Goal: Task Accomplishment & Management: Manage account settings

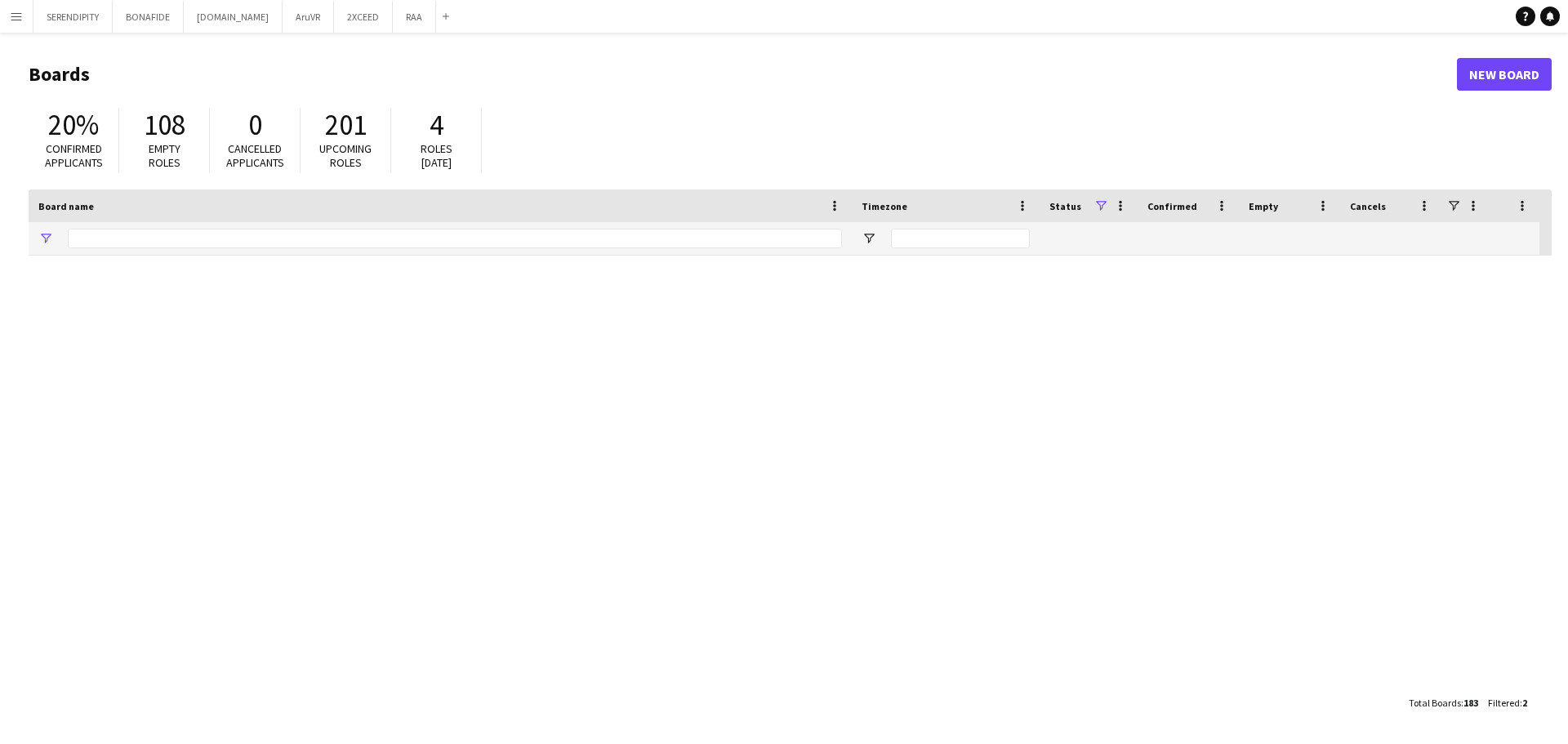
type input "***"
click at [17, 17] on app-icon "Menu" at bounding box center [16, 16] width 13 height 13
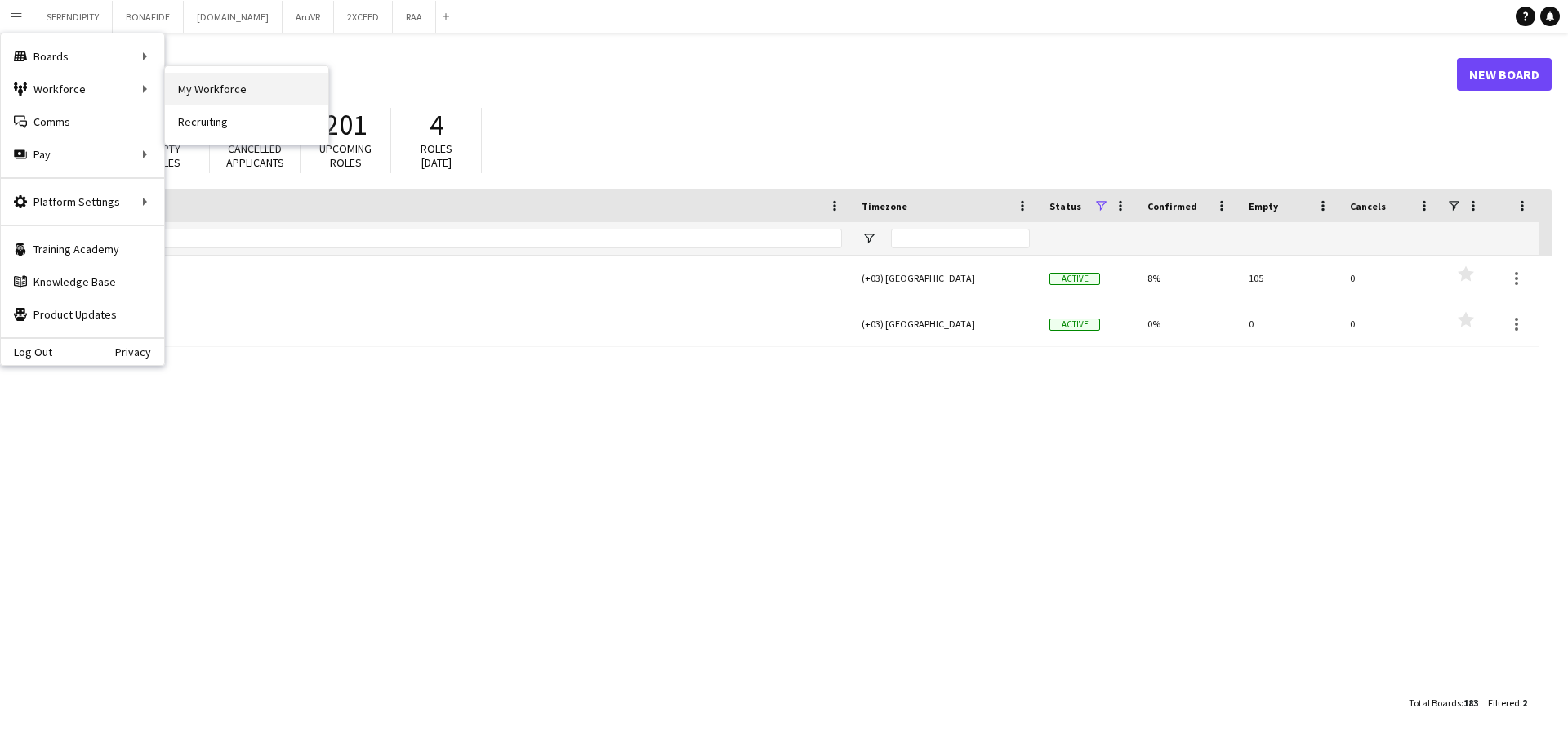
click at [198, 93] on link "My Workforce" at bounding box center [246, 88] width 163 height 33
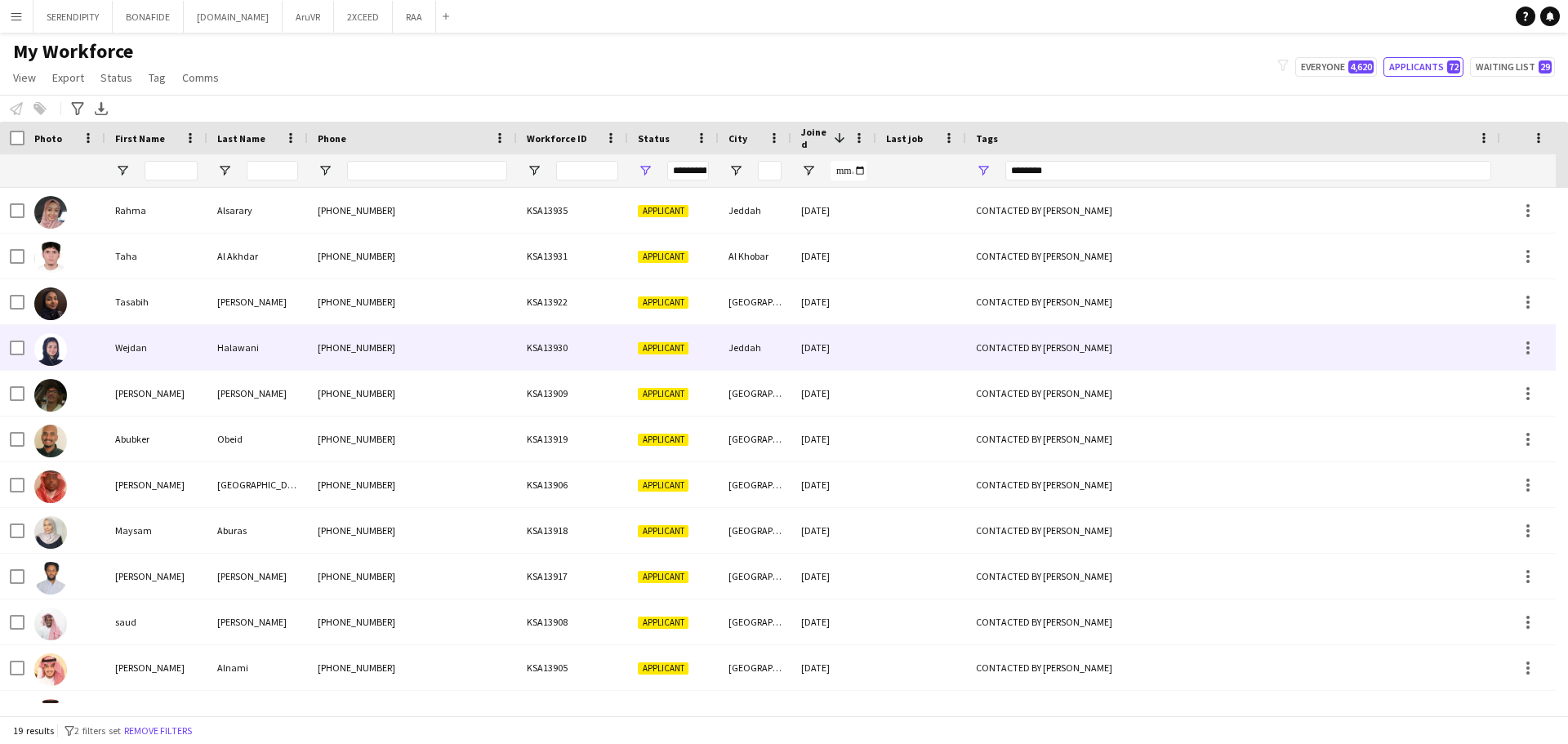
click at [368, 342] on div "[PHONE_NUMBER]" at bounding box center [412, 347] width 209 height 45
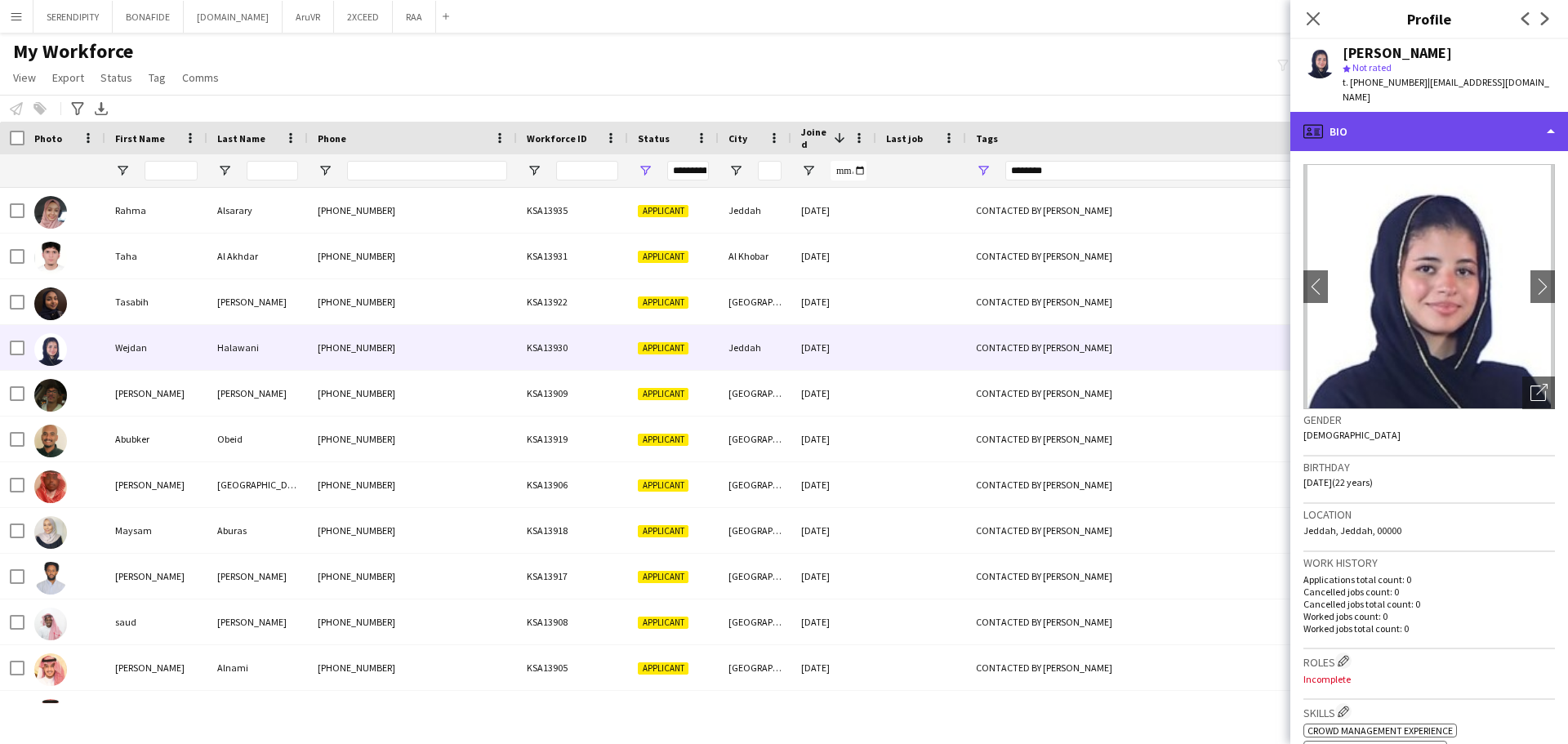
click at [1485, 128] on div "profile Bio" at bounding box center [1429, 132] width 278 height 39
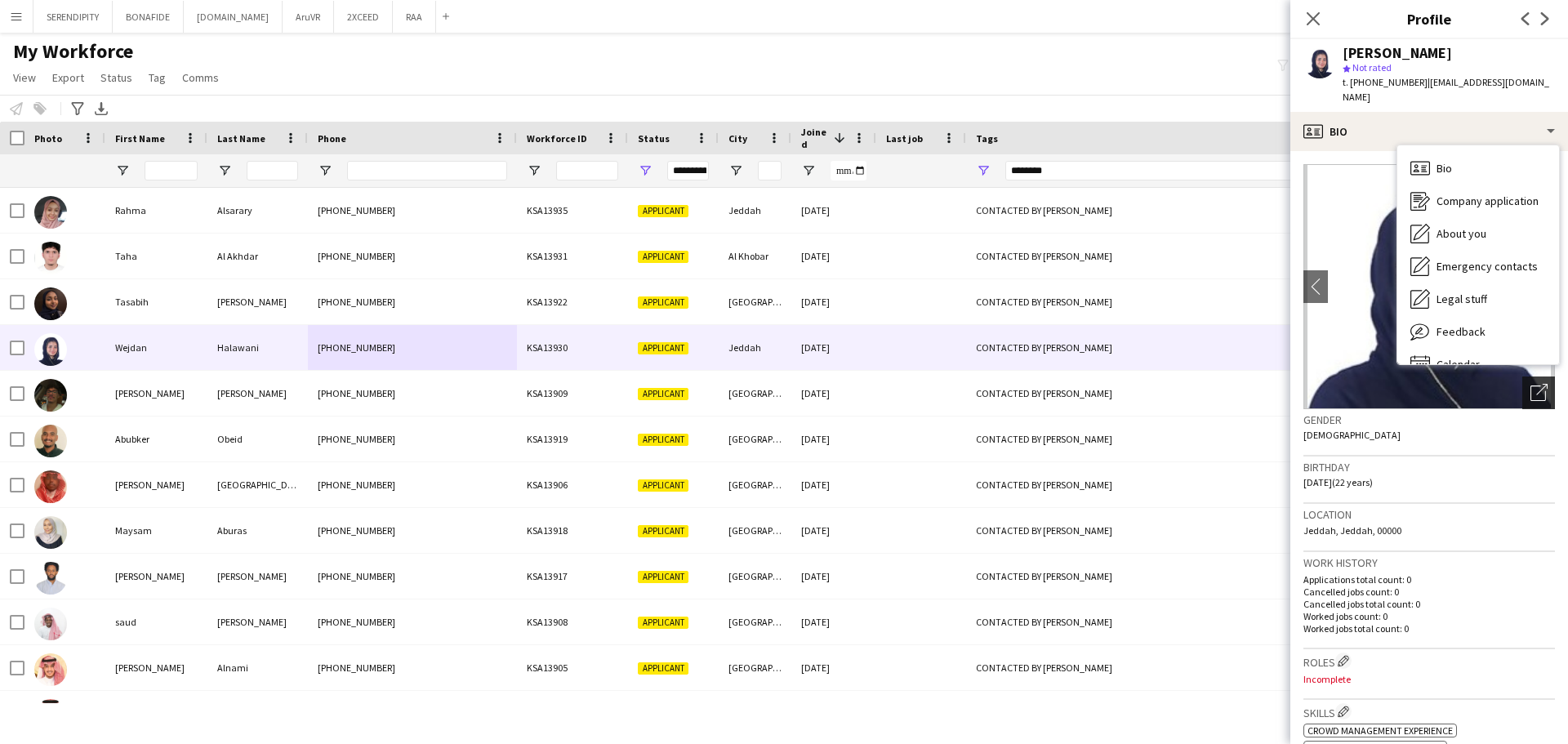
click at [1531, 391] on icon "Open photos pop-in" at bounding box center [1539, 392] width 17 height 17
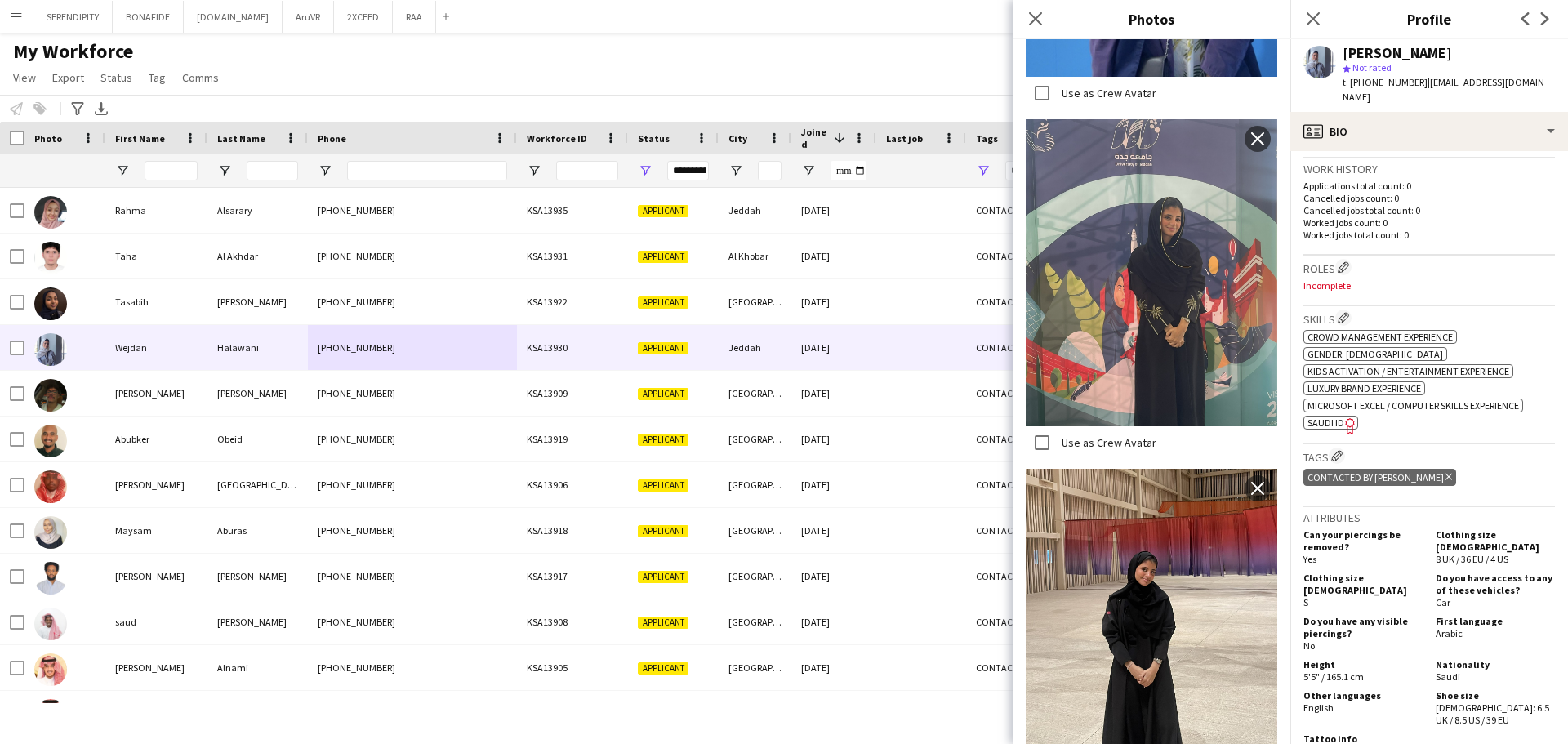
scroll to position [435, 0]
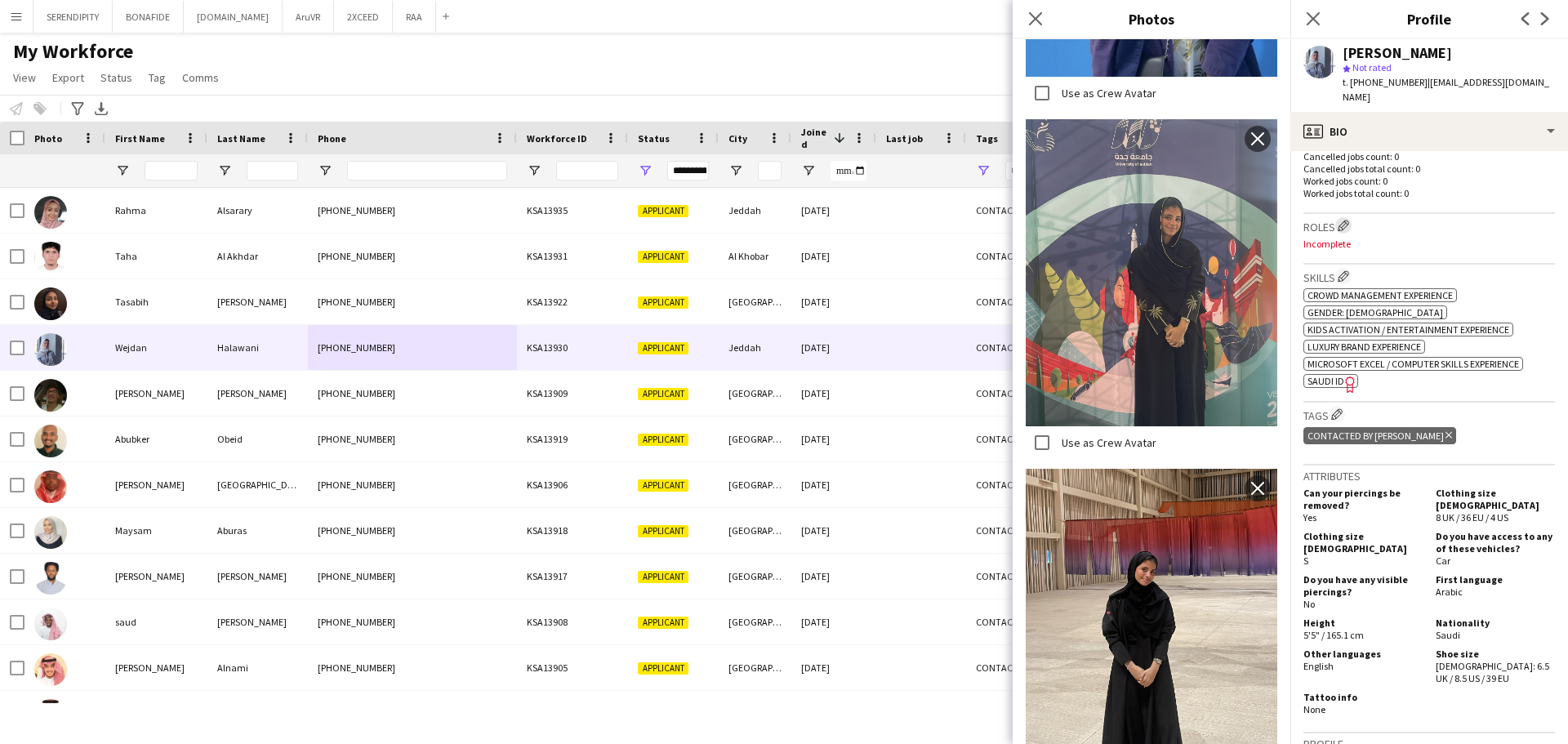
click at [1346, 220] on app-icon "Edit crew company roles" at bounding box center [1343, 225] width 11 height 11
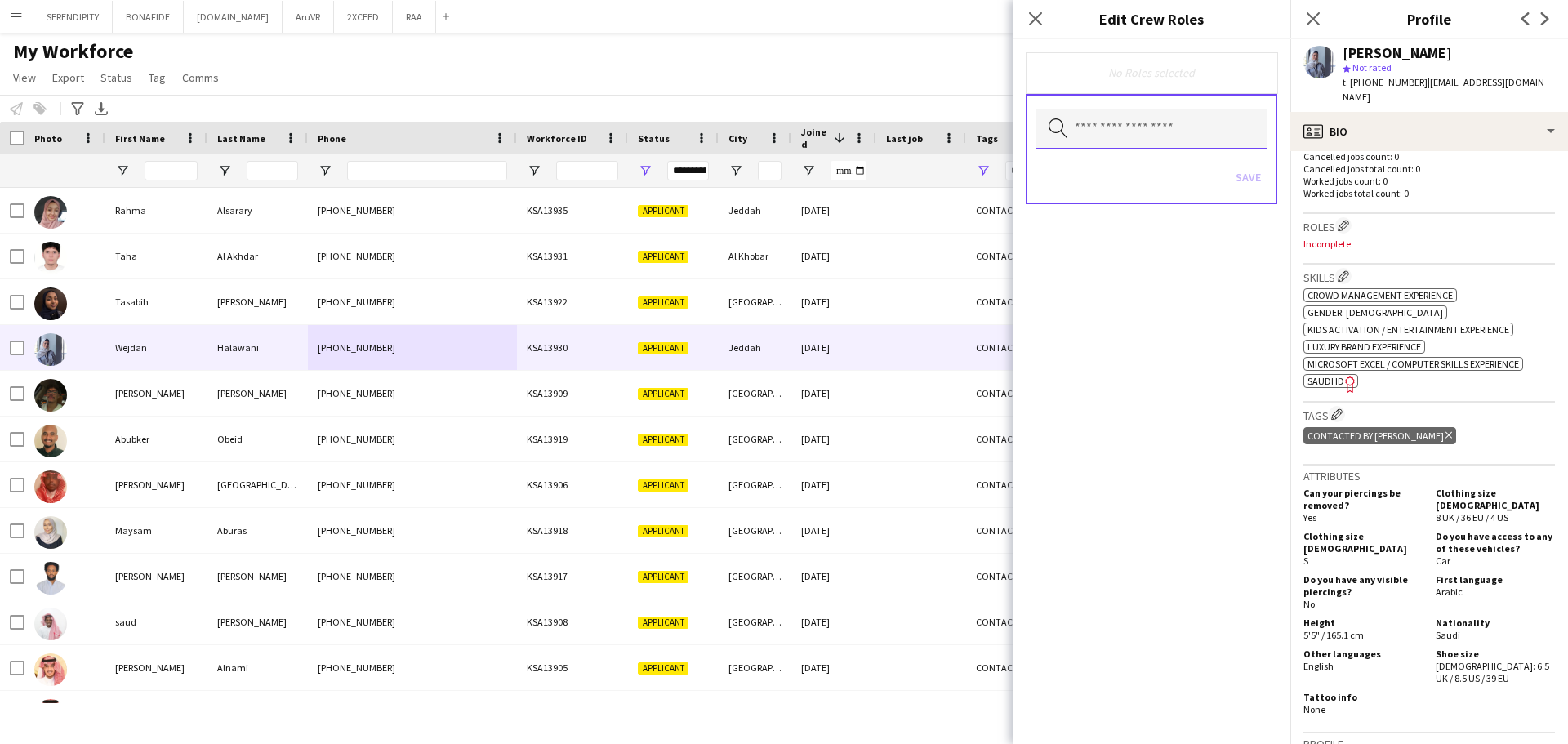
click at [1170, 132] on input "text" at bounding box center [1152, 129] width 232 height 41
type input "*****"
click at [1157, 167] on mat-option "Admin Assistant" at bounding box center [1152, 176] width 232 height 39
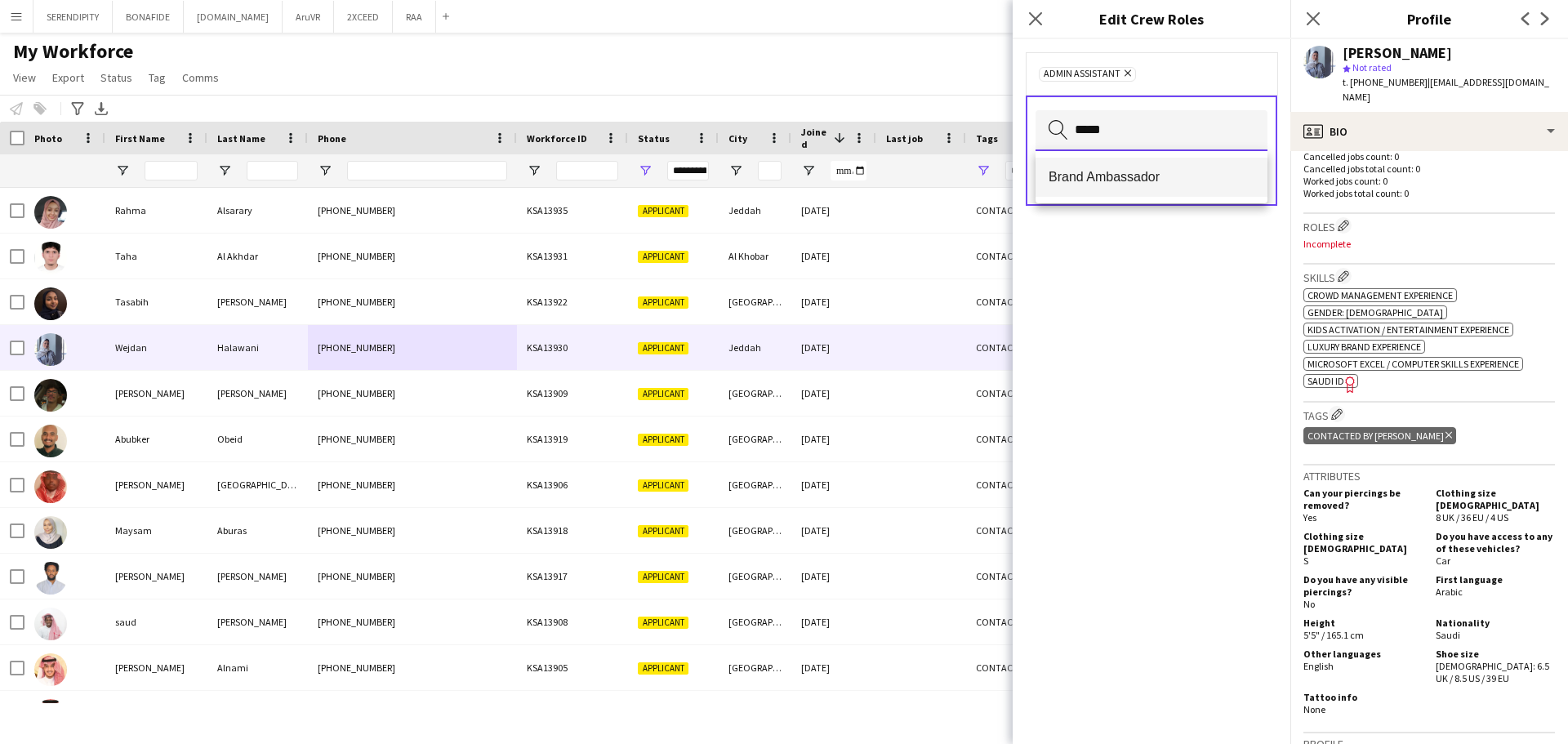
type input "*****"
click at [1164, 165] on mat-option "Brand Ambassador" at bounding box center [1152, 177] width 232 height 39
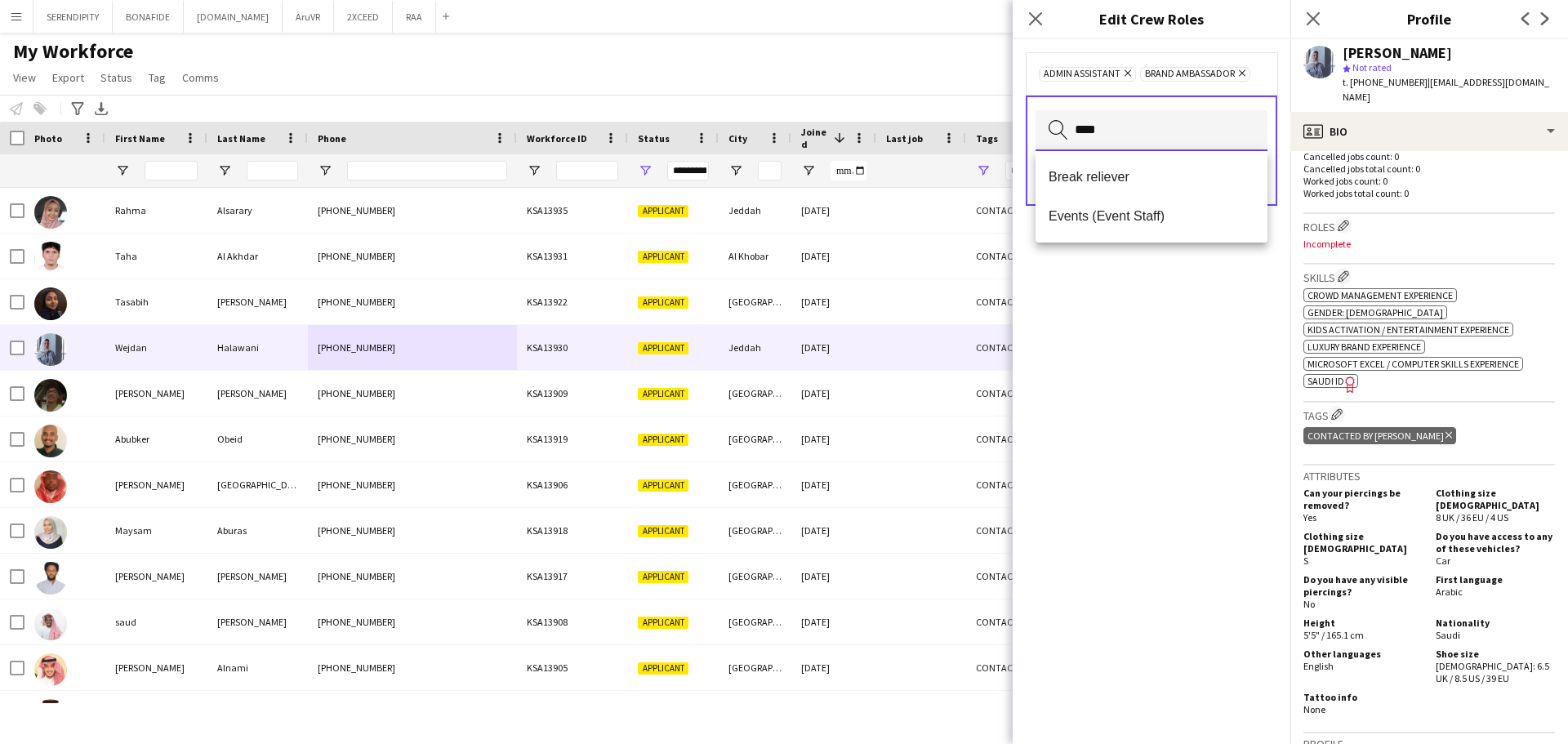
type input "*****"
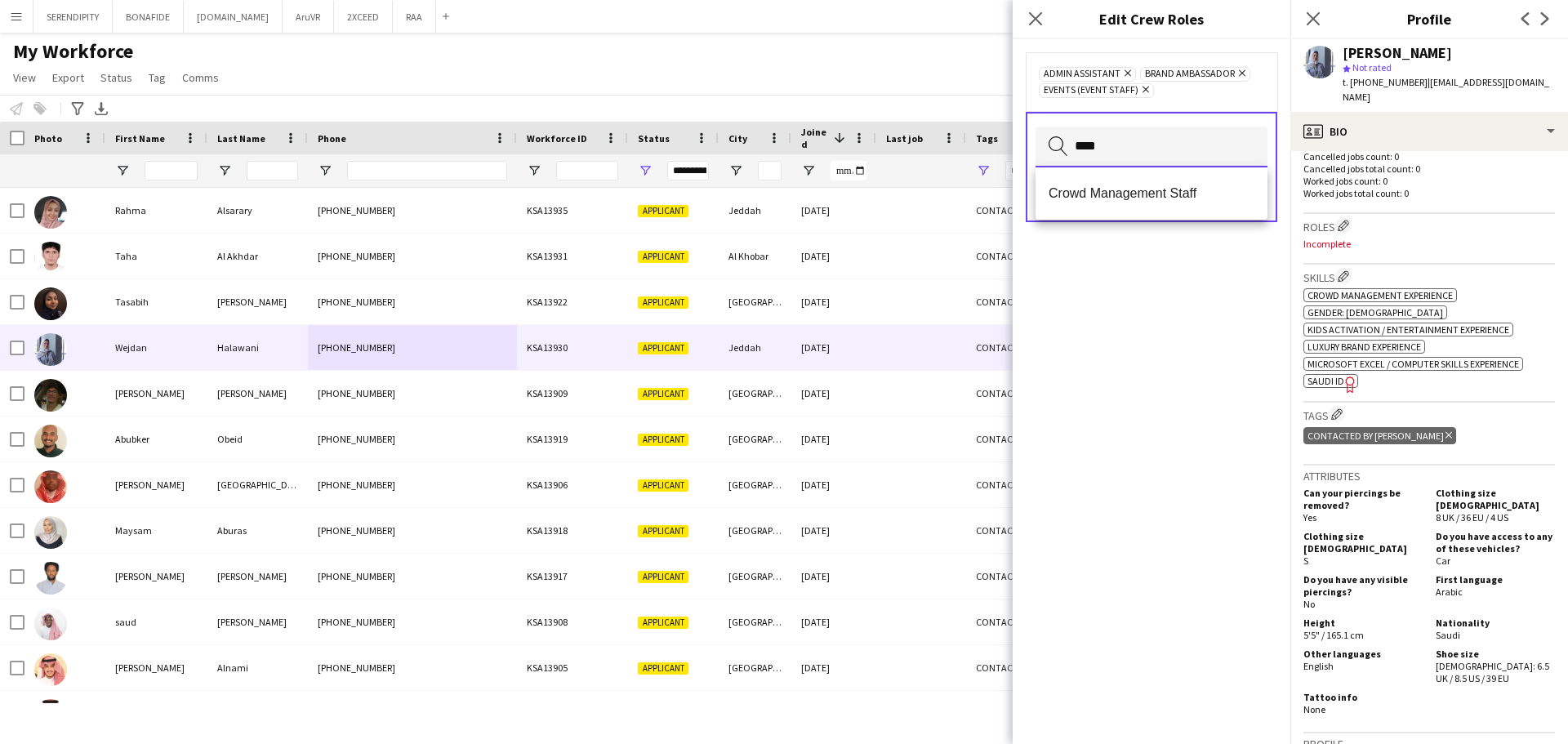
type input "*****"
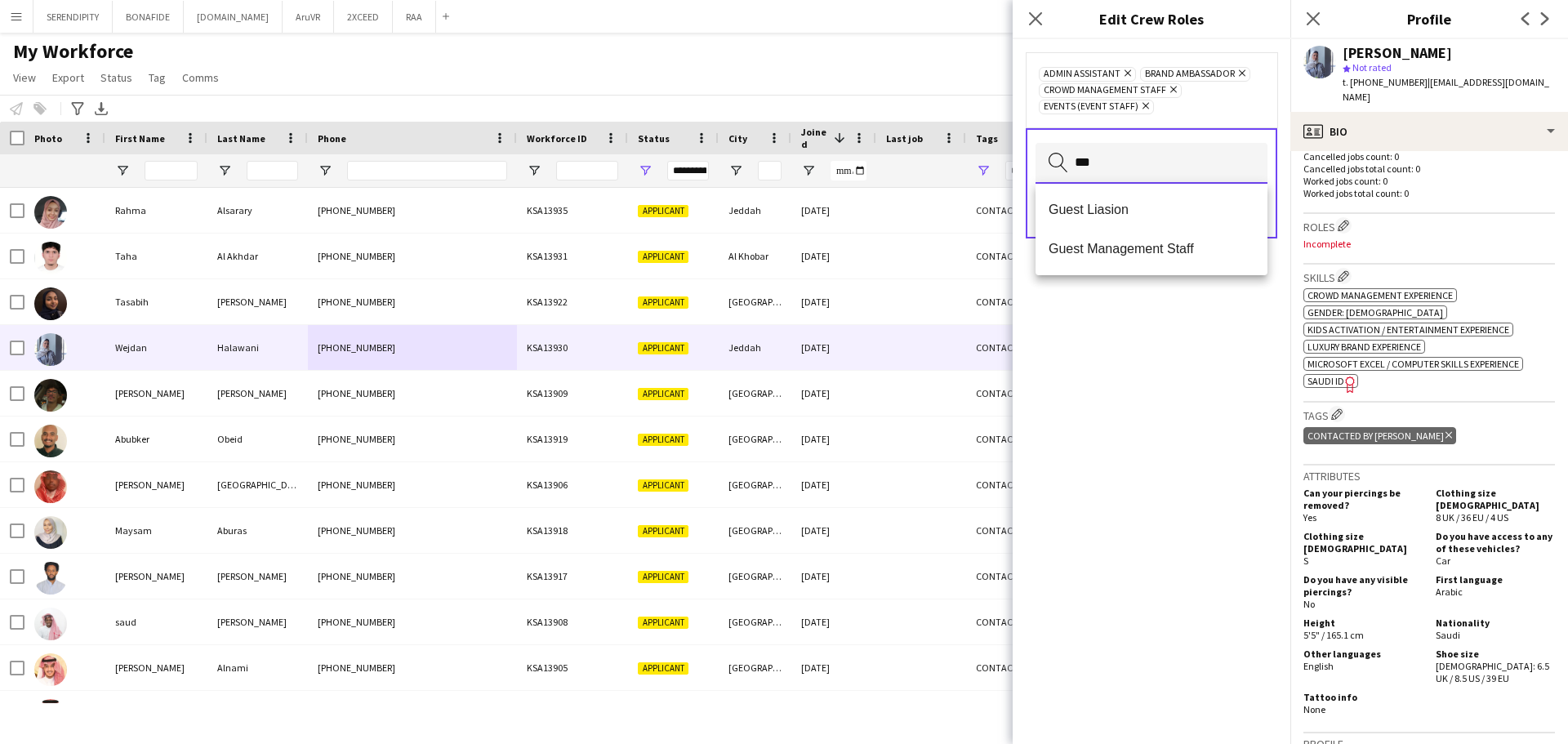
type input "****"
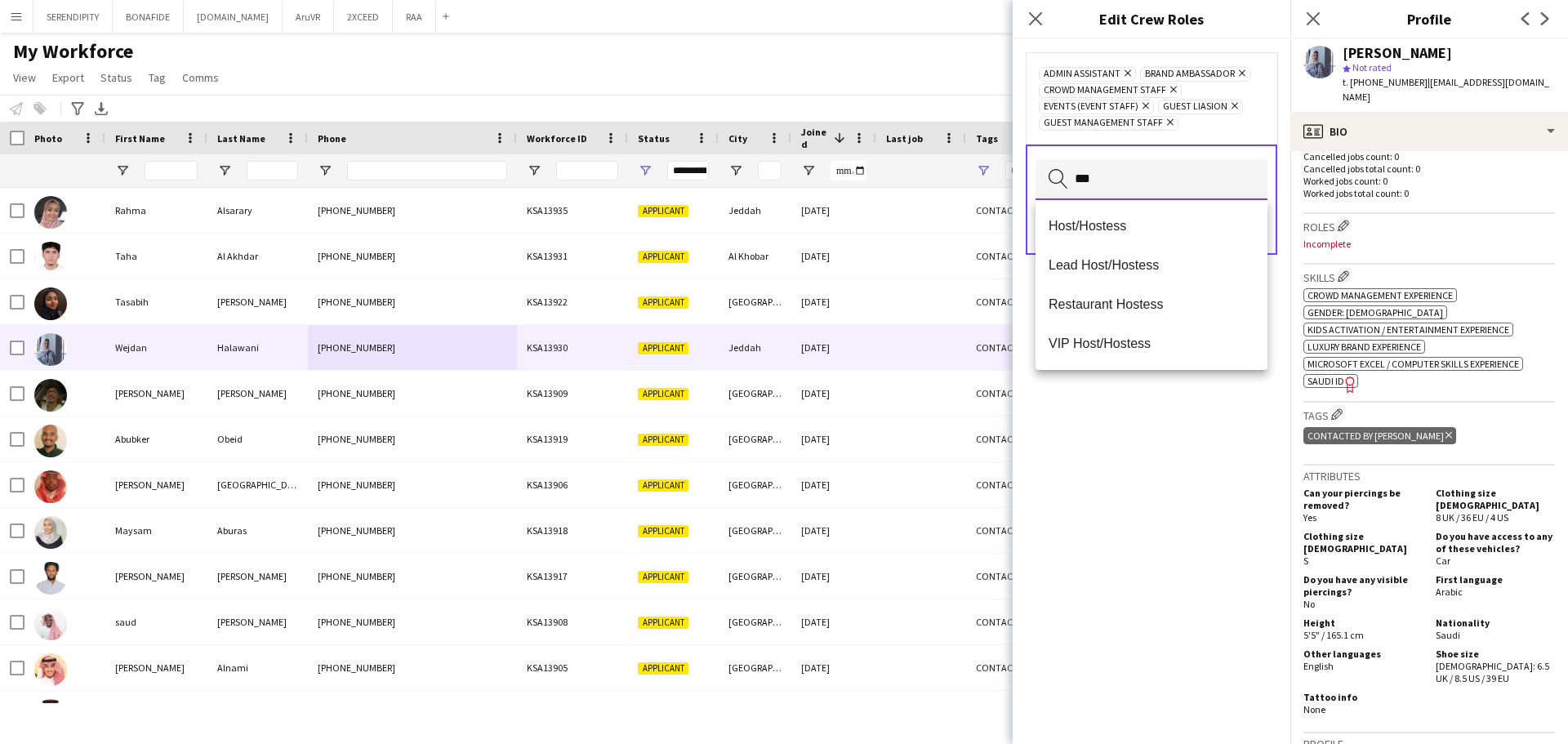
type input "****"
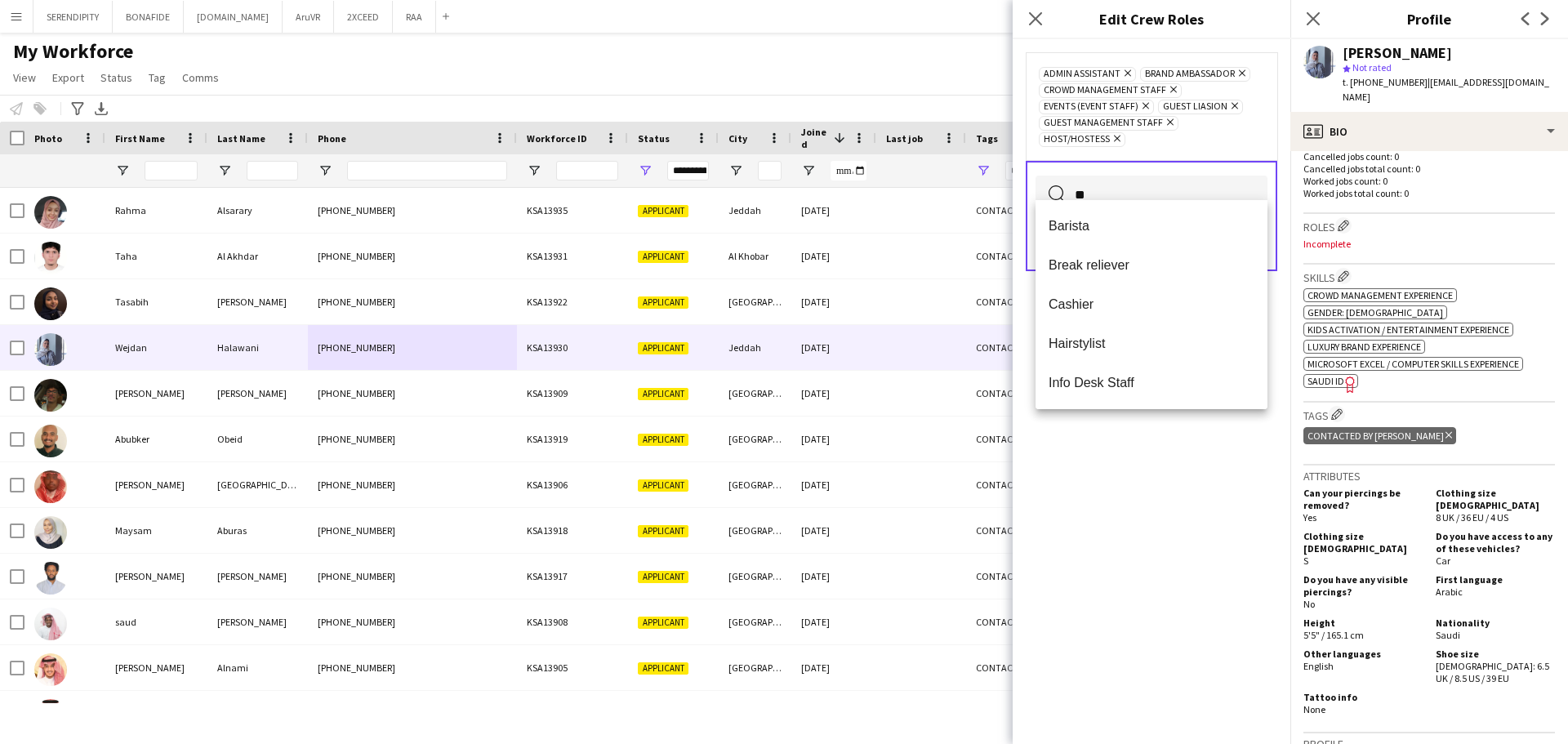
type input "***"
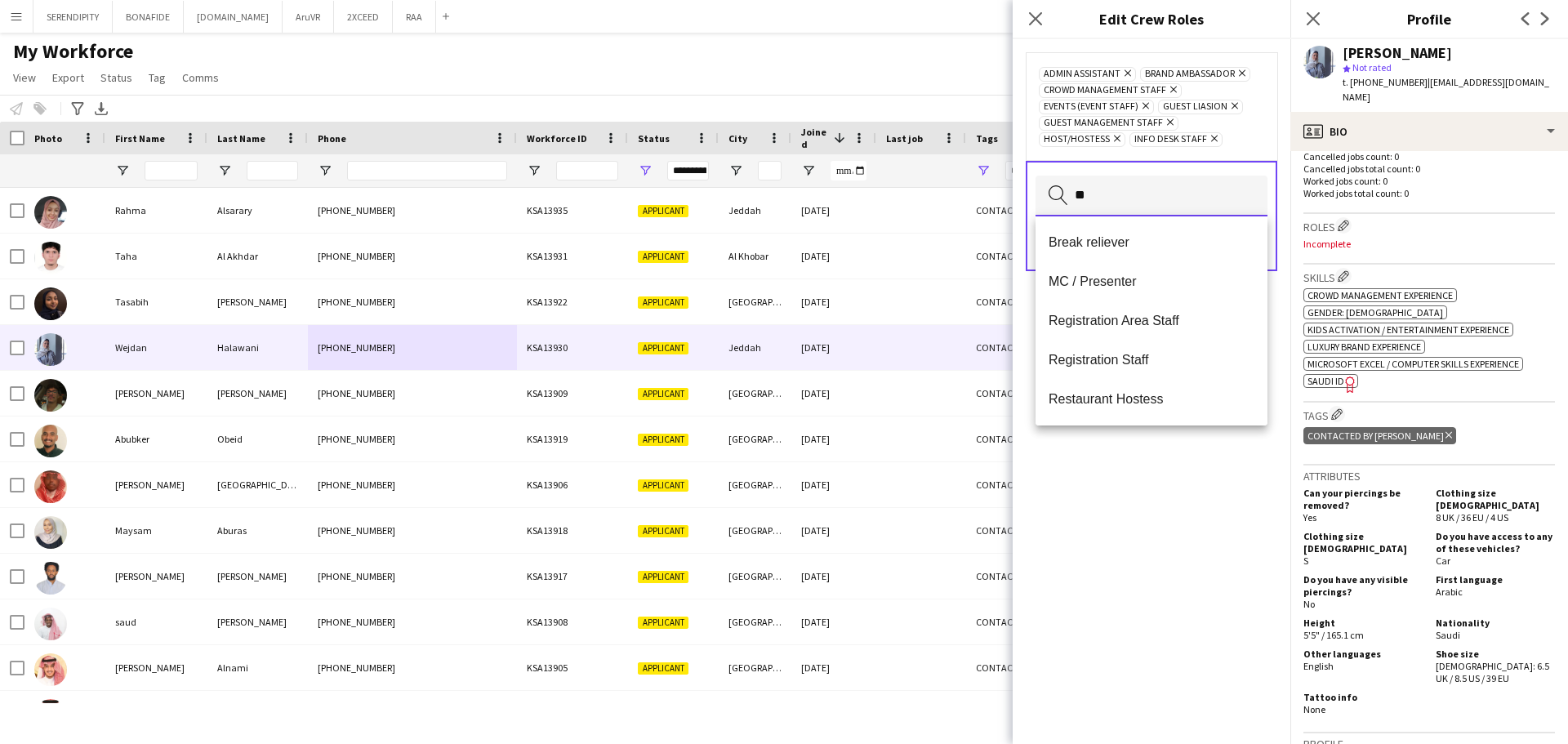
type input "***"
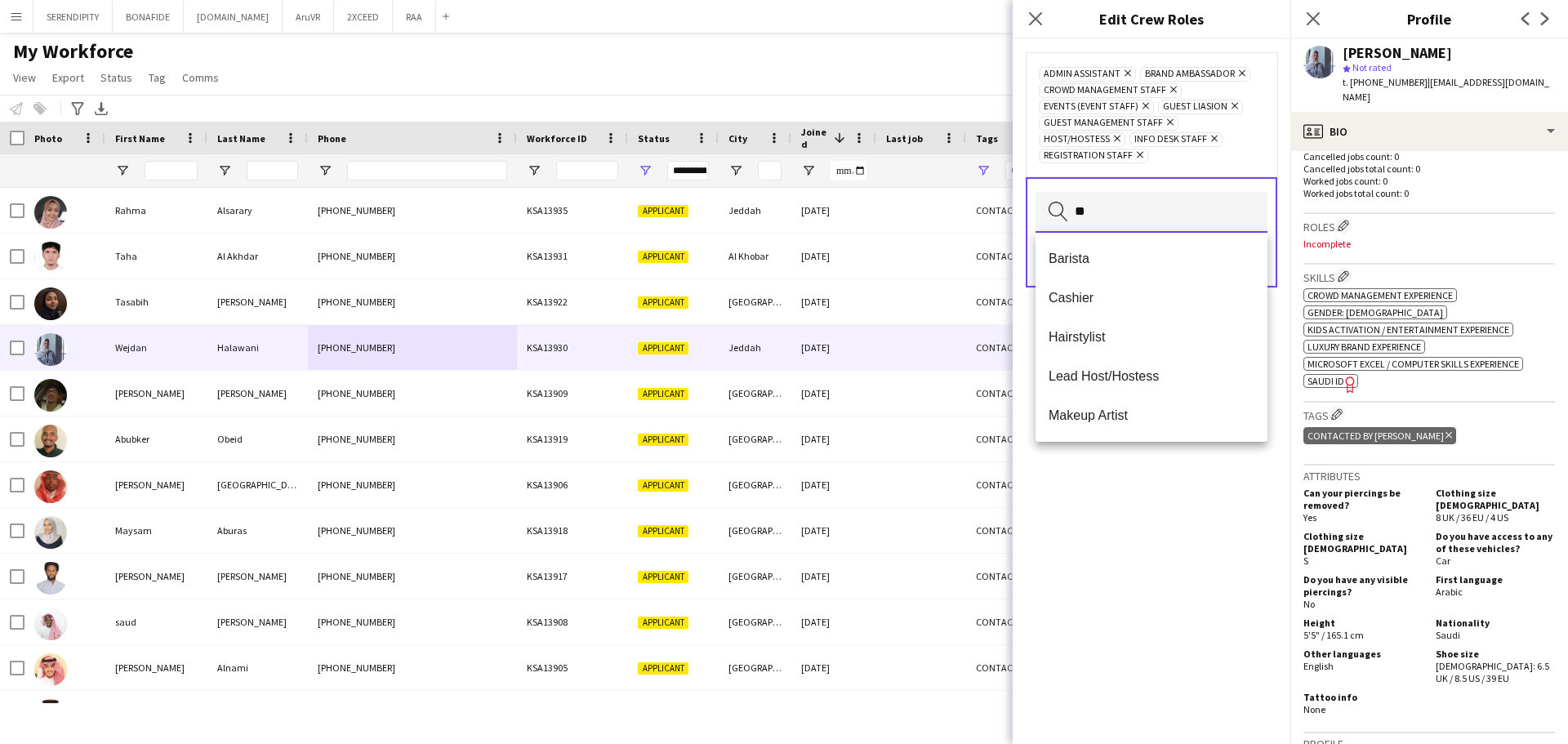
type input "***"
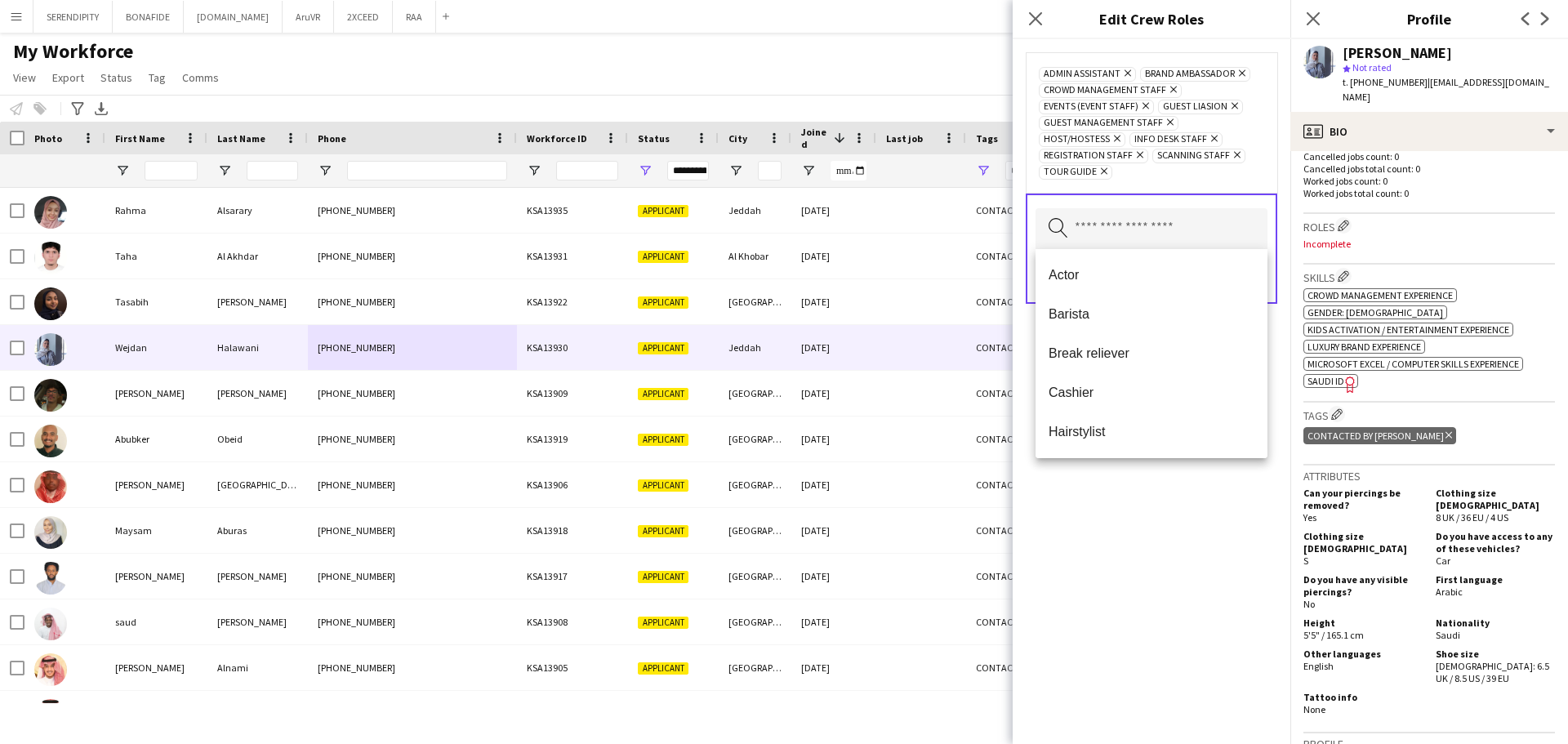
click at [1220, 554] on div "Admin Assistant Remove Brand Ambassador Remove Crowd Management Staff Remove Ev…" at bounding box center [1152, 391] width 278 height 705
click at [1248, 278] on button "Save" at bounding box center [1249, 277] width 39 height 26
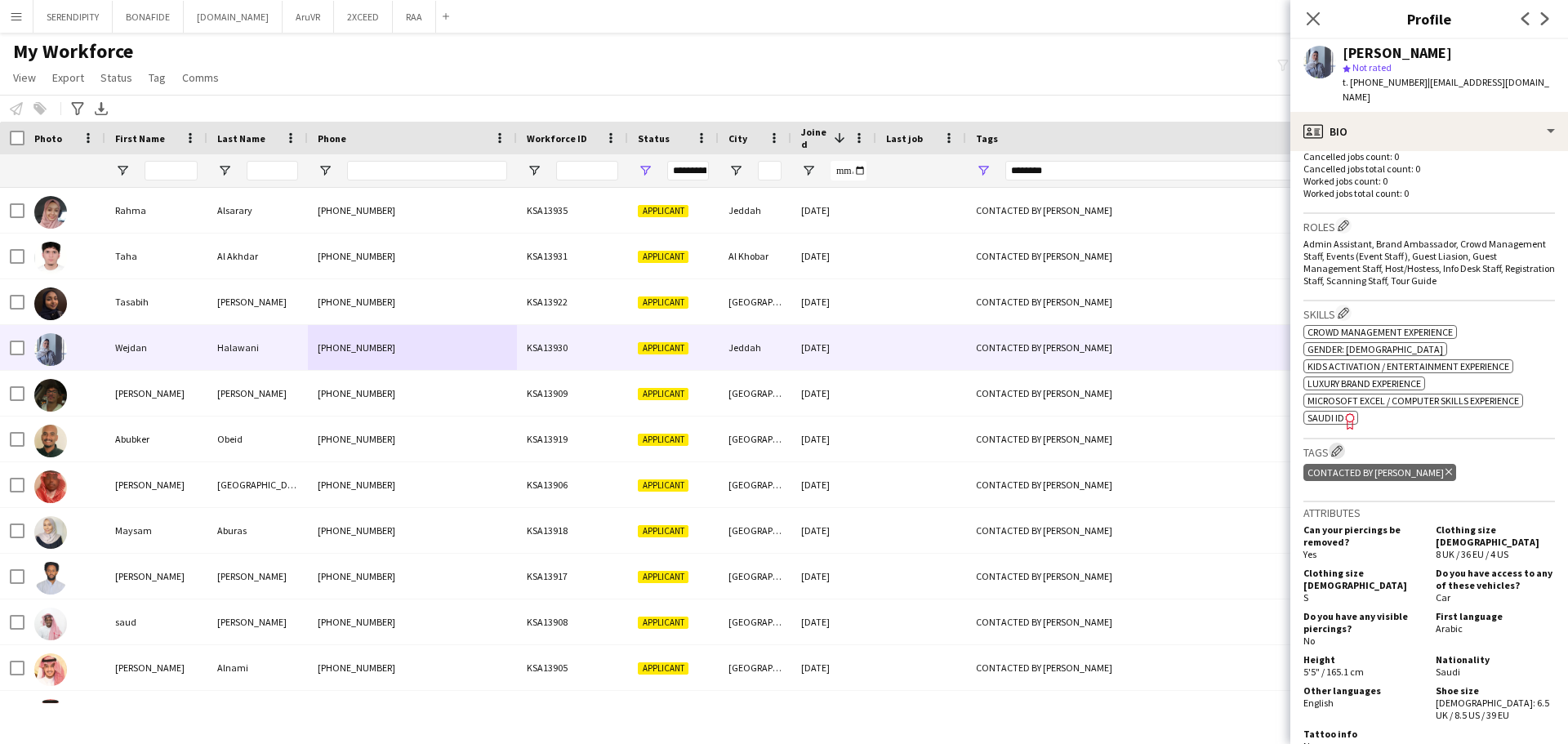
click at [1337, 451] on app-icon "Edit crew company tags" at bounding box center [1337, 451] width 11 height 11
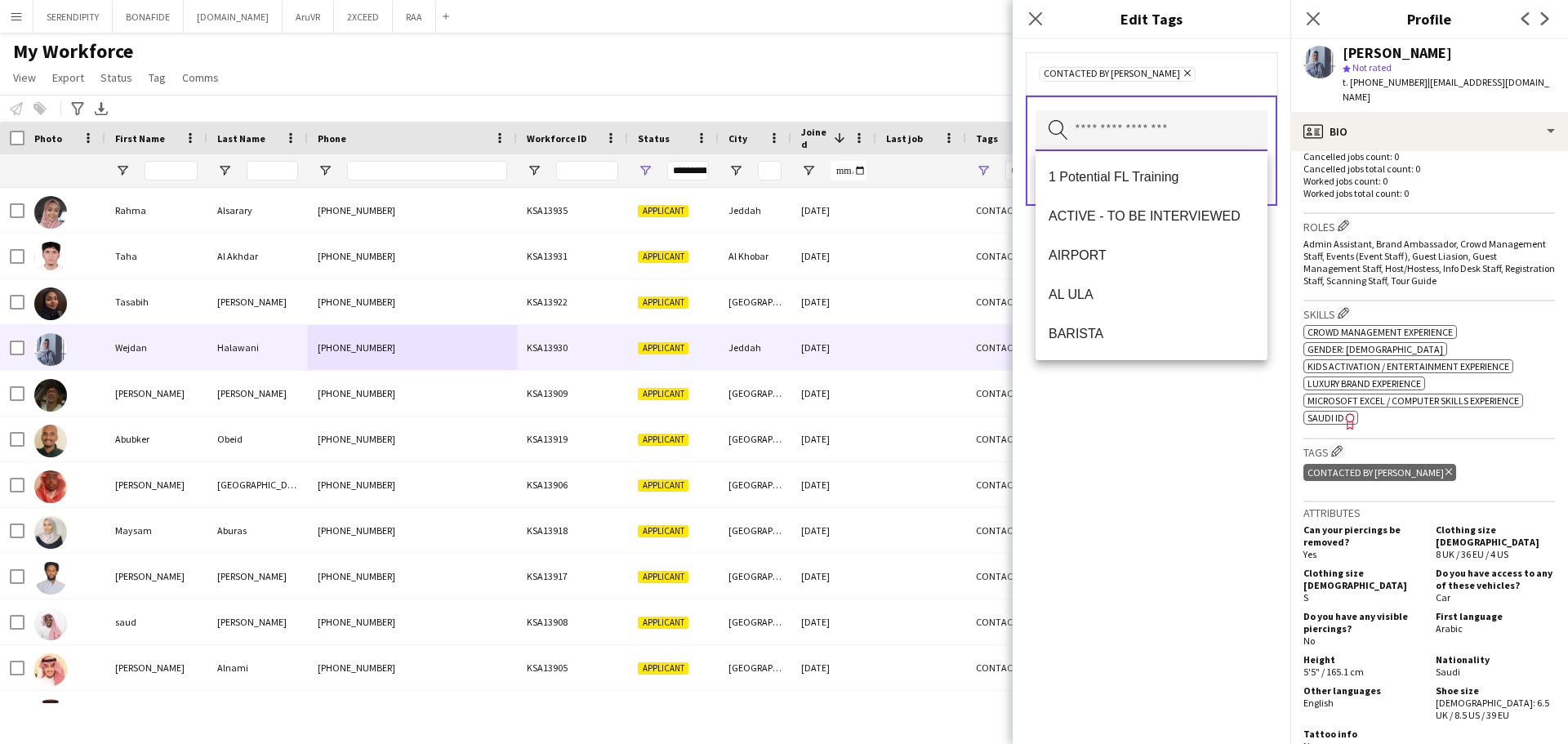
click at [1135, 132] on input "text" at bounding box center [1152, 131] width 232 height 41
type input "***"
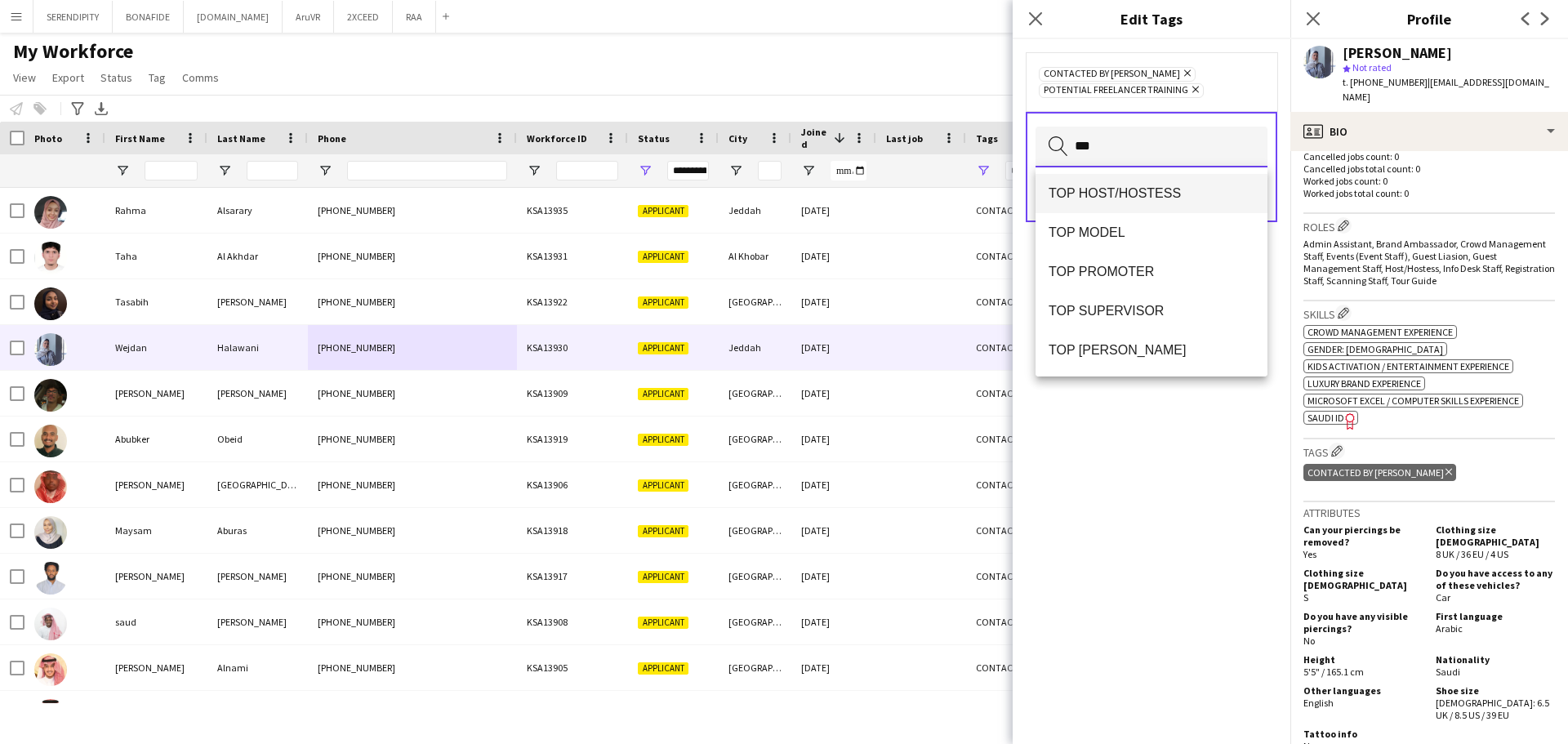
type input "***"
click at [1149, 193] on span "TOP HOST/HOSTESS" at bounding box center [1152, 193] width 206 height 16
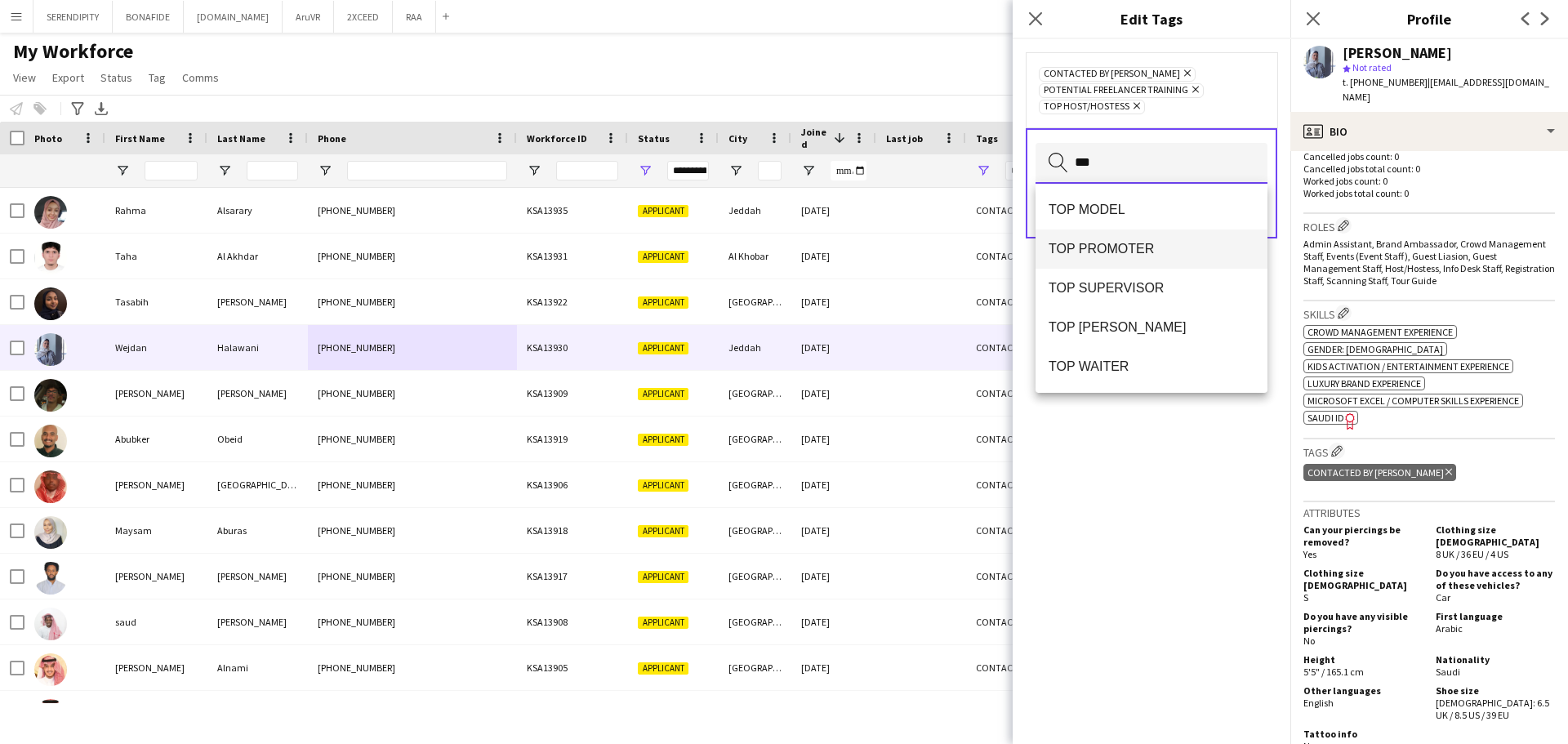
type input "***"
click at [1174, 237] on mat-option "TOP PROMOTER" at bounding box center [1152, 249] width 232 height 39
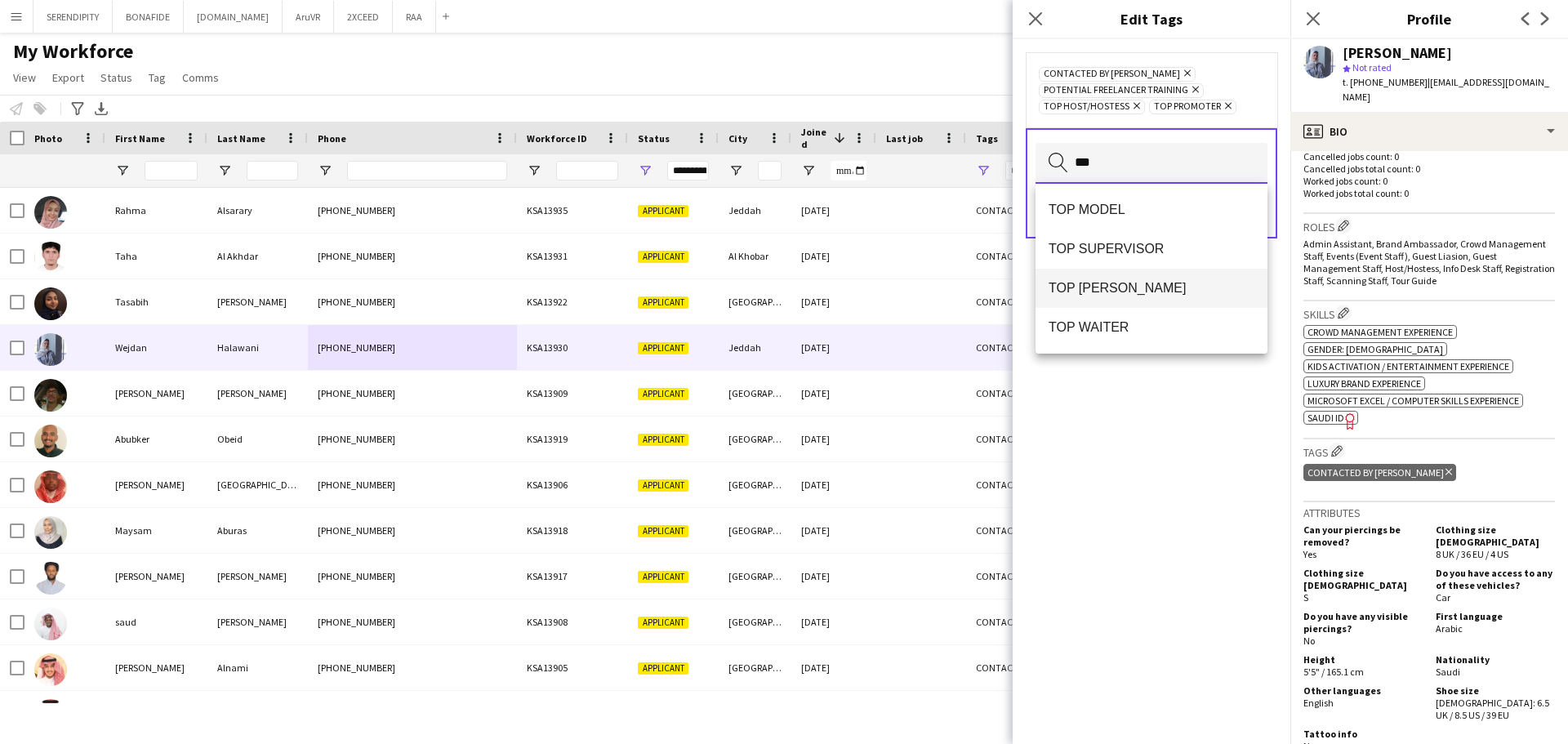
type input "***"
click at [1152, 293] on span "TOP [PERSON_NAME]" at bounding box center [1152, 289] width 206 height 16
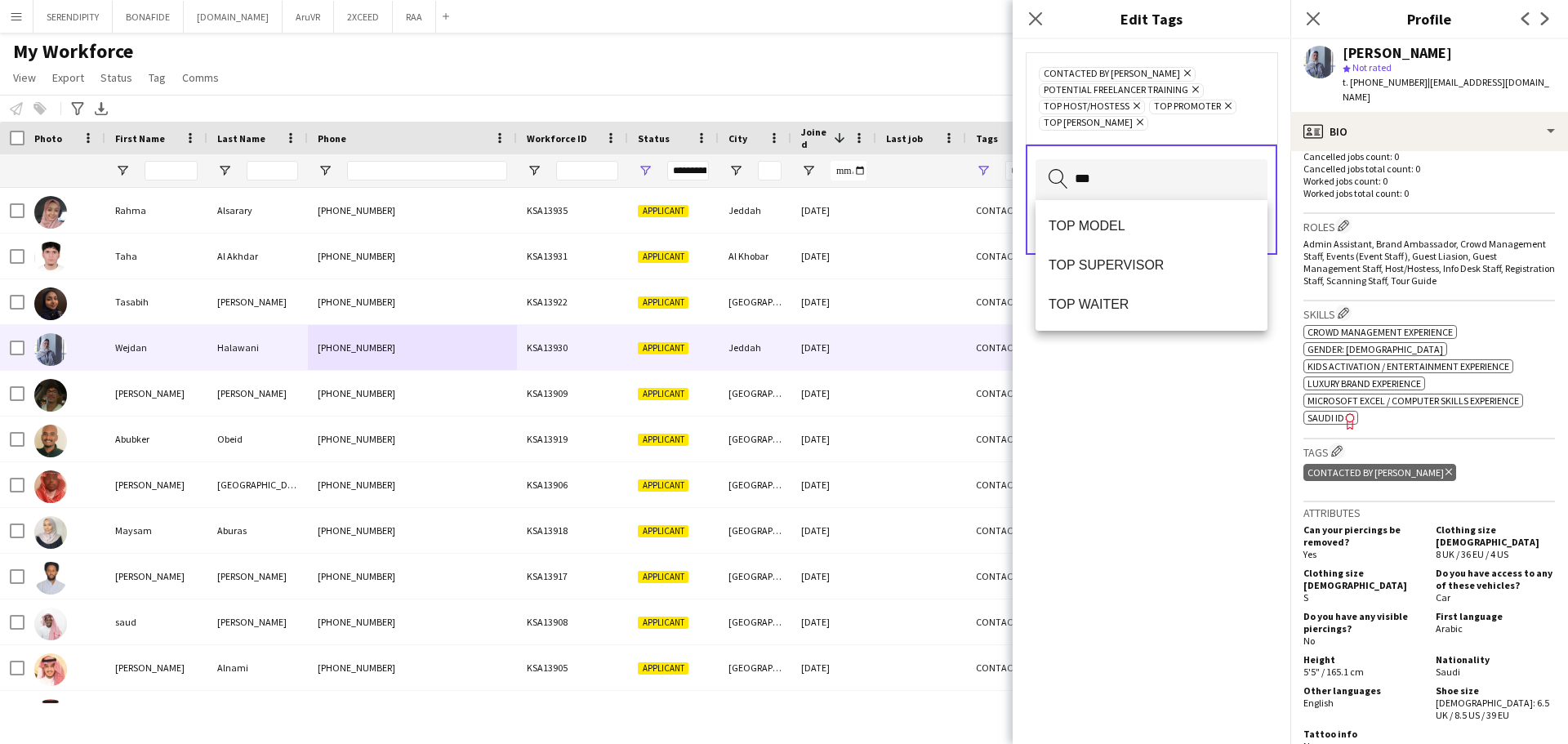
click at [1139, 380] on div "CONTACTED BY [PERSON_NAME] Remove Potential Freelancer Training Remove TOP HOST…" at bounding box center [1152, 391] width 278 height 705
drag, startPoint x: 1117, startPoint y: 169, endPoint x: 1106, endPoint y: 167, distance: 11.2
click at [1106, 167] on input "***" at bounding box center [1152, 180] width 232 height 41
type input "*"
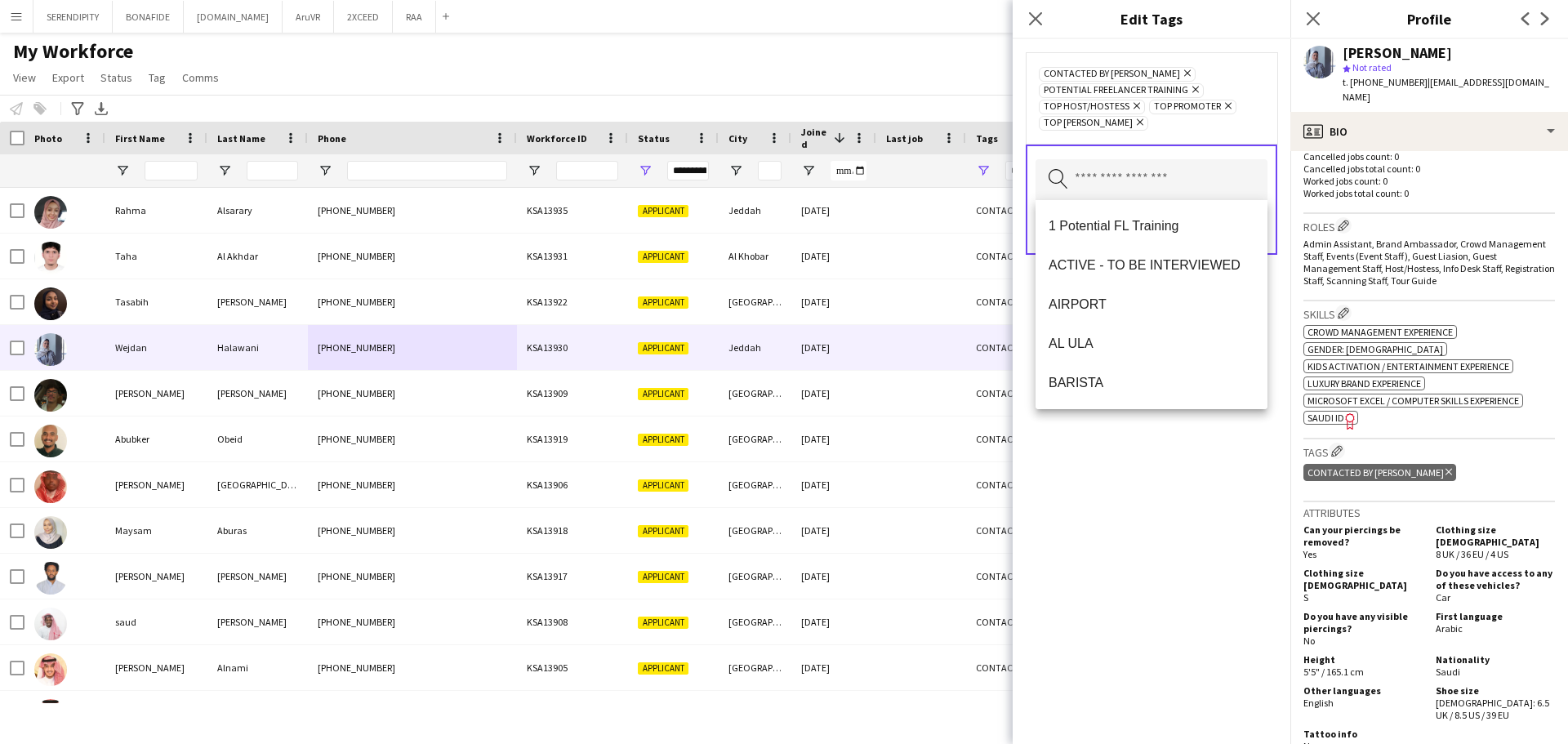
click at [1207, 491] on div "CONTACTED BY [PERSON_NAME] Remove Potential Freelancer Training Remove TOP HOST…" at bounding box center [1152, 391] width 278 height 705
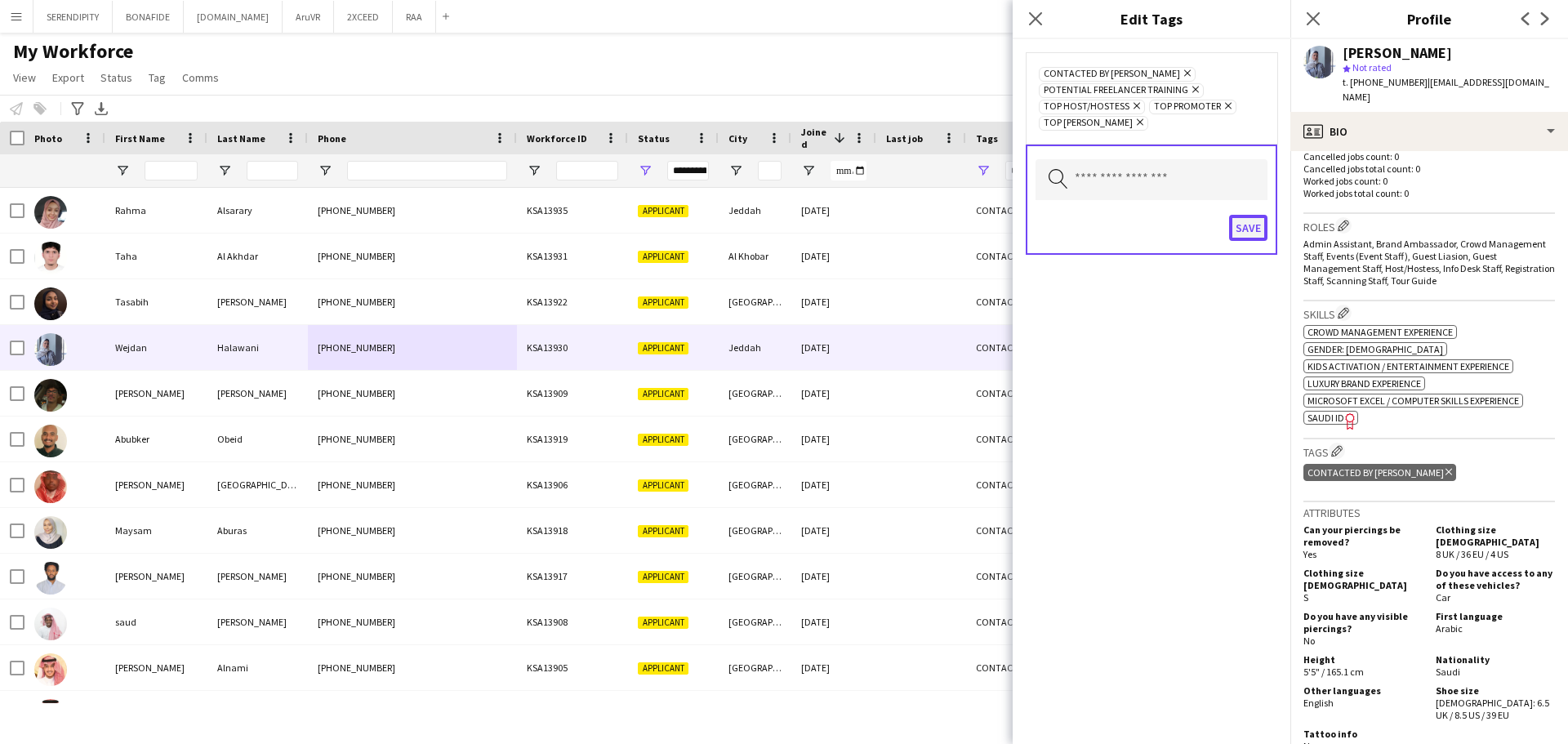
click at [1248, 228] on button "Save" at bounding box center [1249, 228] width 39 height 26
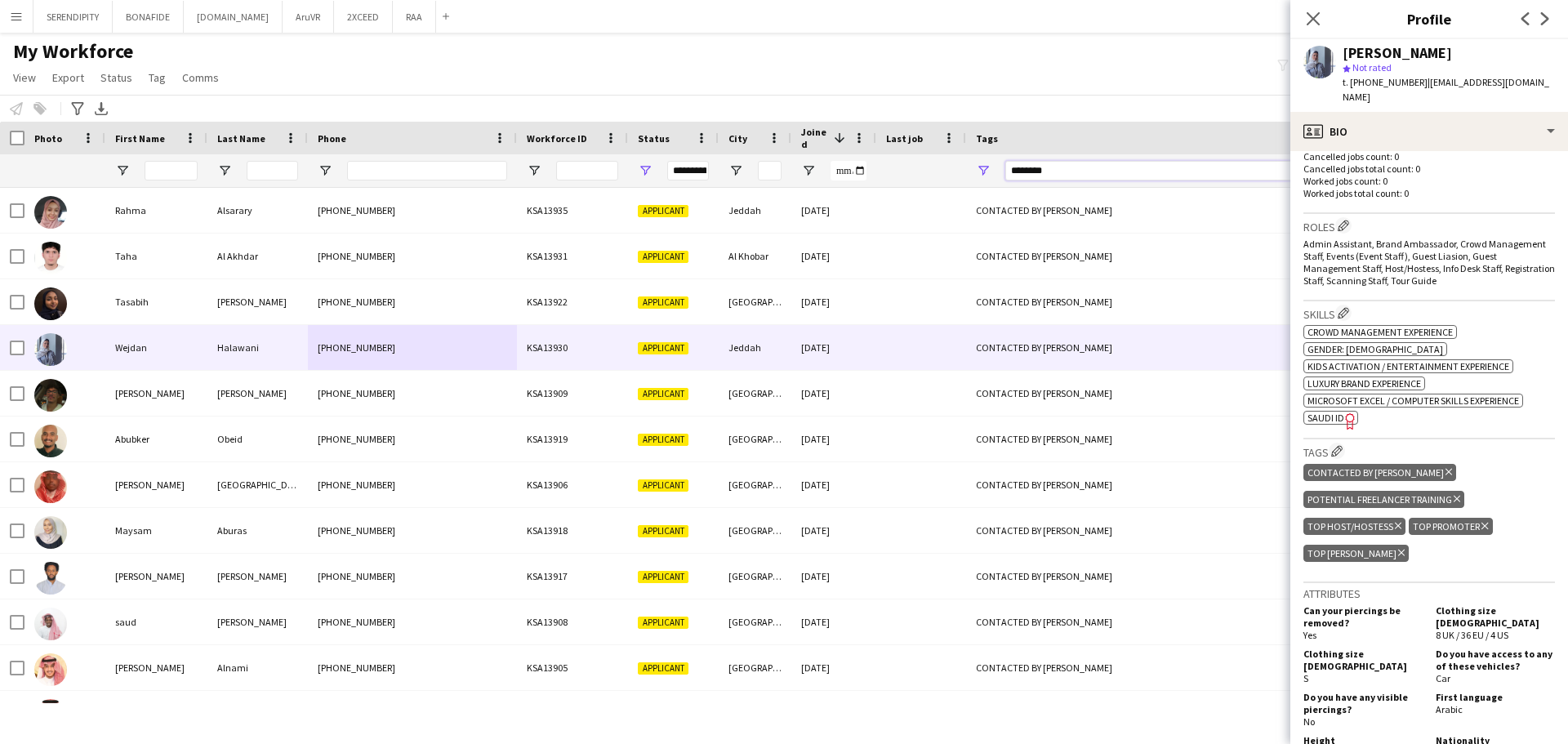
drag, startPoint x: 1076, startPoint y: 173, endPoint x: 973, endPoint y: 177, distance: 103.1
click at [973, 177] on div "********" at bounding box center [1234, 170] width 535 height 33
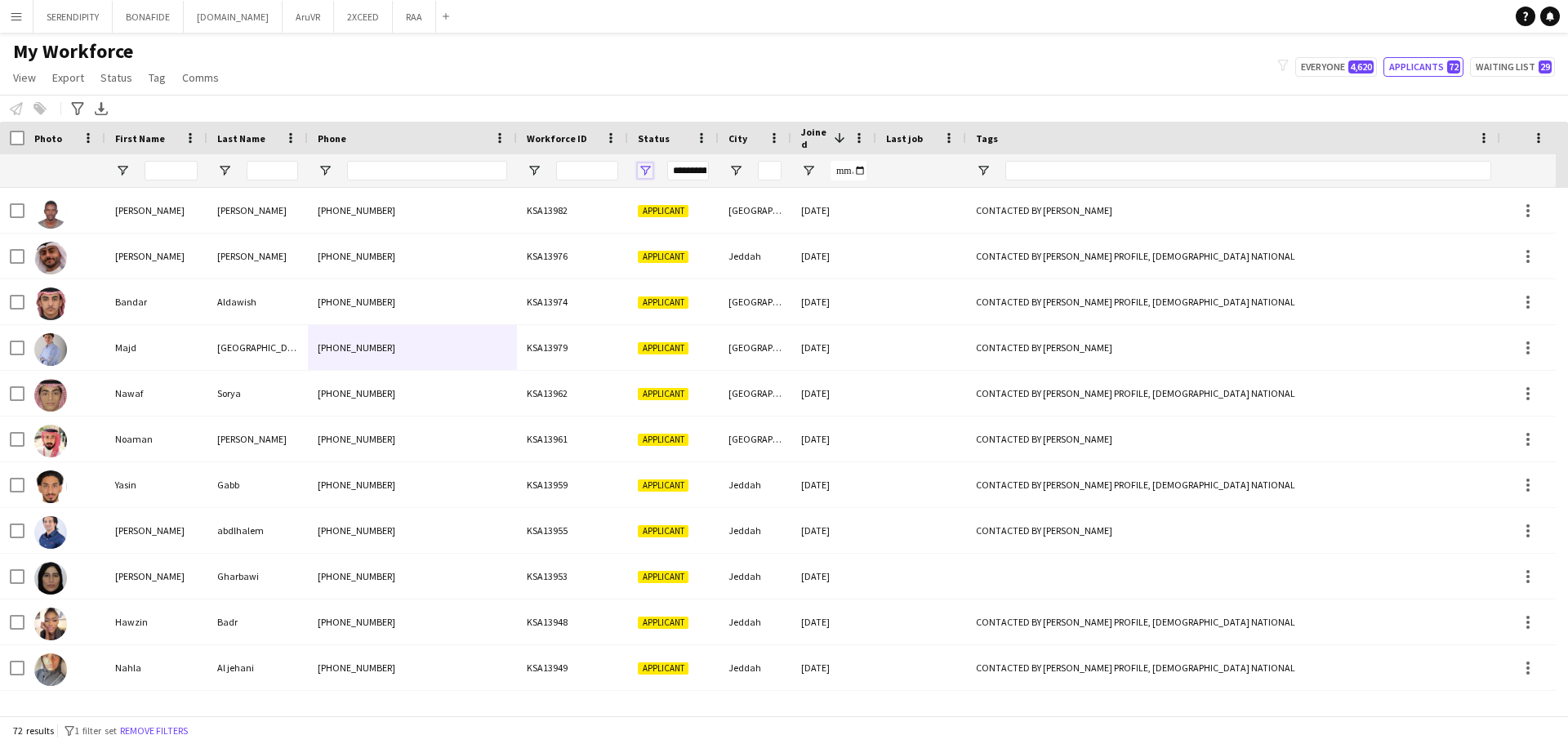
click at [649, 171] on span "Open Filter Menu" at bounding box center [645, 170] width 15 height 15
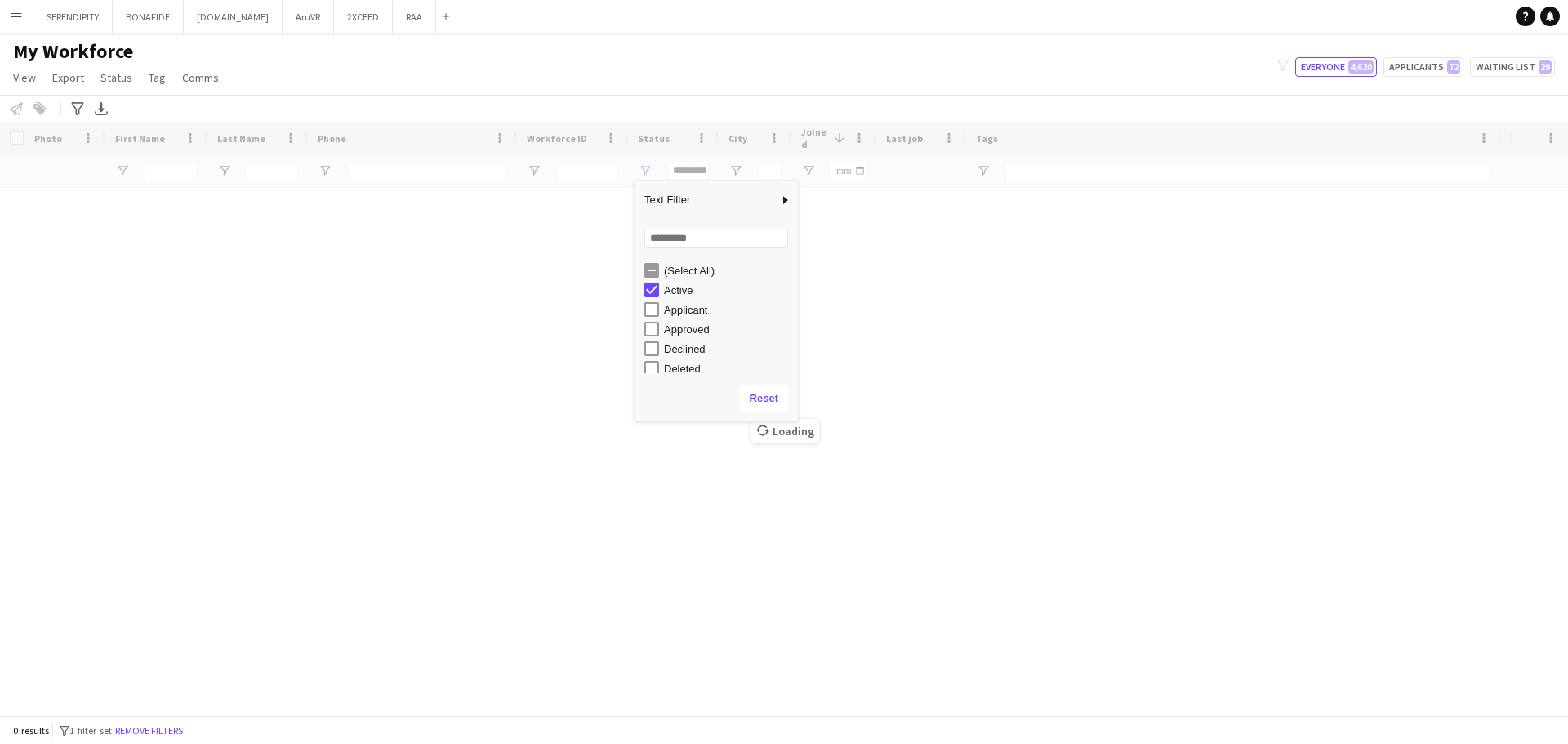
click at [604, 70] on div "My Workforce View Views Default view Basic Export View TAGS Test New view Updat…" at bounding box center [784, 66] width 1568 height 56
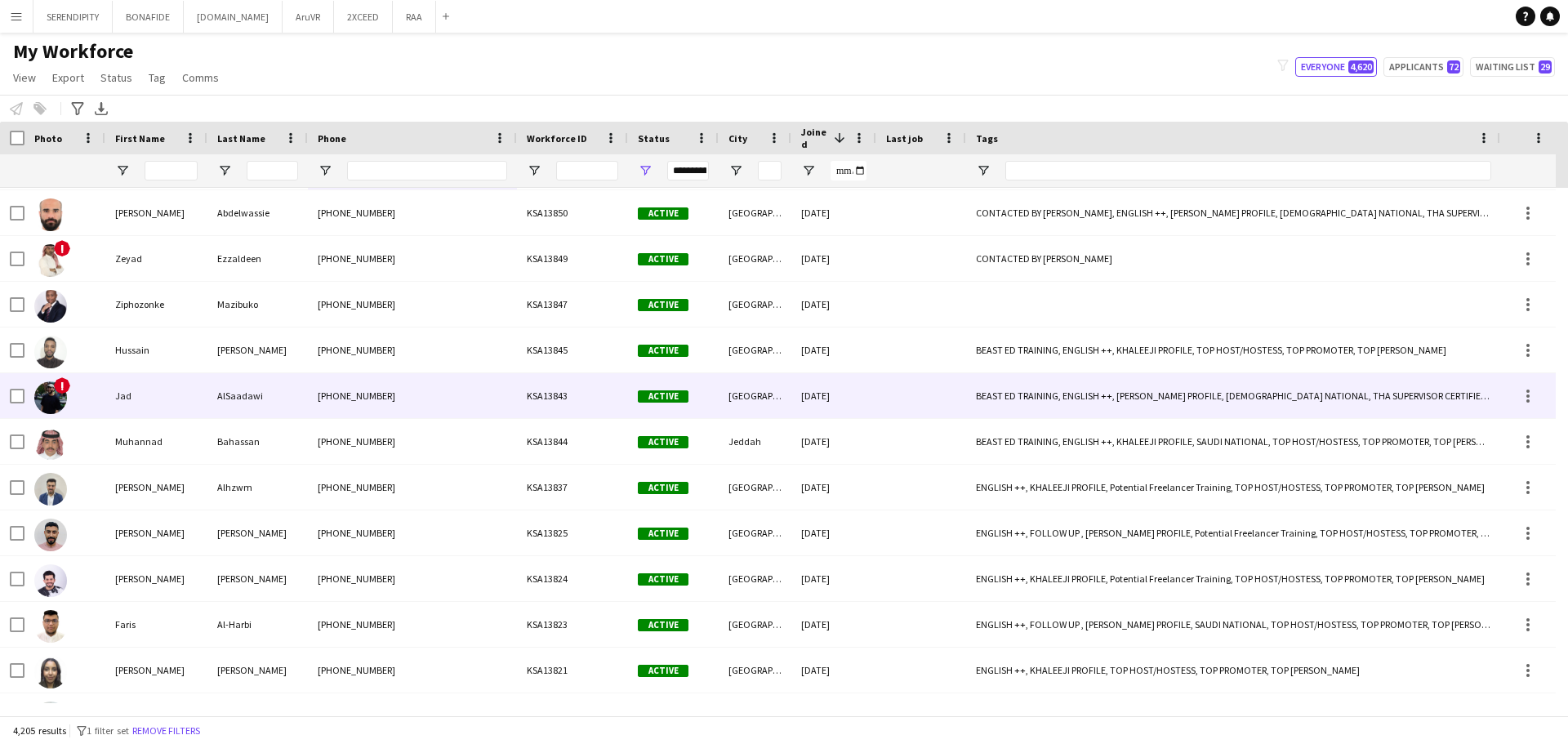
scroll to position [0, 0]
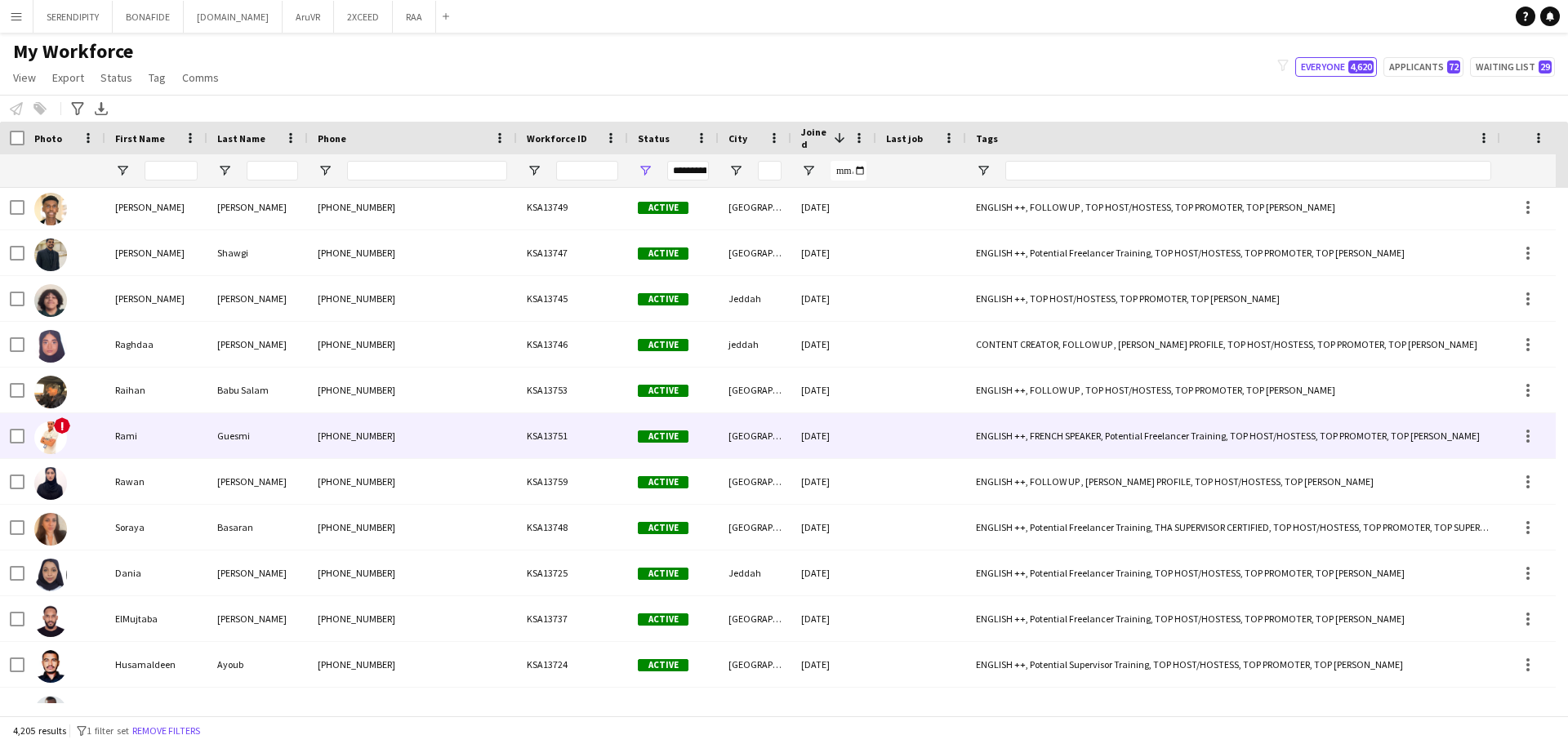
click at [509, 456] on div "[PHONE_NUMBER]" at bounding box center [412, 435] width 209 height 45
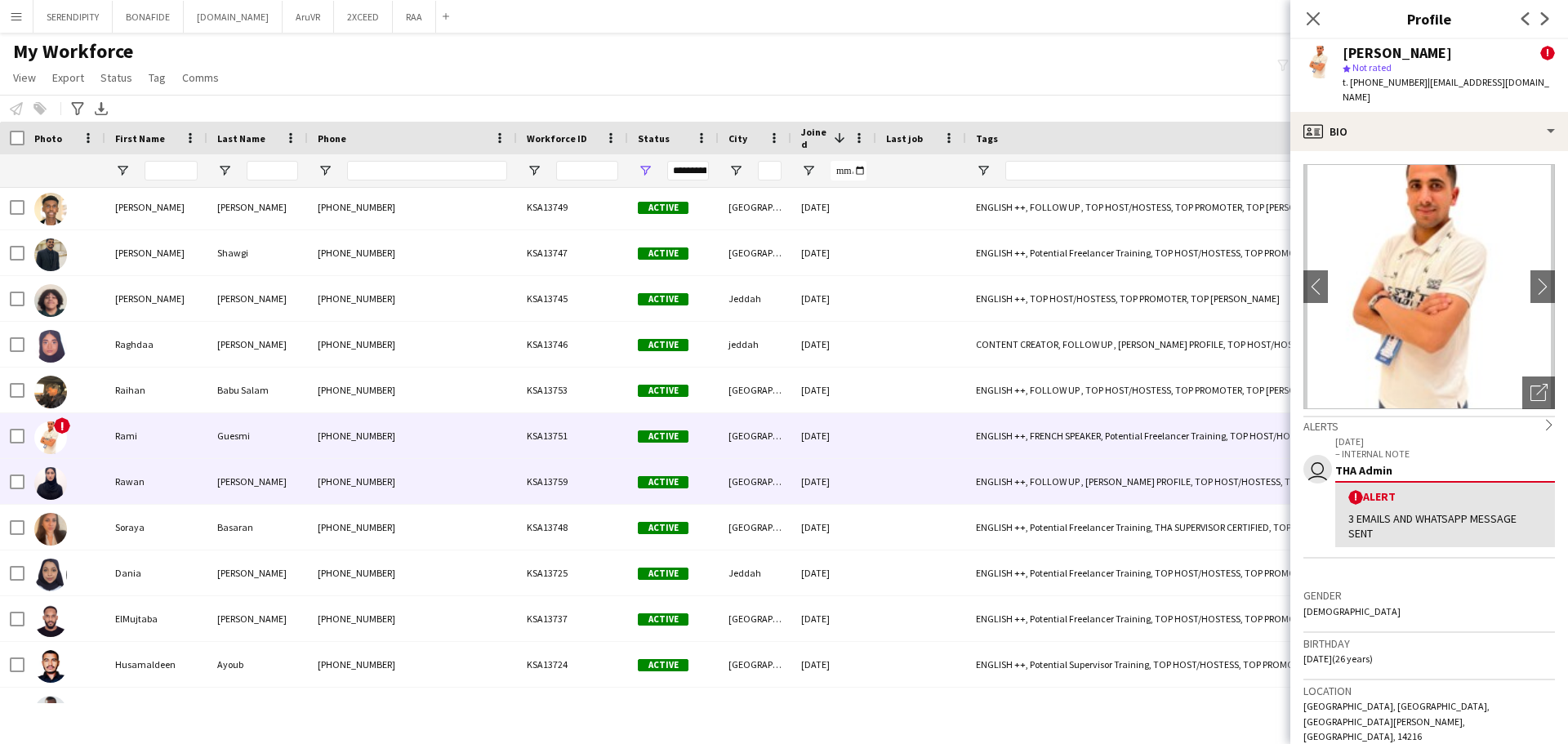
click at [509, 483] on div "[PHONE_NUMBER]" at bounding box center [412, 481] width 209 height 45
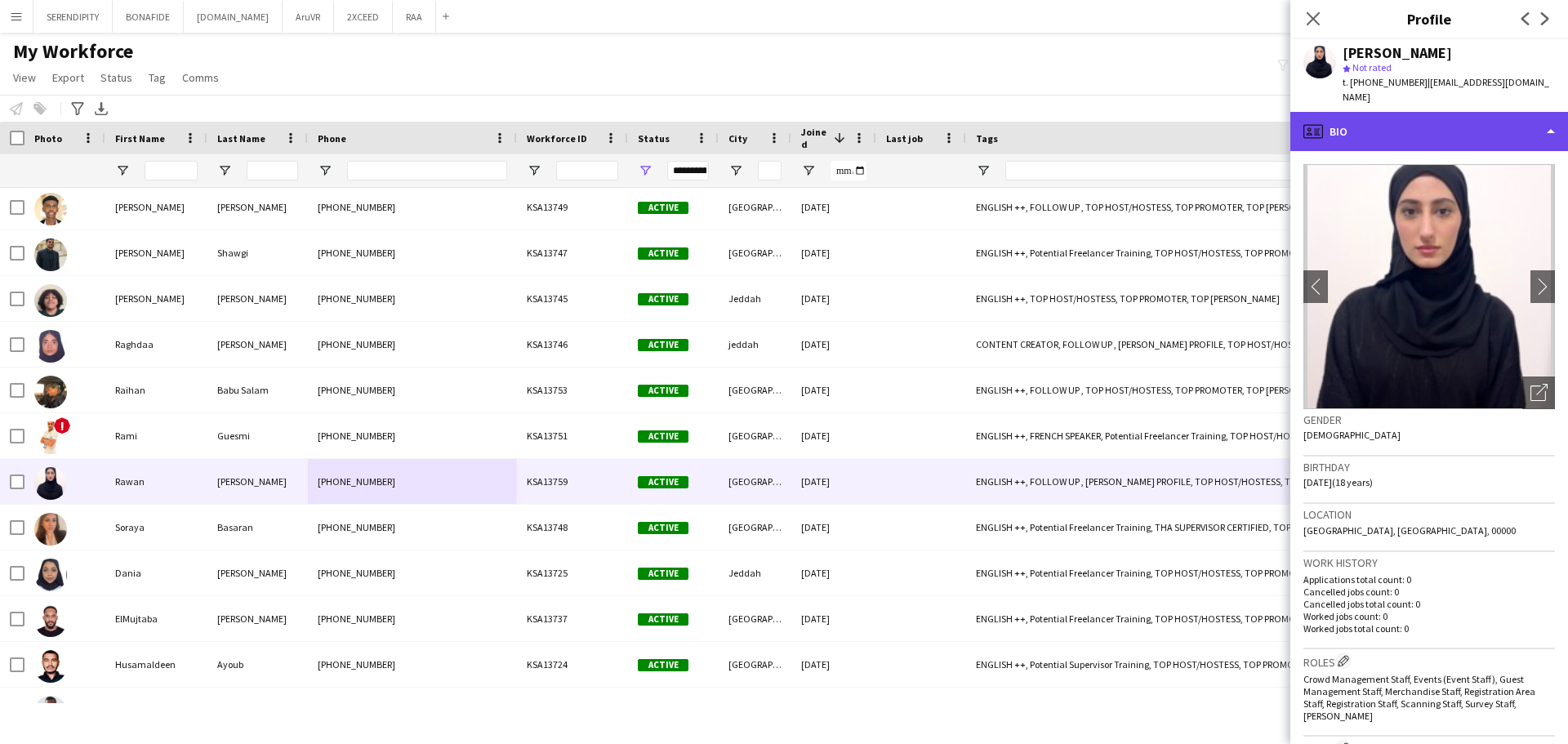
click at [1482, 119] on div "profile Bio" at bounding box center [1429, 132] width 278 height 39
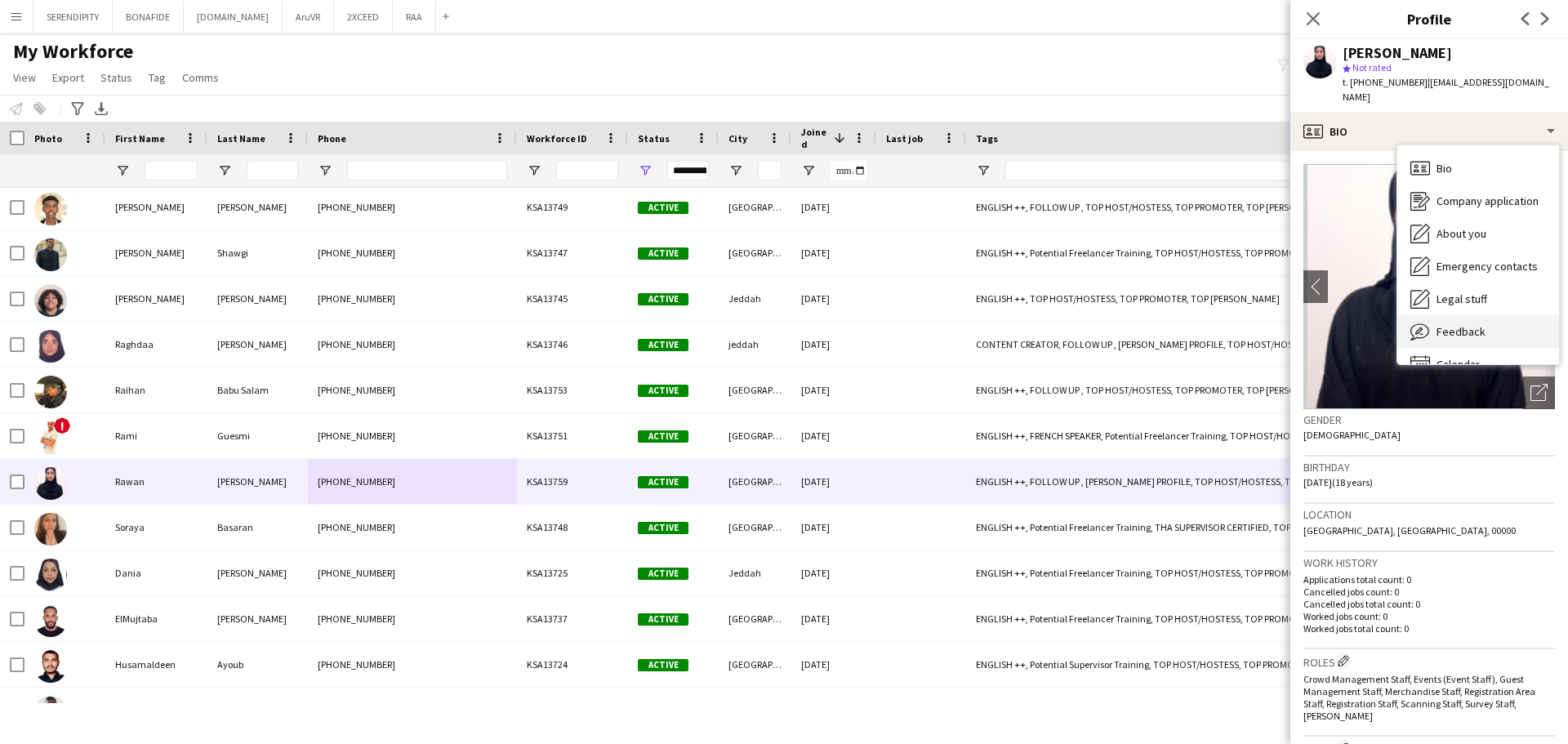
click at [1492, 326] on div "Feedback Feedback" at bounding box center [1478, 331] width 161 height 33
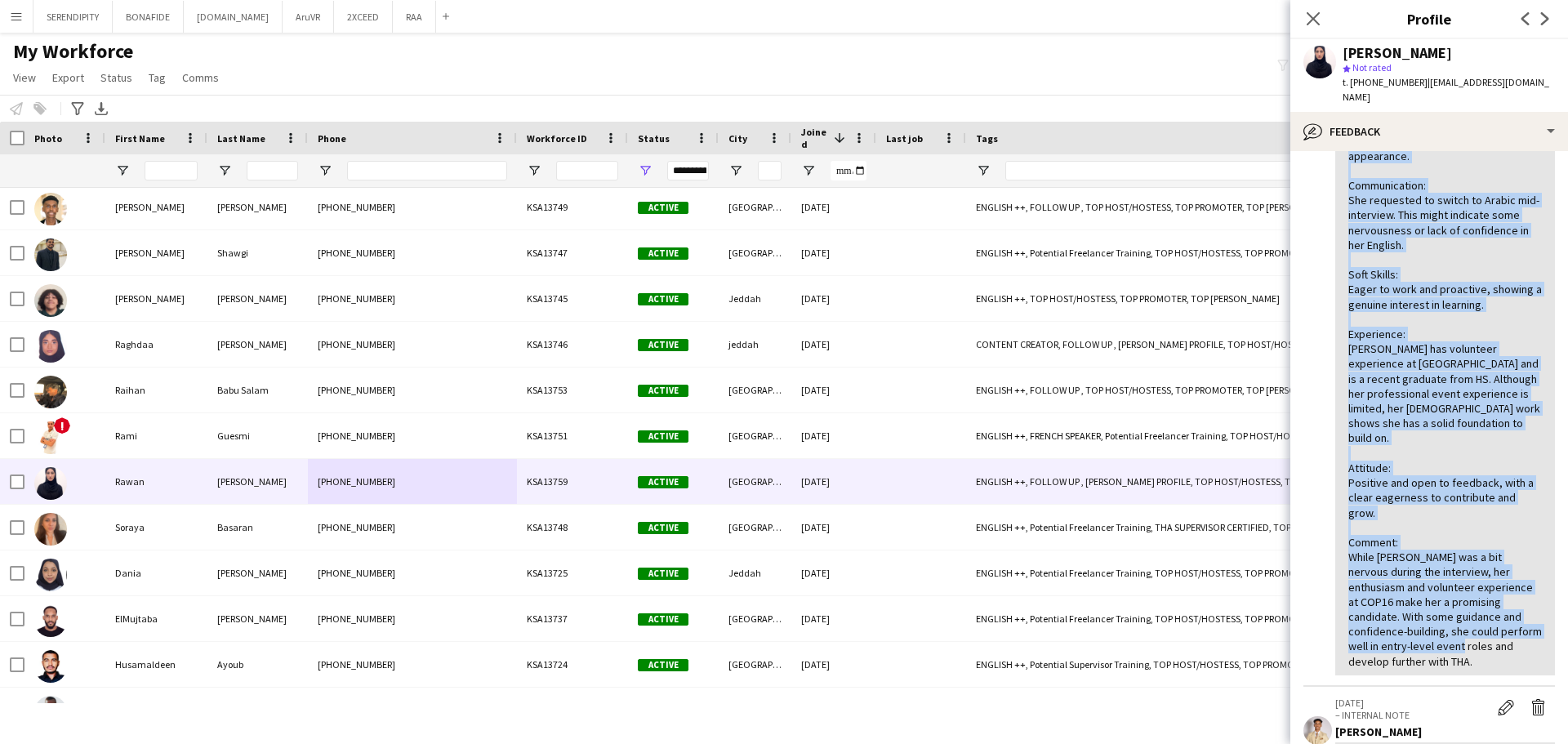
drag, startPoint x: 1349, startPoint y: 369, endPoint x: 1409, endPoint y: 626, distance: 263.9
click at [1409, 626] on div "Grooming: Presentable and professional in appearance. Communication: She reques…" at bounding box center [1444, 394] width 193 height 551
copy div "Grooming: Presentable and professional in appearance. Communication: She reques…"
click at [1310, 23] on icon at bounding box center [1313, 19] width 16 height 16
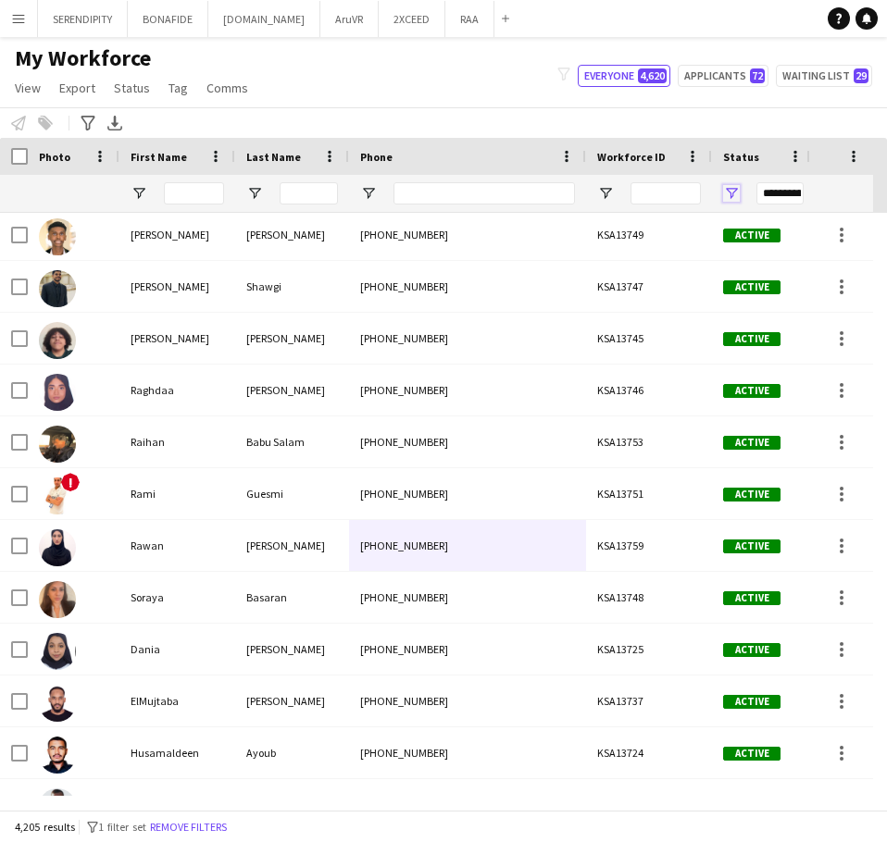
click at [735, 192] on span "Open Filter Menu" at bounding box center [731, 193] width 17 height 17
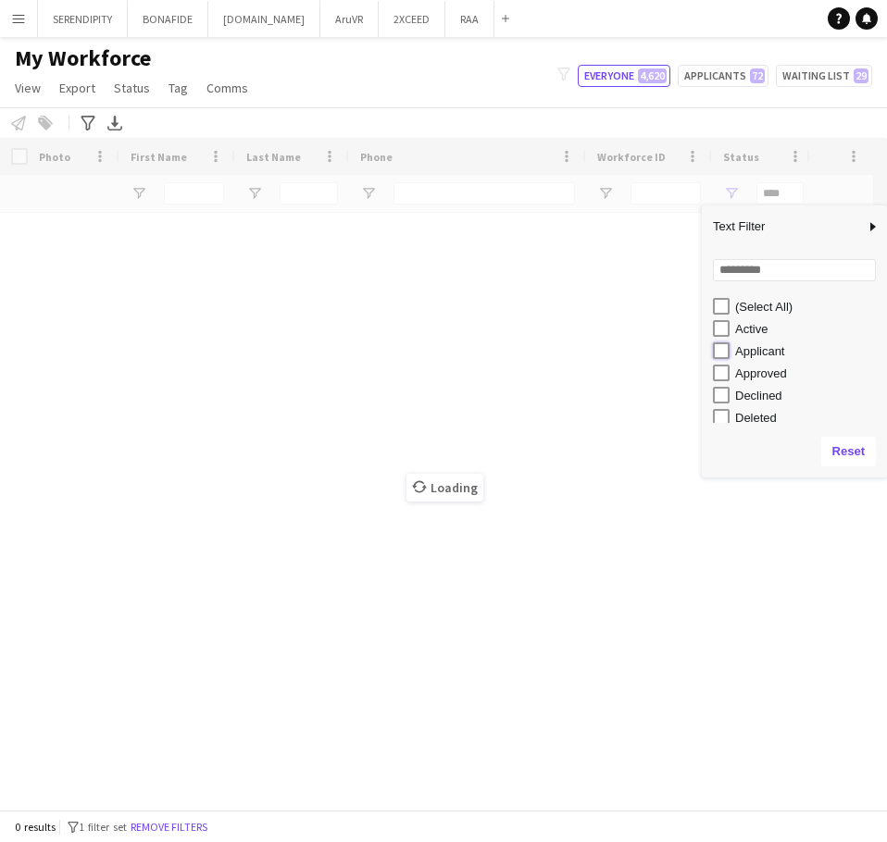
type input "**********"
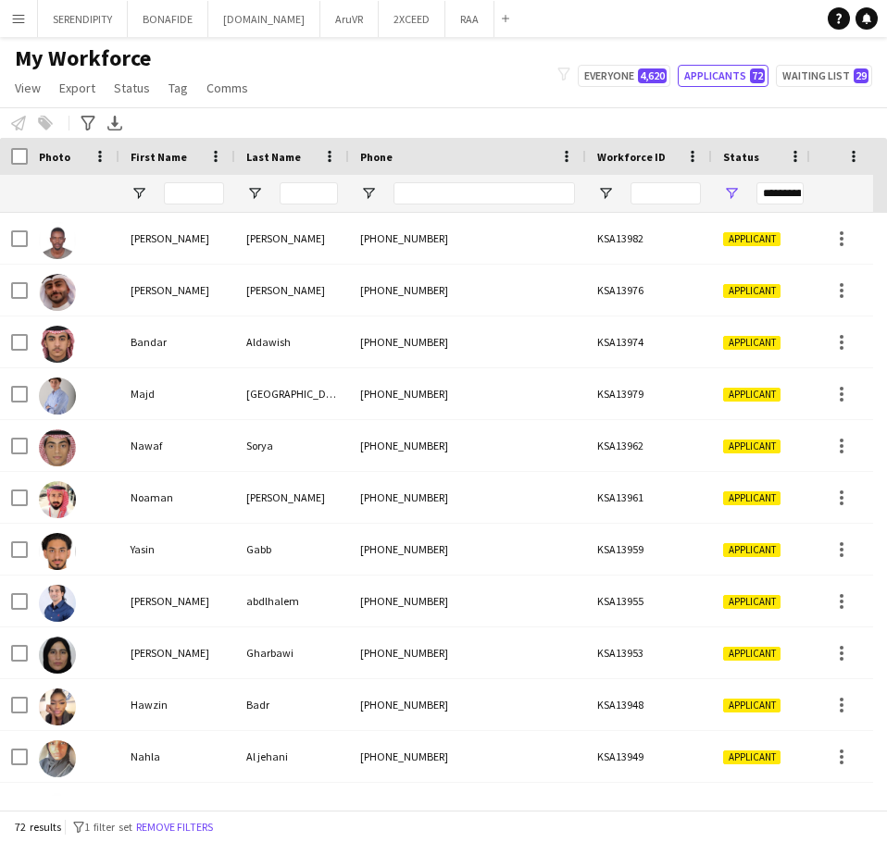
click at [405, 67] on div "My Workforce View Views Default view Basic Export View TAGS Test New view Updat…" at bounding box center [443, 75] width 887 height 63
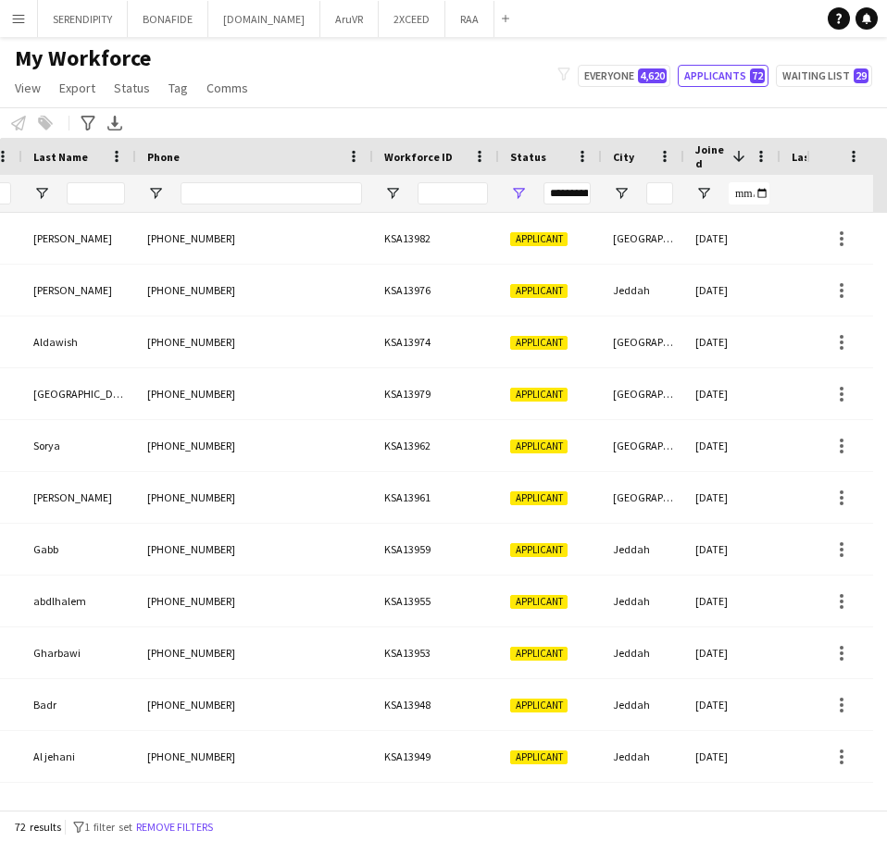
scroll to position [0, 277]
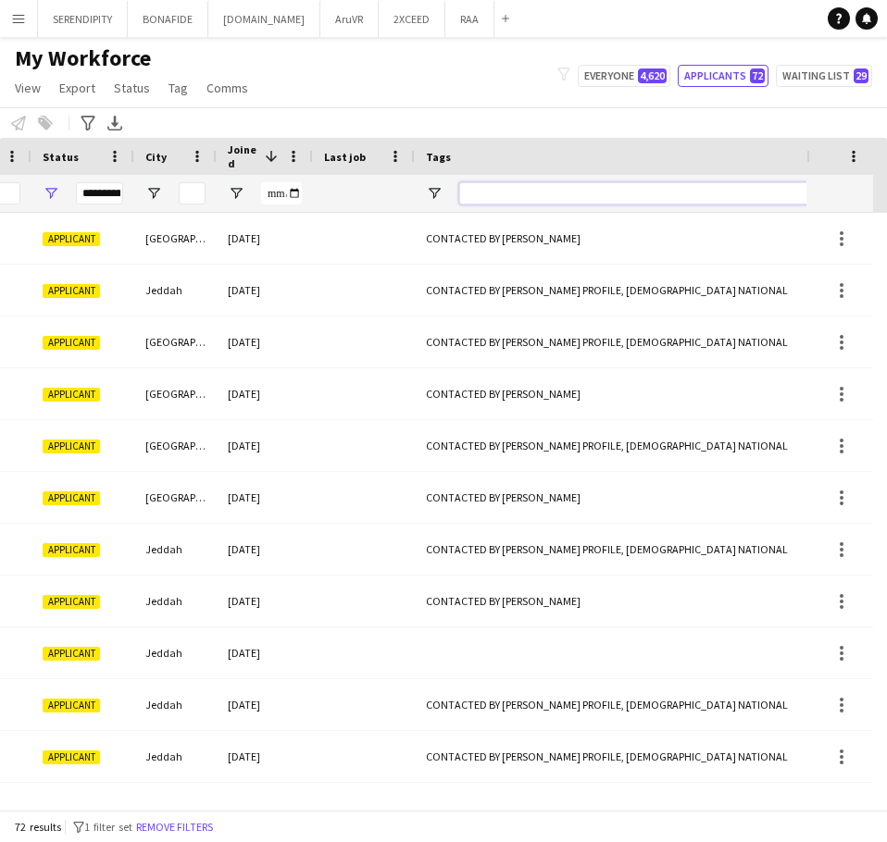
click at [568, 200] on input "Tags Filter Input" at bounding box center [734, 193] width 551 height 22
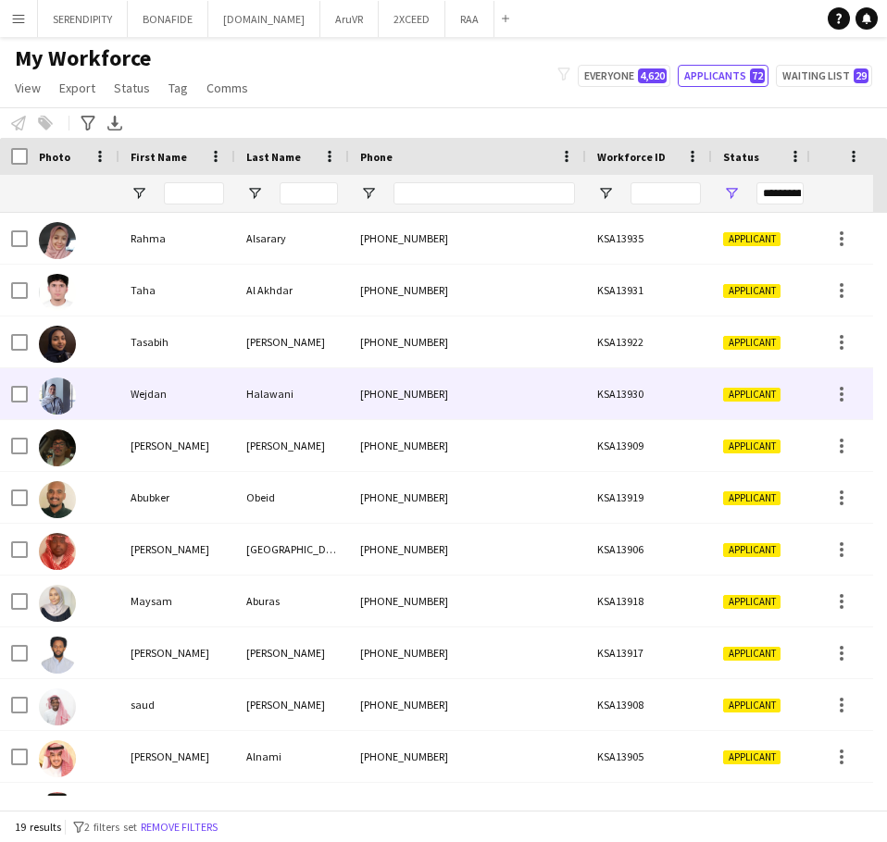
type input "***"
click at [244, 393] on div "Halawani" at bounding box center [292, 393] width 114 height 51
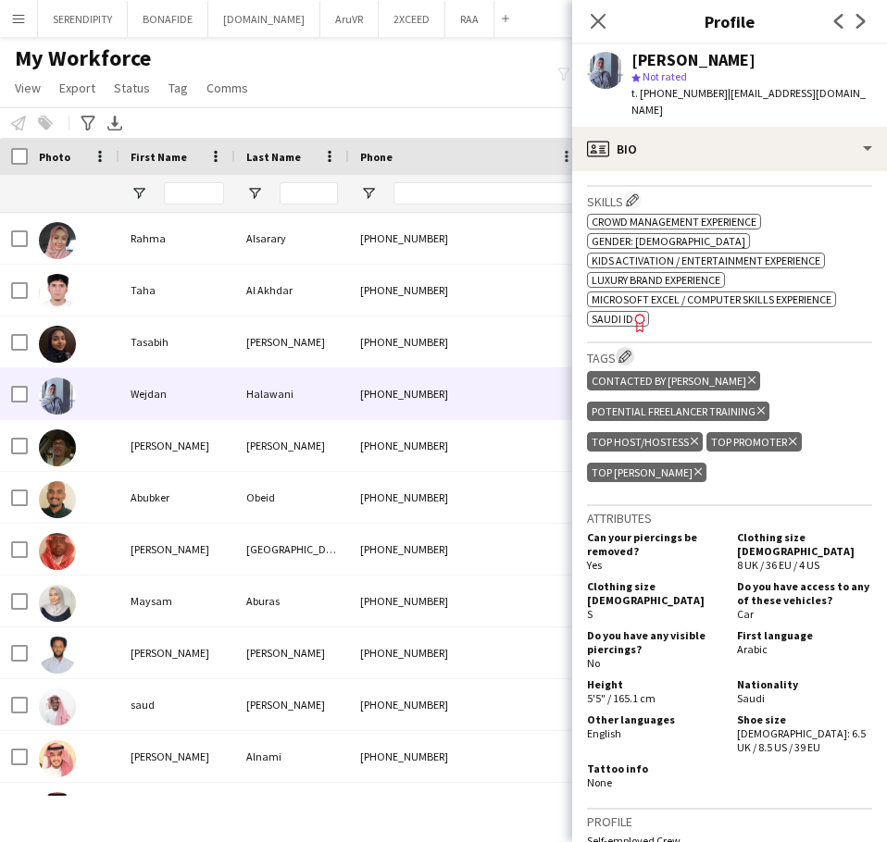
click at [626, 357] on app-icon "Edit crew company tags" at bounding box center [624, 356] width 13 height 13
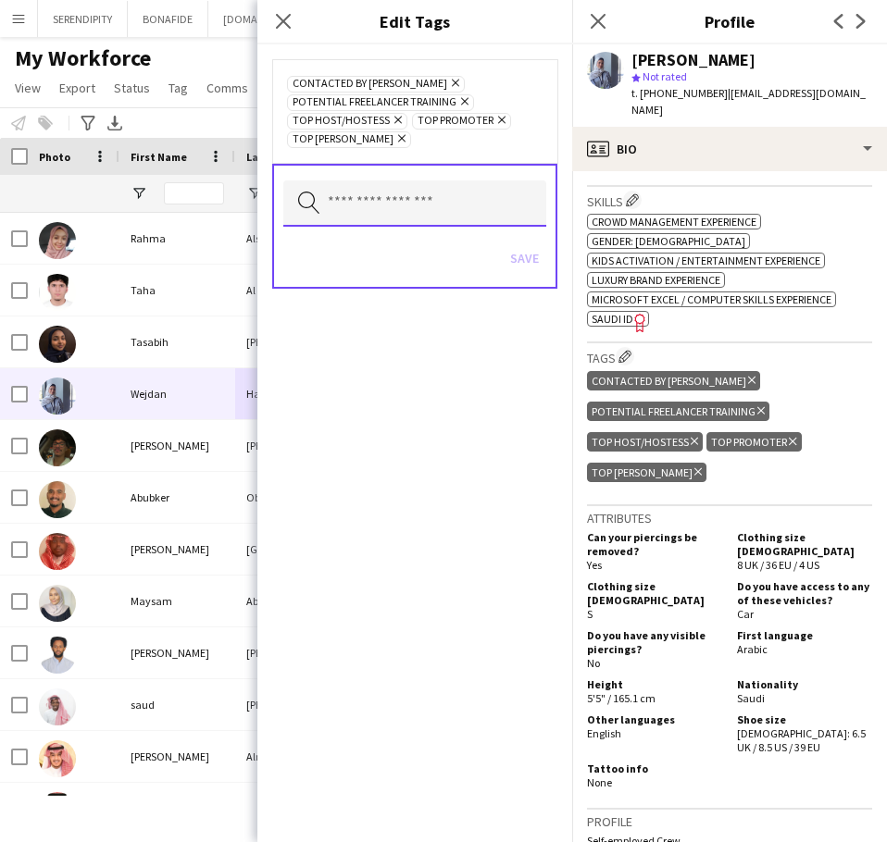
click at [404, 208] on input "text" at bounding box center [414, 204] width 263 height 46
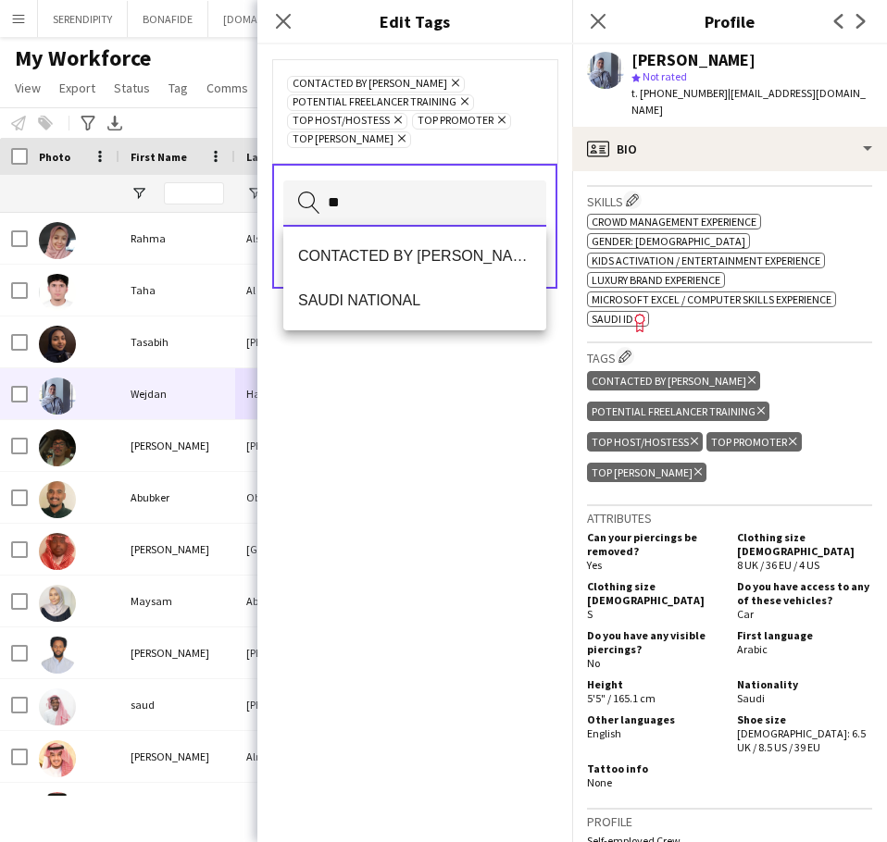
type input "***"
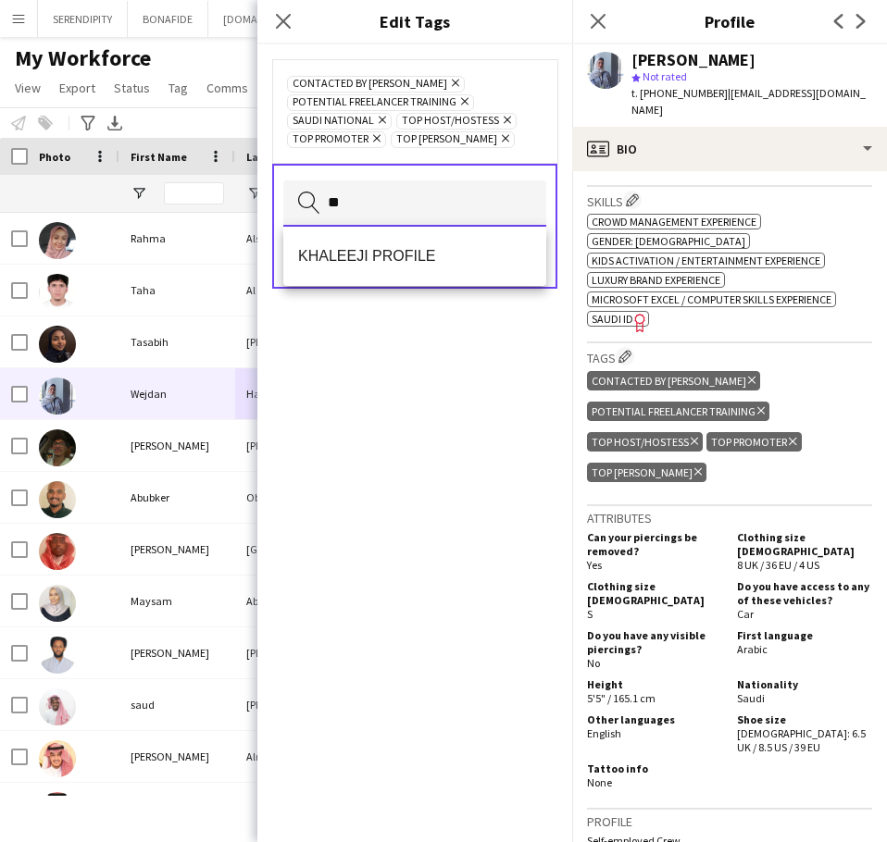
type input "***"
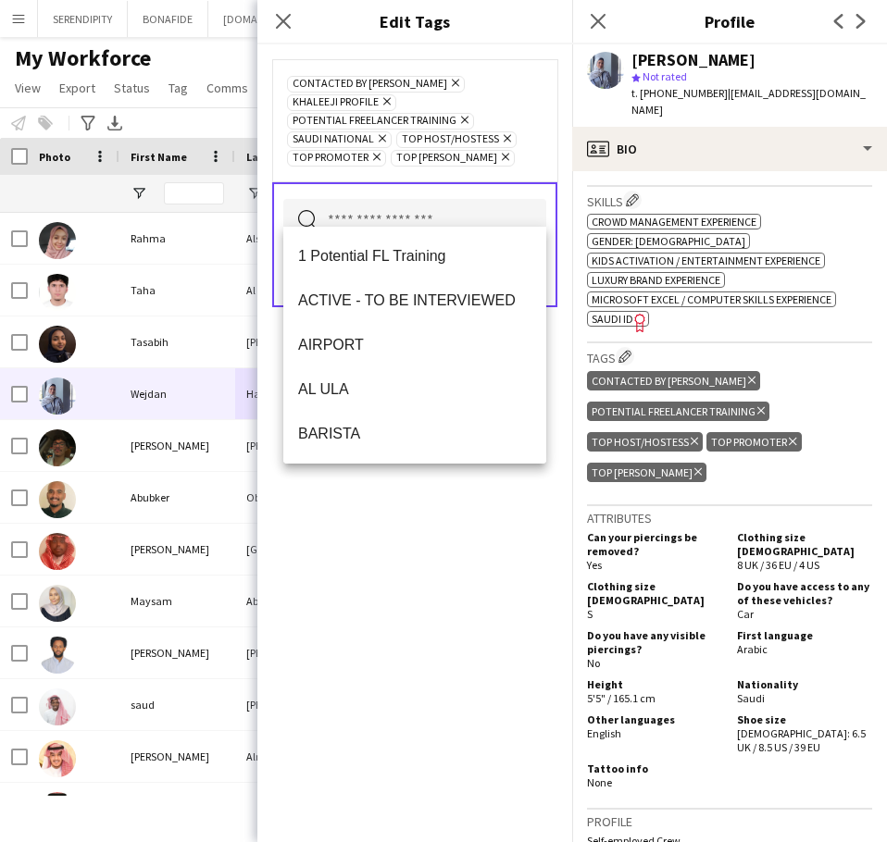
click at [434, 527] on div "CONTACTED BY [PERSON_NAME] Remove KHALEEJI PROFILE Remove Potential Freelancer …" at bounding box center [414, 443] width 315 height 798
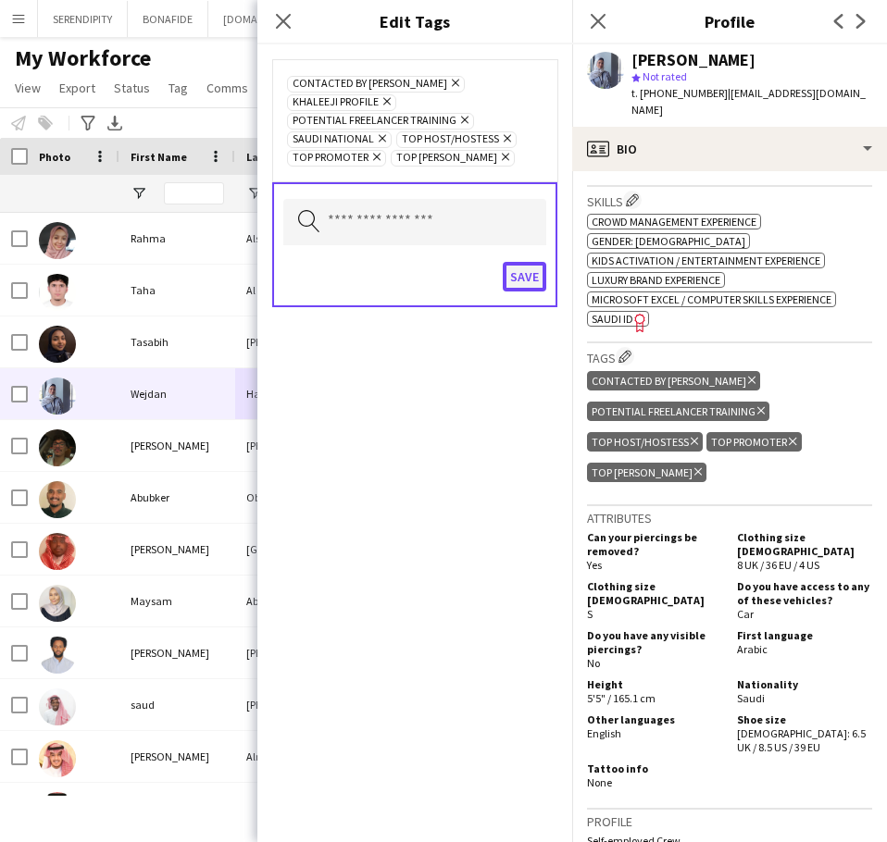
click at [521, 262] on button "Save" at bounding box center [525, 277] width 44 height 30
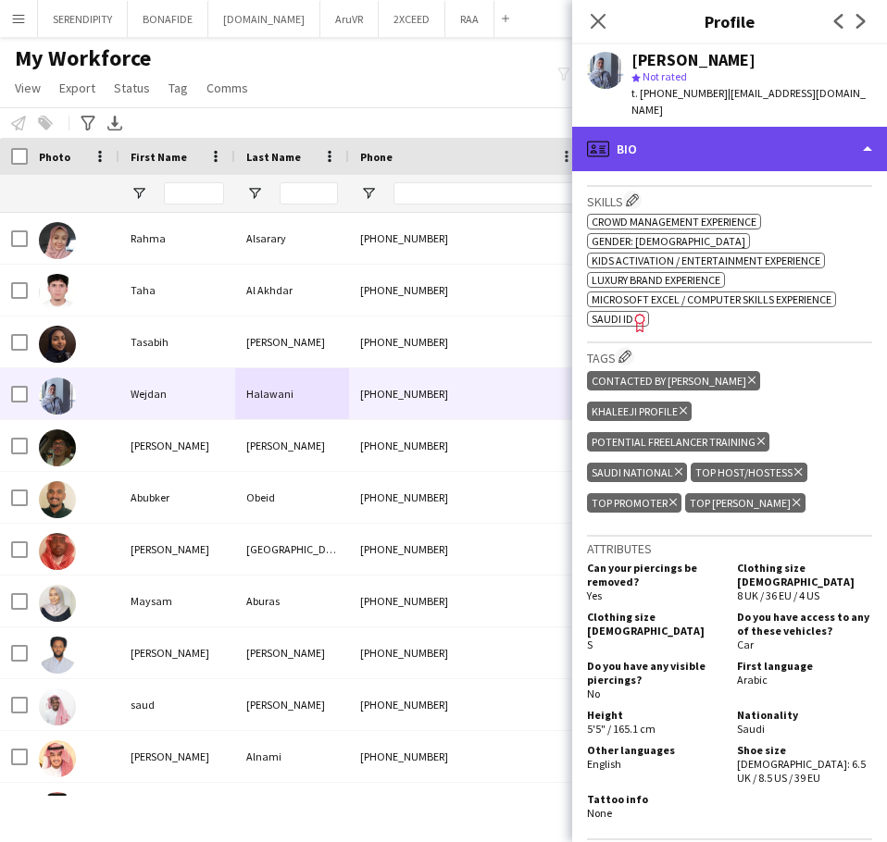
click at [744, 143] on div "profile Bio" at bounding box center [729, 149] width 315 height 44
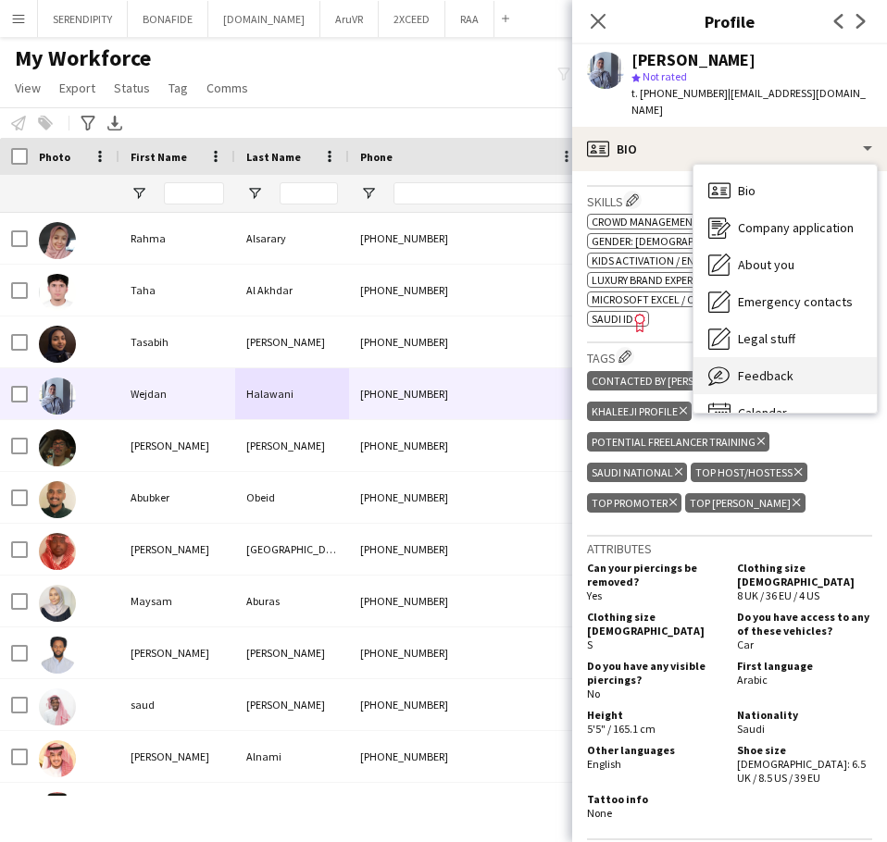
click at [796, 366] on div "Feedback Feedback" at bounding box center [784, 375] width 183 height 37
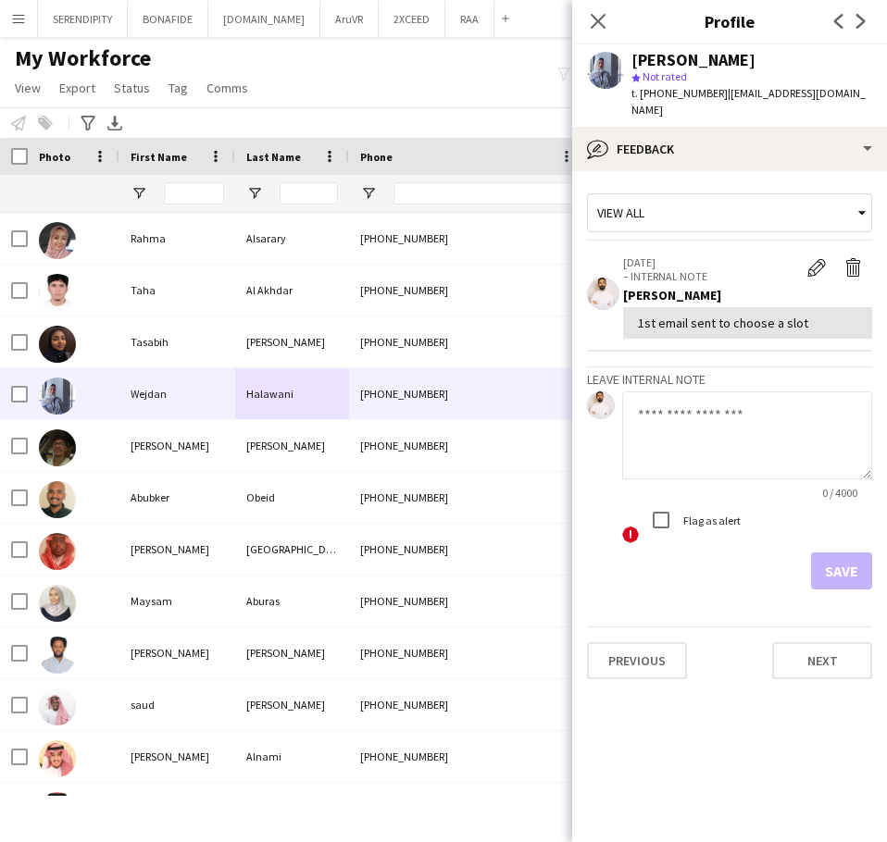
click at [651, 434] on textarea at bounding box center [747, 436] width 250 height 88
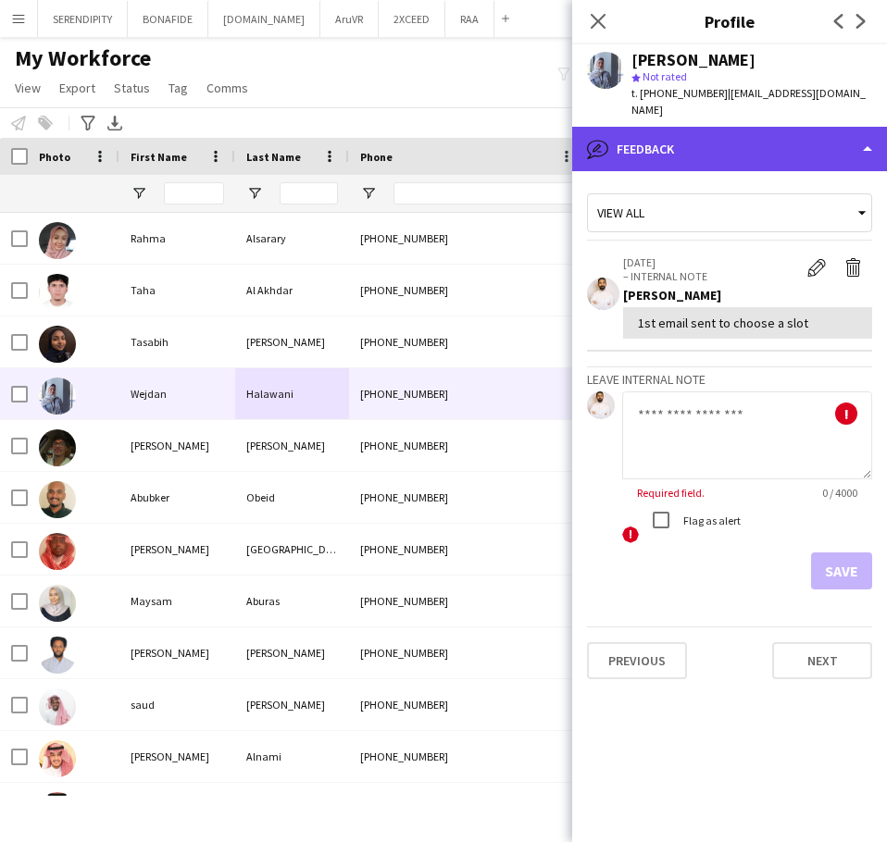
click at [718, 150] on div "bubble-pencil Feedback" at bounding box center [729, 149] width 315 height 44
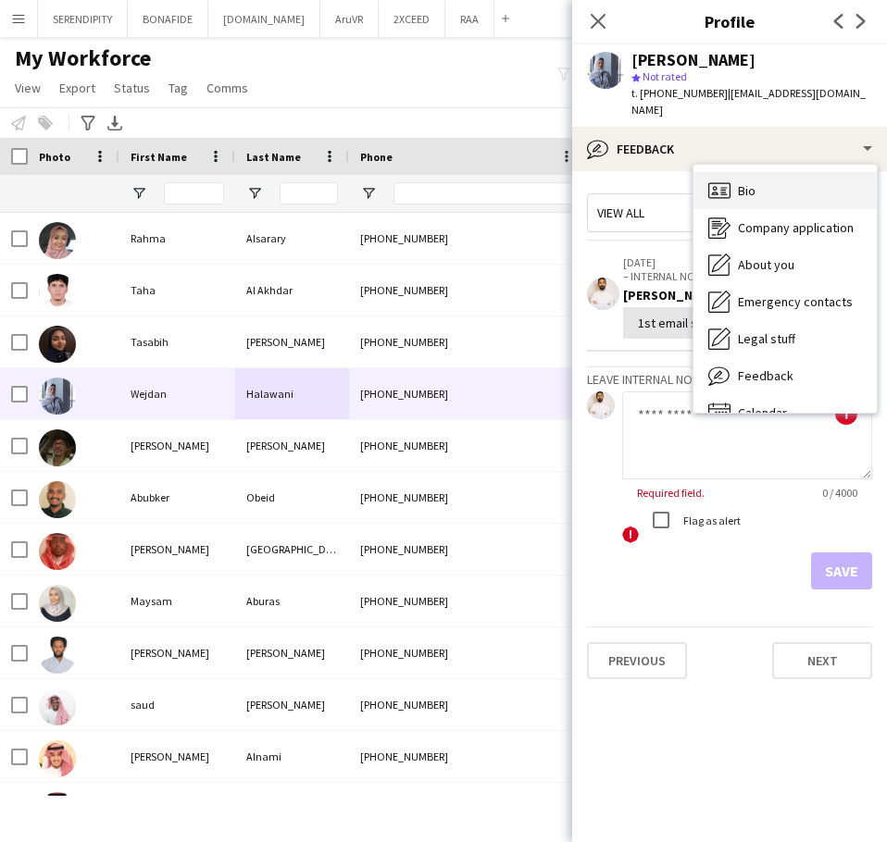
click at [787, 199] on div "Bio Bio" at bounding box center [784, 190] width 183 height 37
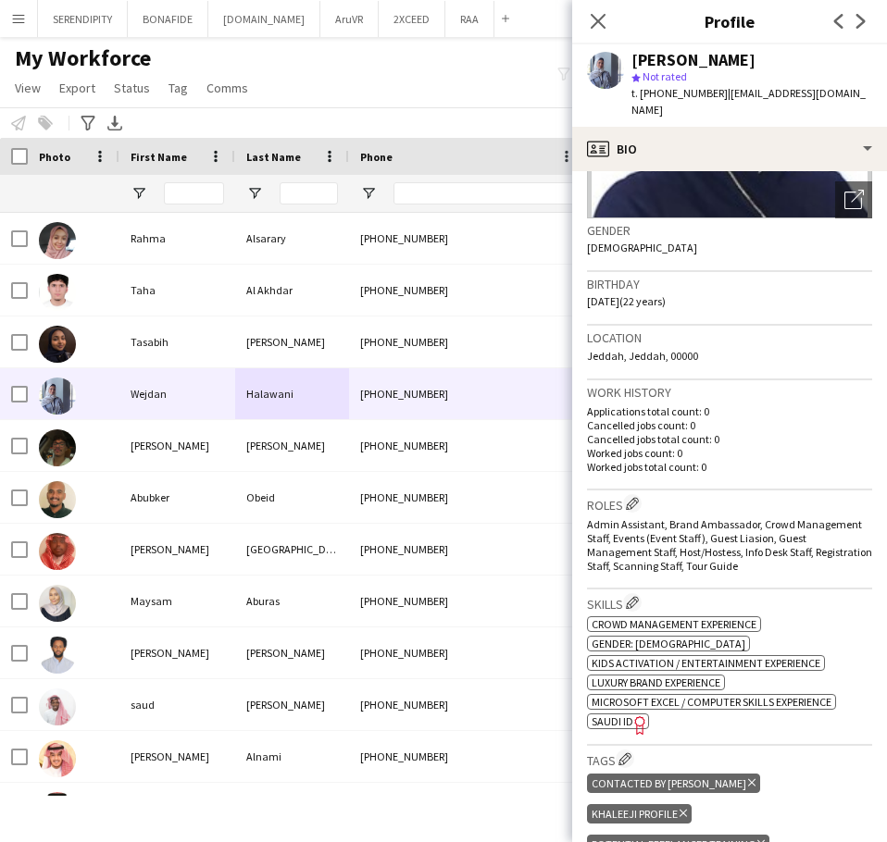
scroll to position [247, 0]
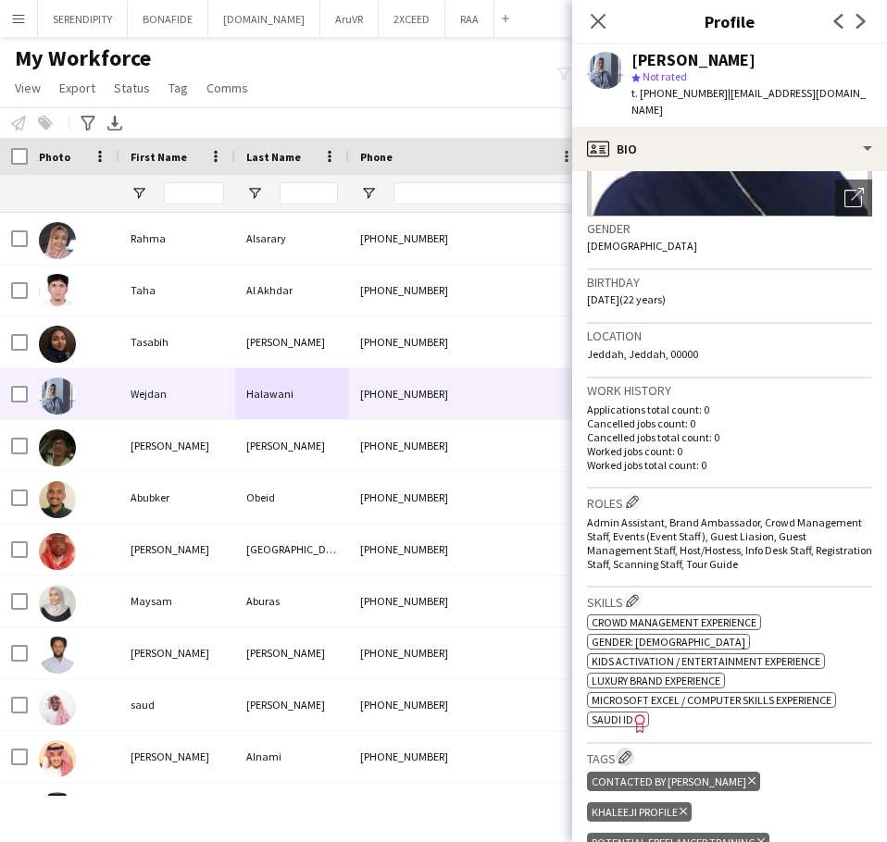
click at [627, 756] on app-icon "Edit crew company tags" at bounding box center [624, 757] width 13 height 13
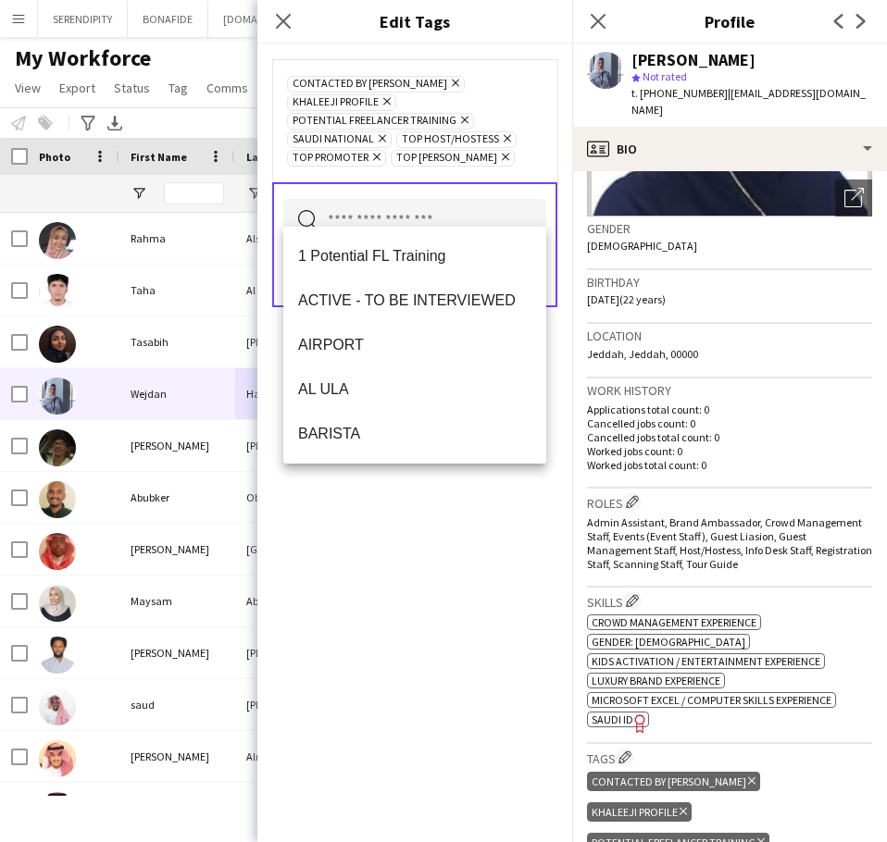
click at [402, 201] on input "text" at bounding box center [414, 222] width 263 height 46
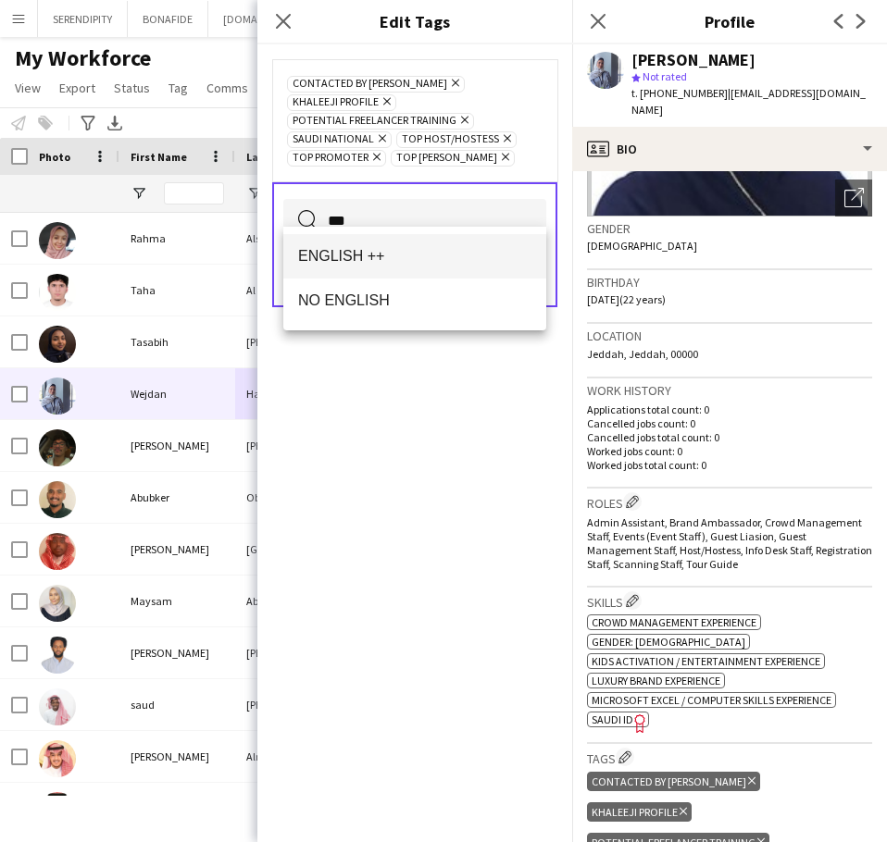
type input "***"
click at [451, 243] on mat-option "ENGLISH ++" at bounding box center [414, 256] width 263 height 44
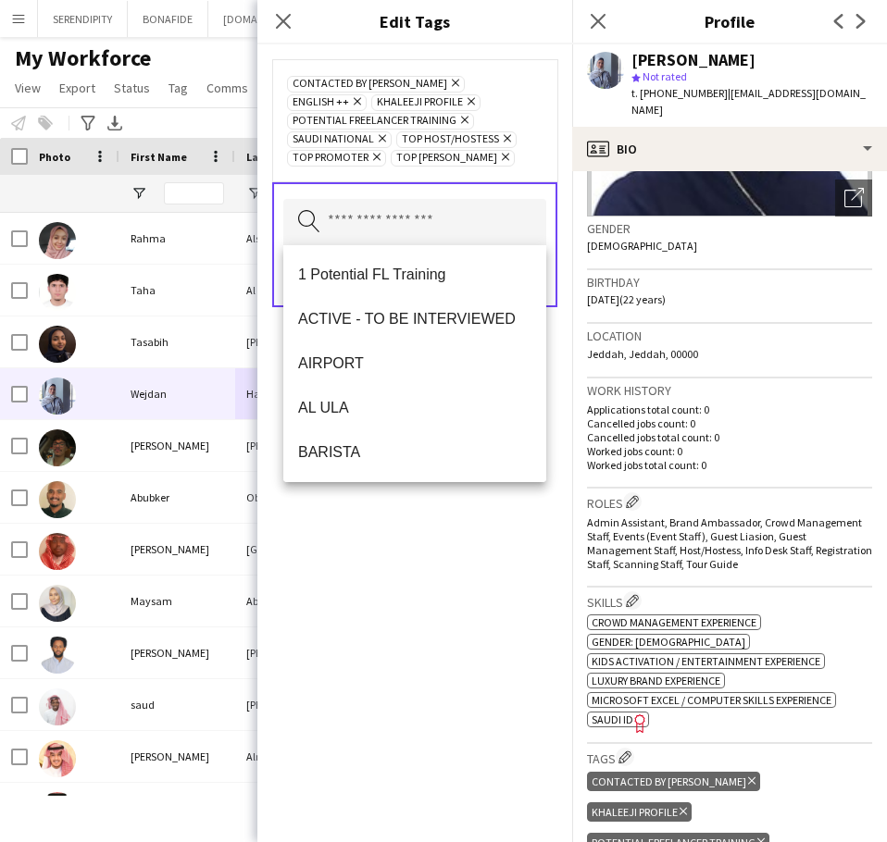
click at [450, 652] on div "CONTACTED BY [PERSON_NAME] Remove ENGLISH ++ Remove KHALEEJI PROFILE Remove Pot…" at bounding box center [414, 443] width 315 height 798
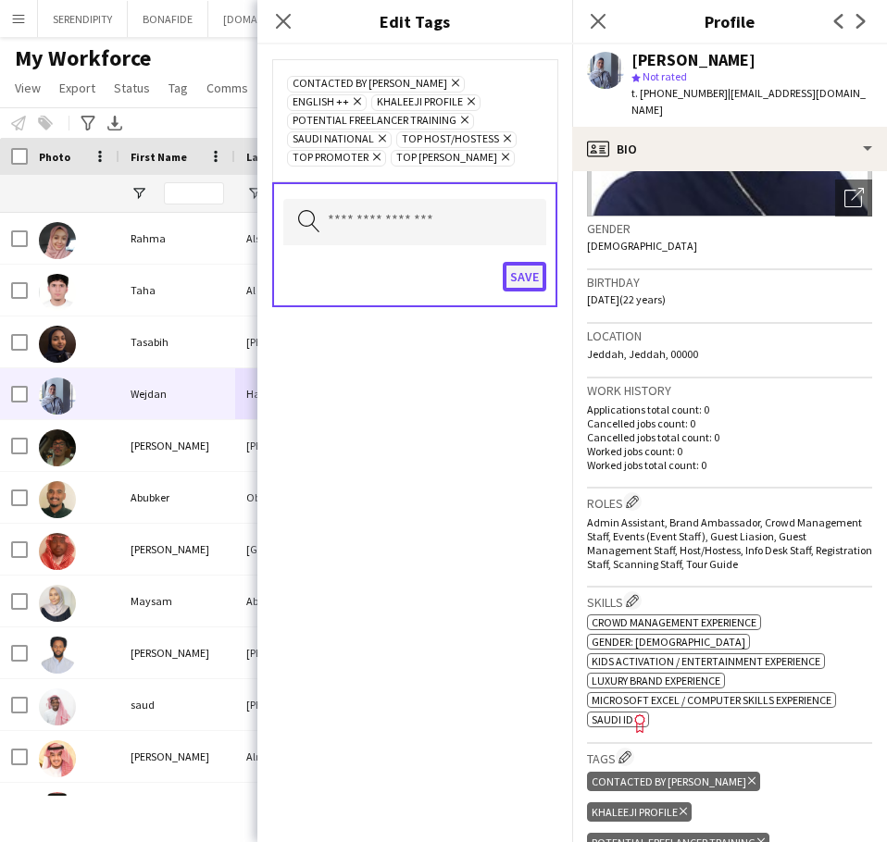
click at [522, 273] on button "Save" at bounding box center [525, 277] width 44 height 30
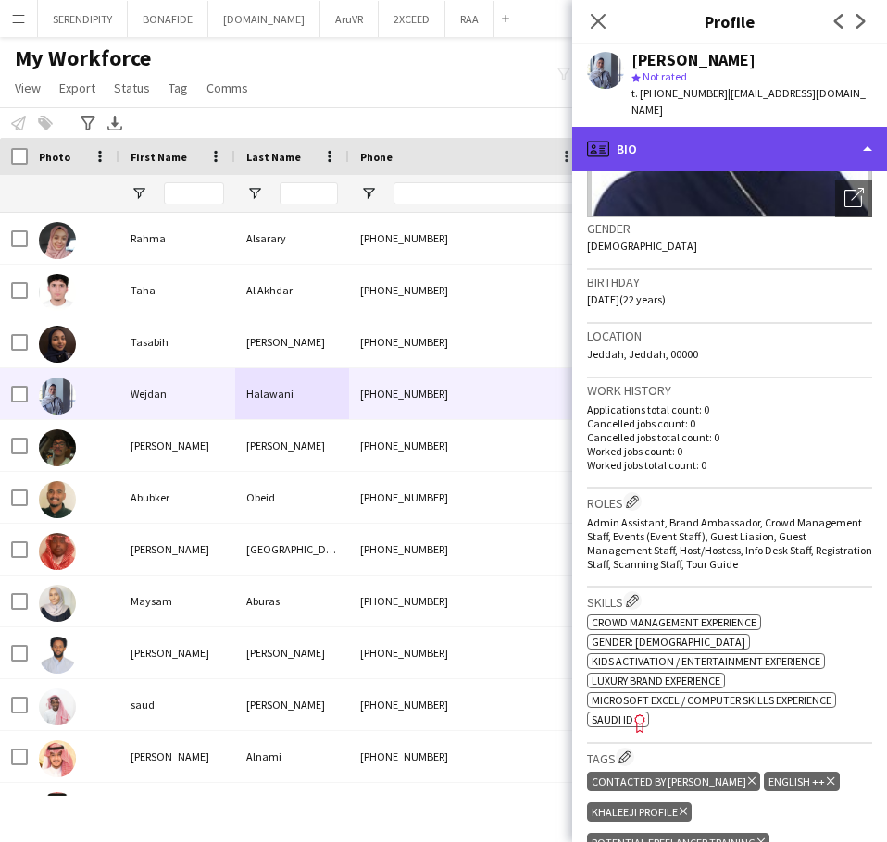
click at [683, 150] on div "profile Bio" at bounding box center [729, 149] width 315 height 44
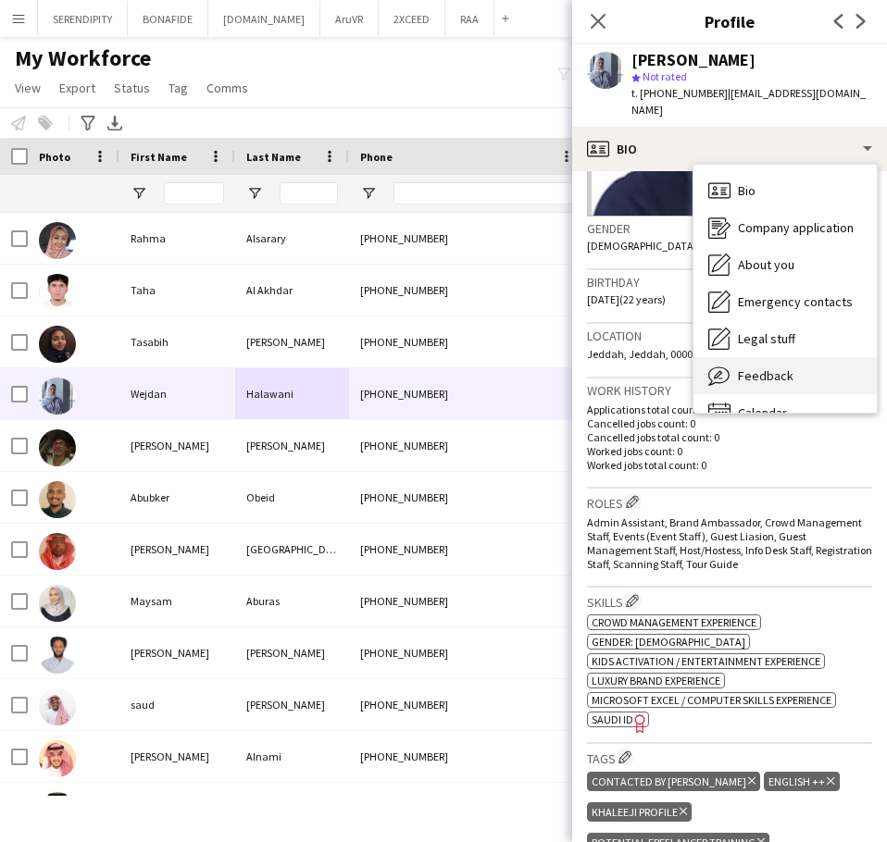
click at [797, 367] on div "Feedback Feedback" at bounding box center [784, 375] width 183 height 37
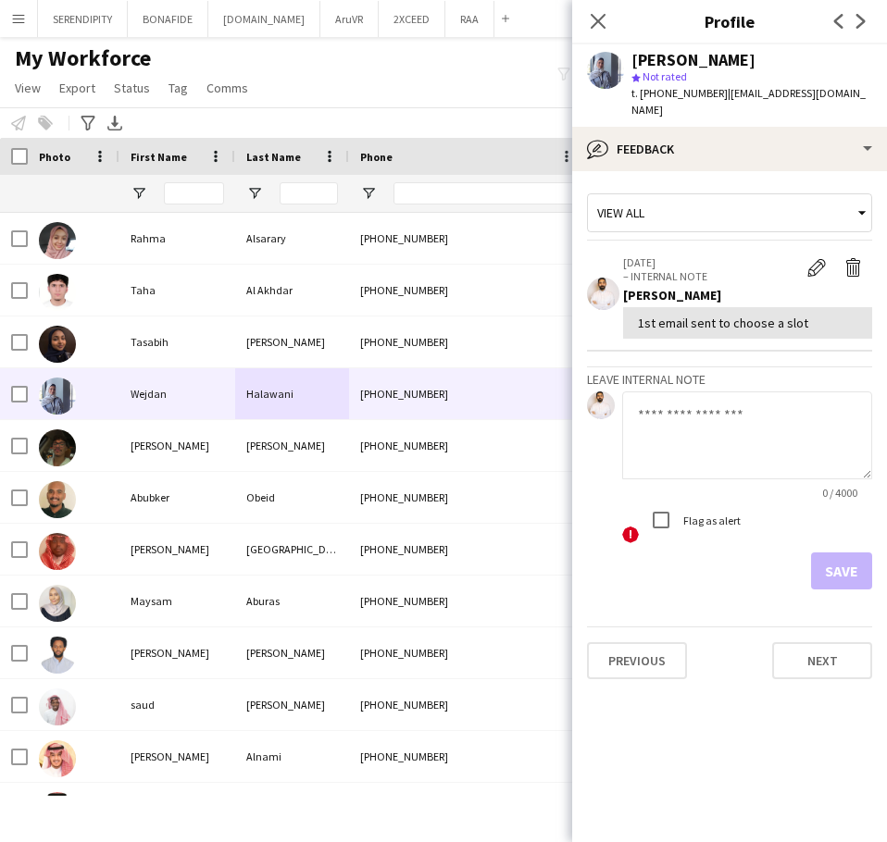
click at [667, 426] on textarea at bounding box center [747, 436] width 250 height 88
paste textarea "**********"
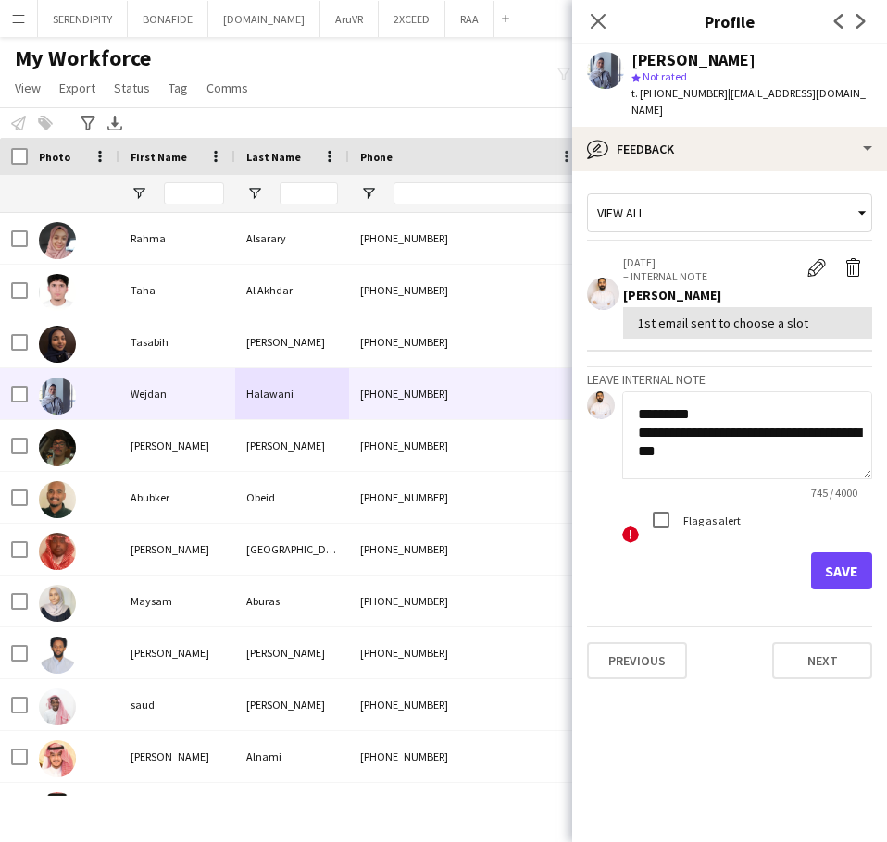
scroll to position [594, 0]
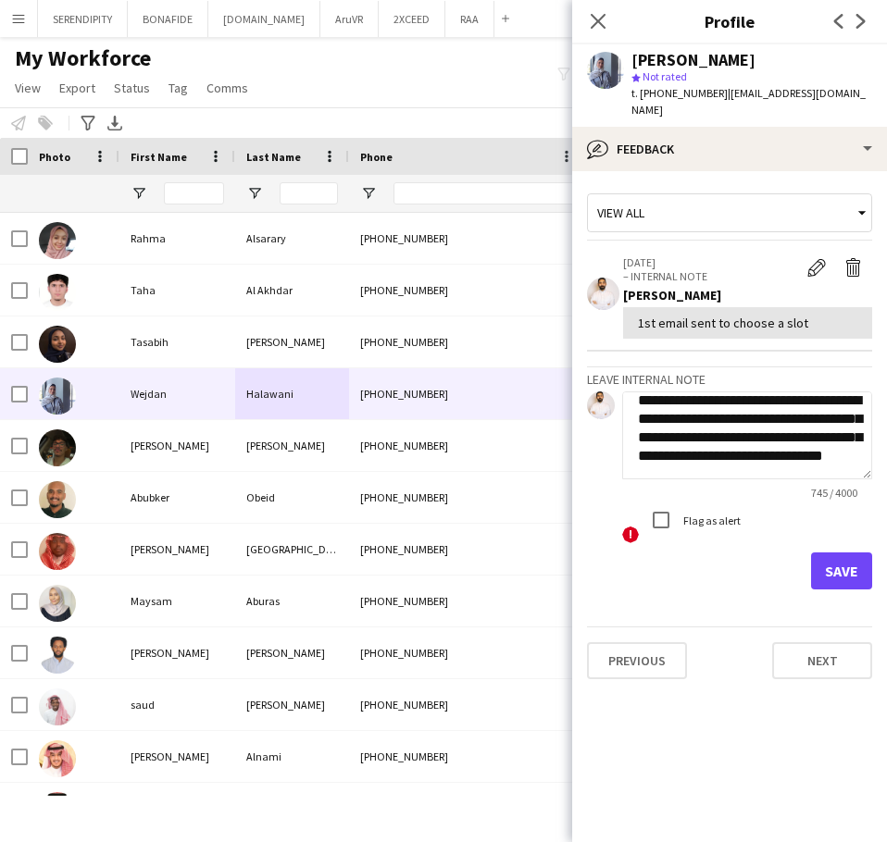
type textarea "**********"
click at [840, 566] on button "Save" at bounding box center [841, 571] width 61 height 37
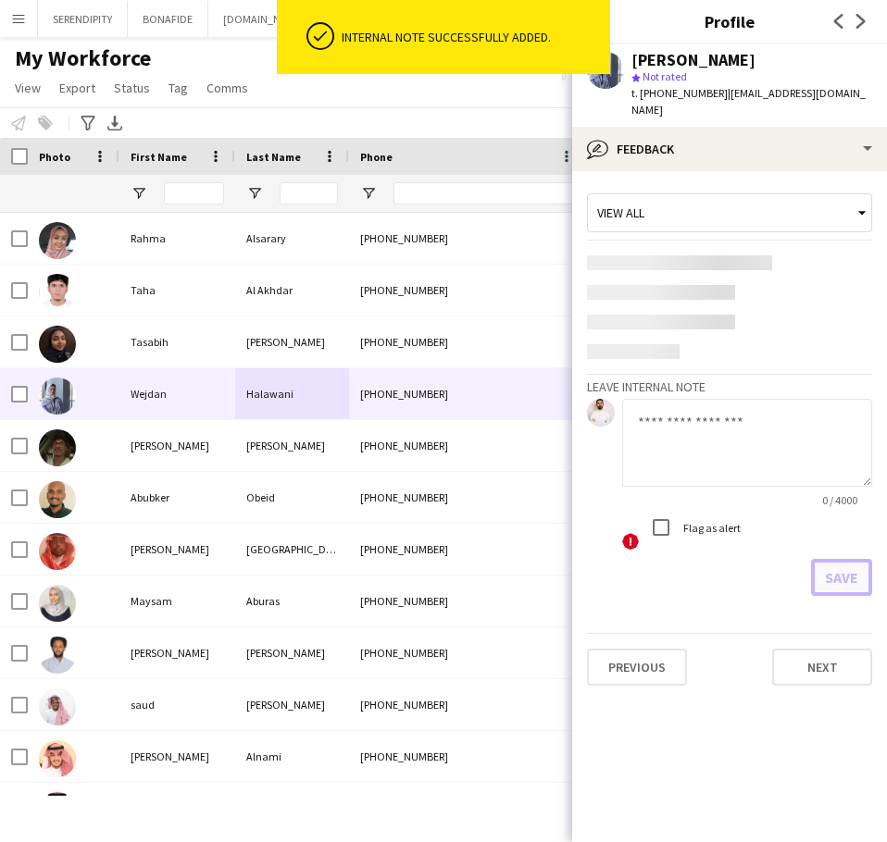
scroll to position [0, 0]
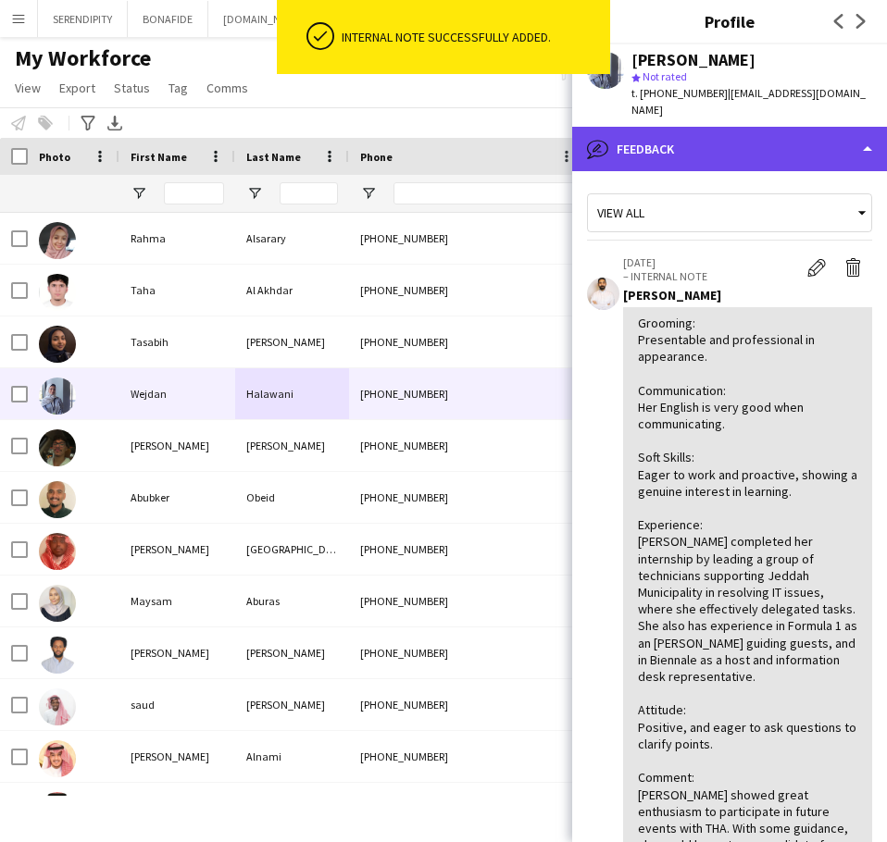
click at [729, 141] on div "bubble-pencil Feedback" at bounding box center [729, 149] width 315 height 44
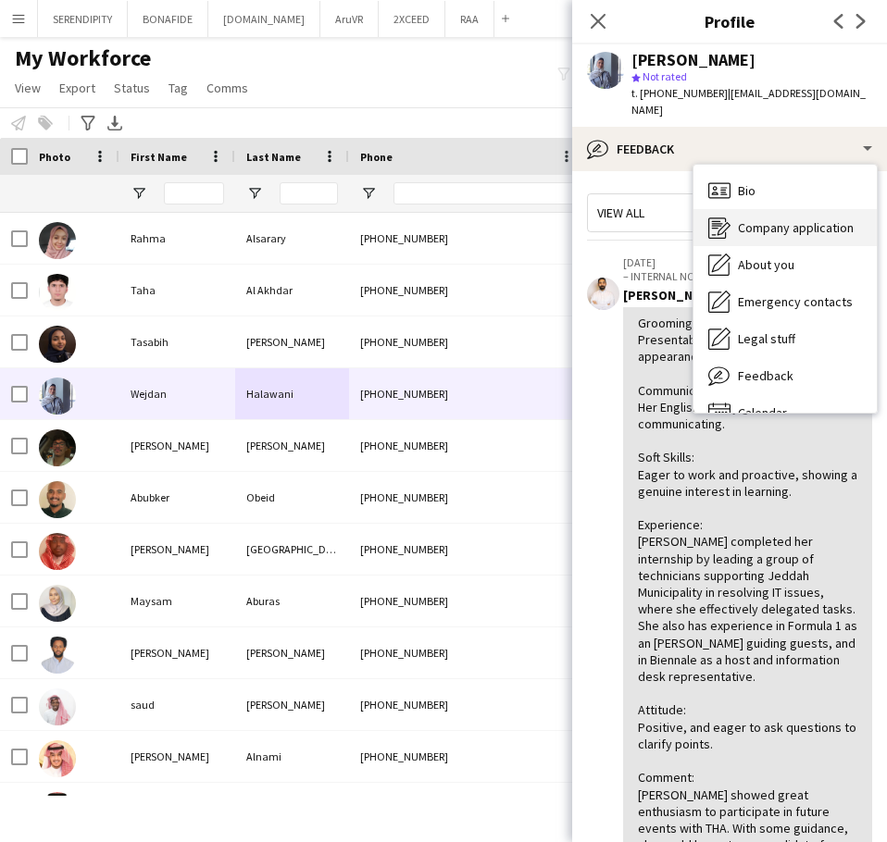
click at [791, 232] on span "Company application" at bounding box center [796, 227] width 116 height 17
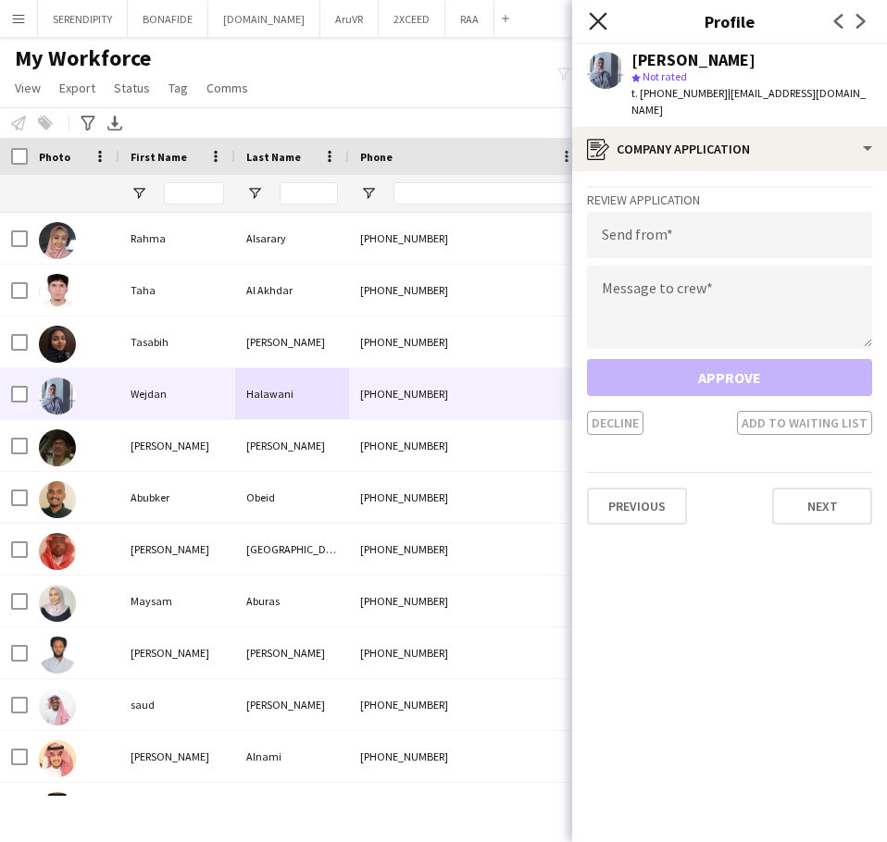
click at [601, 21] on icon "Close pop-in" at bounding box center [598, 21] width 18 height 18
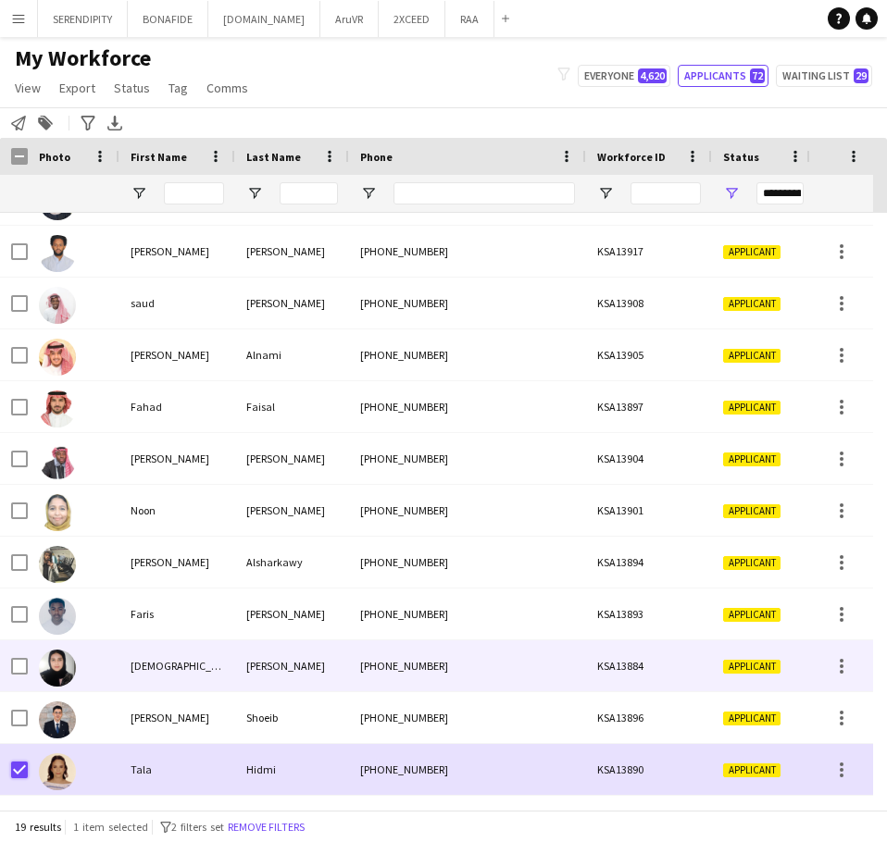
scroll to position [371, 0]
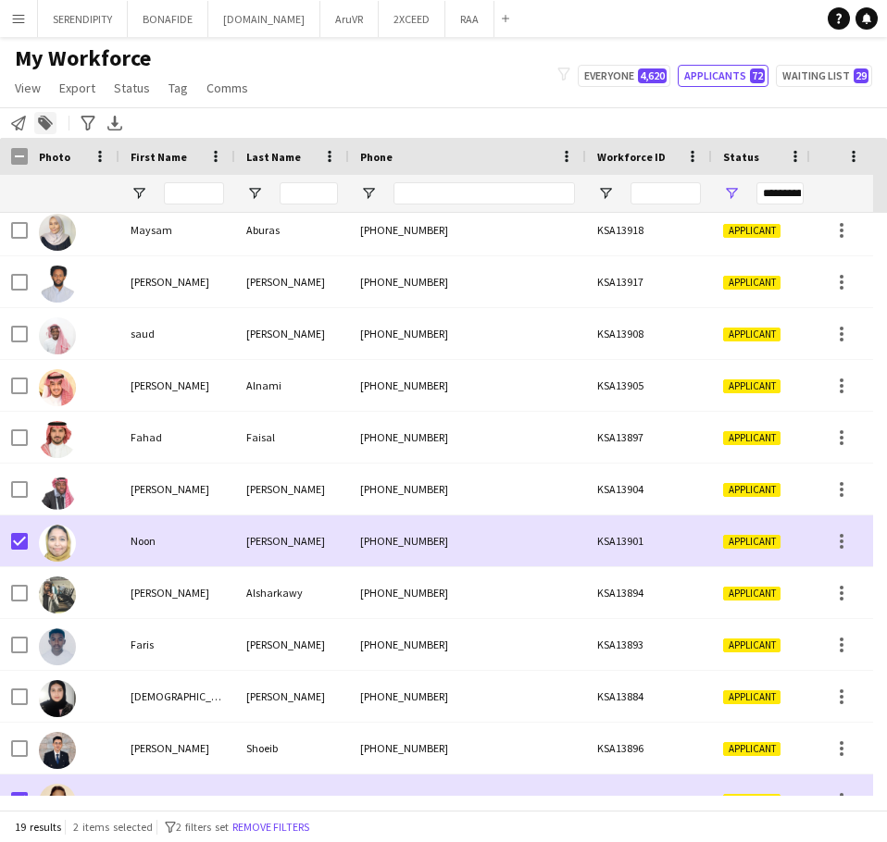
click at [44, 120] on icon at bounding box center [44, 124] width 13 height 13
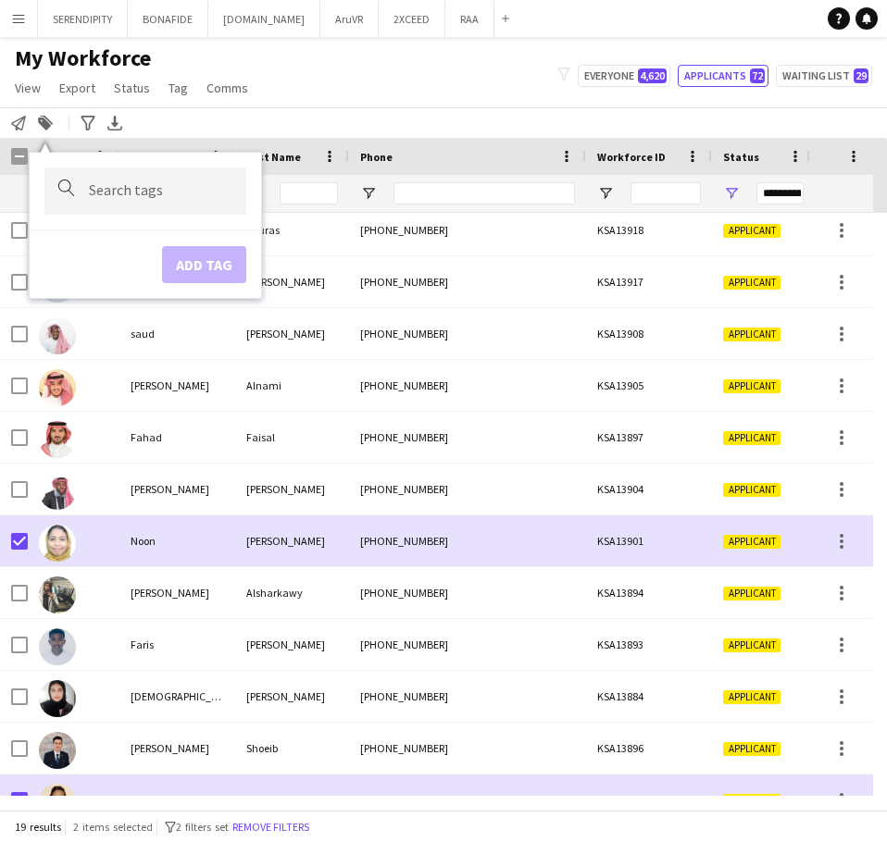
click at [117, 193] on input "Type to search..." at bounding box center [160, 190] width 143 height 17
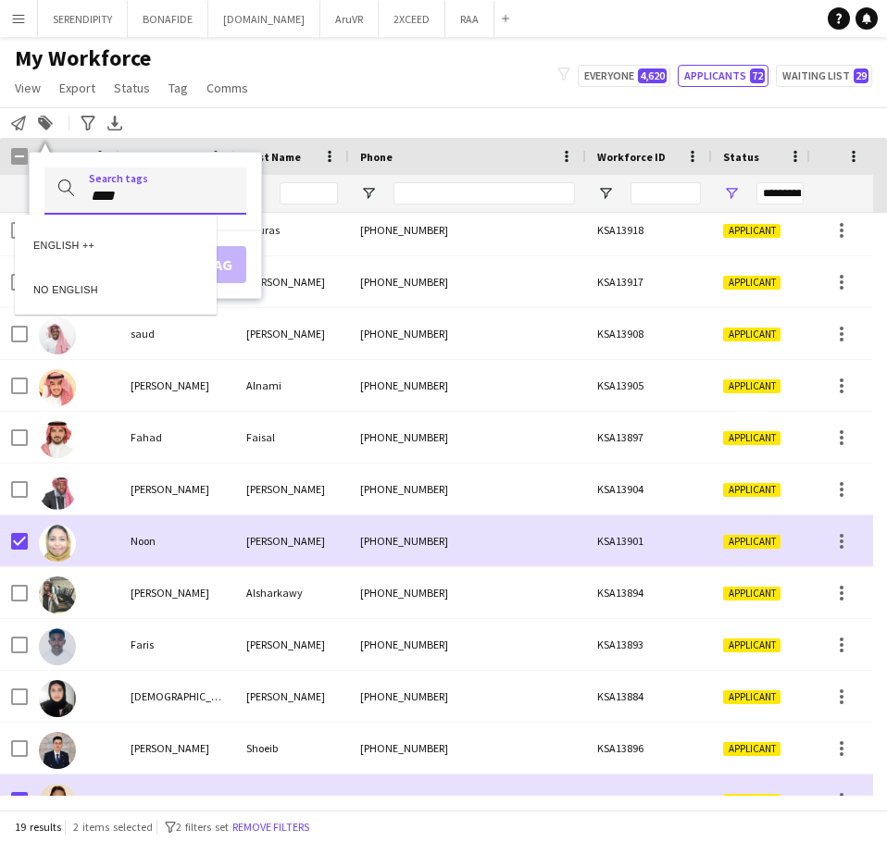
type input "****"
click at [81, 241] on div "ENGLISH ++" at bounding box center [116, 242] width 202 height 44
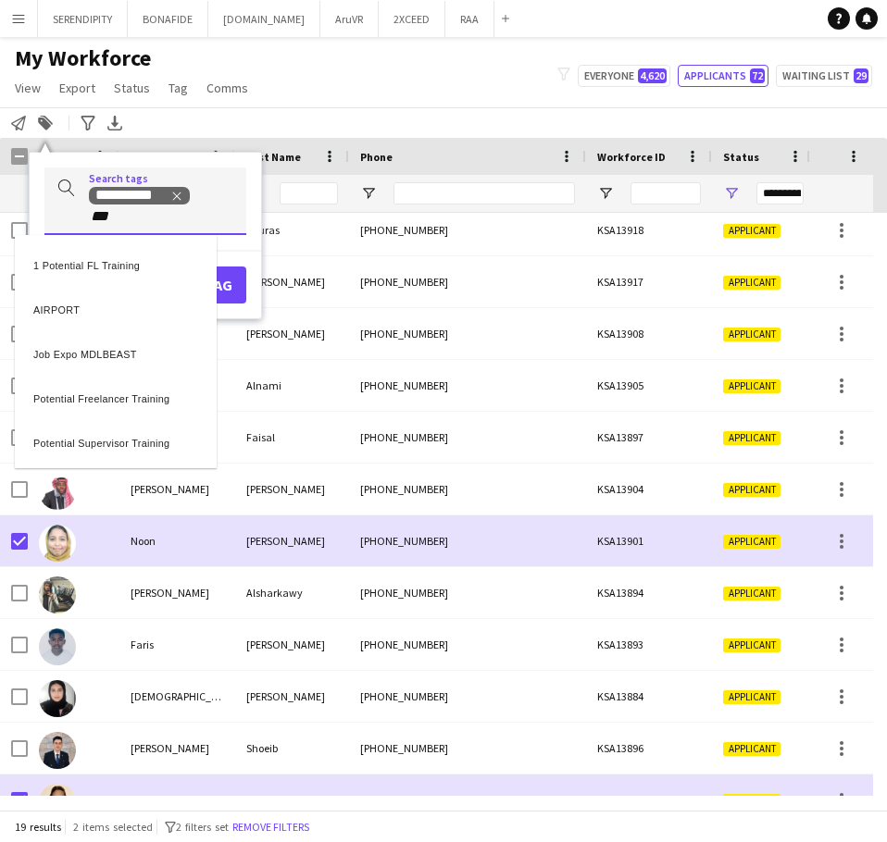
type input "***"
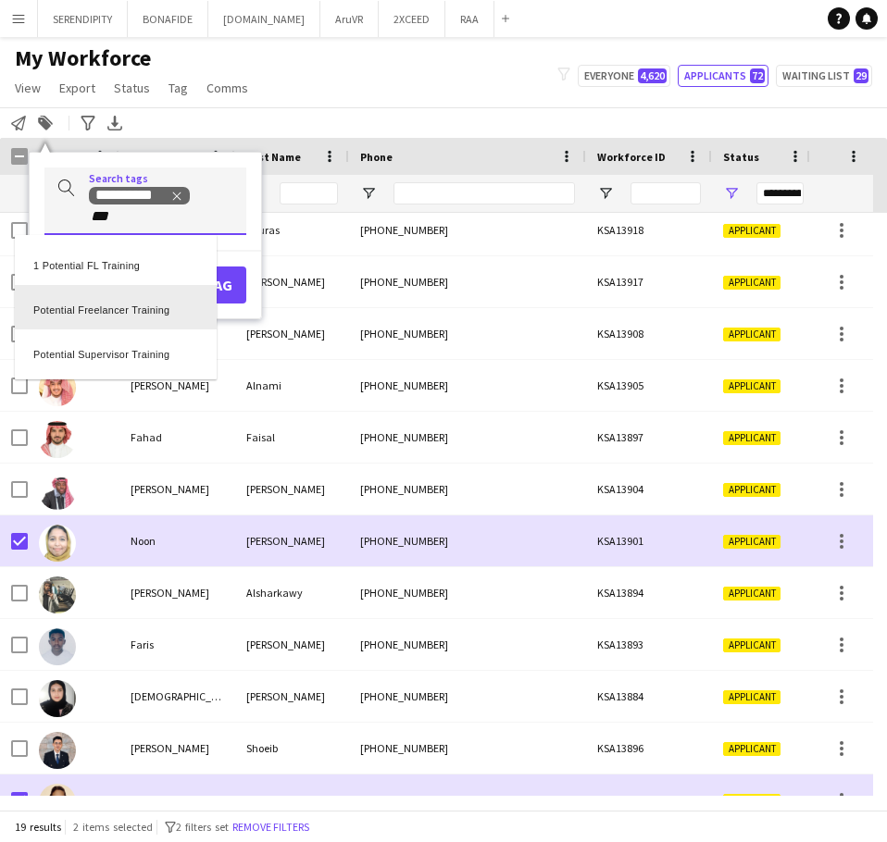
click at [159, 305] on div "Potential Freelancer Training" at bounding box center [116, 307] width 202 height 44
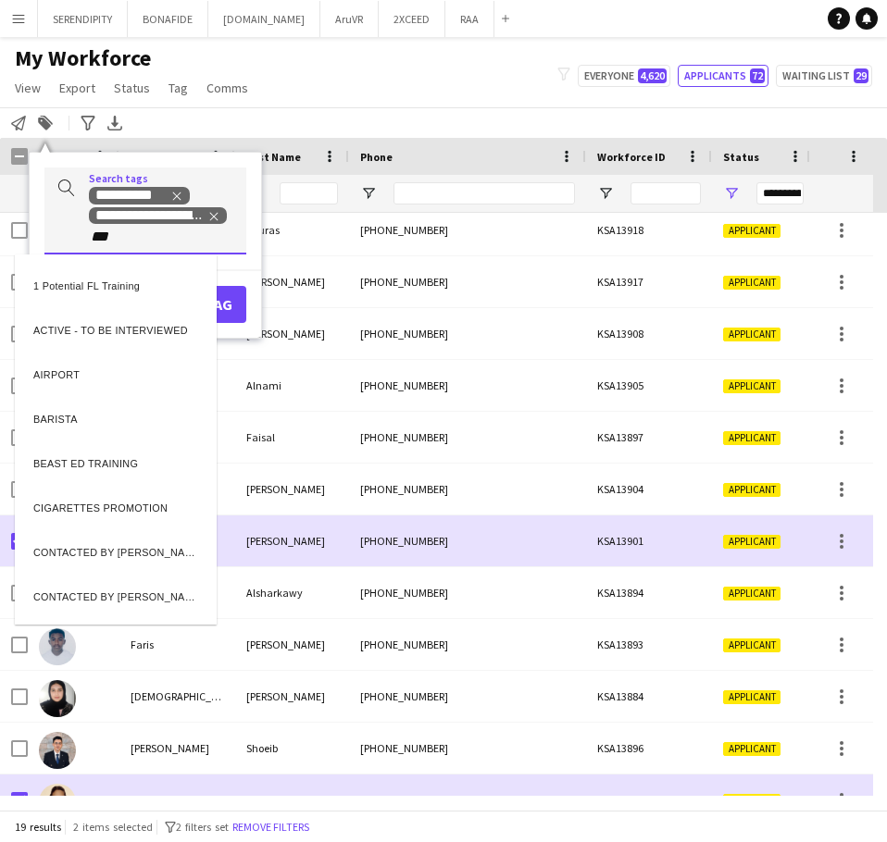
type input "***"
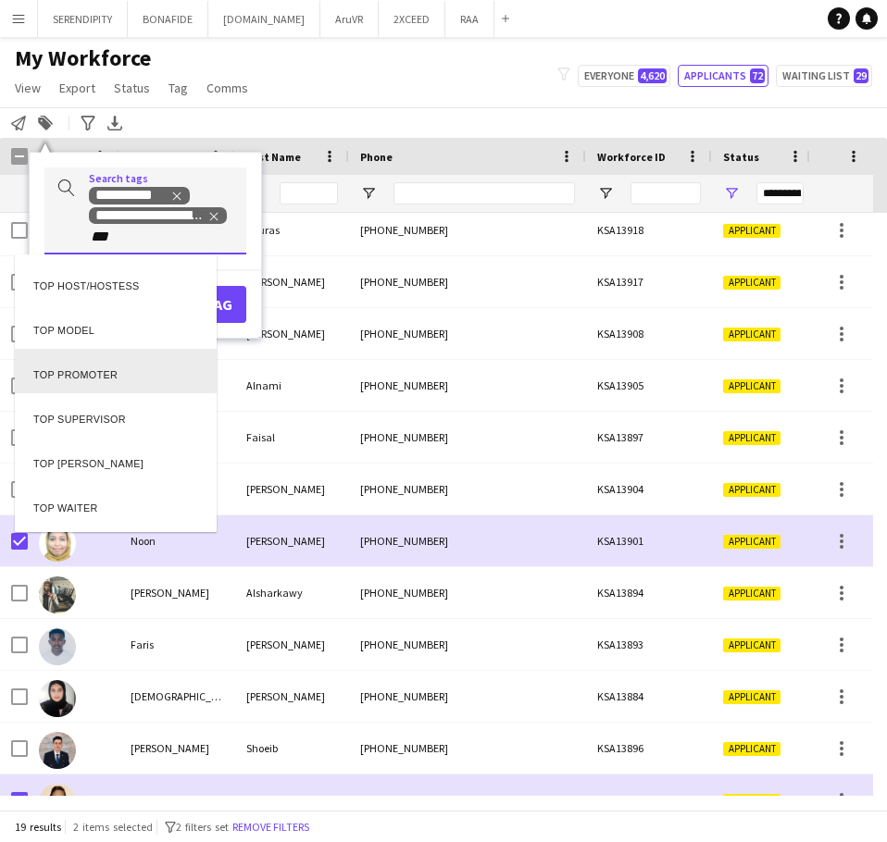
click at [155, 369] on div "TOP PROMOTER" at bounding box center [116, 371] width 202 height 44
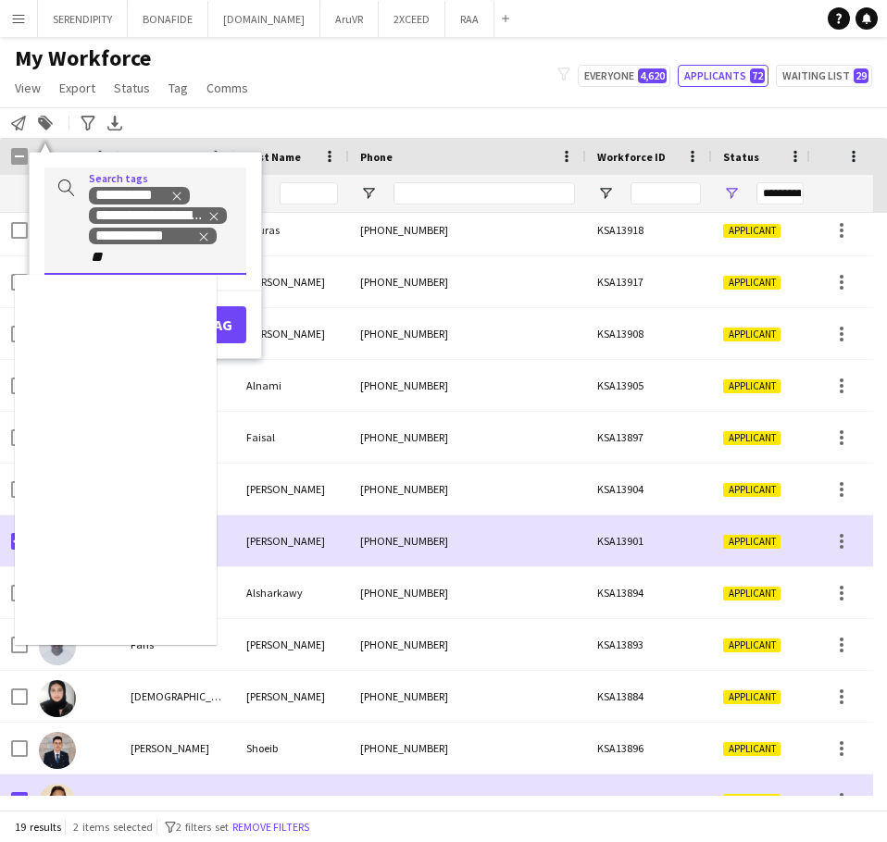
type input "**"
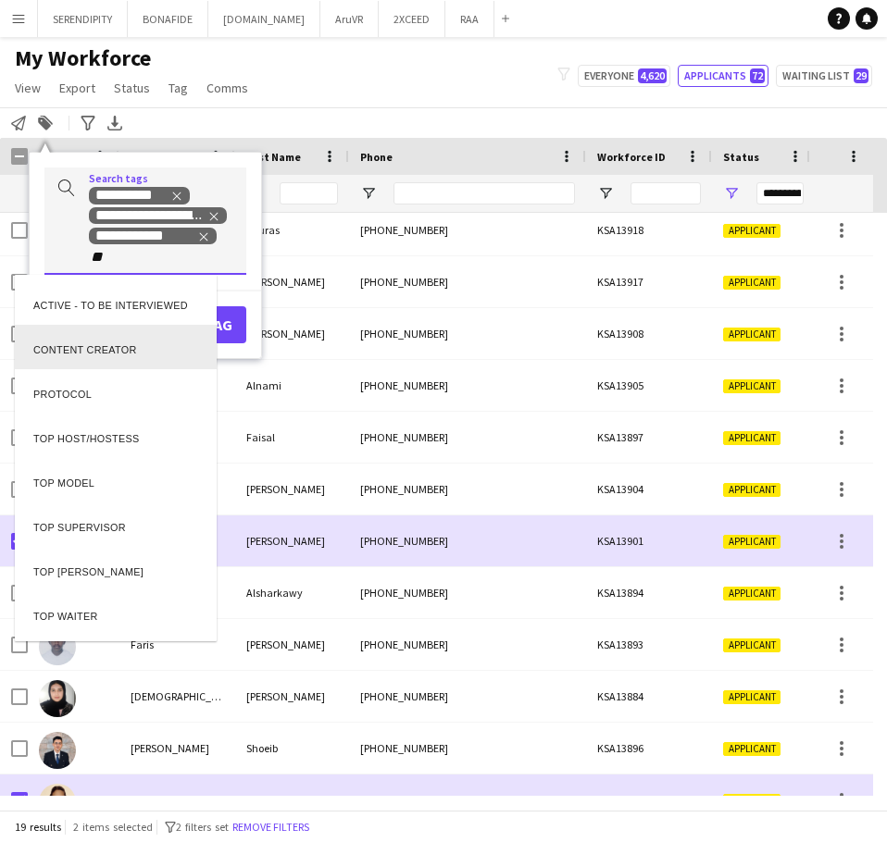
scroll to position [0, 0]
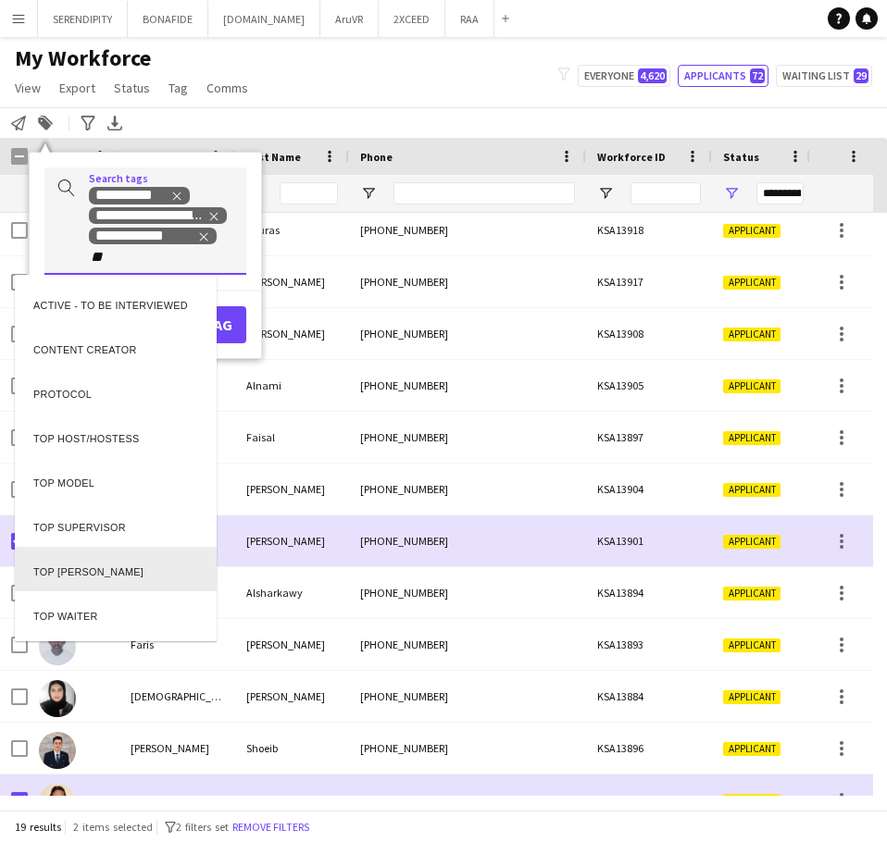
click at [155, 574] on div "TOP [PERSON_NAME]" at bounding box center [116, 569] width 202 height 44
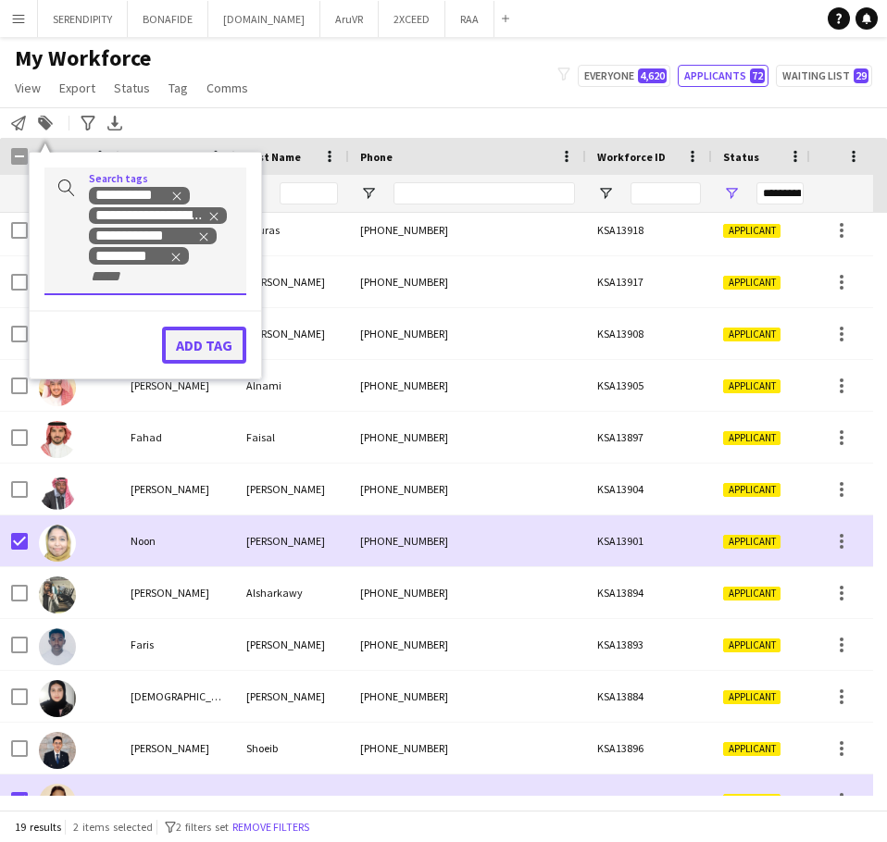
click at [190, 342] on button "Add tag" at bounding box center [204, 345] width 84 height 37
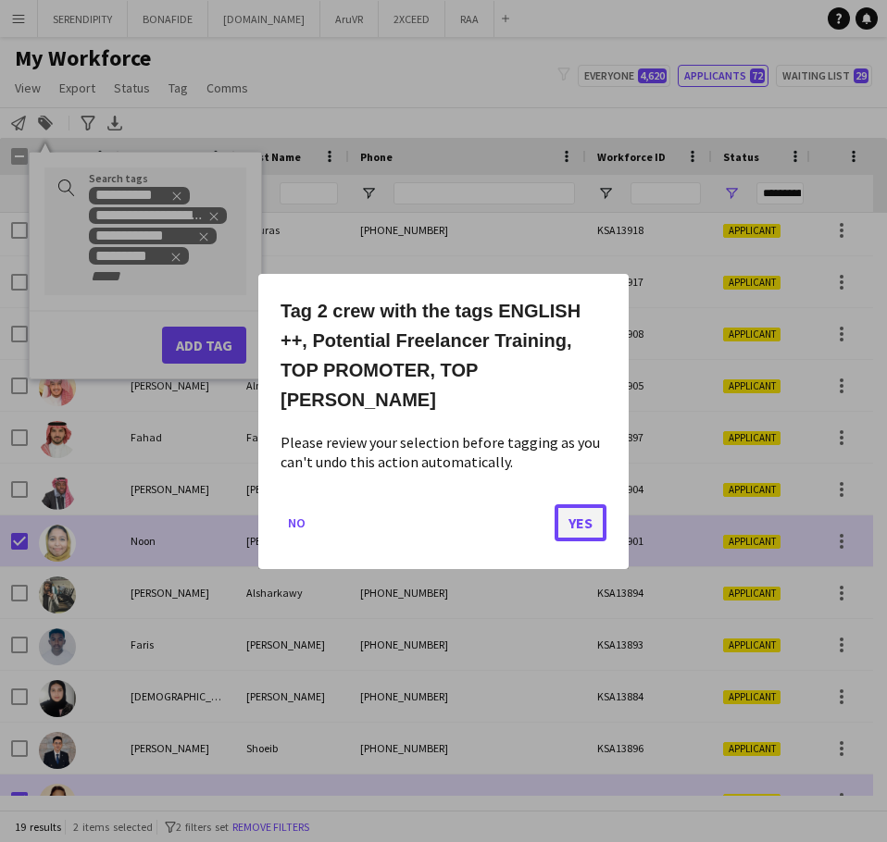
click at [574, 505] on button "Yes" at bounding box center [581, 522] width 52 height 37
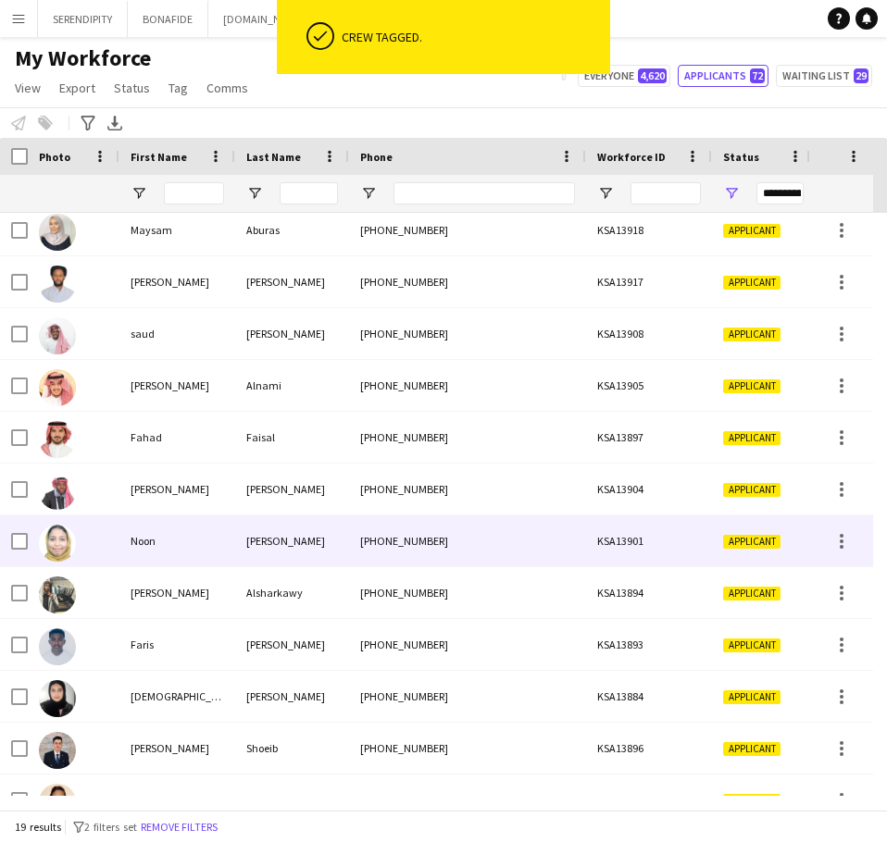
click at [350, 551] on div "[PHONE_NUMBER]" at bounding box center [467, 541] width 237 height 51
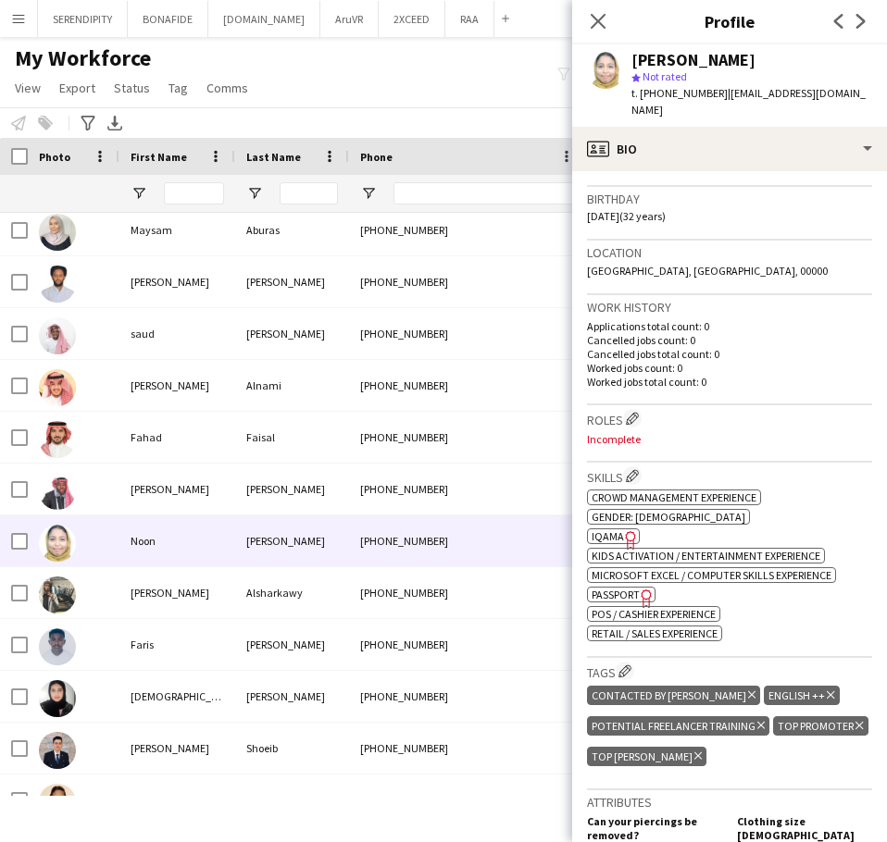
scroll to position [308, 0]
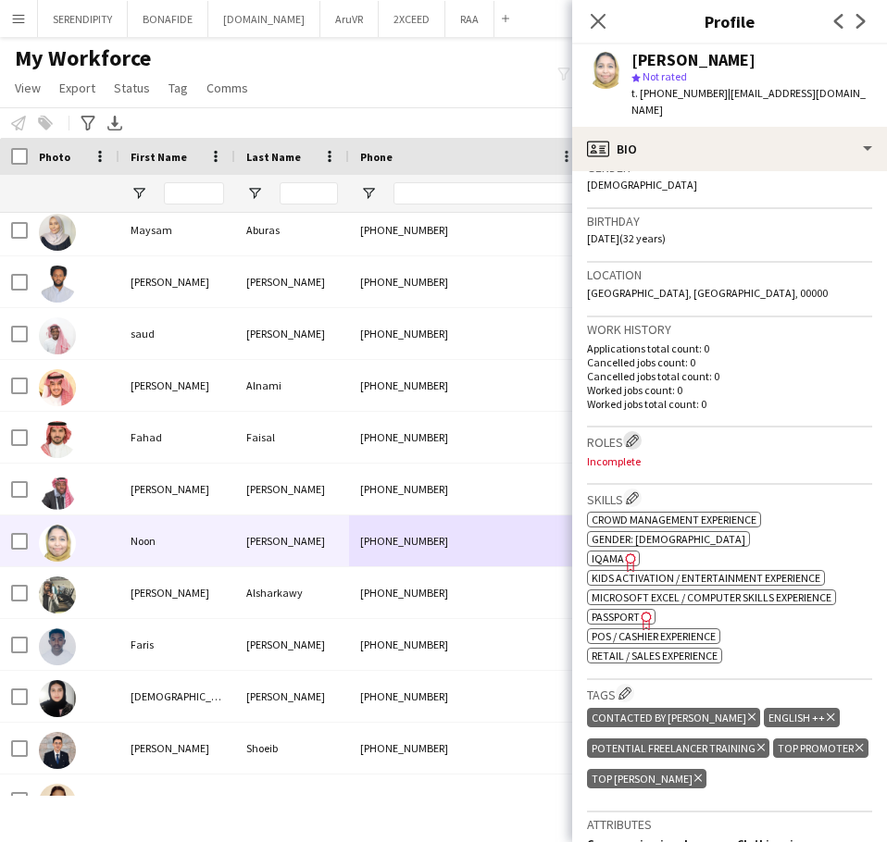
click at [637, 434] on app-icon "Edit crew company roles" at bounding box center [632, 440] width 13 height 13
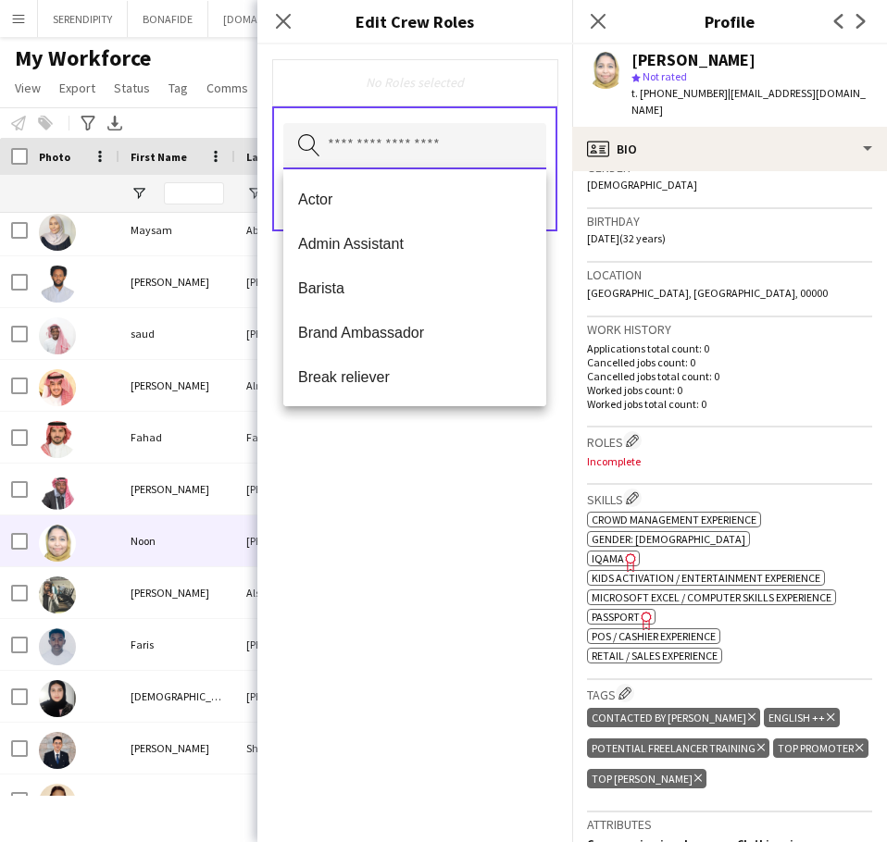
click at [378, 158] on input "text" at bounding box center [414, 146] width 263 height 46
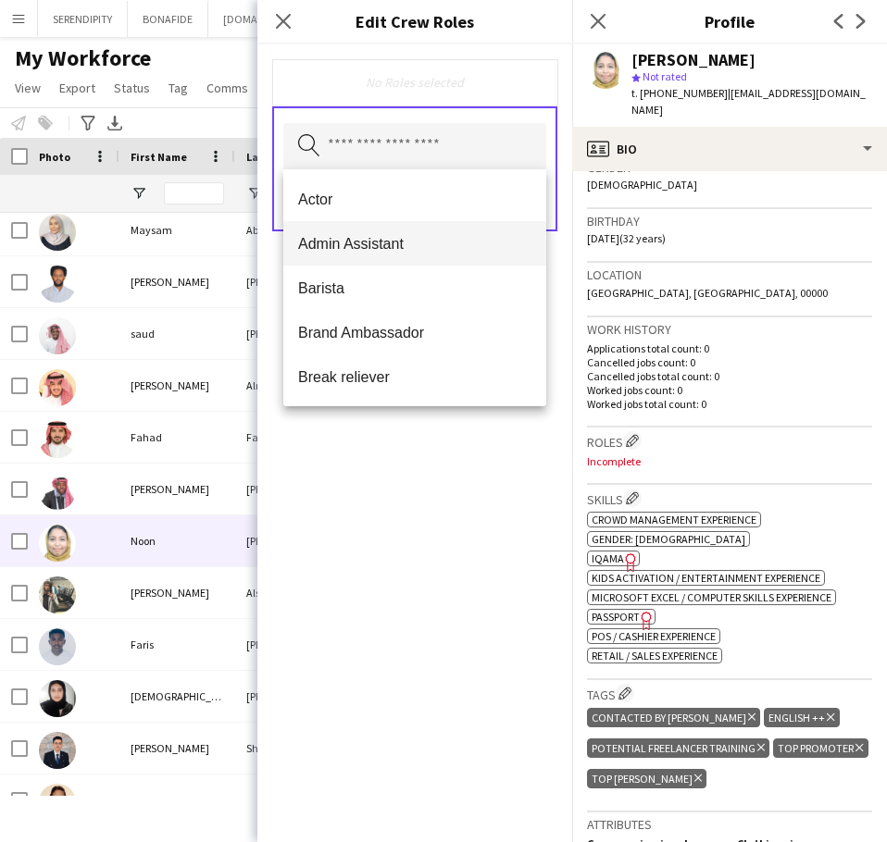
click at [396, 238] on span "Admin Assistant" at bounding box center [414, 244] width 233 height 18
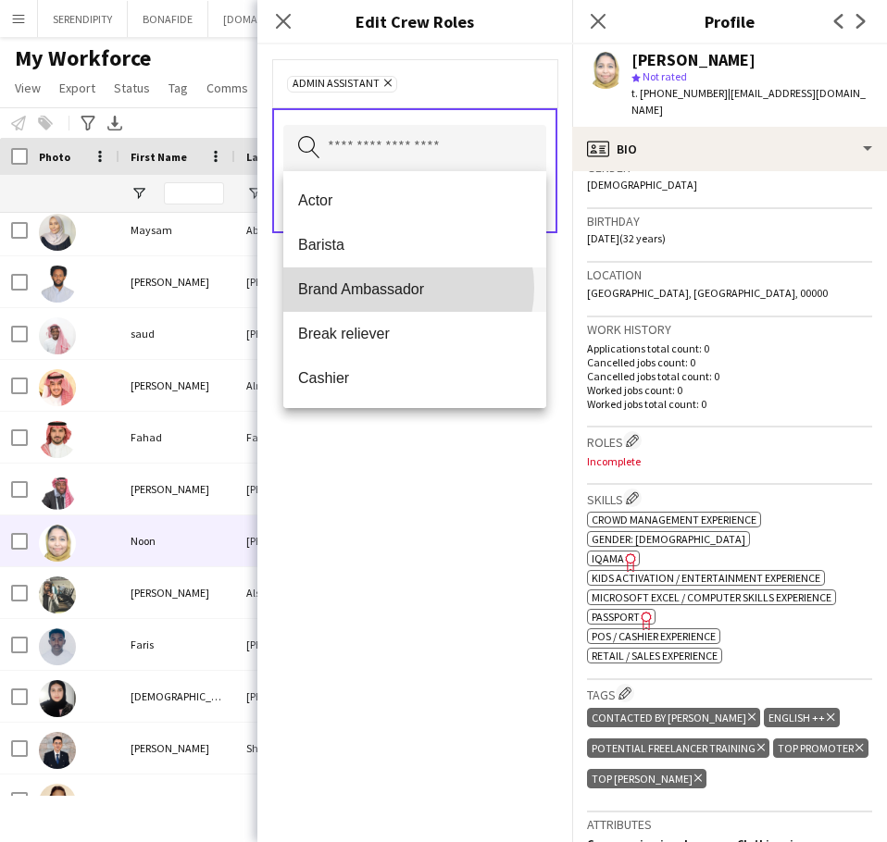
click at [402, 288] on span "Brand Ambassador" at bounding box center [414, 289] width 233 height 18
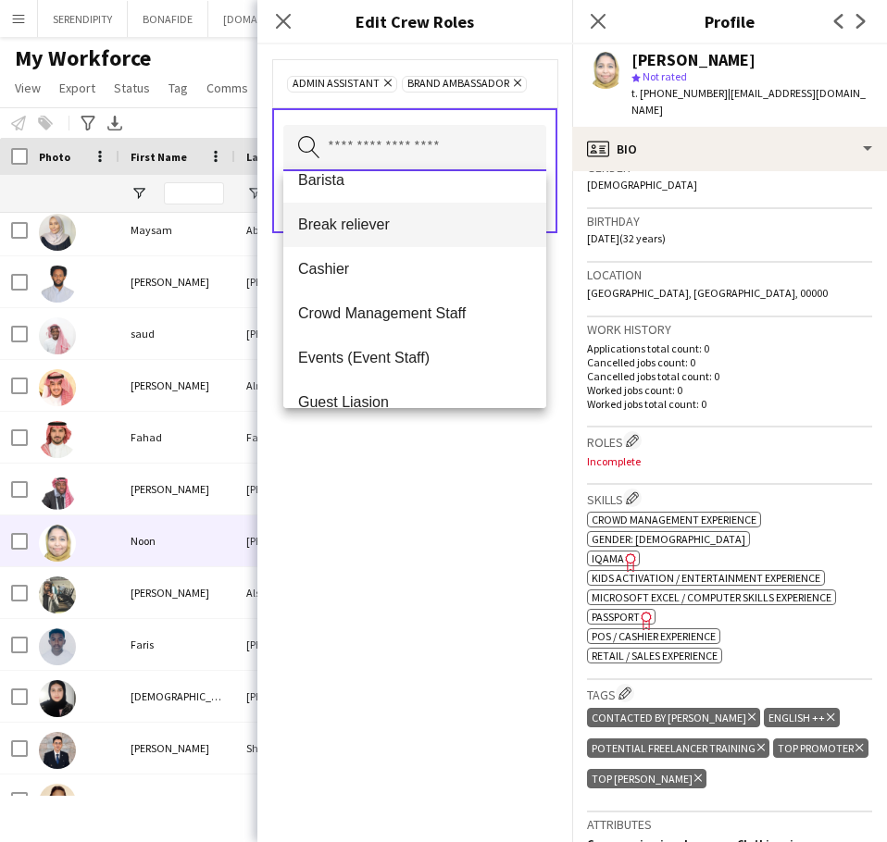
scroll to position [93, 0]
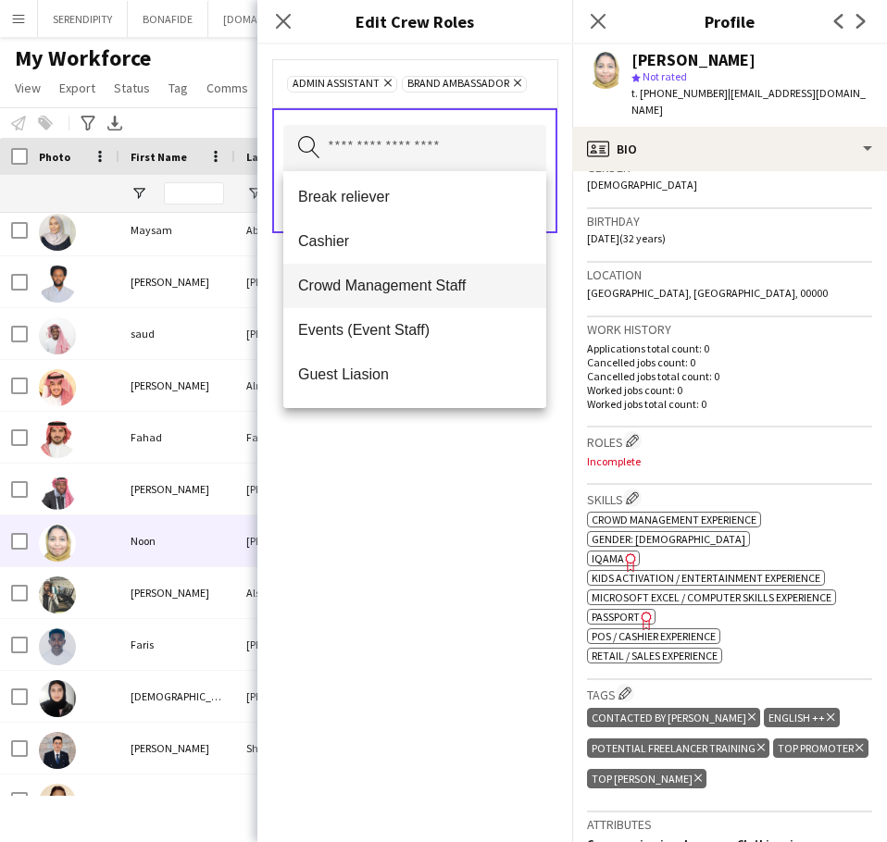
click at [415, 280] on span "Crowd Management Staff" at bounding box center [414, 286] width 233 height 18
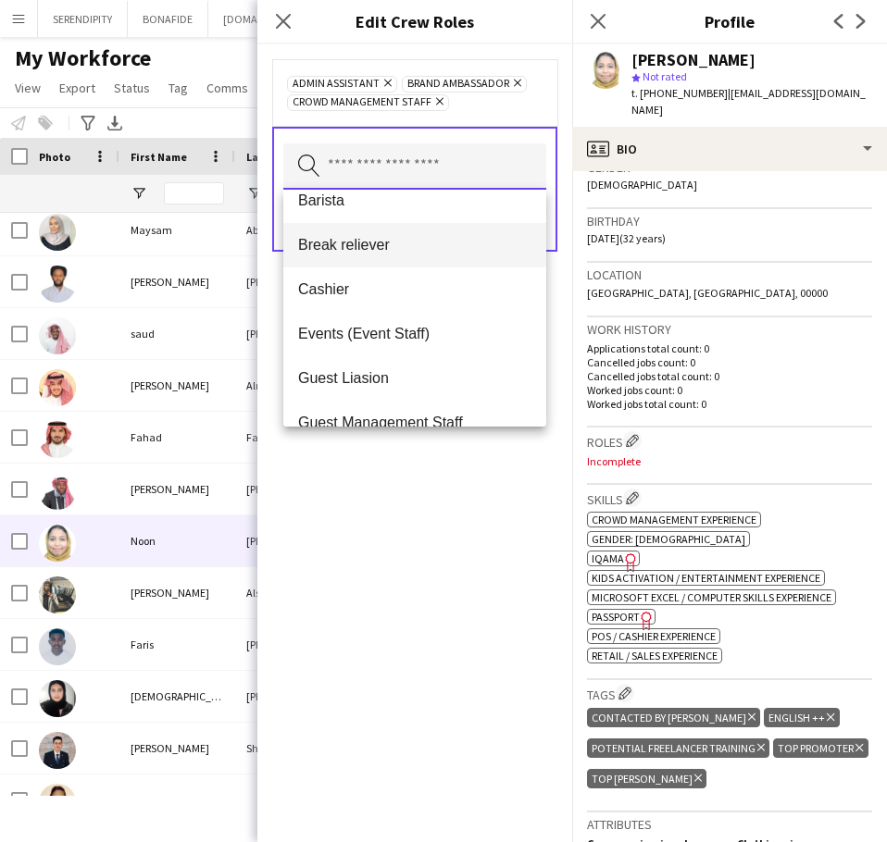
scroll to position [123, 0]
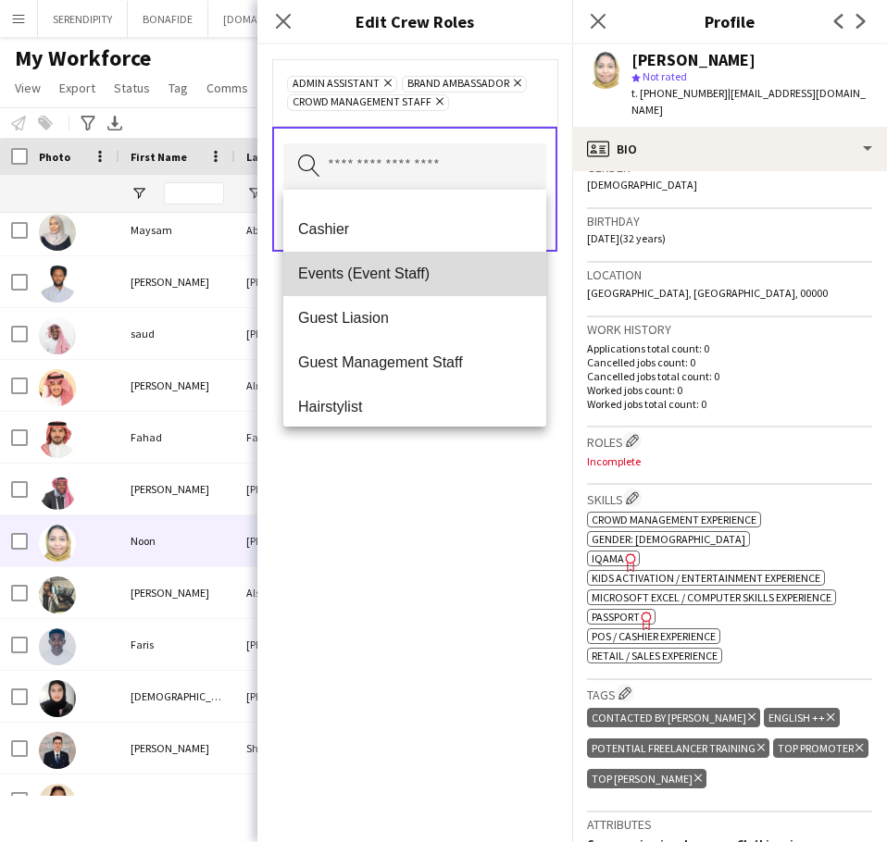
click at [419, 280] on span "Events (Event Staff)" at bounding box center [414, 274] width 233 height 18
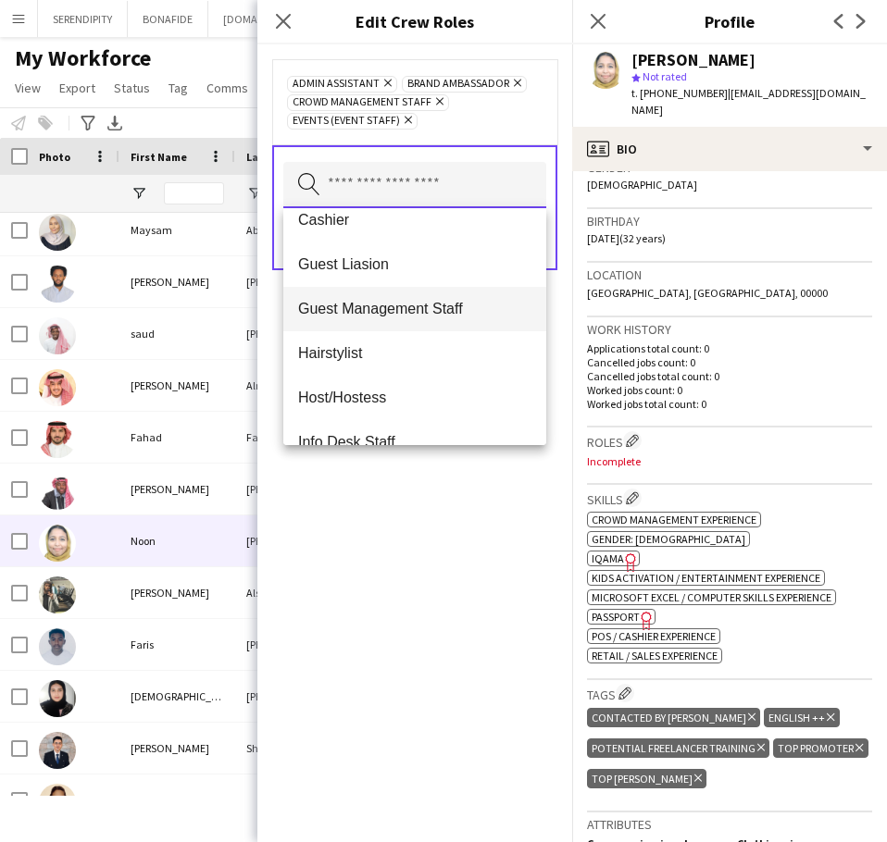
scroll to position [155, 0]
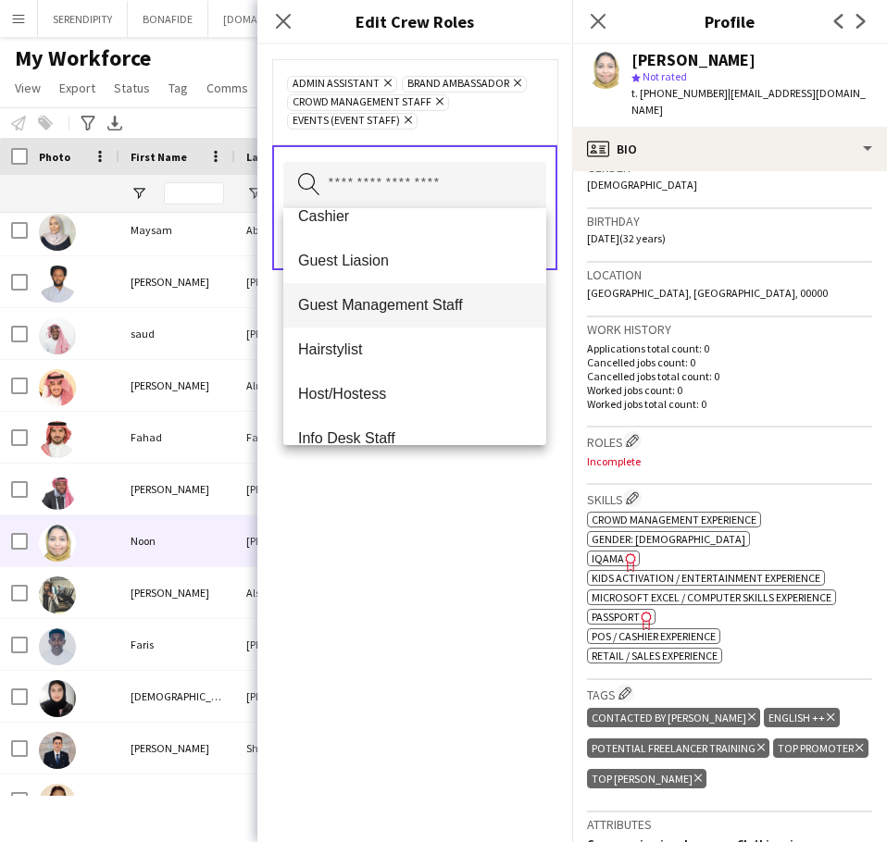
click at [385, 296] on span "Guest Management Staff" at bounding box center [414, 305] width 233 height 18
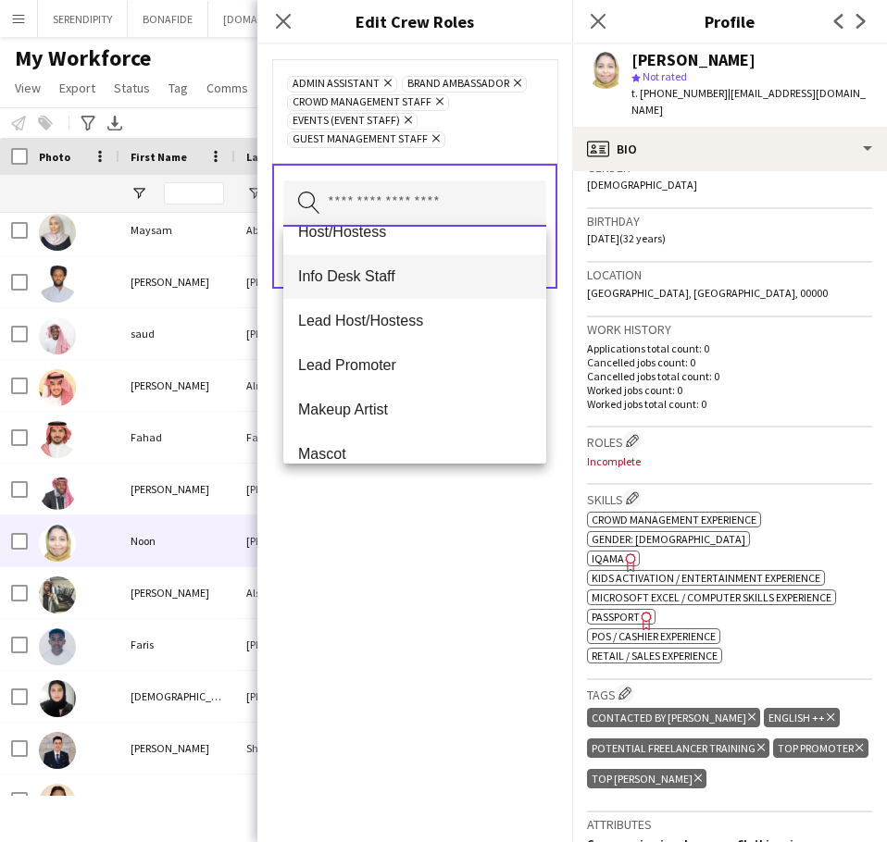
scroll to position [278, 0]
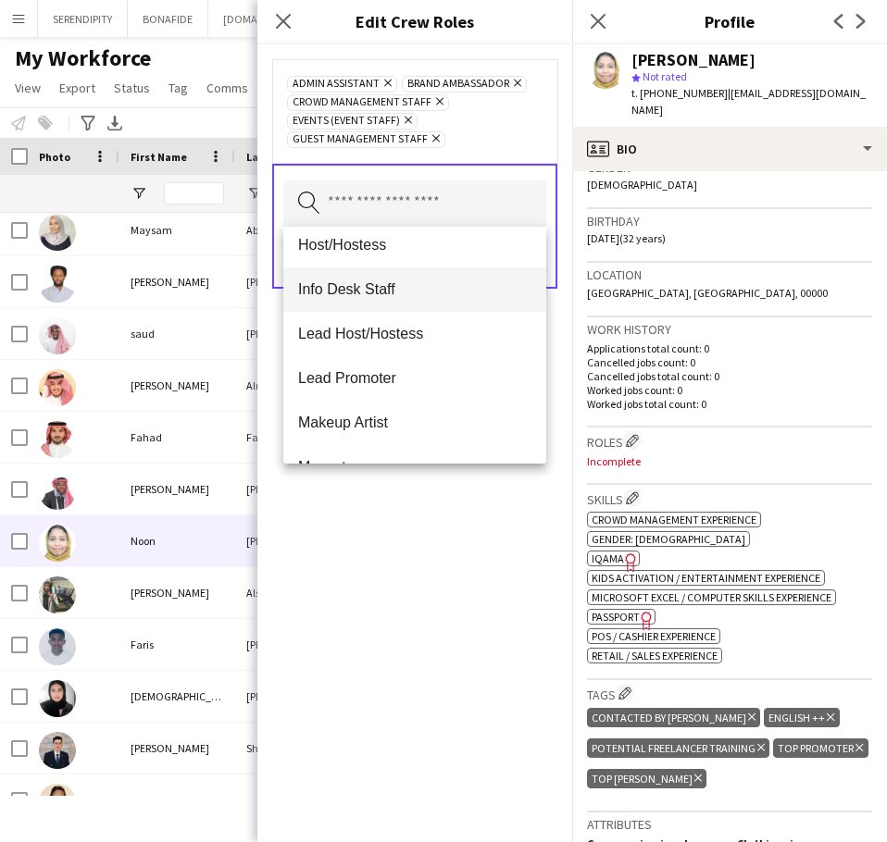
click at [395, 295] on span "Info Desk Staff" at bounding box center [414, 289] width 233 height 18
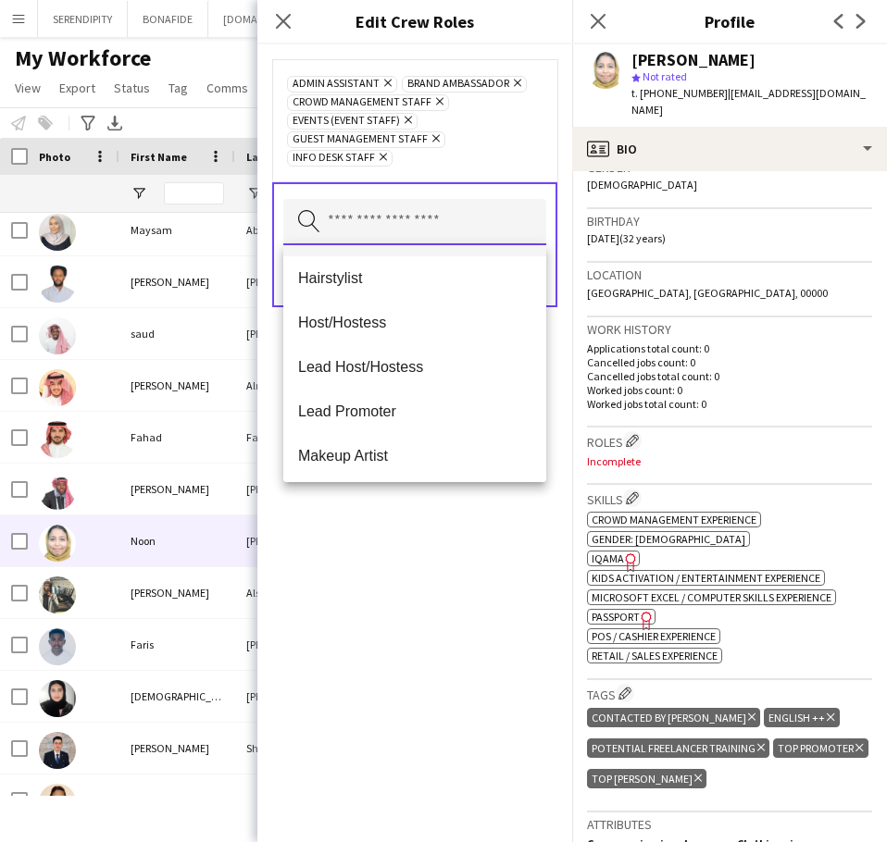
scroll to position [247, 0]
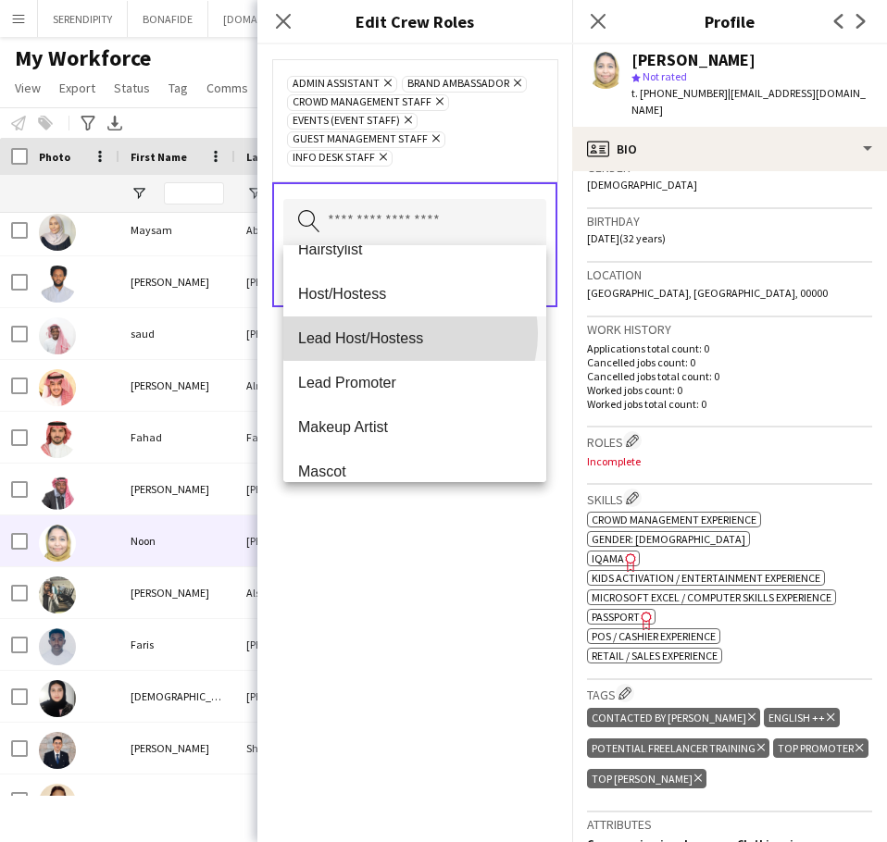
click at [409, 333] on span "Lead Host/Hostess" at bounding box center [414, 339] width 233 height 18
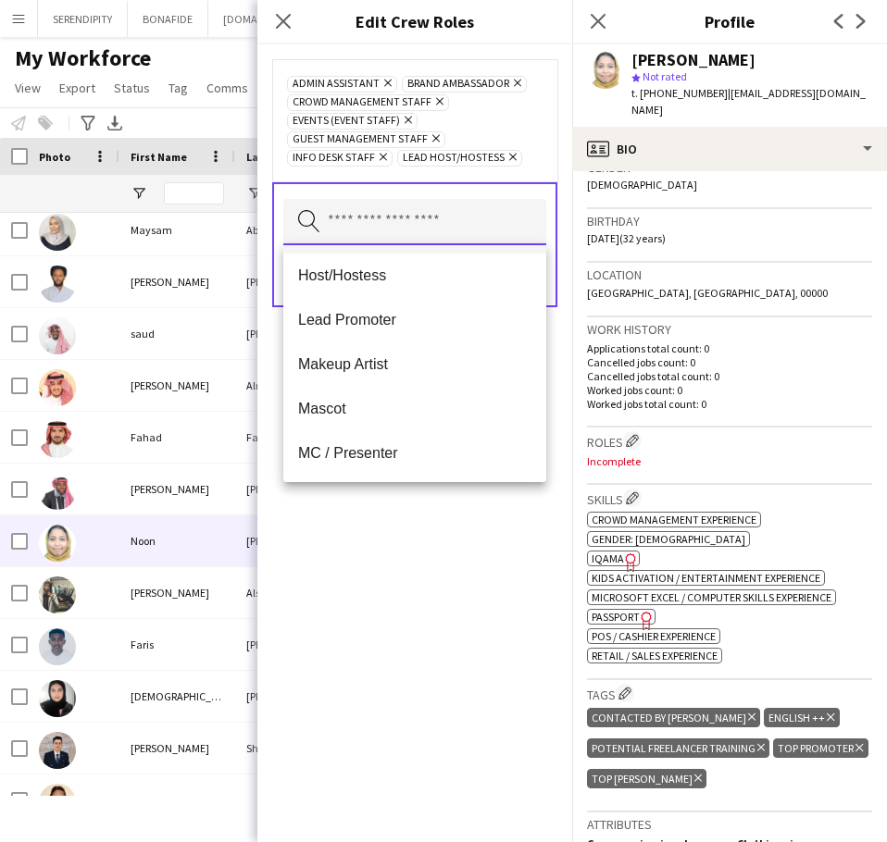
scroll to position [308, 0]
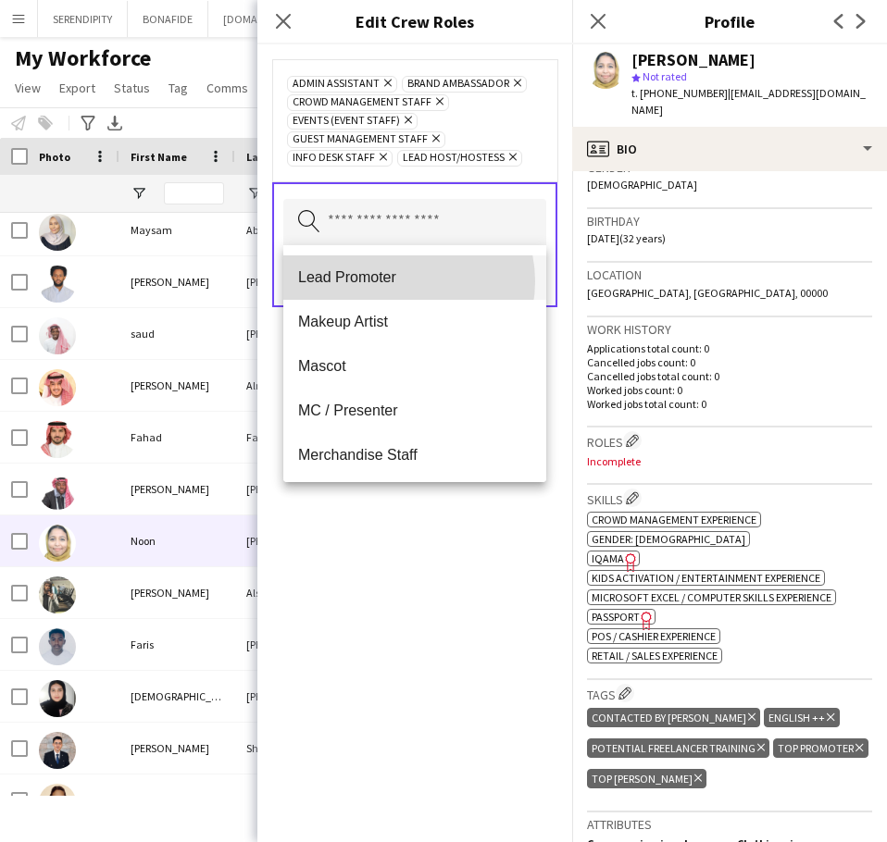
click at [405, 281] on span "Lead Promoter" at bounding box center [414, 277] width 233 height 18
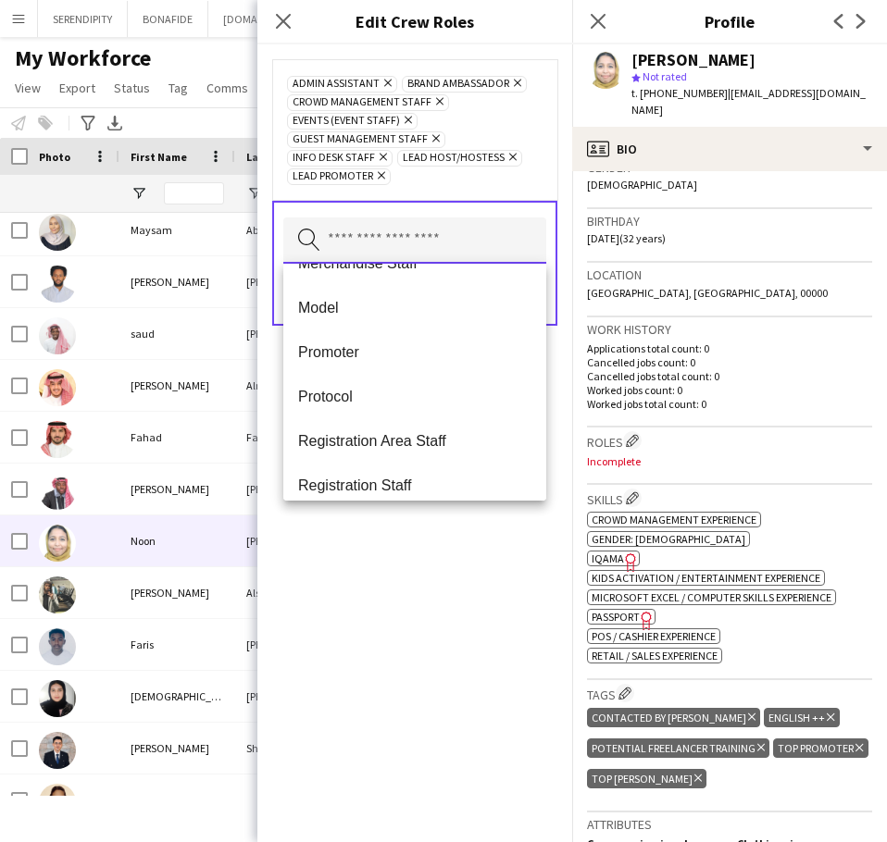
scroll to position [493, 0]
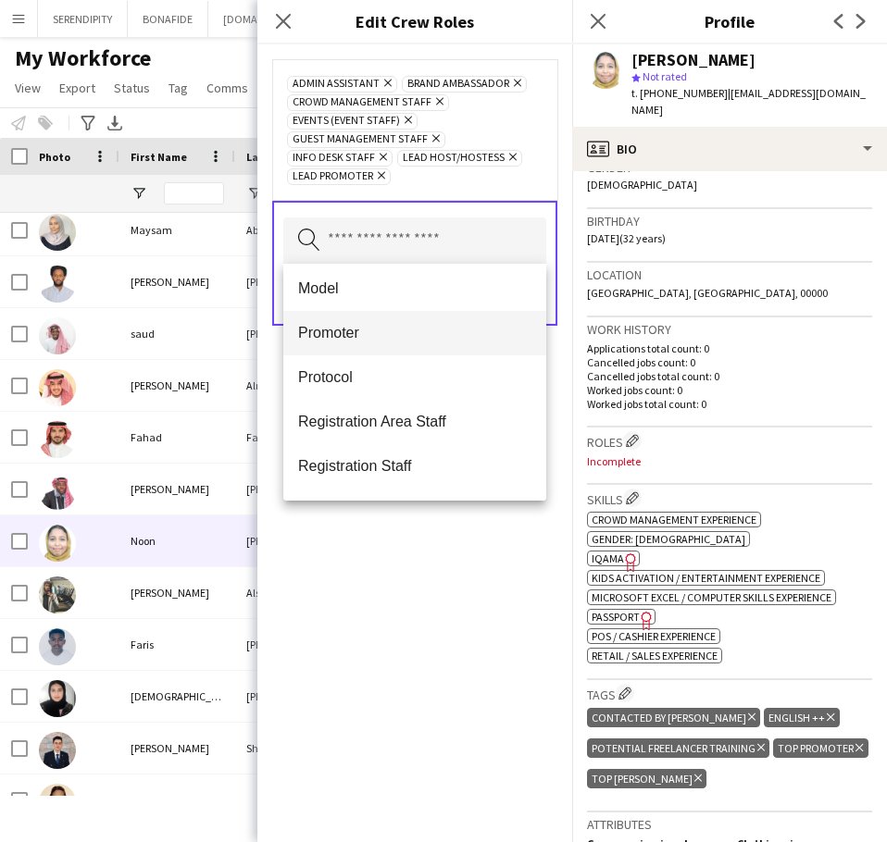
click at [357, 333] on span "Promoter" at bounding box center [414, 333] width 233 height 18
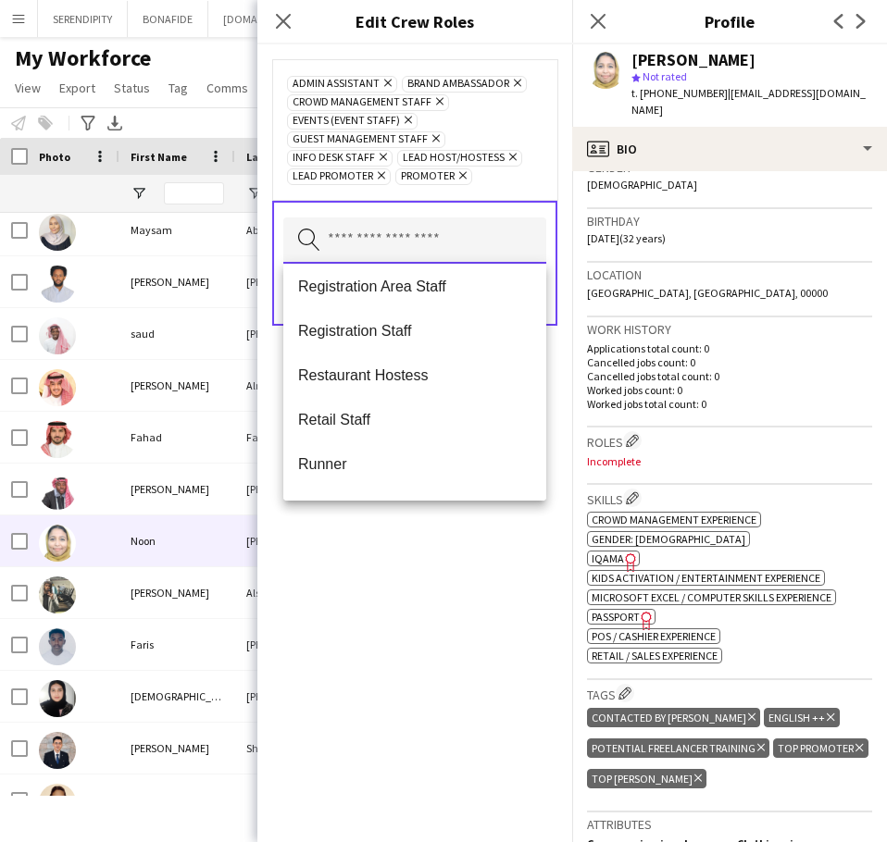
scroll to position [586, 0]
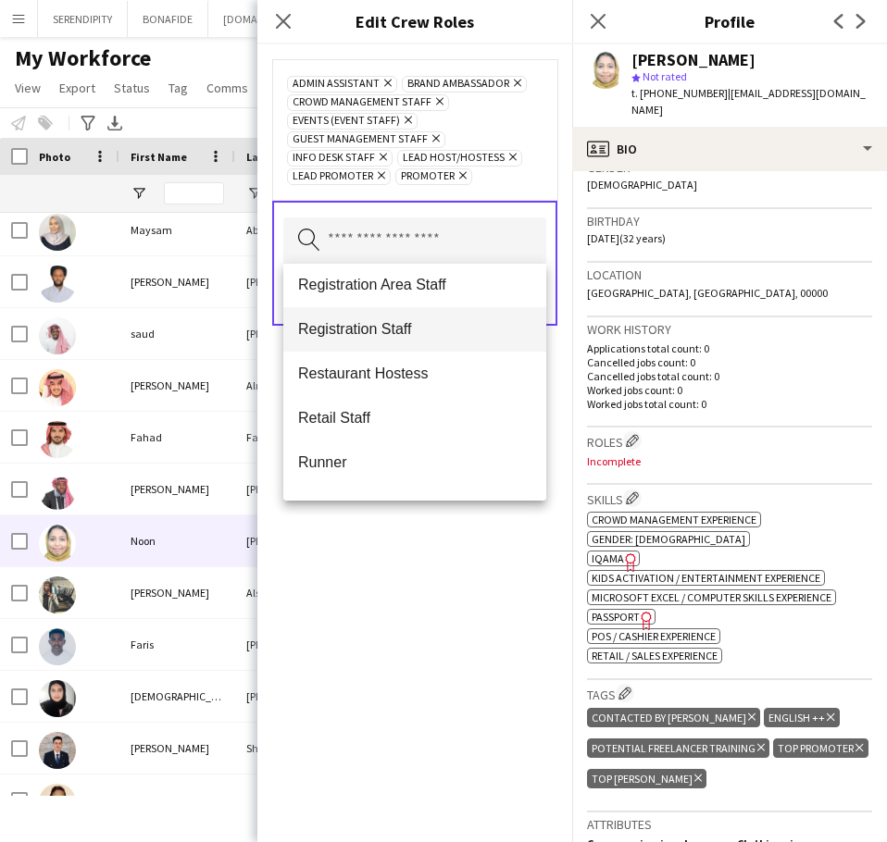
click at [371, 321] on span "Registration Staff" at bounding box center [414, 329] width 233 height 18
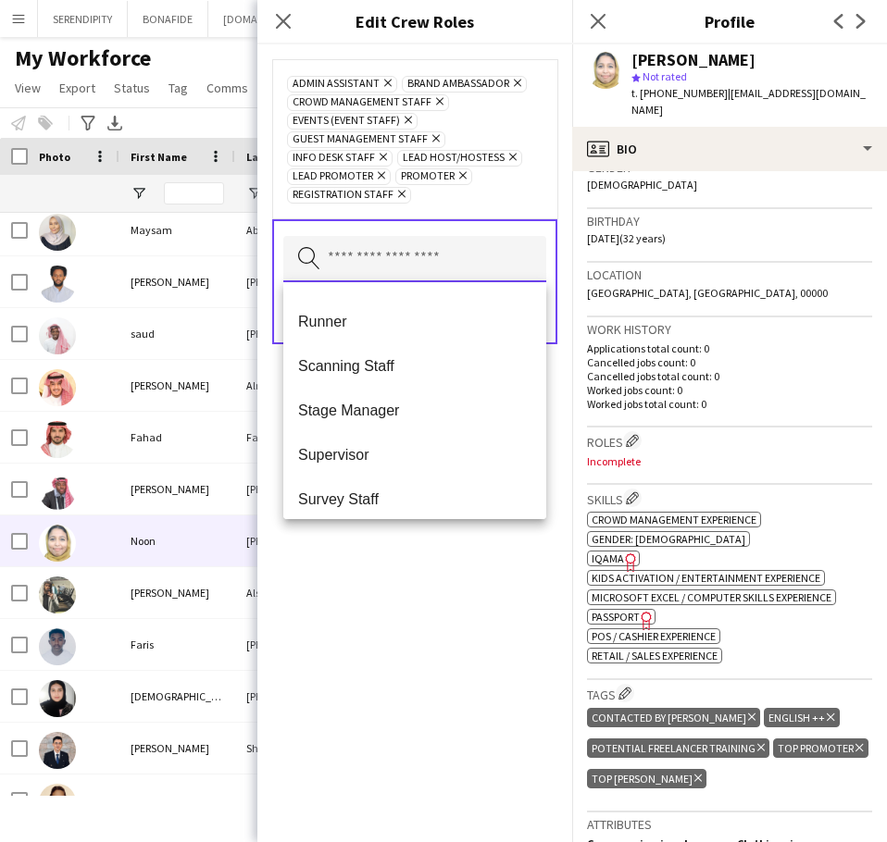
scroll to position [710, 0]
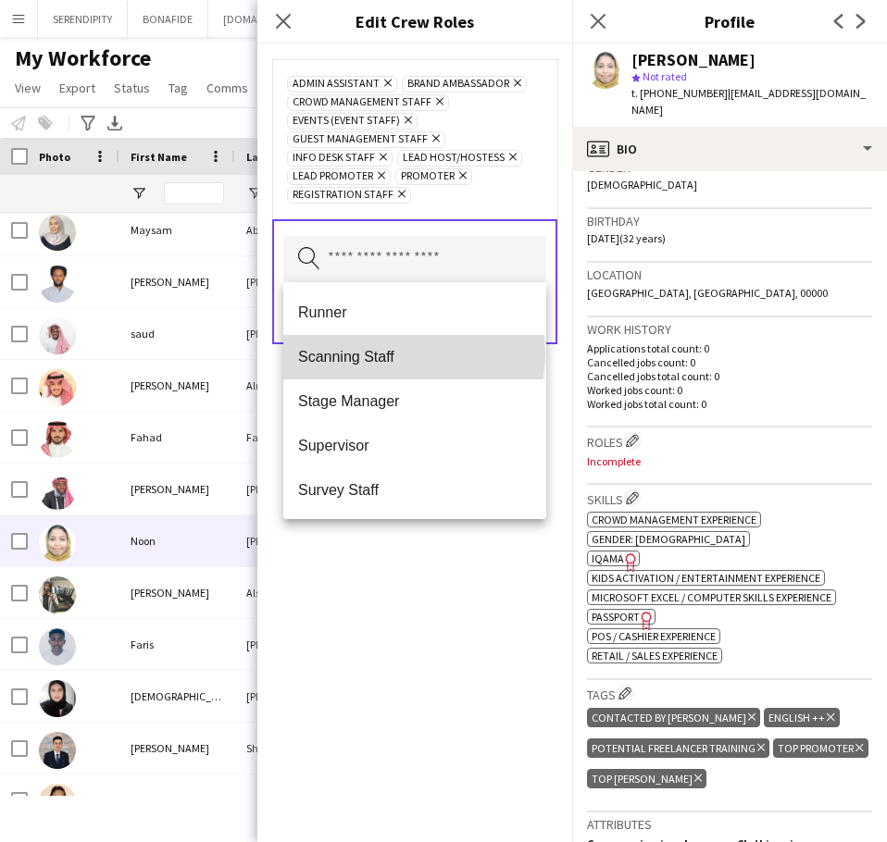
click at [413, 354] on span "Scanning Staff" at bounding box center [414, 357] width 233 height 18
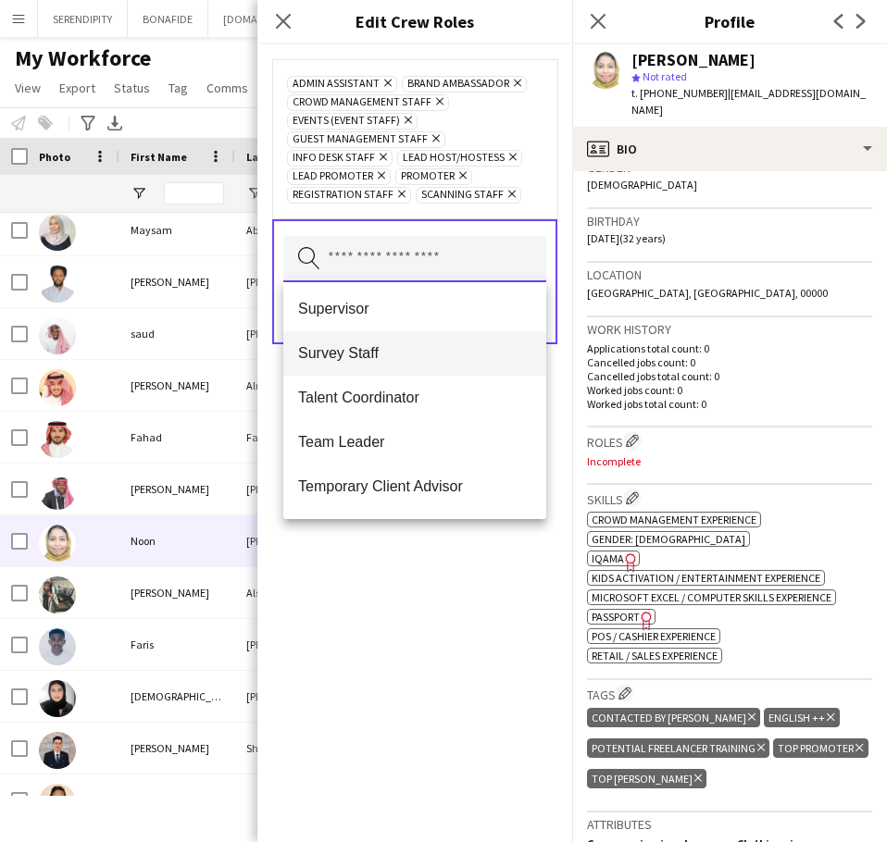
scroll to position [833, 0]
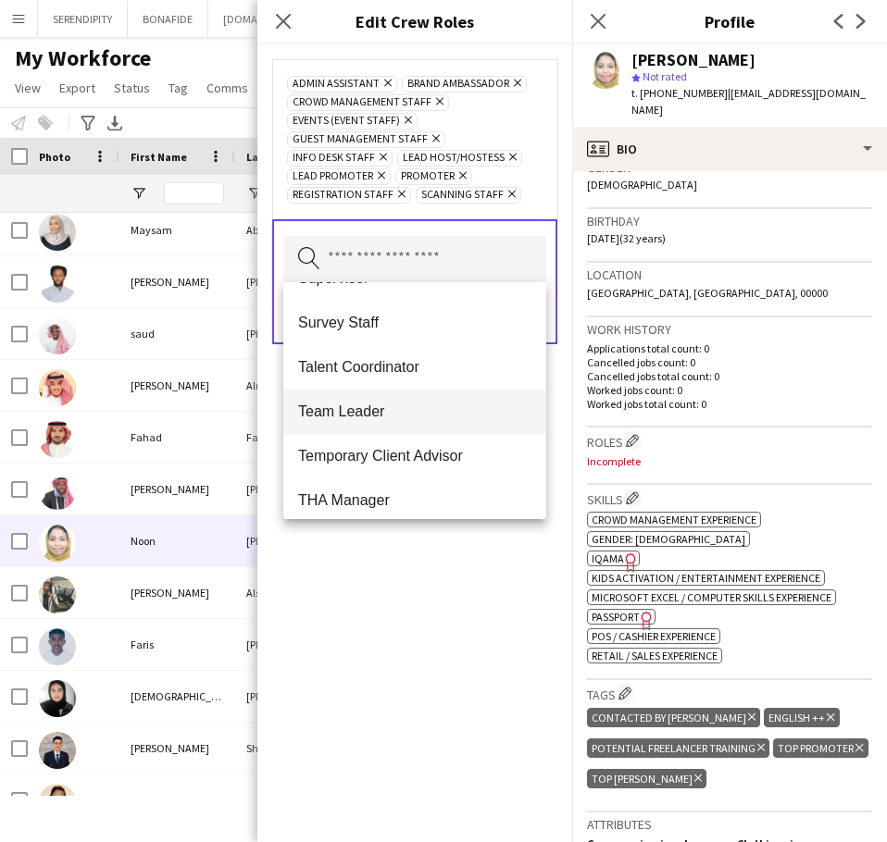
click at [397, 410] on span "Team Leader" at bounding box center [414, 412] width 233 height 18
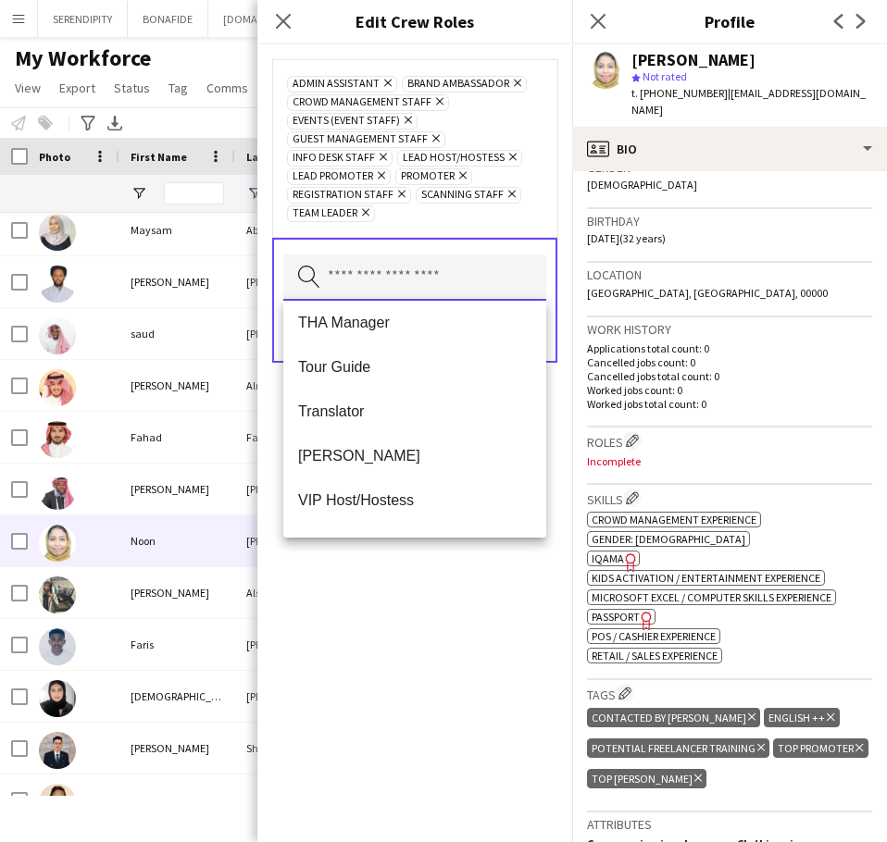
scroll to position [988, 0]
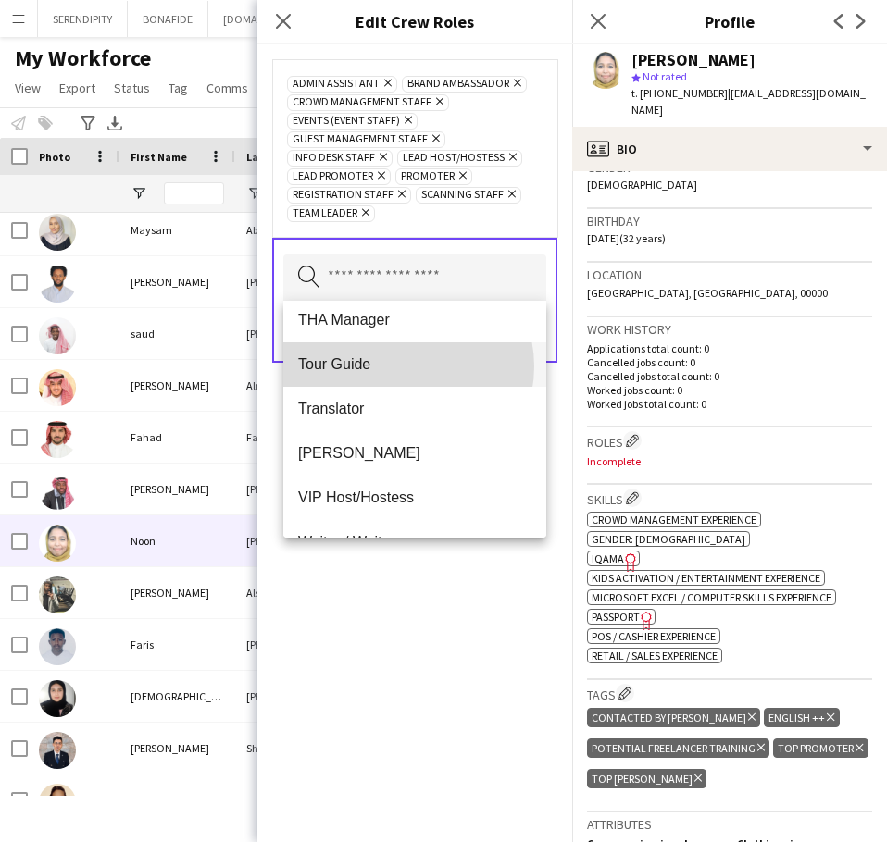
click at [403, 367] on span "Tour Guide" at bounding box center [414, 364] width 233 height 18
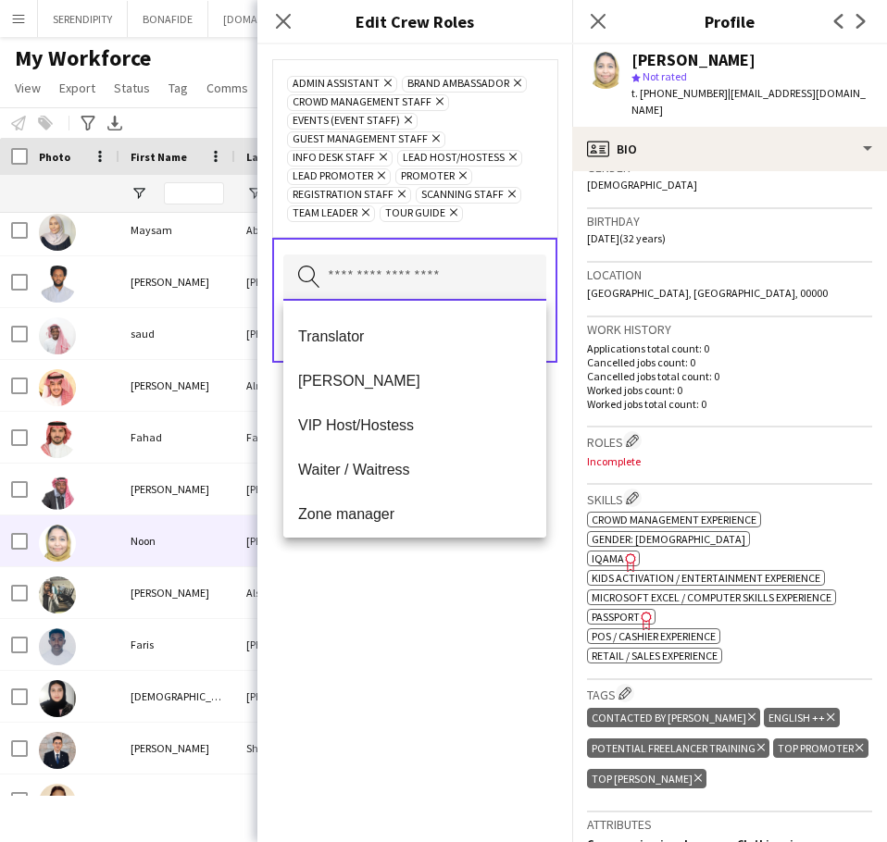
scroll to position [1022, 0]
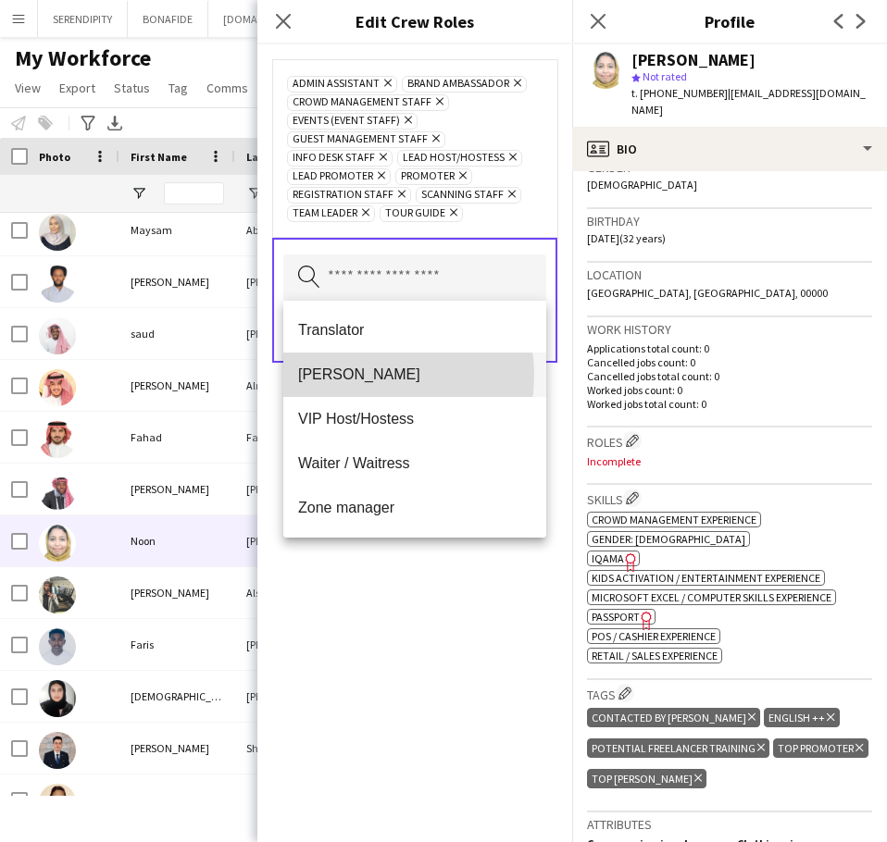
click at [365, 376] on span "[PERSON_NAME]" at bounding box center [414, 375] width 233 height 18
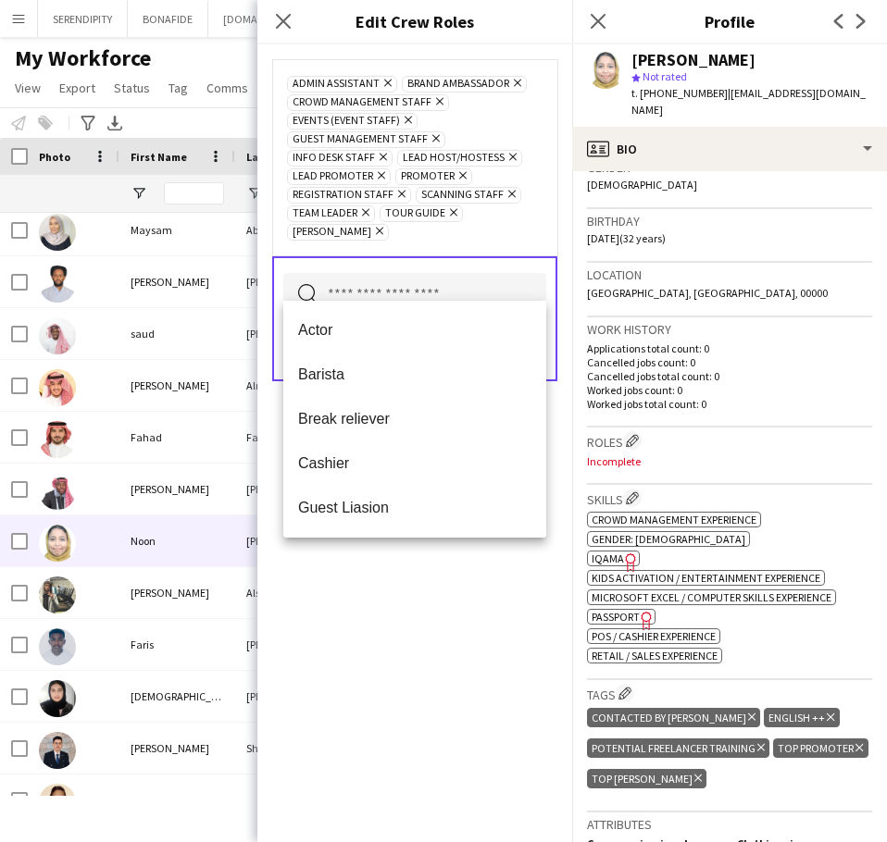
click at [396, 588] on div "Admin Assistant Remove Brand Ambassador Remove Crowd Management Staff Remove Ev…" at bounding box center [414, 443] width 315 height 798
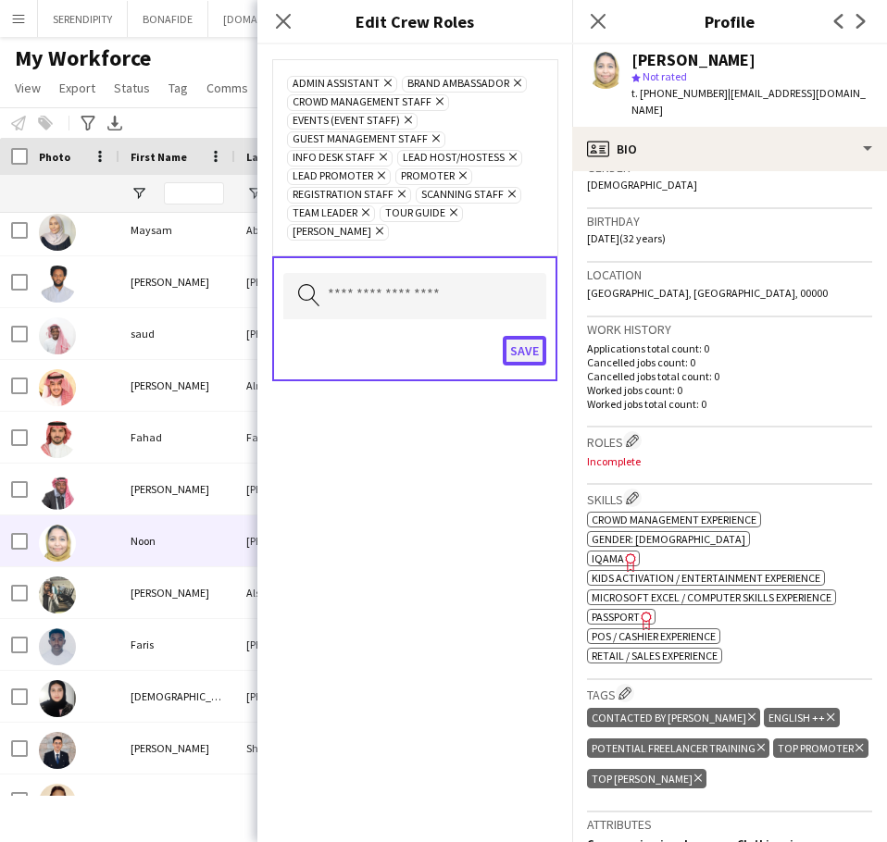
click at [527, 336] on button "Save" at bounding box center [525, 351] width 44 height 30
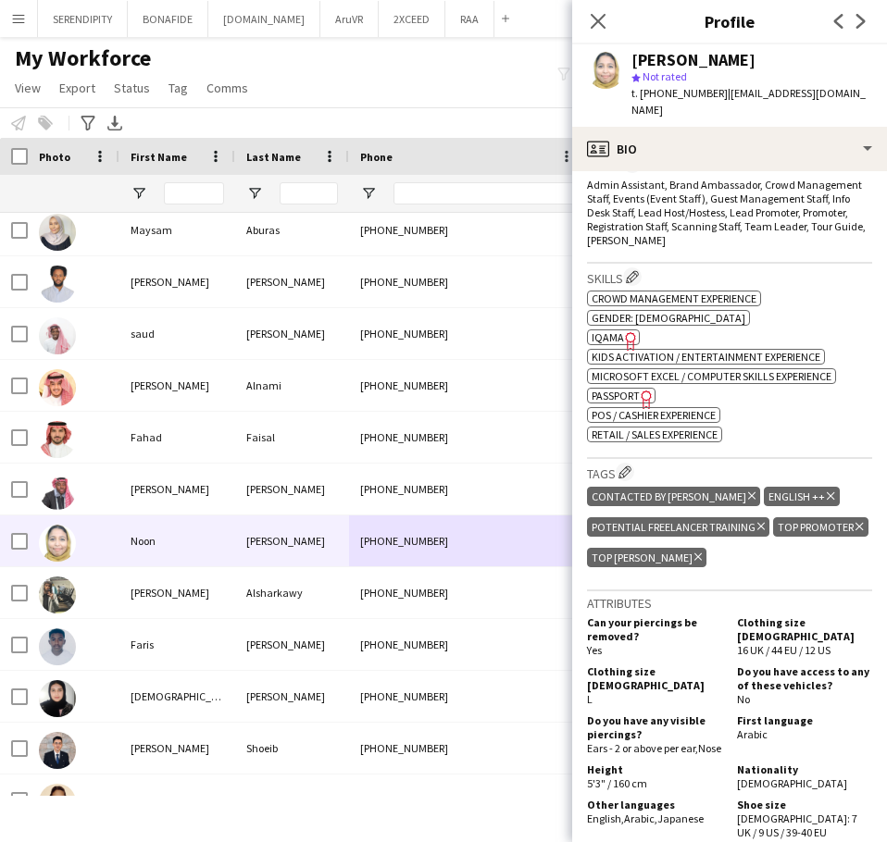
scroll to position [586, 0]
click at [629, 465] on app-icon "Edit crew company tags" at bounding box center [624, 471] width 13 height 13
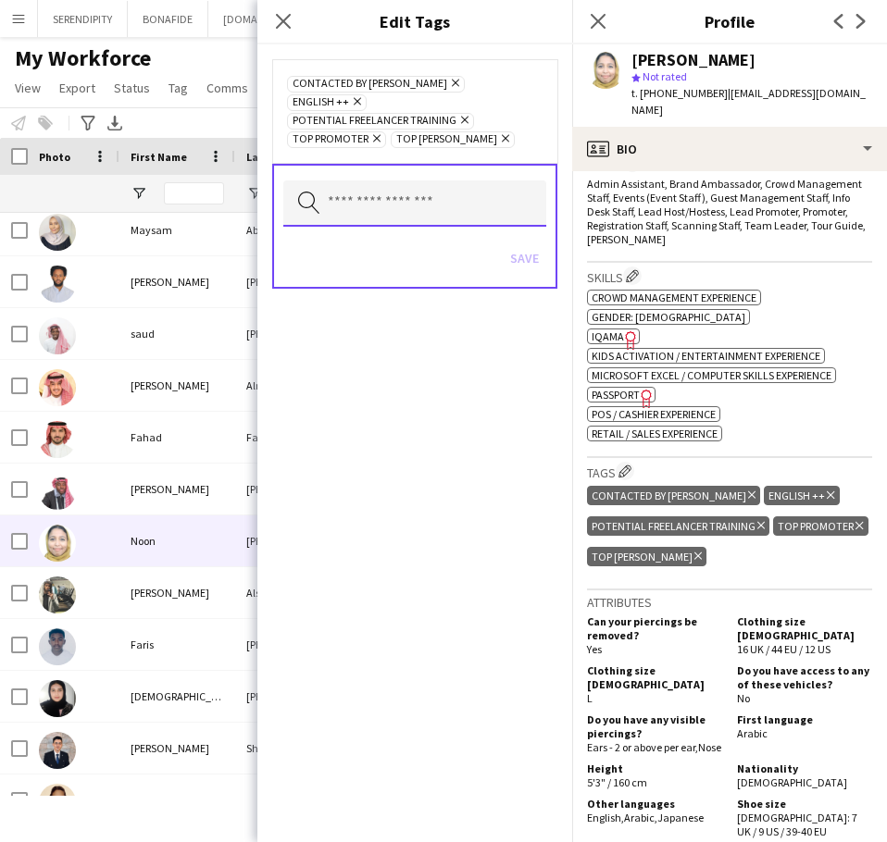
click at [422, 193] on input "text" at bounding box center [414, 204] width 263 height 46
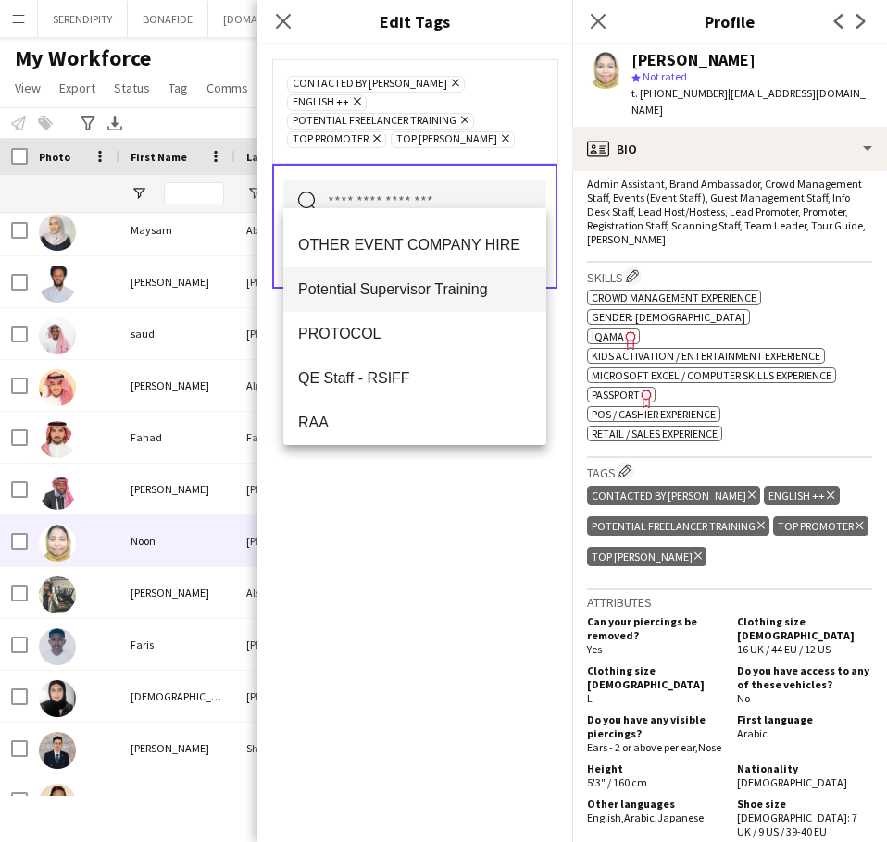
scroll to position [1296, 0]
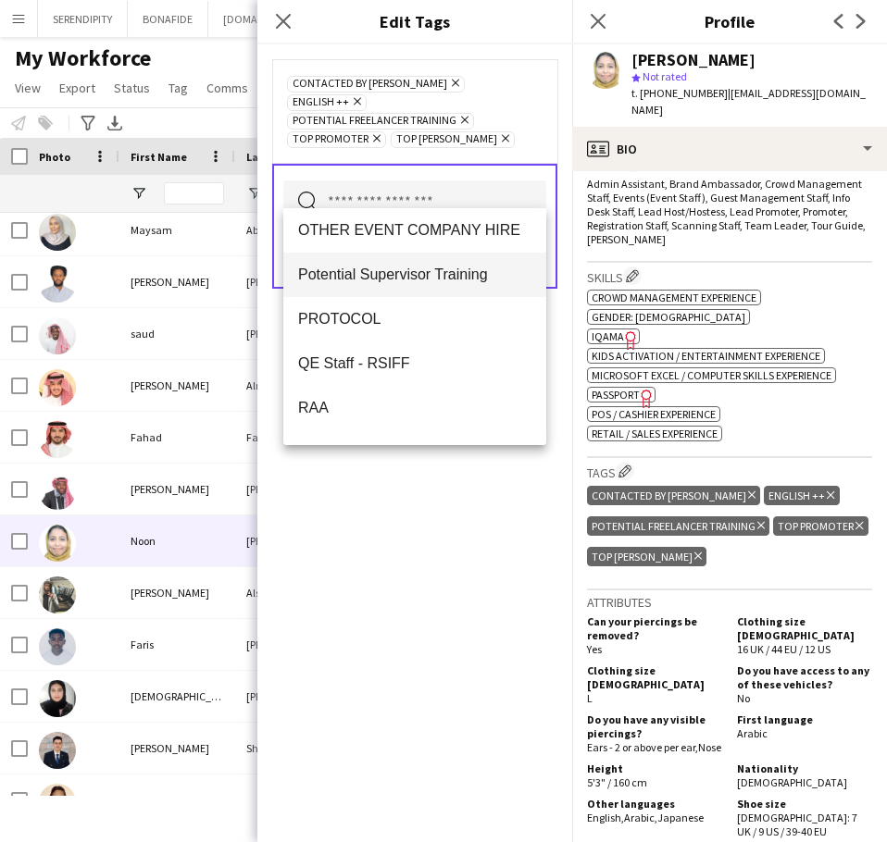
click at [440, 283] on span "Potential Supervisor Training" at bounding box center [414, 275] width 233 height 18
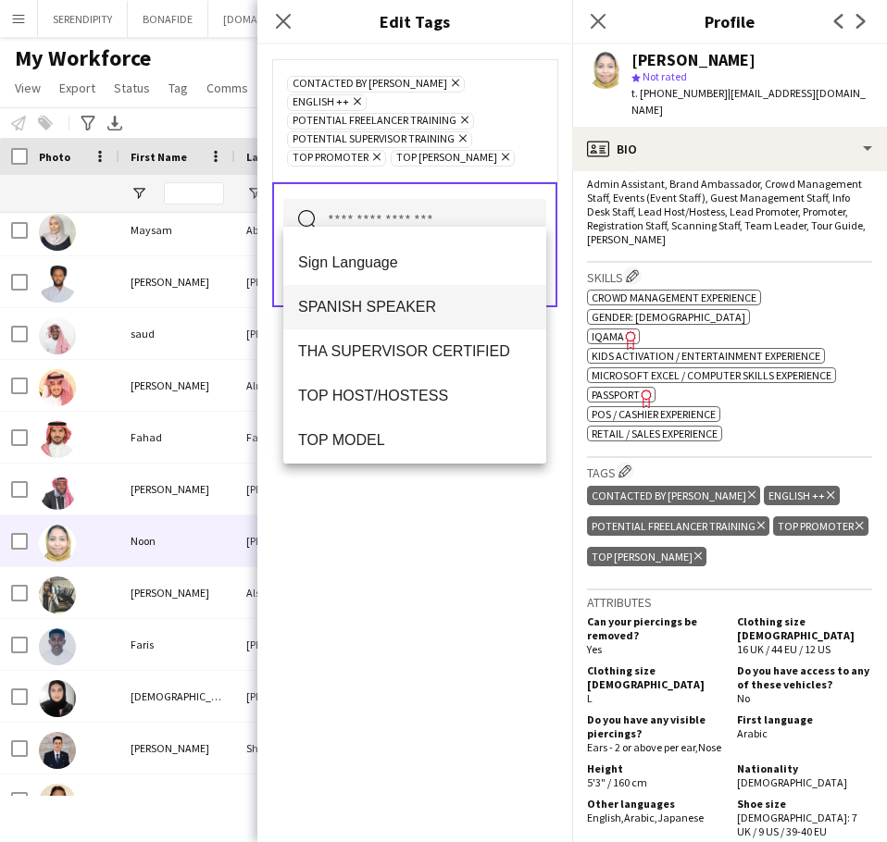
scroll to position [1574, 0]
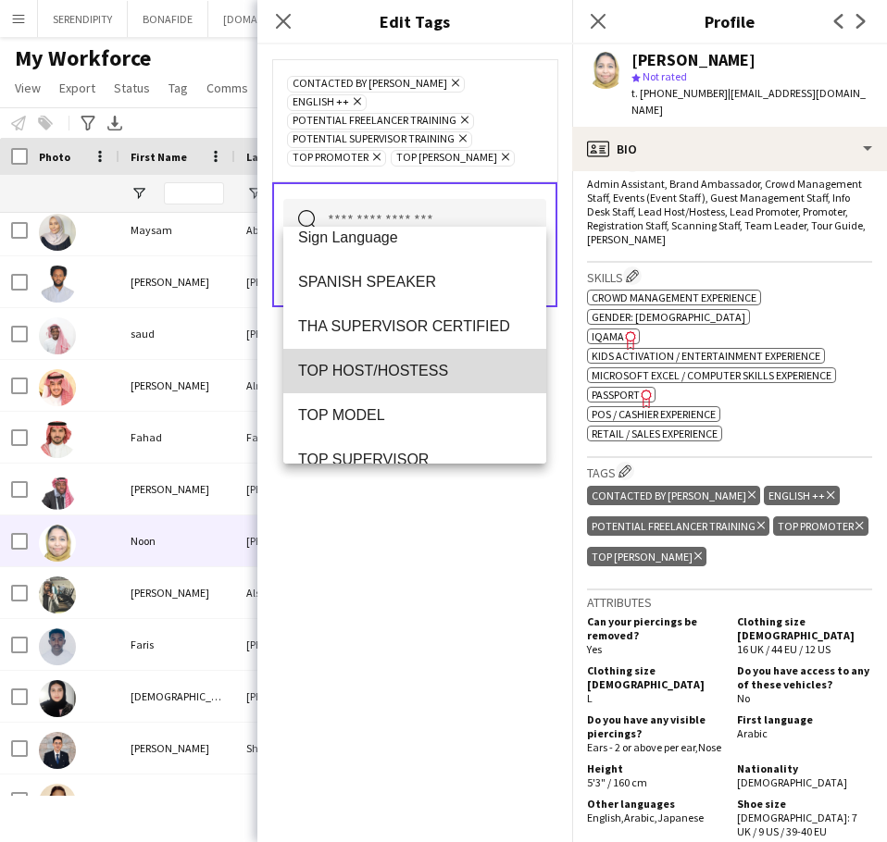
click at [426, 371] on span "TOP HOST/HOSTESS" at bounding box center [414, 371] width 233 height 18
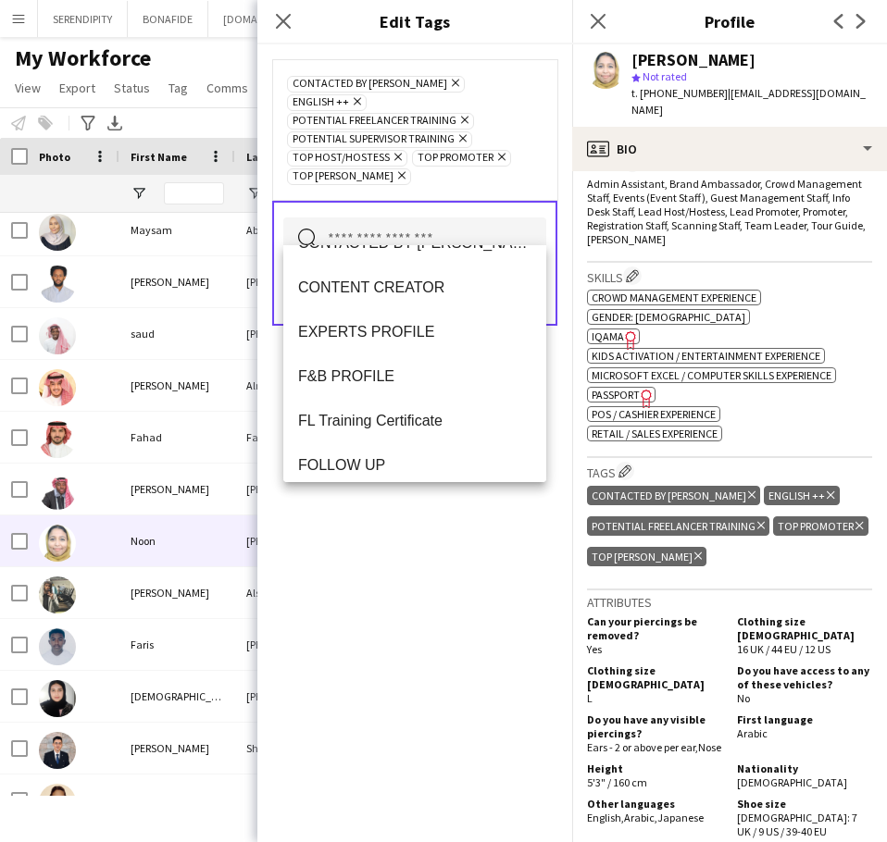
scroll to position [701, 0]
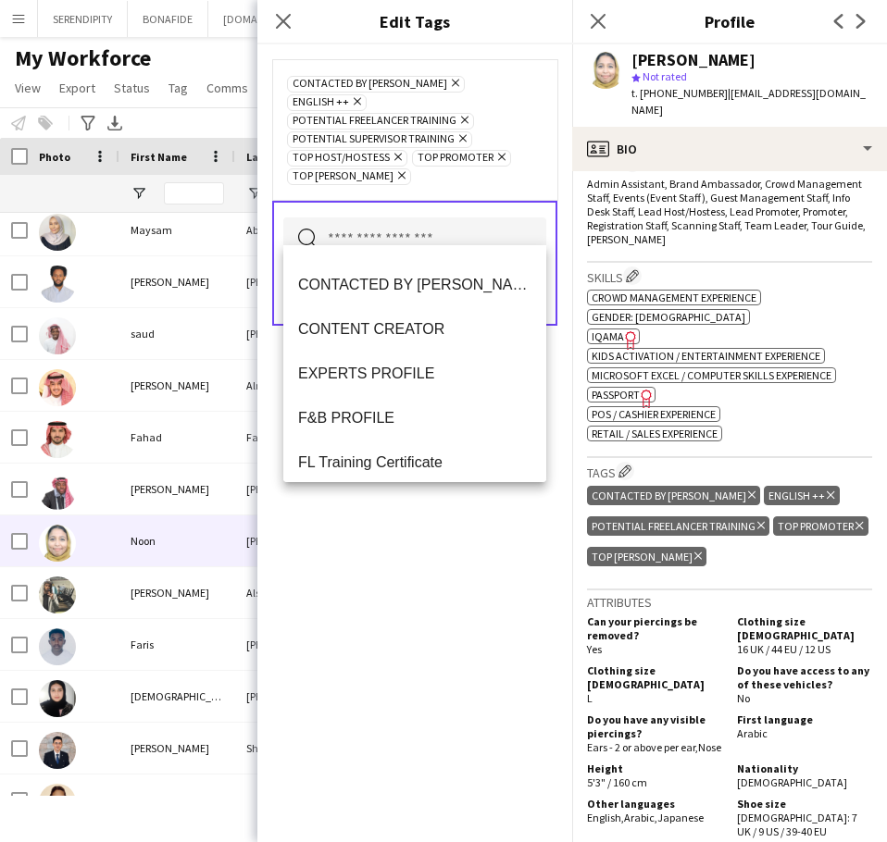
click at [480, 608] on div "CONTACTED BY [PERSON_NAME] Remove ENGLISH ++ Remove Potential Freelancer Traini…" at bounding box center [414, 443] width 315 height 798
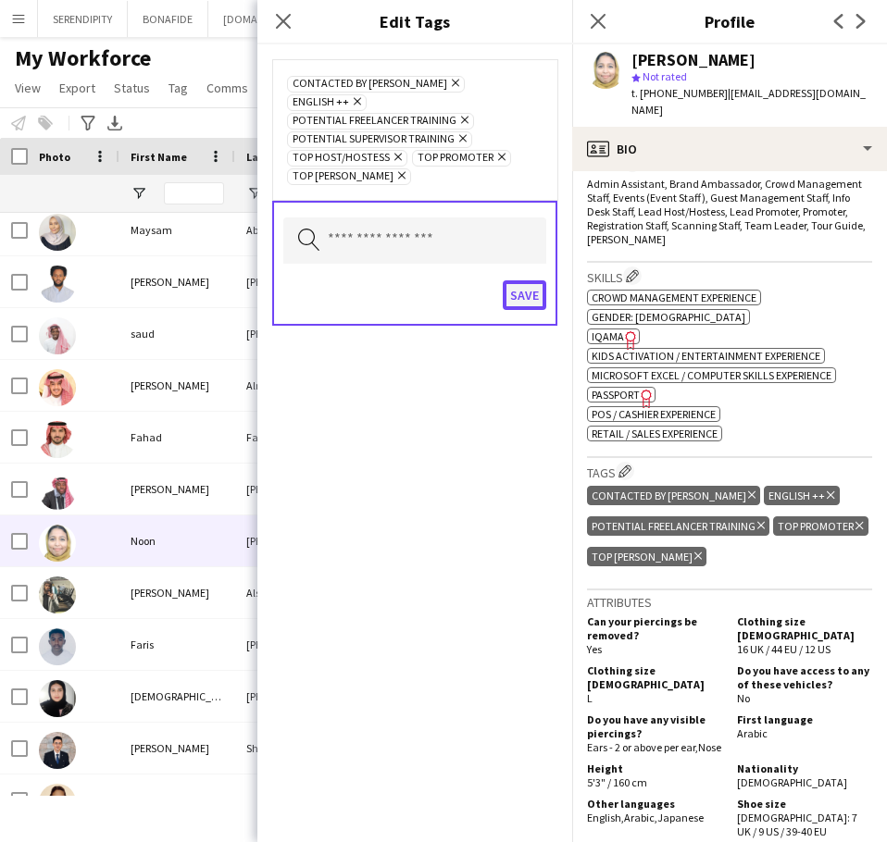
click at [525, 287] on button "Save" at bounding box center [525, 295] width 44 height 30
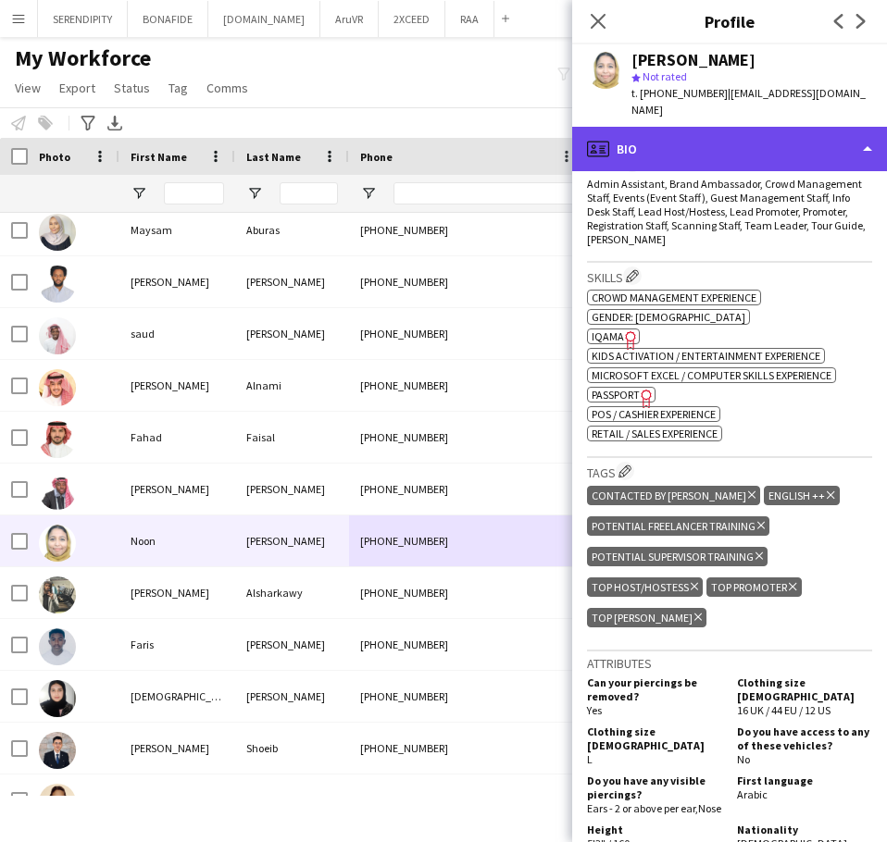
click at [692, 130] on div "profile Bio" at bounding box center [729, 149] width 315 height 44
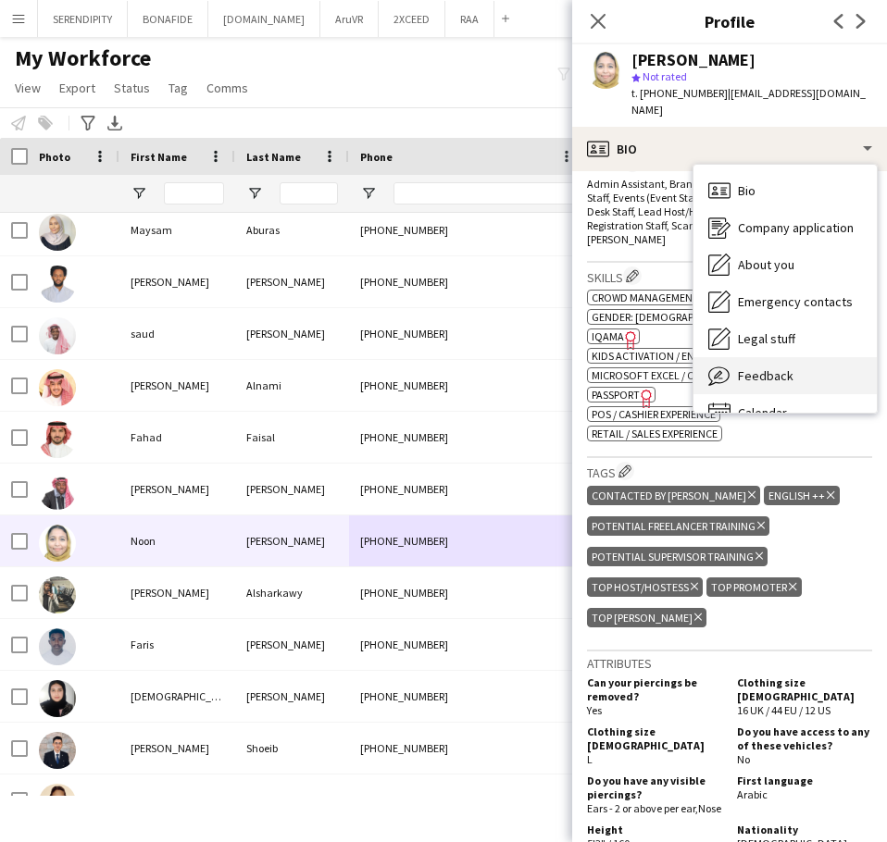
click at [797, 357] on div "Feedback Feedback" at bounding box center [784, 375] width 183 height 37
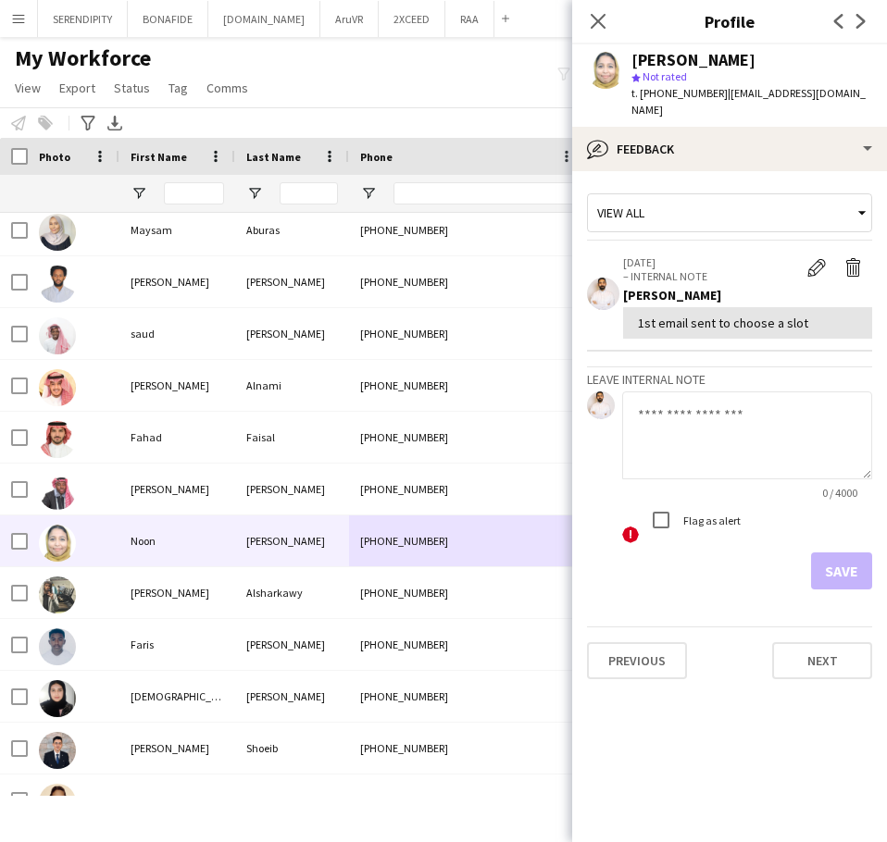
click at [689, 402] on textarea at bounding box center [747, 436] width 250 height 88
paste textarea "**********"
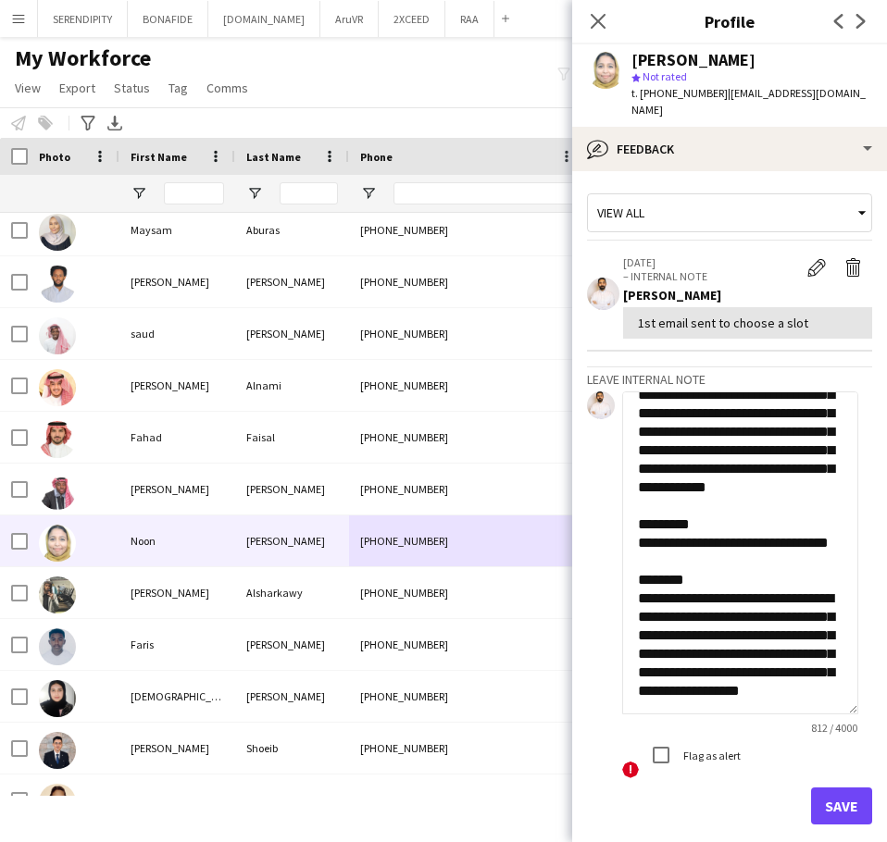
drag, startPoint x: 863, startPoint y: 456, endPoint x: 836, endPoint y: 692, distance: 236.7
click at [836, 692] on textarea "**********" at bounding box center [740, 553] width 236 height 323
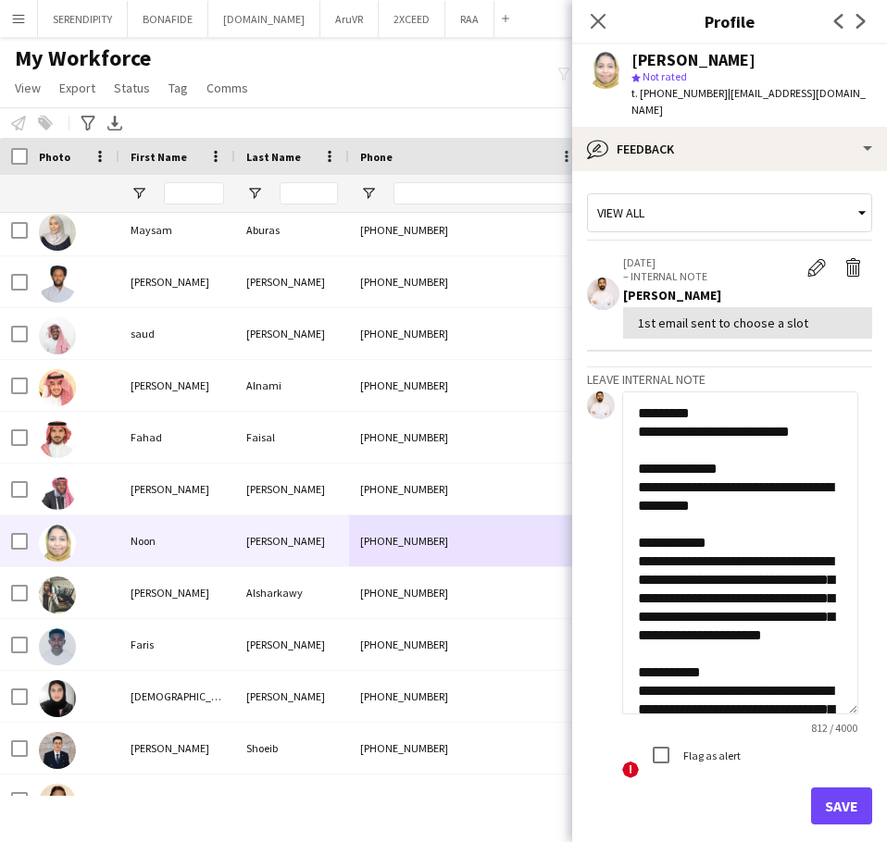
scroll to position [0, 0]
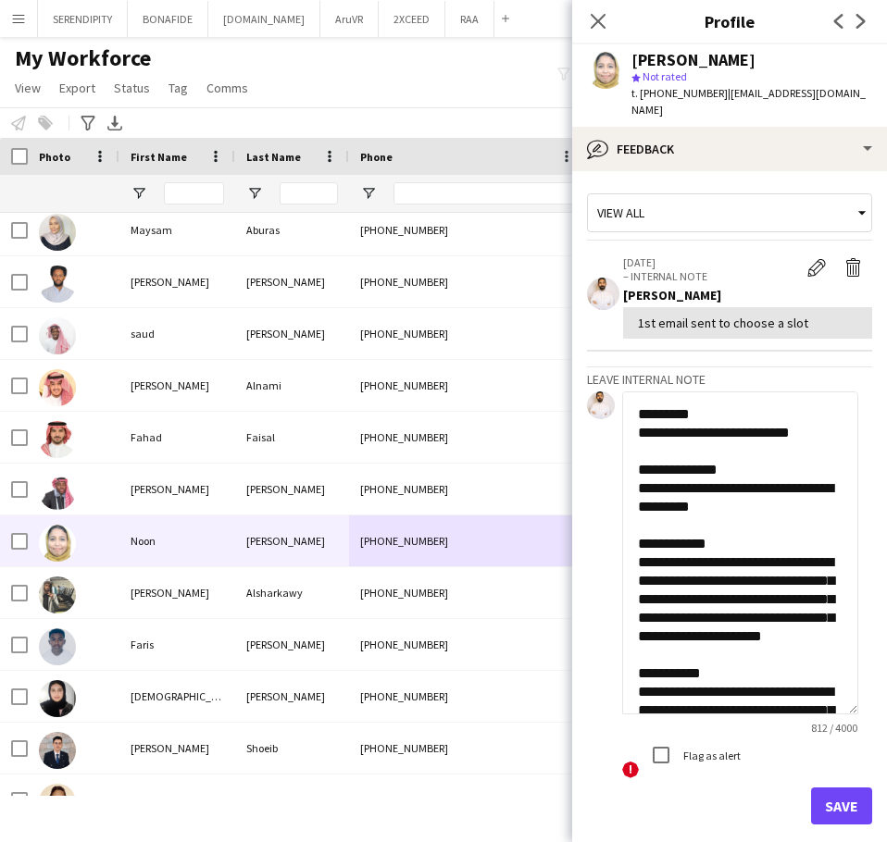
type textarea "**********"
click at [829, 788] on button "Save" at bounding box center [841, 806] width 61 height 37
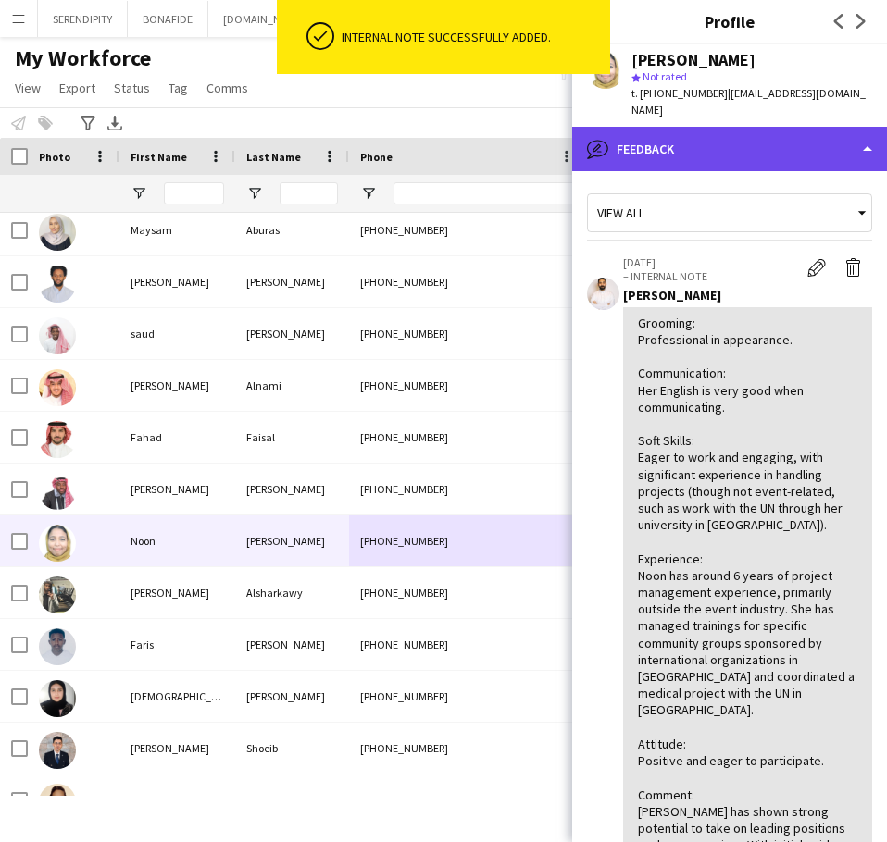
click at [720, 128] on div "bubble-pencil Feedback" at bounding box center [729, 149] width 315 height 44
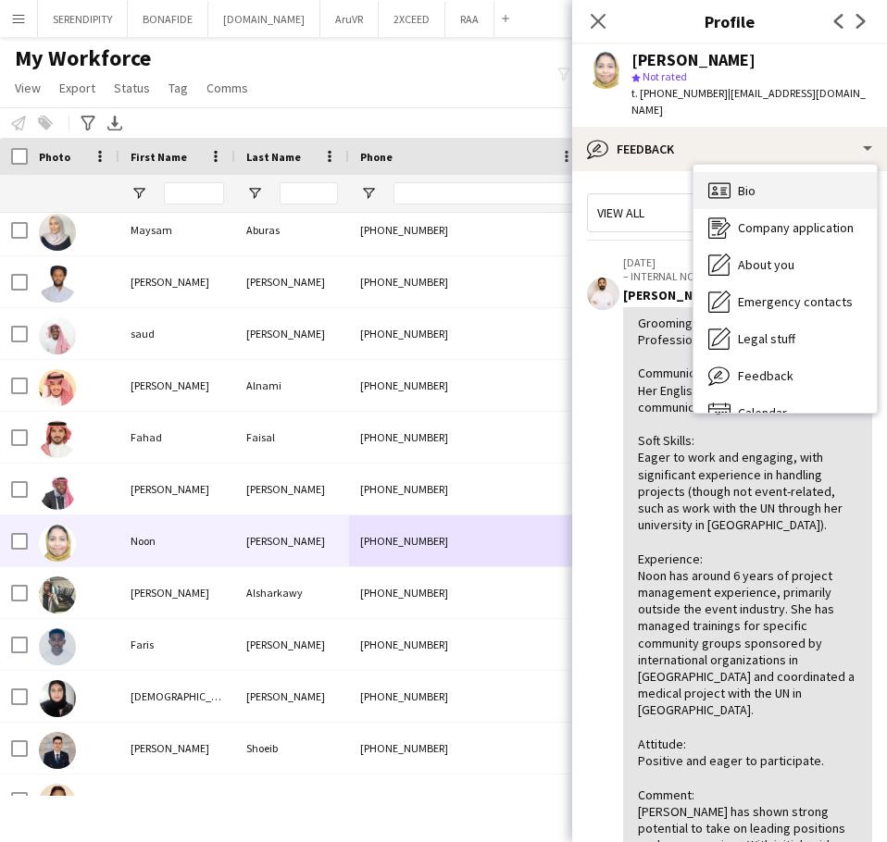
click at [795, 178] on div "Bio Bio" at bounding box center [784, 190] width 183 height 37
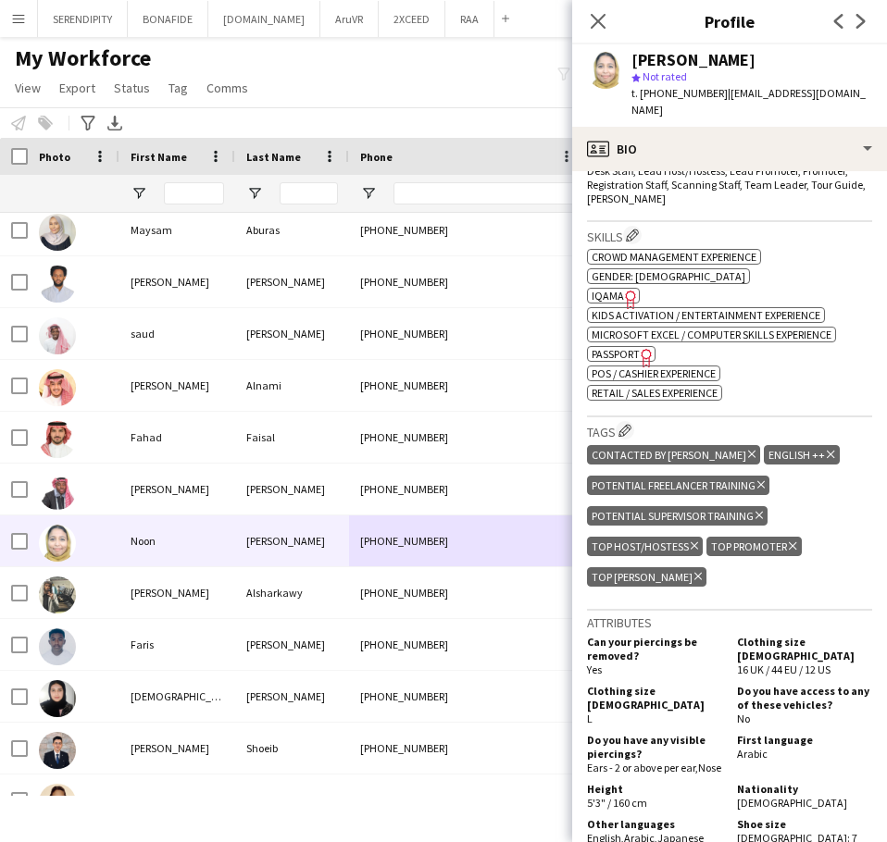
scroll to position [648, 0]
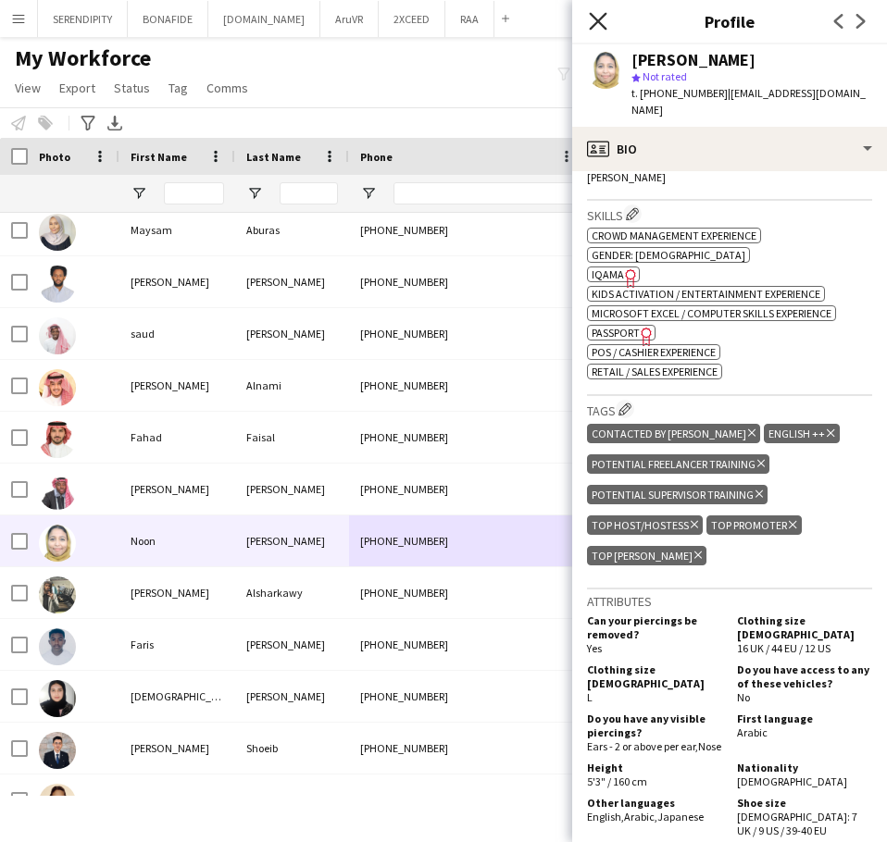
click at [599, 22] on icon at bounding box center [598, 21] width 18 height 18
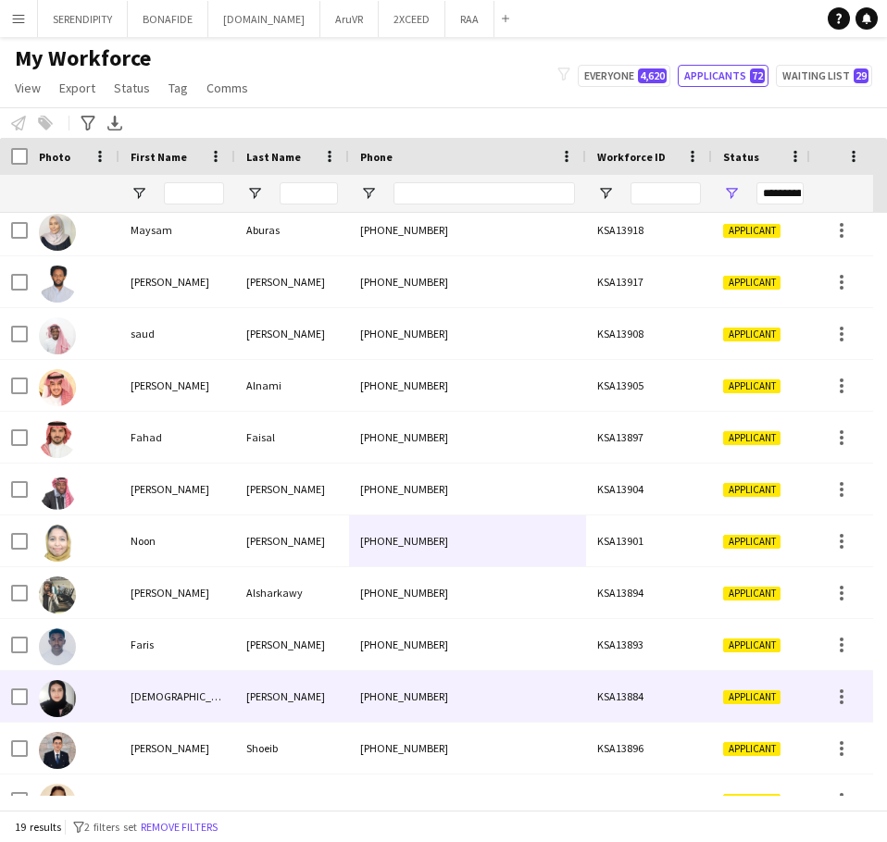
scroll to position [402, 0]
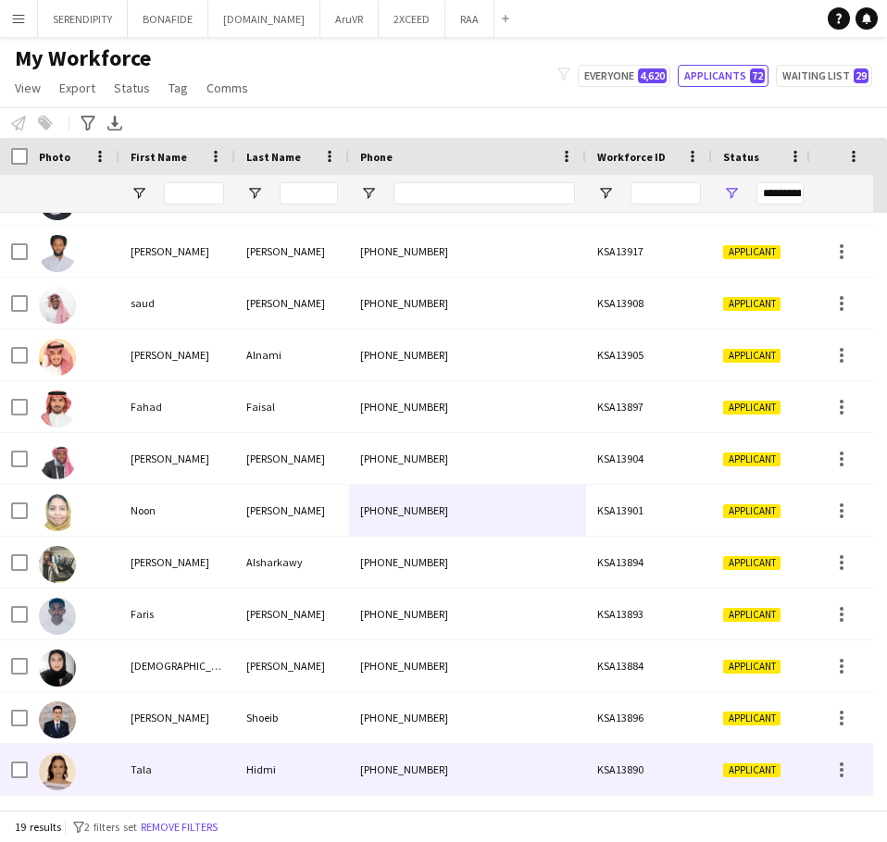
click at [375, 772] on div "[PHONE_NUMBER]" at bounding box center [467, 769] width 237 height 51
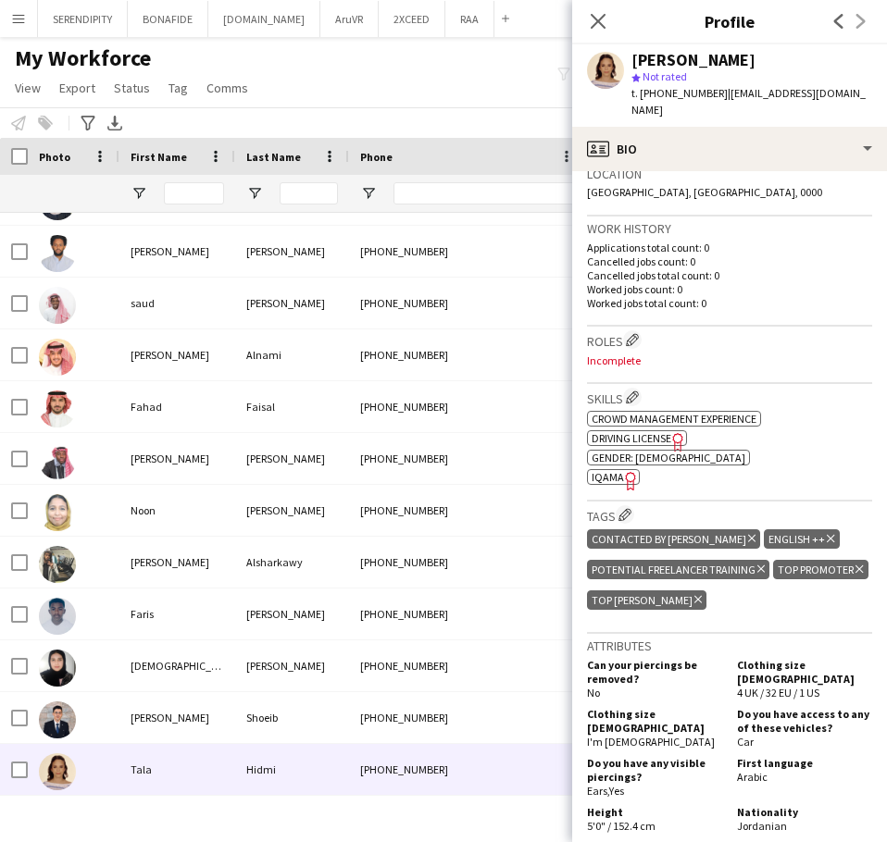
scroll to position [401, 0]
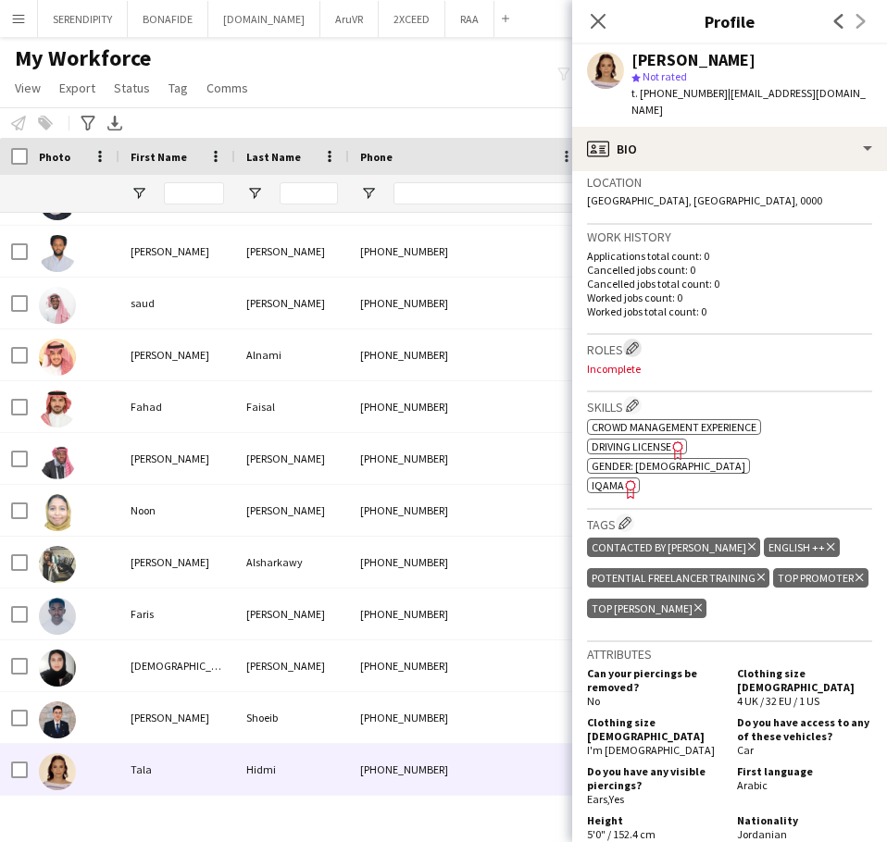
click at [633, 342] on app-icon "Edit crew company roles" at bounding box center [632, 348] width 13 height 13
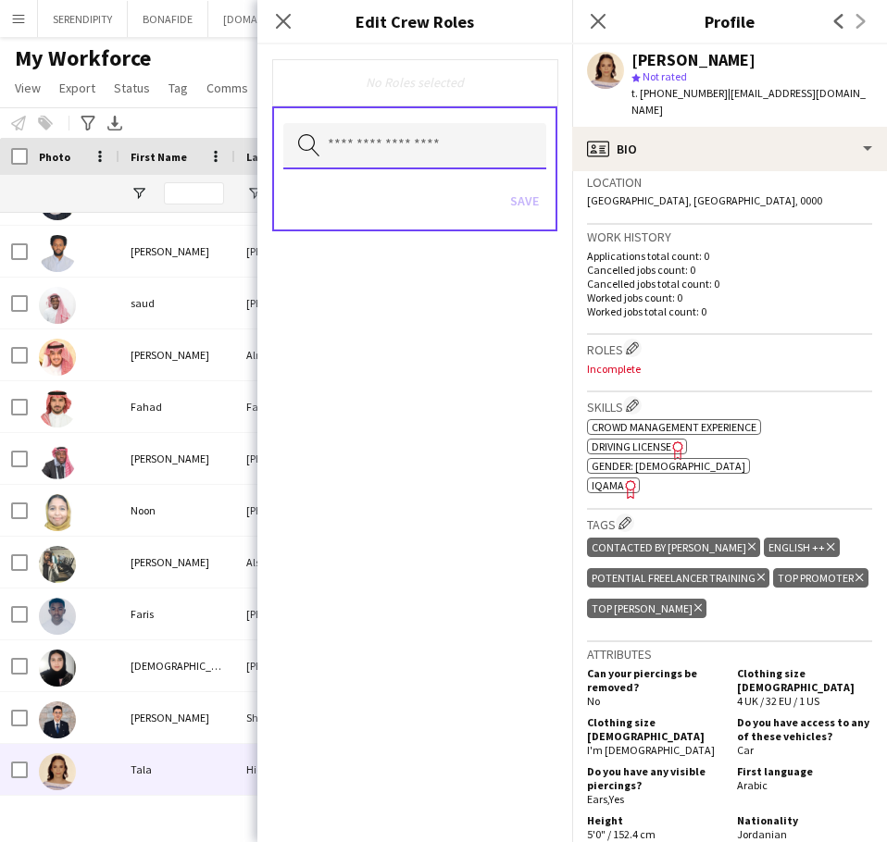
click at [423, 151] on input "text" at bounding box center [414, 146] width 263 height 46
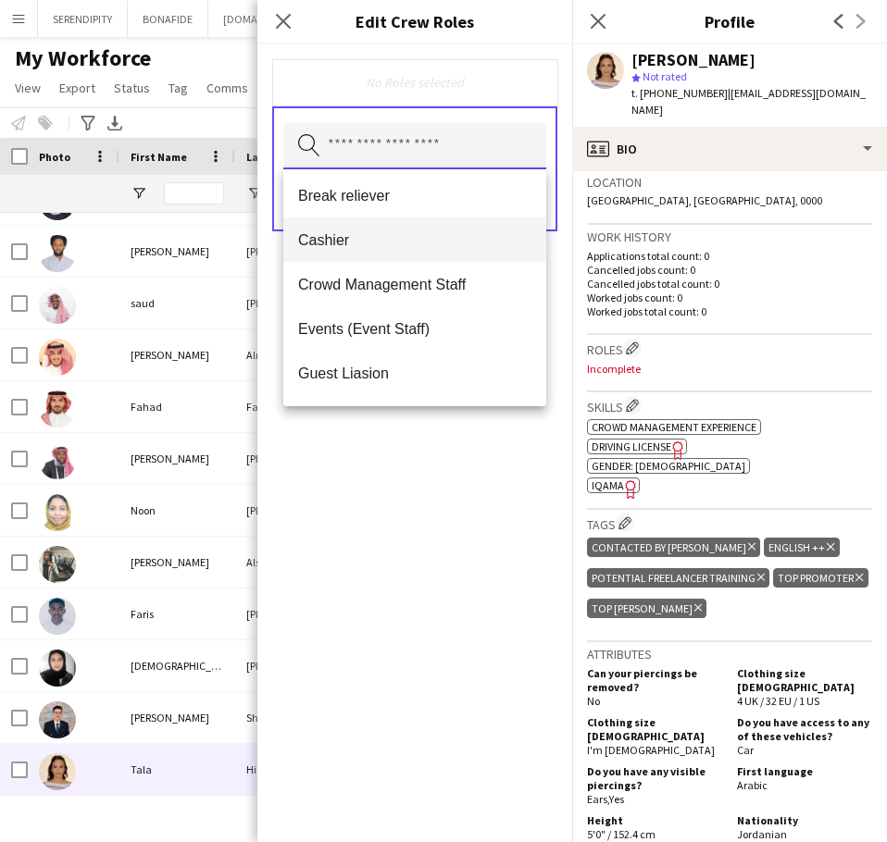
scroll to position [216, 0]
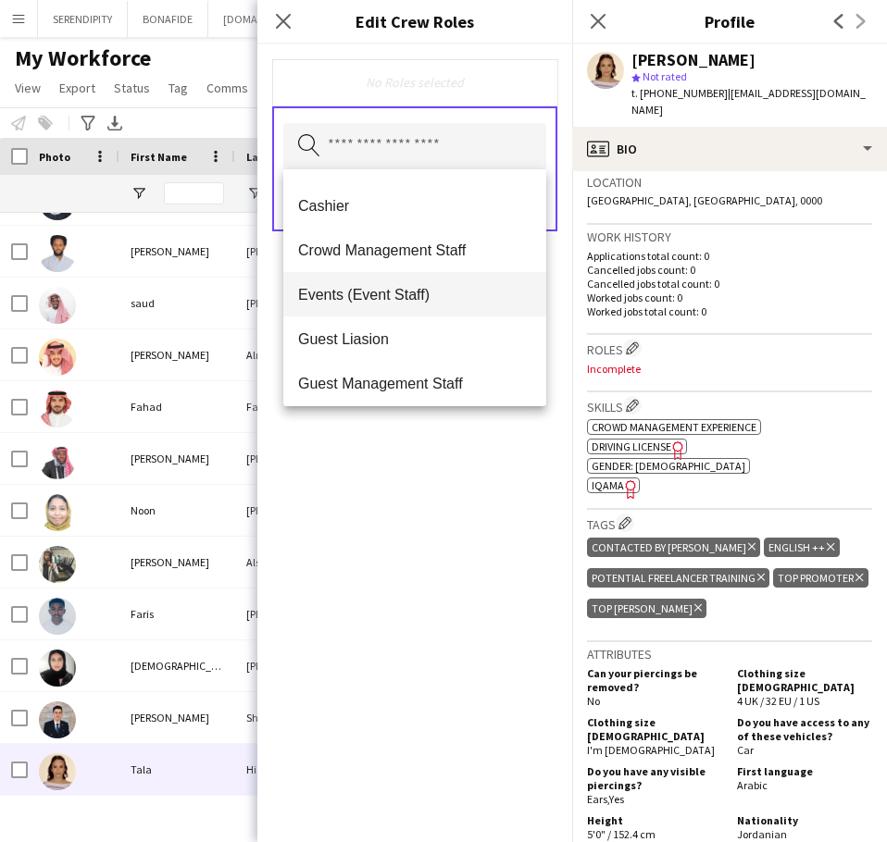
click at [417, 290] on span "Events (Event Staff)" at bounding box center [414, 295] width 233 height 18
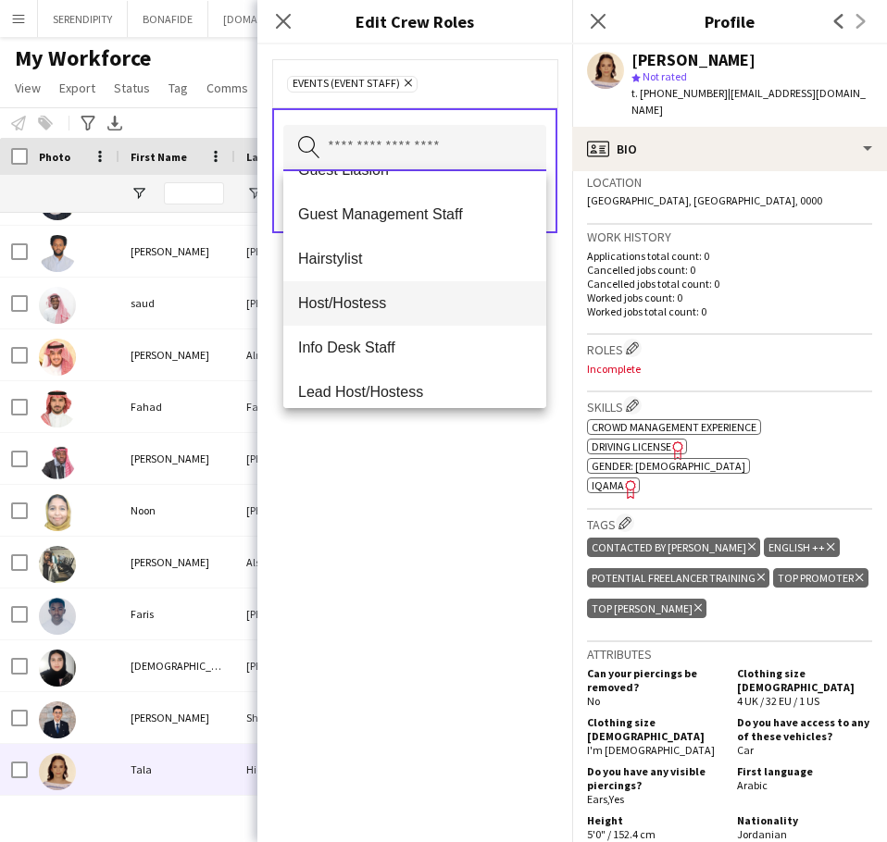
scroll to position [308, 0]
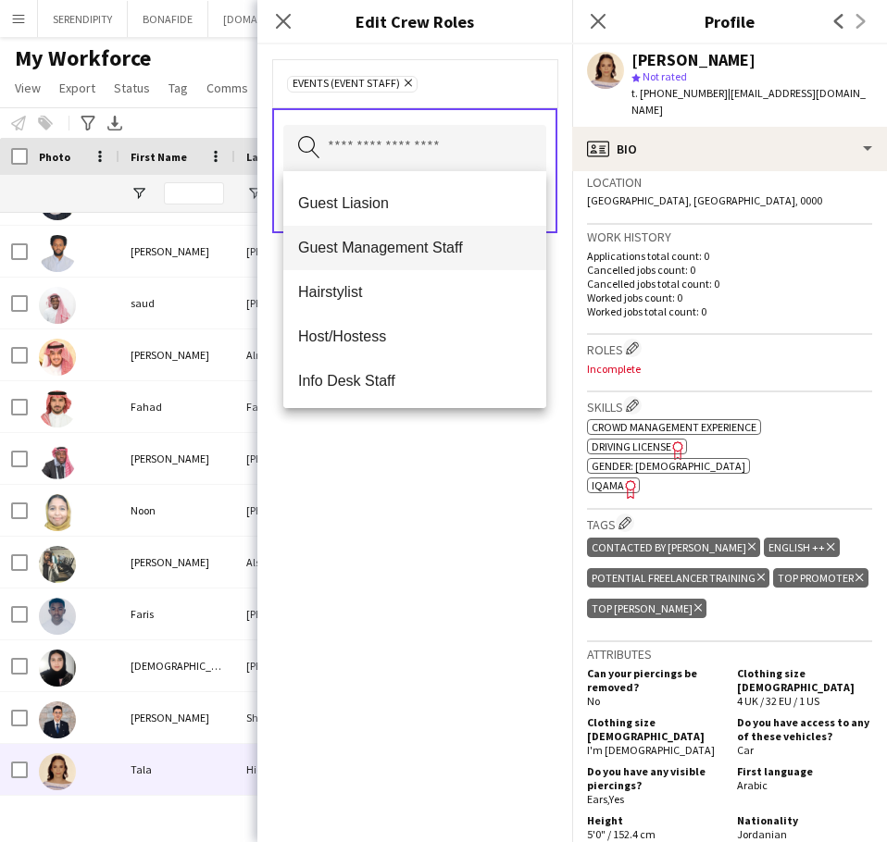
click at [423, 249] on span "Guest Management Staff" at bounding box center [414, 248] width 233 height 18
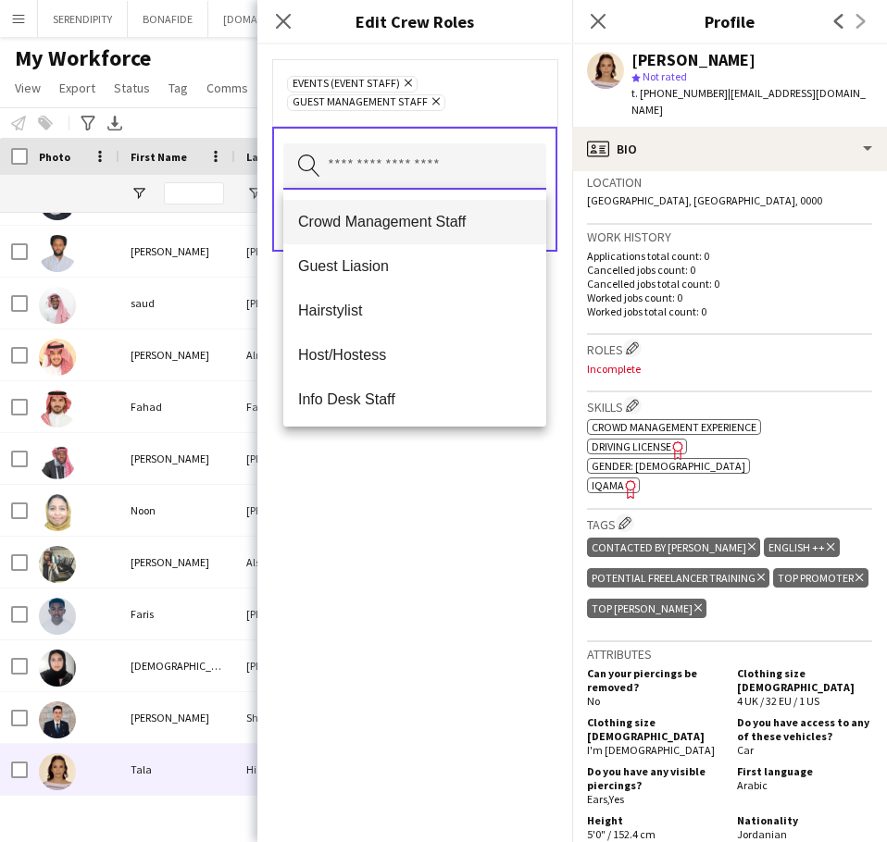
scroll to position [278, 0]
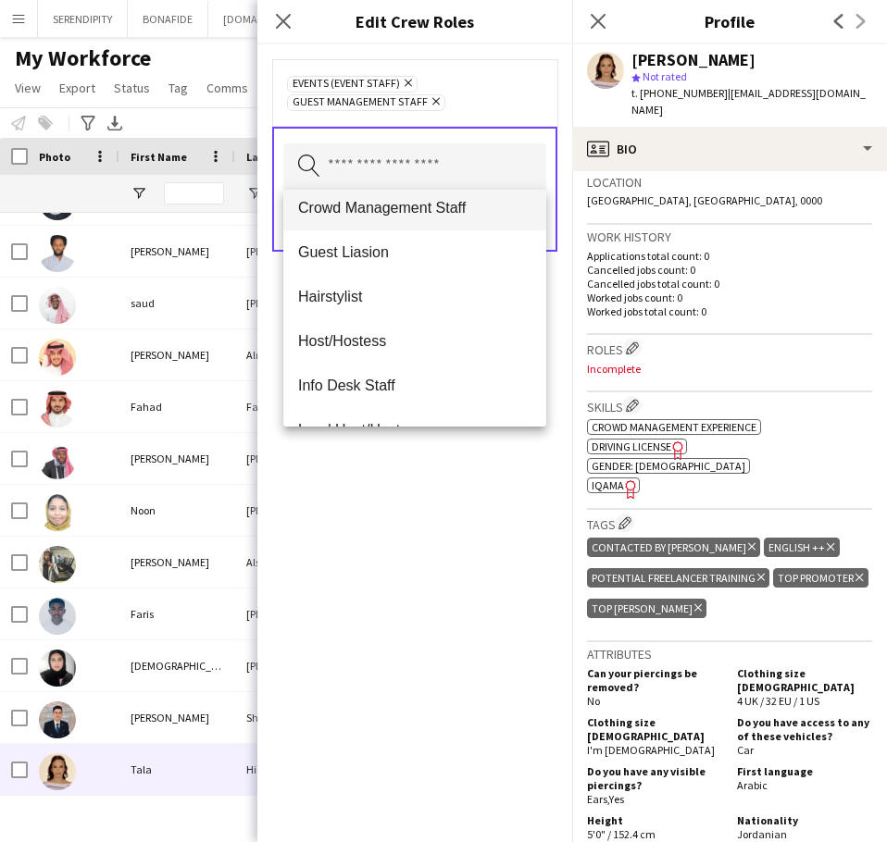
click at [430, 219] on mat-option "Crowd Management Staff" at bounding box center [414, 208] width 263 height 44
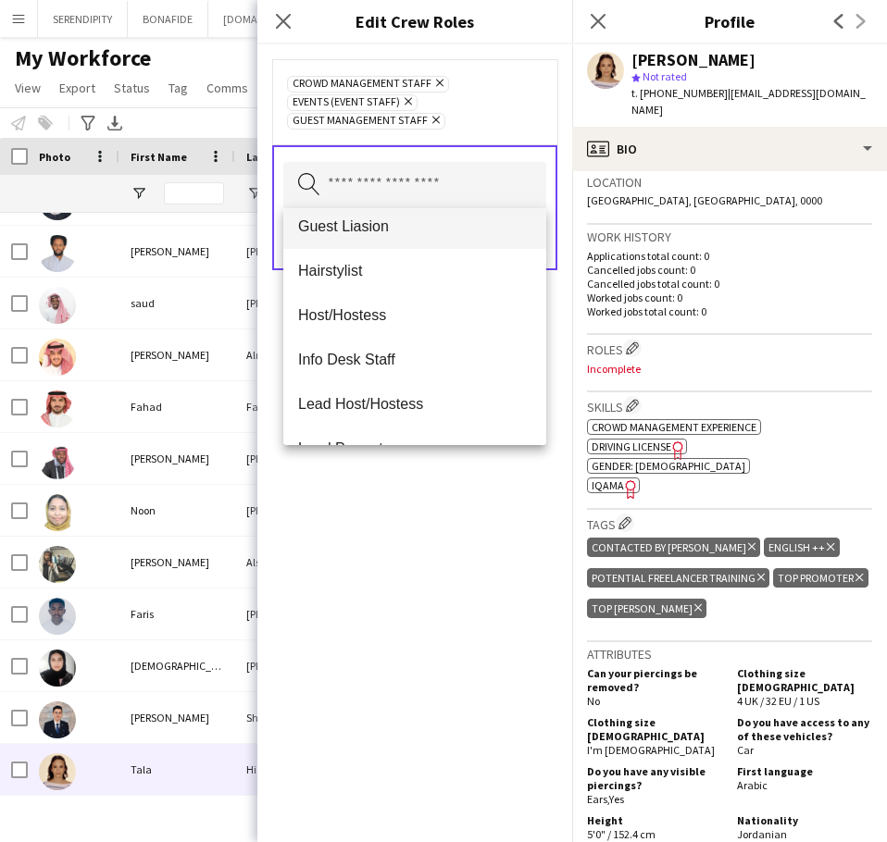
click at [401, 239] on mat-option "Guest Liasion" at bounding box center [414, 227] width 263 height 44
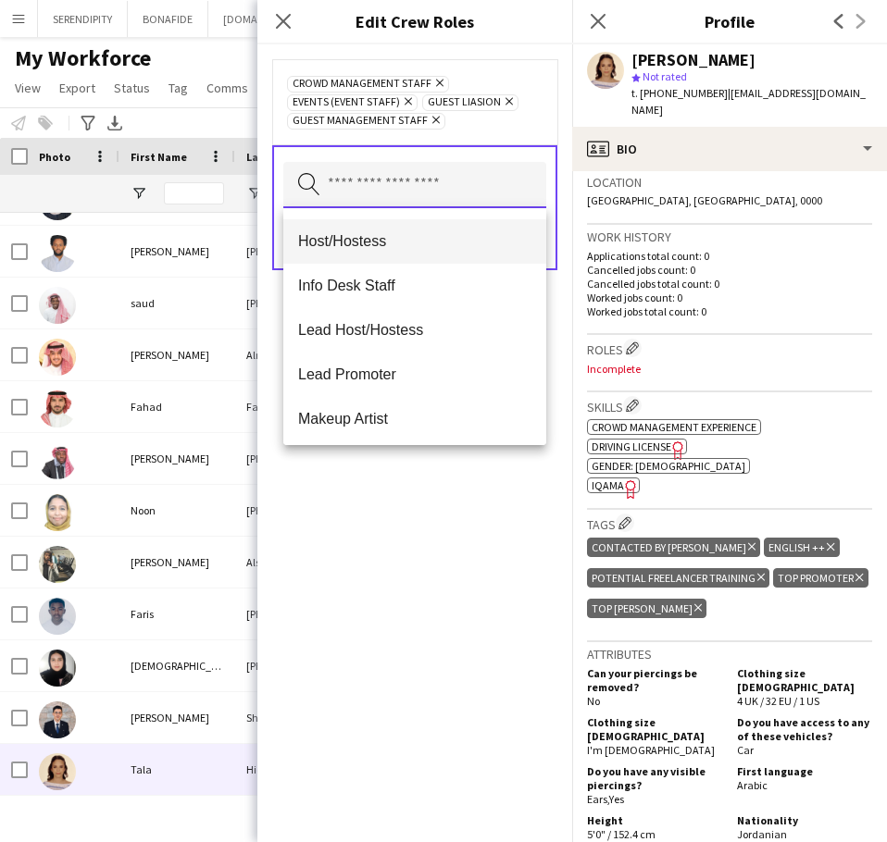
scroll to position [308, 0]
click at [407, 247] on span "Host/Hostess" at bounding box center [414, 240] width 233 height 18
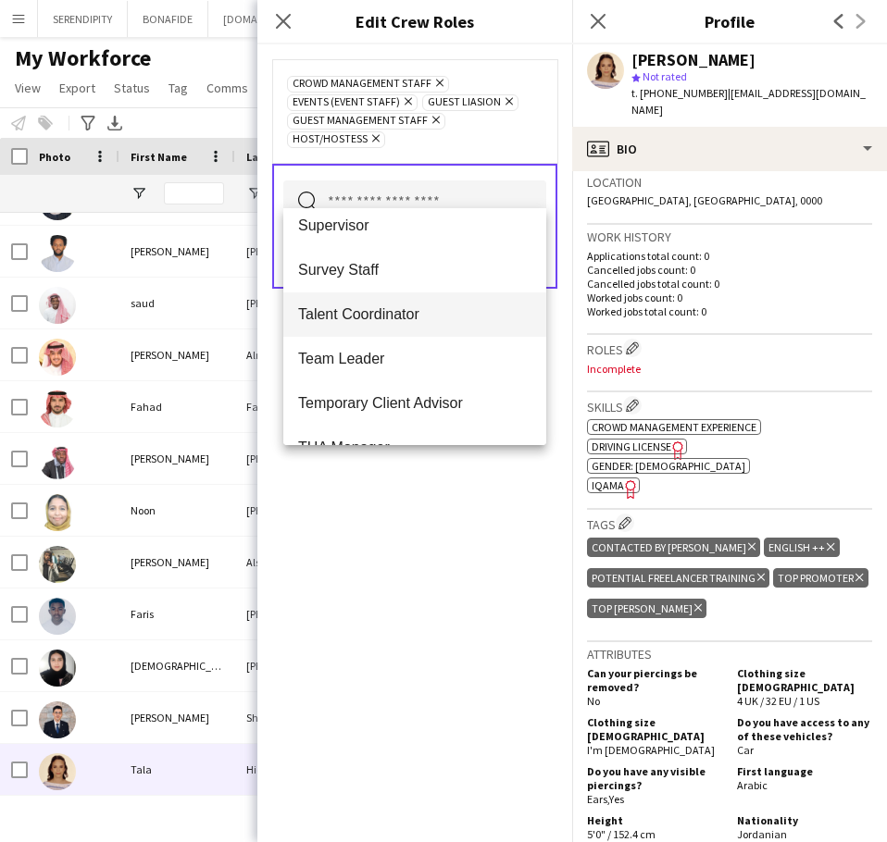
scroll to position [1049, 0]
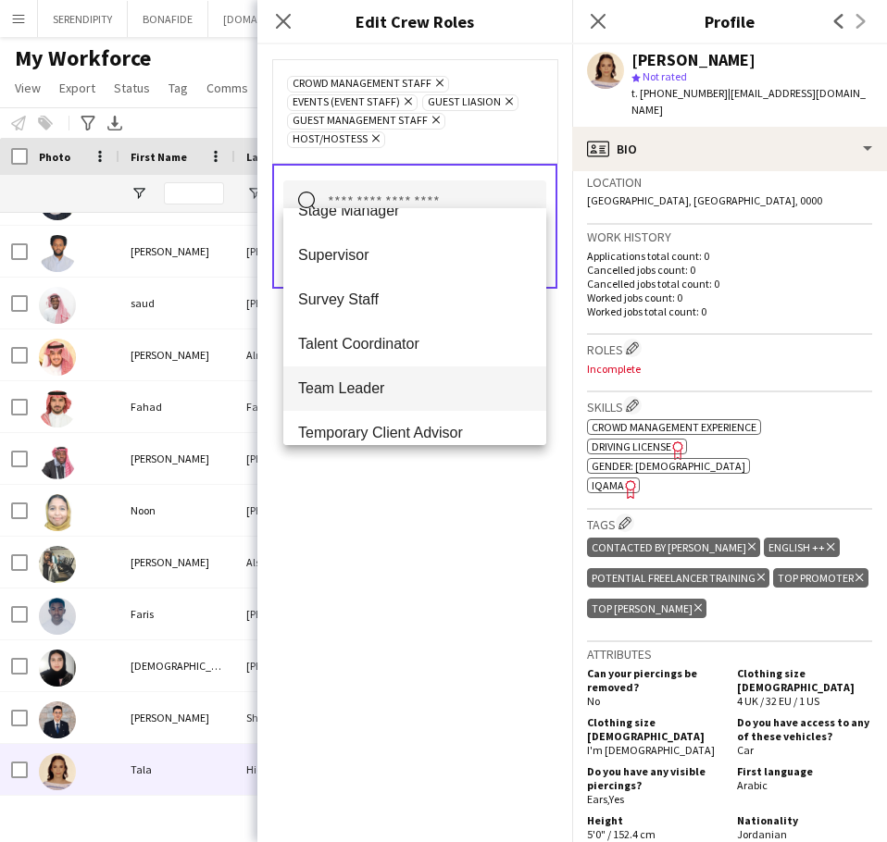
click at [389, 387] on span "Team Leader" at bounding box center [414, 389] width 233 height 18
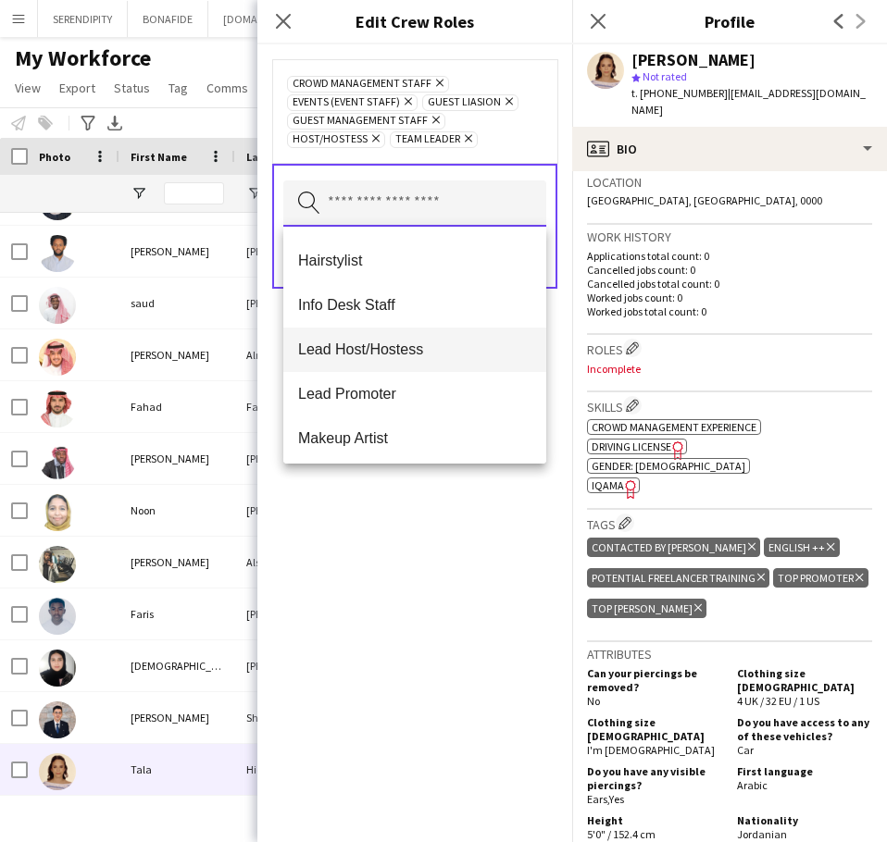
scroll to position [278, 0]
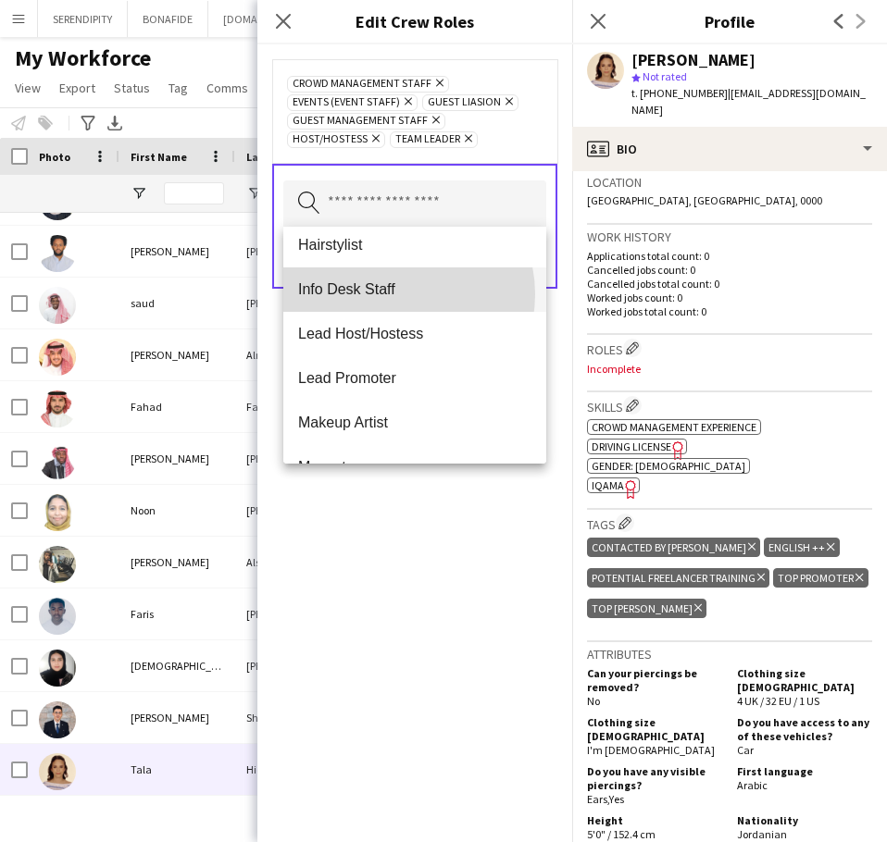
click at [394, 294] on span "Info Desk Staff" at bounding box center [414, 289] width 233 height 18
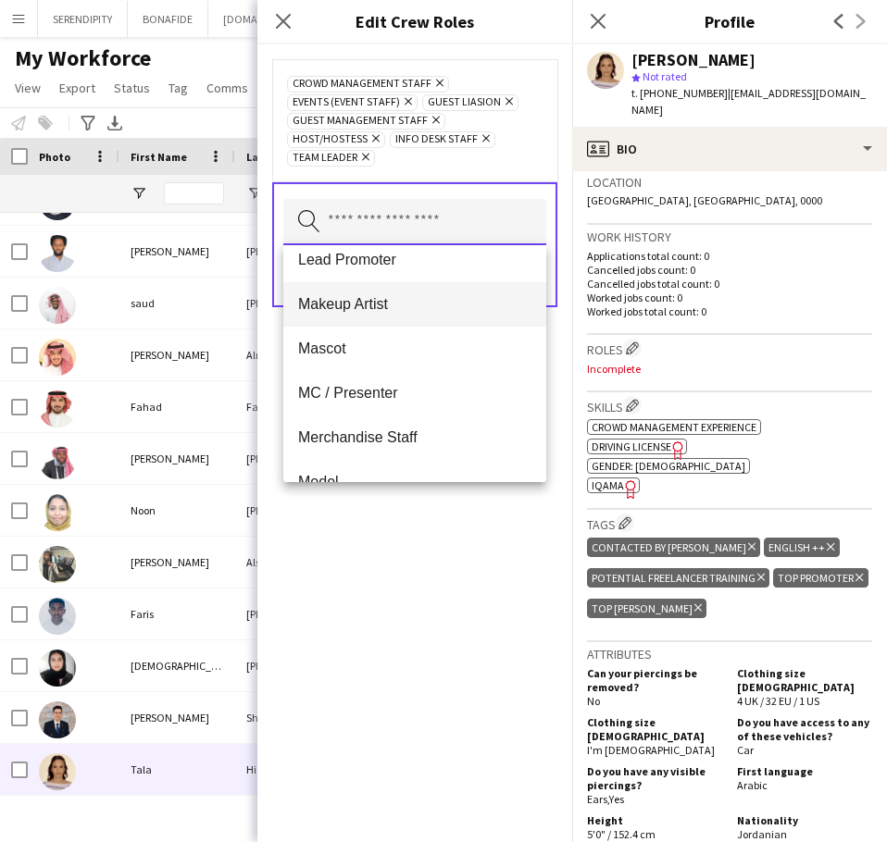
scroll to position [340, 0]
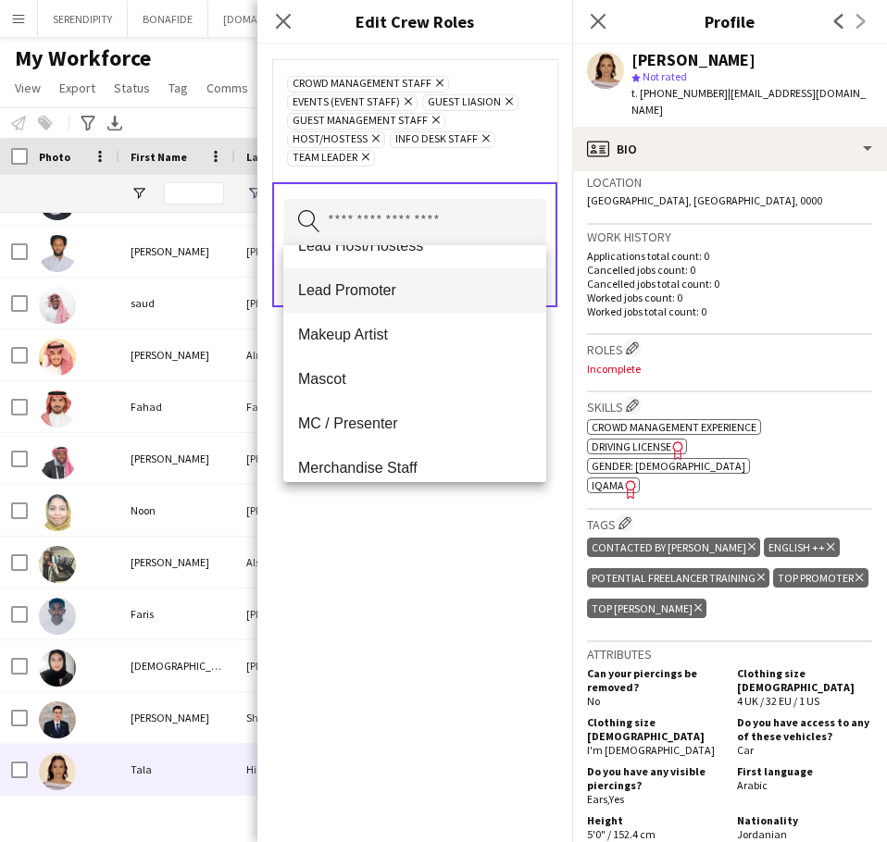
click at [406, 287] on span "Lead Promoter" at bounding box center [414, 290] width 233 height 18
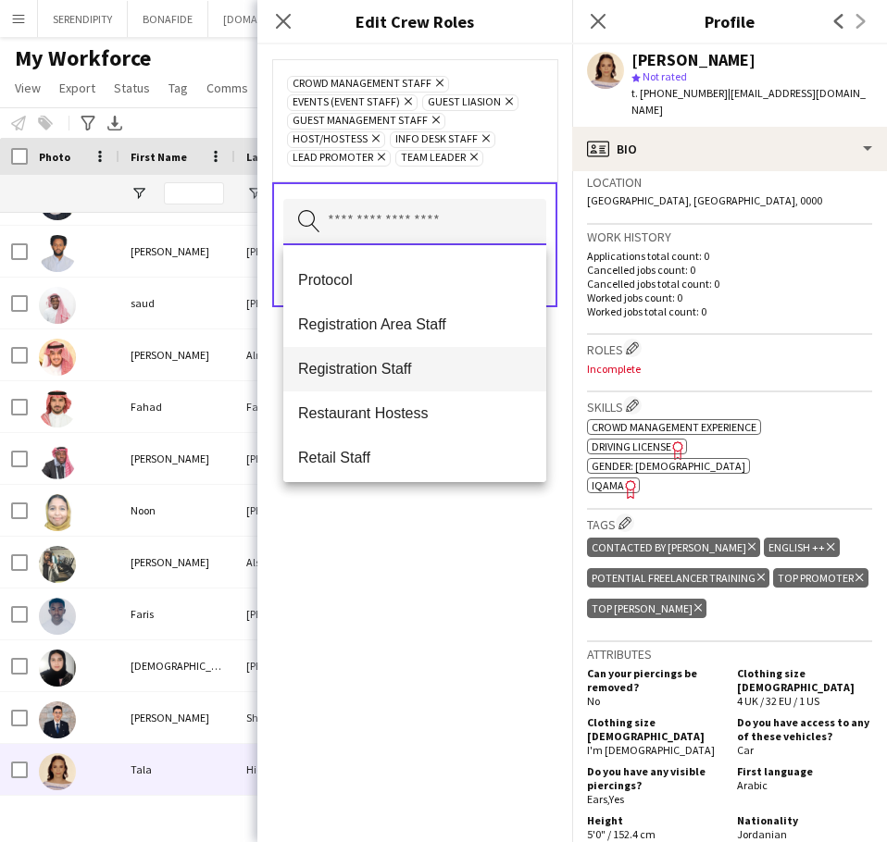
scroll to position [617, 0]
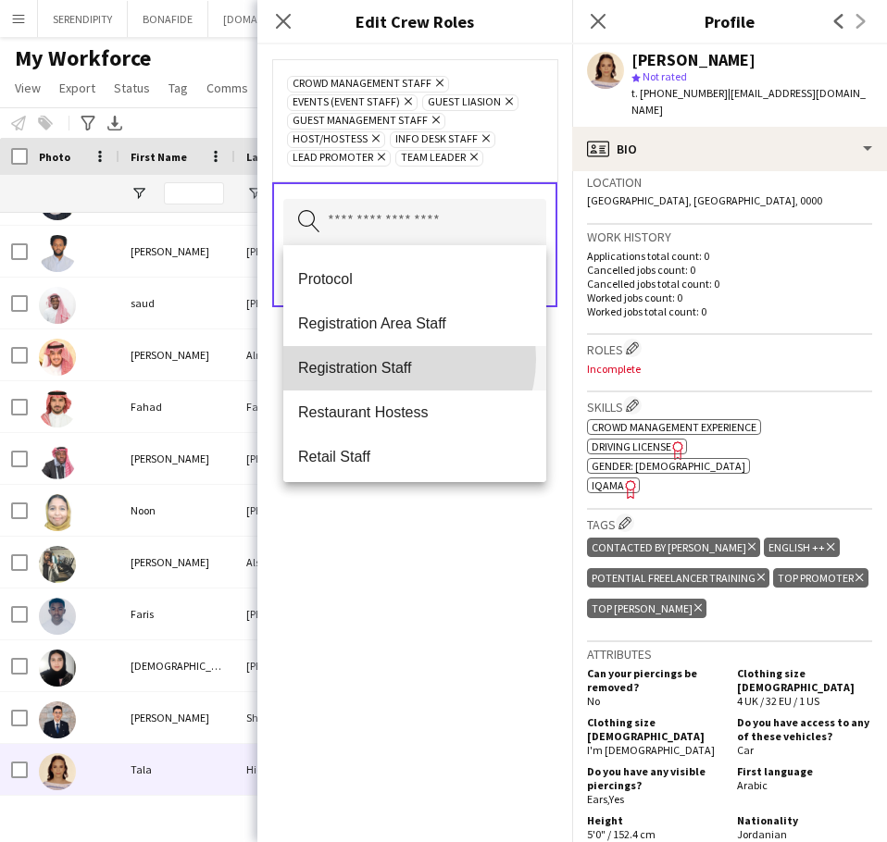
click at [400, 359] on span "Registration Staff" at bounding box center [414, 368] width 233 height 18
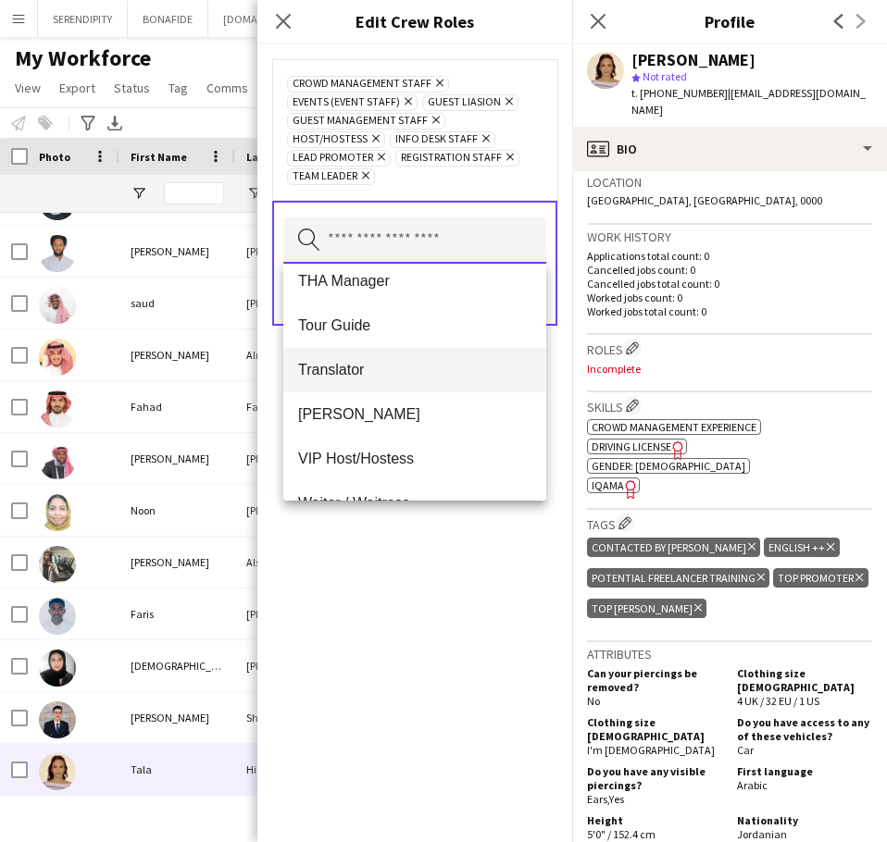
scroll to position [1107, 0]
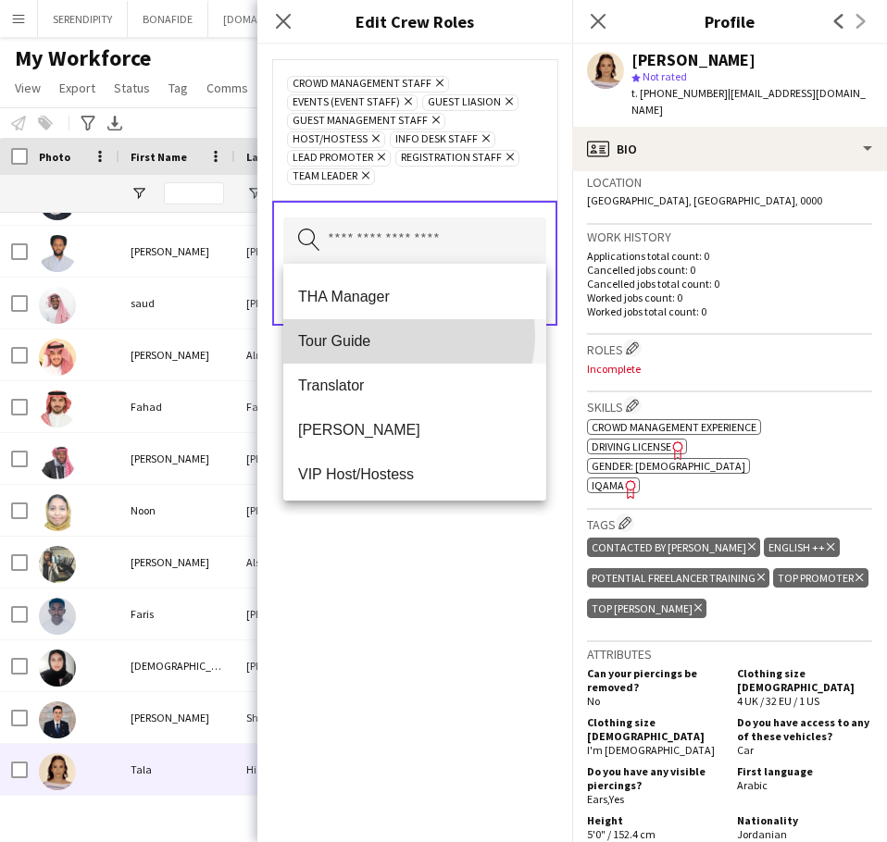
click at [403, 335] on span "Tour Guide" at bounding box center [414, 341] width 233 height 18
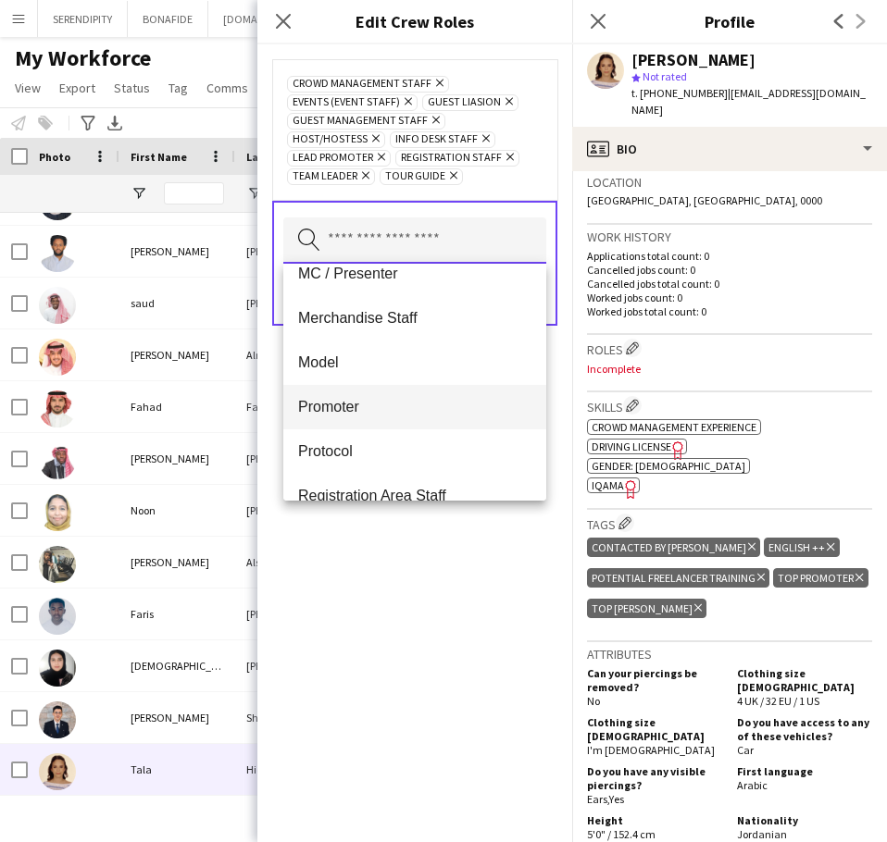
scroll to position [493, 0]
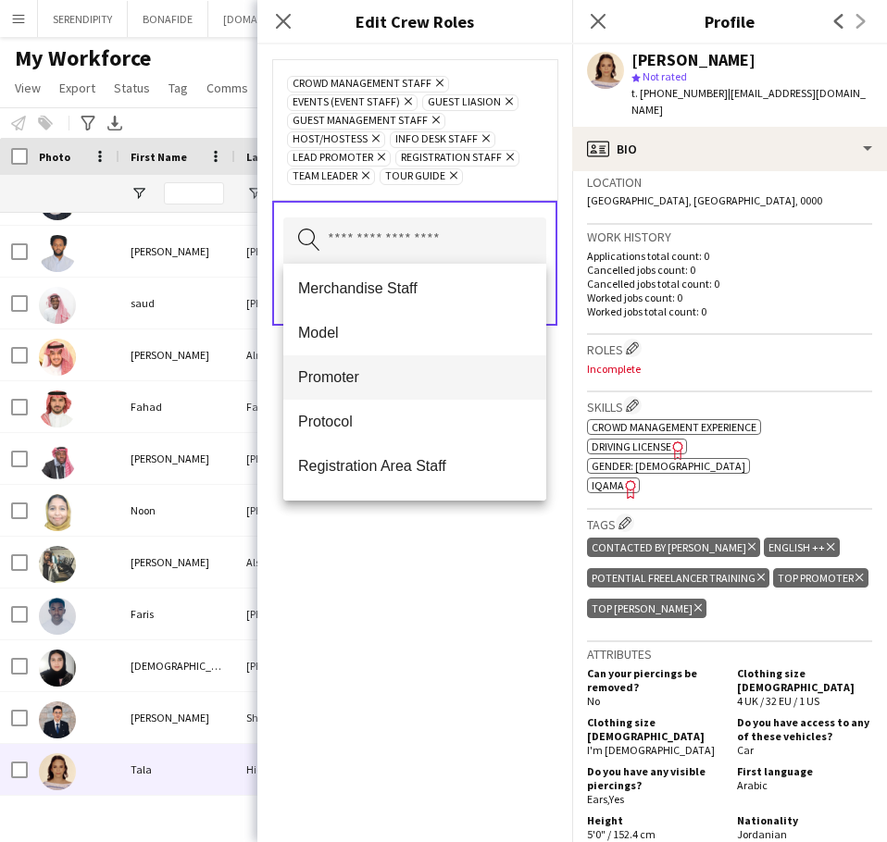
click at [393, 380] on span "Promoter" at bounding box center [414, 377] width 233 height 18
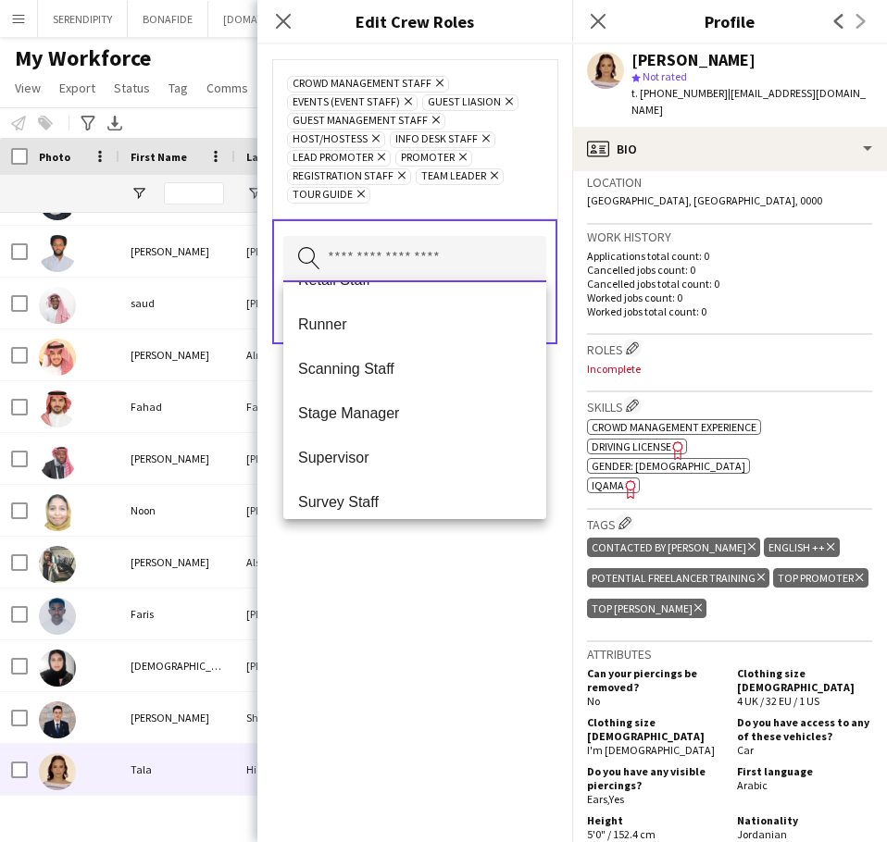
scroll to position [771, 0]
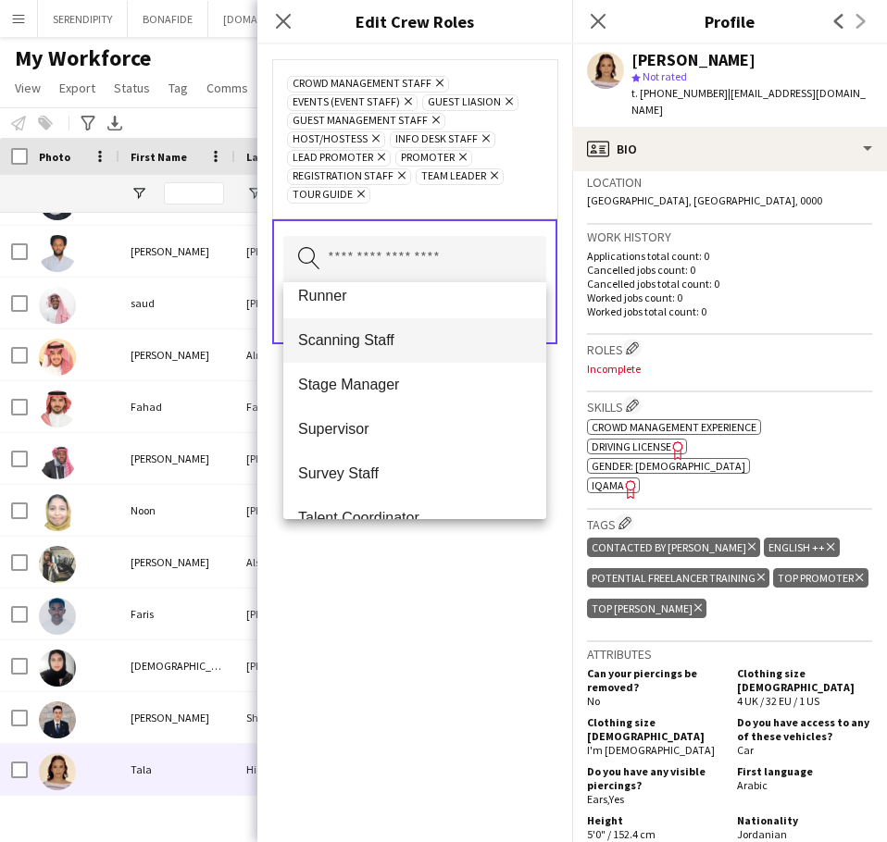
click at [410, 343] on span "Scanning Staff" at bounding box center [414, 340] width 233 height 18
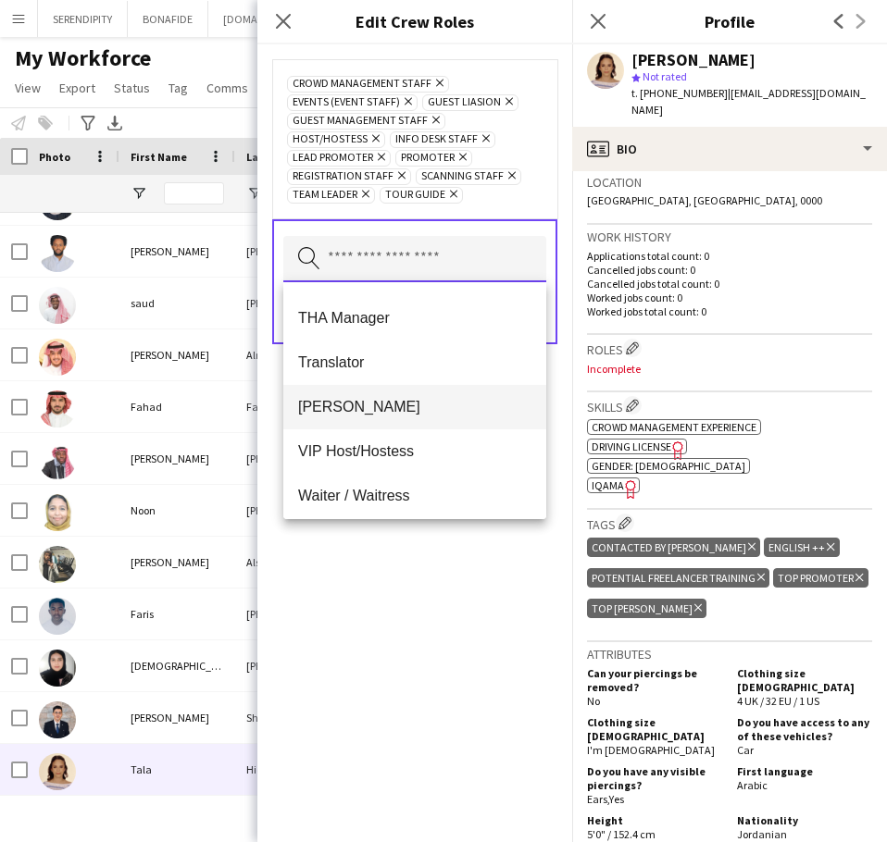
scroll to position [1018, 0]
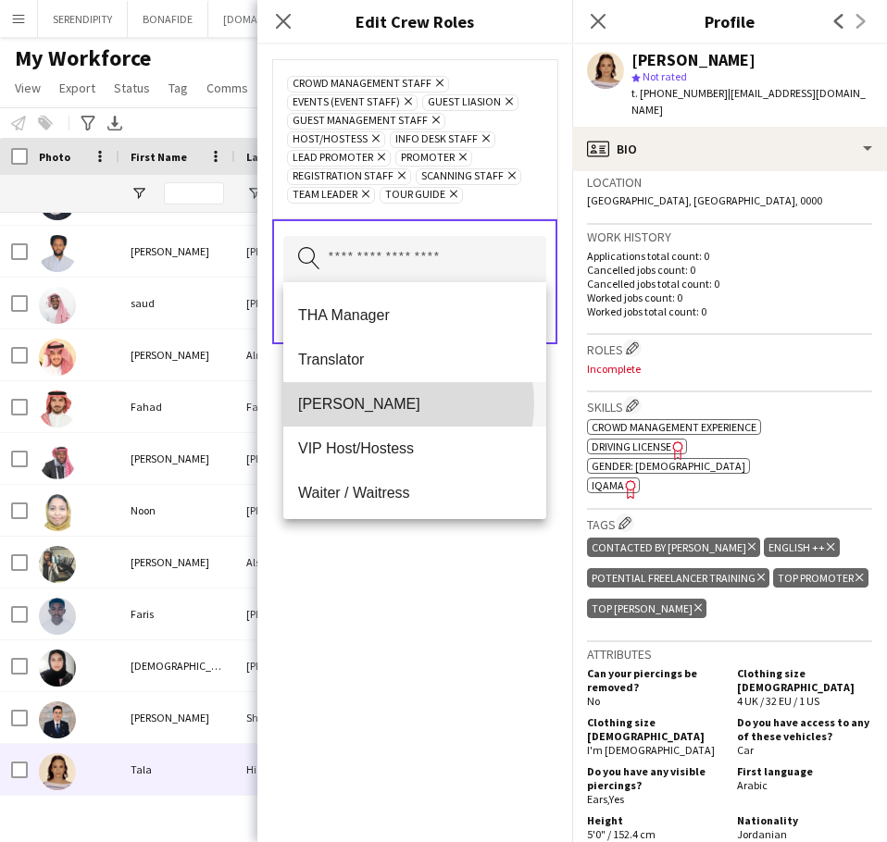
click at [402, 404] on span "[PERSON_NAME]" at bounding box center [414, 404] width 233 height 18
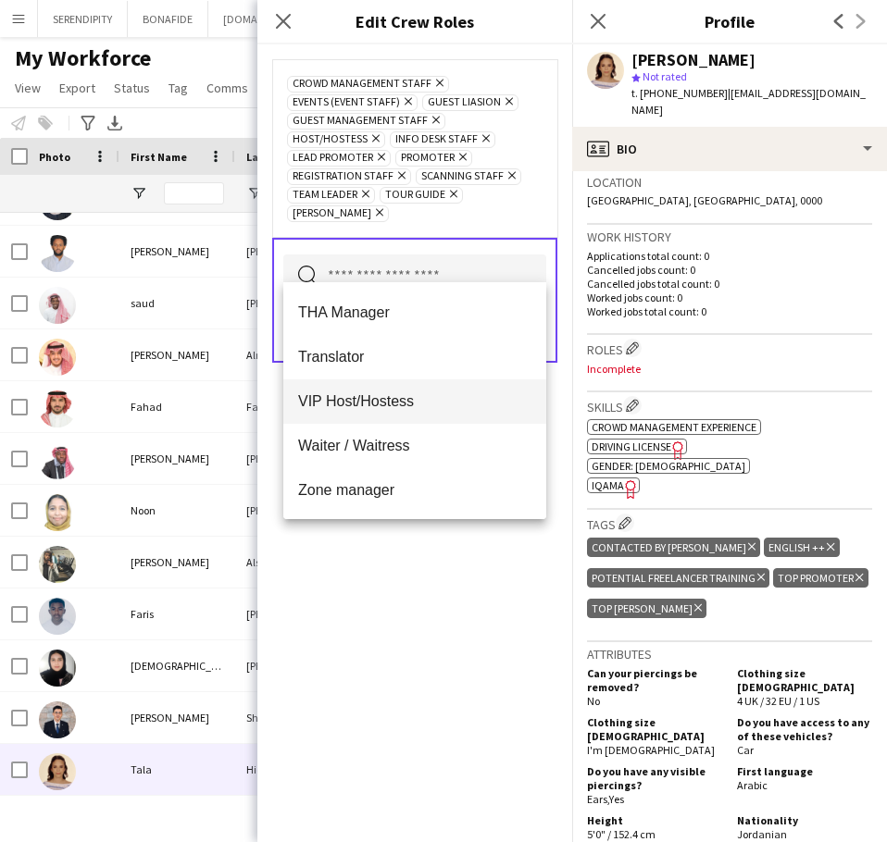
scroll to position [1022, 0]
click at [478, 599] on div "Crowd Management Staff Remove Events (Event Staff) Remove Guest Liasion Remove …" at bounding box center [414, 443] width 315 height 798
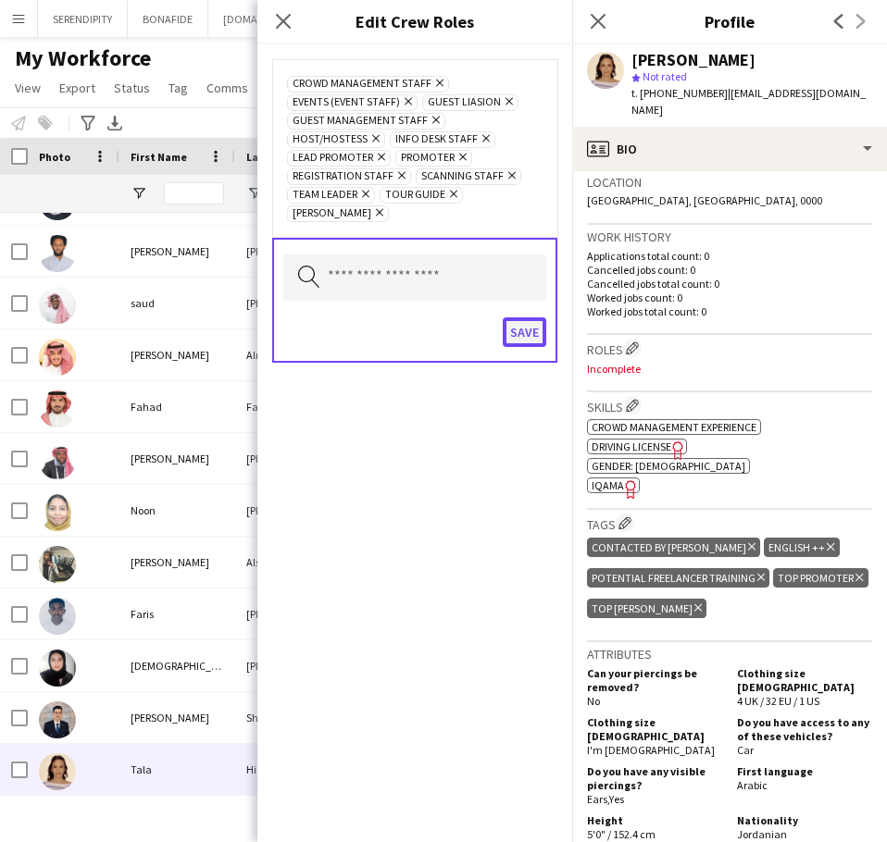
click at [526, 318] on button "Save" at bounding box center [525, 333] width 44 height 30
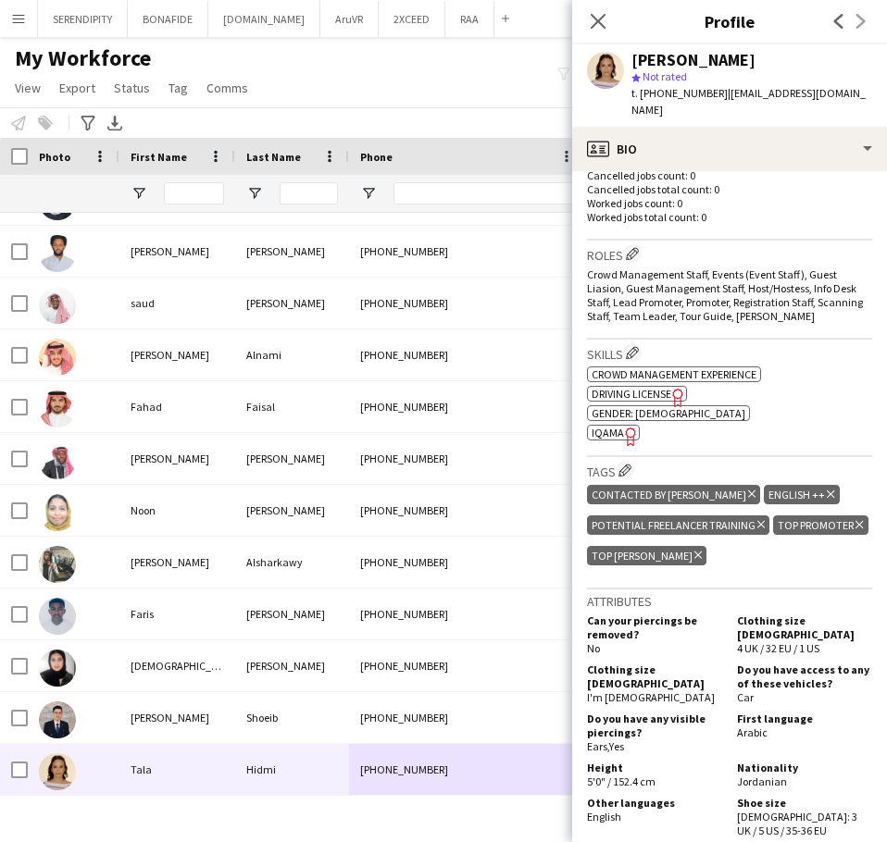
scroll to position [555, 0]
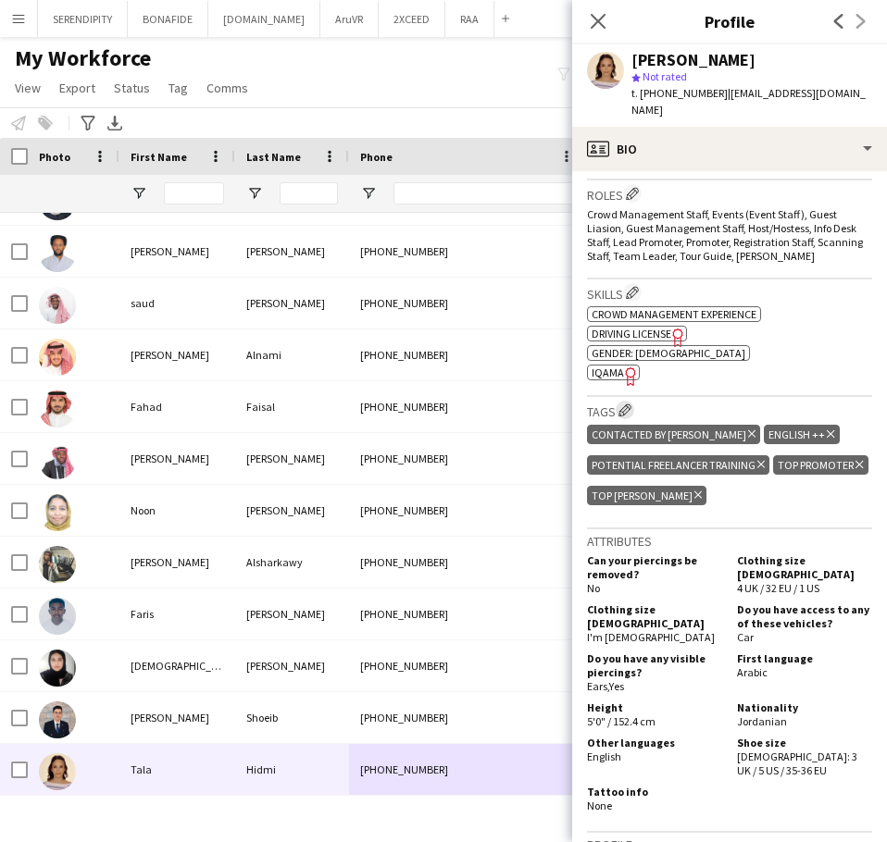
click at [627, 404] on app-icon "Edit crew company tags" at bounding box center [624, 410] width 13 height 13
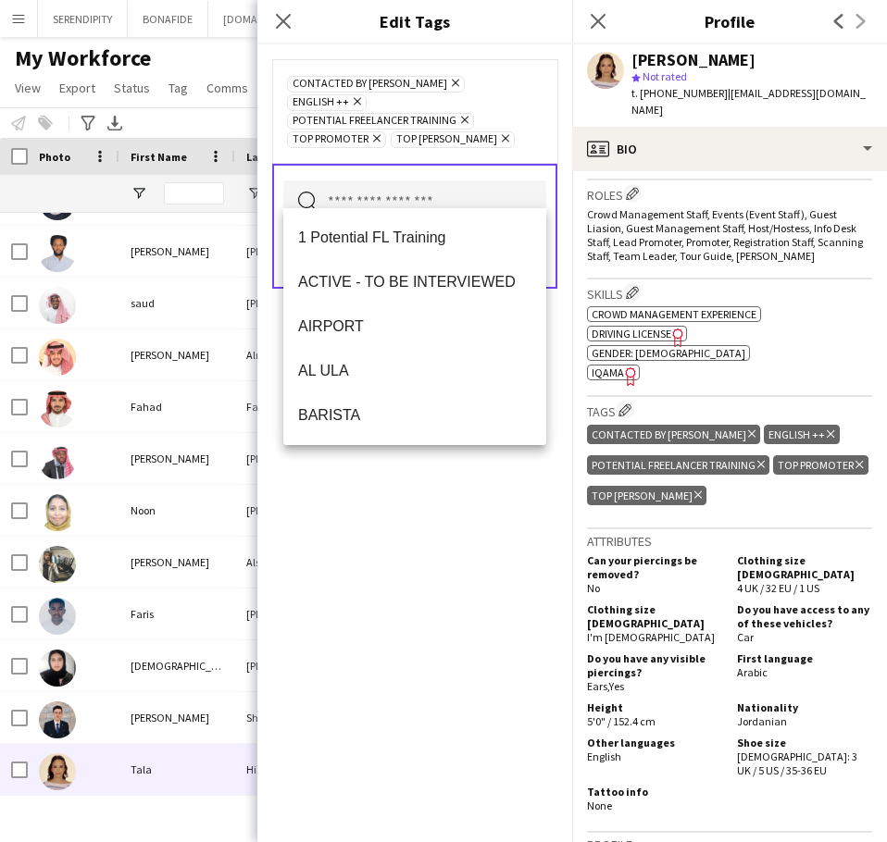
click at [423, 181] on input "text" at bounding box center [414, 204] width 263 height 46
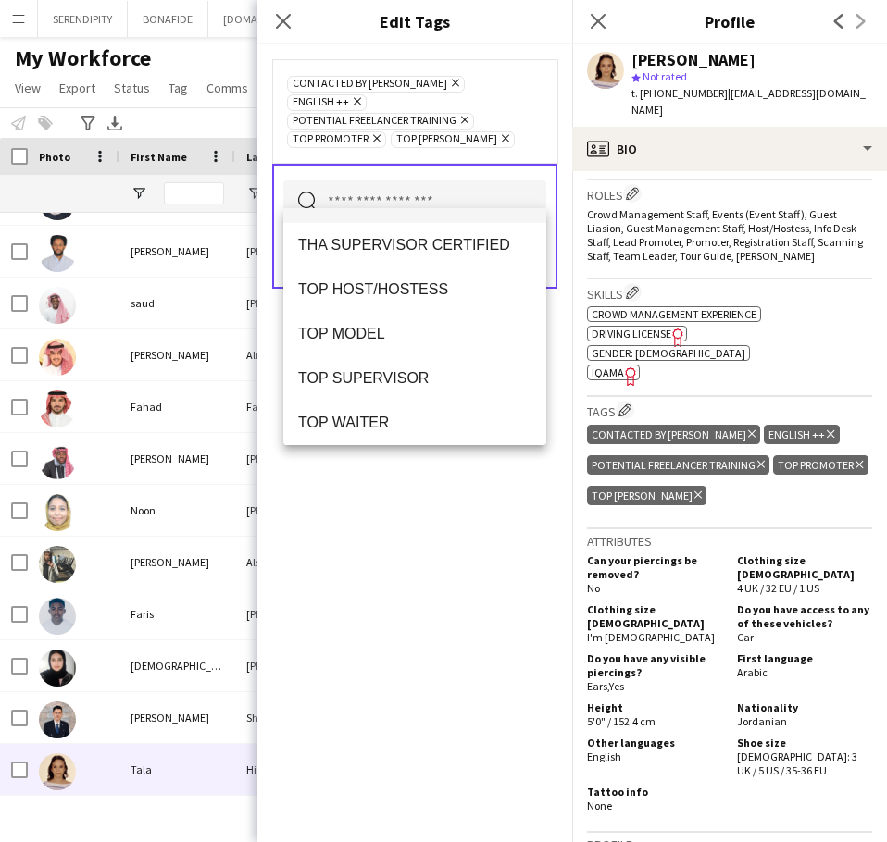
scroll to position [1728, 0]
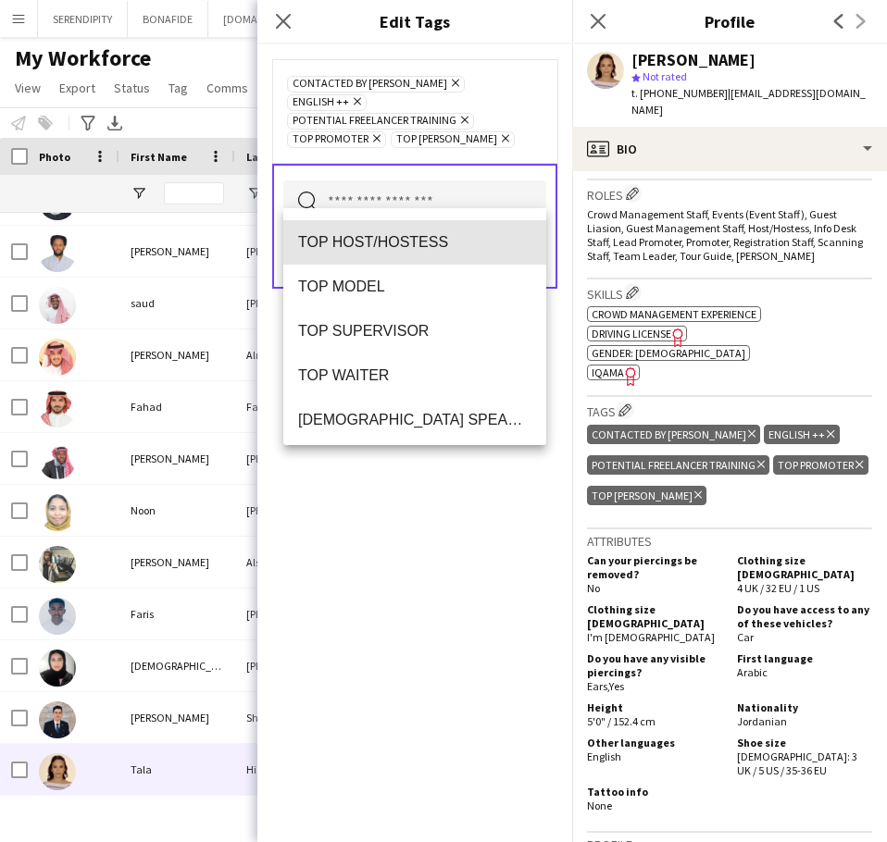
click at [432, 238] on span "TOP HOST/HOSTESS" at bounding box center [414, 242] width 233 height 18
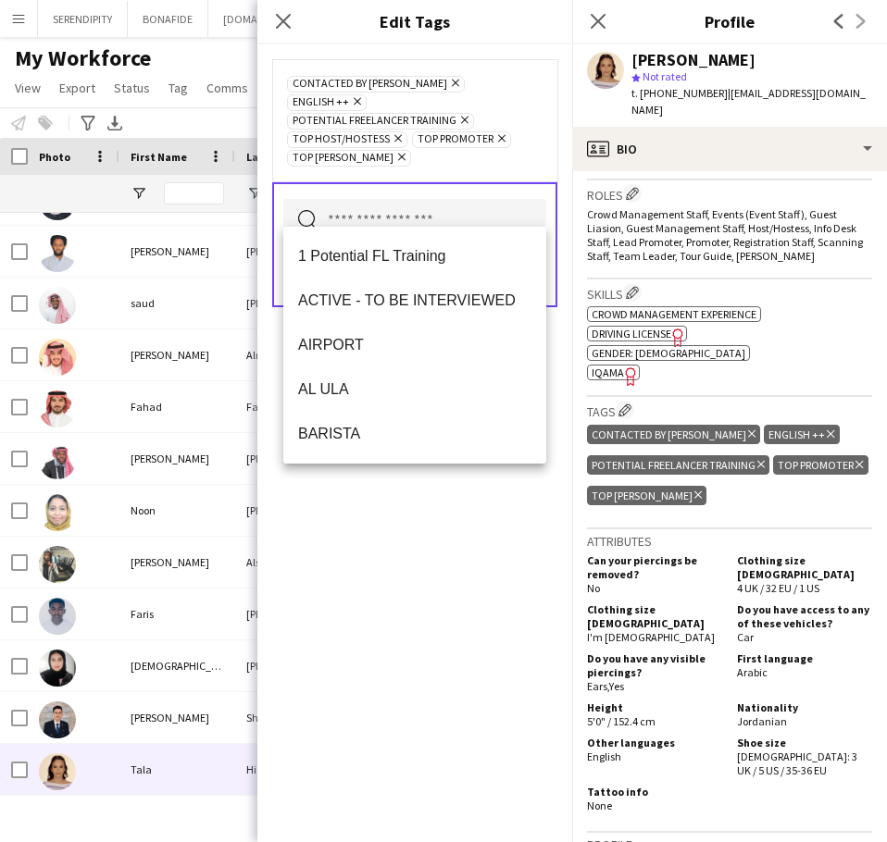
click at [431, 558] on div "CONTACTED BY [PERSON_NAME] Remove ENGLISH ++ Remove Potential Freelancer Traini…" at bounding box center [414, 443] width 315 height 798
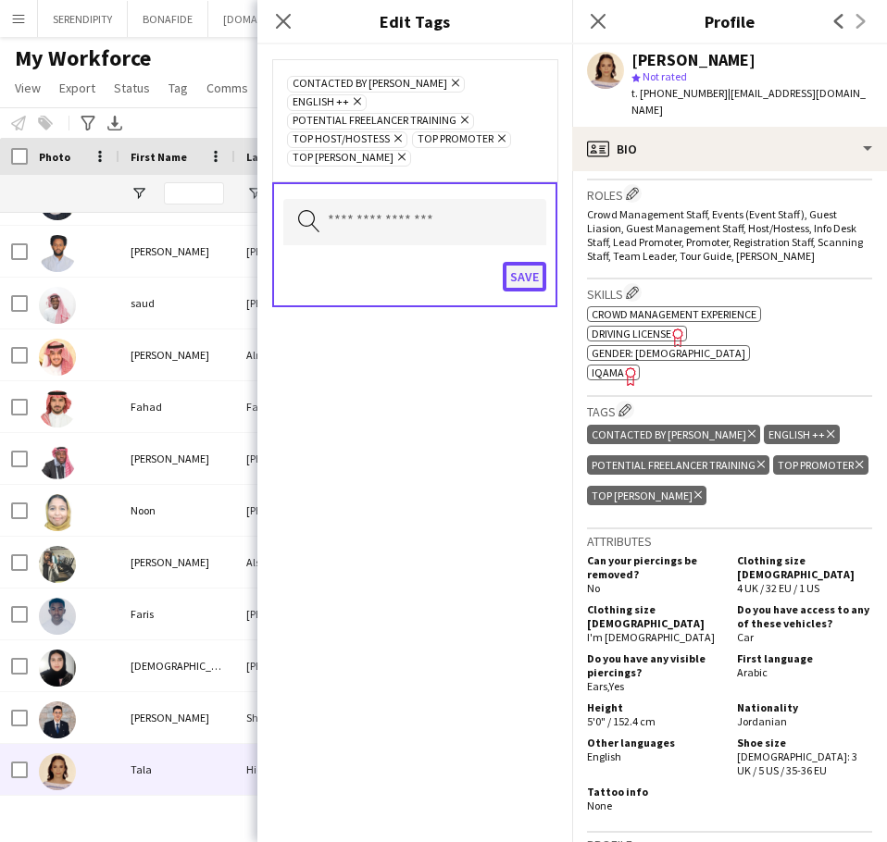
click at [529, 265] on button "Save" at bounding box center [525, 277] width 44 height 30
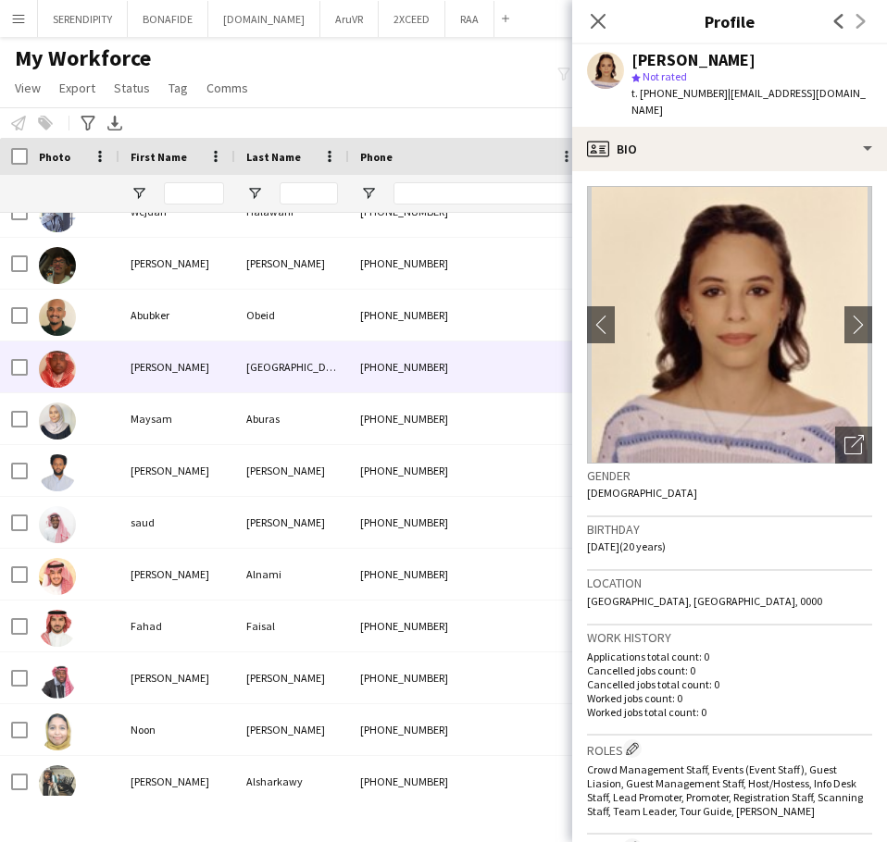
scroll to position [185, 0]
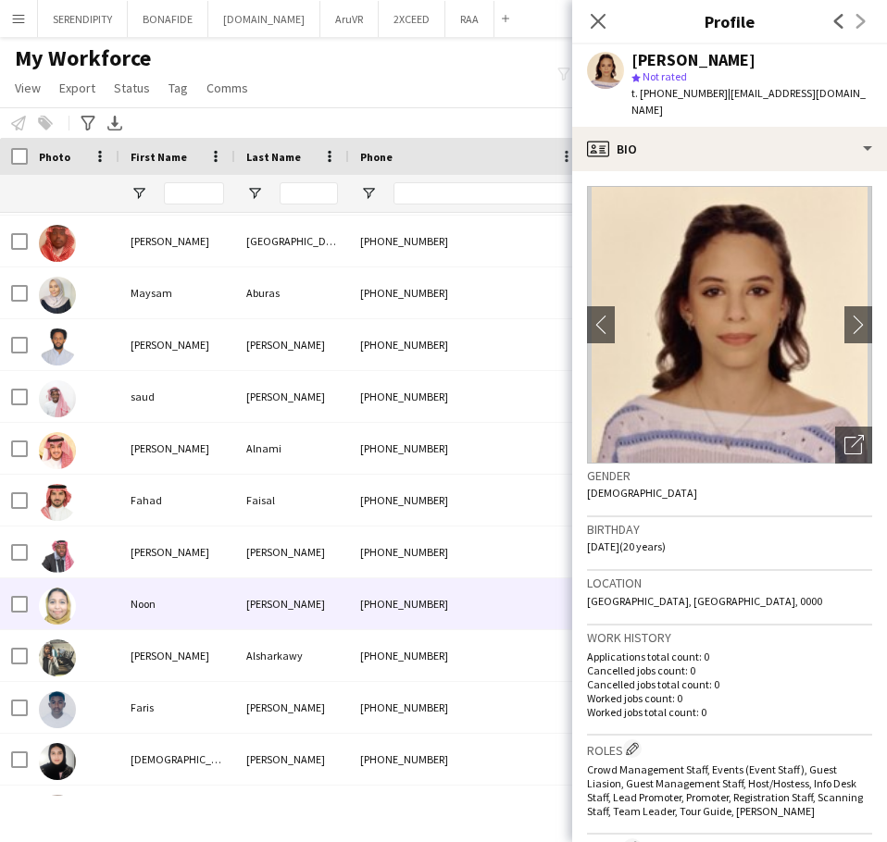
click at [229, 611] on div "Noon" at bounding box center [177, 604] width 116 height 51
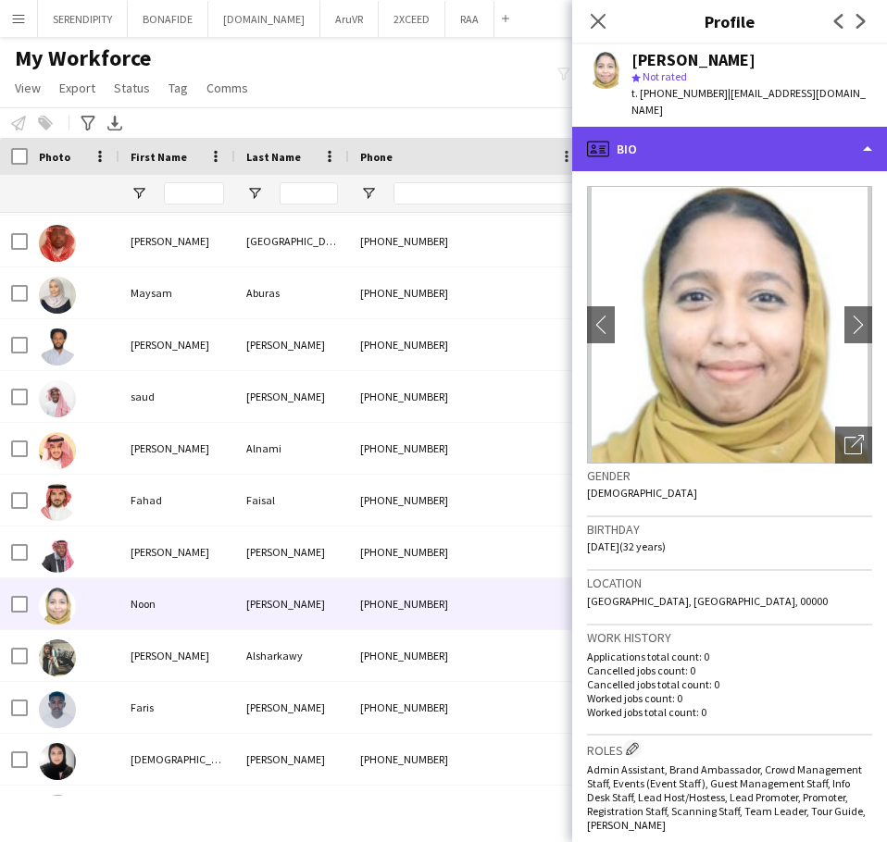
click at [775, 134] on div "profile Bio" at bounding box center [729, 149] width 315 height 44
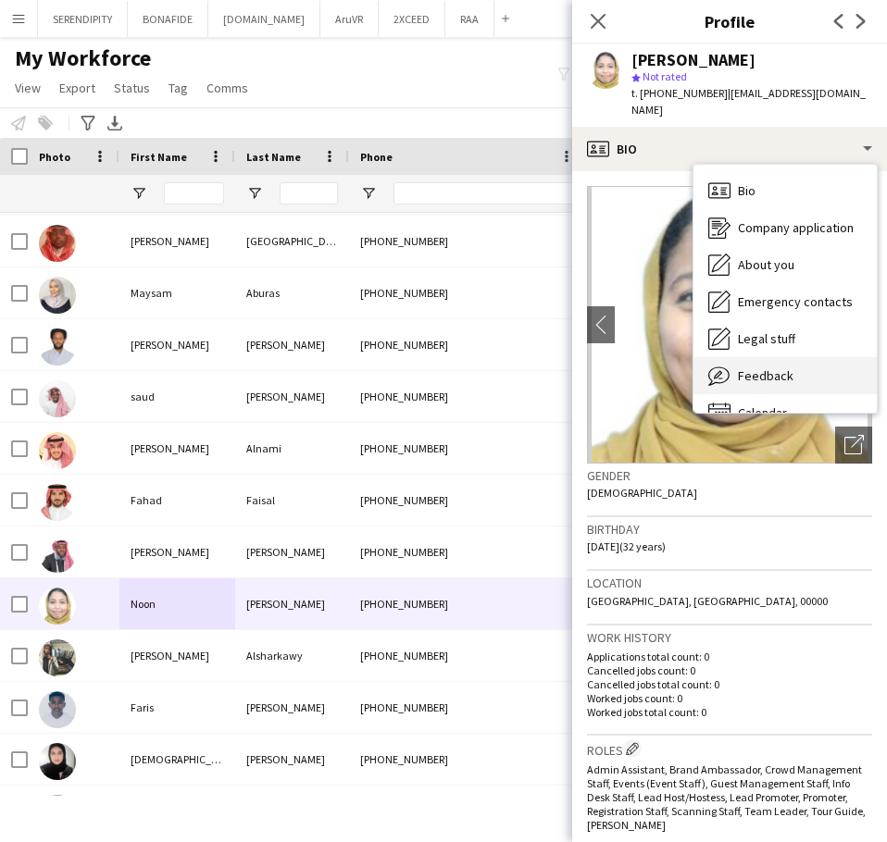
click at [803, 357] on div "Feedback Feedback" at bounding box center [784, 375] width 183 height 37
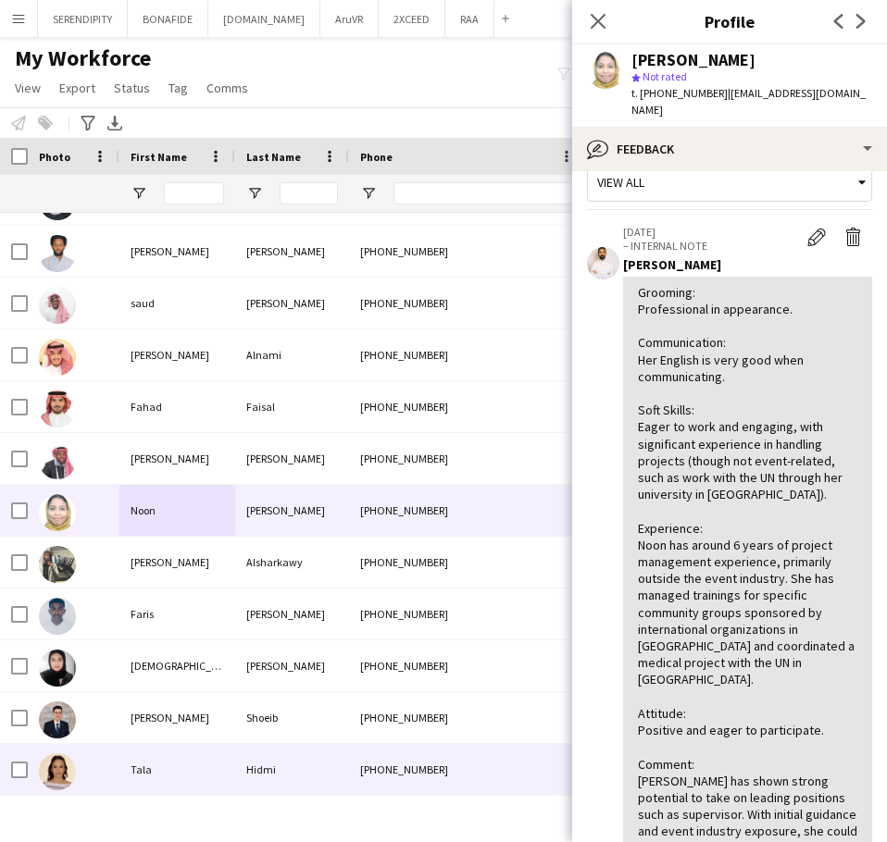
click at [252, 765] on div "Hidmi" at bounding box center [292, 769] width 114 height 51
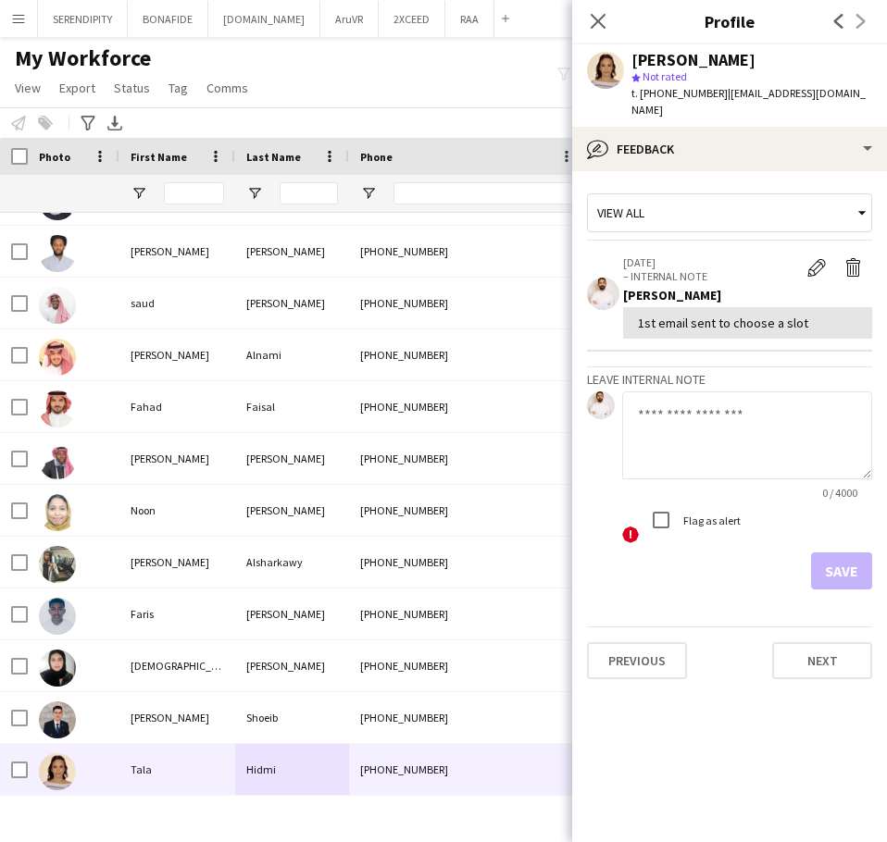
click at [699, 411] on textarea at bounding box center [747, 436] width 250 height 88
paste textarea "**********"
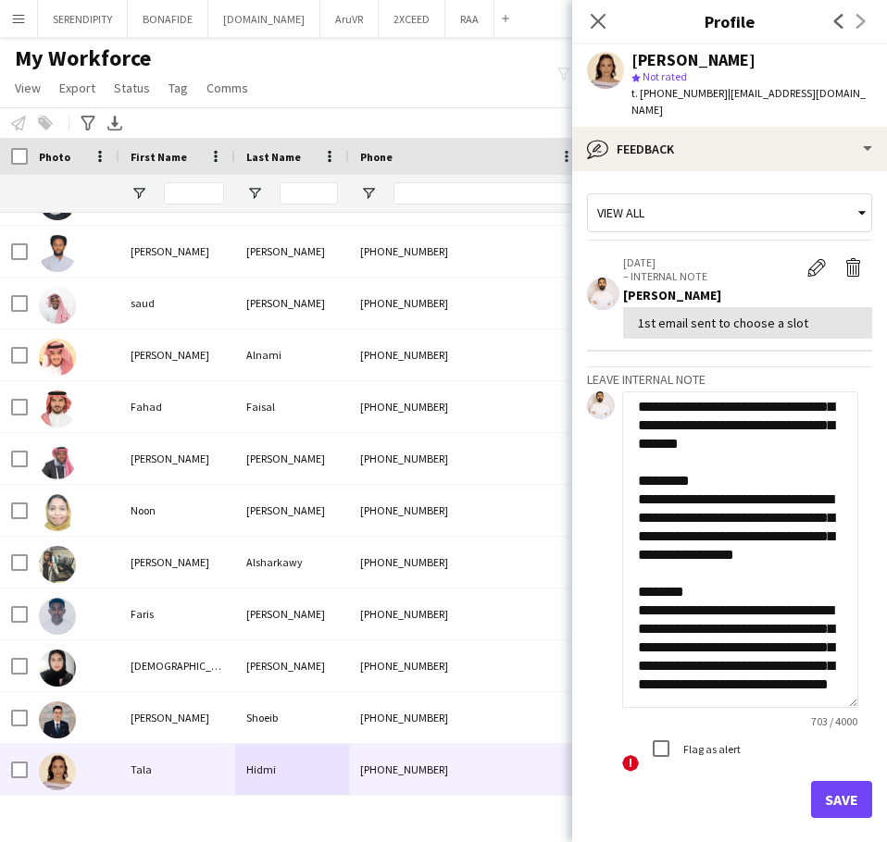
drag, startPoint x: 863, startPoint y: 454, endPoint x: 841, endPoint y: 610, distance: 158.0
click at [869, 679] on app-crew-profile-feedback-tab "**********" at bounding box center [729, 506] width 315 height 671
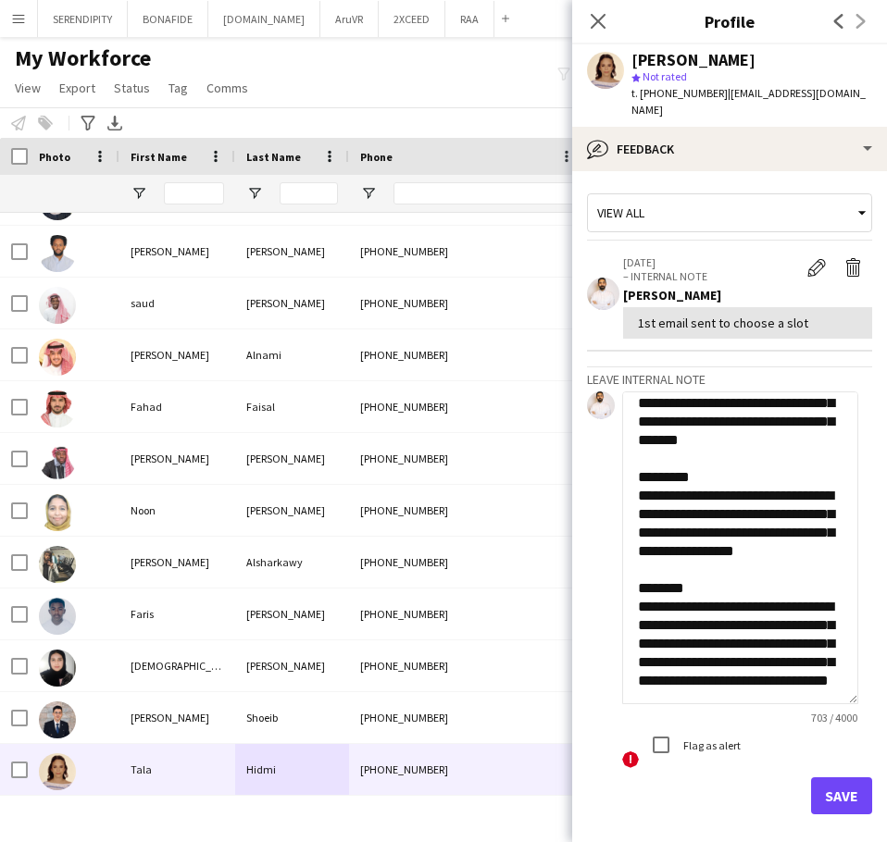
scroll to position [363, 0]
type textarea "**********"
click at [840, 785] on button "Save" at bounding box center [841, 796] width 61 height 37
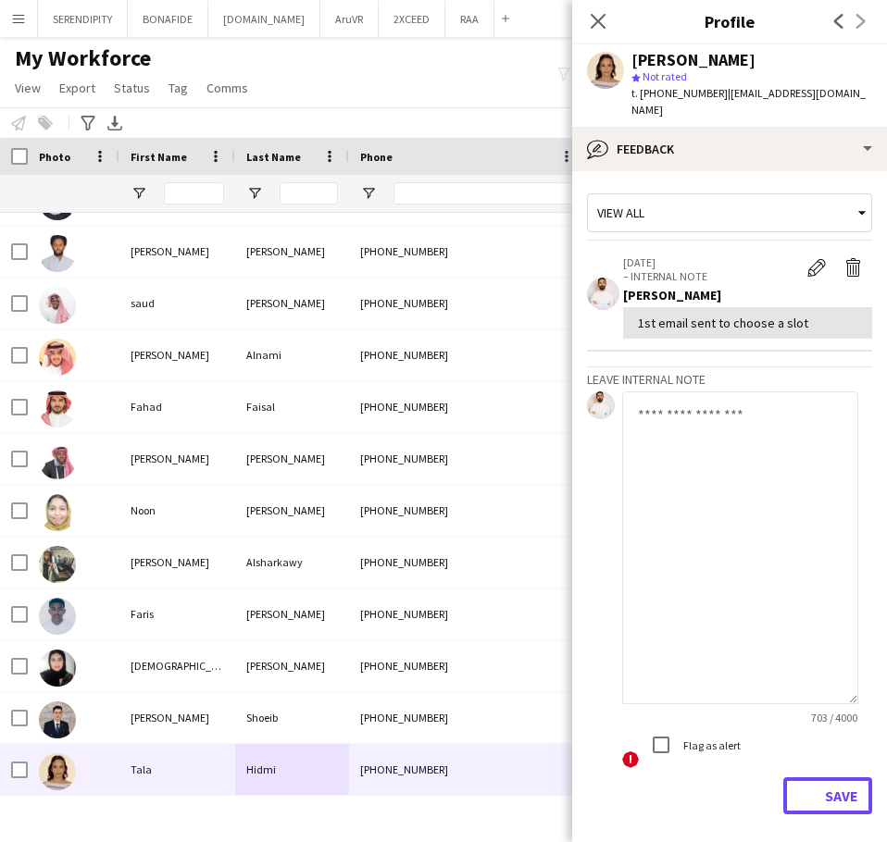
scroll to position [0, 0]
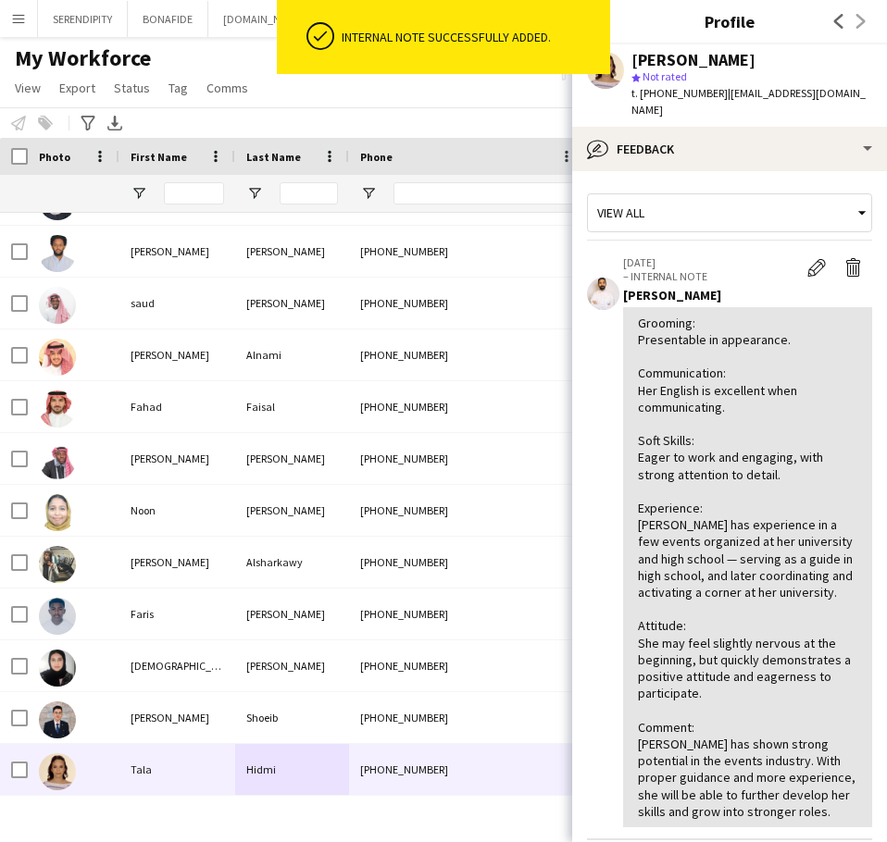
click at [653, 25] on h3 "Profile" at bounding box center [729, 21] width 315 height 24
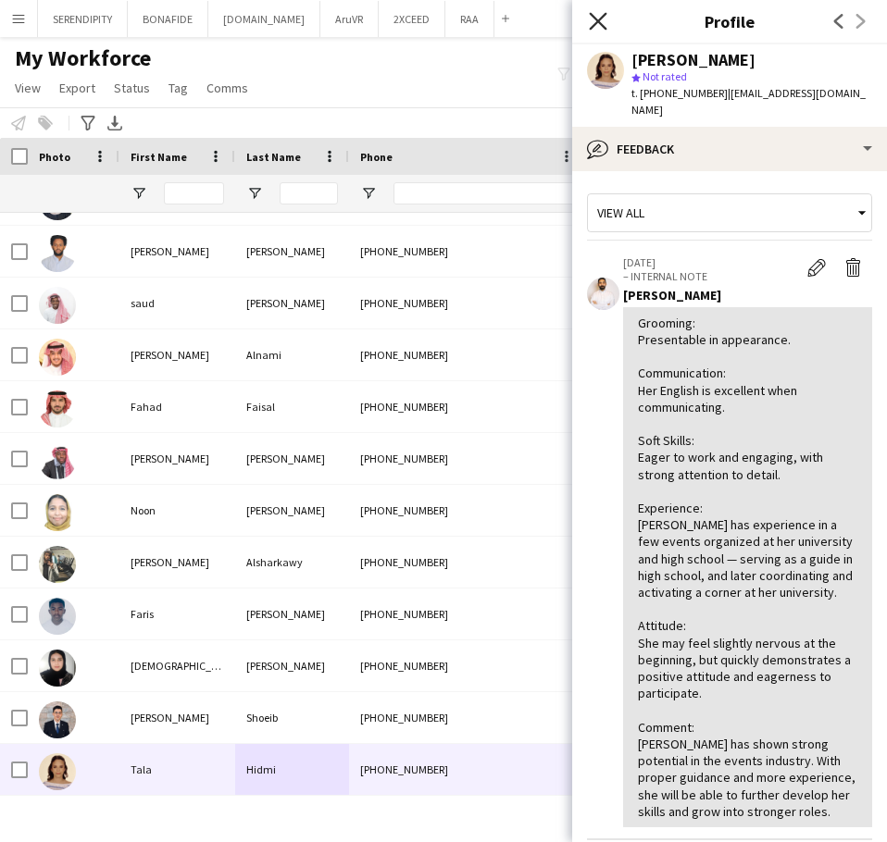
click at [597, 17] on icon "Close pop-in" at bounding box center [598, 21] width 18 height 18
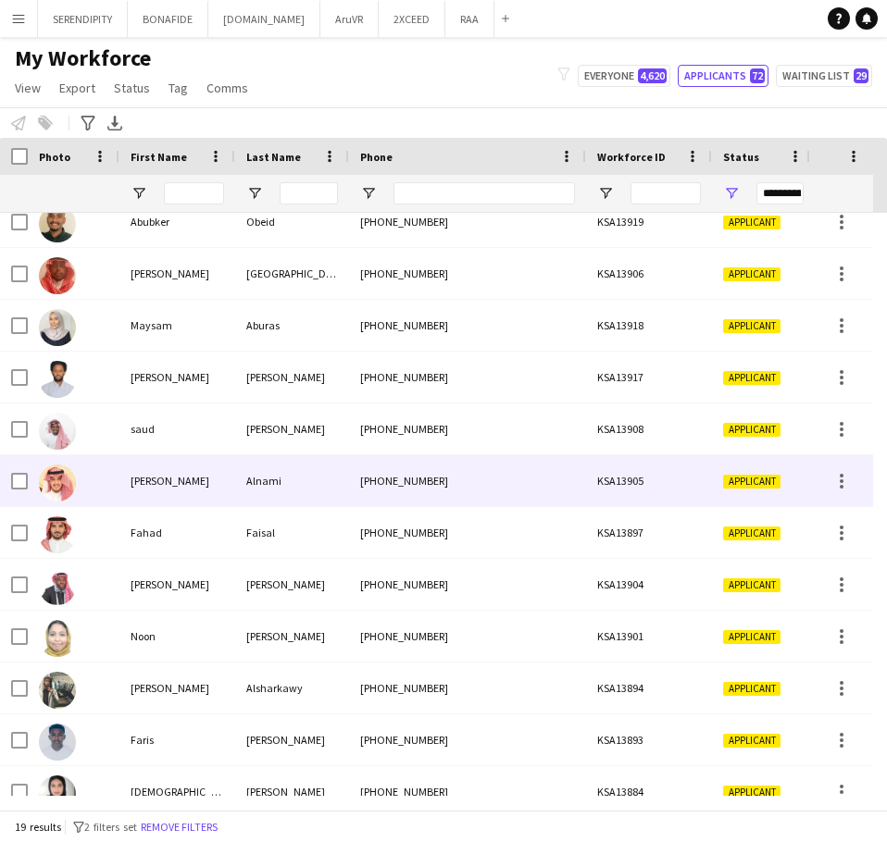
scroll to position [255, 0]
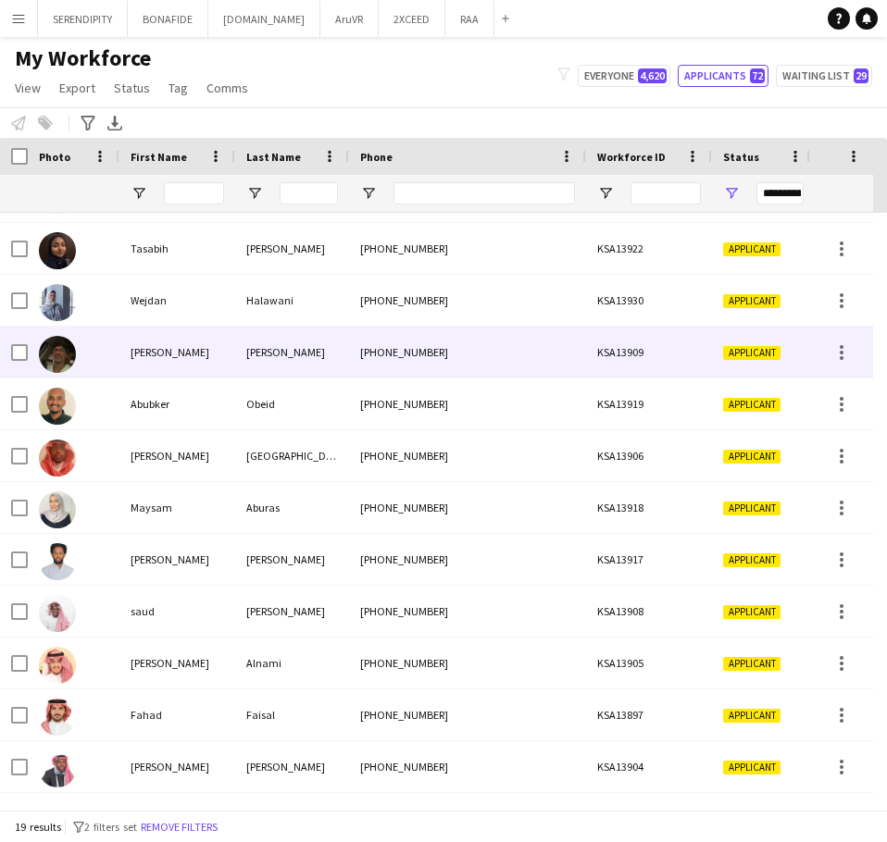
click at [212, 354] on div "[PERSON_NAME]" at bounding box center [177, 352] width 116 height 51
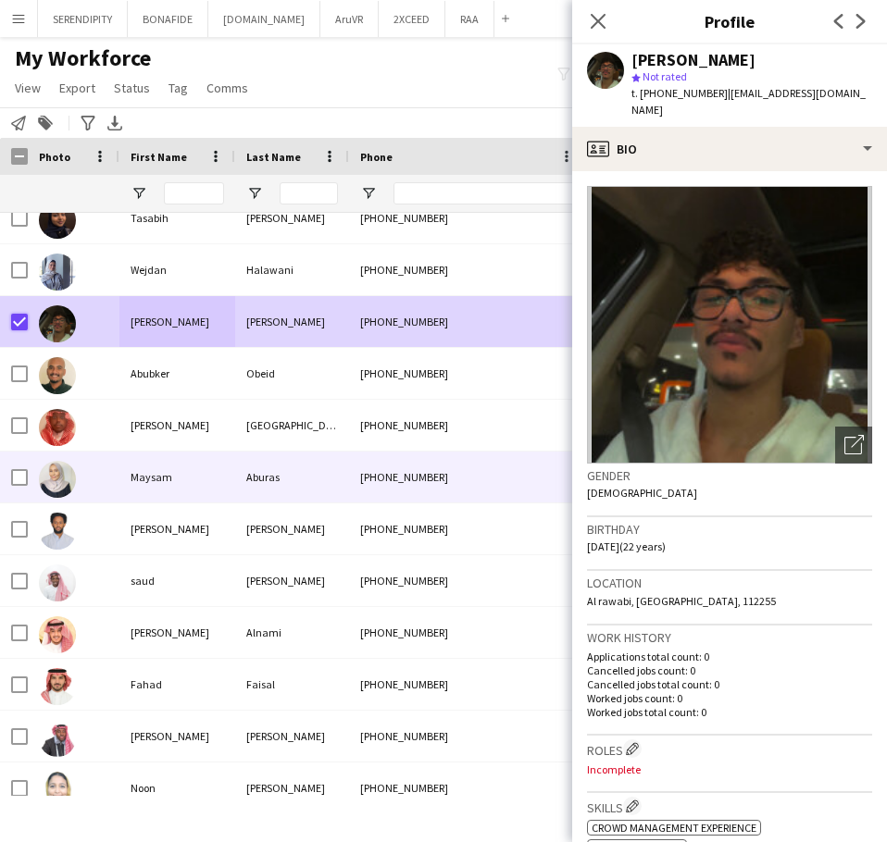
scroll to position [134, 0]
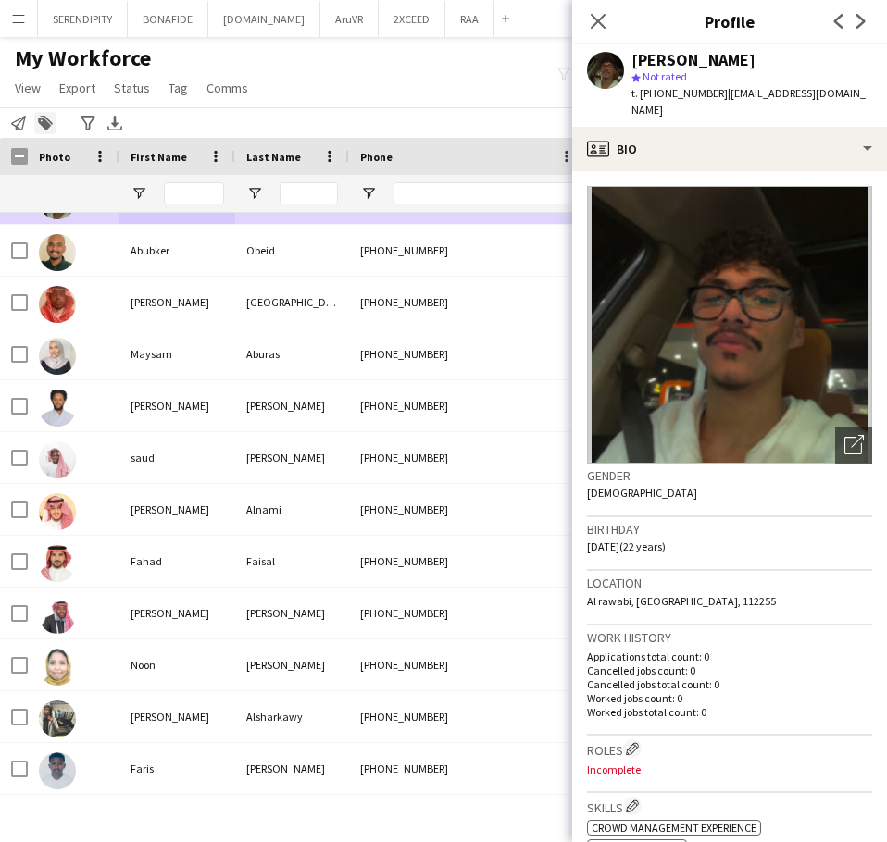
click at [42, 123] on icon at bounding box center [44, 124] width 13 height 13
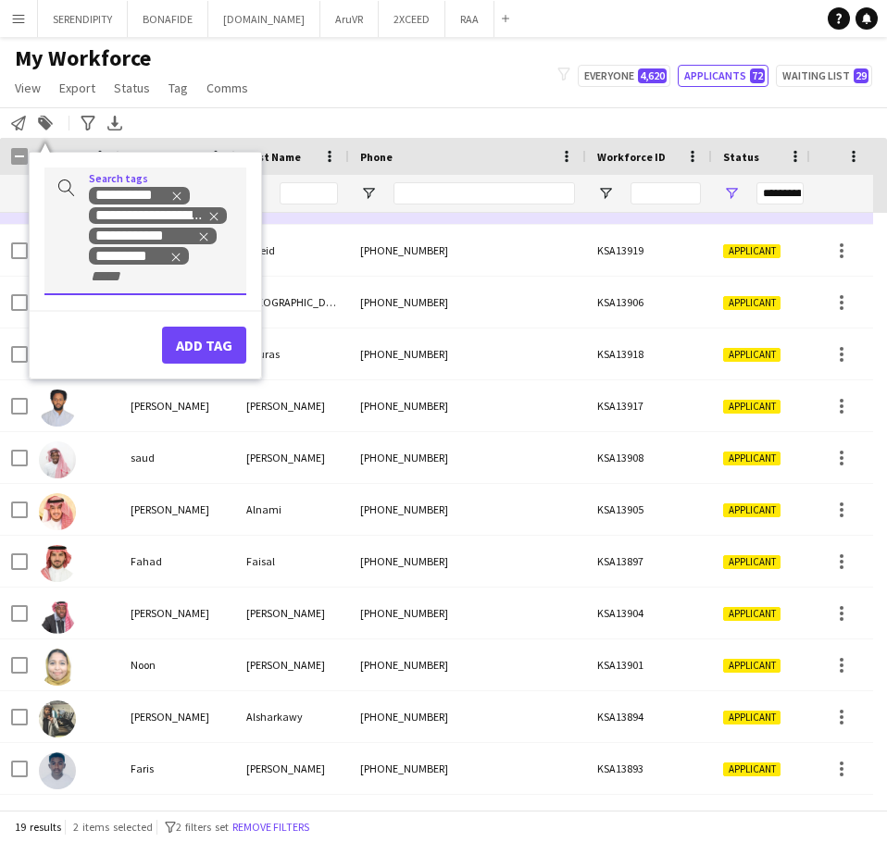
click at [128, 277] on input "+ Tag" at bounding box center [128, 276] width 79 height 17
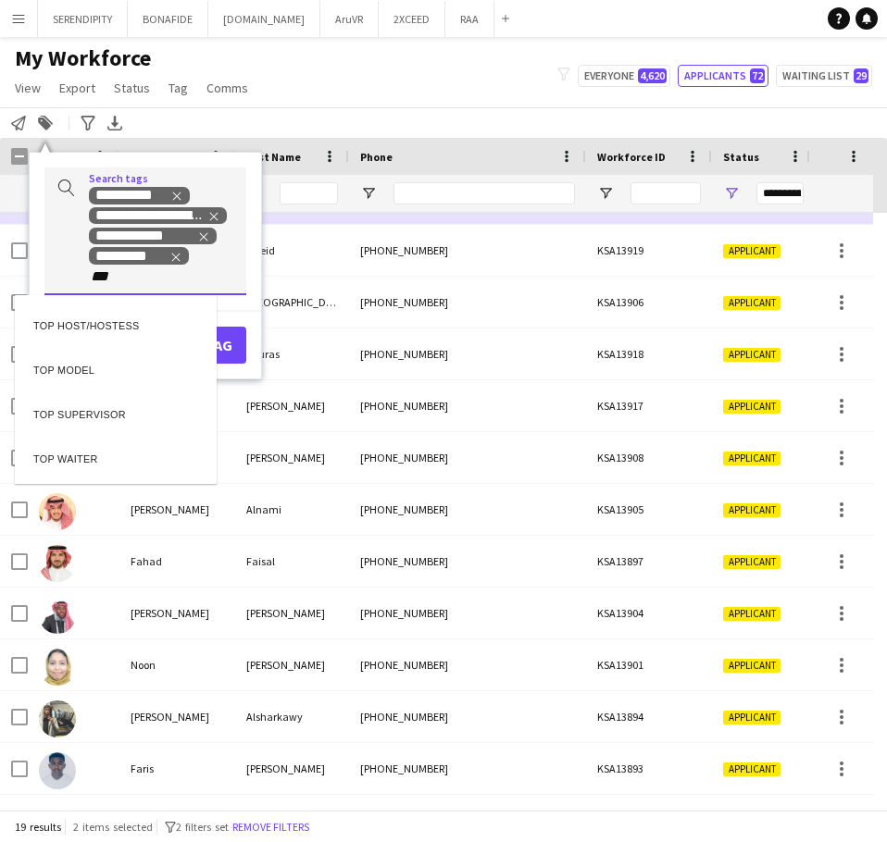
type input "***"
click at [148, 330] on div "TOP HOST/HOSTESS" at bounding box center [116, 323] width 202 height 44
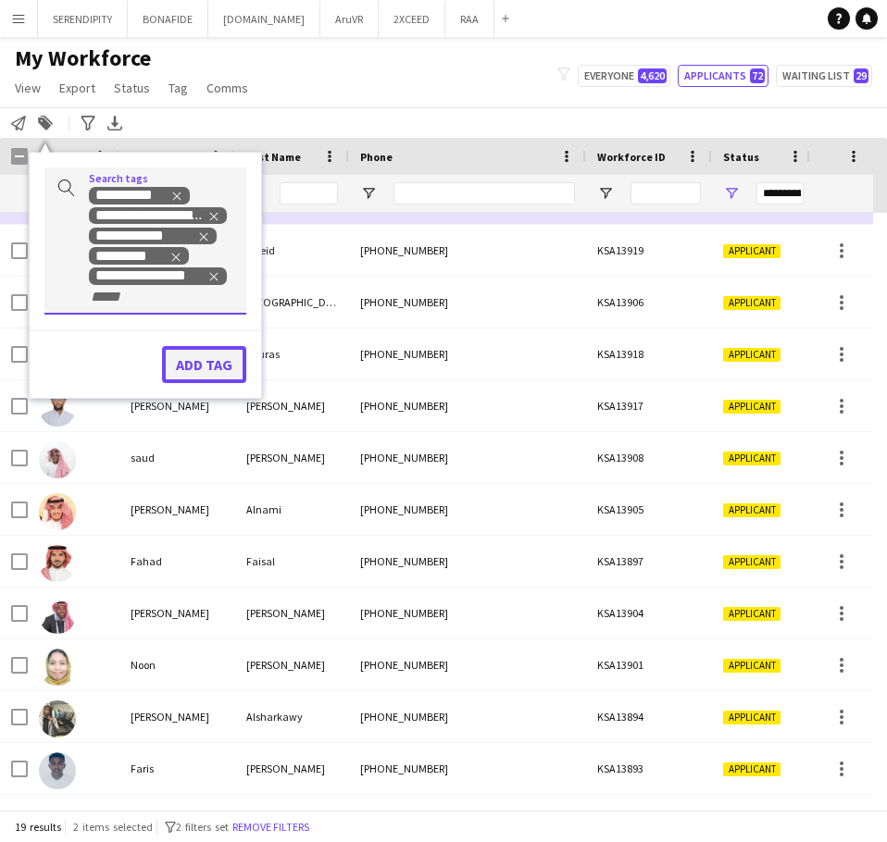
click at [213, 366] on button "Add tag" at bounding box center [204, 364] width 84 height 37
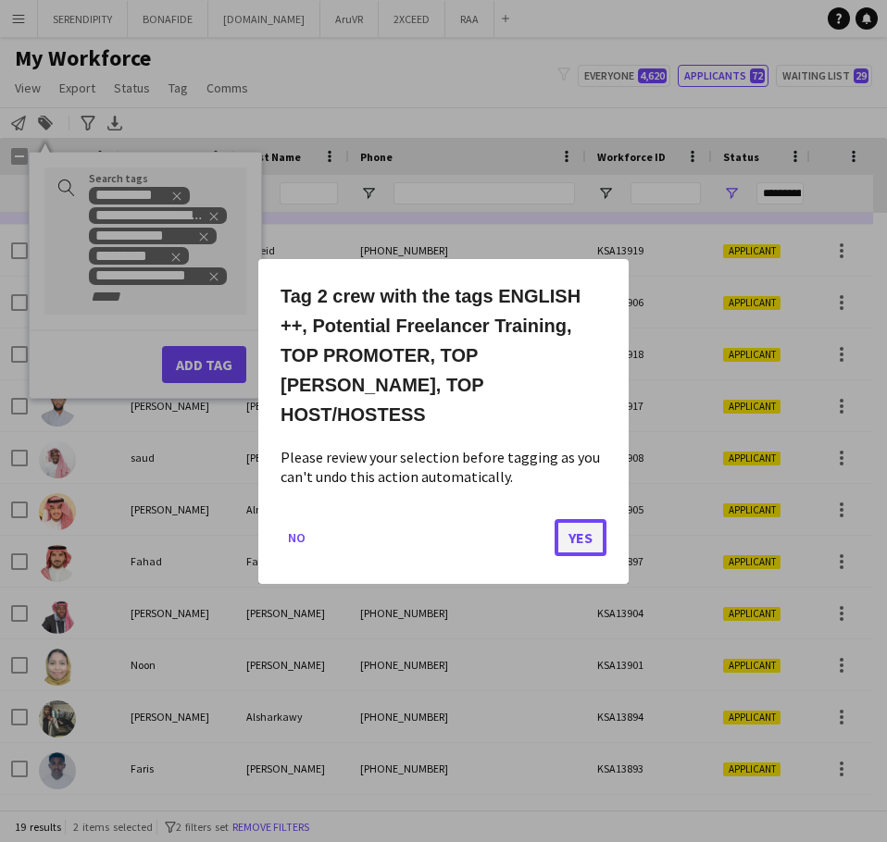
click at [593, 523] on button "Yes" at bounding box center [581, 536] width 52 height 37
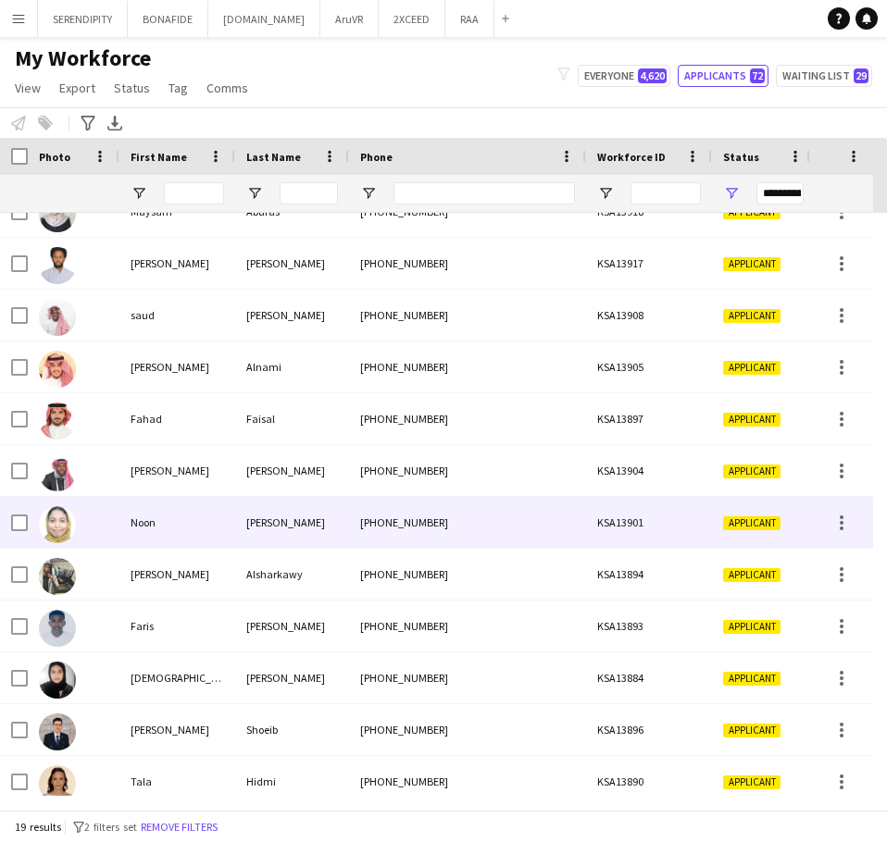
scroll to position [402, 0]
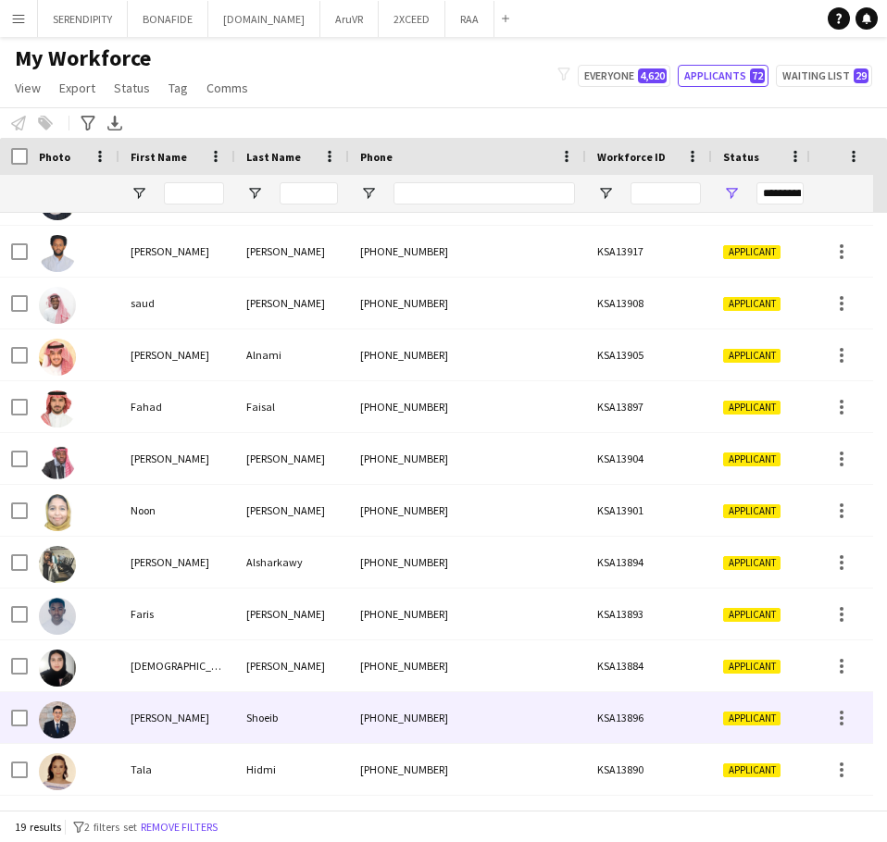
click at [289, 720] on div "Shoeib" at bounding box center [292, 717] width 114 height 51
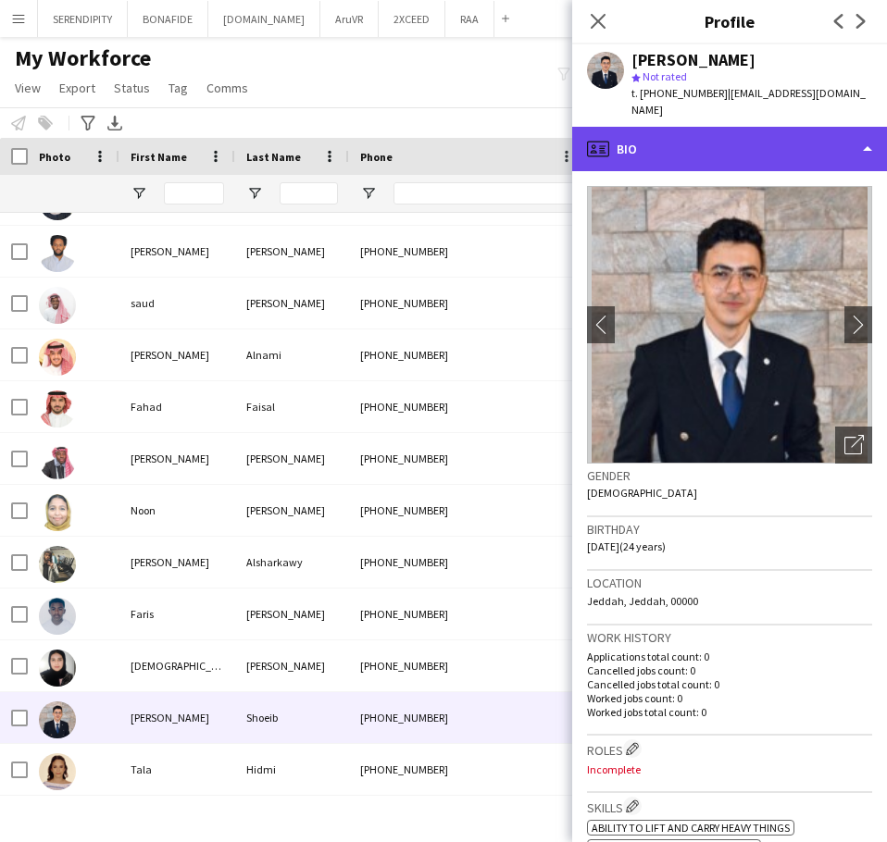
click at [734, 127] on div "profile Bio" at bounding box center [729, 149] width 315 height 44
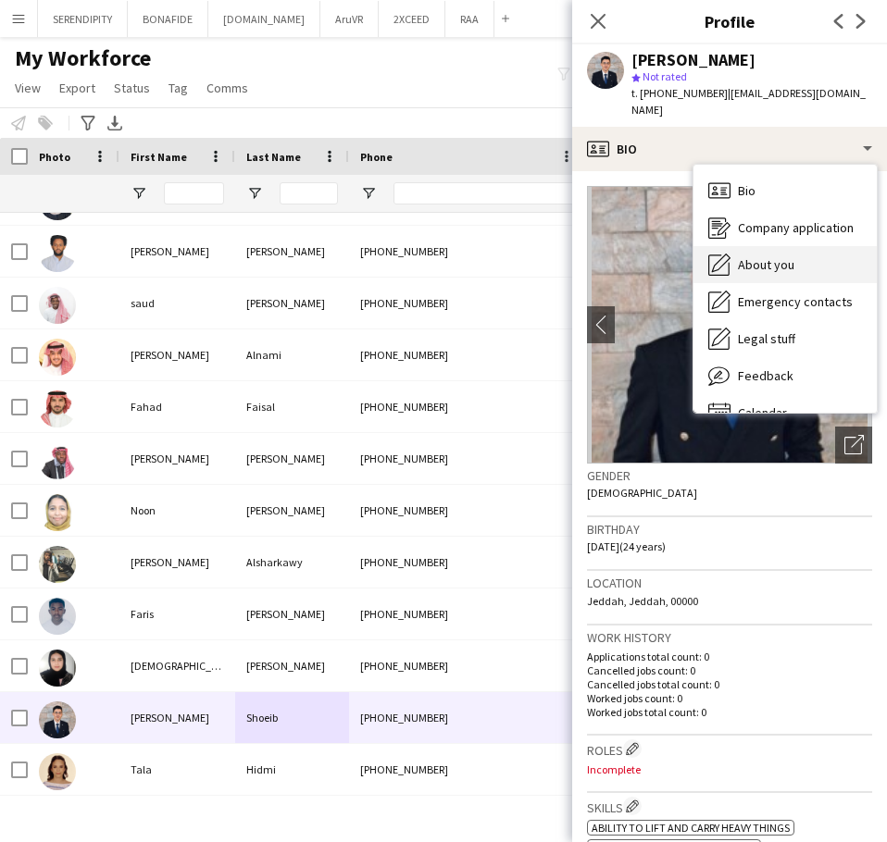
click at [818, 249] on div "About you About you" at bounding box center [784, 264] width 183 height 37
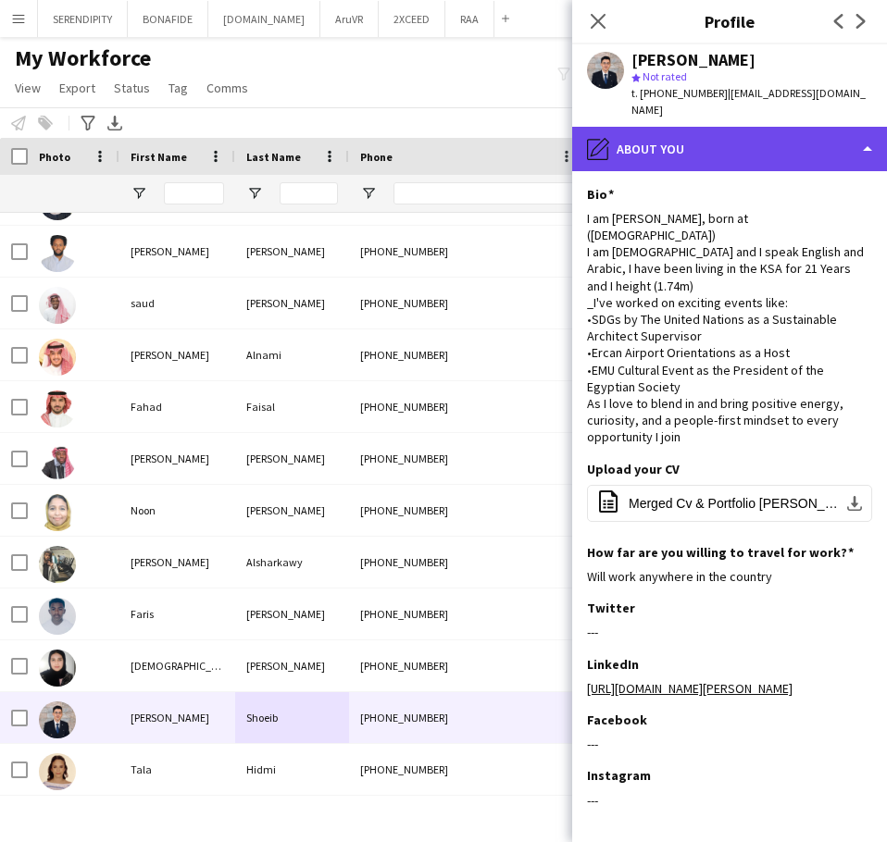
click at [726, 137] on div "pencil4 About you" at bounding box center [729, 149] width 315 height 44
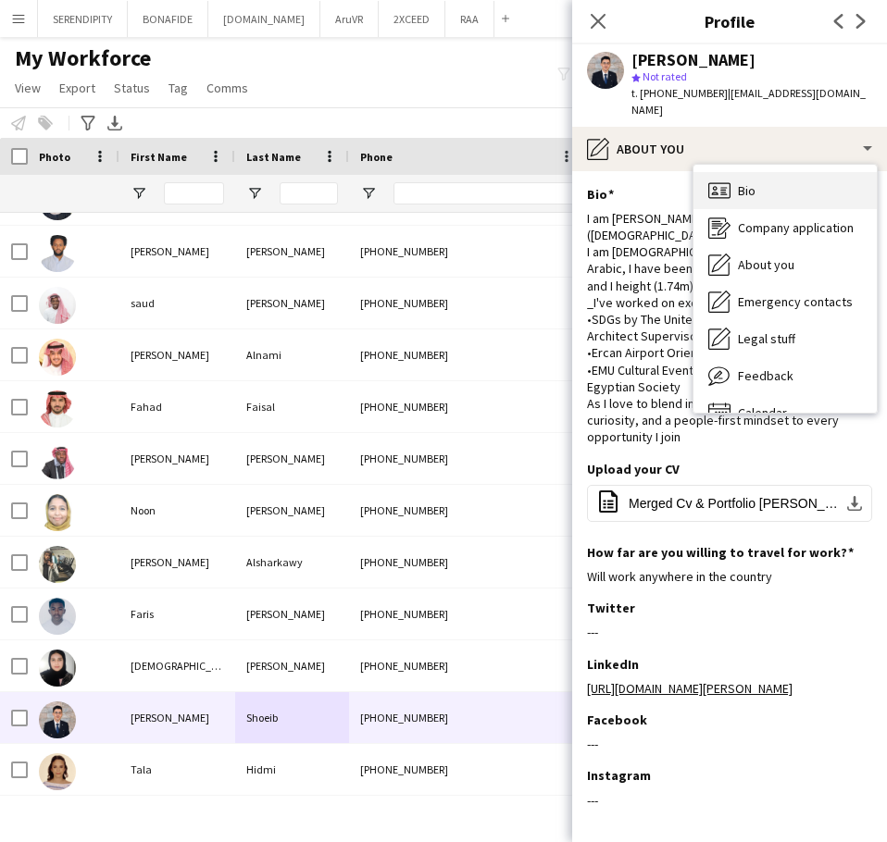
click at [790, 177] on div "Bio Bio" at bounding box center [784, 190] width 183 height 37
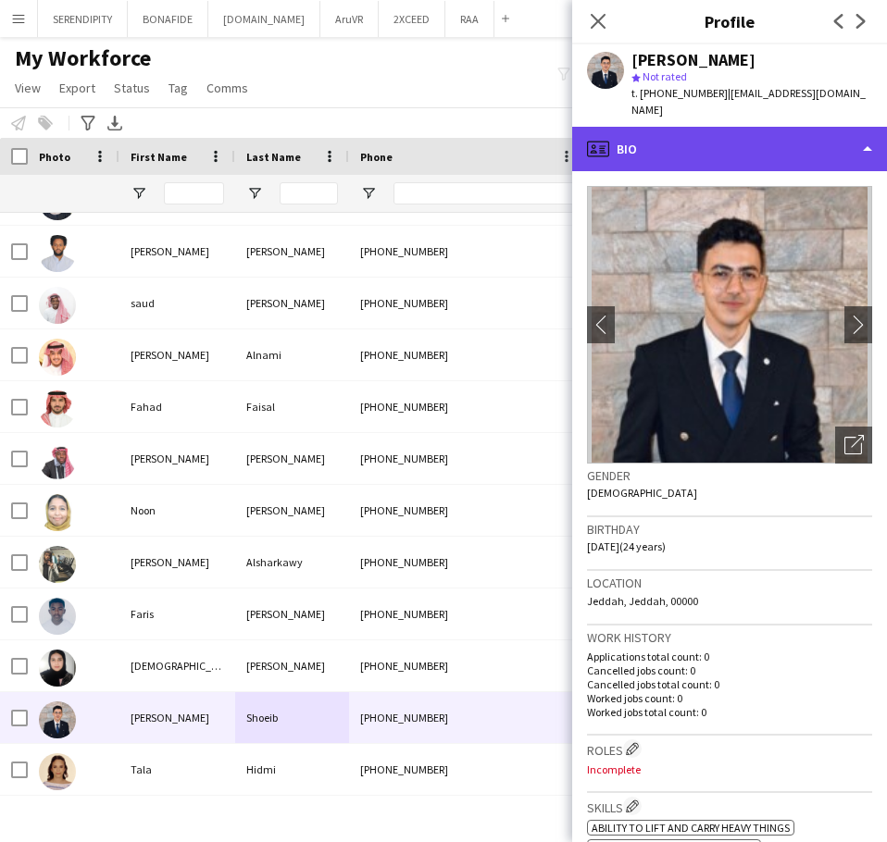
click at [743, 130] on div "profile Bio" at bounding box center [729, 149] width 315 height 44
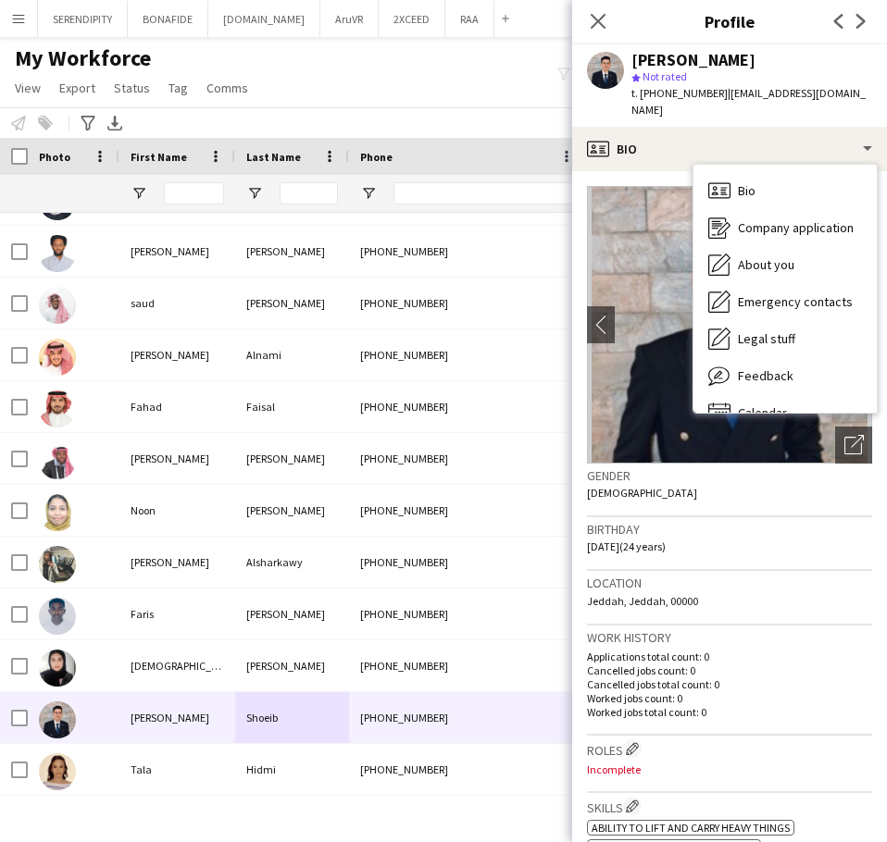
click at [726, 546] on div "Birthday [DEMOGRAPHIC_DATA] (24 years)" at bounding box center [729, 544] width 285 height 54
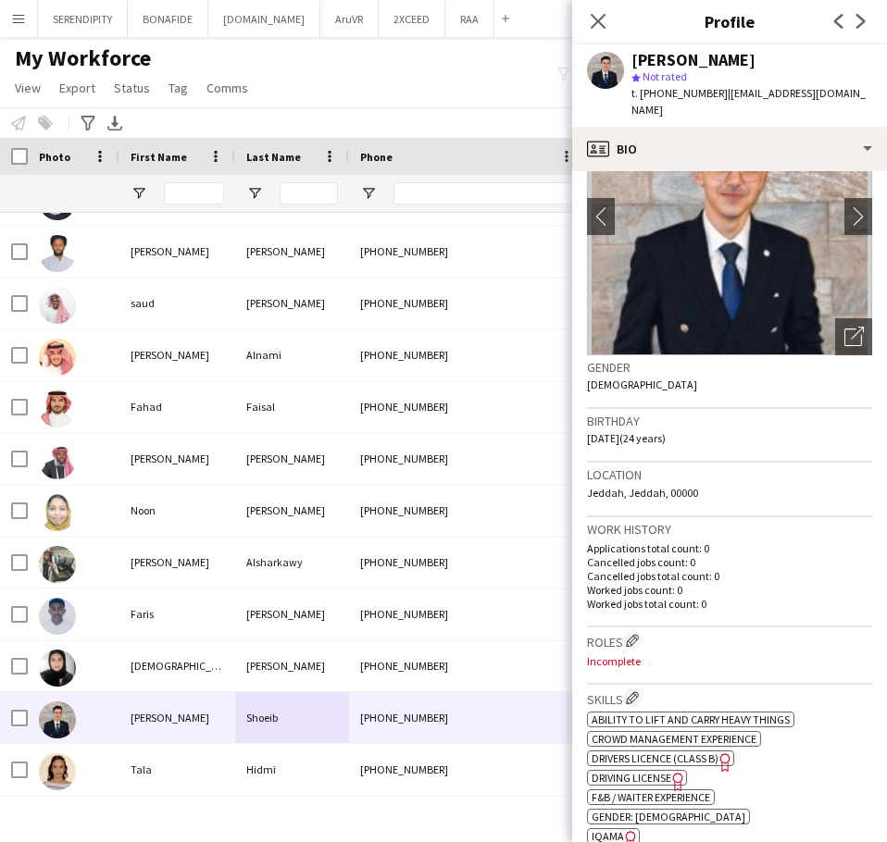
scroll to position [185, 0]
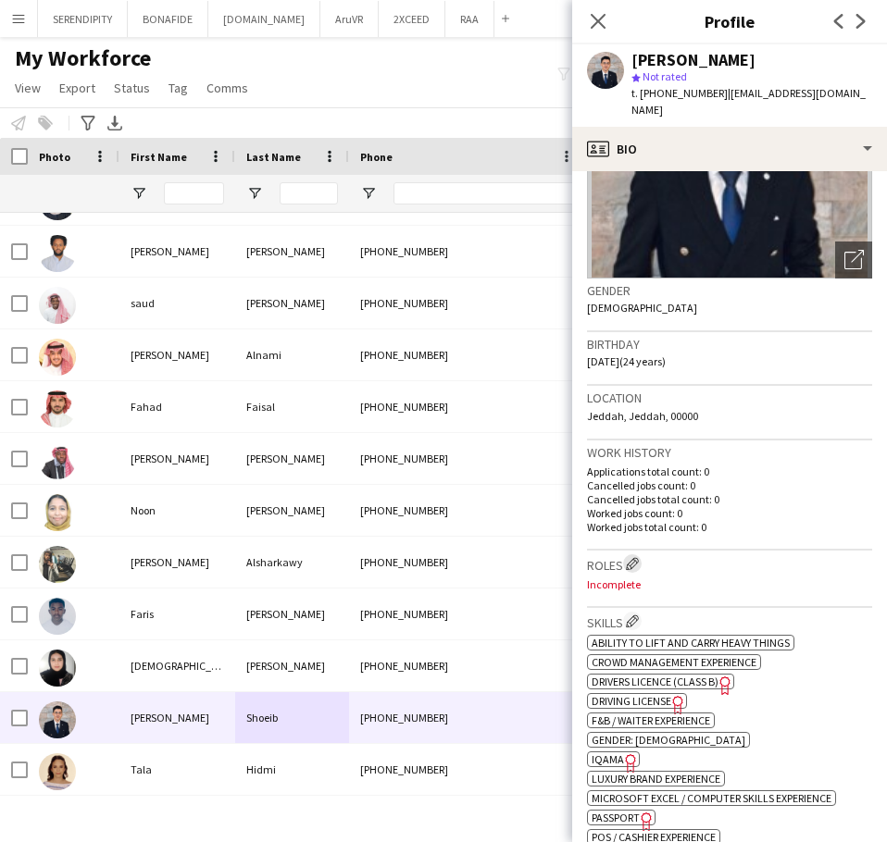
click at [637, 557] on app-icon "Edit crew company roles" at bounding box center [632, 563] width 13 height 13
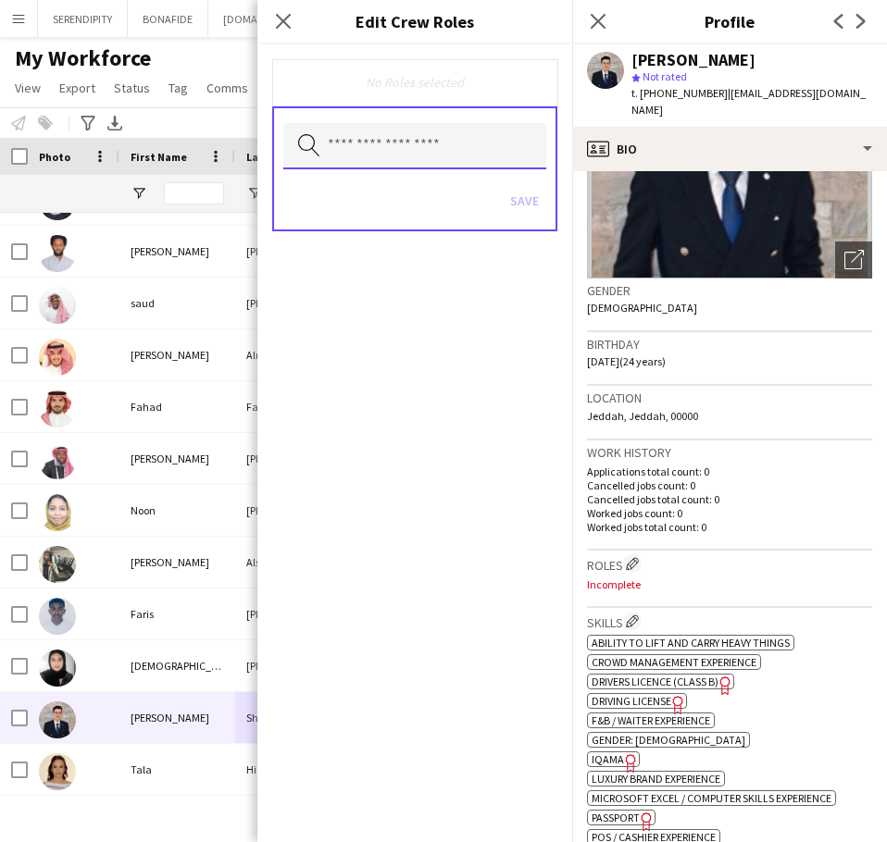
click at [447, 154] on input "text" at bounding box center [414, 146] width 263 height 46
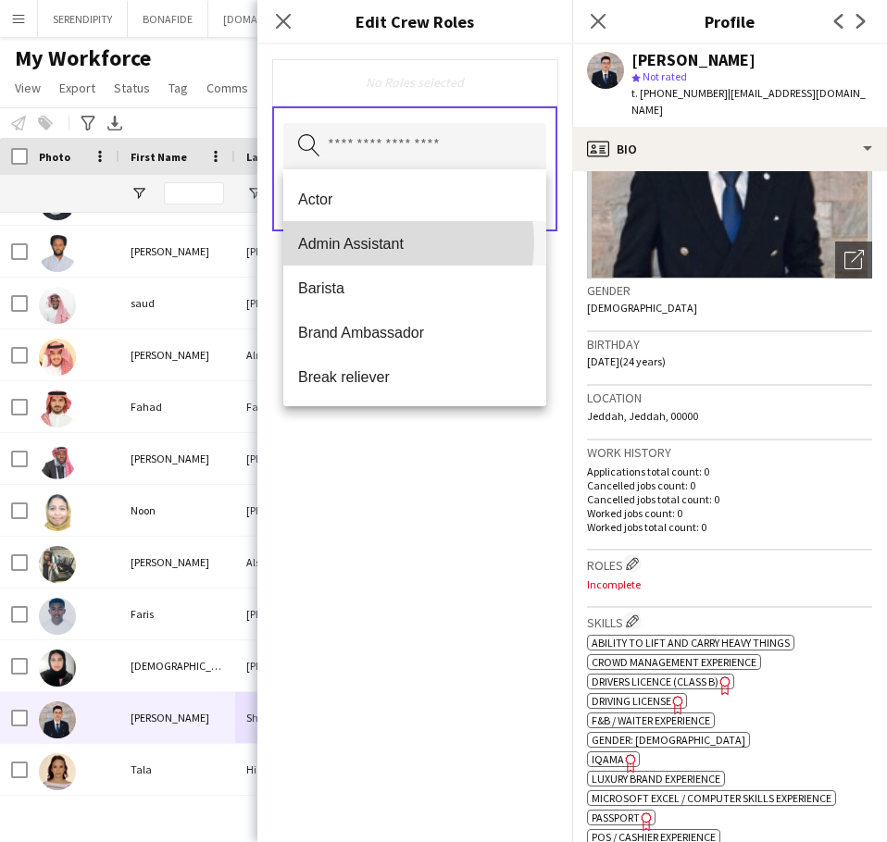
click at [389, 243] on span "Admin Assistant" at bounding box center [414, 244] width 233 height 18
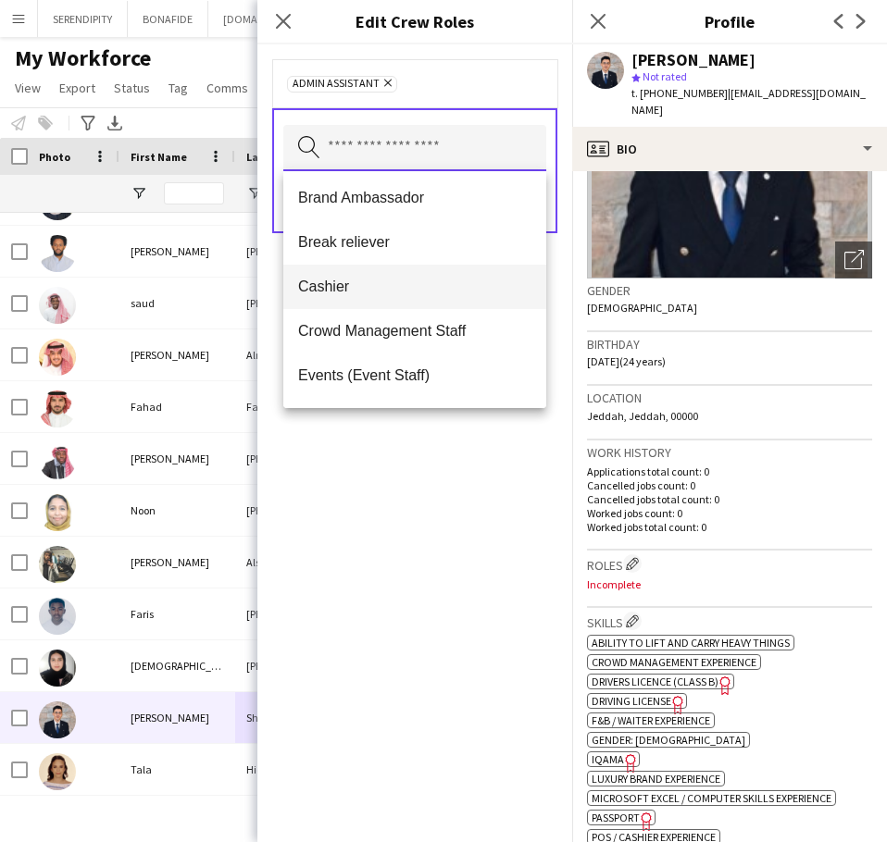
scroll to position [93, 0]
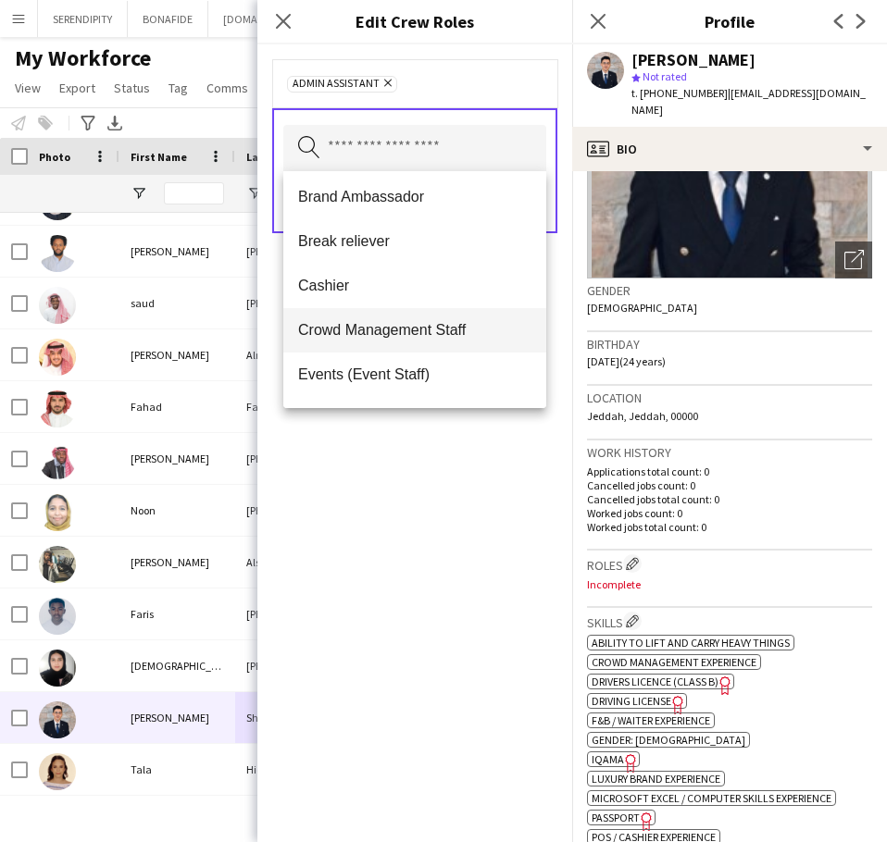
click at [421, 326] on span "Crowd Management Staff" at bounding box center [414, 330] width 233 height 18
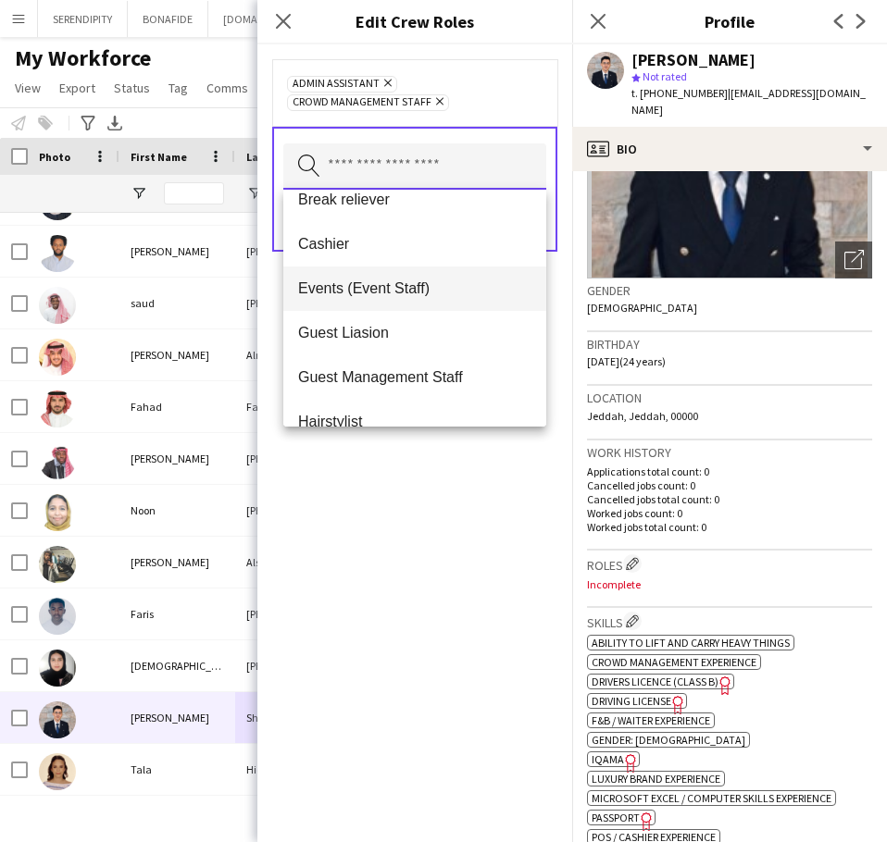
scroll to position [155, 0]
click at [405, 284] on span "Events (Event Staff)" at bounding box center [414, 287] width 233 height 18
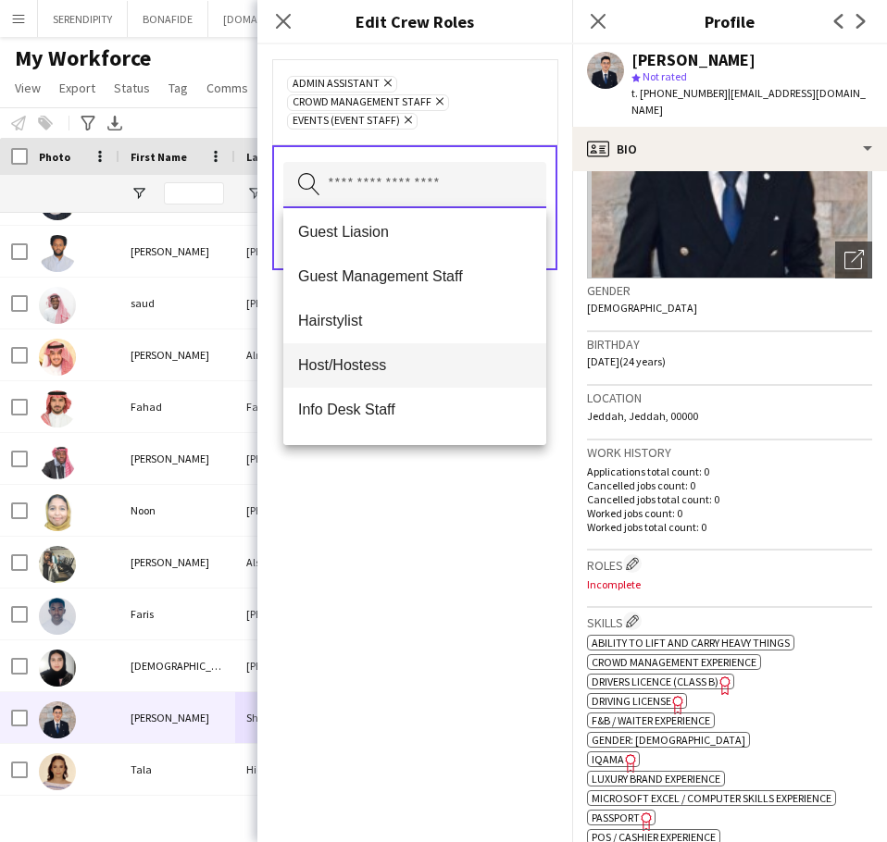
scroll to position [216, 0]
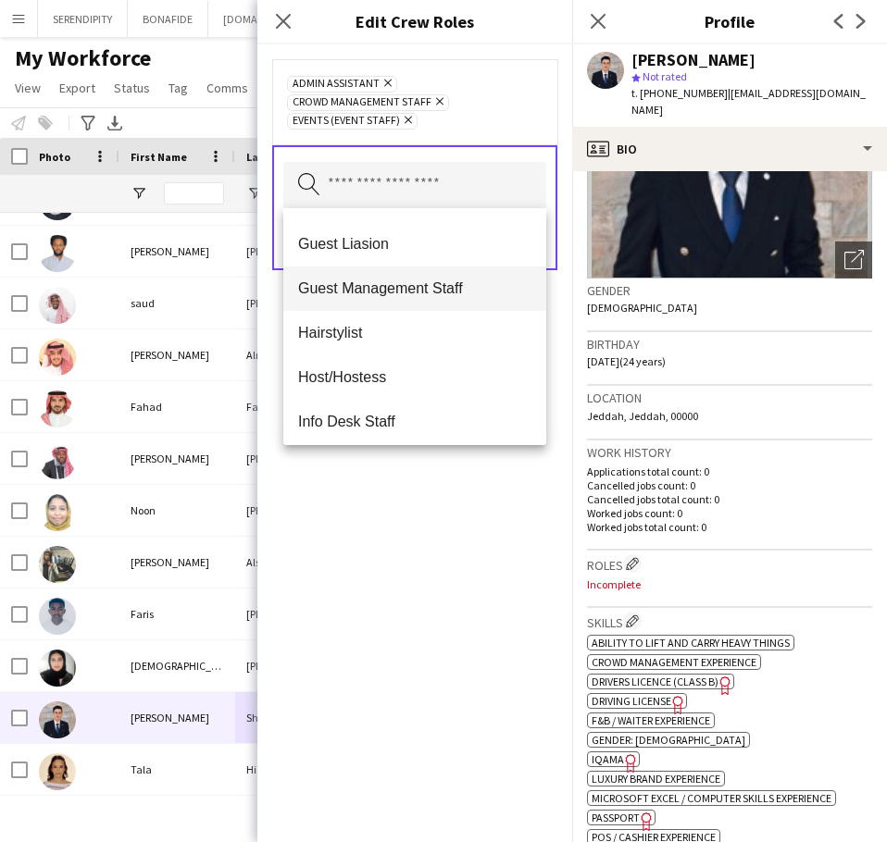
click at [417, 279] on mat-option "Guest Management Staff" at bounding box center [414, 289] width 263 height 44
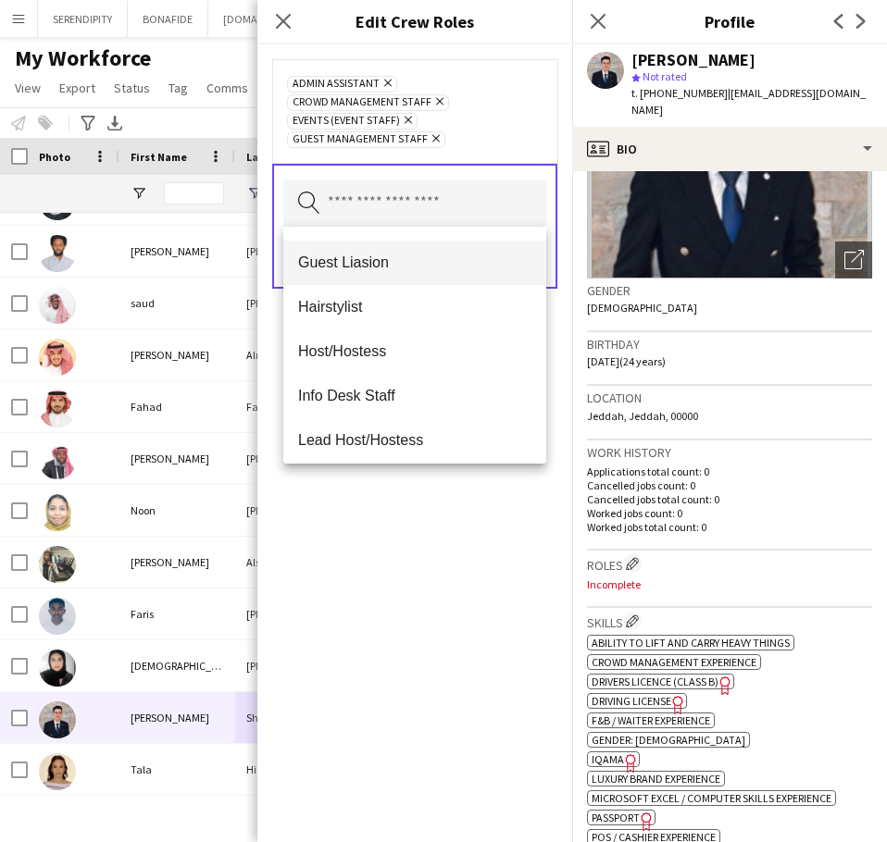
click at [401, 270] on span "Guest Liasion" at bounding box center [414, 263] width 233 height 18
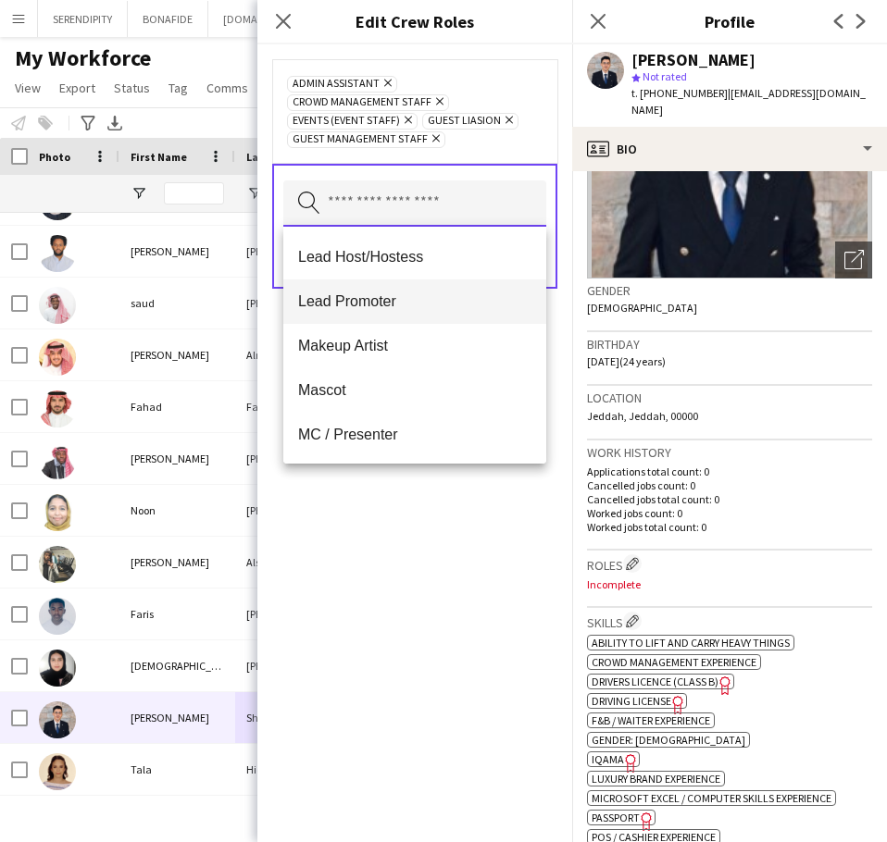
scroll to position [370, 0]
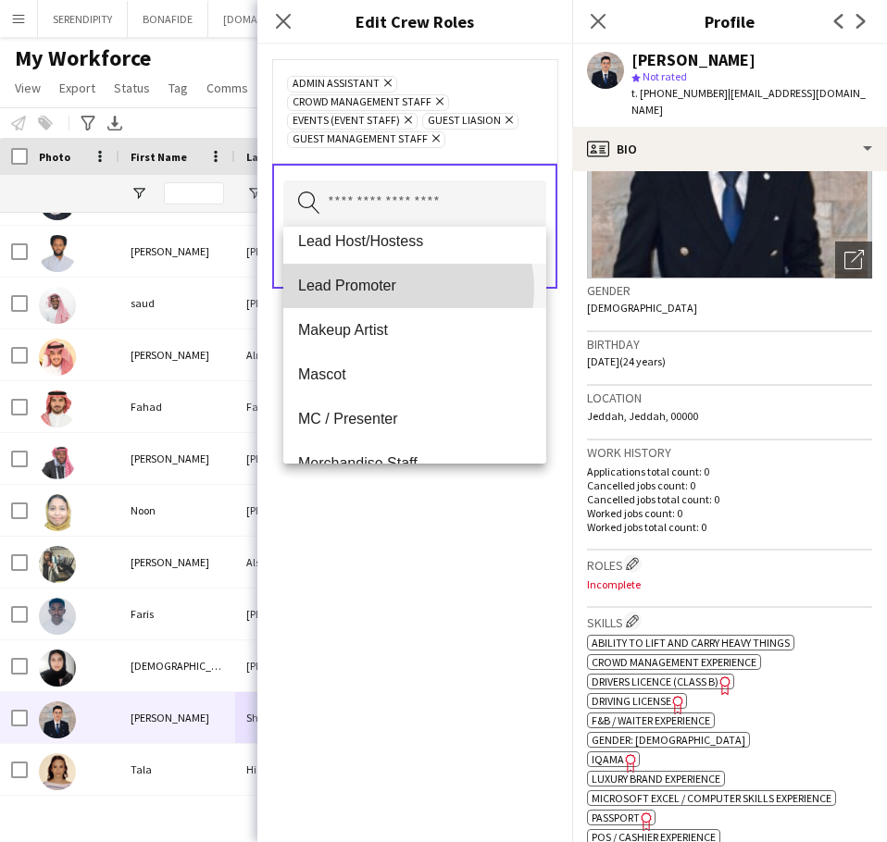
click at [397, 289] on span "Lead Promoter" at bounding box center [414, 286] width 233 height 18
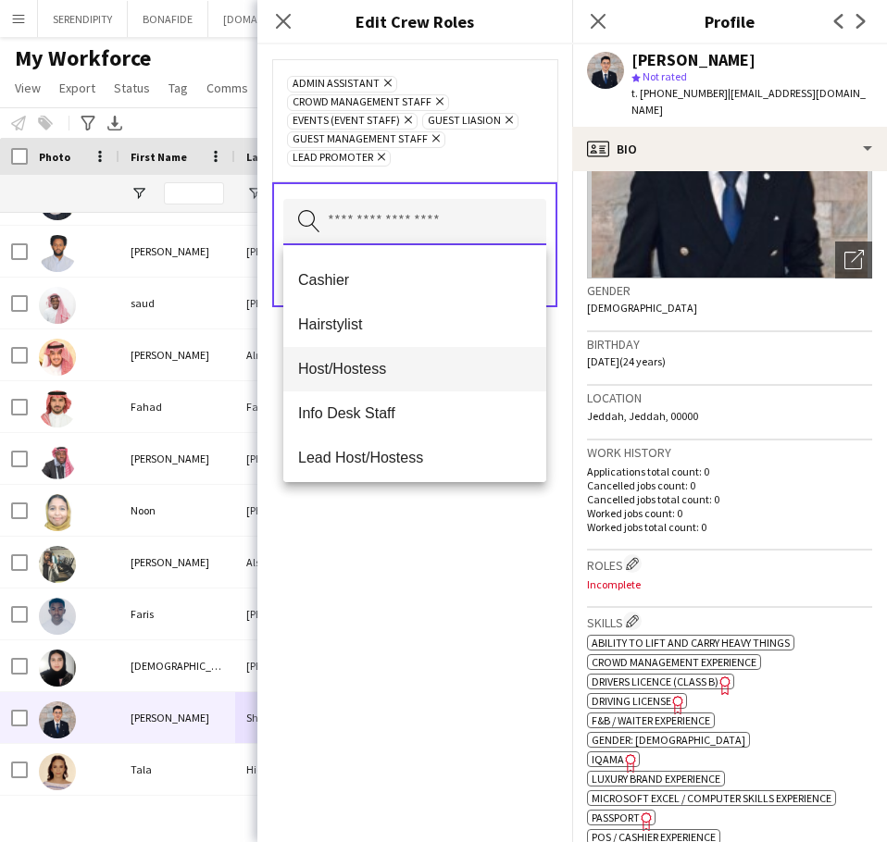
scroll to position [185, 0]
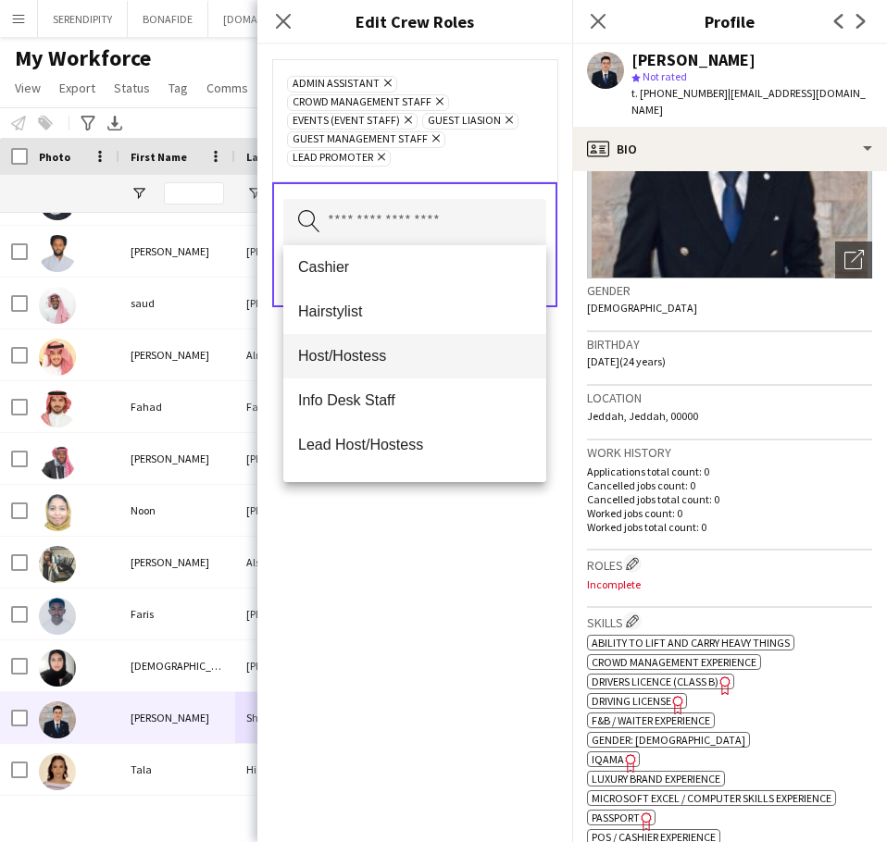
click at [412, 340] on mat-option "Host/Hostess" at bounding box center [414, 356] width 263 height 44
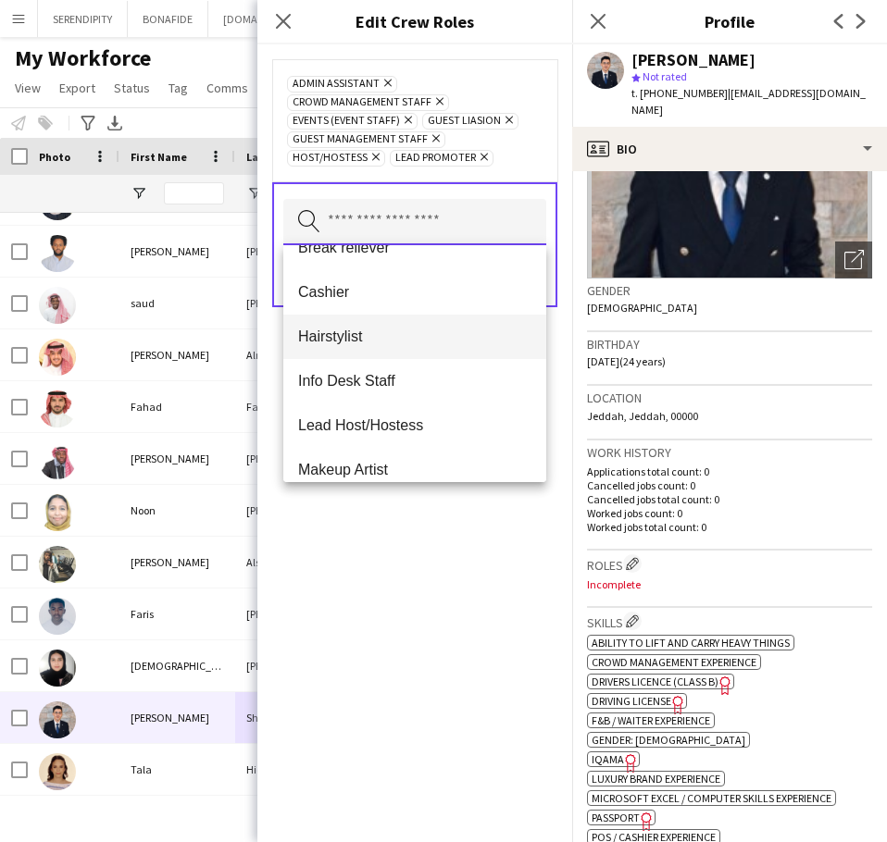
scroll to position [216, 0]
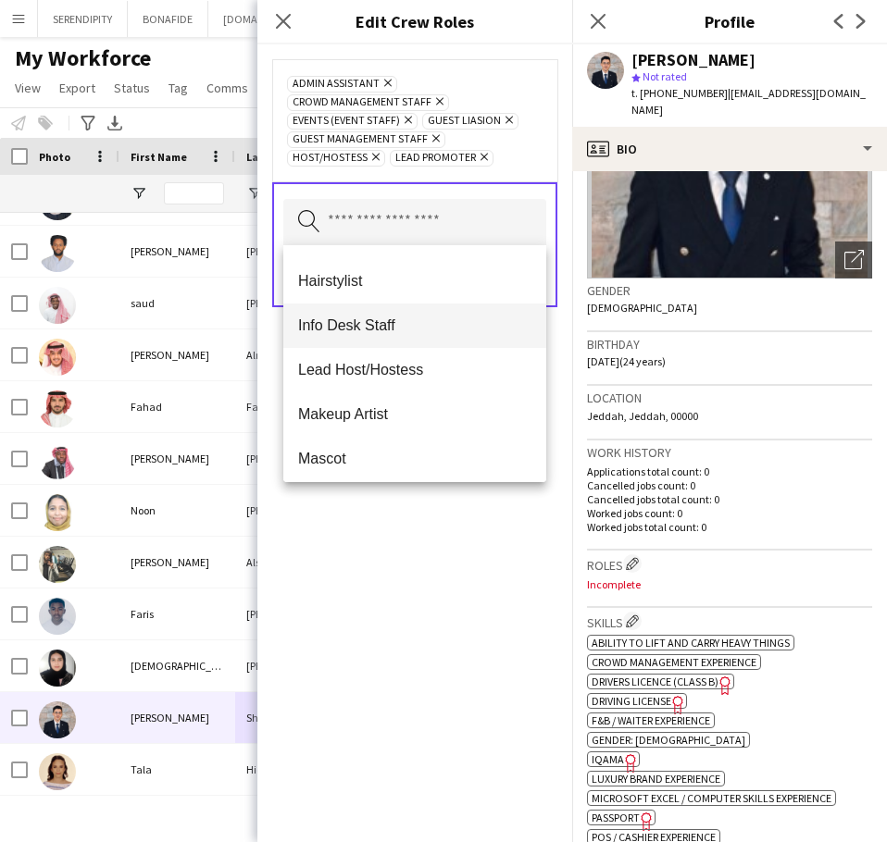
click at [402, 340] on mat-option "Info Desk Staff" at bounding box center [414, 326] width 263 height 44
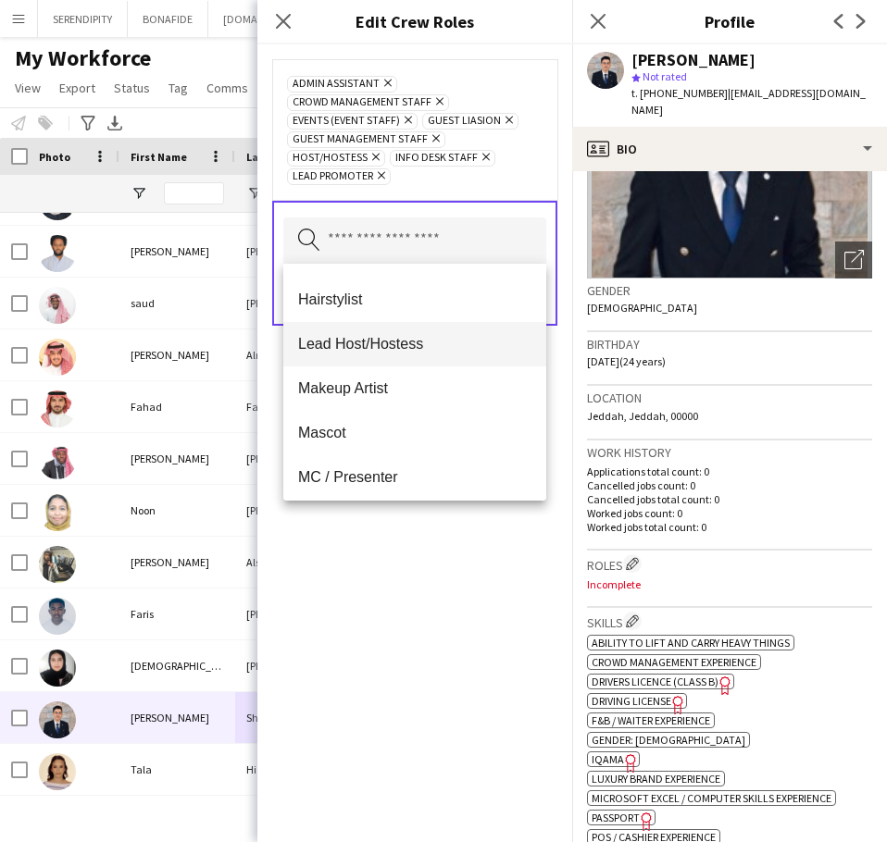
click at [415, 342] on span "Lead Host/Hostess" at bounding box center [414, 344] width 233 height 18
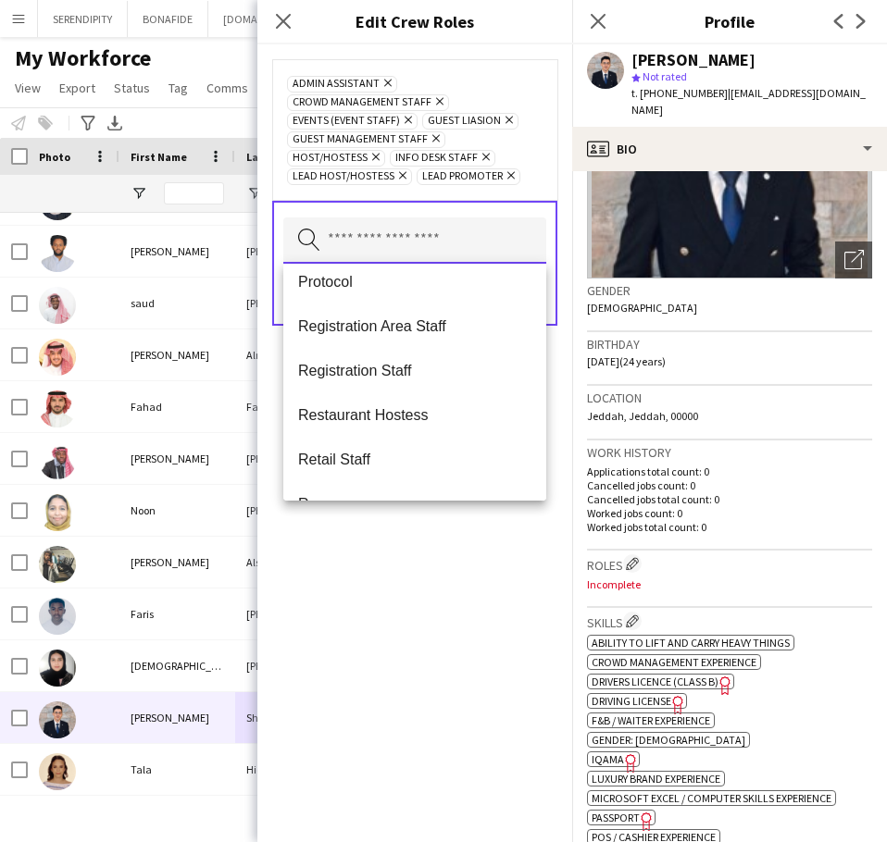
scroll to position [525, 0]
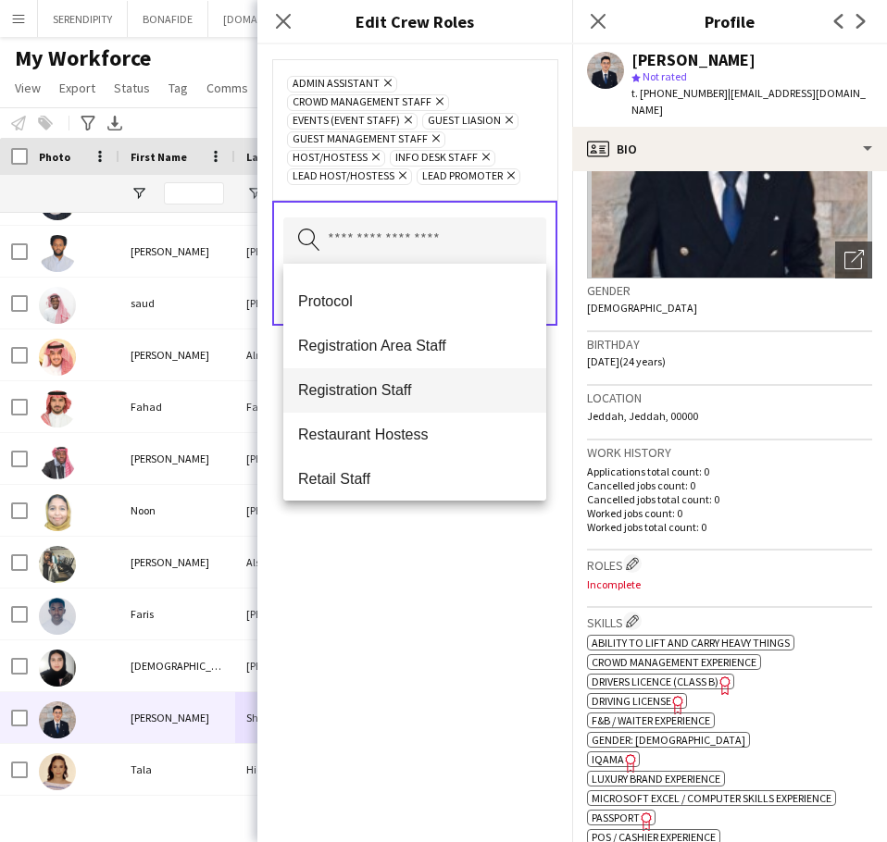
click at [381, 386] on span "Registration Staff" at bounding box center [414, 390] width 233 height 18
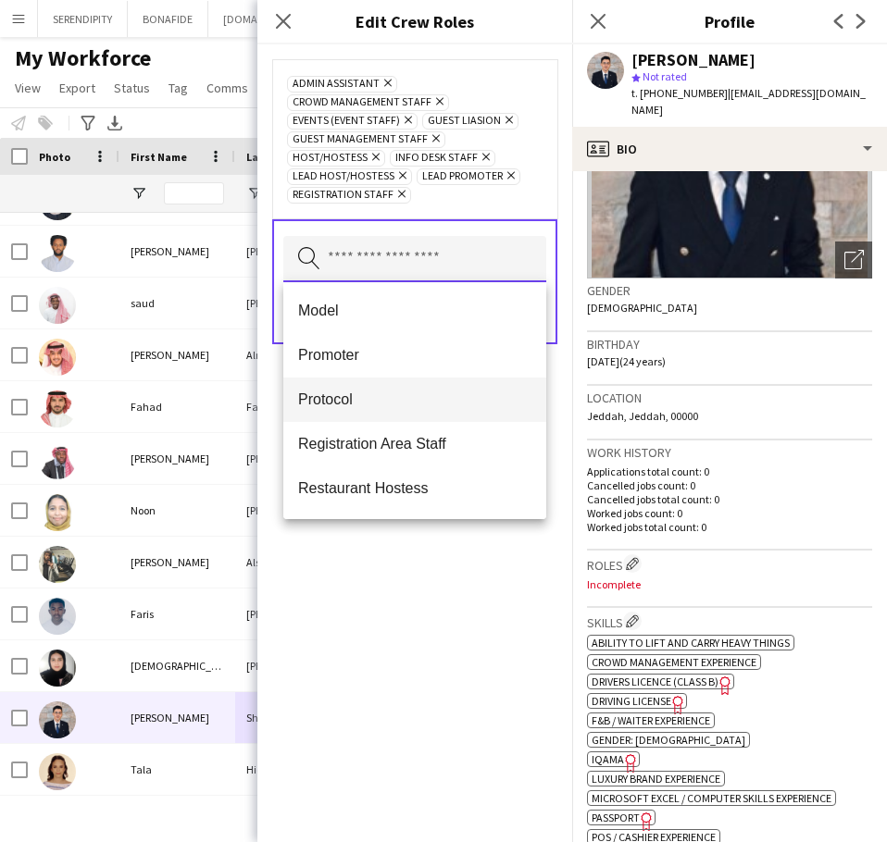
scroll to position [463, 0]
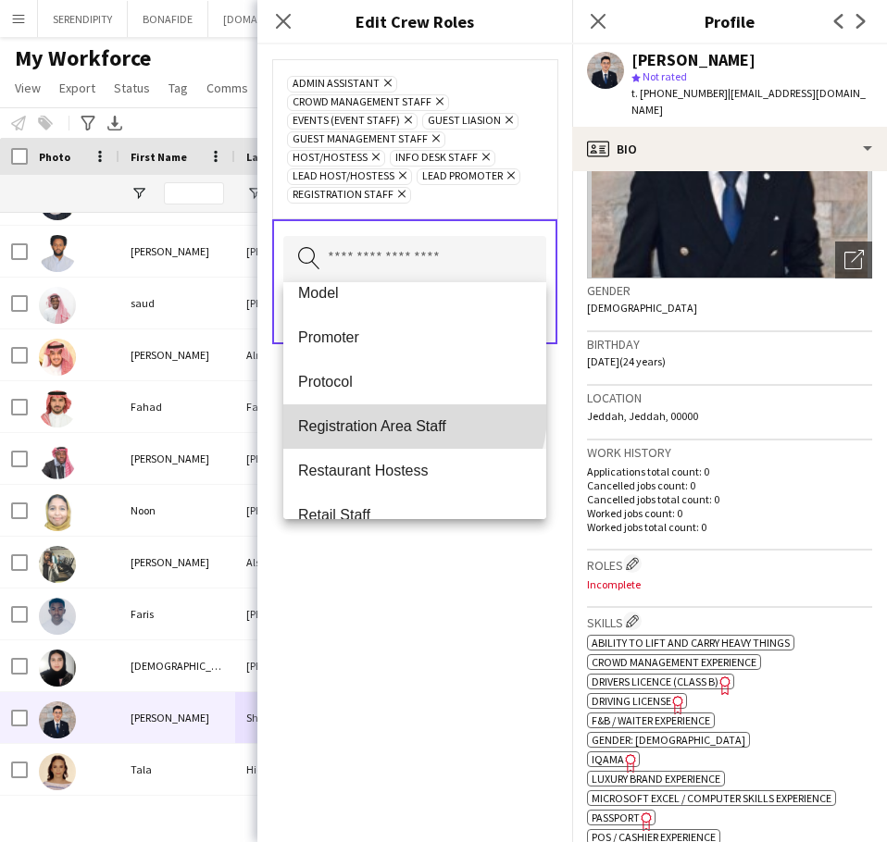
click at [413, 415] on mat-option "Registration Area Staff" at bounding box center [414, 427] width 263 height 44
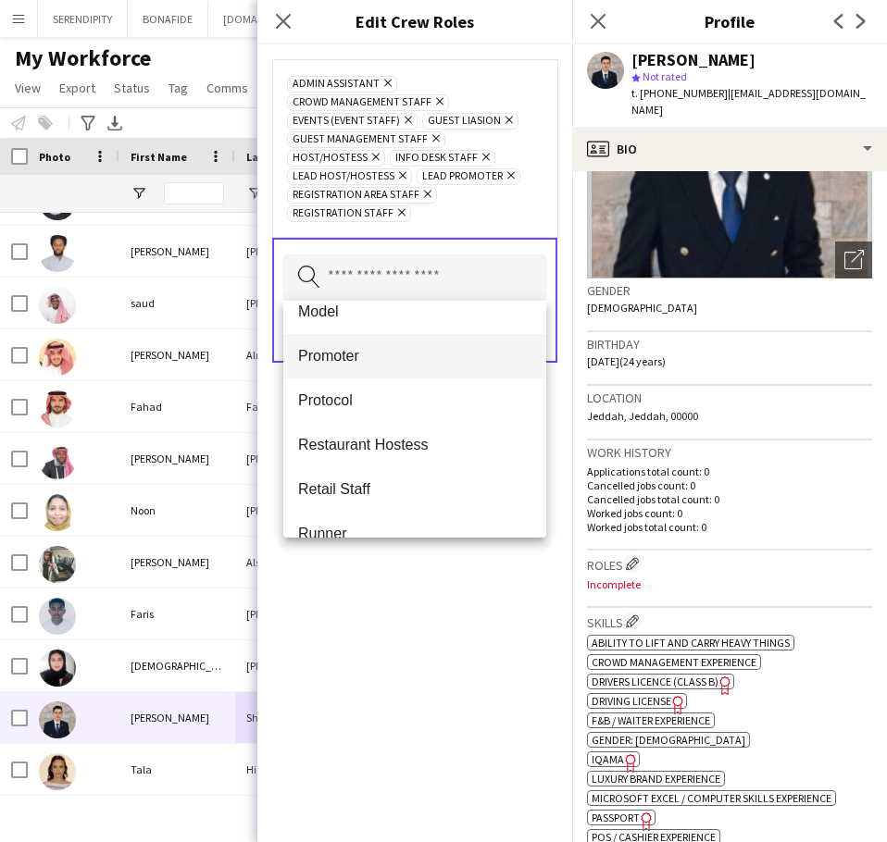
click at [396, 355] on span "Promoter" at bounding box center [414, 356] width 233 height 18
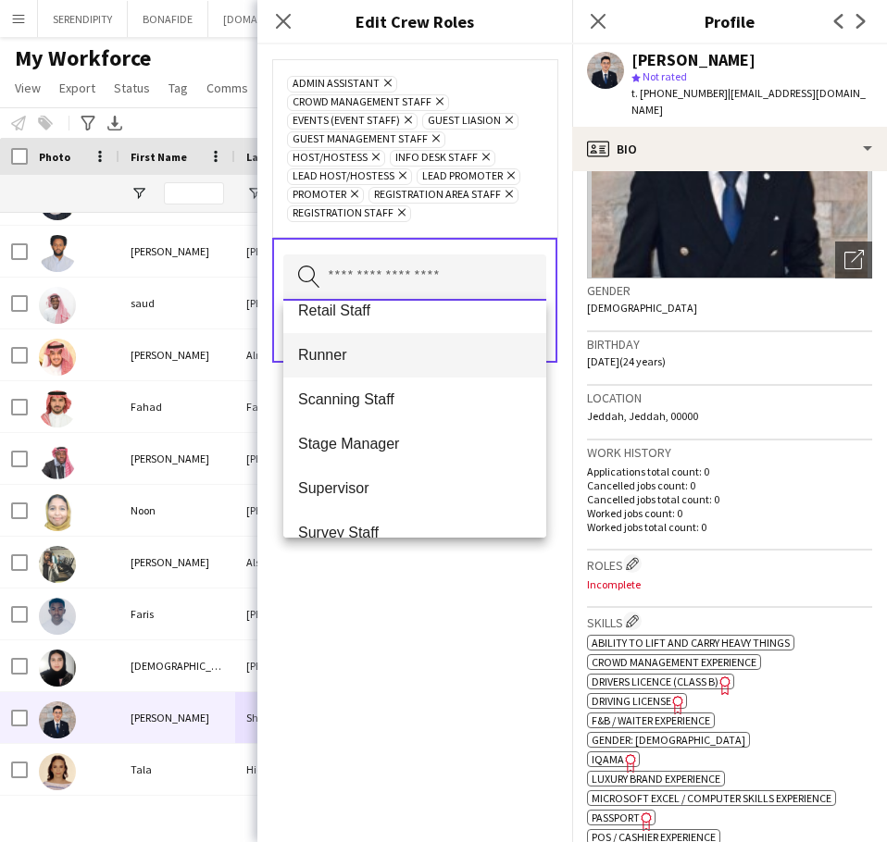
scroll to position [617, 0]
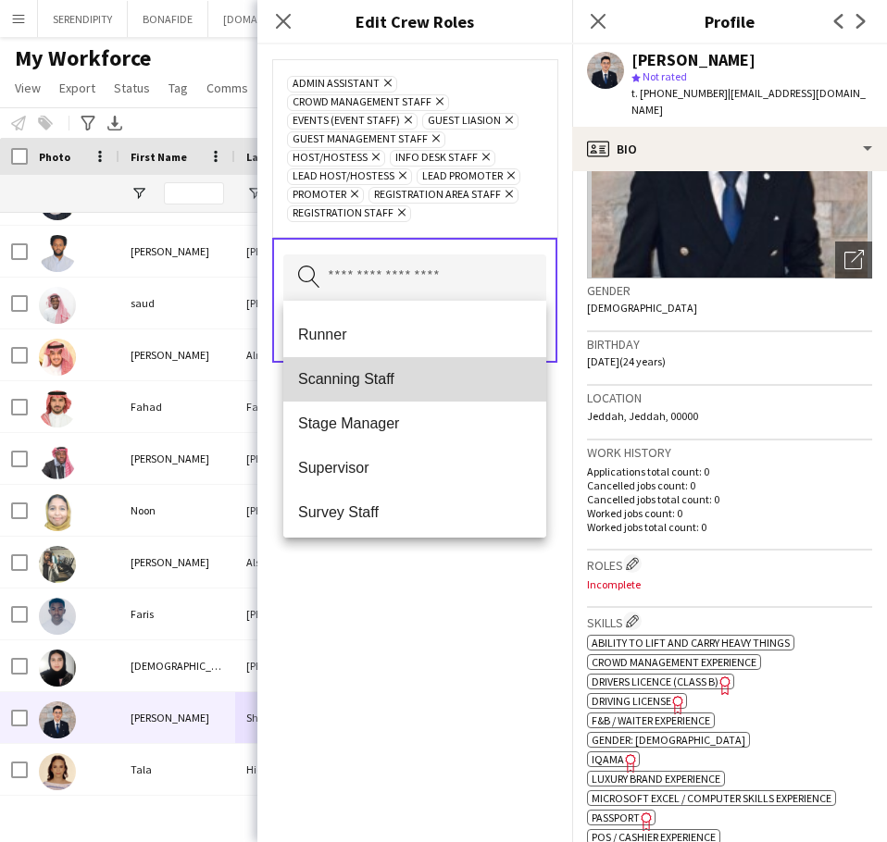
click at [416, 380] on span "Scanning Staff" at bounding box center [414, 379] width 233 height 18
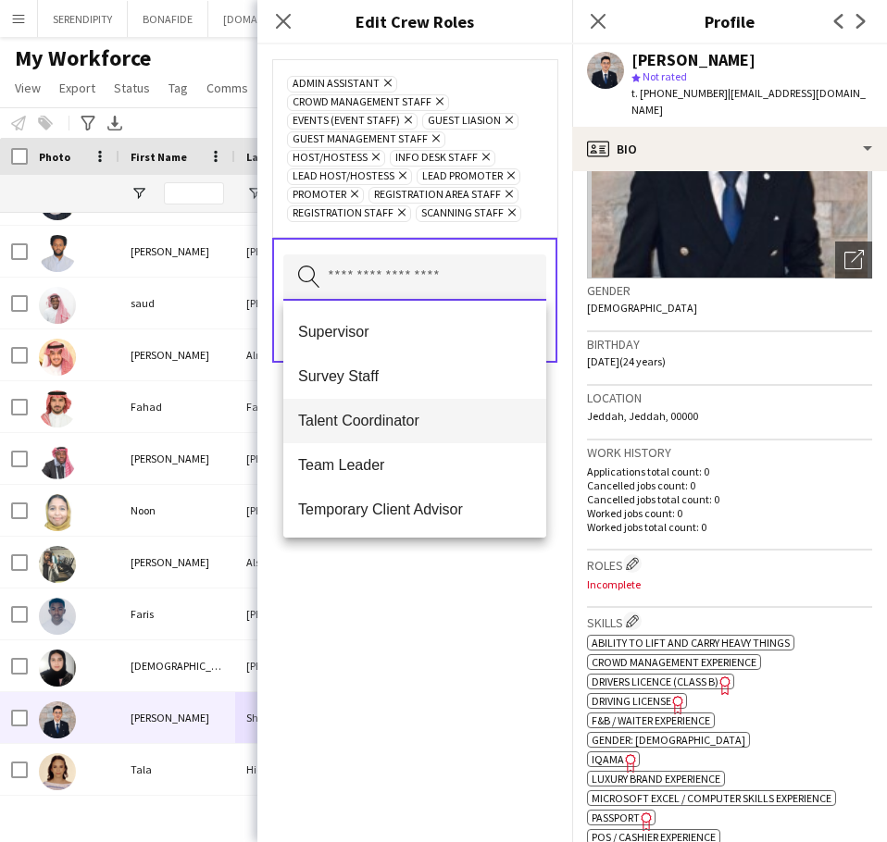
scroll to position [710, 0]
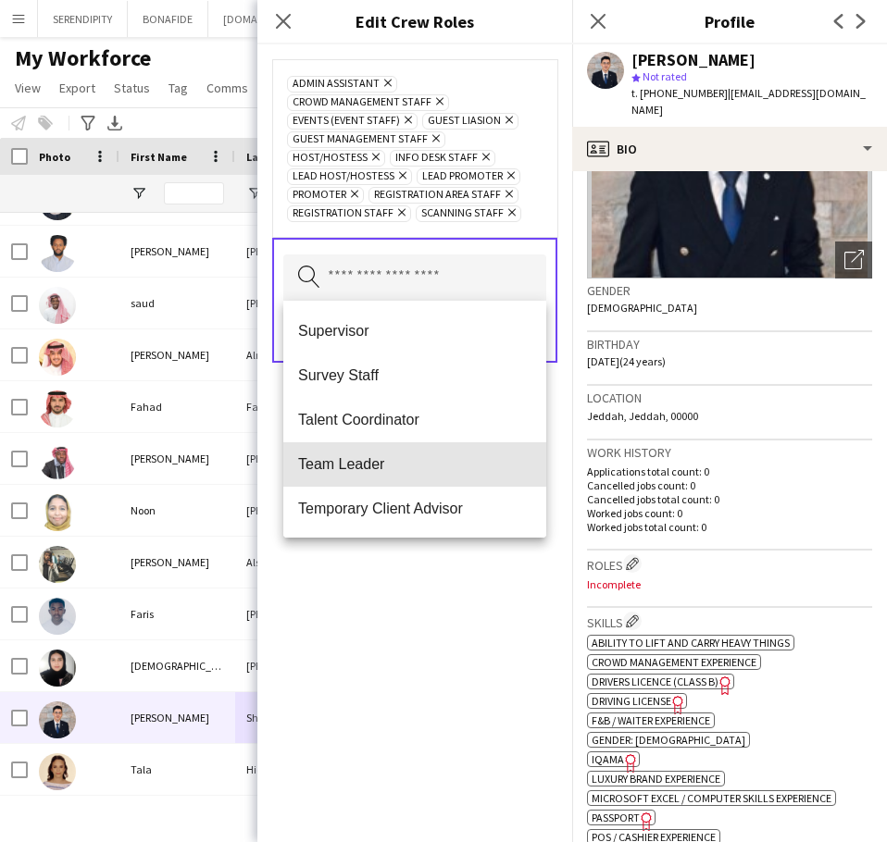
click at [427, 469] on span "Team Leader" at bounding box center [414, 464] width 233 height 18
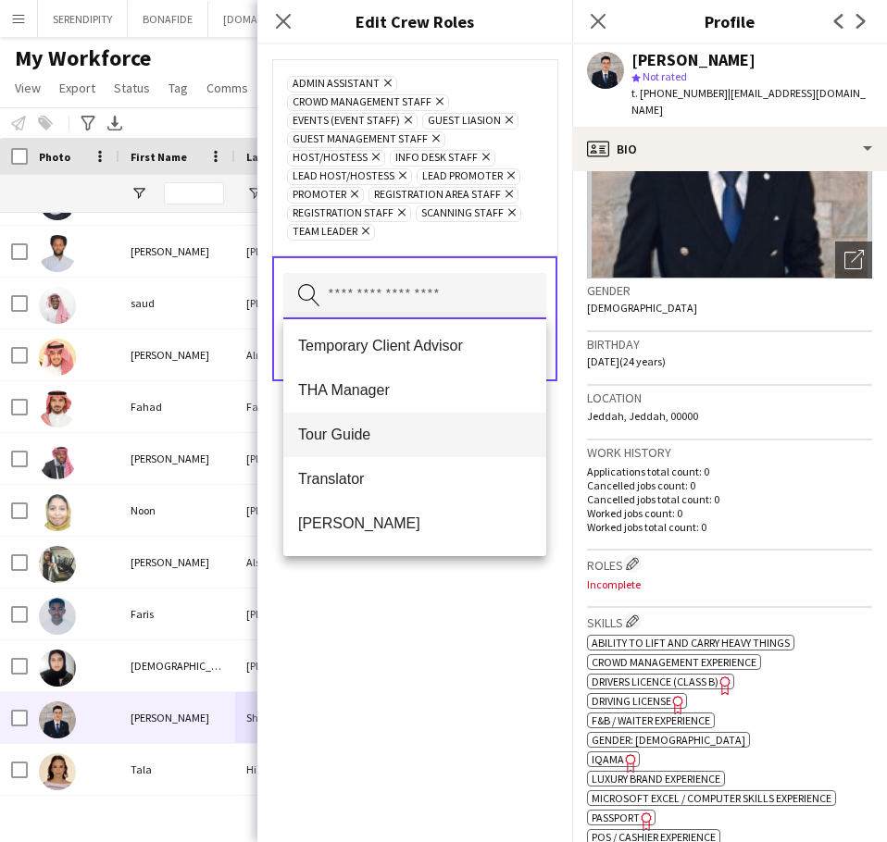
scroll to position [864, 0]
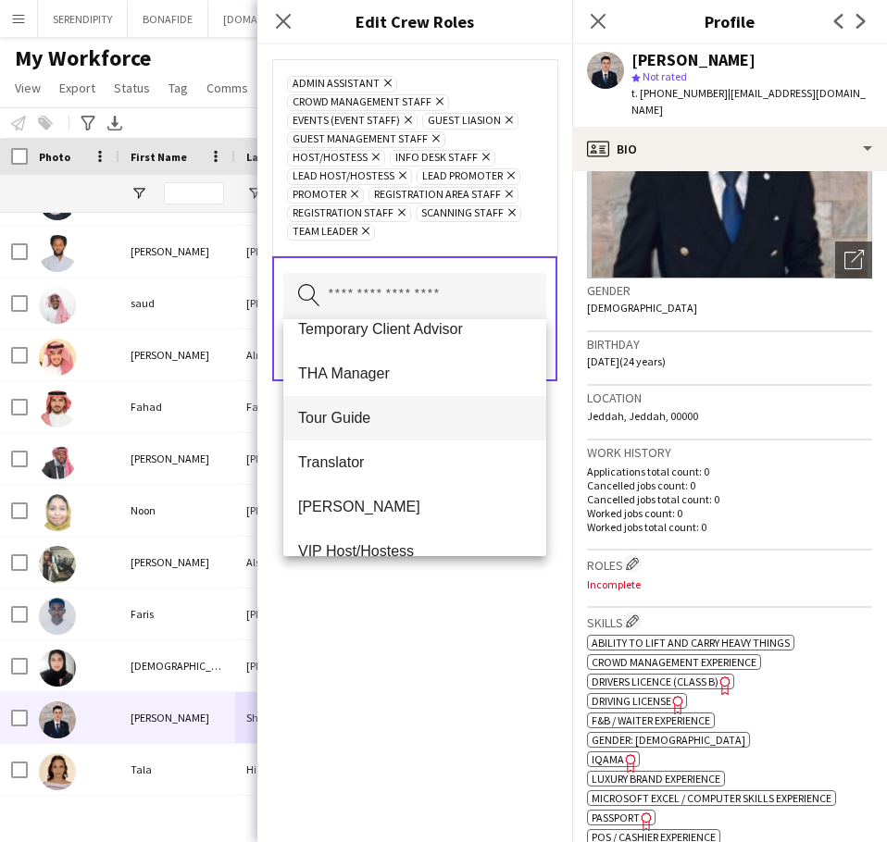
click at [389, 417] on span "Tour Guide" at bounding box center [414, 418] width 233 height 18
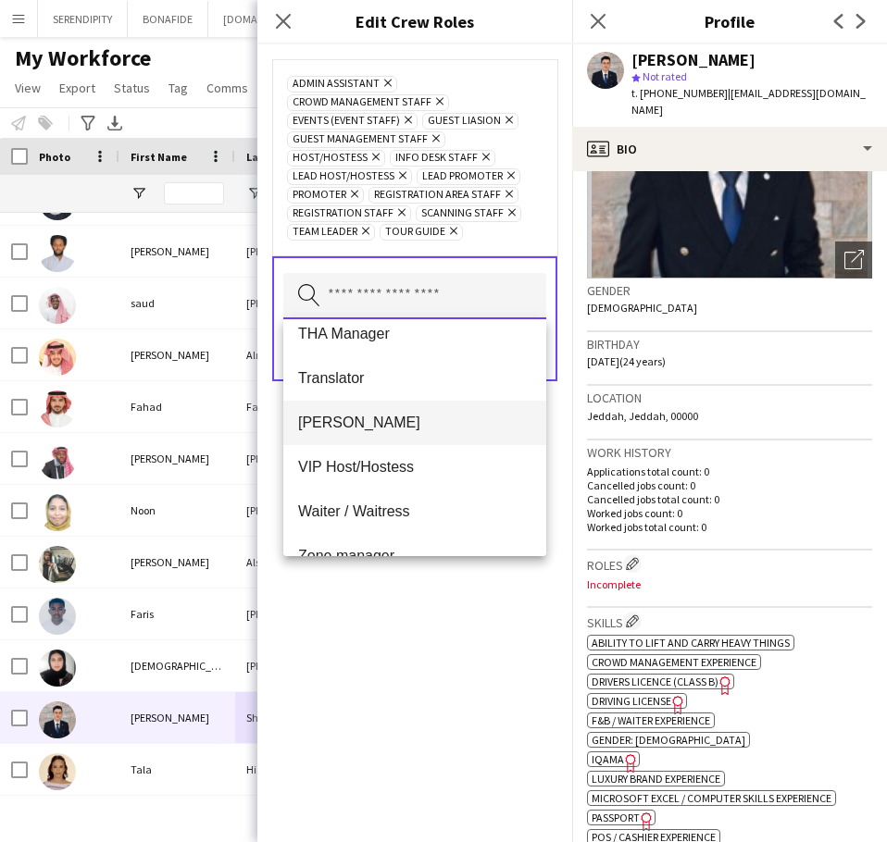
scroll to position [926, 0]
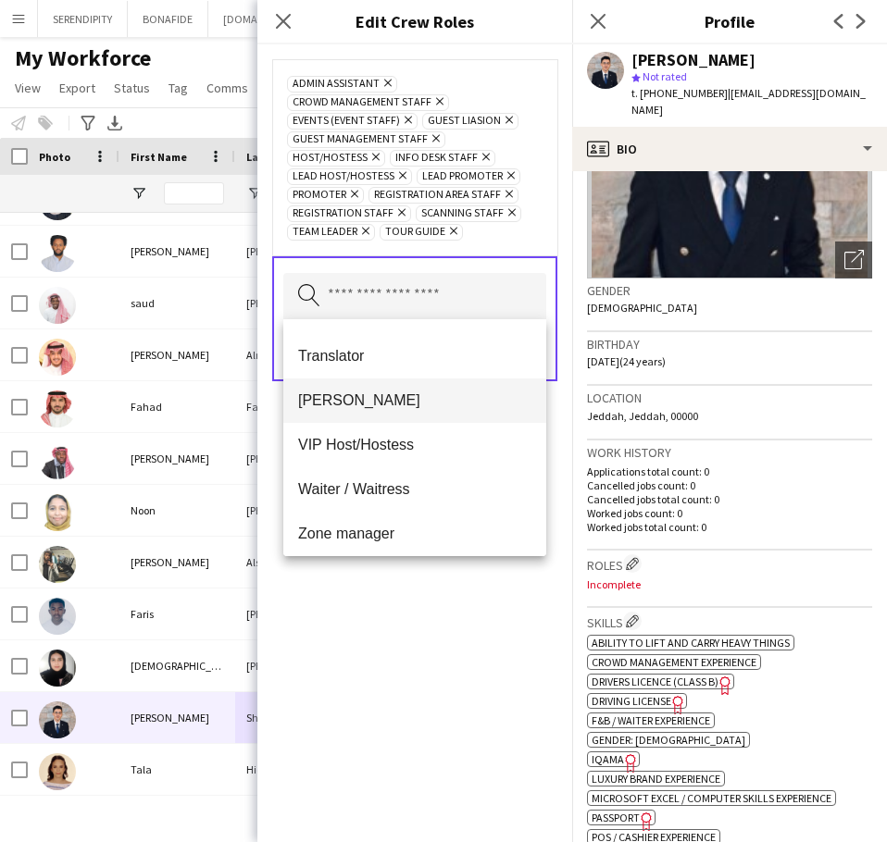
click at [398, 398] on span "[PERSON_NAME]" at bounding box center [414, 401] width 233 height 18
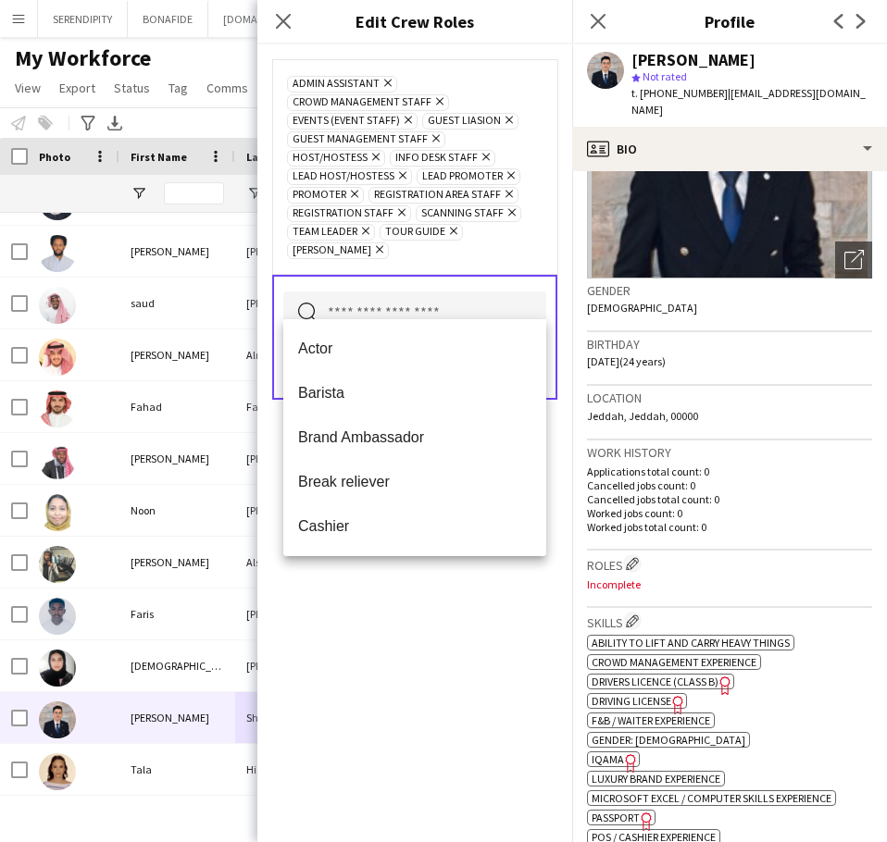
click at [499, 624] on div "Admin Assistant Remove Crowd Management Staff Remove Events (Event Staff) Remov…" at bounding box center [414, 443] width 315 height 798
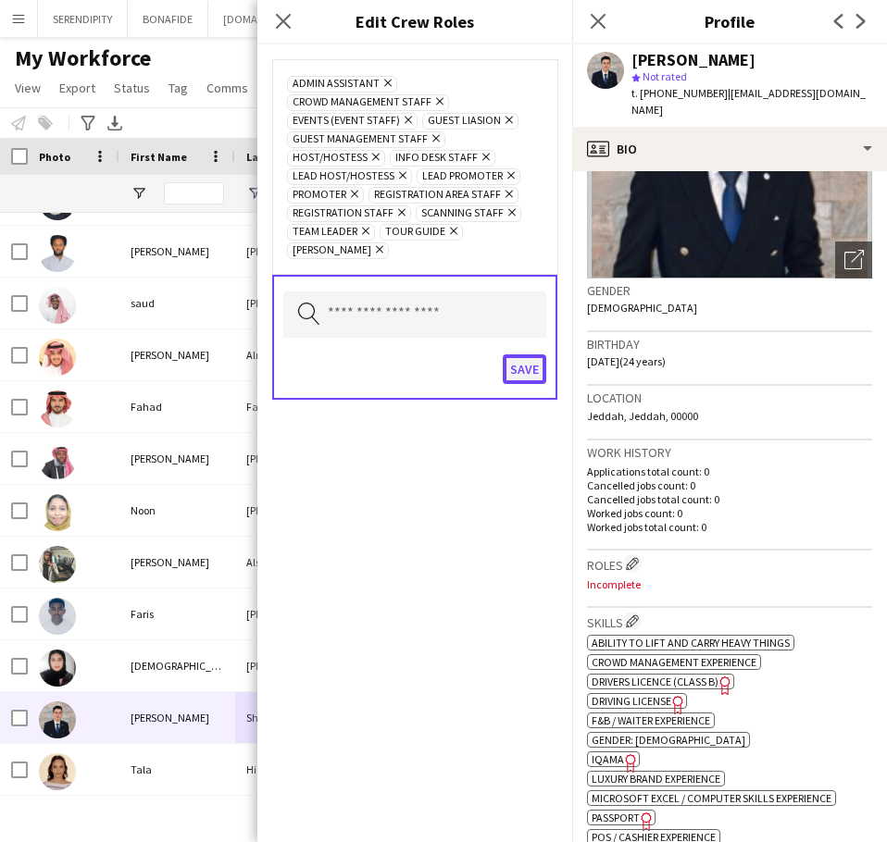
click at [527, 355] on button "Save" at bounding box center [525, 370] width 44 height 30
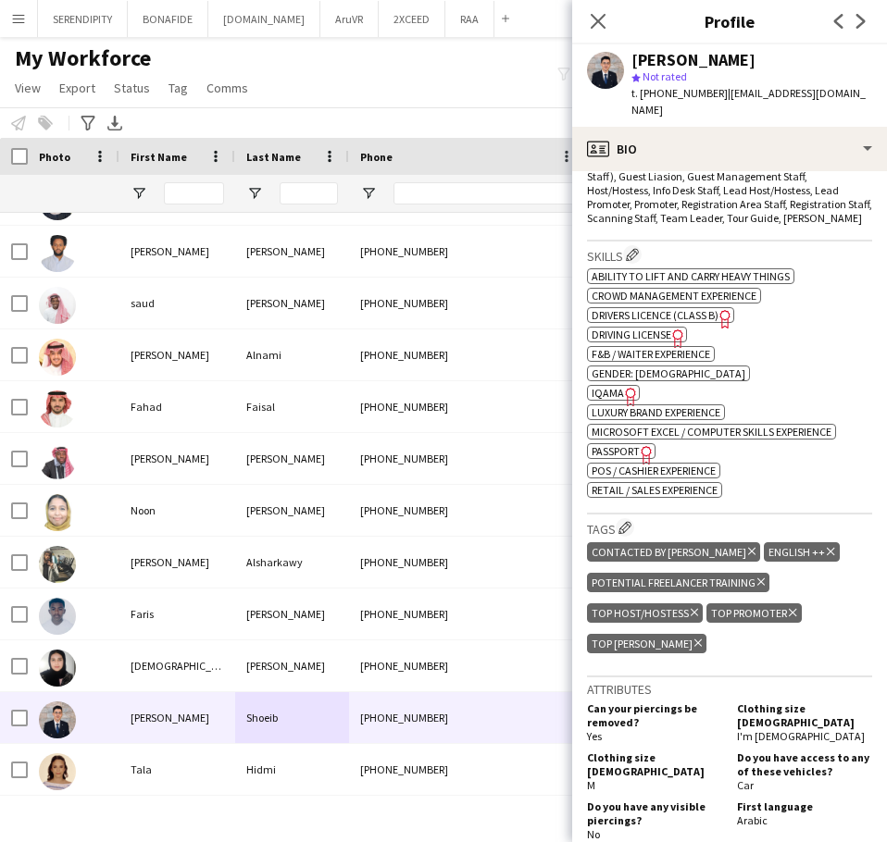
scroll to position [617, 0]
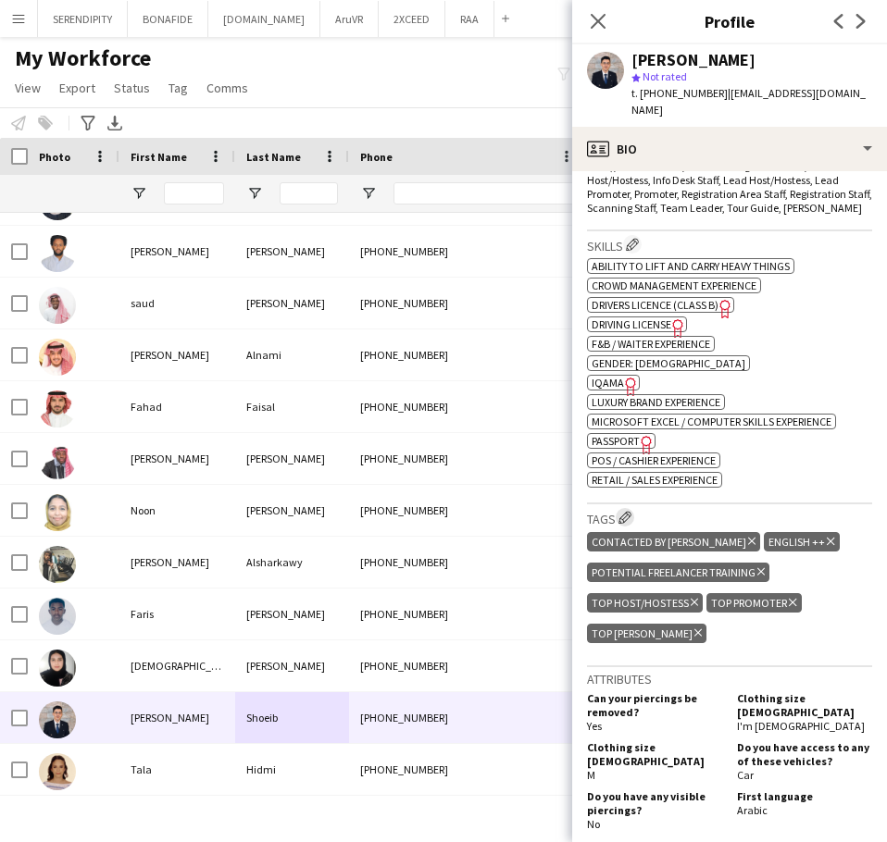
click at [629, 511] on app-icon "Edit crew company tags" at bounding box center [624, 517] width 13 height 13
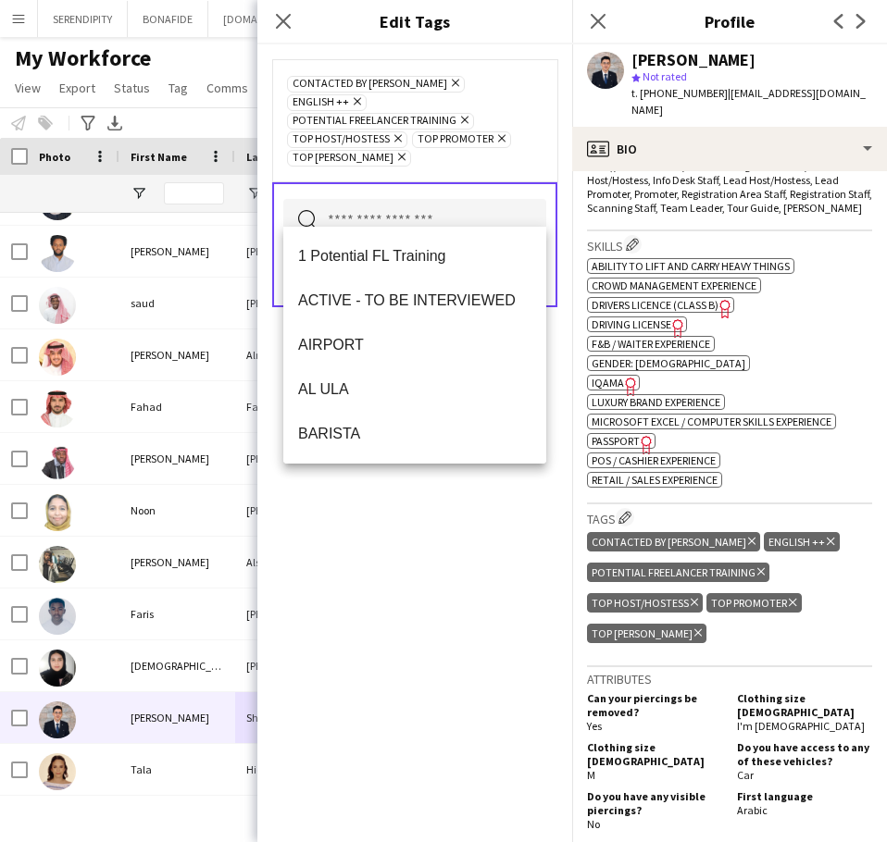
click at [399, 208] on input "text" at bounding box center [414, 222] width 263 height 46
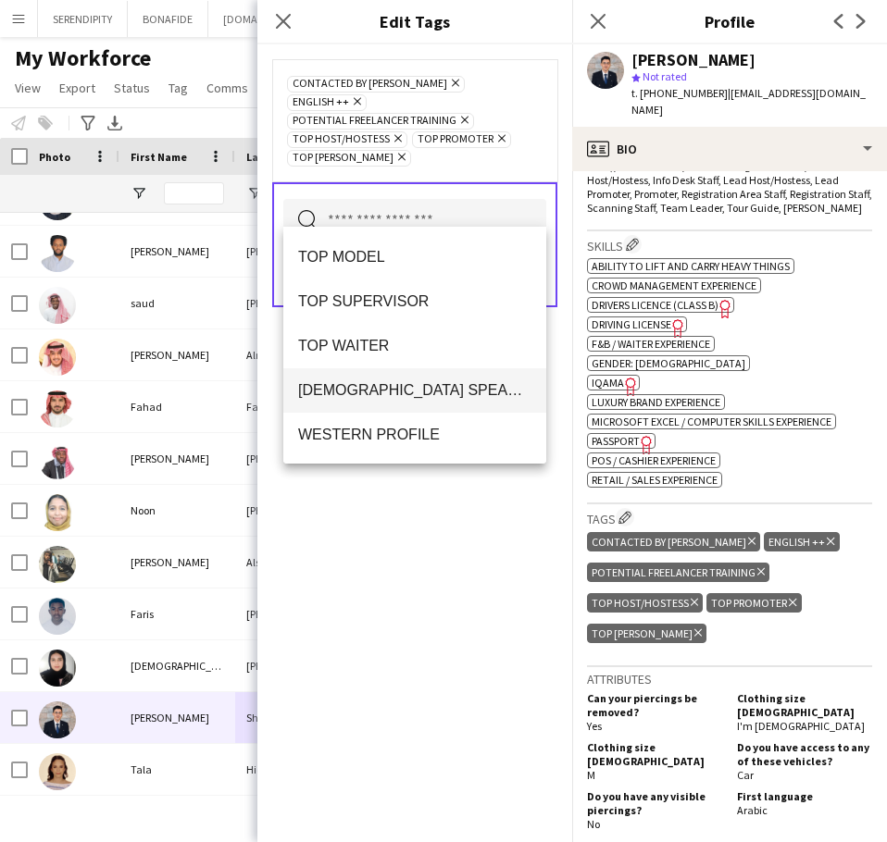
scroll to position [1733, 0]
click at [474, 638] on div "CONTACTED BY [PERSON_NAME] Remove ENGLISH ++ Remove Potential Freelancer Traini…" at bounding box center [414, 443] width 315 height 798
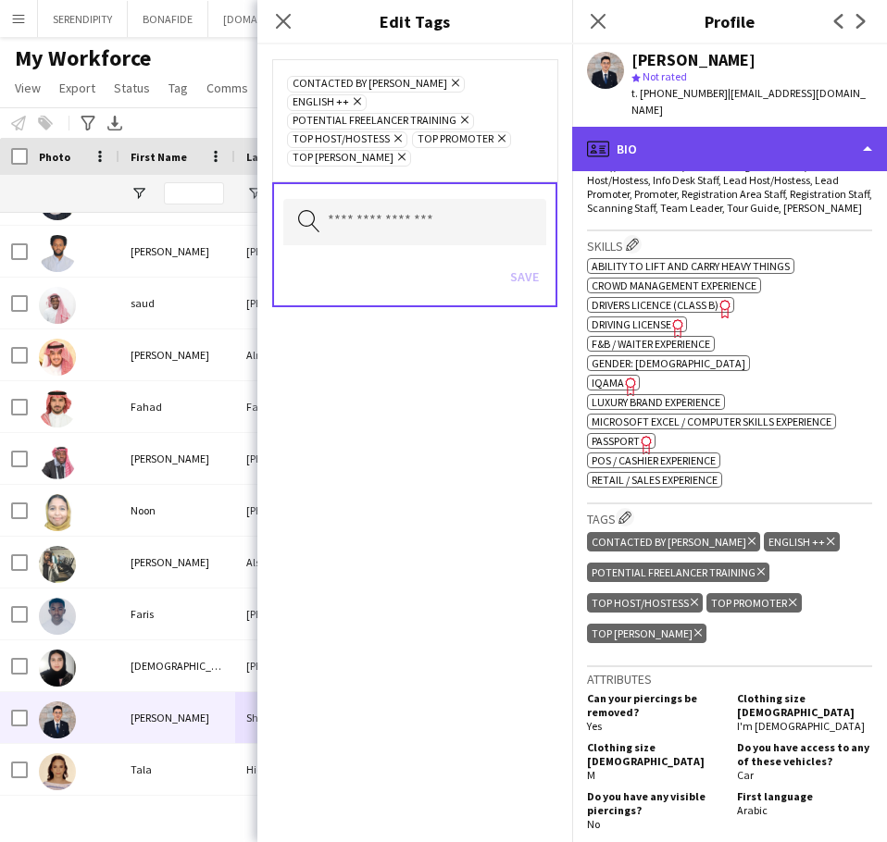
click at [681, 131] on div "profile Bio" at bounding box center [729, 149] width 315 height 44
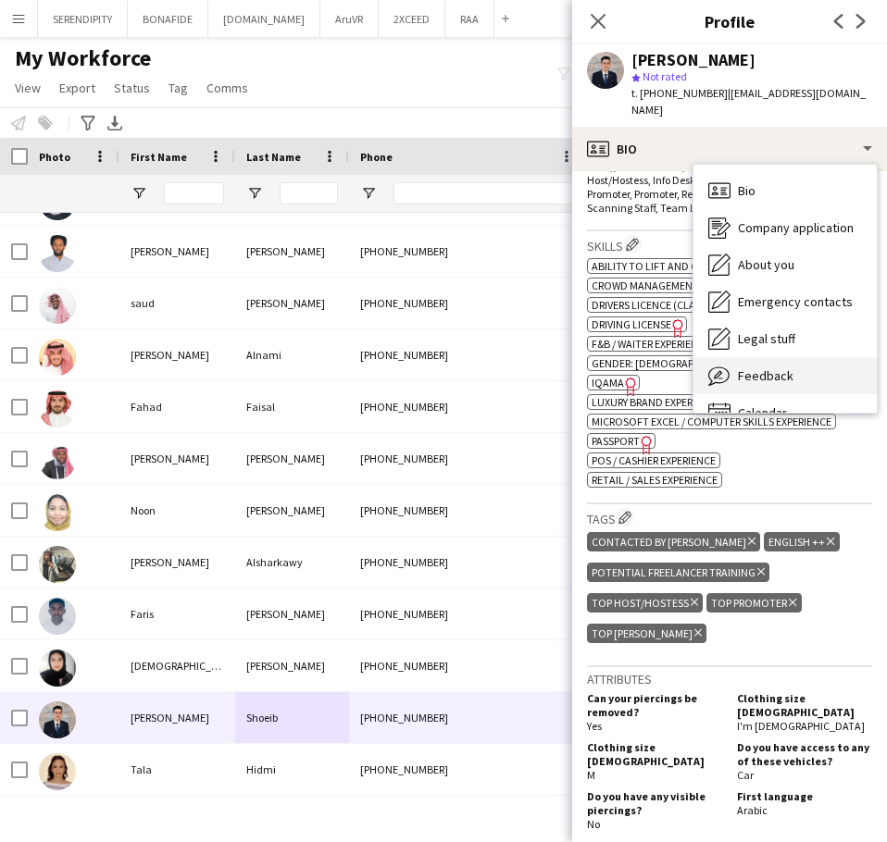
click at [806, 357] on div "Feedback Feedback" at bounding box center [784, 375] width 183 height 37
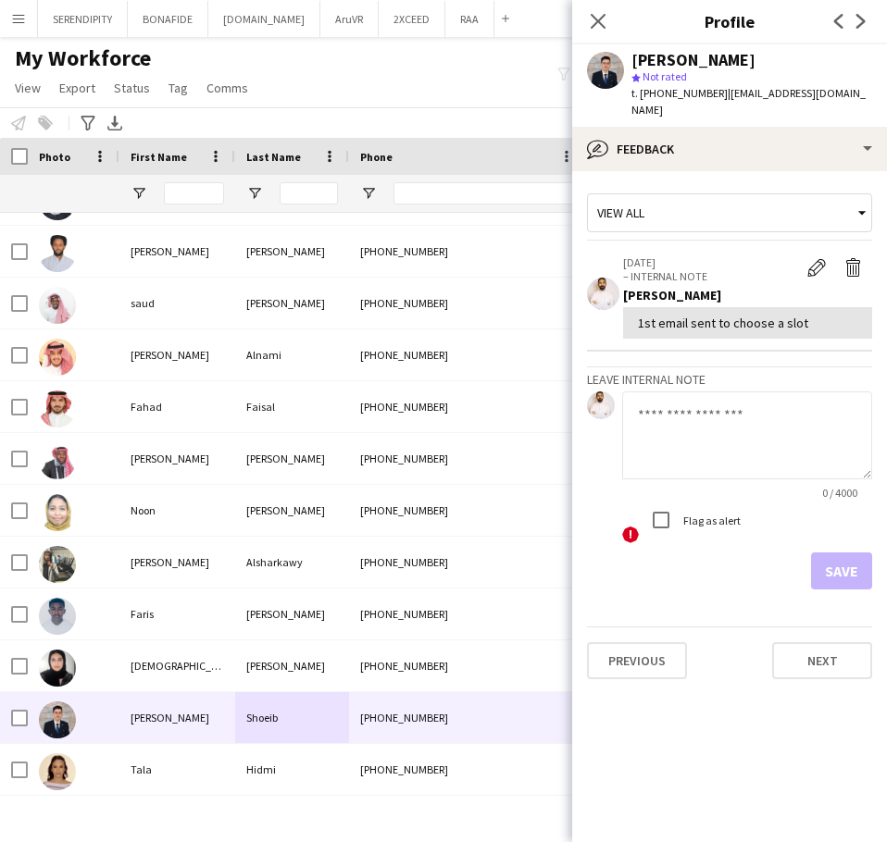
click at [698, 416] on textarea at bounding box center [747, 436] width 250 height 88
paste textarea "**********"
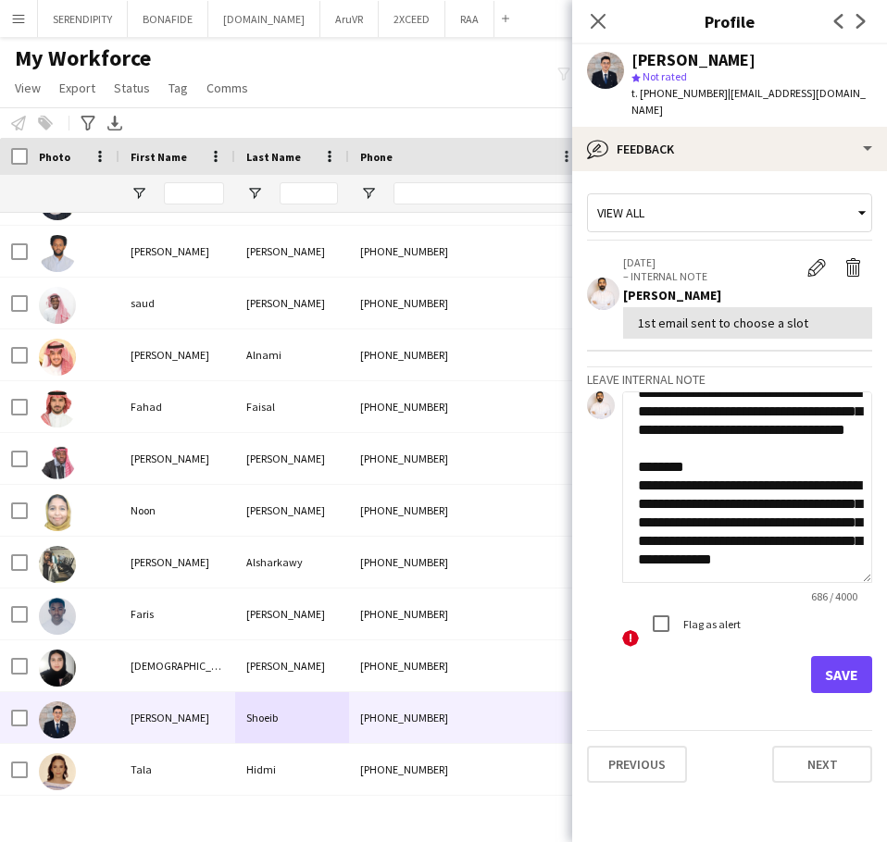
scroll to position [387, 0]
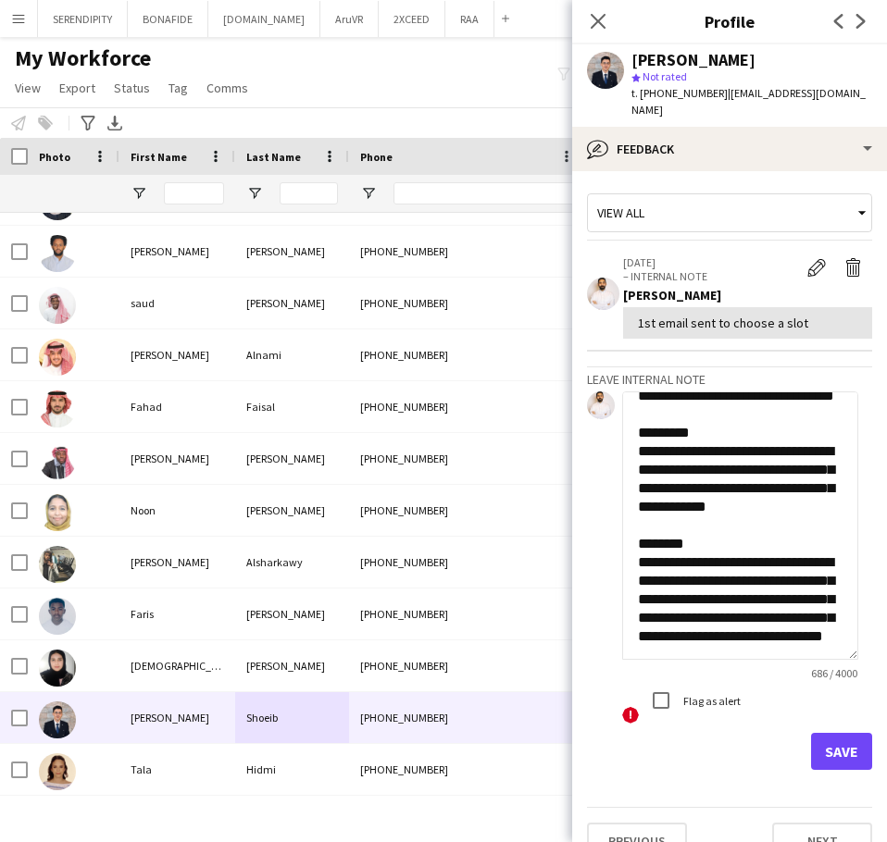
drag, startPoint x: 865, startPoint y: 460, endPoint x: 874, endPoint y: 661, distance: 201.1
click at [874, 661] on app-crew-profile-feedback-tab "**********" at bounding box center [729, 506] width 315 height 671
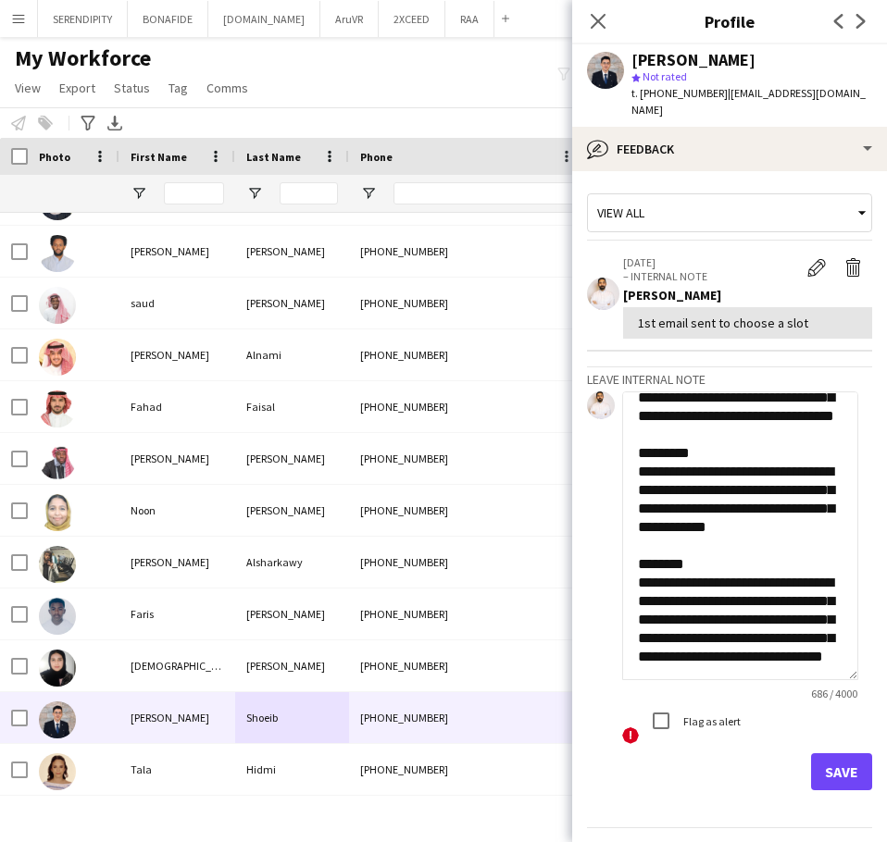
type textarea "**********"
click at [826, 758] on button "Save" at bounding box center [841, 772] width 61 height 37
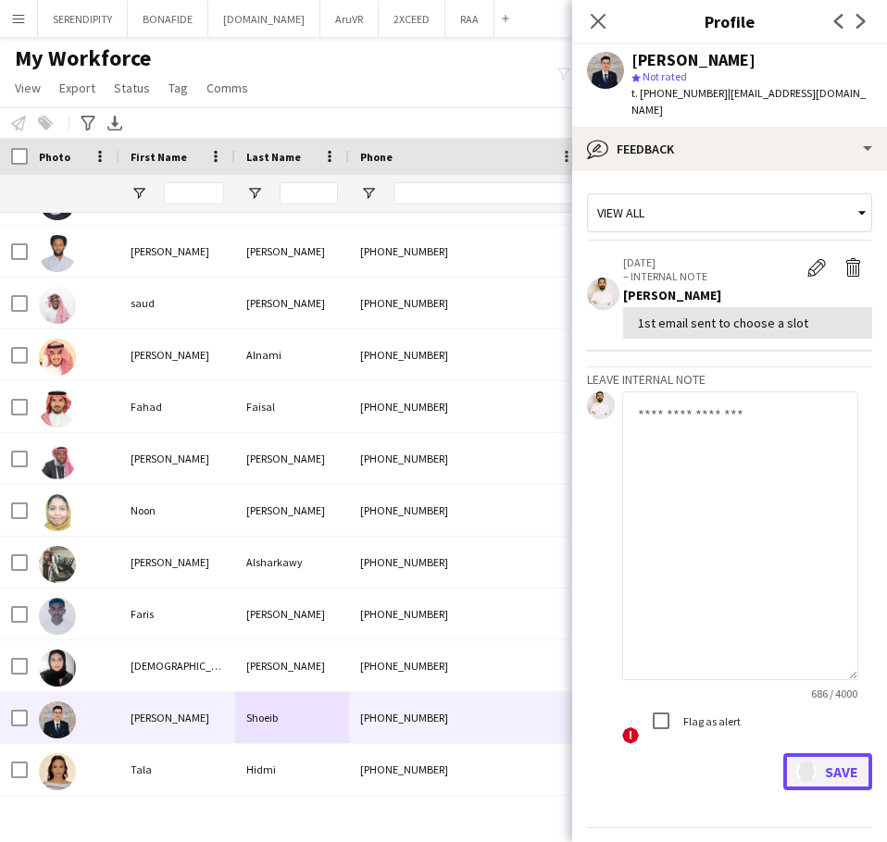
scroll to position [0, 0]
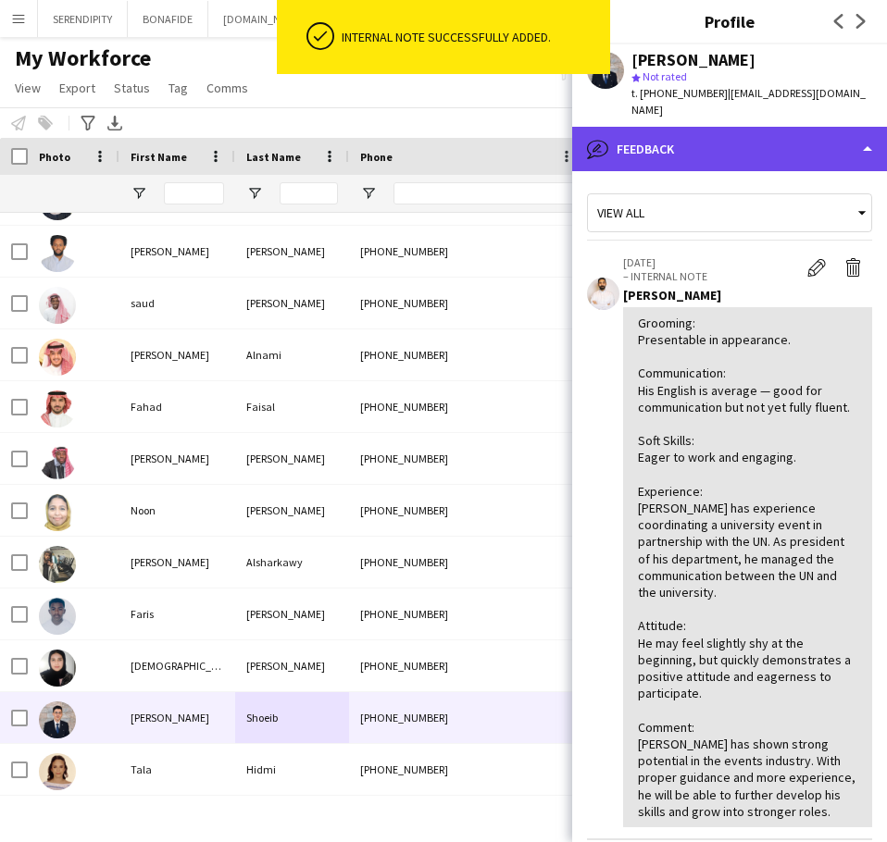
click at [696, 134] on div "bubble-pencil Feedback" at bounding box center [729, 149] width 315 height 44
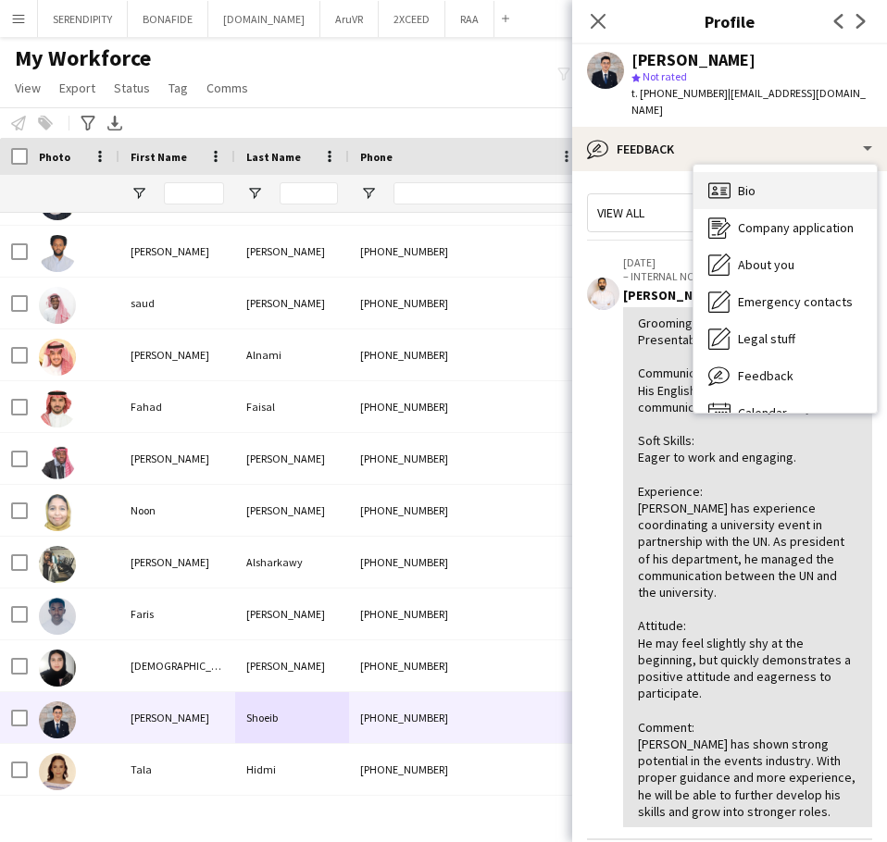
click at [748, 182] on span "Bio" at bounding box center [747, 190] width 18 height 17
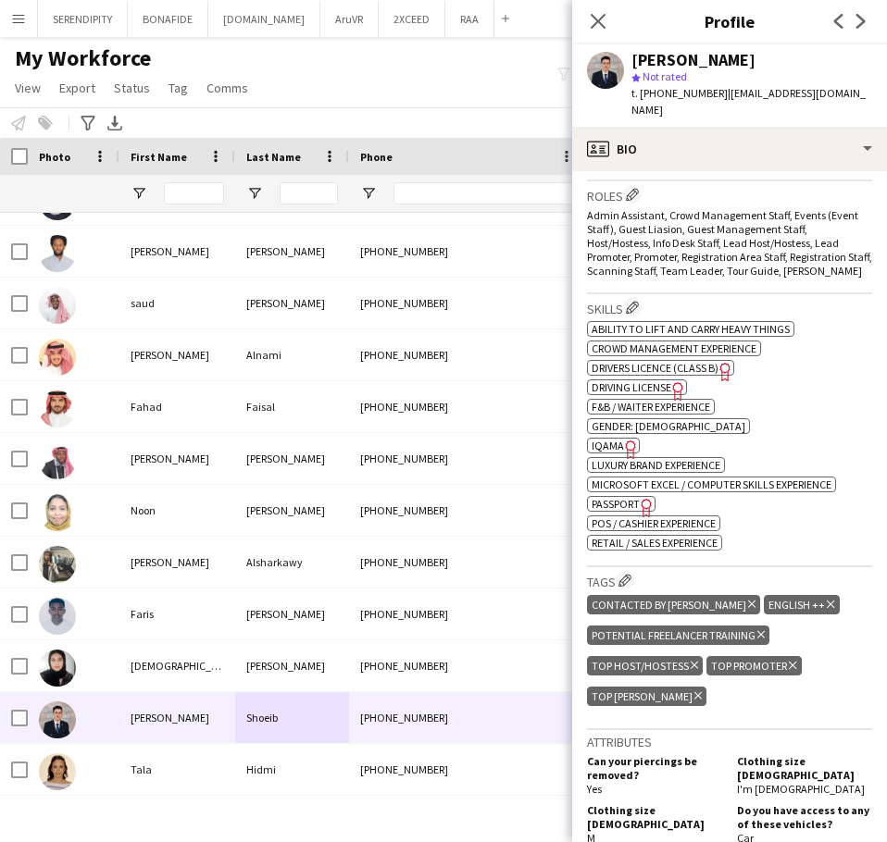
scroll to position [555, 0]
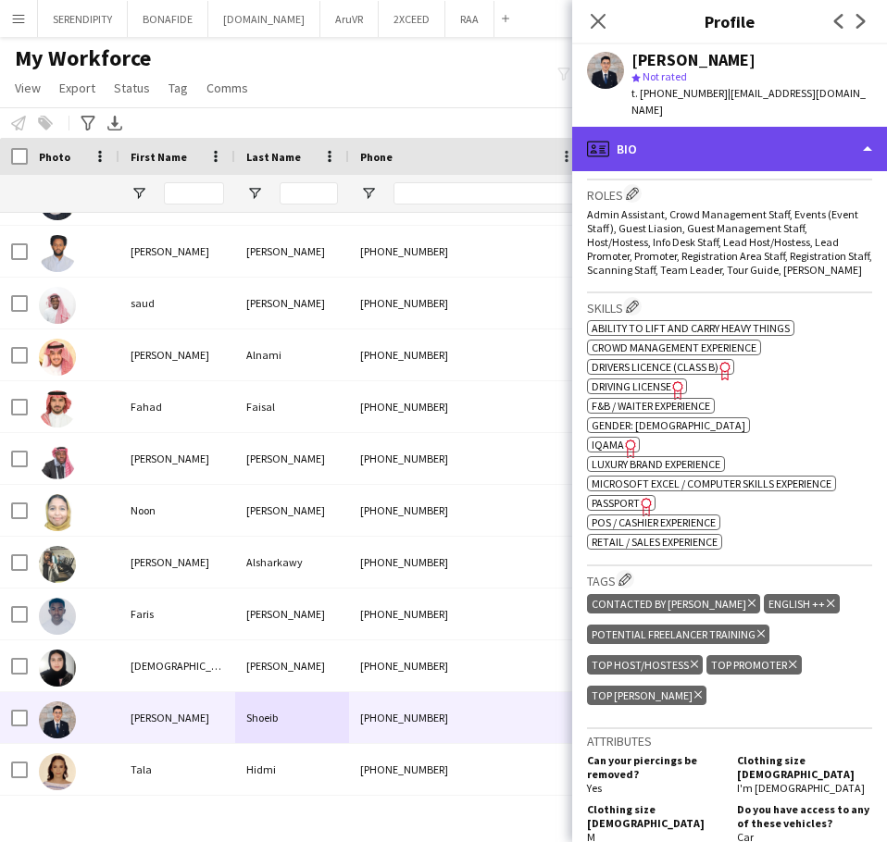
click at [734, 127] on div "profile Bio" at bounding box center [729, 149] width 315 height 44
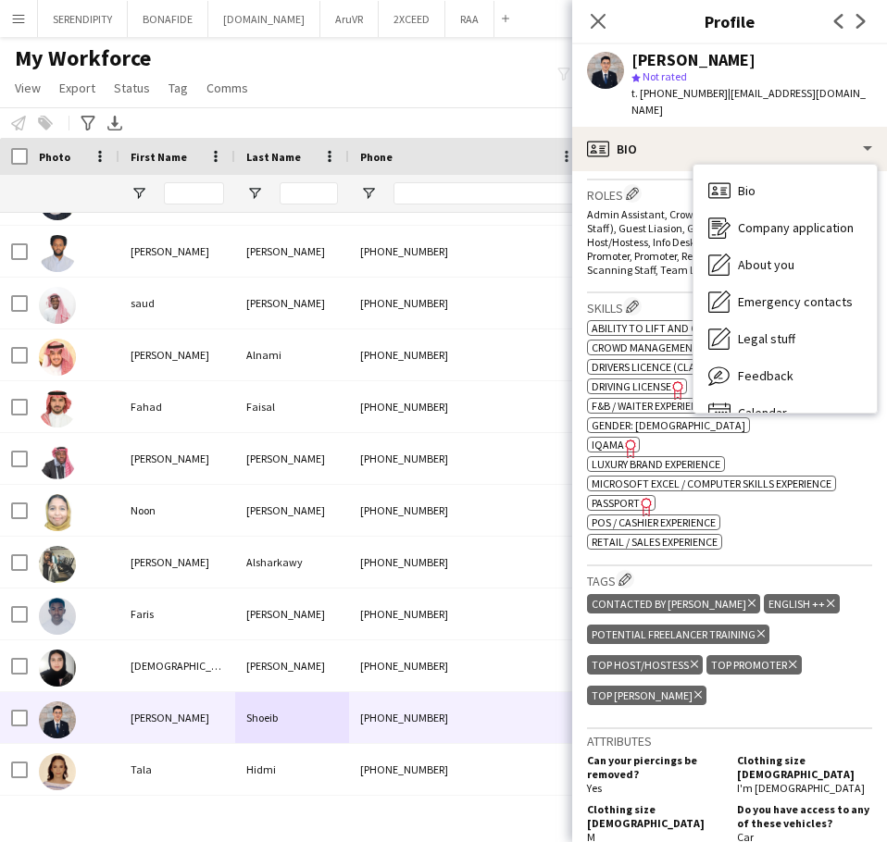
click at [821, 536] on div "Skills Edit crew company skills ok-circled2 background Layer 1 cross-circle-red…" at bounding box center [729, 429] width 285 height 273
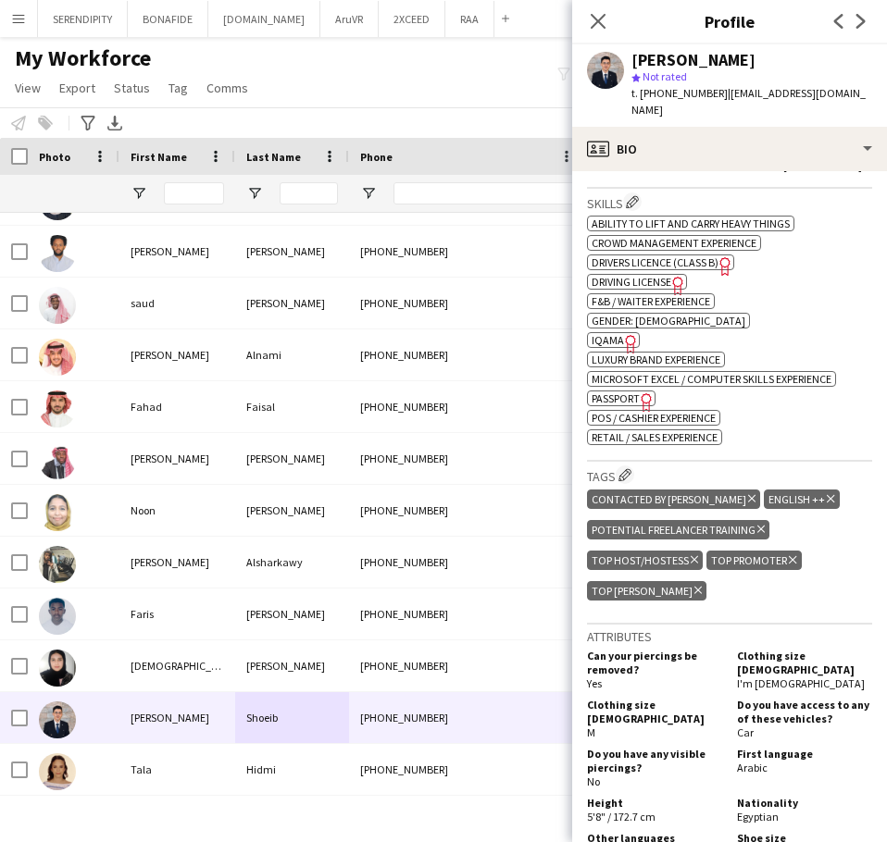
scroll to position [679, 0]
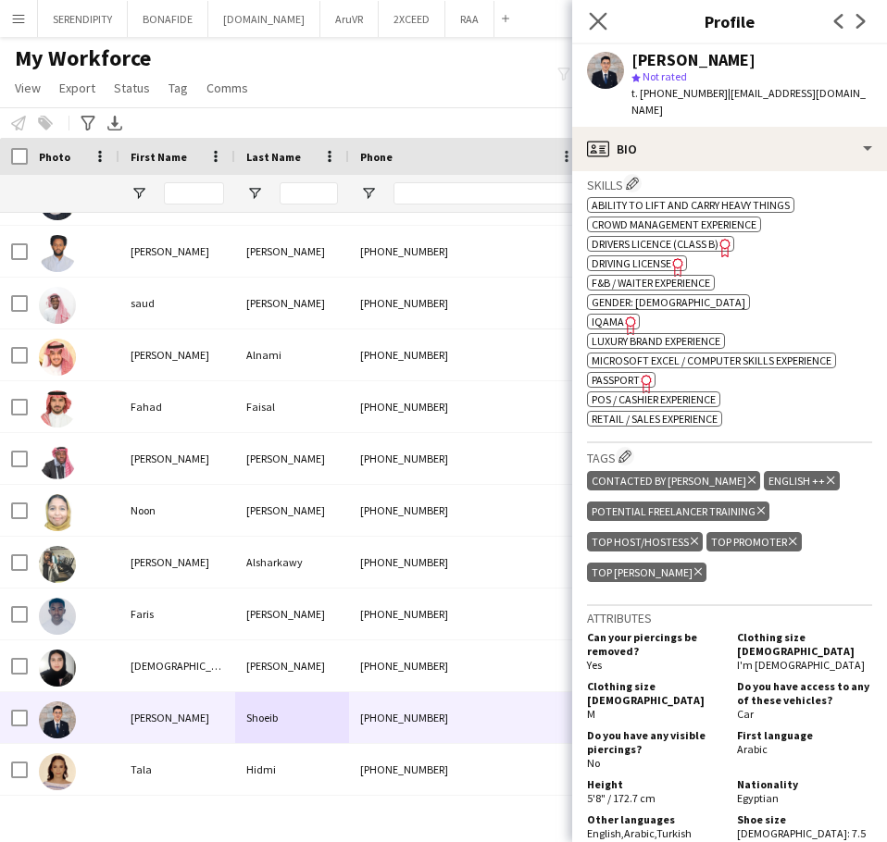
click at [593, 8] on app-icon "Close pop-in" at bounding box center [598, 21] width 27 height 27
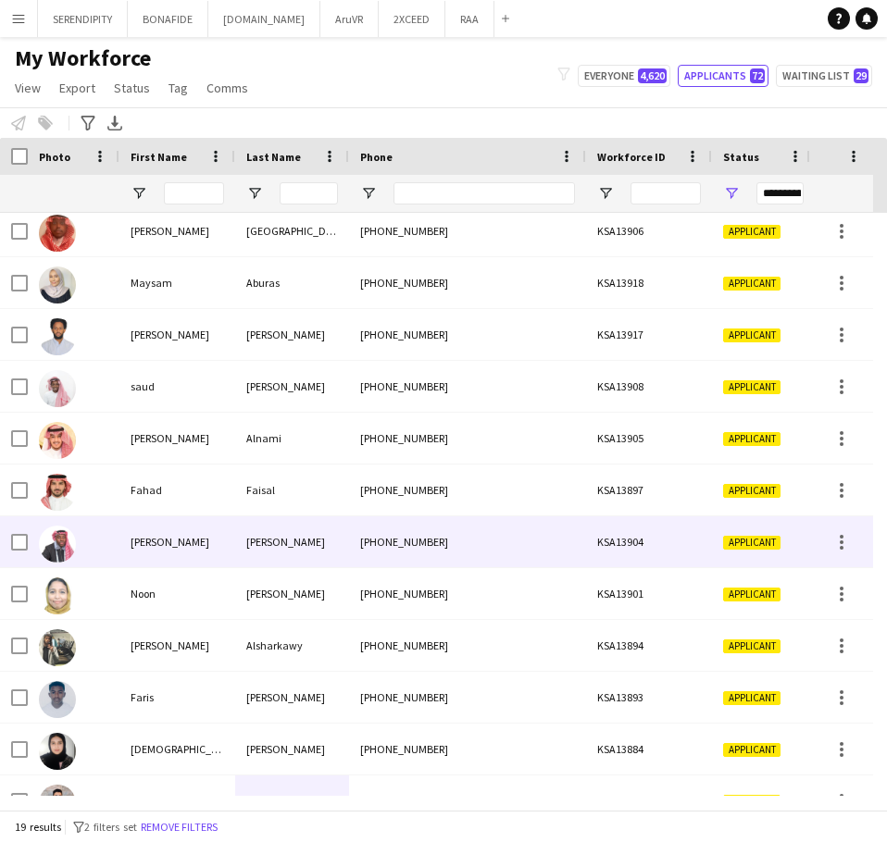
scroll to position [309, 0]
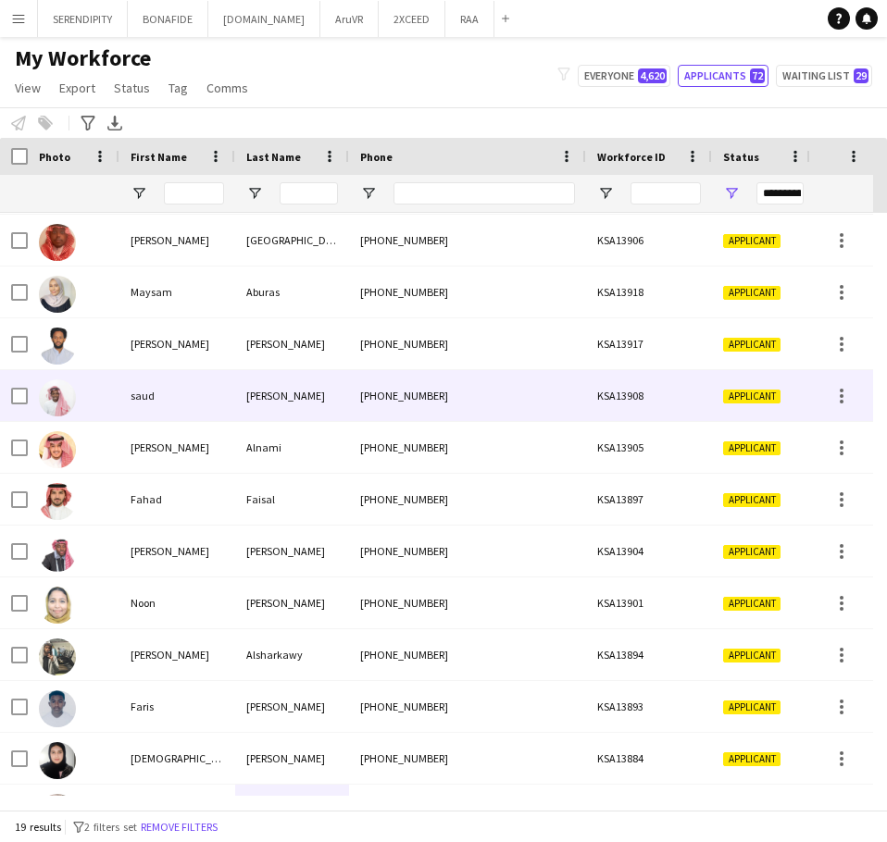
click at [235, 415] on div "[PERSON_NAME]" at bounding box center [292, 395] width 114 height 51
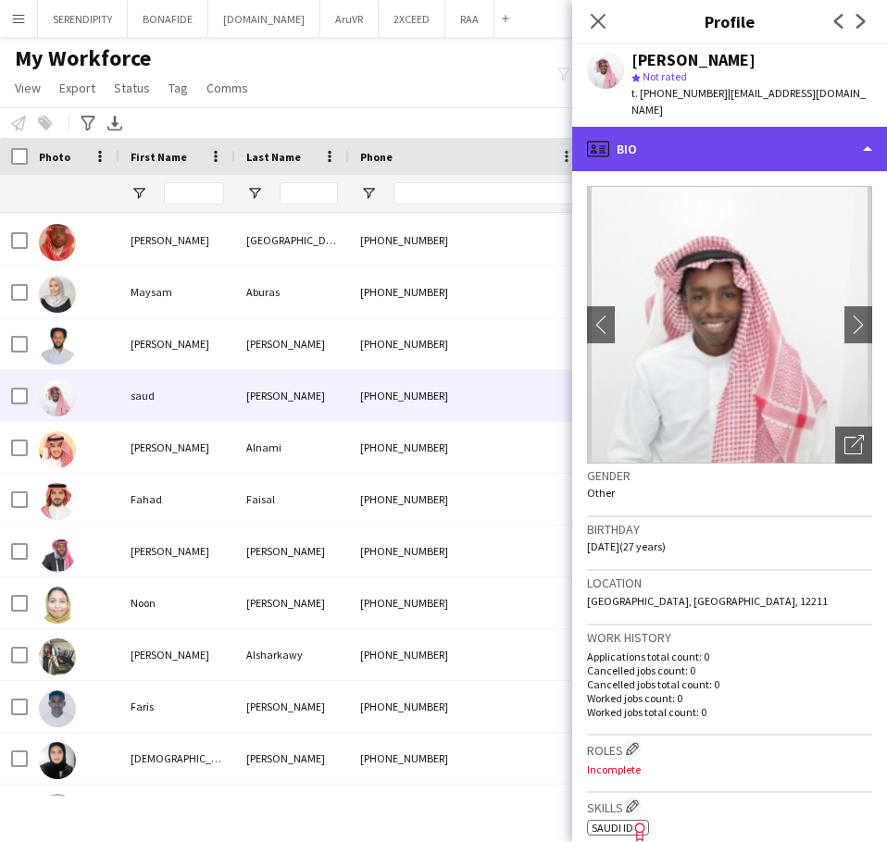
click at [693, 127] on div "profile Bio" at bounding box center [729, 149] width 315 height 44
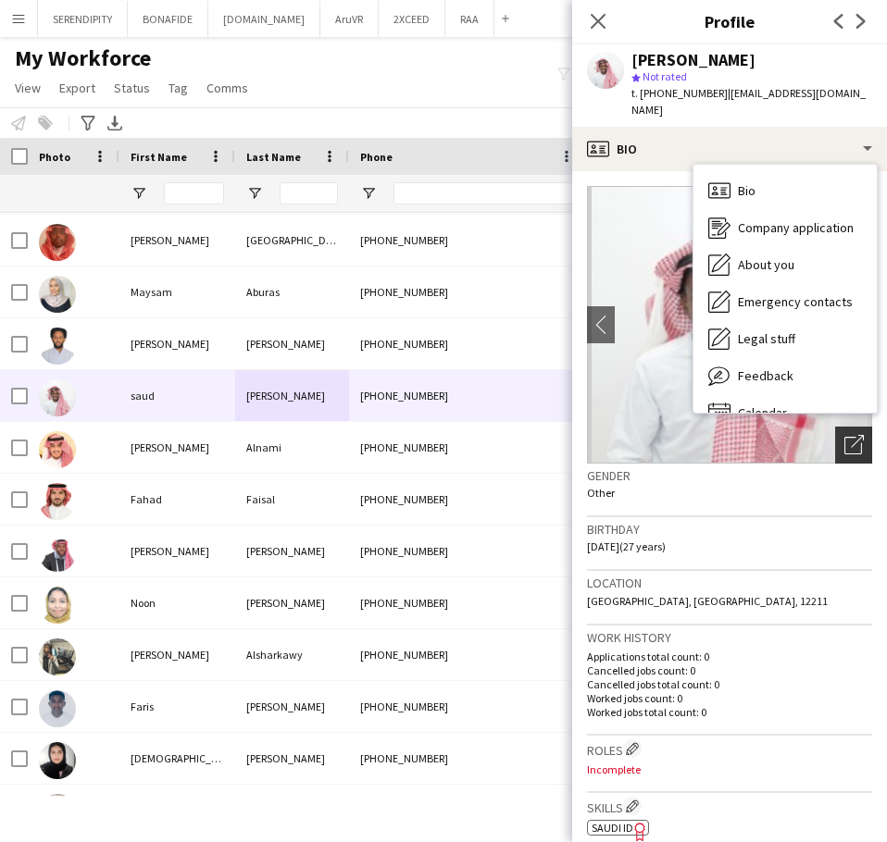
click at [844, 435] on icon "Open photos pop-in" at bounding box center [853, 444] width 19 height 19
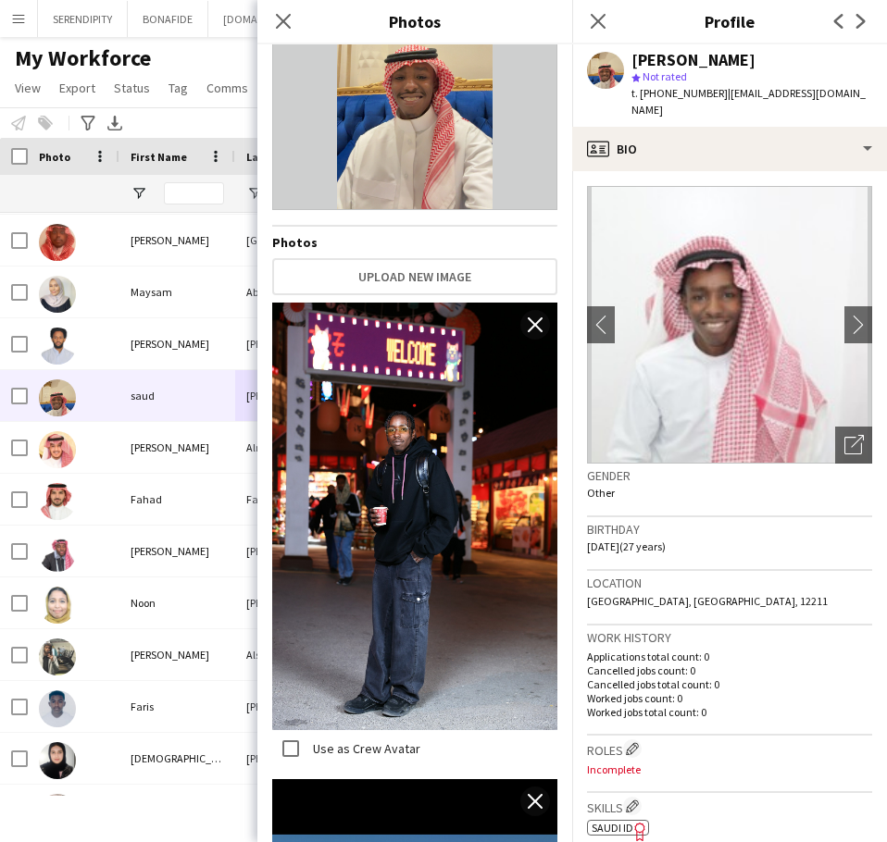
scroll to position [0, 0]
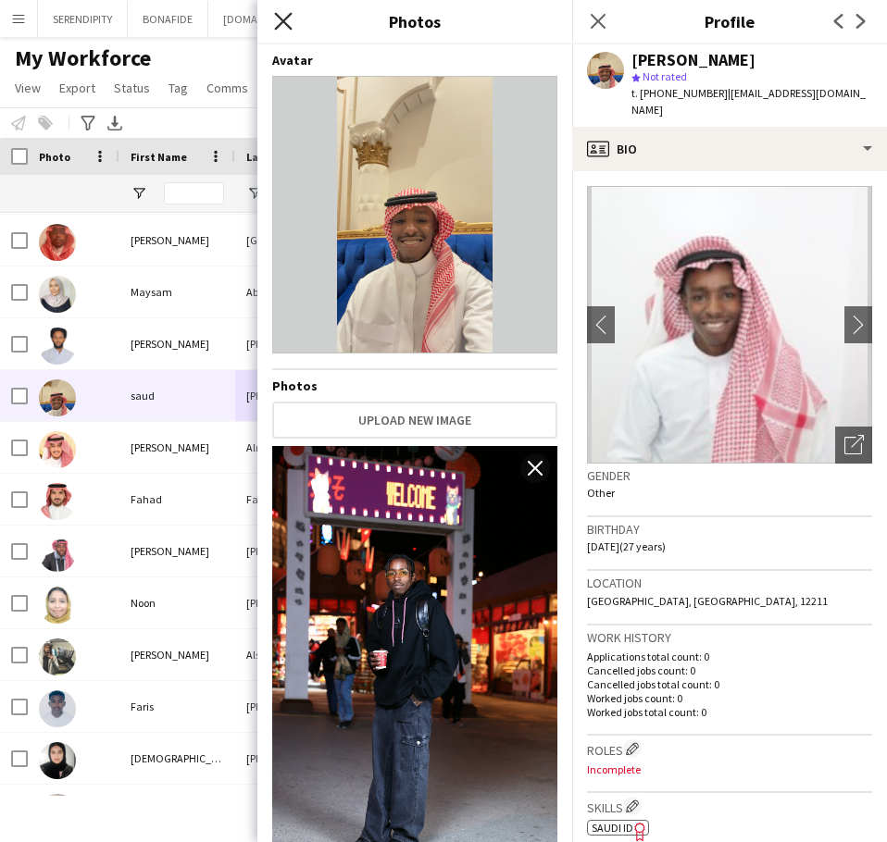
click at [280, 19] on icon at bounding box center [283, 21] width 18 height 18
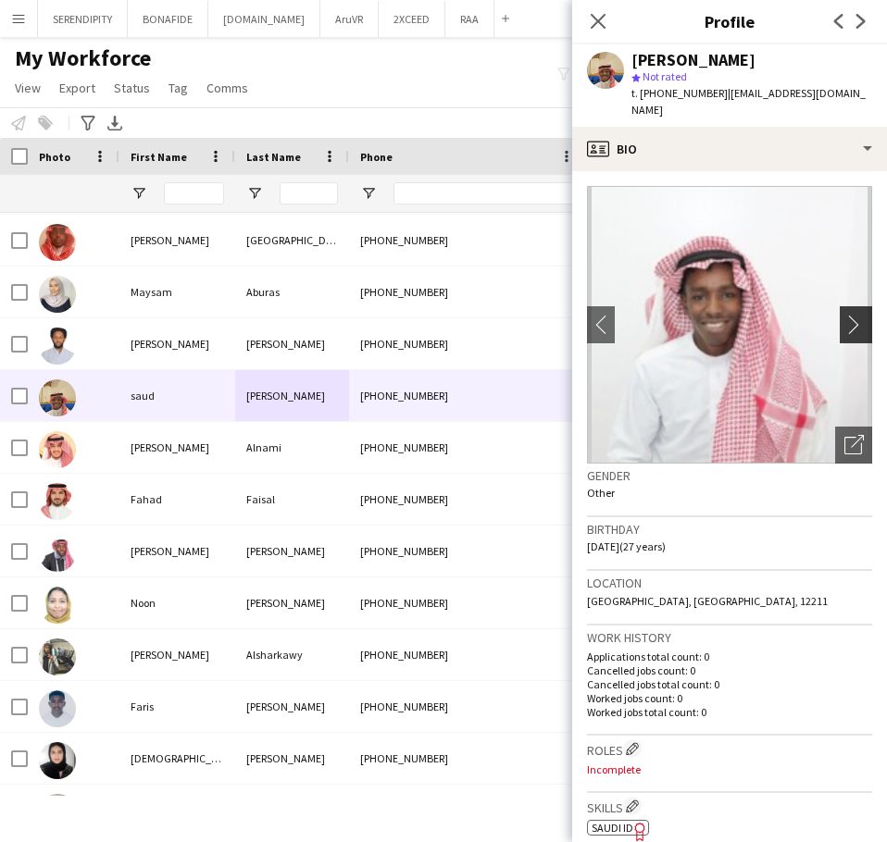
click at [844, 315] on app-icon "chevron-right" at bounding box center [858, 324] width 29 height 19
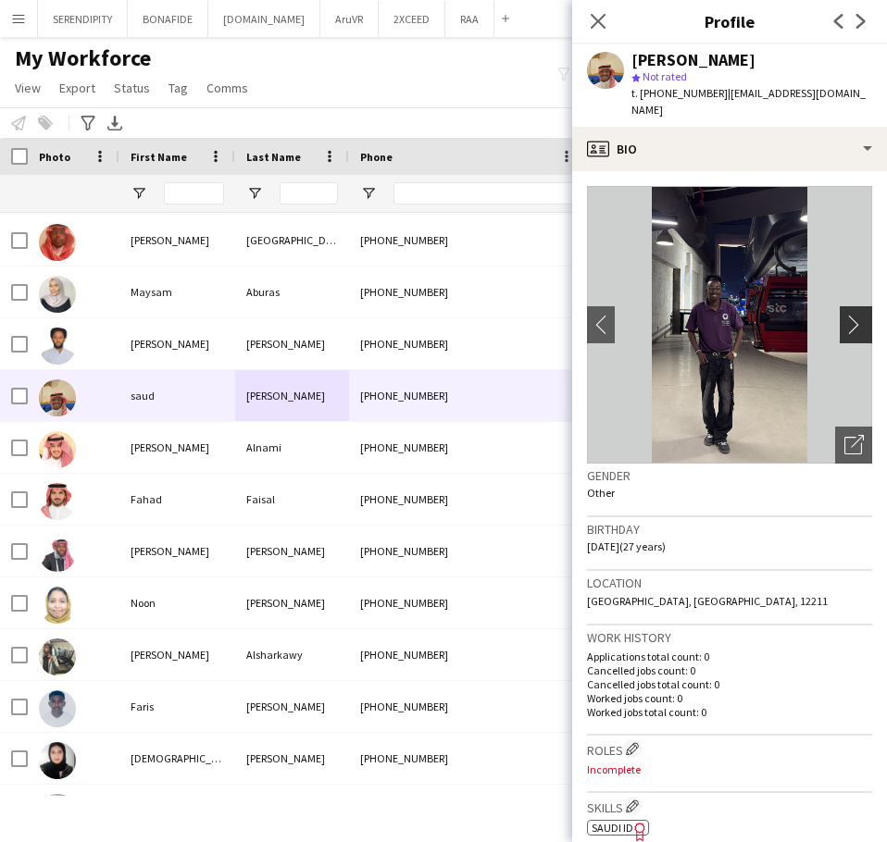
click at [844, 315] on app-icon "chevron-right" at bounding box center [858, 324] width 29 height 19
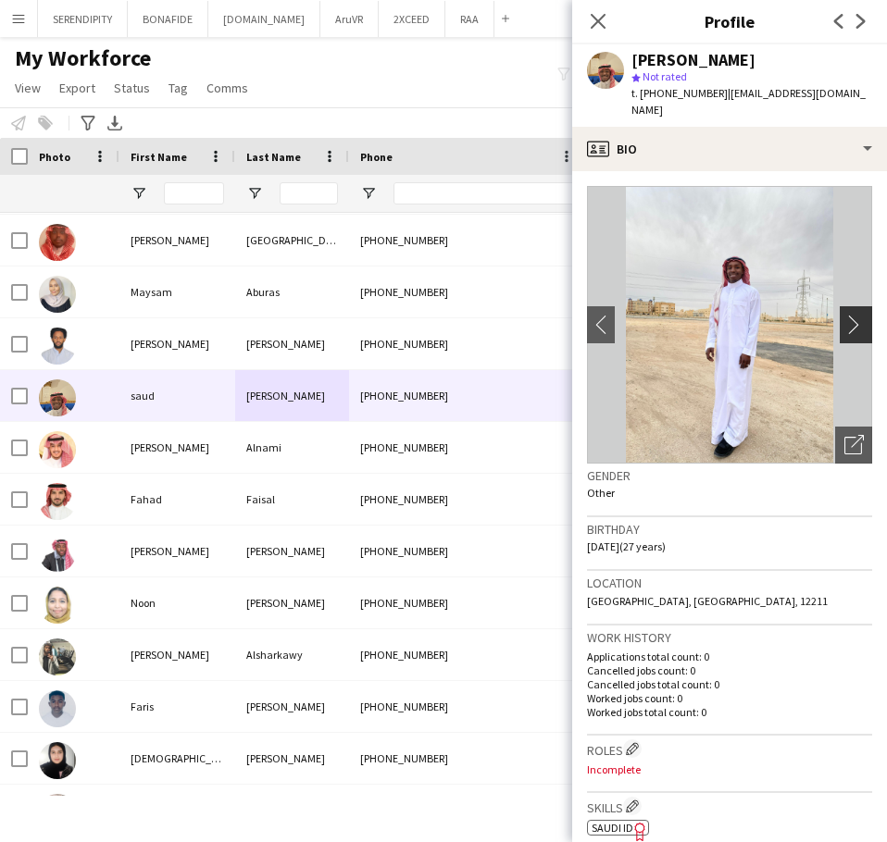
click at [844, 315] on app-icon "chevron-right" at bounding box center [858, 324] width 29 height 19
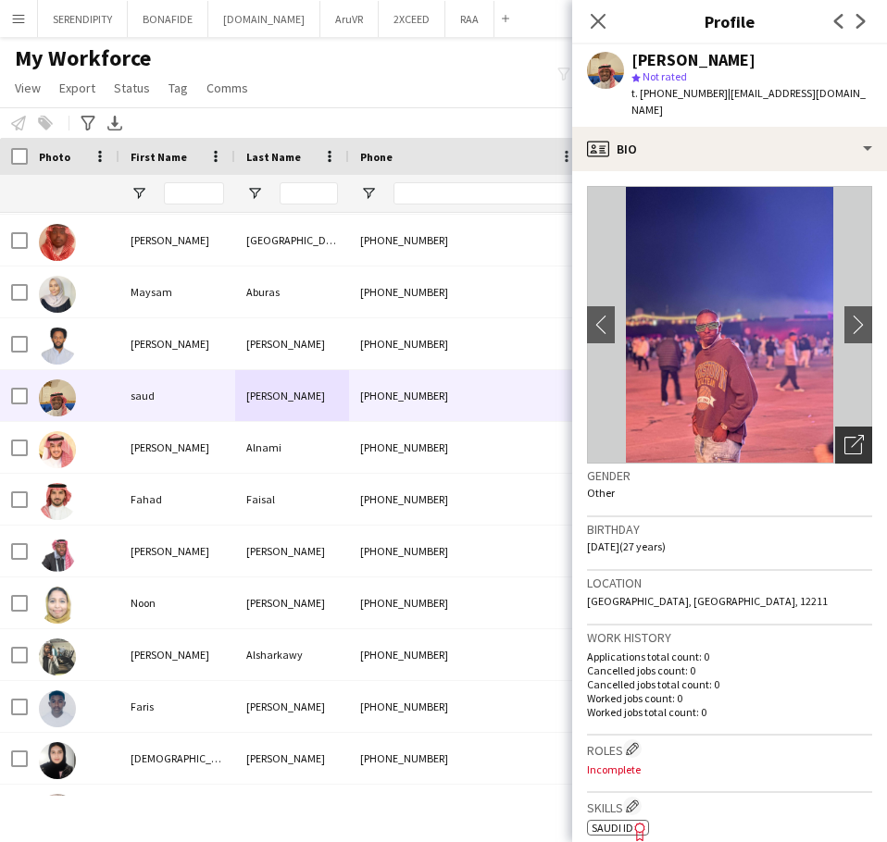
click at [847, 435] on icon "Open photos pop-in" at bounding box center [853, 444] width 19 height 19
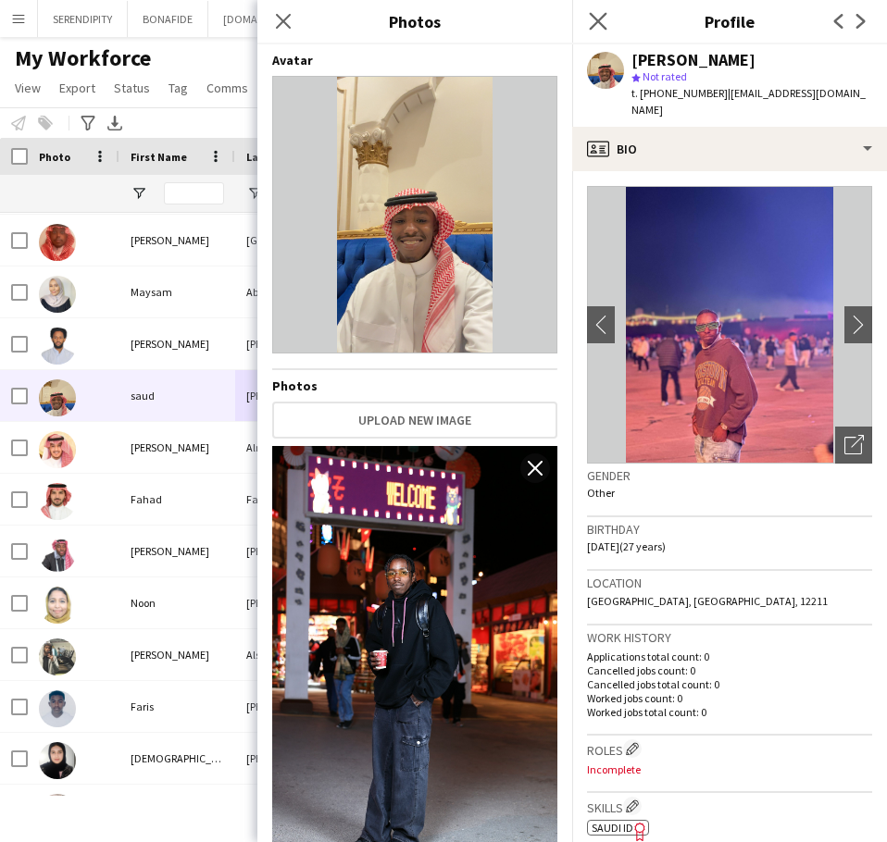
click at [601, 11] on app-icon "Close pop-in" at bounding box center [598, 21] width 27 height 27
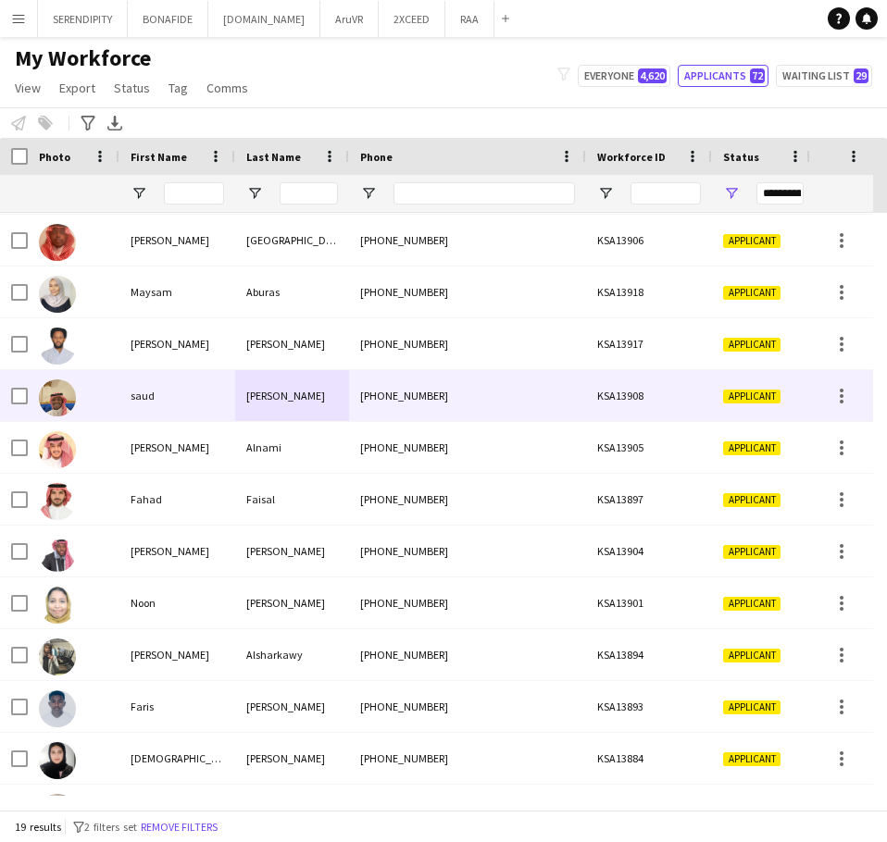
click at [207, 399] on div "saud" at bounding box center [177, 395] width 116 height 51
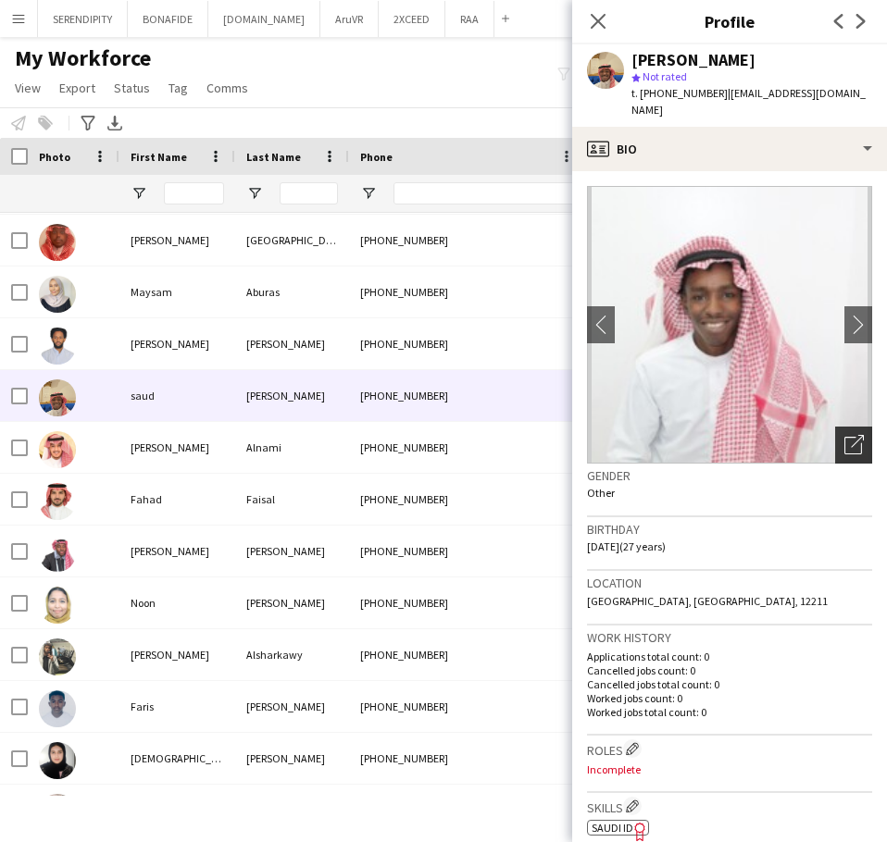
click at [846, 435] on icon "Open photos pop-in" at bounding box center [853, 444] width 19 height 19
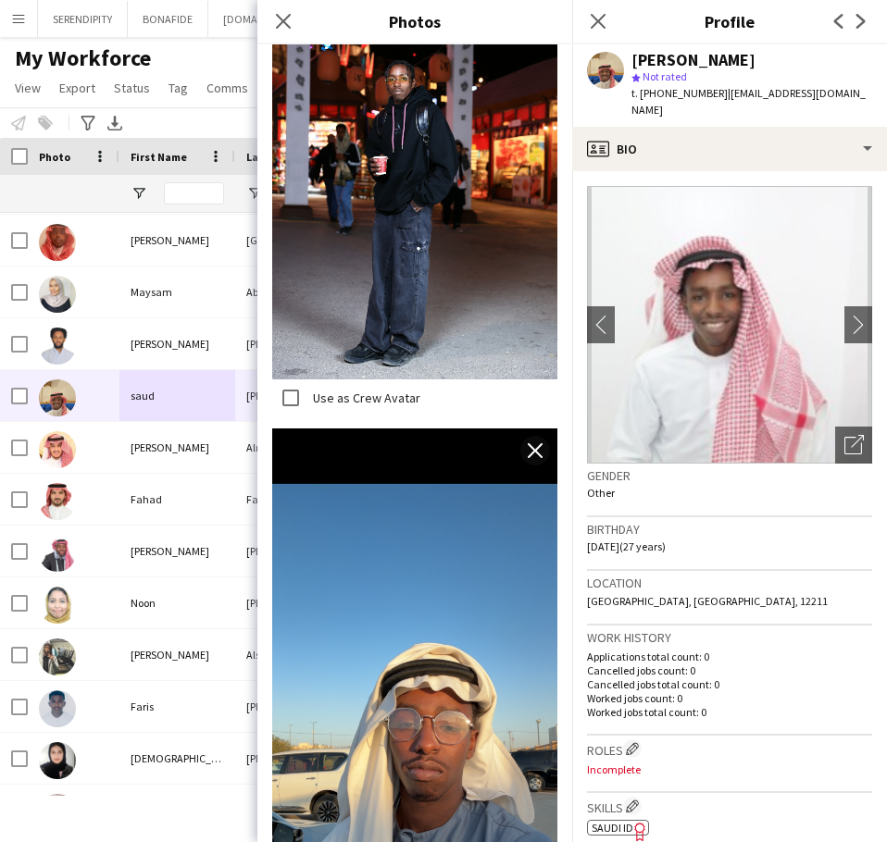
scroll to position [525, 0]
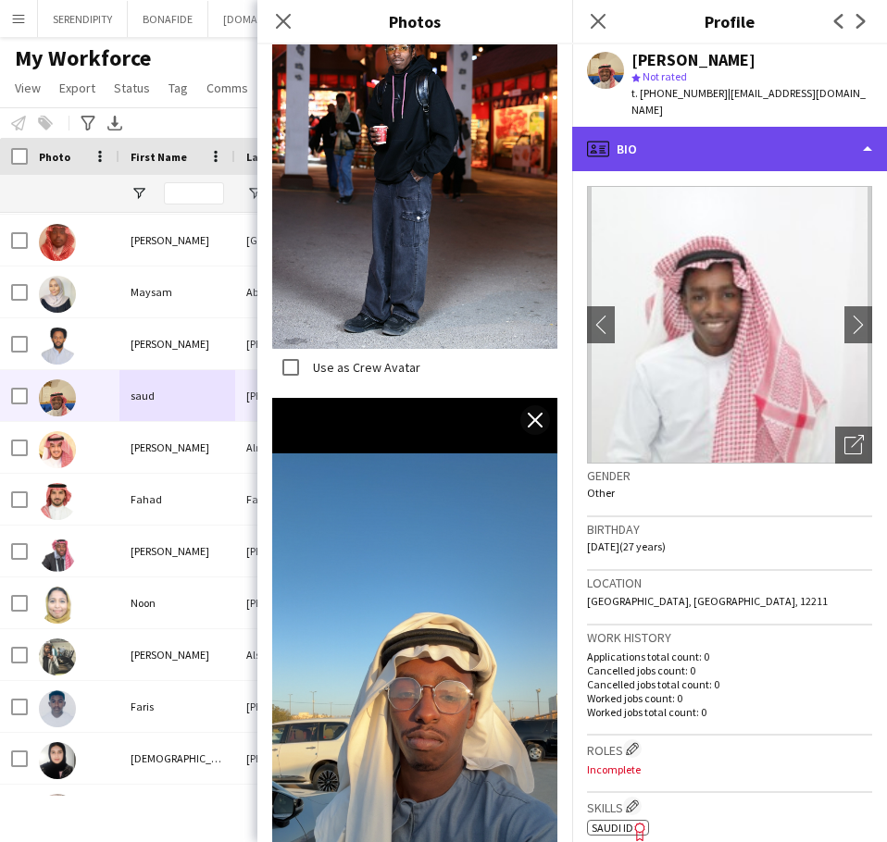
click at [740, 130] on div "profile Bio" at bounding box center [729, 149] width 315 height 44
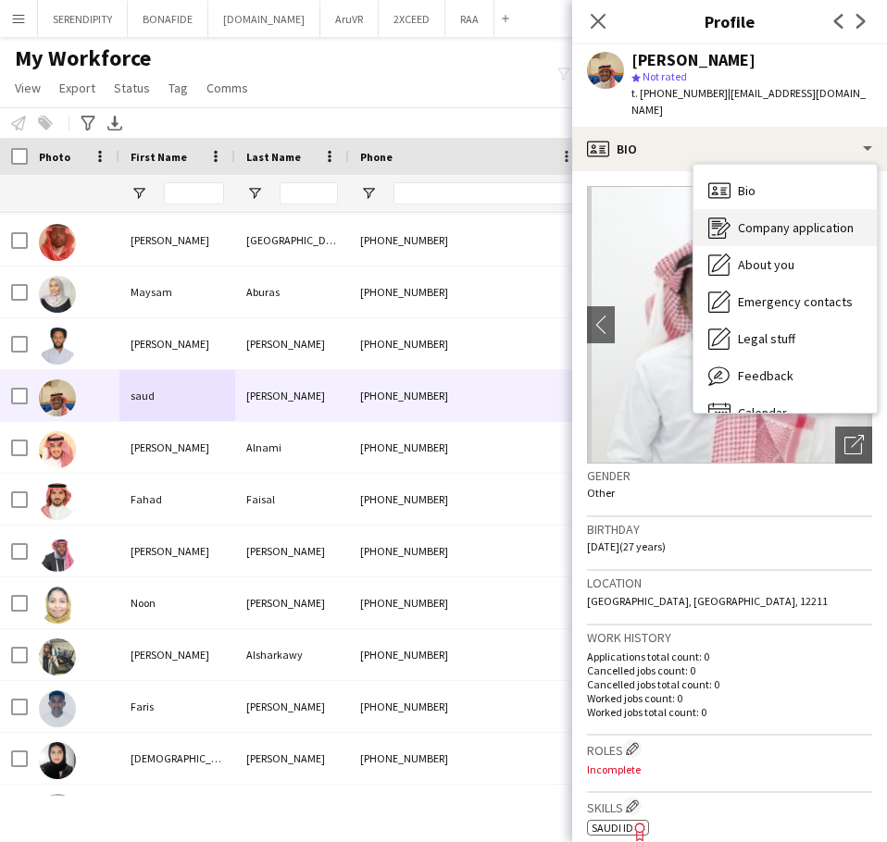
click at [786, 219] on span "Company application" at bounding box center [796, 227] width 116 height 17
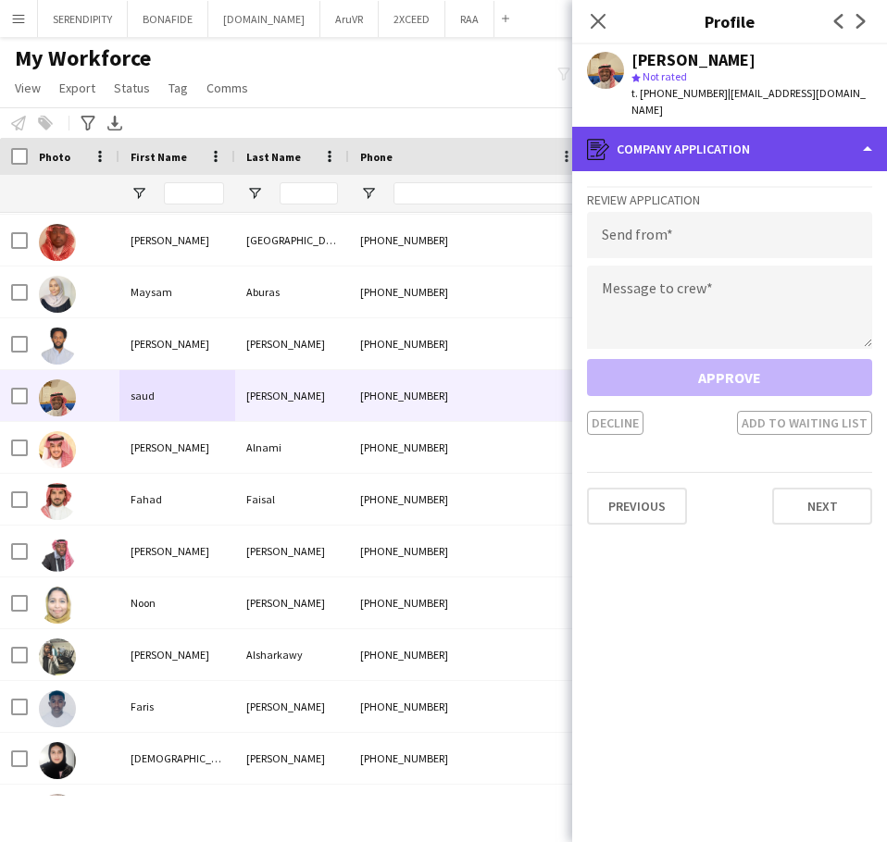
click at [754, 131] on div "register Company application" at bounding box center [729, 149] width 315 height 44
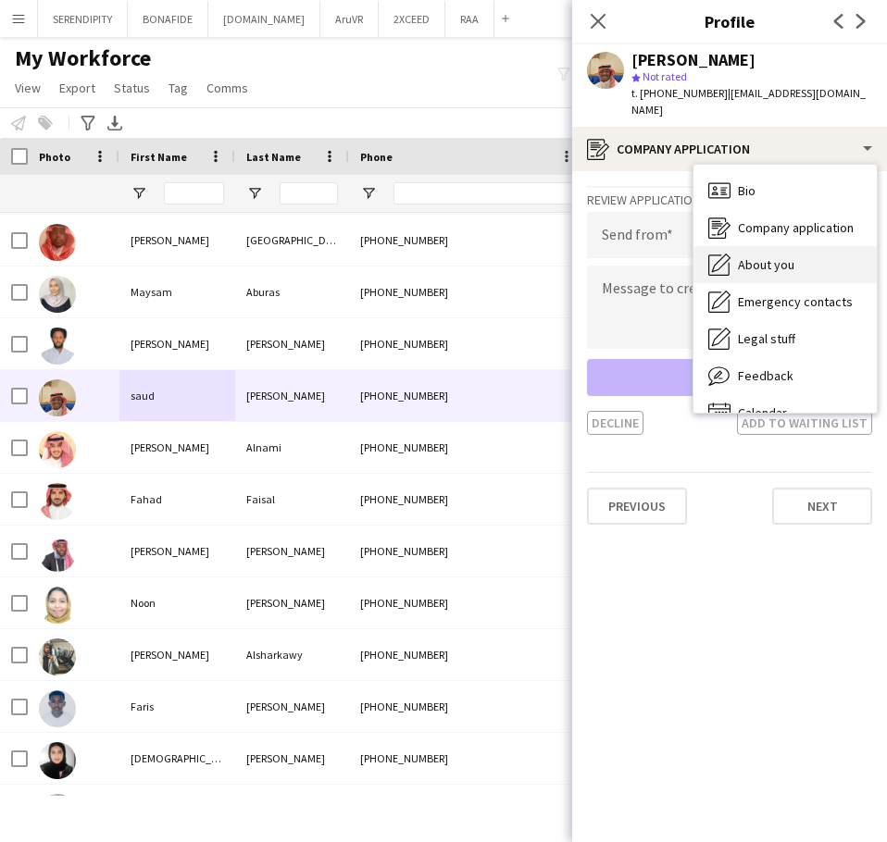
click at [767, 246] on div "About you About you" at bounding box center [784, 264] width 183 height 37
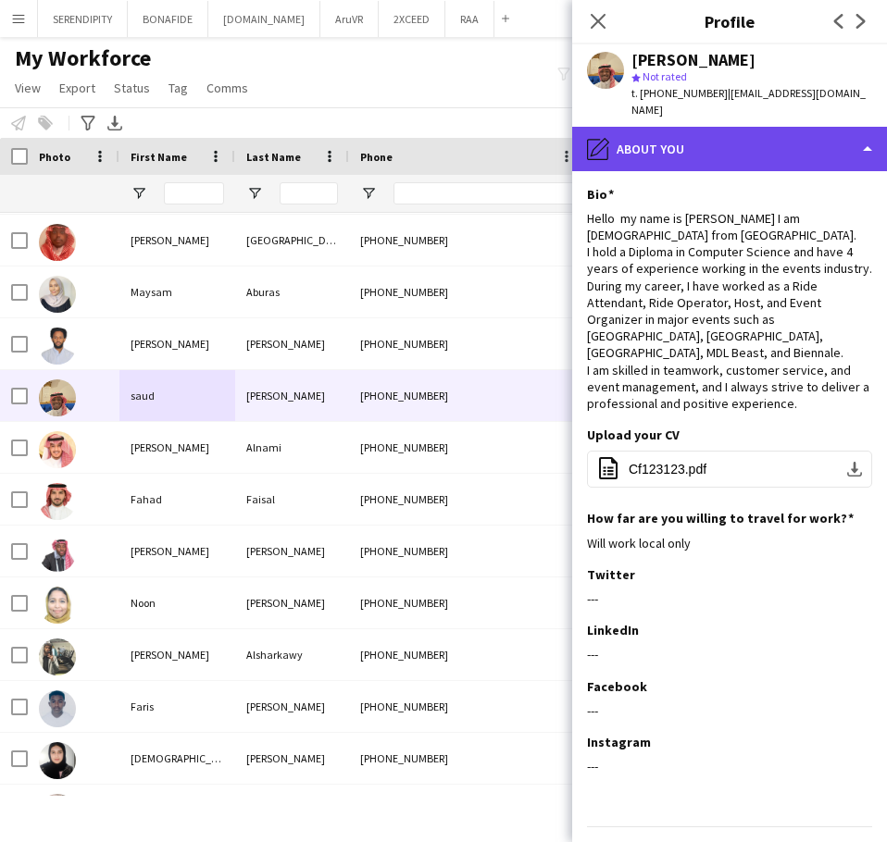
click at [741, 132] on div "pencil4 About you" at bounding box center [729, 149] width 315 height 44
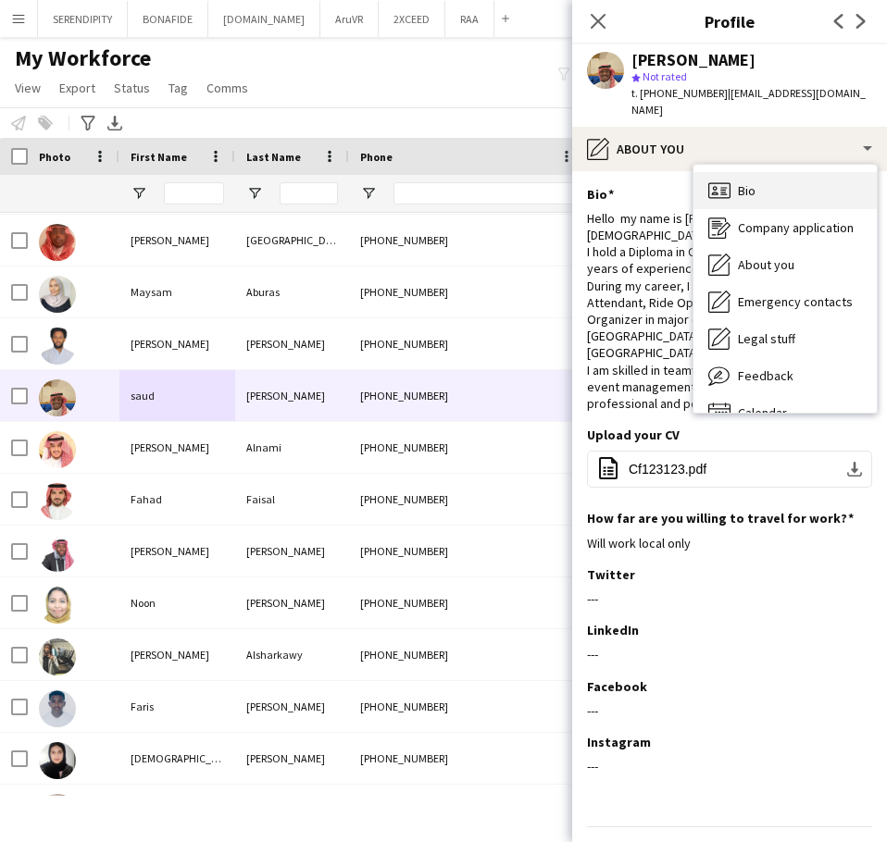
click at [792, 182] on div "Bio Bio" at bounding box center [784, 190] width 183 height 37
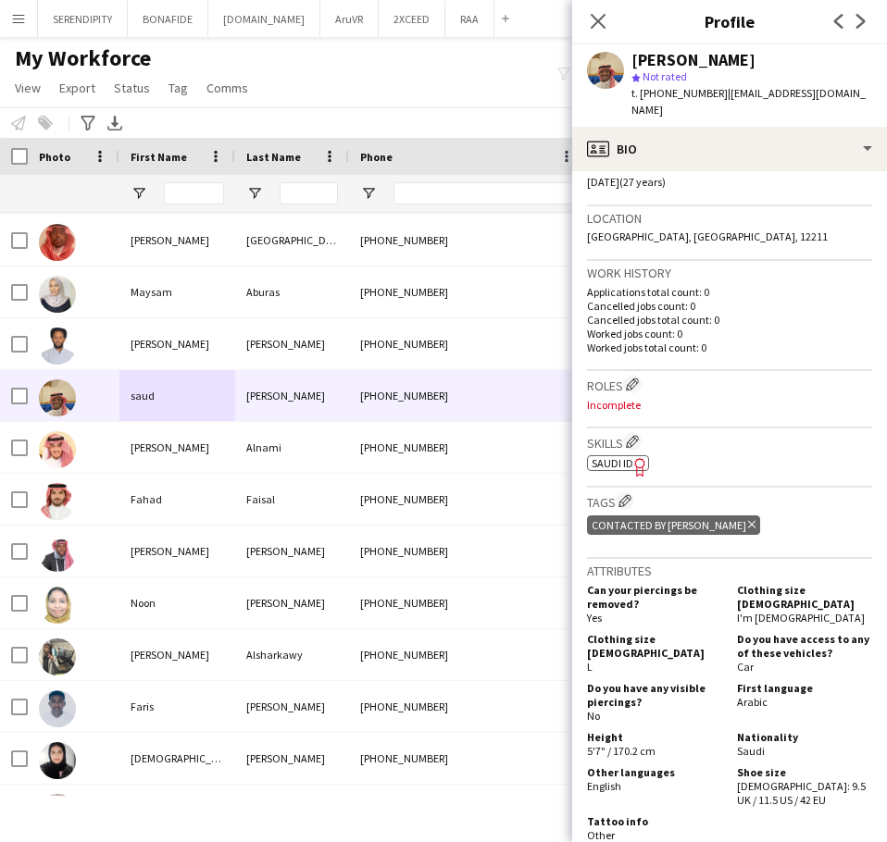
scroll to position [370, 0]
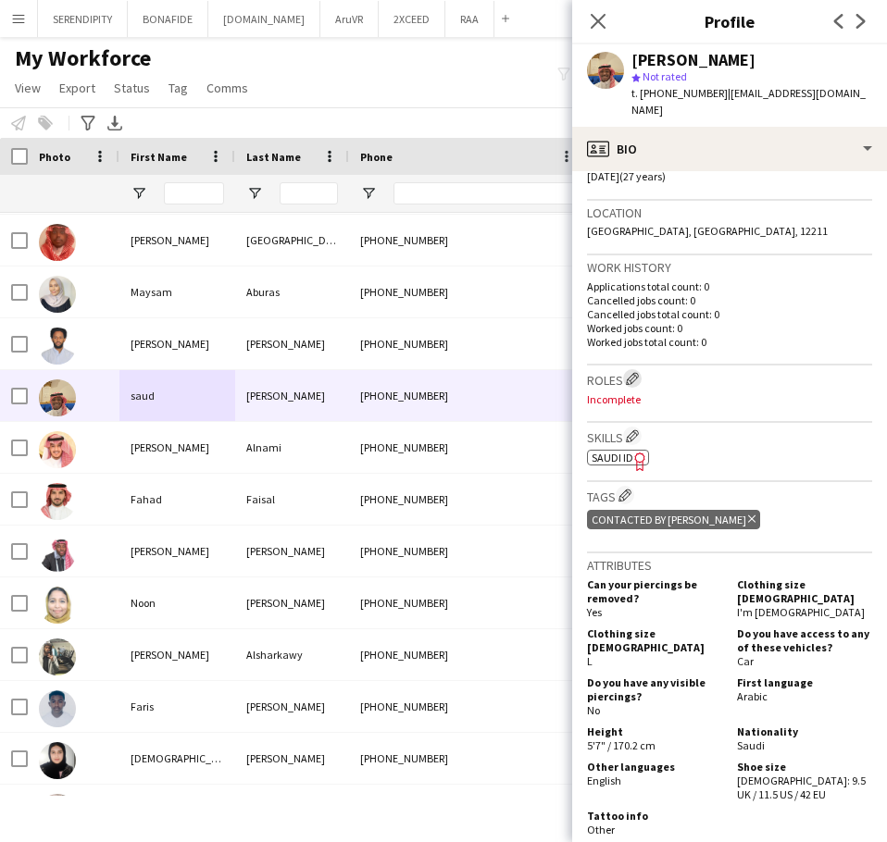
click at [633, 372] on app-icon "Edit crew company roles" at bounding box center [632, 378] width 13 height 13
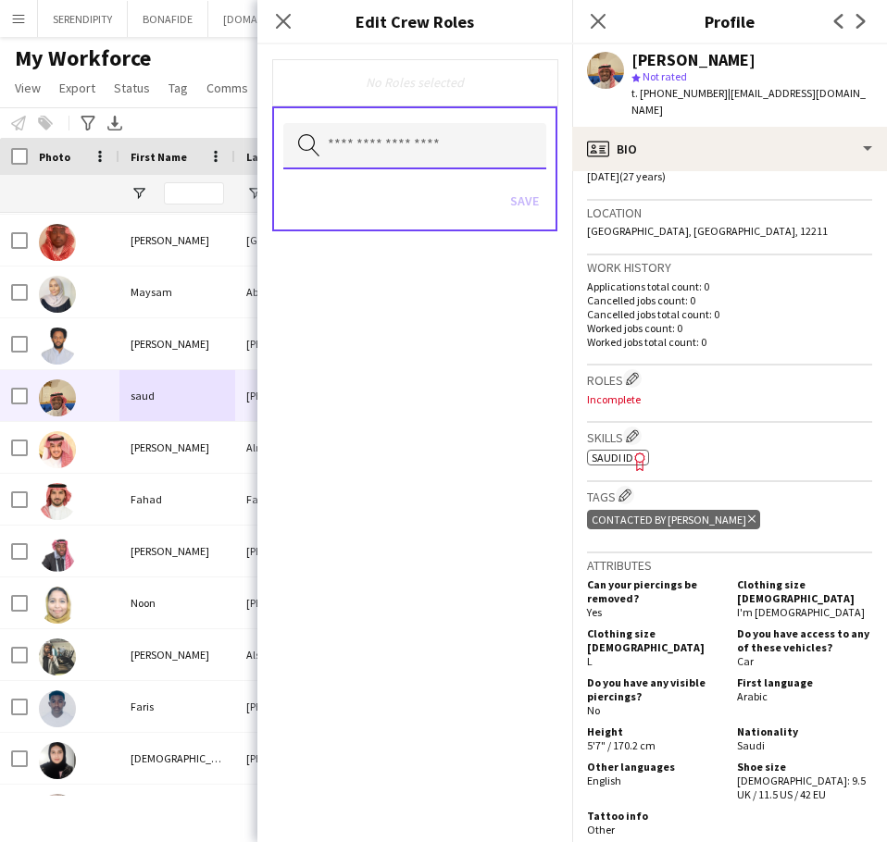
click at [371, 141] on input "text" at bounding box center [414, 146] width 263 height 46
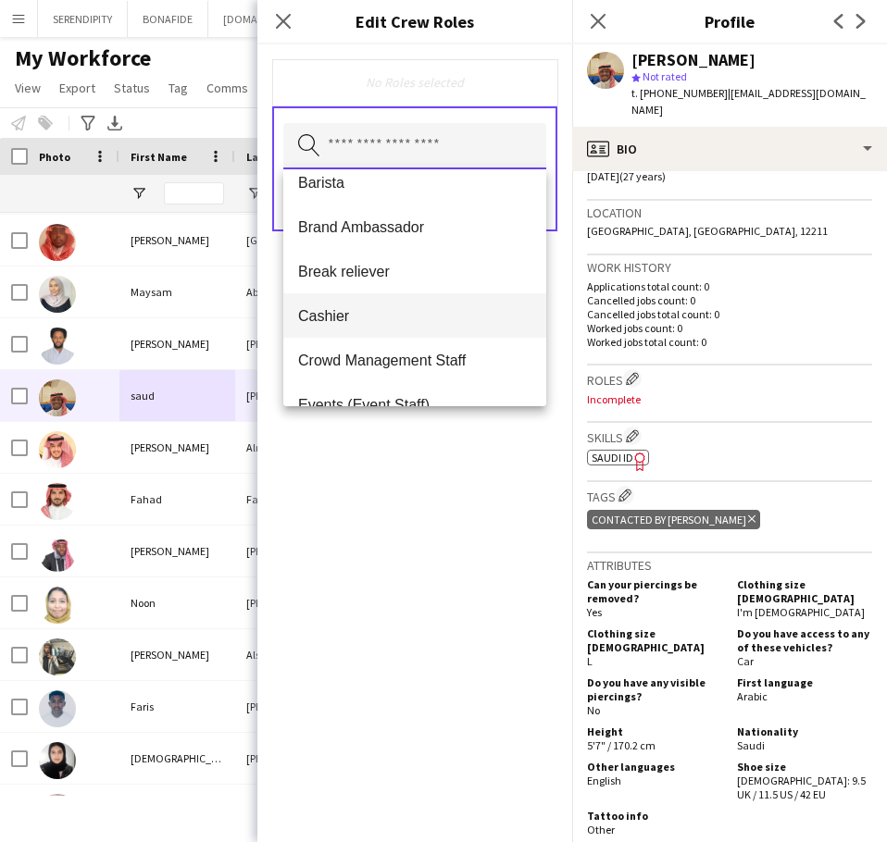
scroll to position [123, 0]
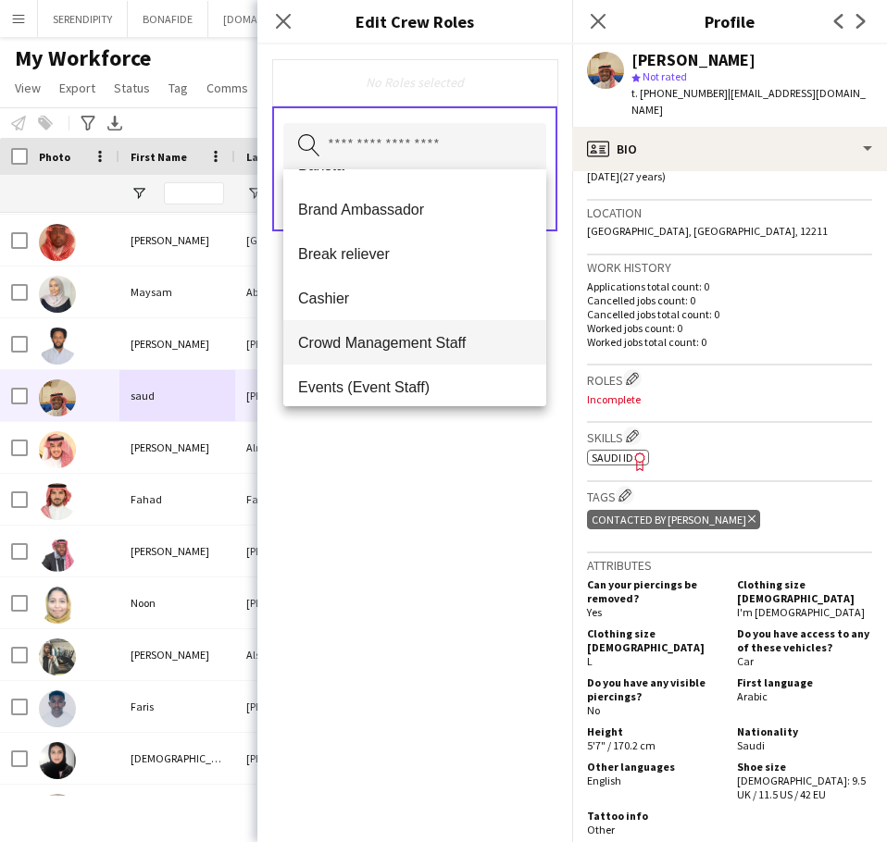
click at [442, 334] on span "Crowd Management Staff" at bounding box center [414, 343] width 233 height 18
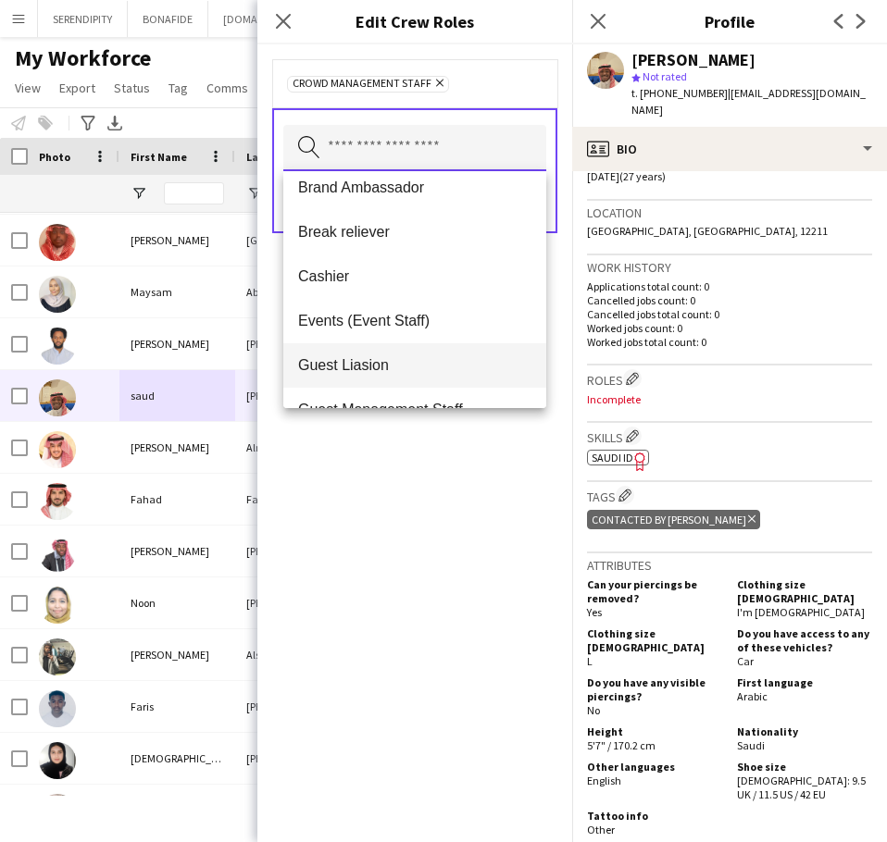
scroll to position [185, 0]
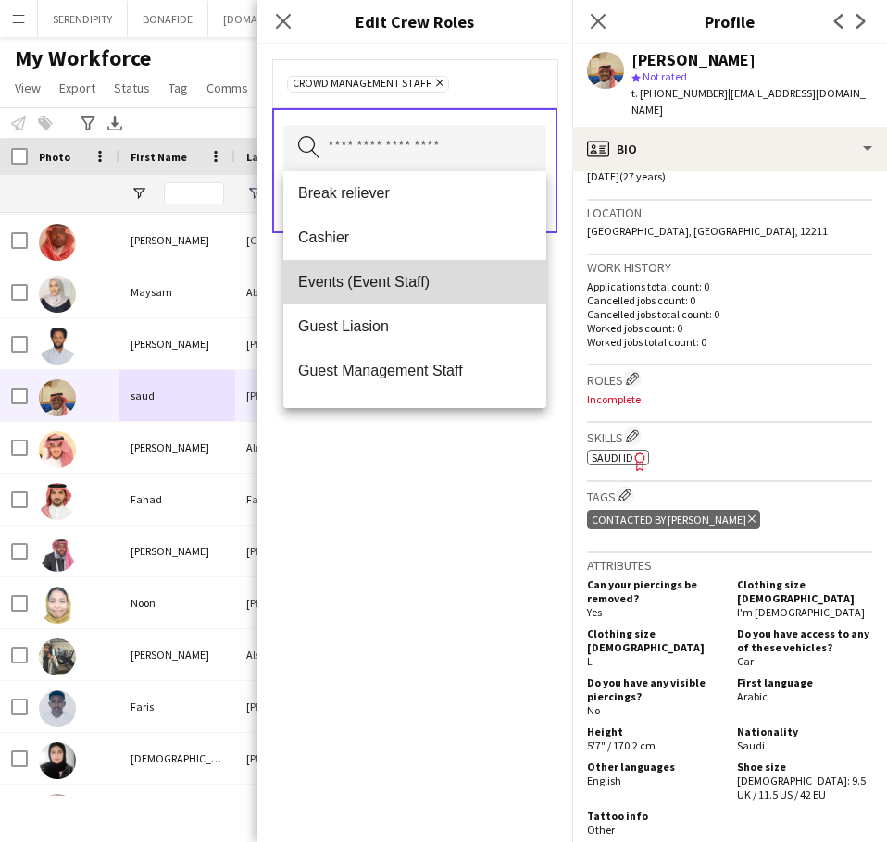
click at [421, 283] on span "Events (Event Staff)" at bounding box center [414, 282] width 233 height 18
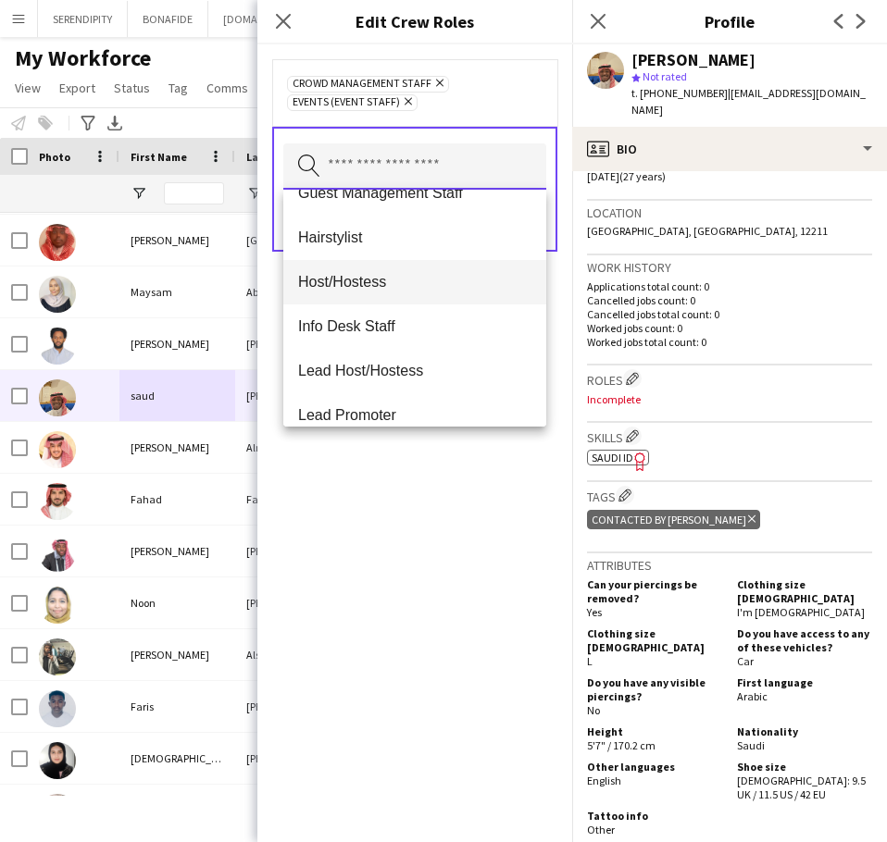
scroll to position [340, 0]
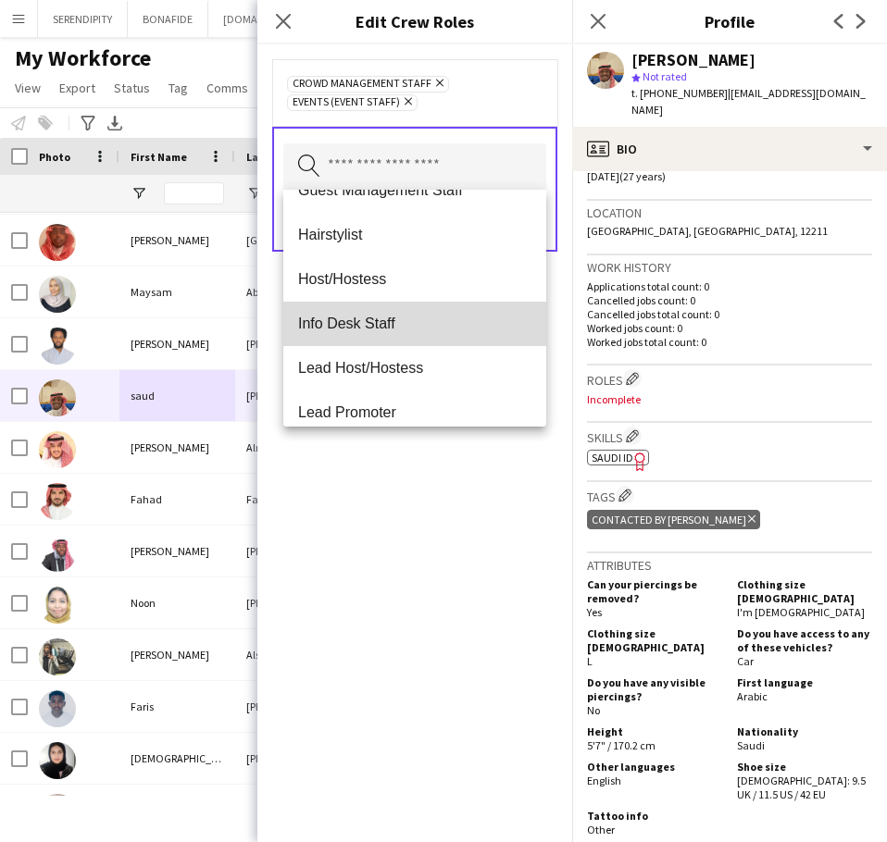
click at [421, 326] on span "Info Desk Staff" at bounding box center [414, 324] width 233 height 18
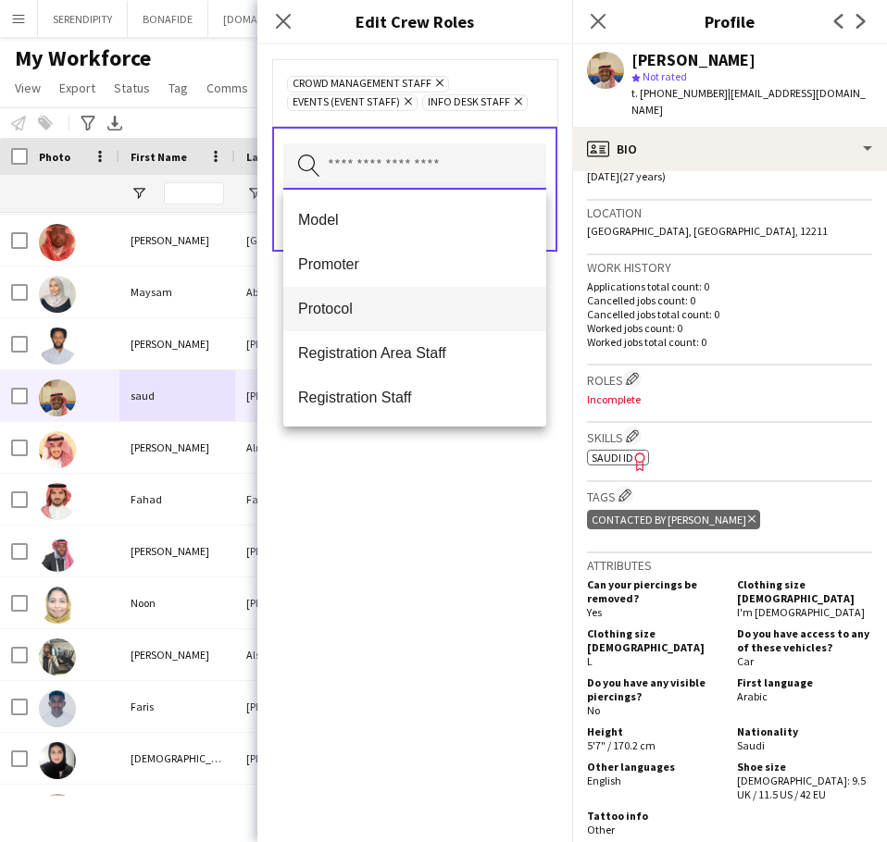
scroll to position [741, 0]
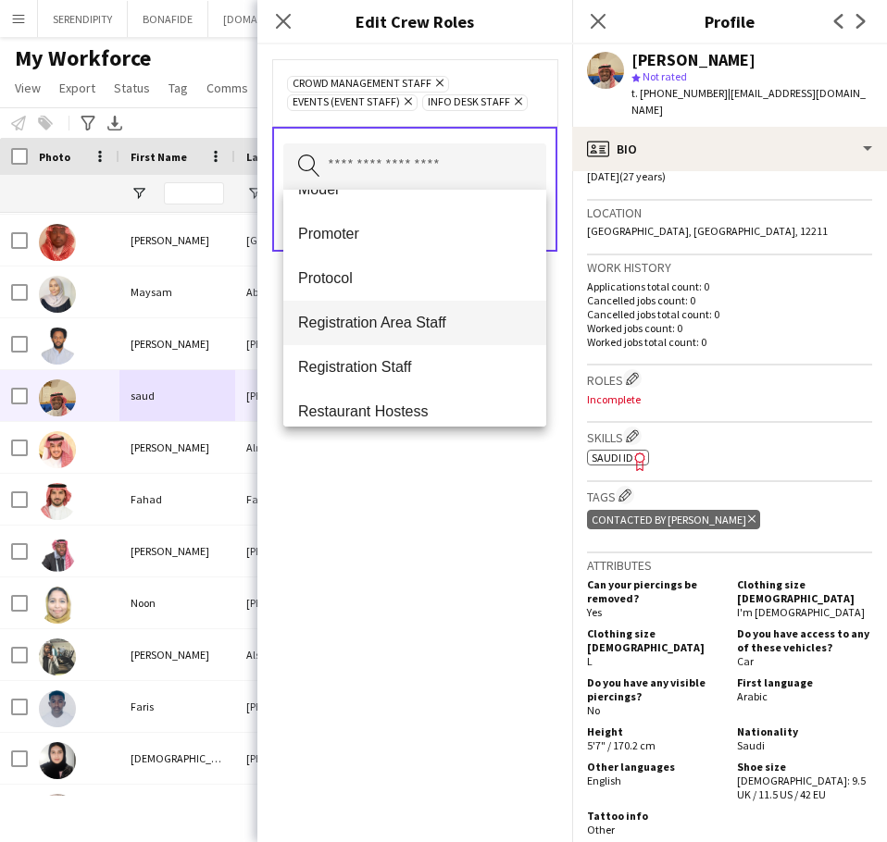
click at [434, 326] on span "Registration Area Staff" at bounding box center [414, 323] width 233 height 18
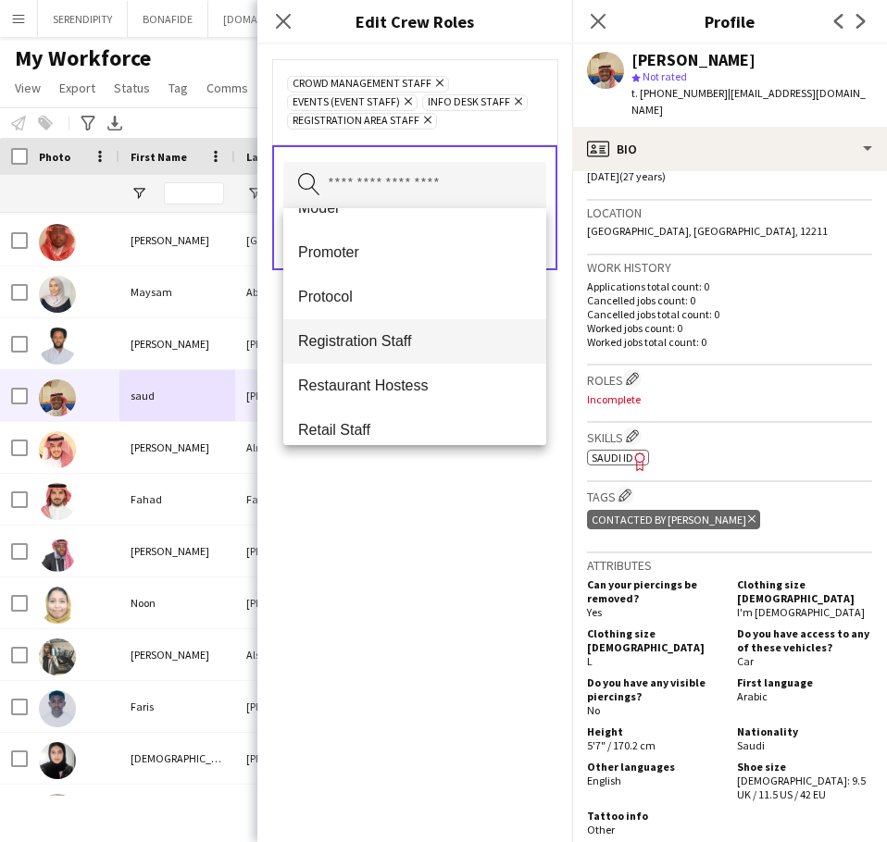
click at [385, 344] on span "Registration Staff" at bounding box center [414, 341] width 233 height 18
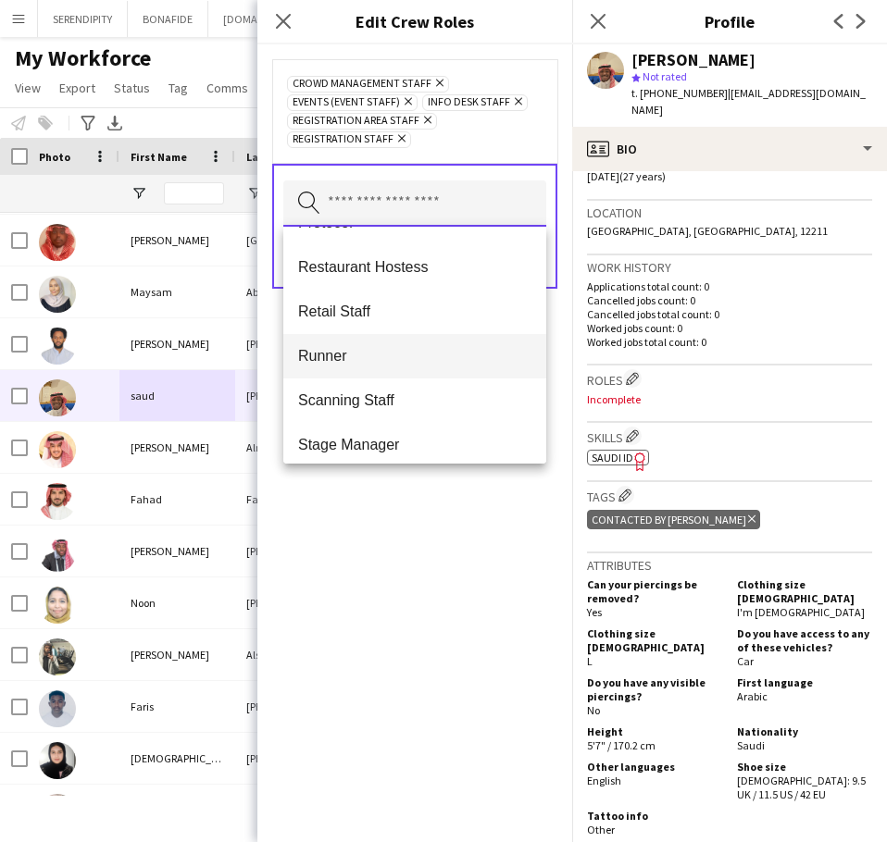
scroll to position [864, 0]
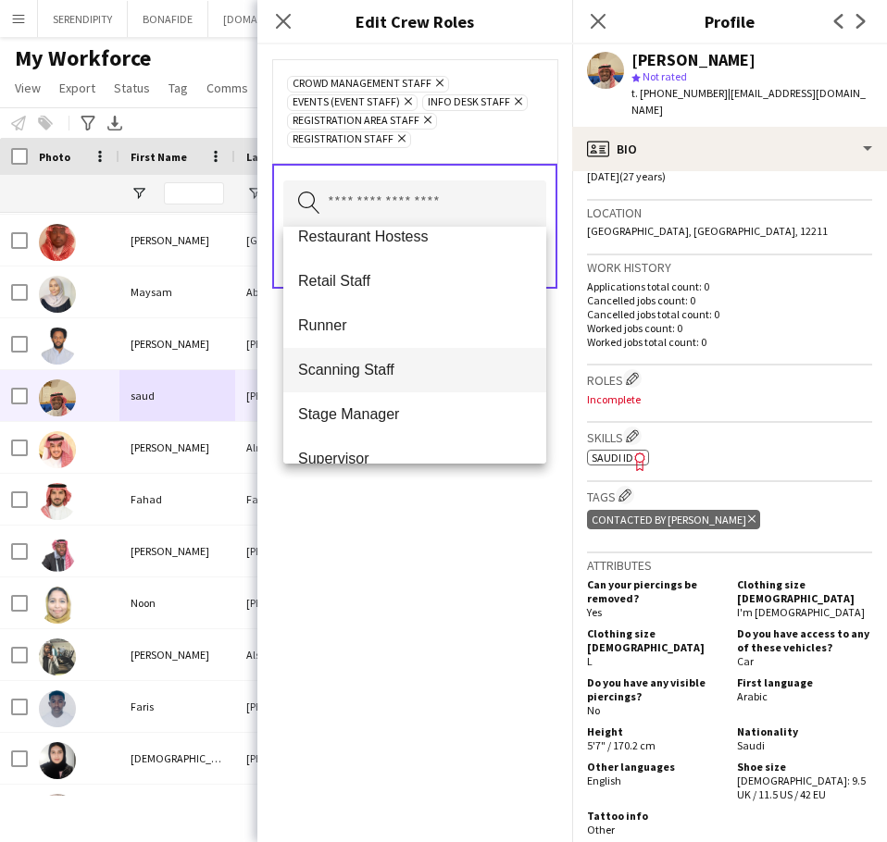
click at [409, 368] on span "Scanning Staff" at bounding box center [414, 370] width 233 height 18
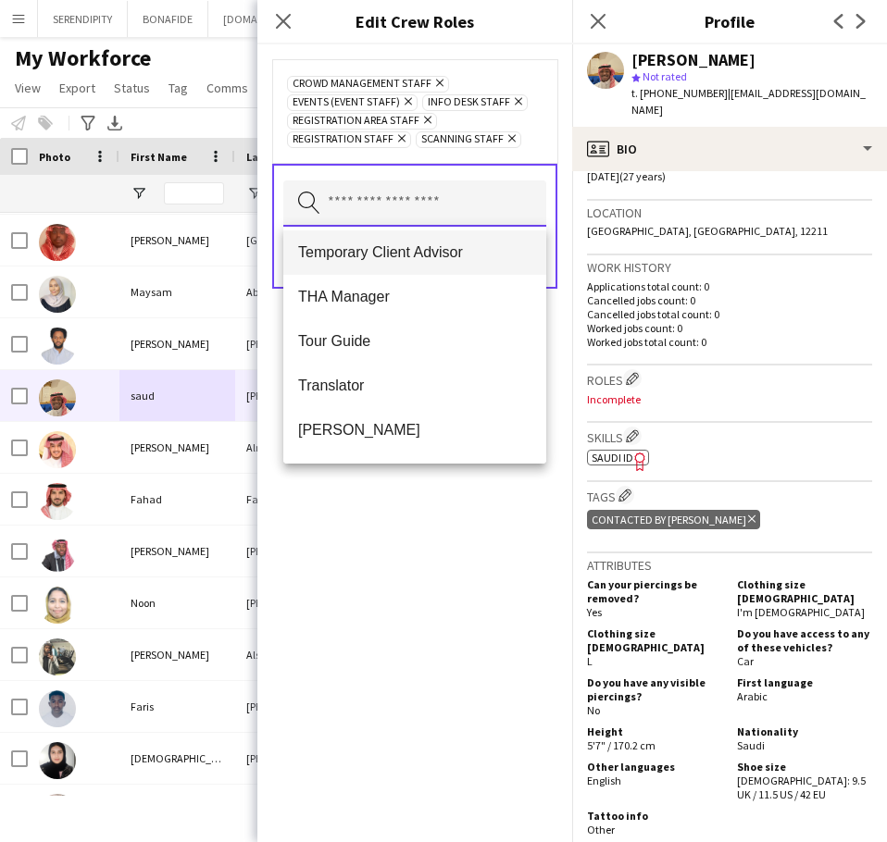
scroll to position [1234, 0]
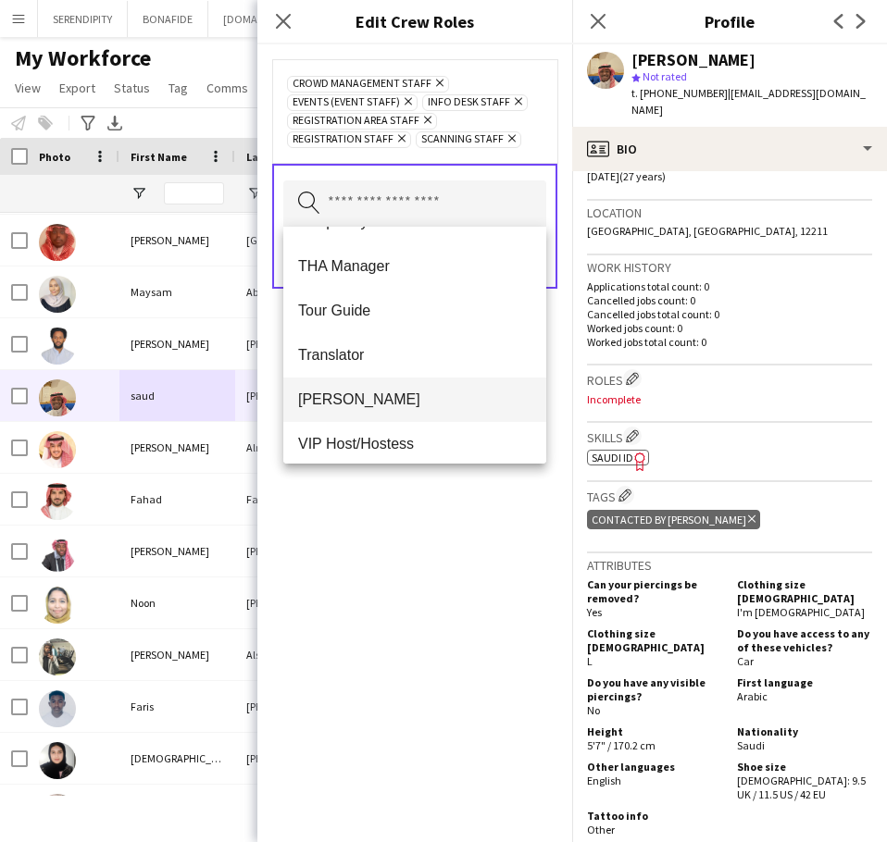
click at [414, 392] on span "[PERSON_NAME]" at bounding box center [414, 400] width 233 height 18
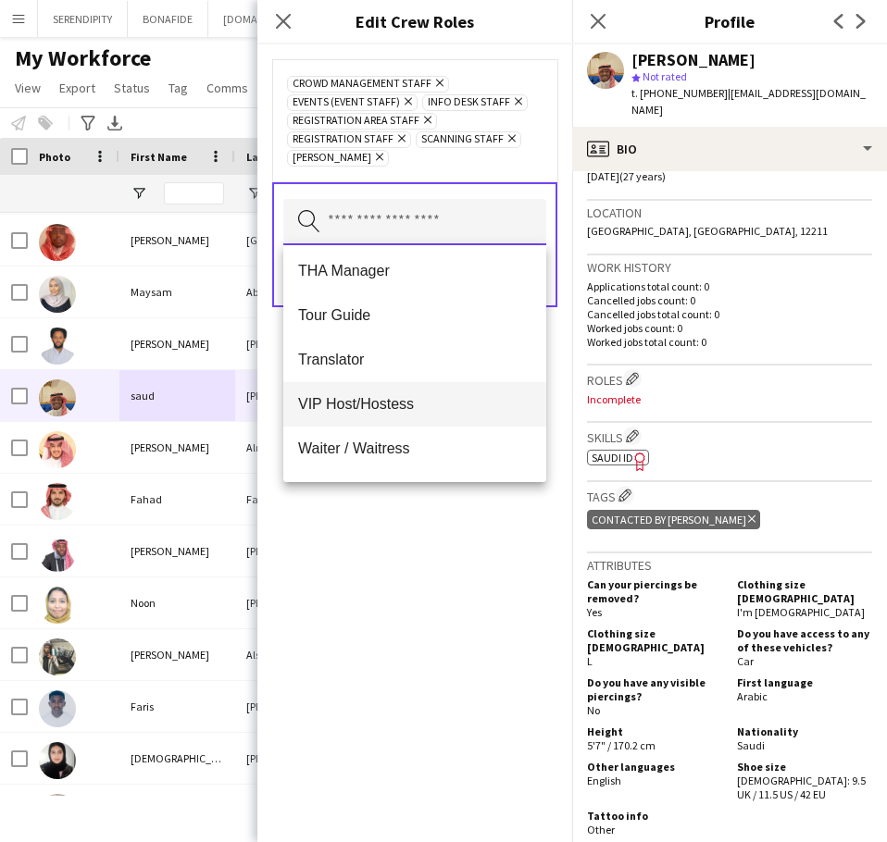
scroll to position [1289, 0]
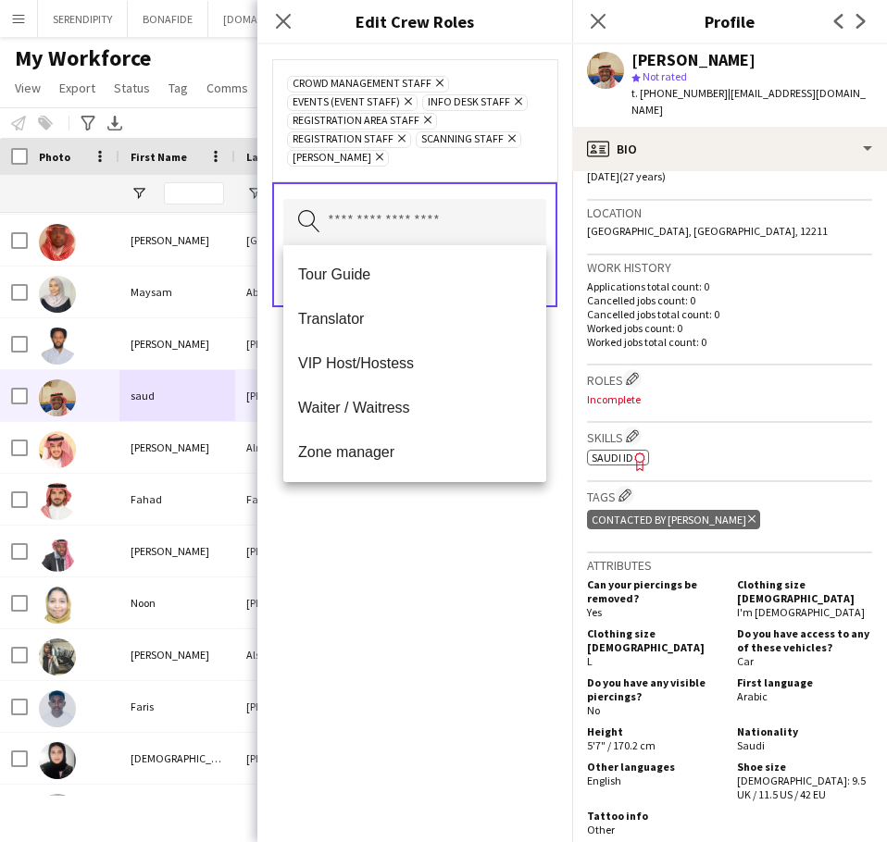
click at [443, 591] on div "Crowd Management Staff Remove Events (Event Staff) Remove Info Desk Staff Remov…" at bounding box center [414, 443] width 315 height 798
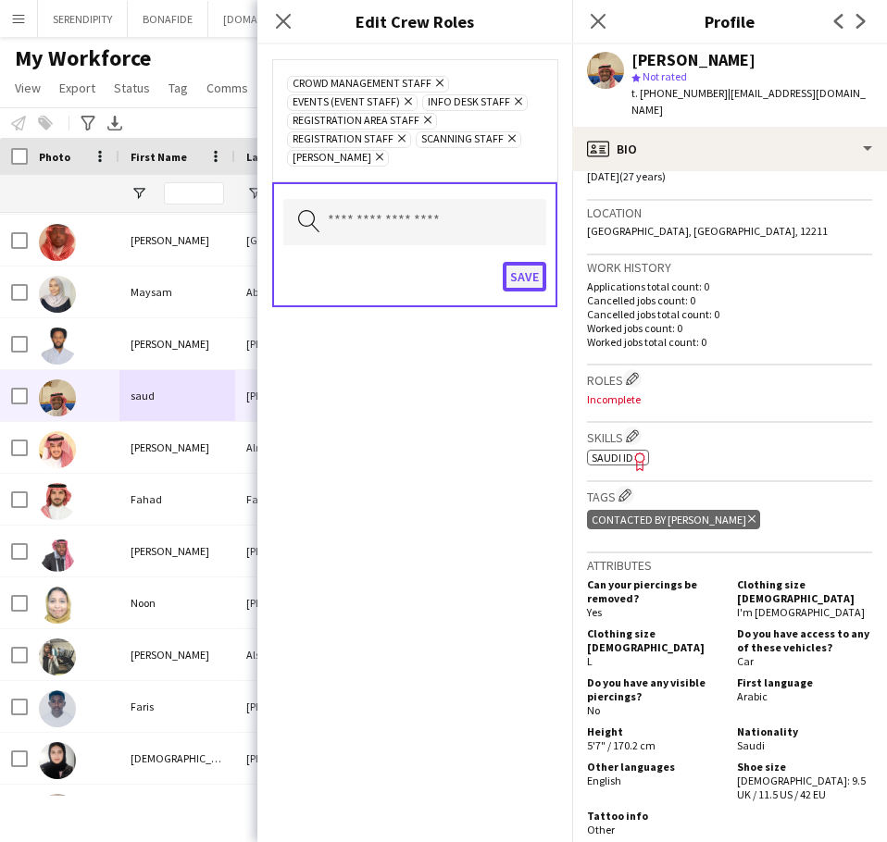
click at [529, 276] on button "Save" at bounding box center [525, 277] width 44 height 30
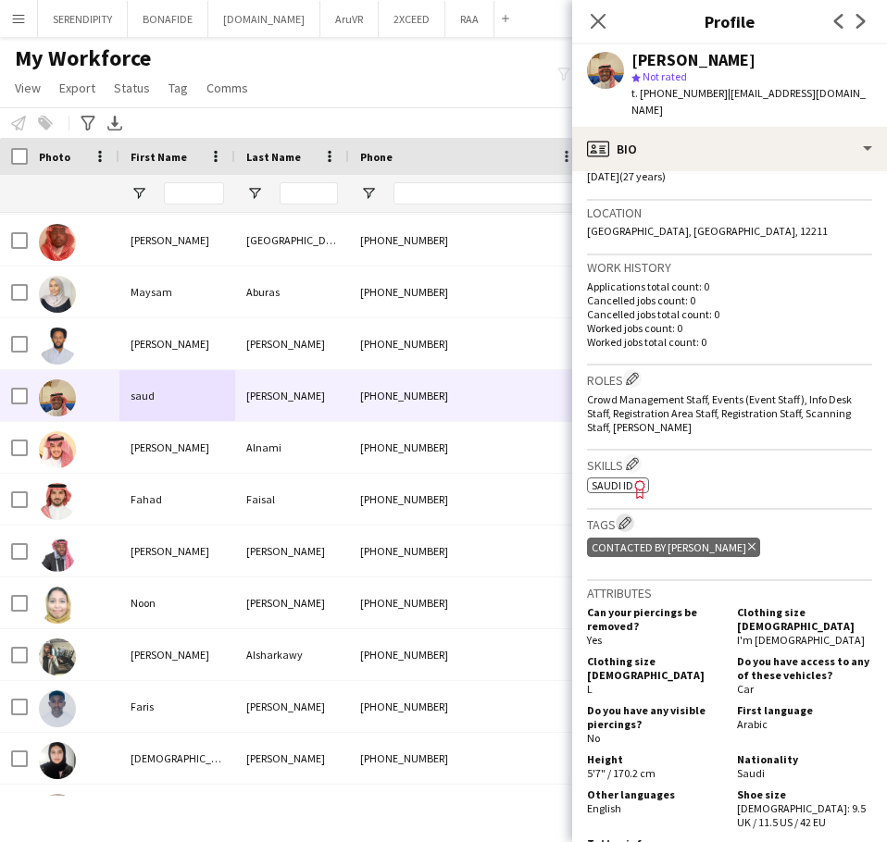
click at [628, 517] on app-icon "Edit crew company tags" at bounding box center [624, 523] width 13 height 13
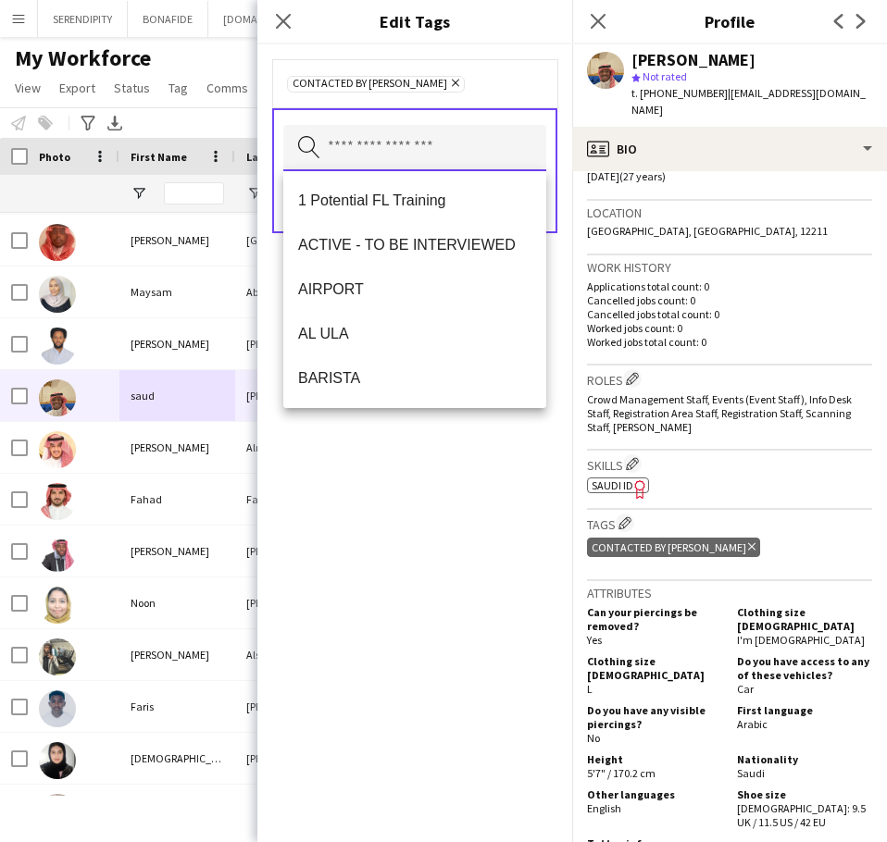
click at [366, 153] on input "text" at bounding box center [414, 148] width 263 height 46
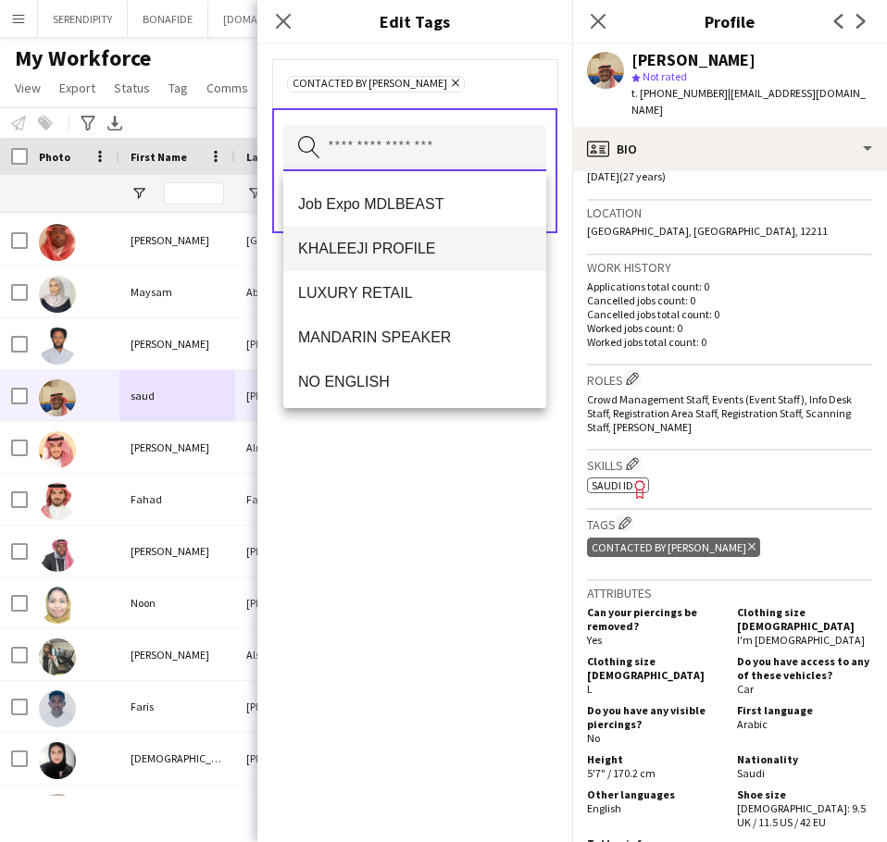
scroll to position [1111, 0]
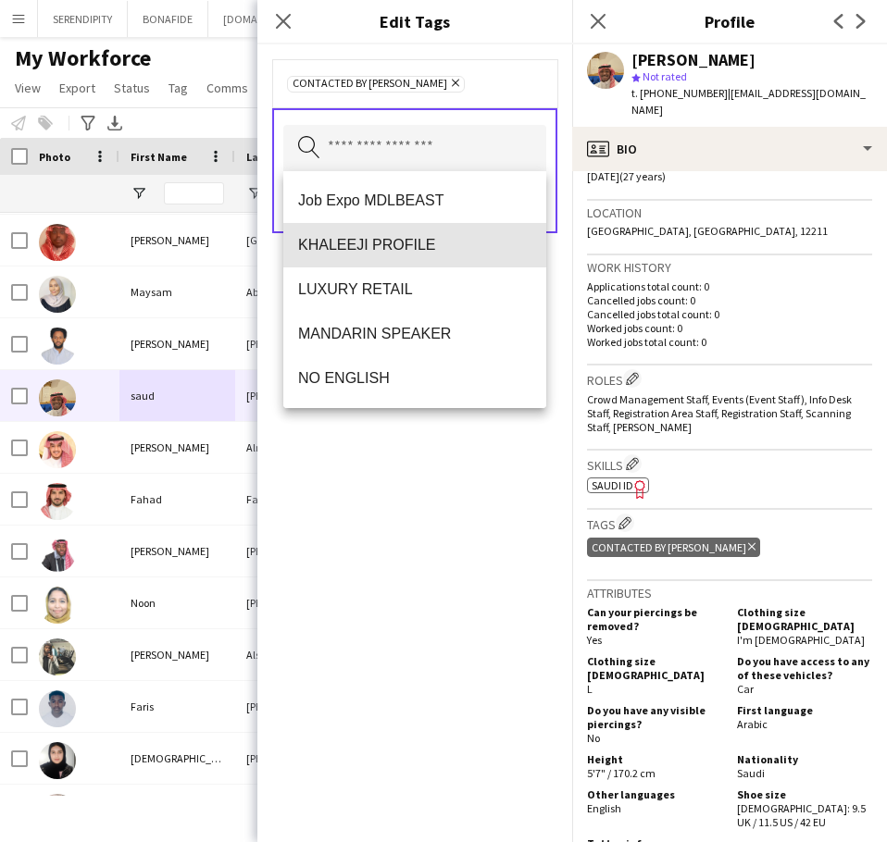
click at [446, 253] on span "KHALEEJI PROFILE" at bounding box center [414, 245] width 233 height 18
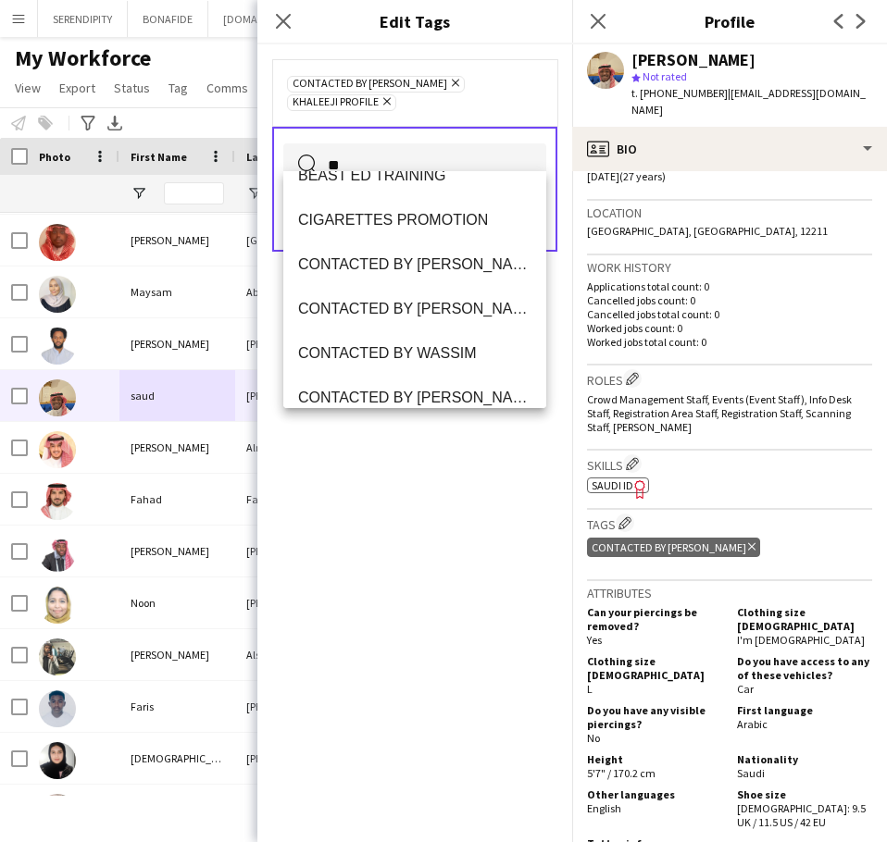
scroll to position [0, 0]
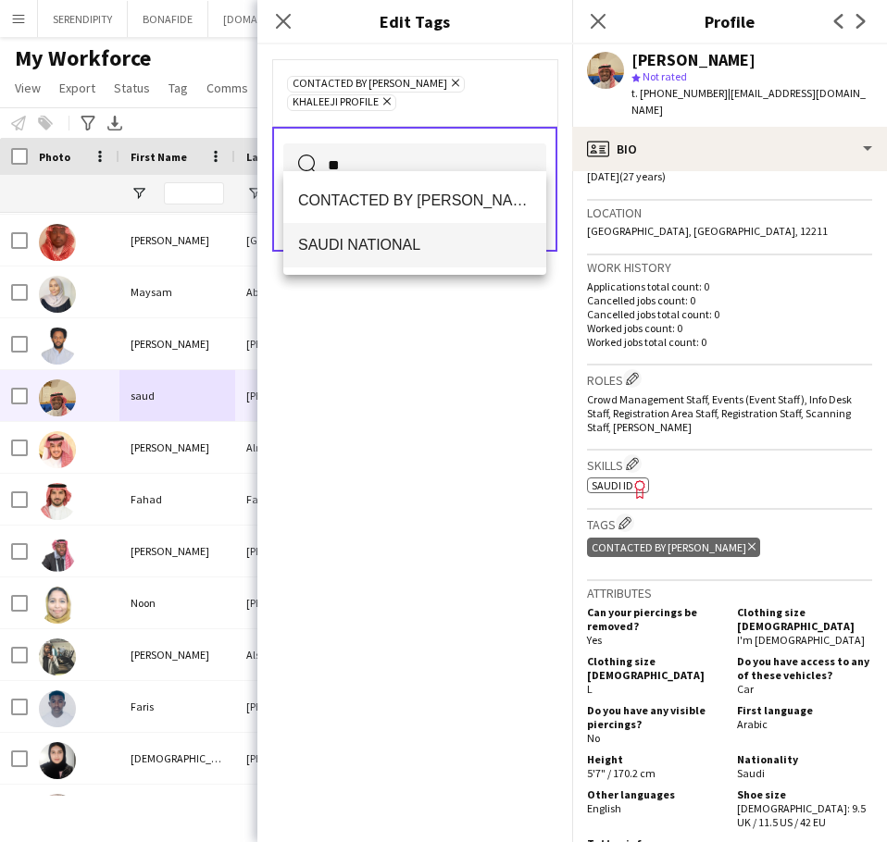
type input "**"
click at [417, 243] on span "SAUDI NATIONAL" at bounding box center [414, 245] width 233 height 18
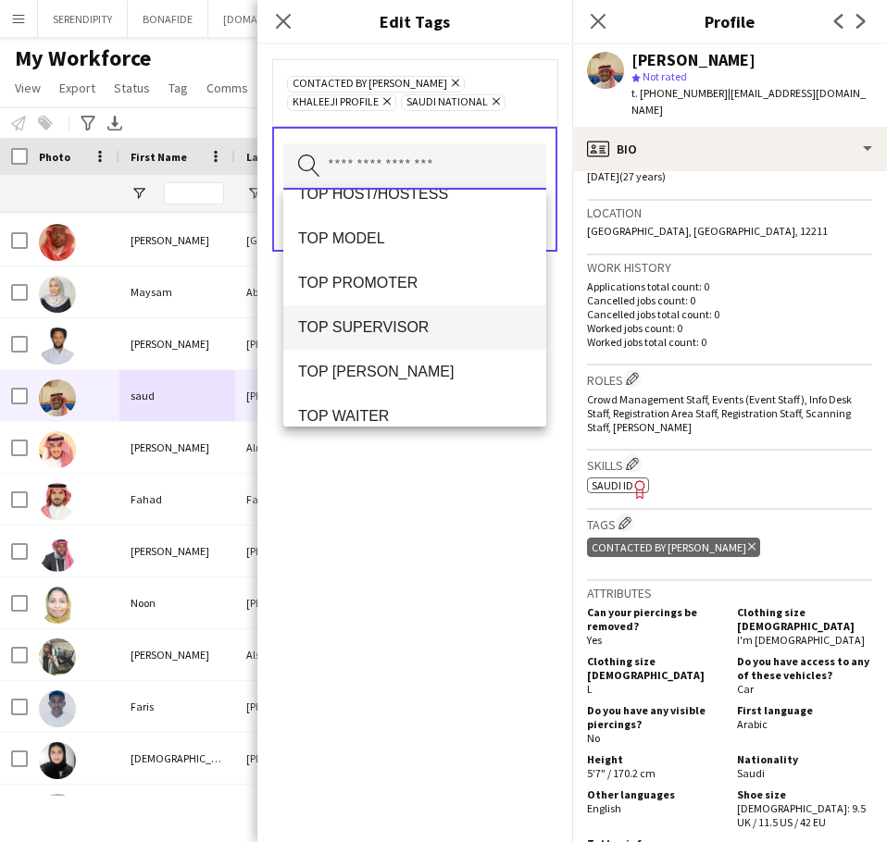
scroll to position [1759, 0]
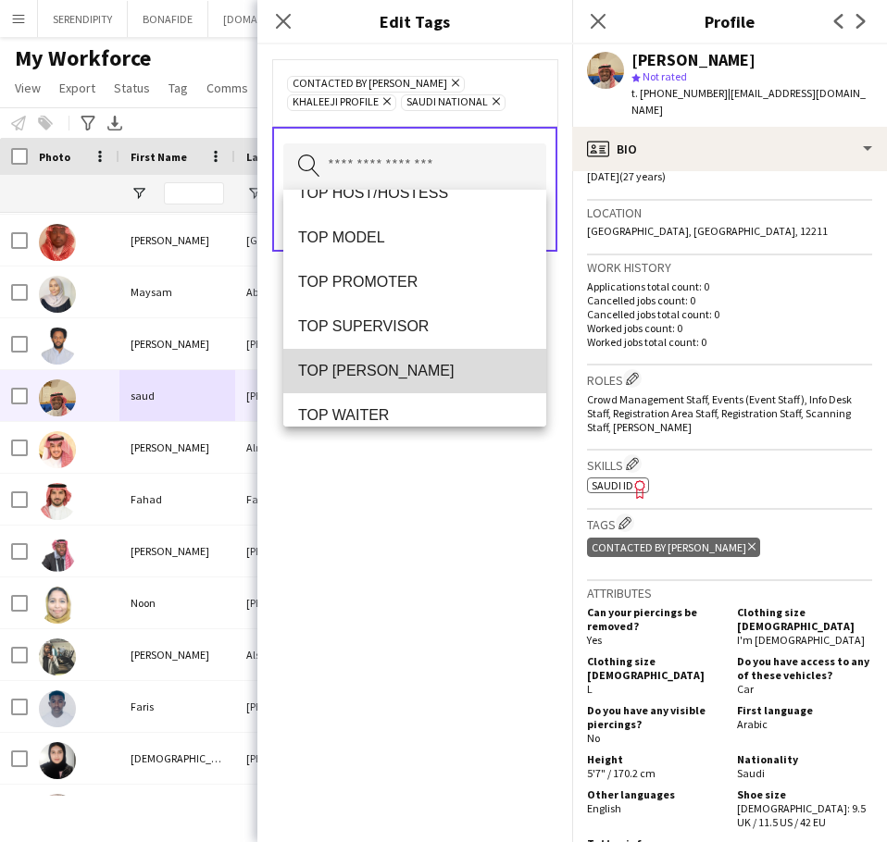
click at [452, 372] on span "TOP [PERSON_NAME]" at bounding box center [414, 371] width 233 height 18
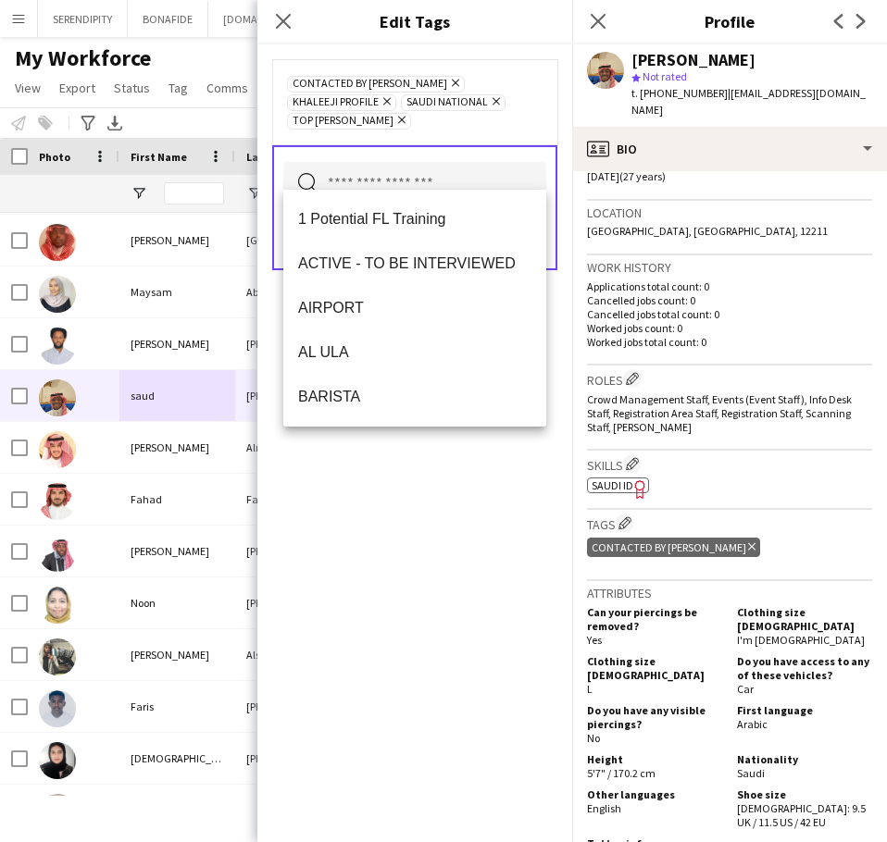
click at [407, 520] on div "CONTACTED BY [PERSON_NAME] Remove KHALEEJI PROFILE Remove [DEMOGRAPHIC_DATA] NA…" at bounding box center [414, 443] width 315 height 798
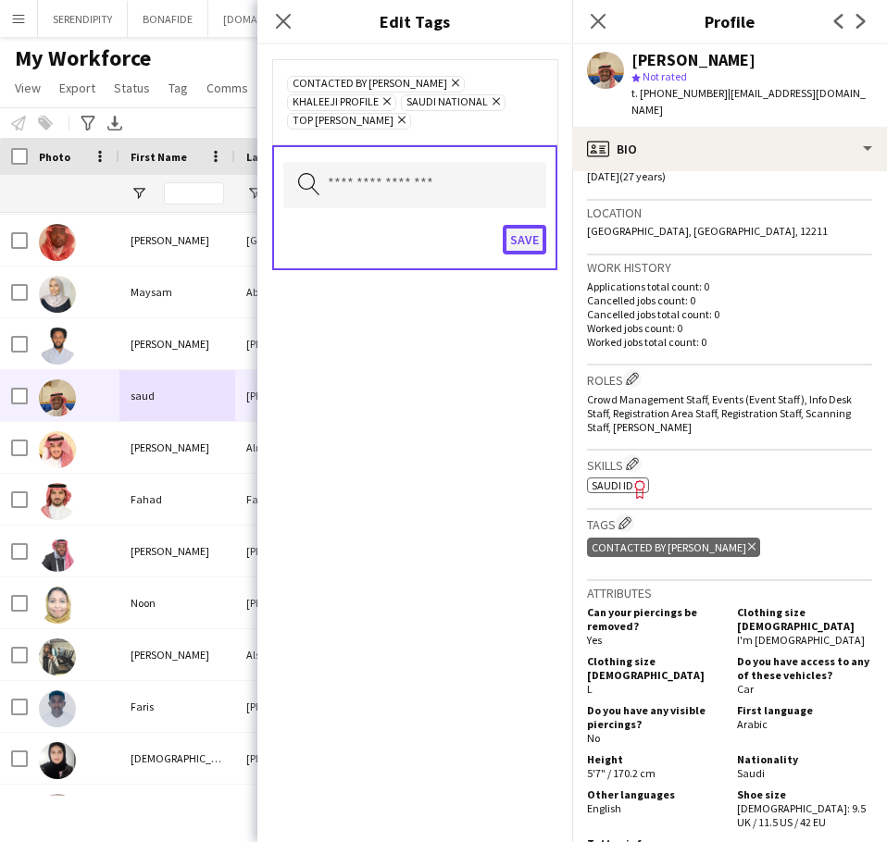
click at [519, 225] on button "Save" at bounding box center [525, 240] width 44 height 30
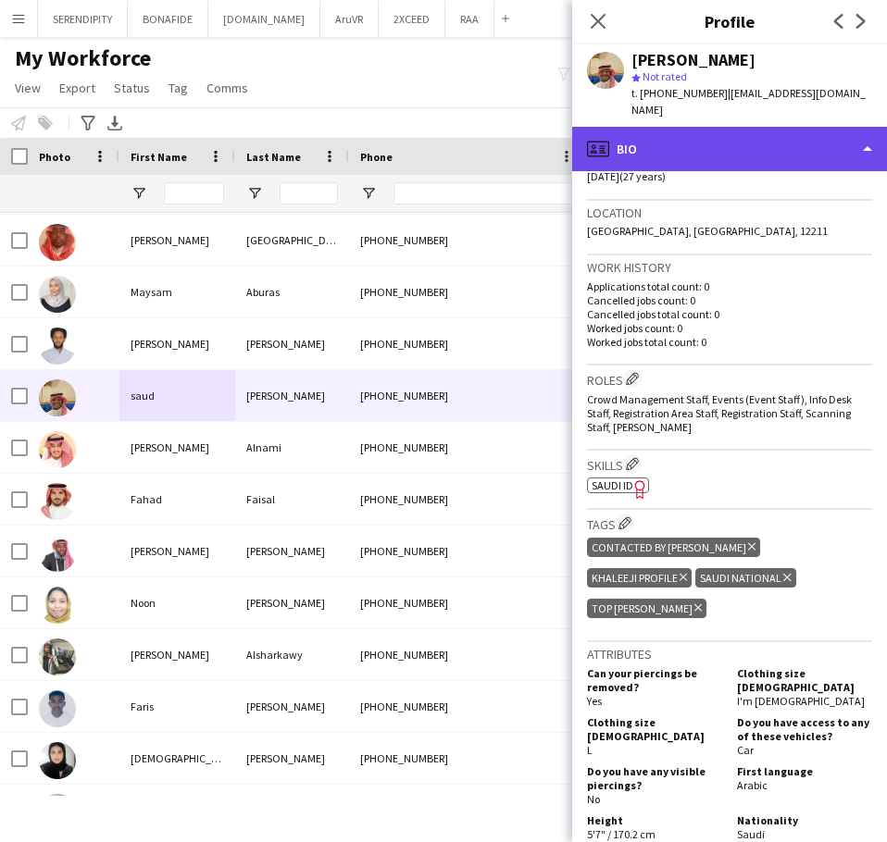
click at [807, 132] on div "profile Bio" at bounding box center [729, 149] width 315 height 44
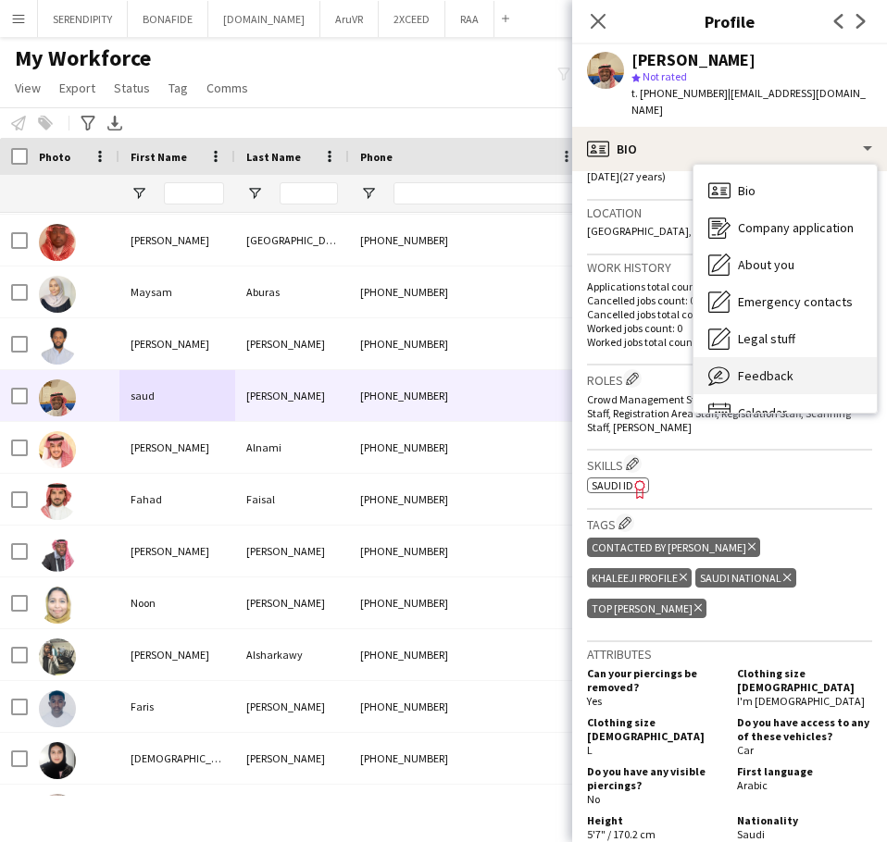
click at [779, 368] on span "Feedback" at bounding box center [766, 376] width 56 height 17
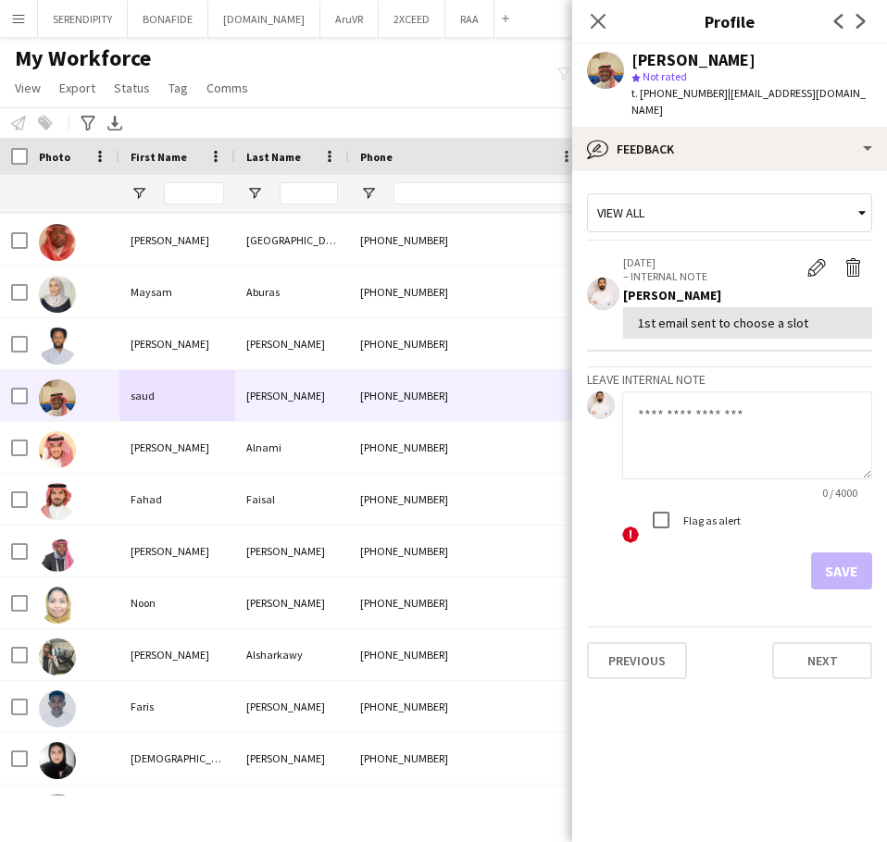
click at [743, 399] on textarea at bounding box center [747, 436] width 250 height 88
paste textarea "**********"
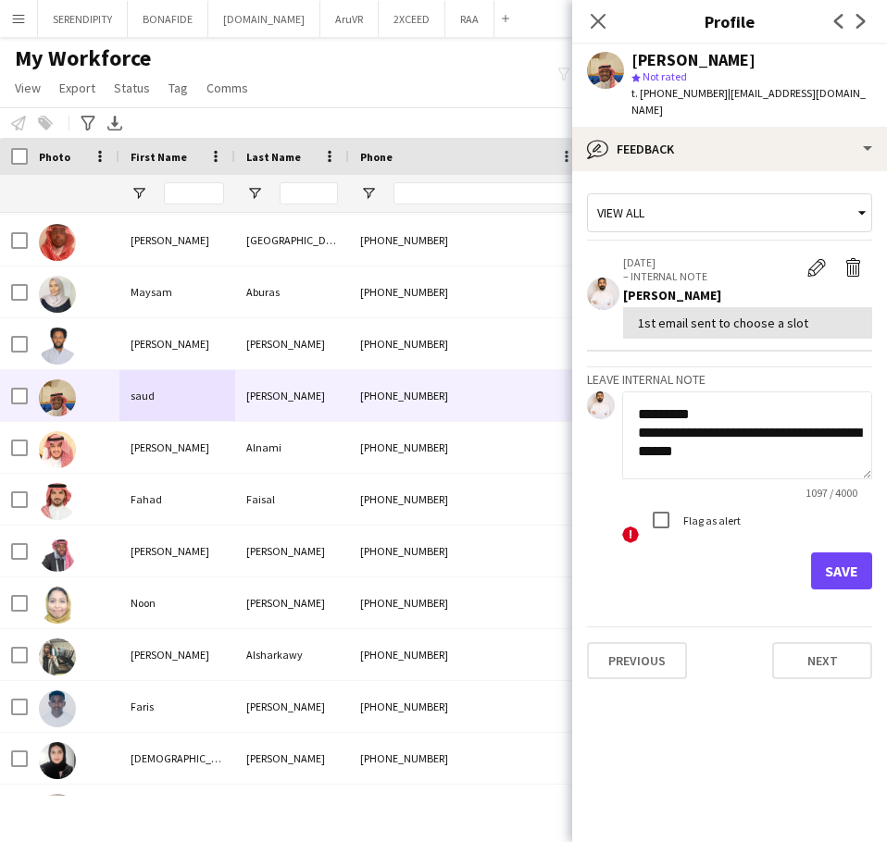
scroll to position [779, 0]
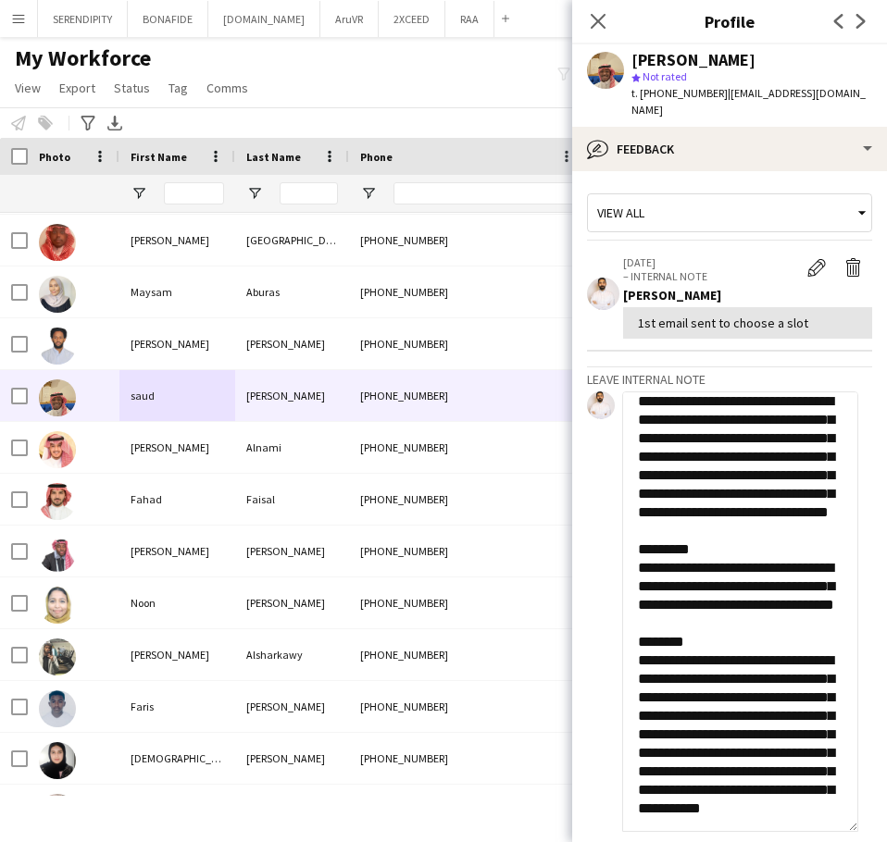
drag, startPoint x: 866, startPoint y: 461, endPoint x: 888, endPoint y: 814, distance: 353.4
click at [887, 814] on html "Menu Boards Boards Boards All jobs Status Workforce Workforce My Workforce Recr…" at bounding box center [443, 421] width 887 height 842
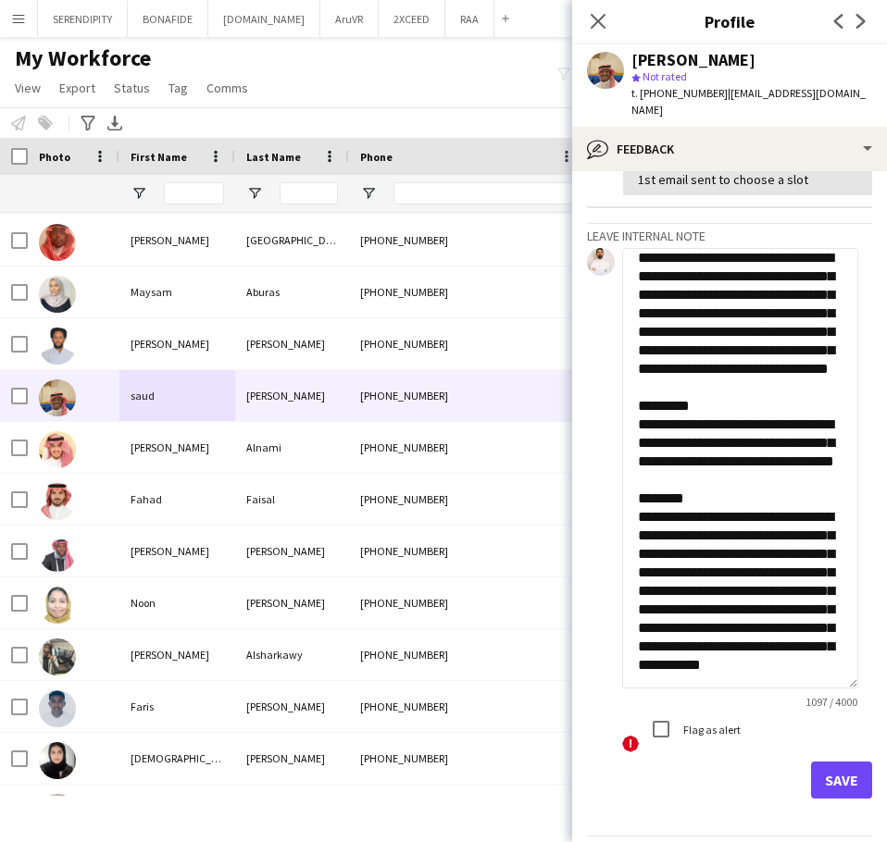
scroll to position [155, 0]
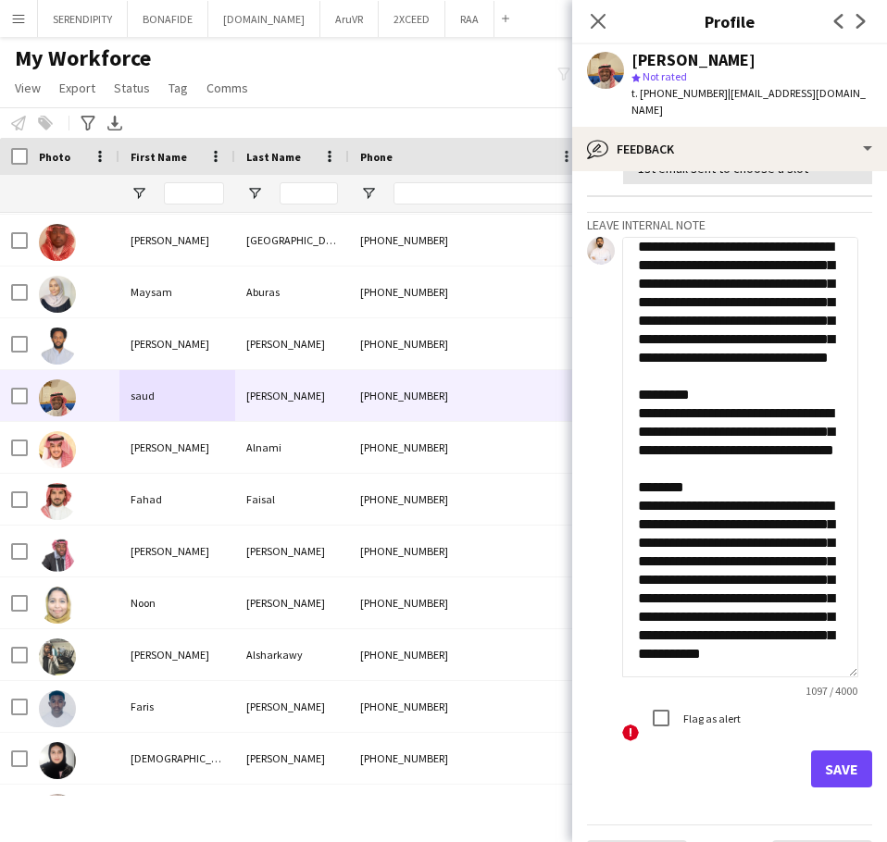
type textarea "**********"
click at [835, 752] on button "Save" at bounding box center [841, 769] width 61 height 37
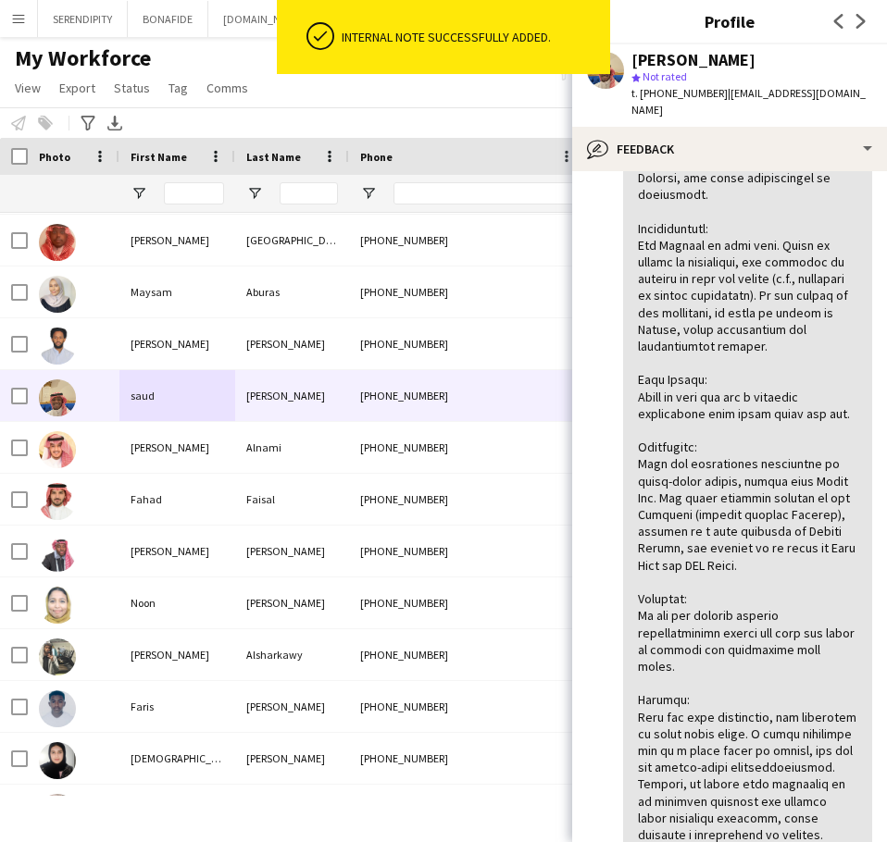
scroll to position [953, 0]
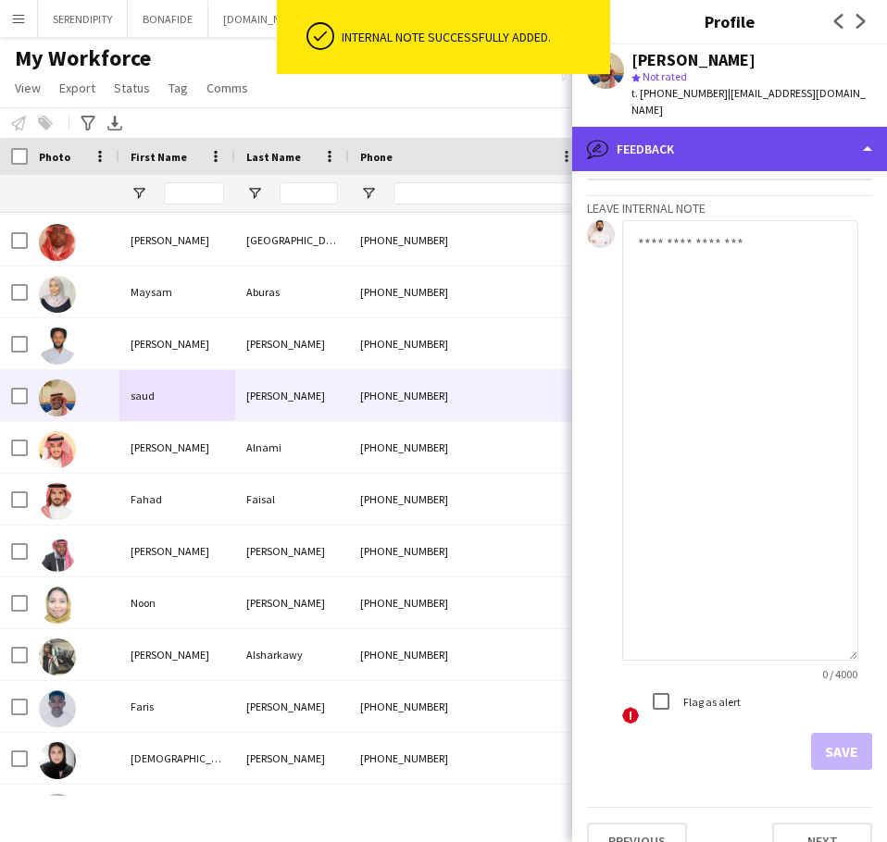
click at [710, 127] on div "bubble-pencil Feedback" at bounding box center [729, 149] width 315 height 44
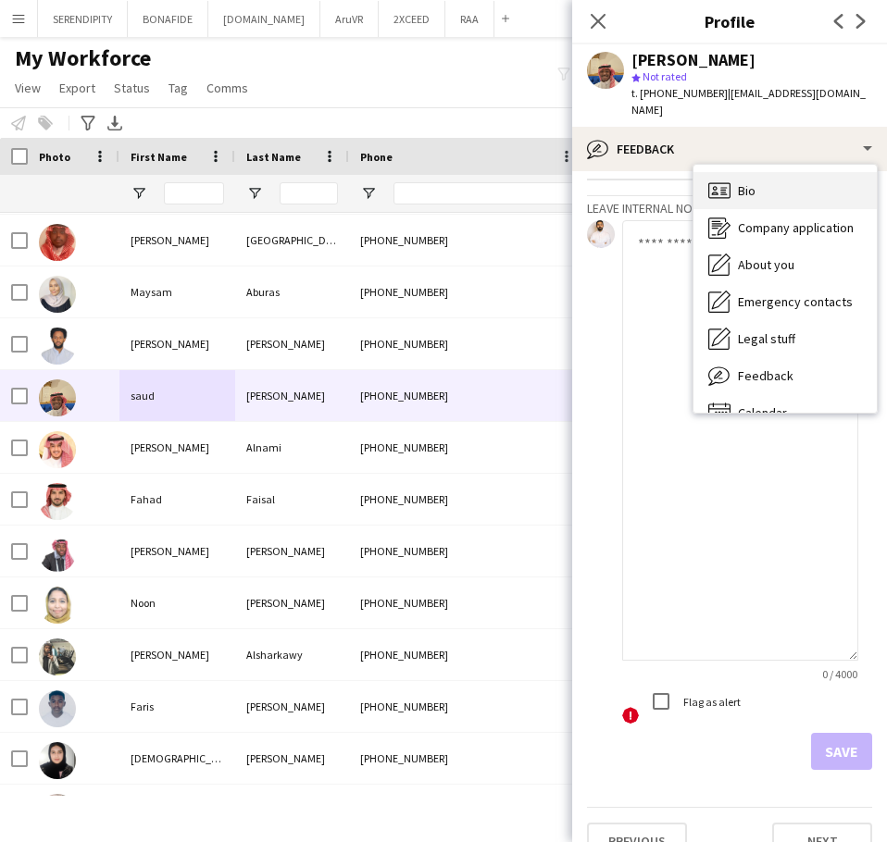
click at [778, 181] on div "Bio Bio" at bounding box center [784, 190] width 183 height 37
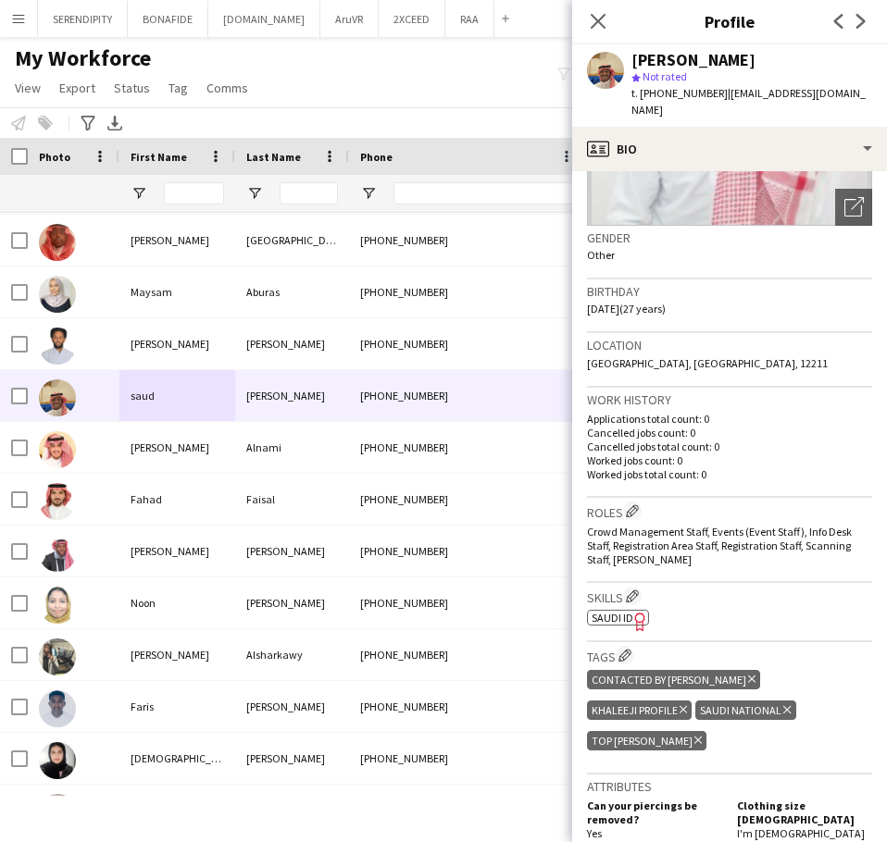
scroll to position [216, 0]
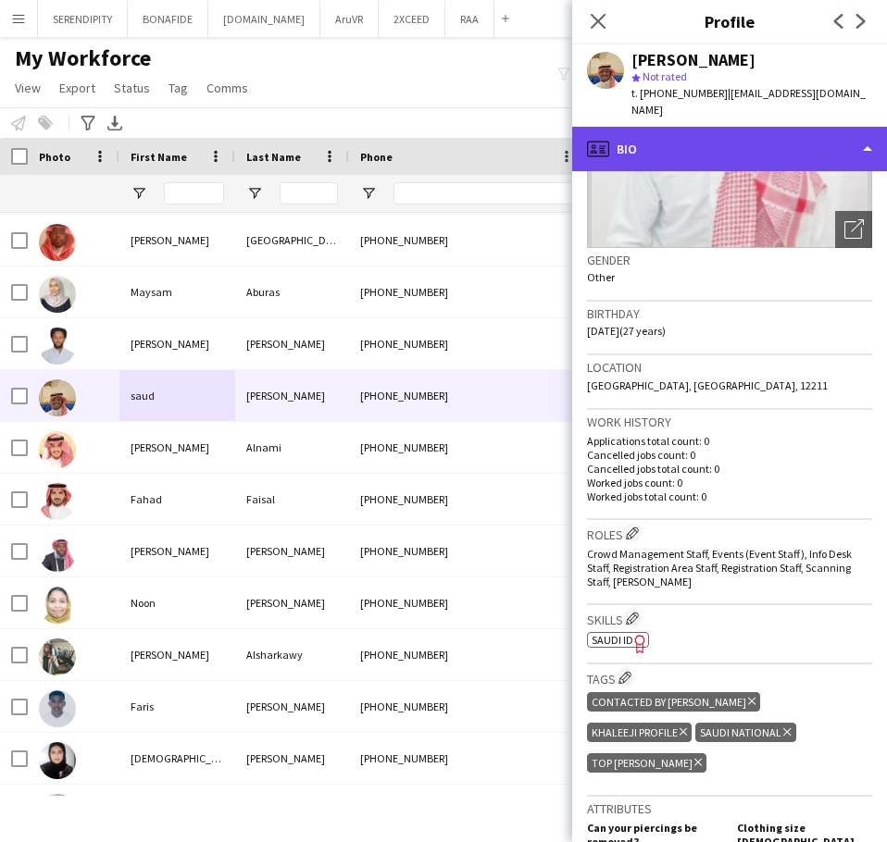
click at [700, 128] on div "profile Bio" at bounding box center [729, 149] width 315 height 44
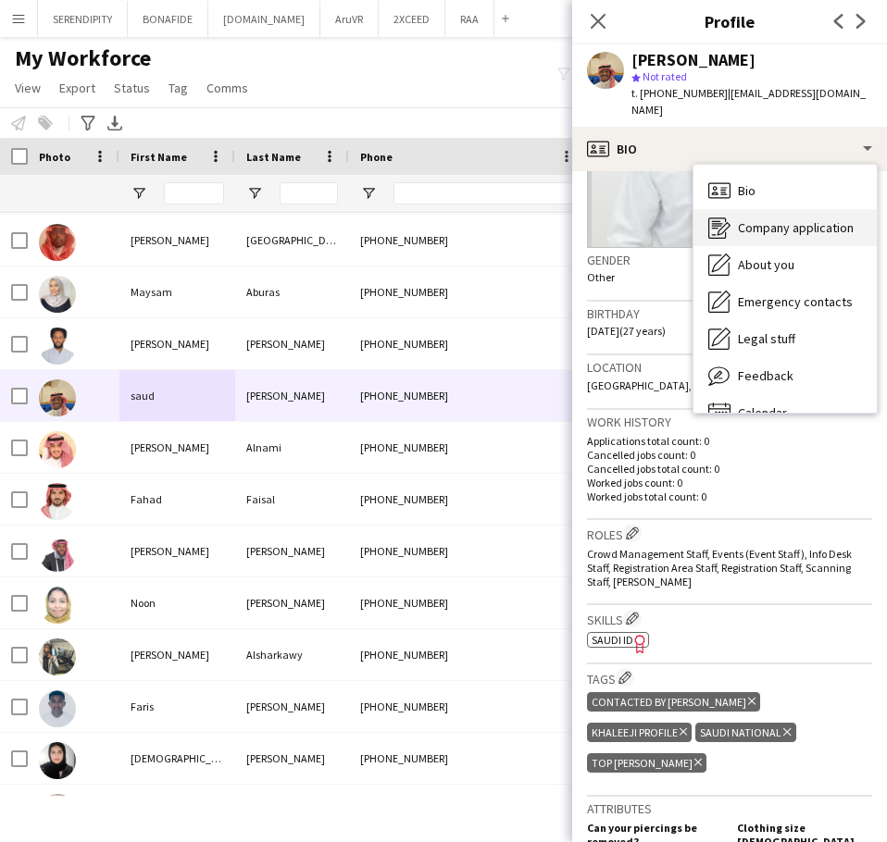
click at [801, 219] on span "Company application" at bounding box center [796, 227] width 116 height 17
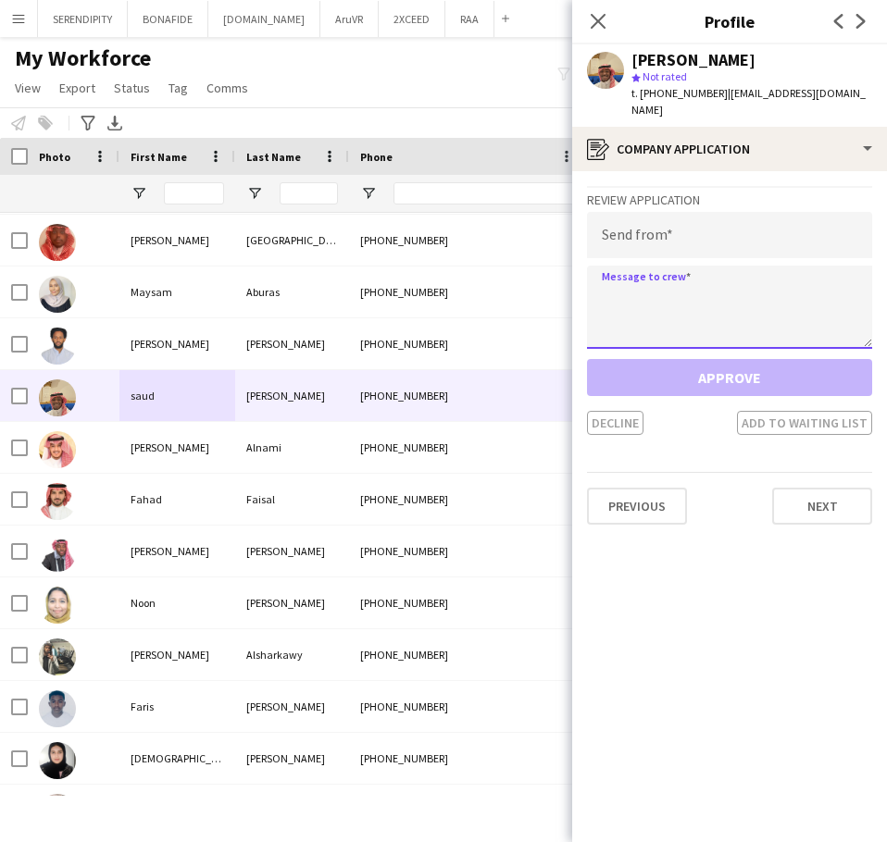
click at [671, 280] on textarea at bounding box center [729, 307] width 285 height 83
paste textarea "**********"
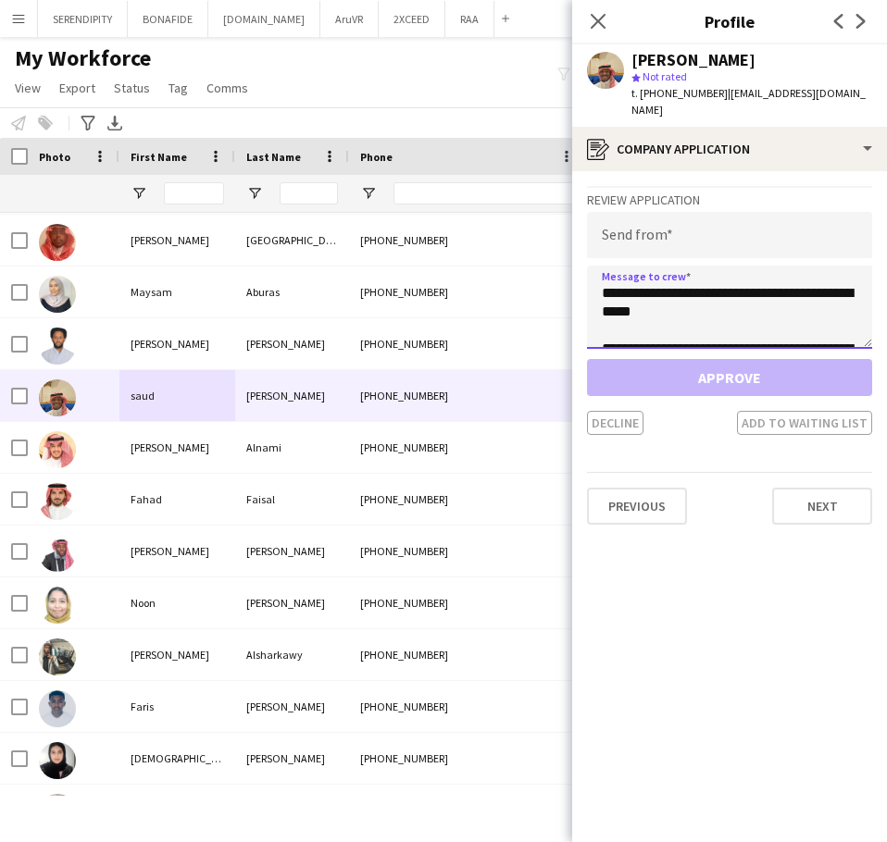
scroll to position [270, 0]
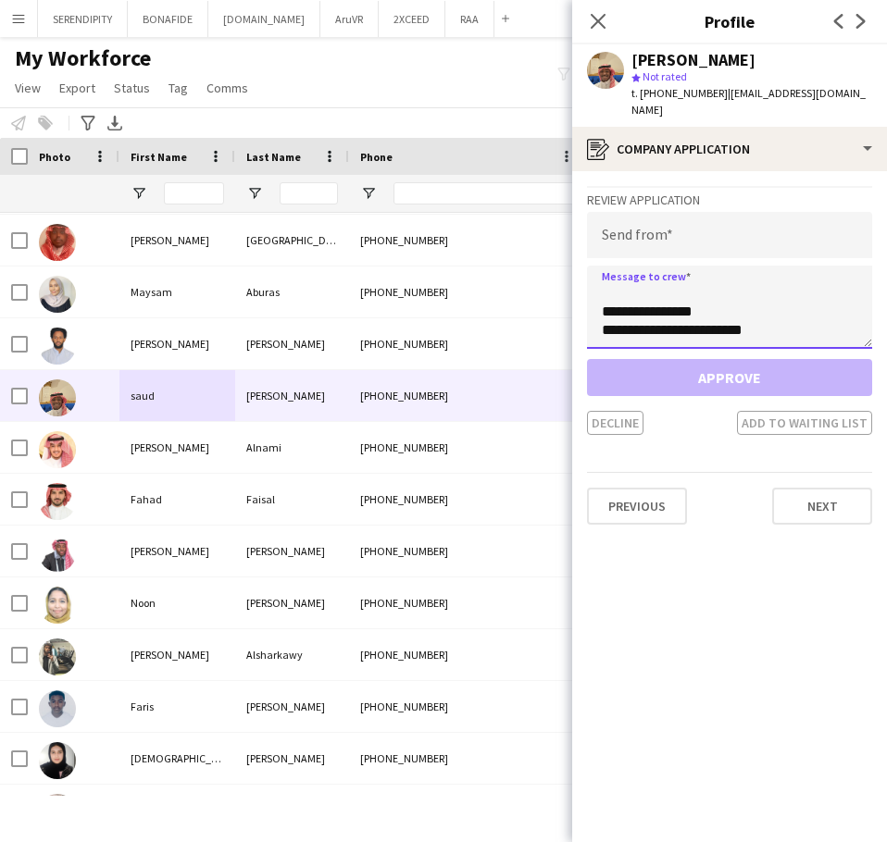
type textarea "**********"
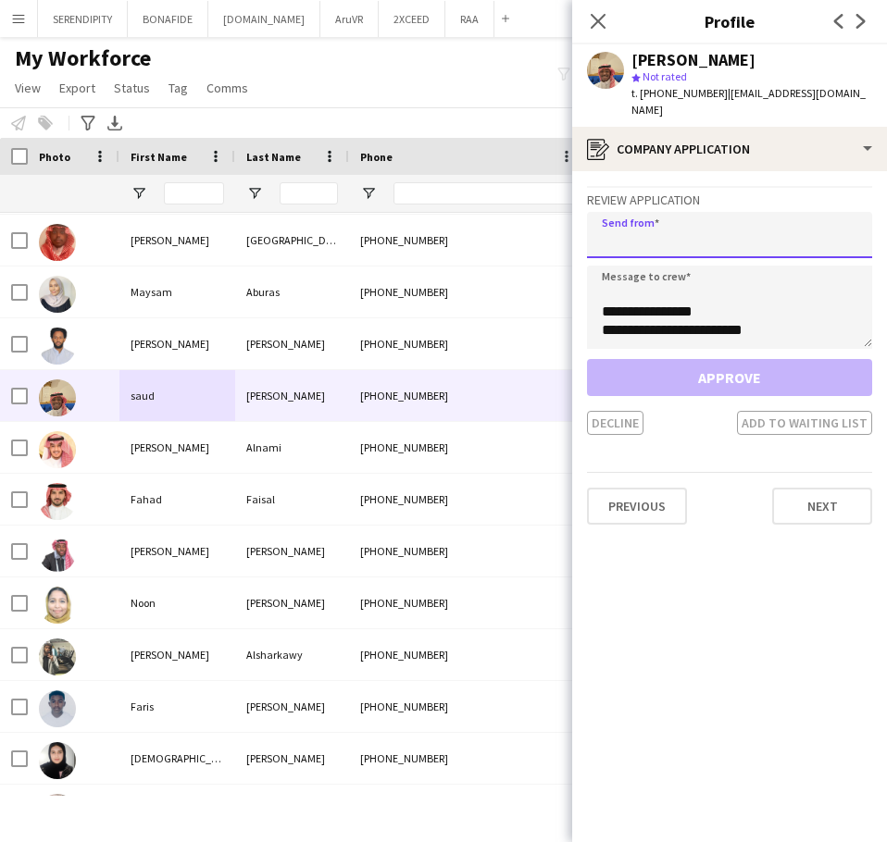
click at [703, 218] on input "email" at bounding box center [729, 235] width 285 height 46
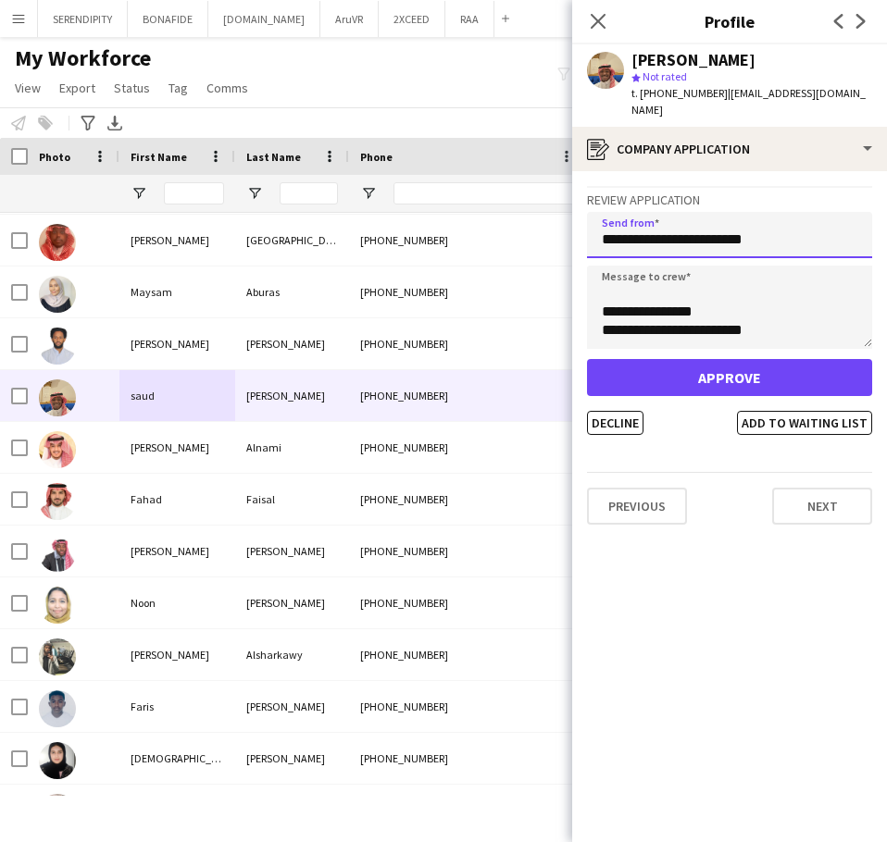
type input "**********"
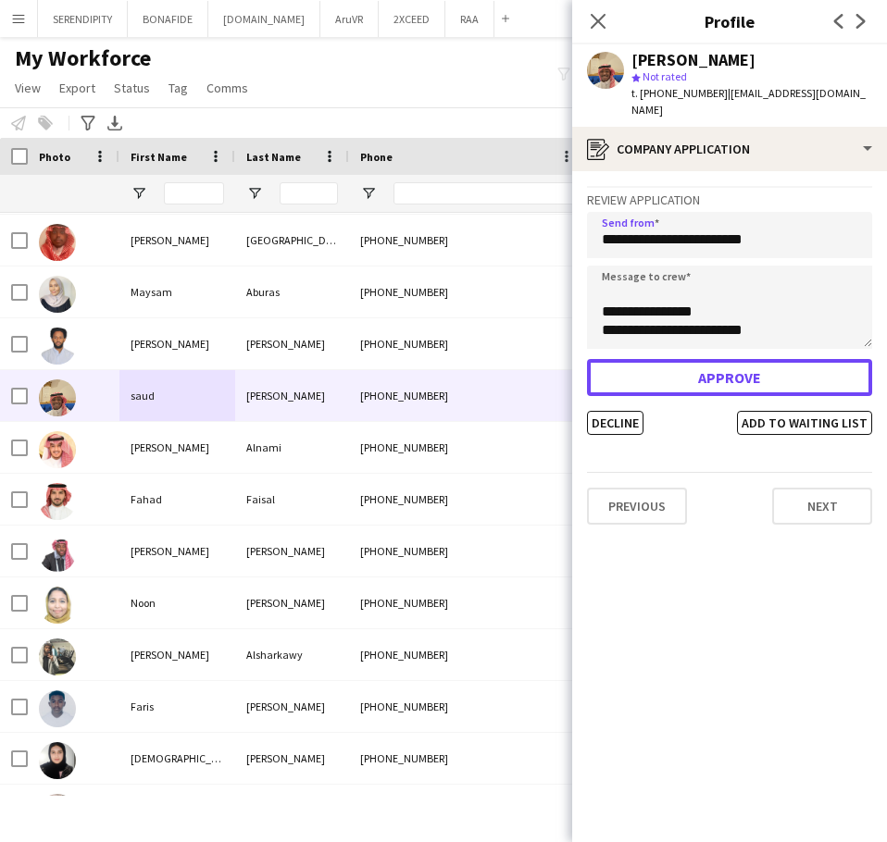
click at [773, 366] on button "Approve" at bounding box center [729, 377] width 285 height 37
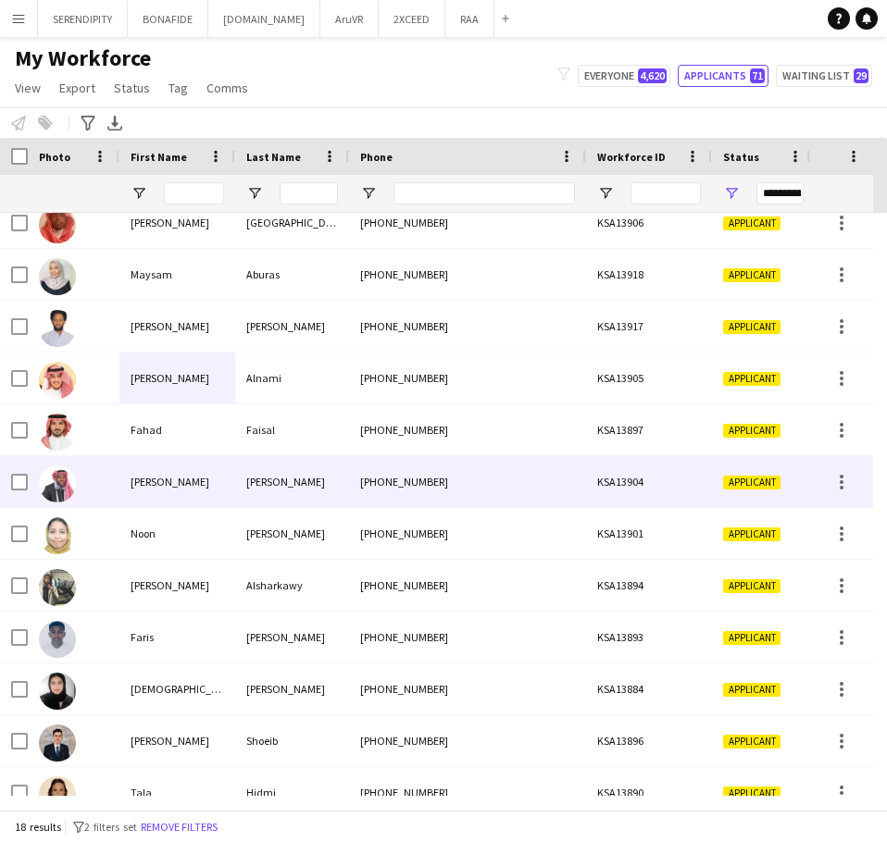
scroll to position [350, 0]
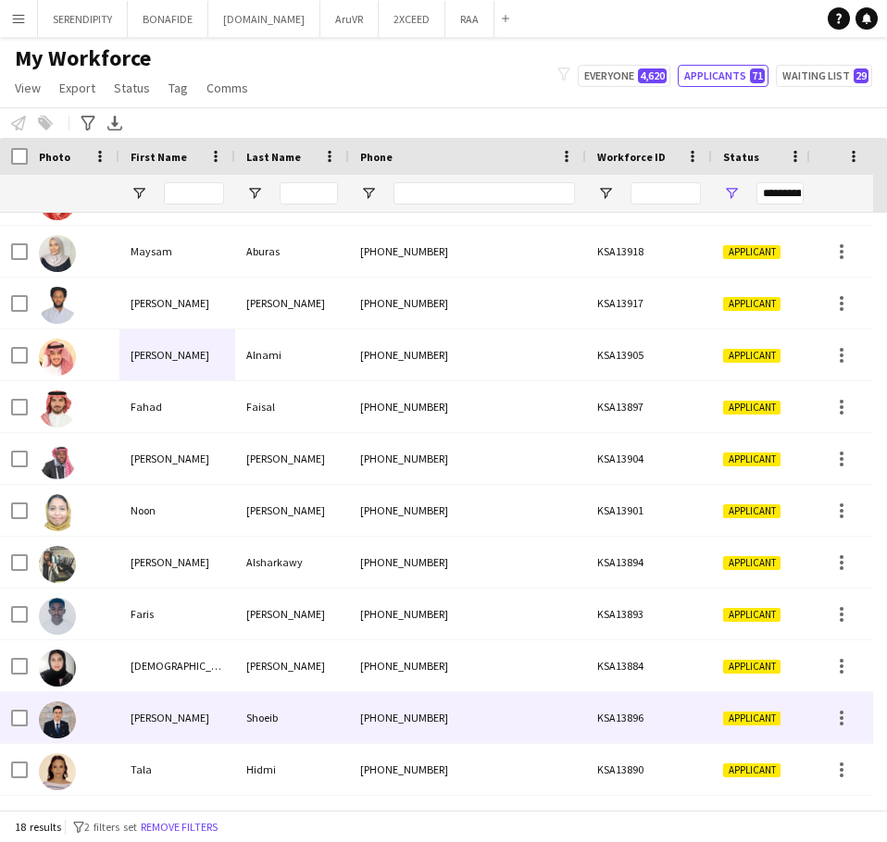
click at [380, 728] on div "[PHONE_NUMBER]" at bounding box center [467, 717] width 237 height 51
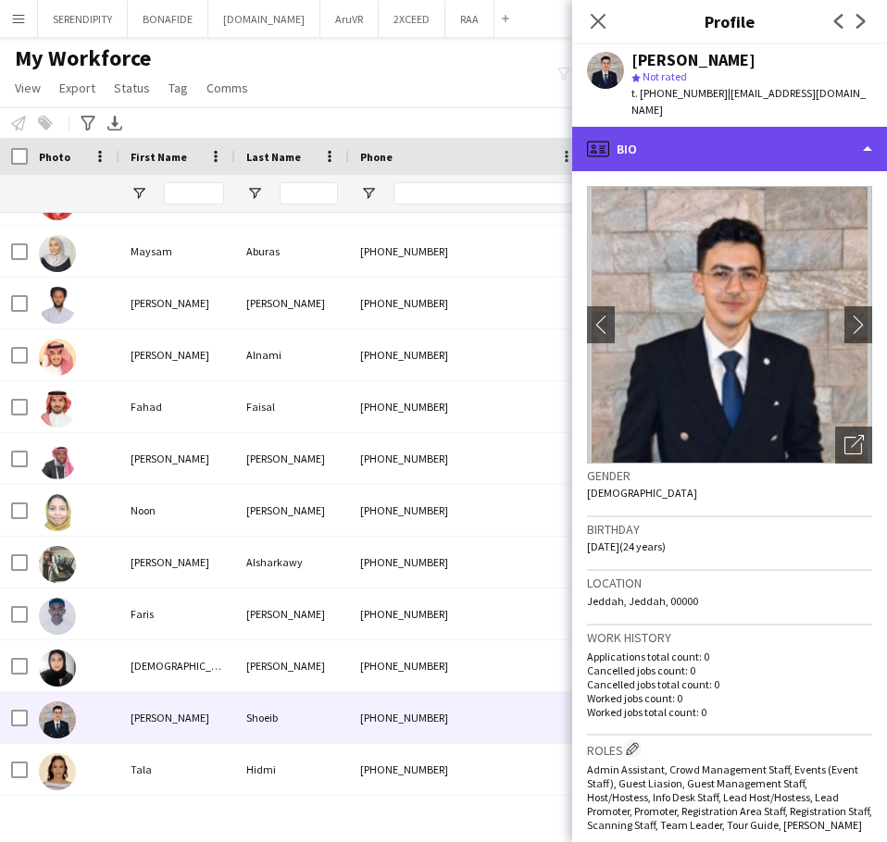
click at [786, 144] on div "profile Bio" at bounding box center [729, 149] width 315 height 44
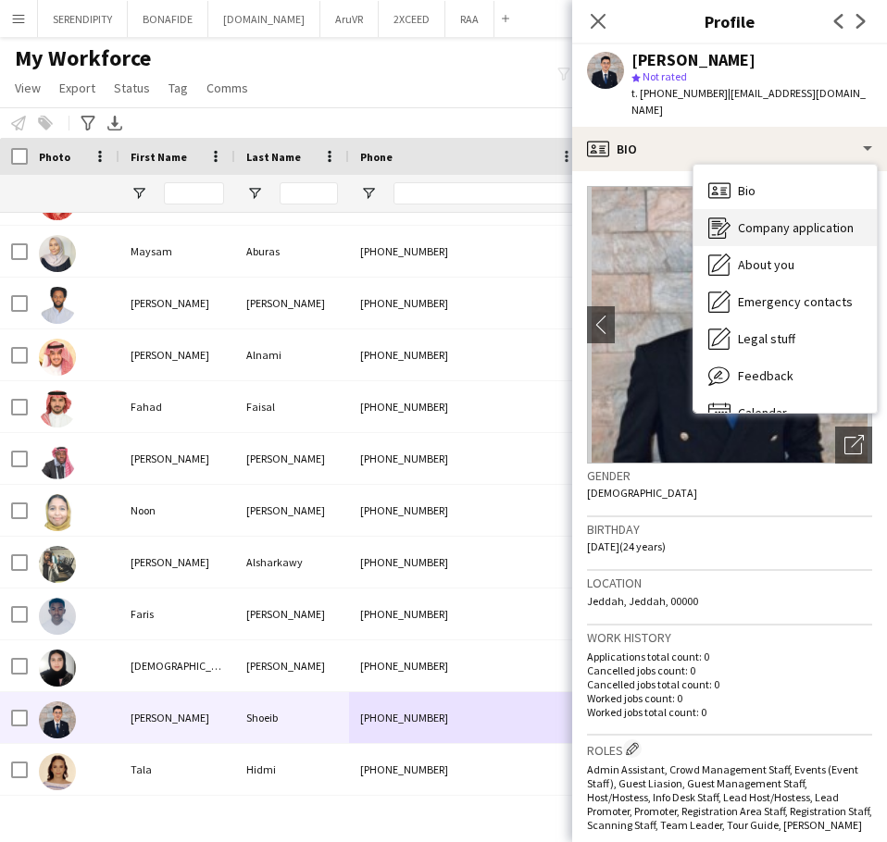
click at [814, 219] on span "Company application" at bounding box center [796, 227] width 116 height 17
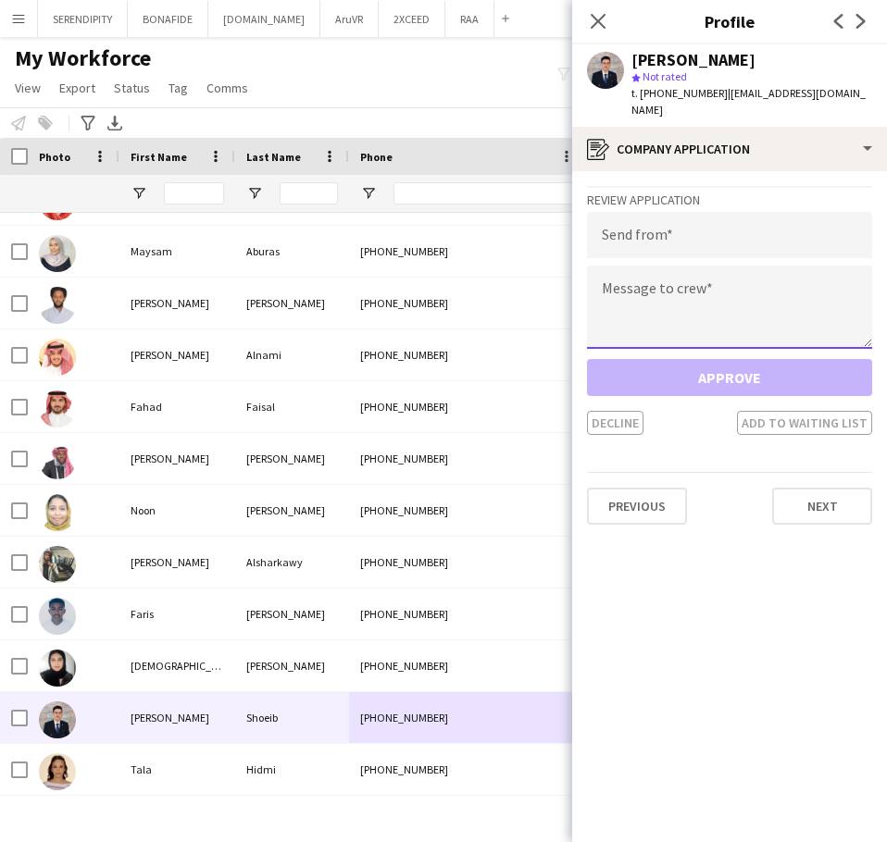
click at [688, 283] on textarea at bounding box center [729, 307] width 285 height 83
paste textarea "**********"
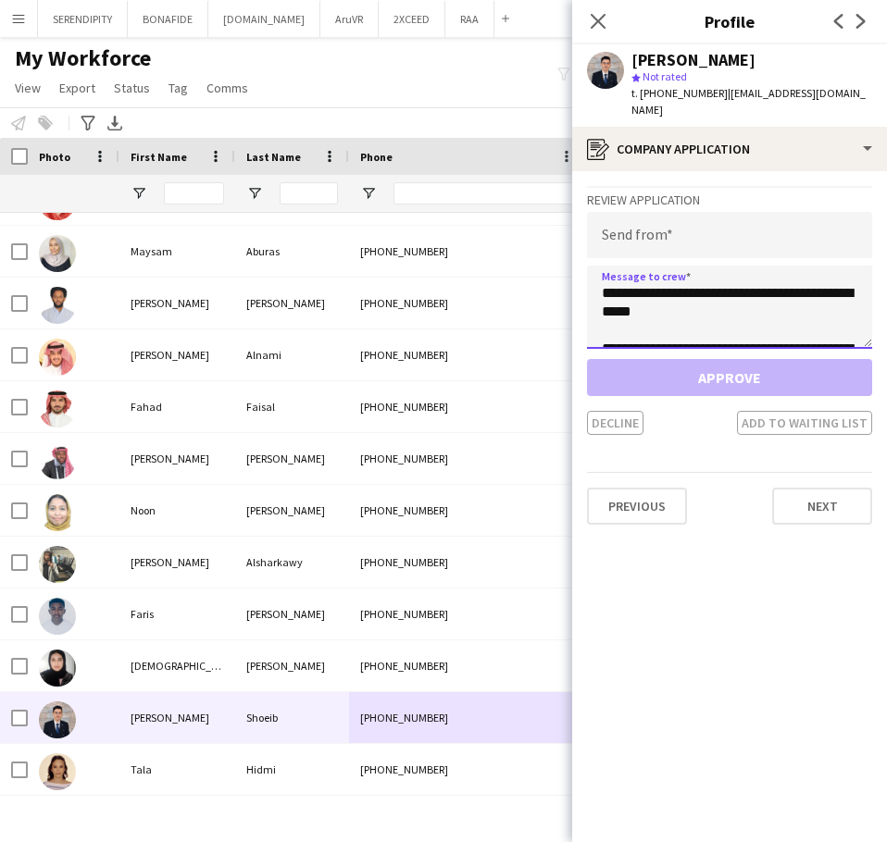
scroll to position [270, 0]
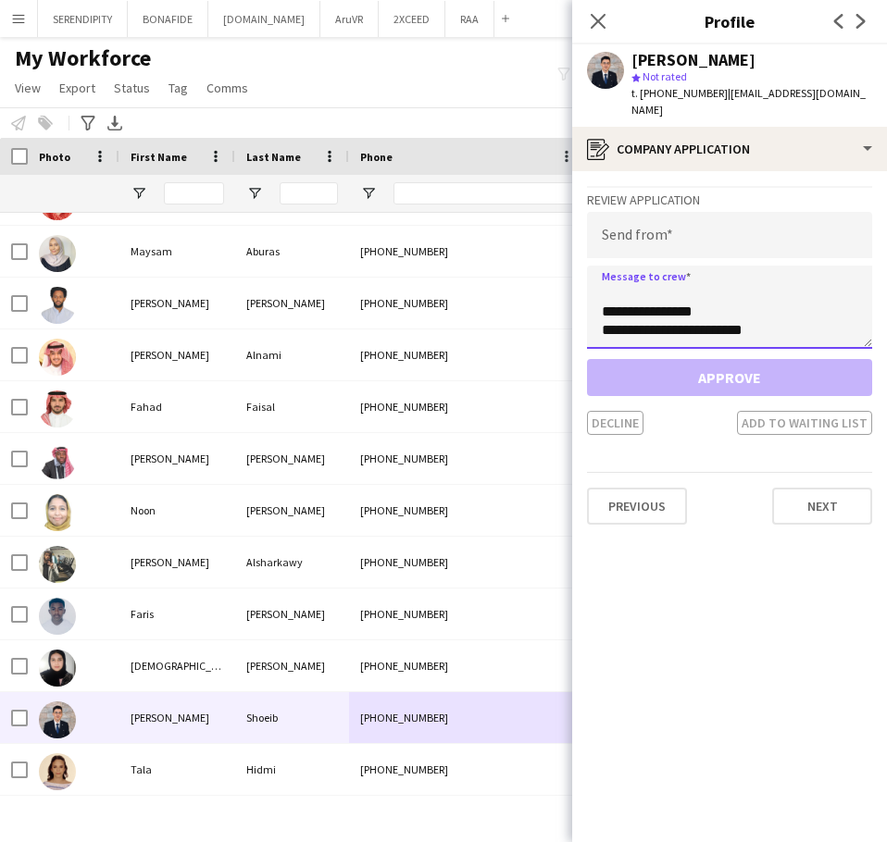
type textarea "**********"
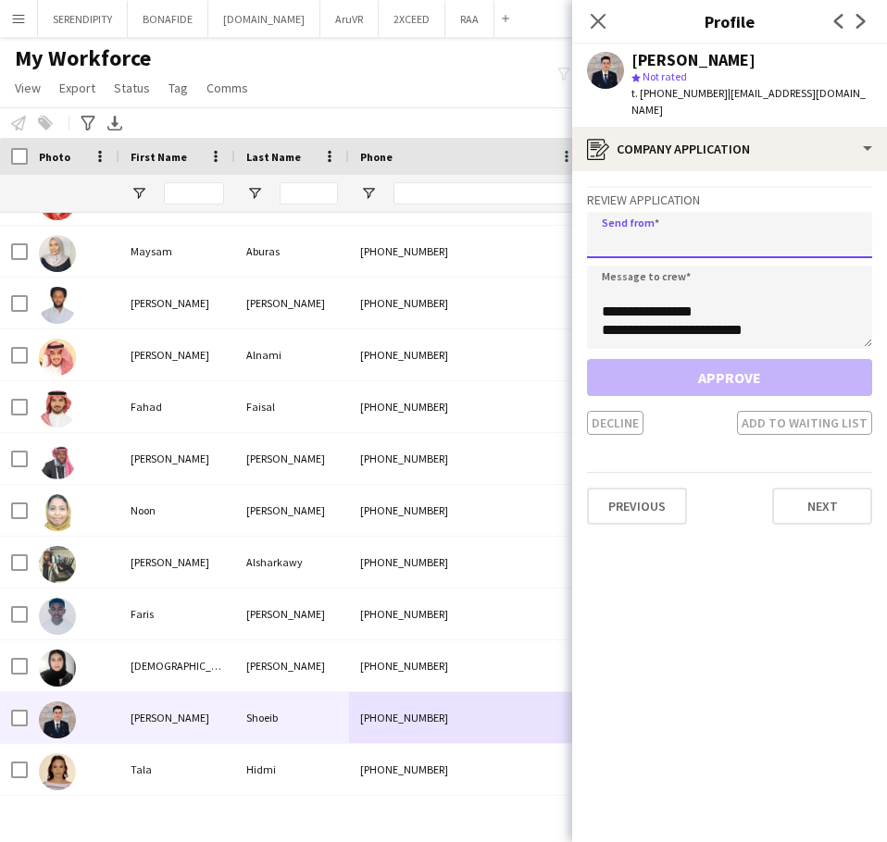
click at [681, 214] on input "email" at bounding box center [729, 235] width 285 height 46
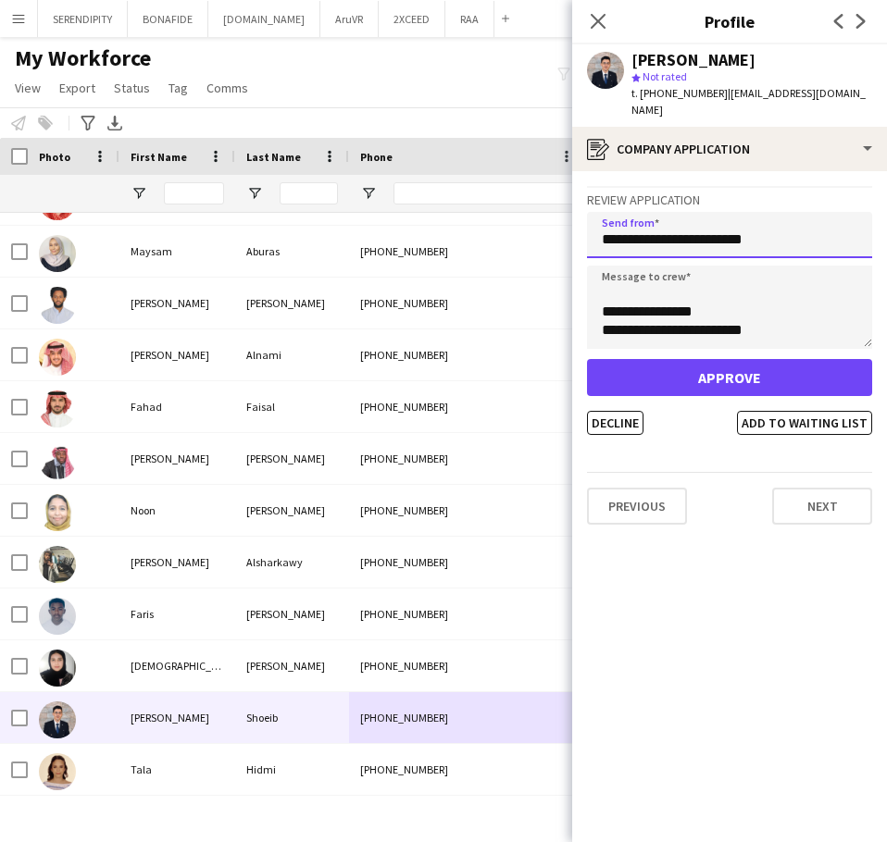
type input "**********"
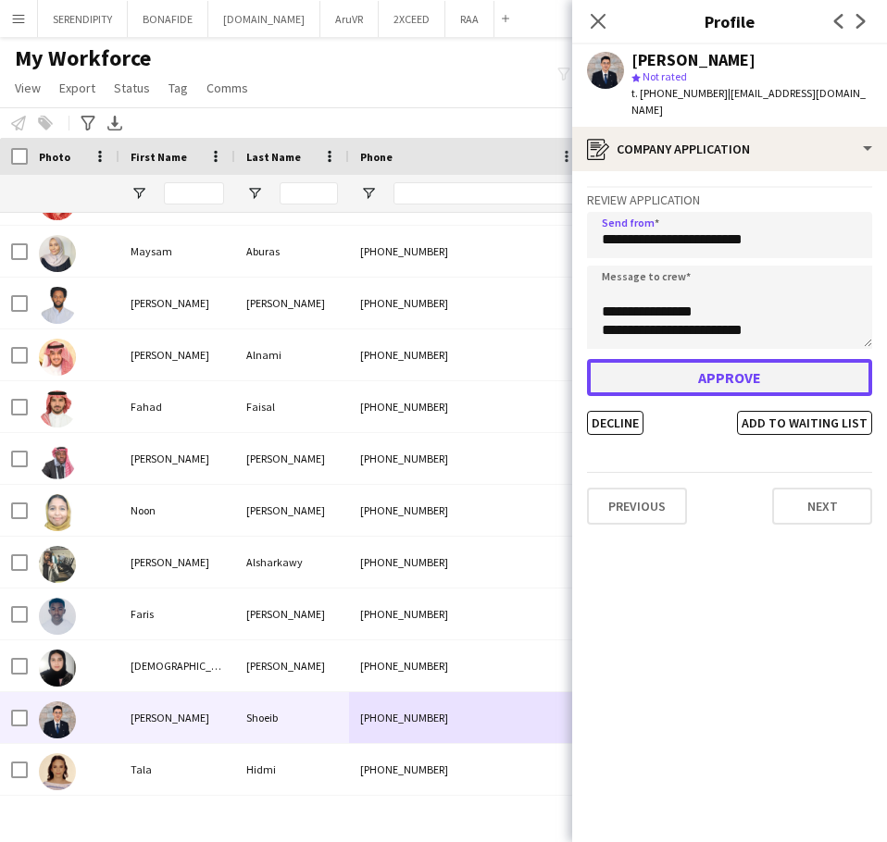
click at [755, 359] on button "Approve" at bounding box center [729, 377] width 285 height 37
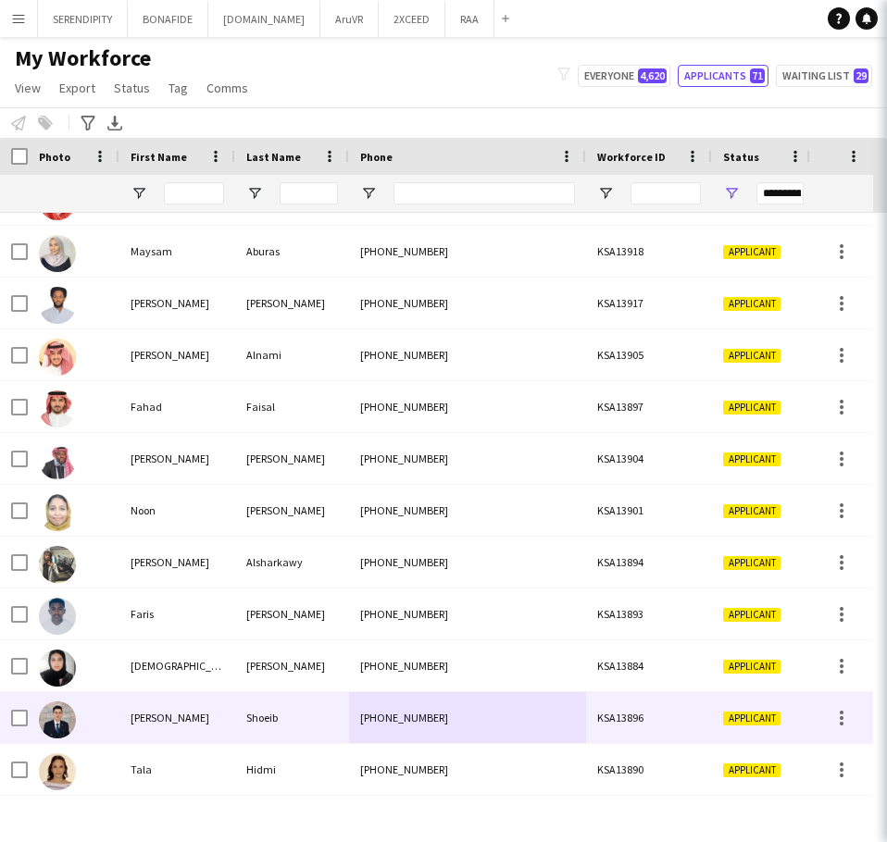
scroll to position [298, 0]
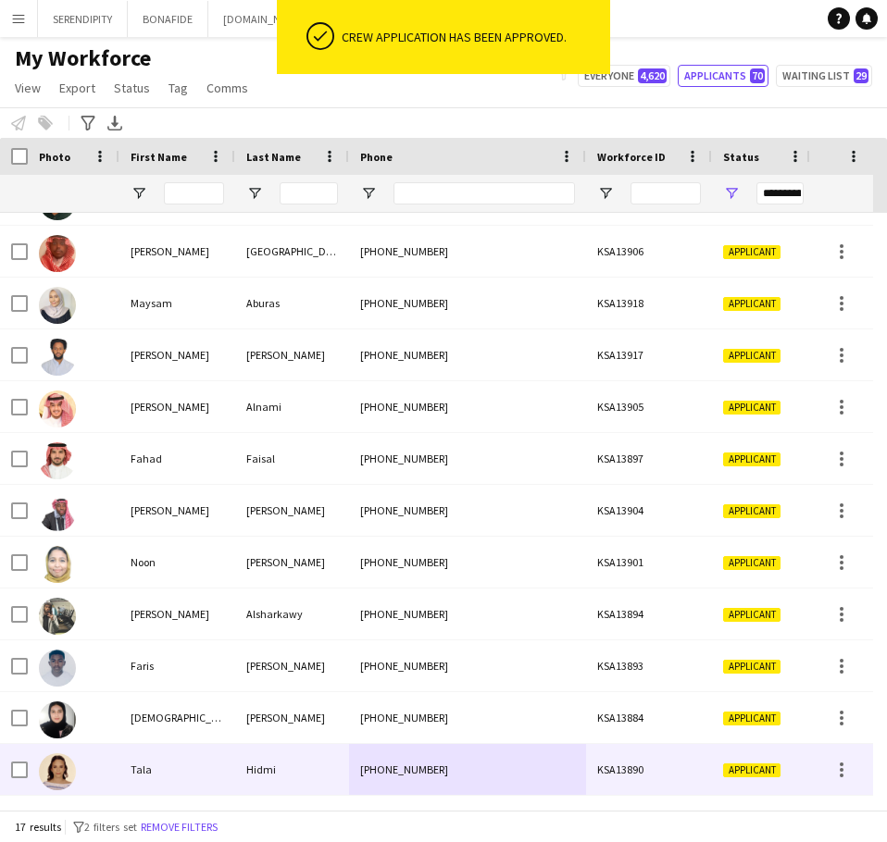
click at [328, 770] on div "Hidmi" at bounding box center [292, 769] width 114 height 51
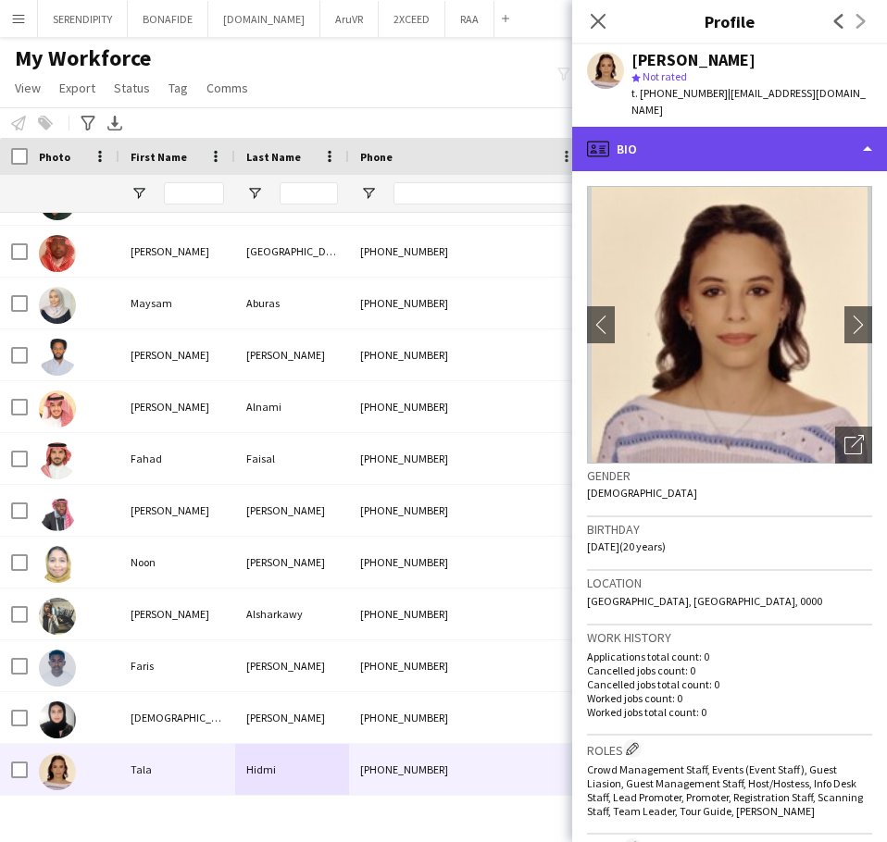
click at [765, 134] on div "profile Bio" at bounding box center [729, 149] width 315 height 44
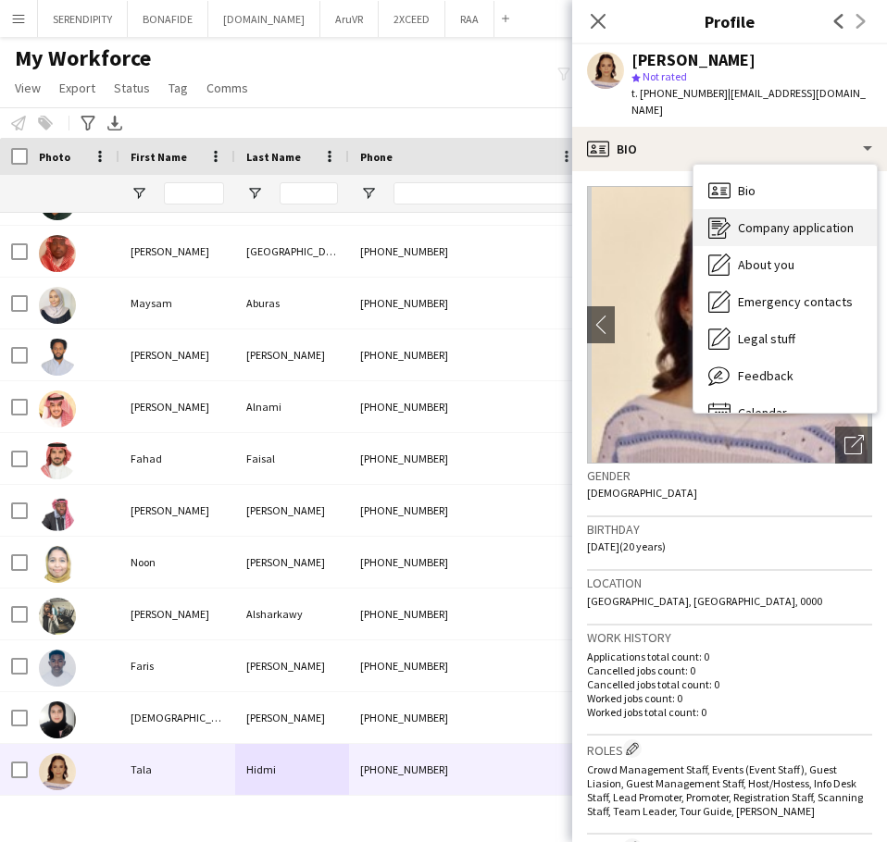
click at [790, 219] on span "Company application" at bounding box center [796, 227] width 116 height 17
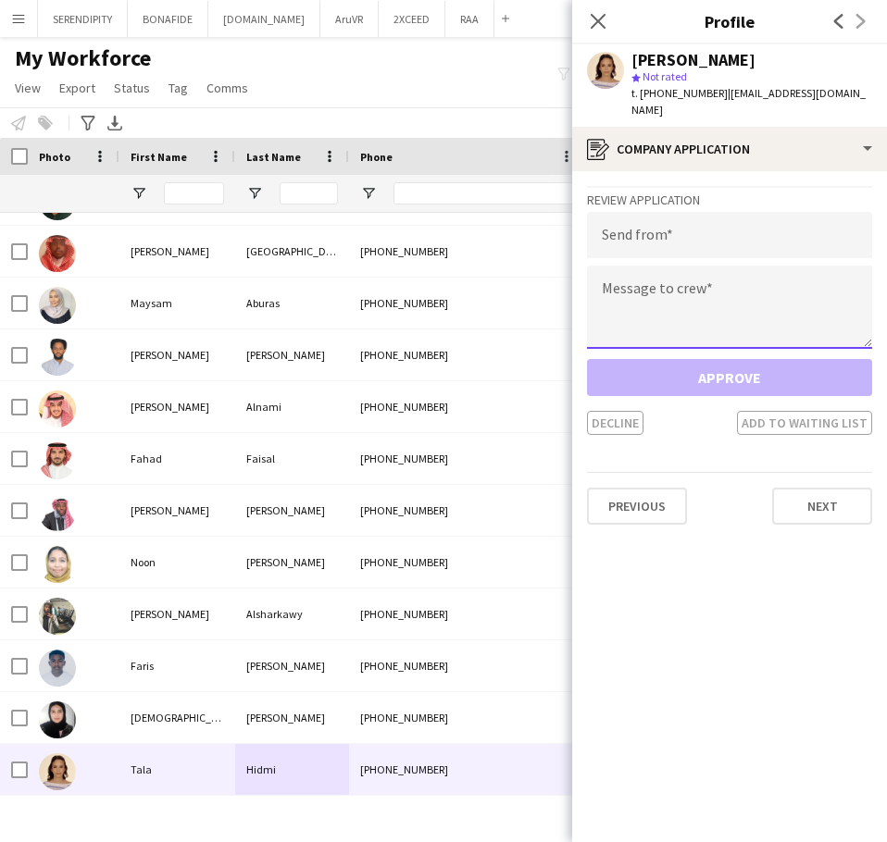
click at [715, 297] on textarea at bounding box center [729, 307] width 285 height 83
paste textarea "**********"
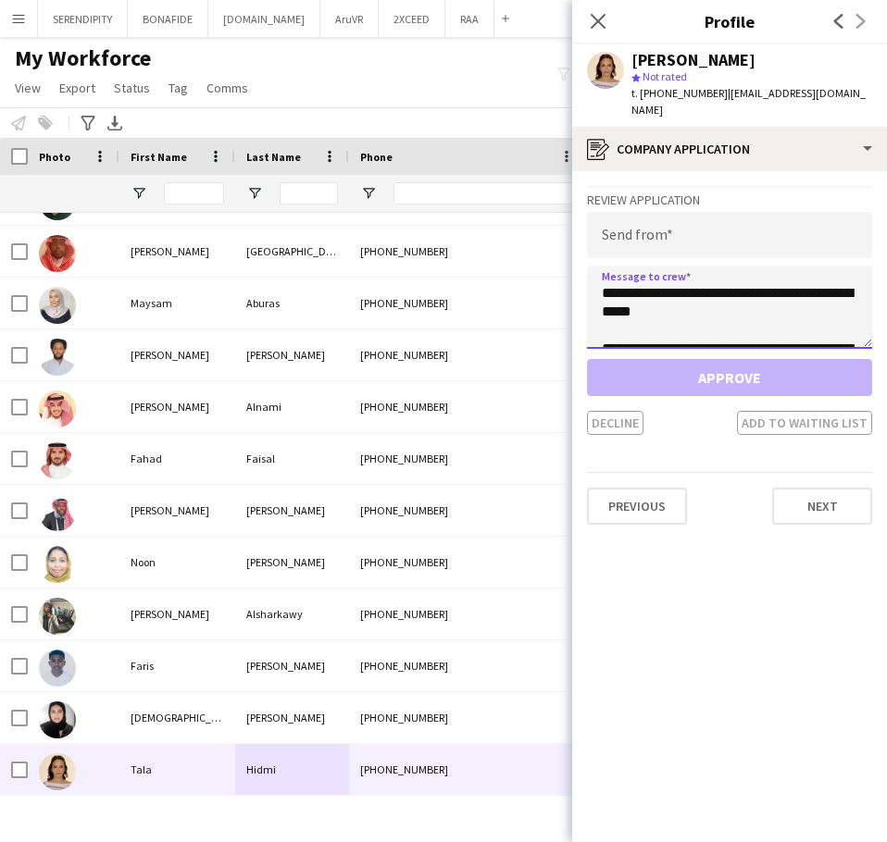
scroll to position [270, 0]
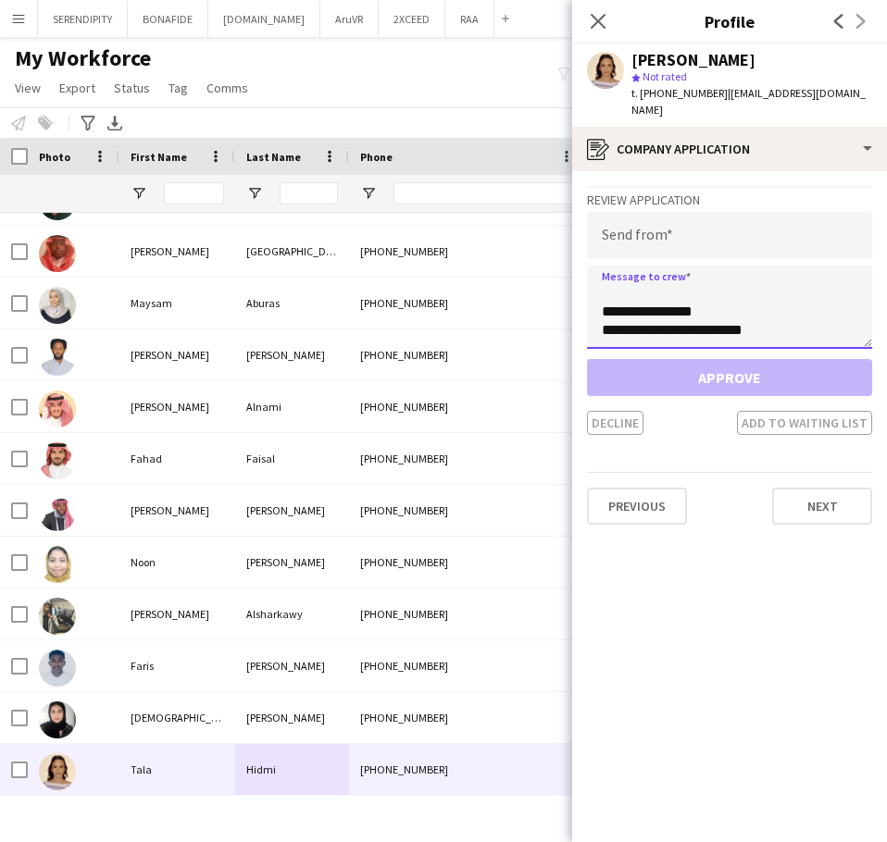
type textarea "**********"
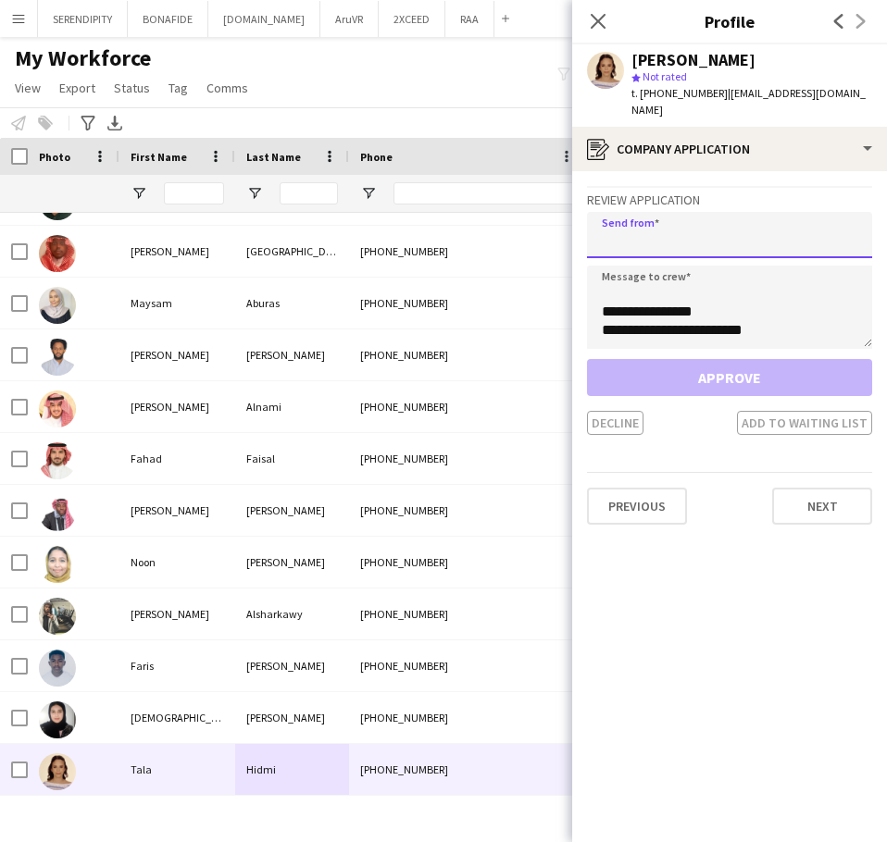
click at [684, 221] on input "email" at bounding box center [729, 235] width 285 height 46
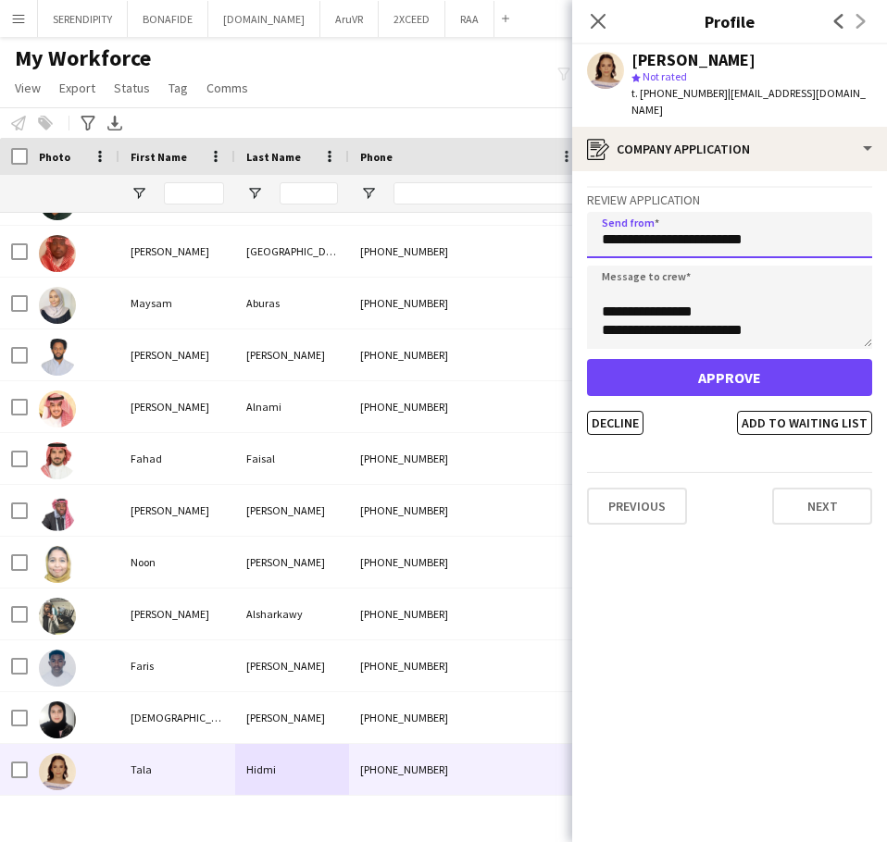
type input "**********"
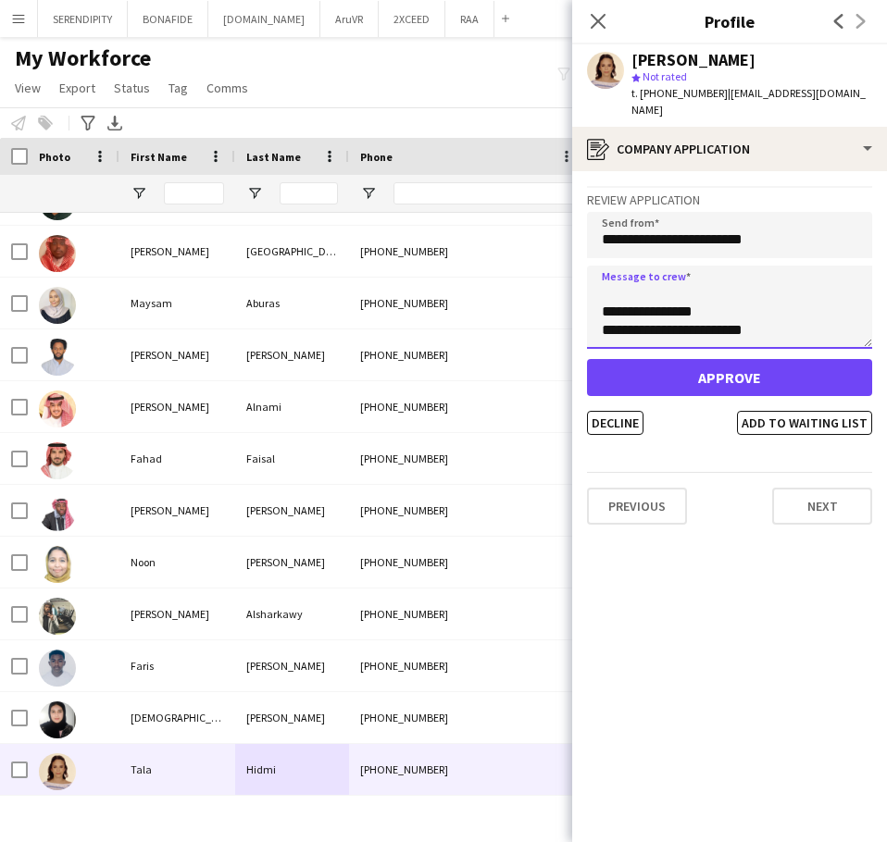
click at [870, 391] on div "**********" at bounding box center [729, 310] width 285 height 249
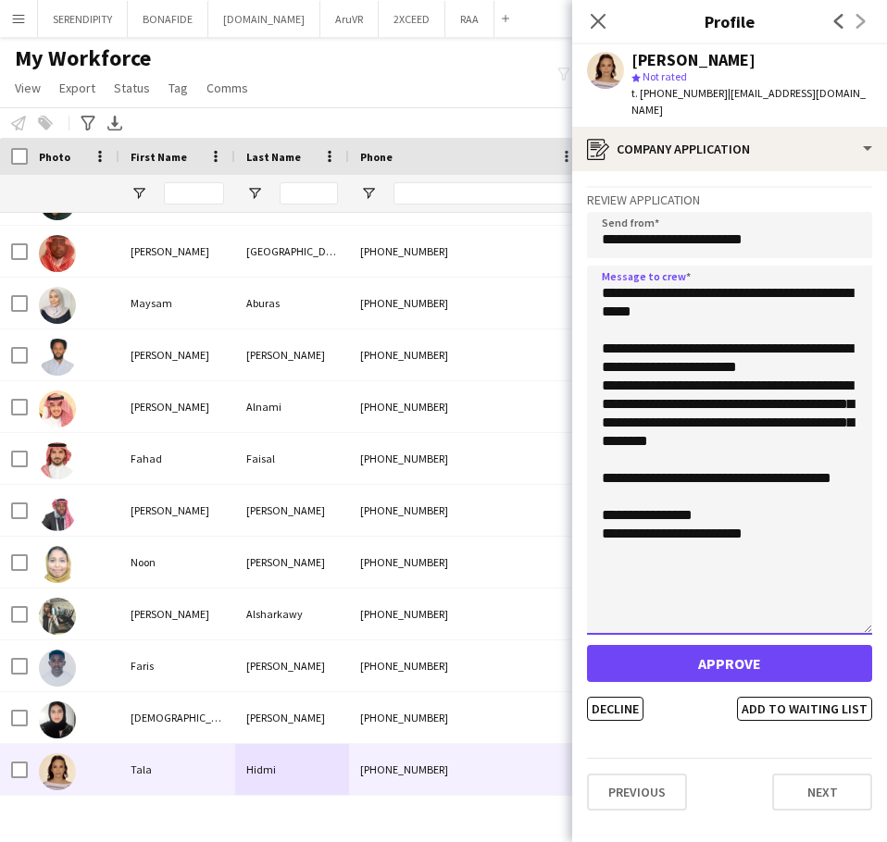
scroll to position [0, 0]
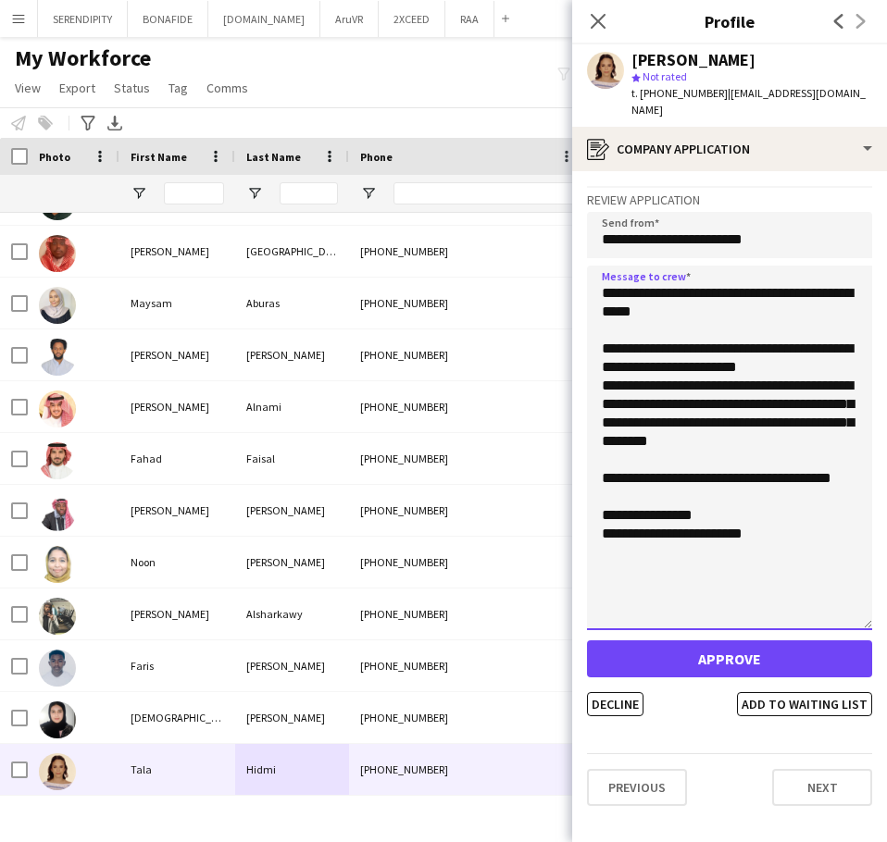
drag, startPoint x: 864, startPoint y: 322, endPoint x: 891, endPoint y: 604, distance: 282.8
click at [887, 604] on html "Menu Boards Boards Boards All jobs Status Workforce Workforce My Workforce Recr…" at bounding box center [443, 421] width 887 height 842
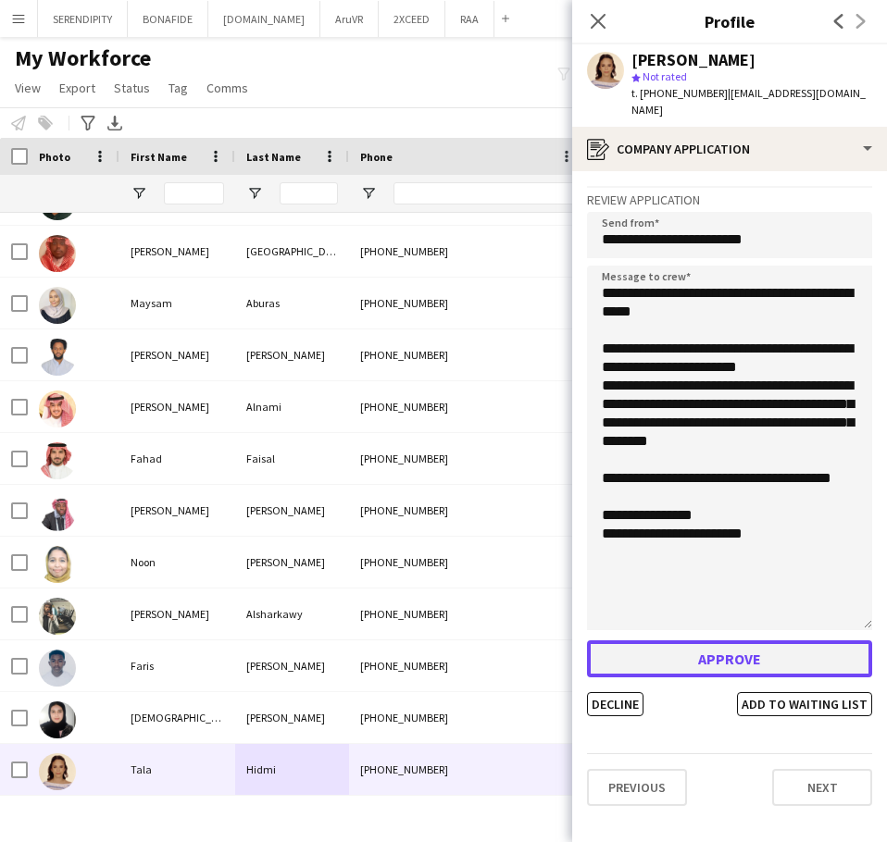
click at [744, 644] on button "Approve" at bounding box center [729, 659] width 285 height 37
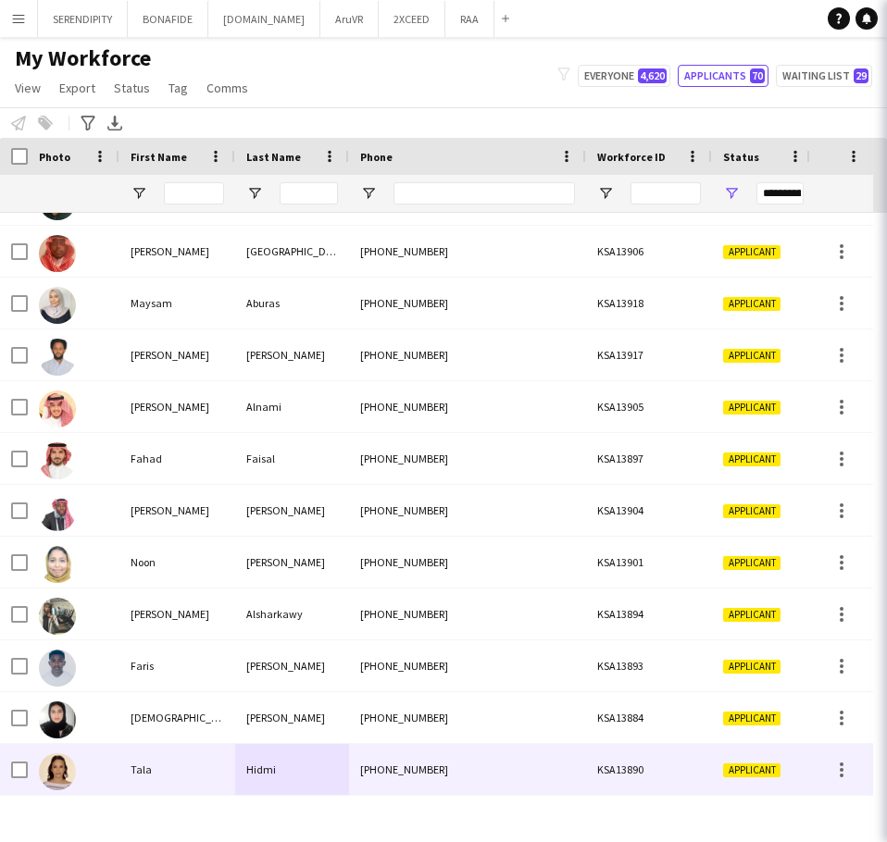
scroll to position [246, 0]
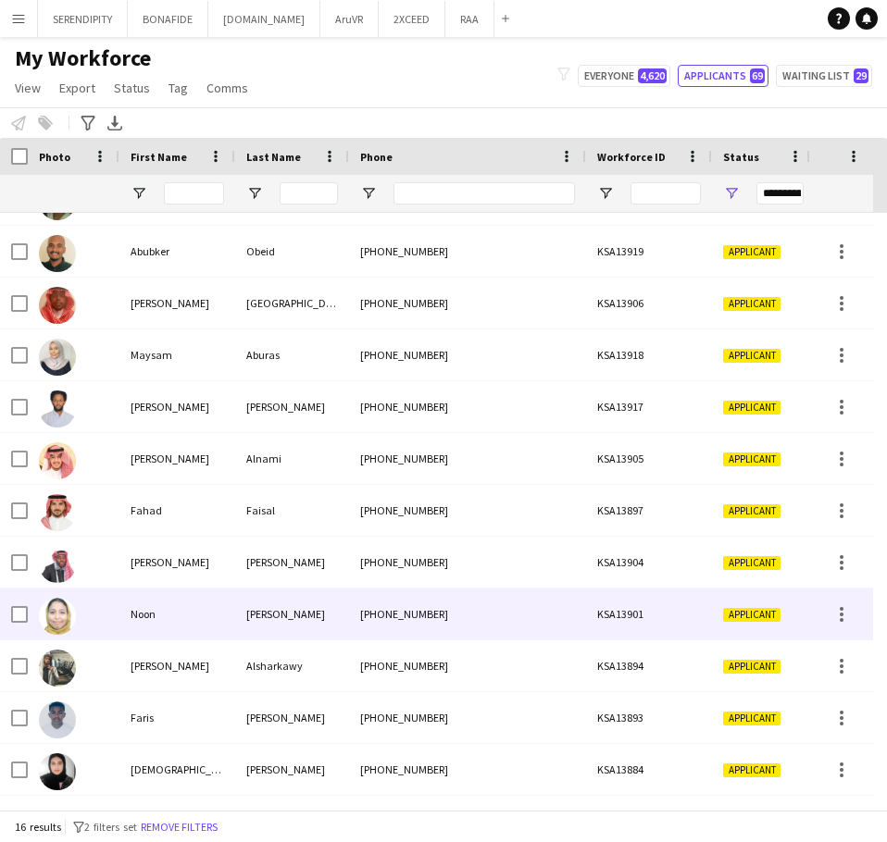
click at [254, 615] on div "[PERSON_NAME]" at bounding box center [292, 614] width 114 height 51
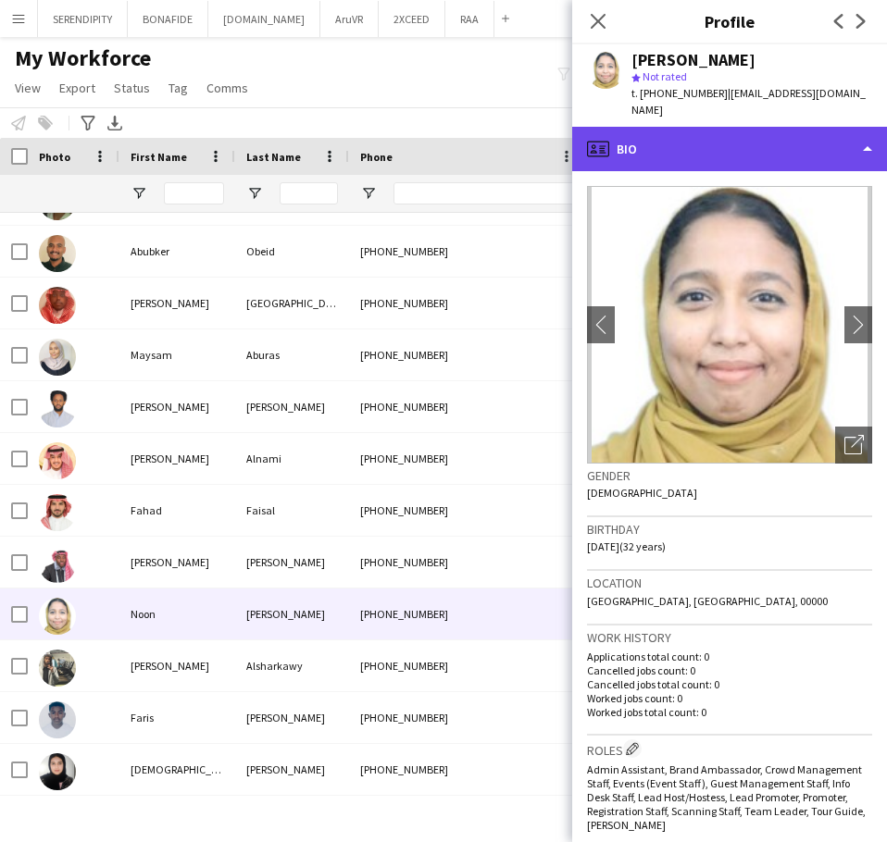
click at [770, 132] on div "profile Bio" at bounding box center [729, 149] width 315 height 44
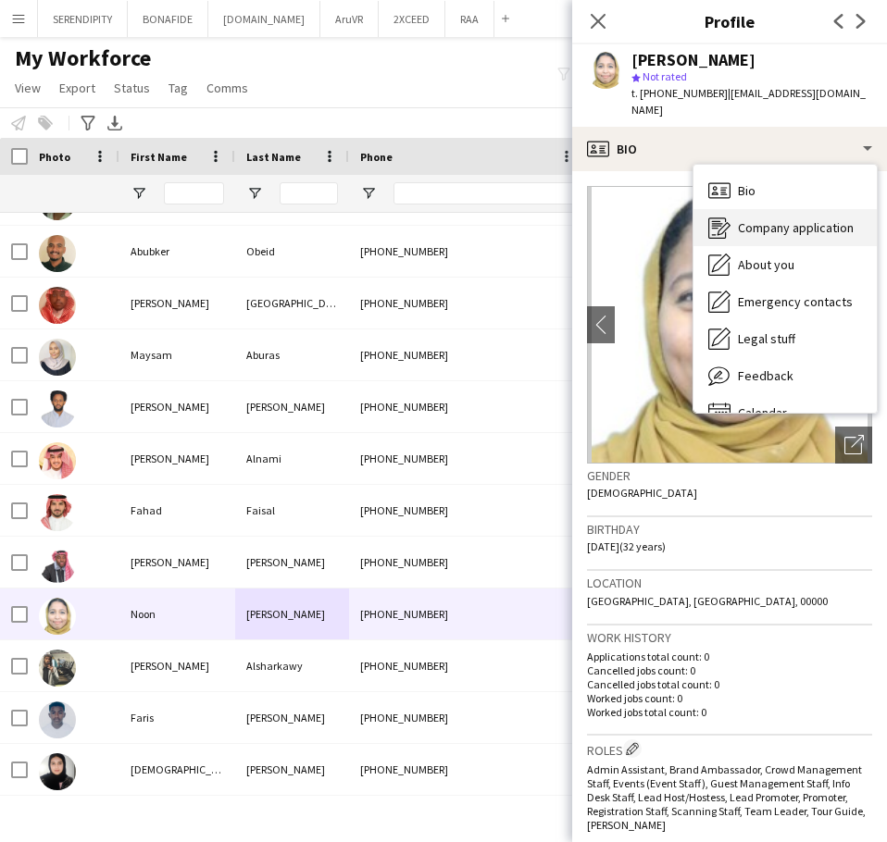
click at [804, 219] on span "Company application" at bounding box center [796, 227] width 116 height 17
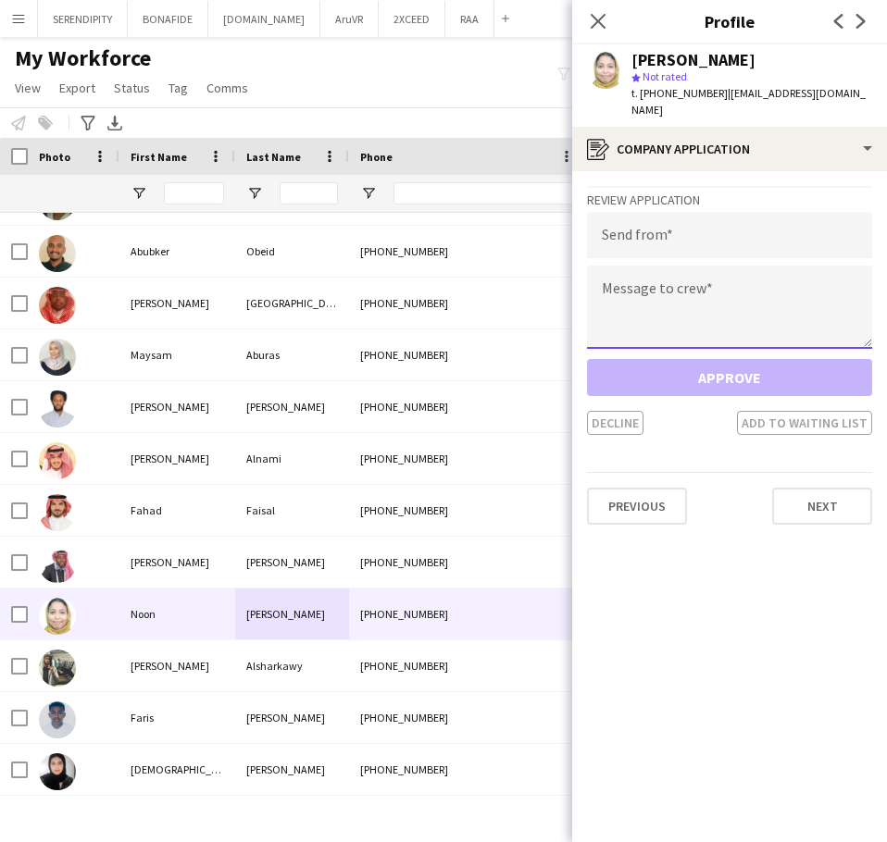
click at [686, 288] on textarea at bounding box center [729, 307] width 285 height 83
paste textarea "**********"
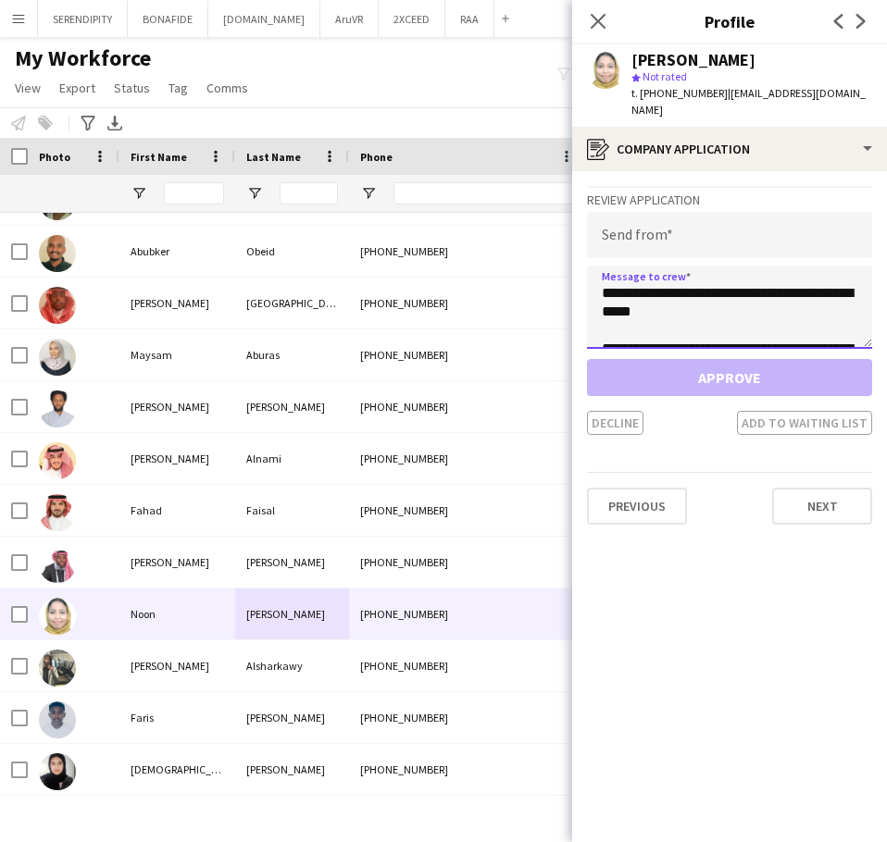
scroll to position [270, 0]
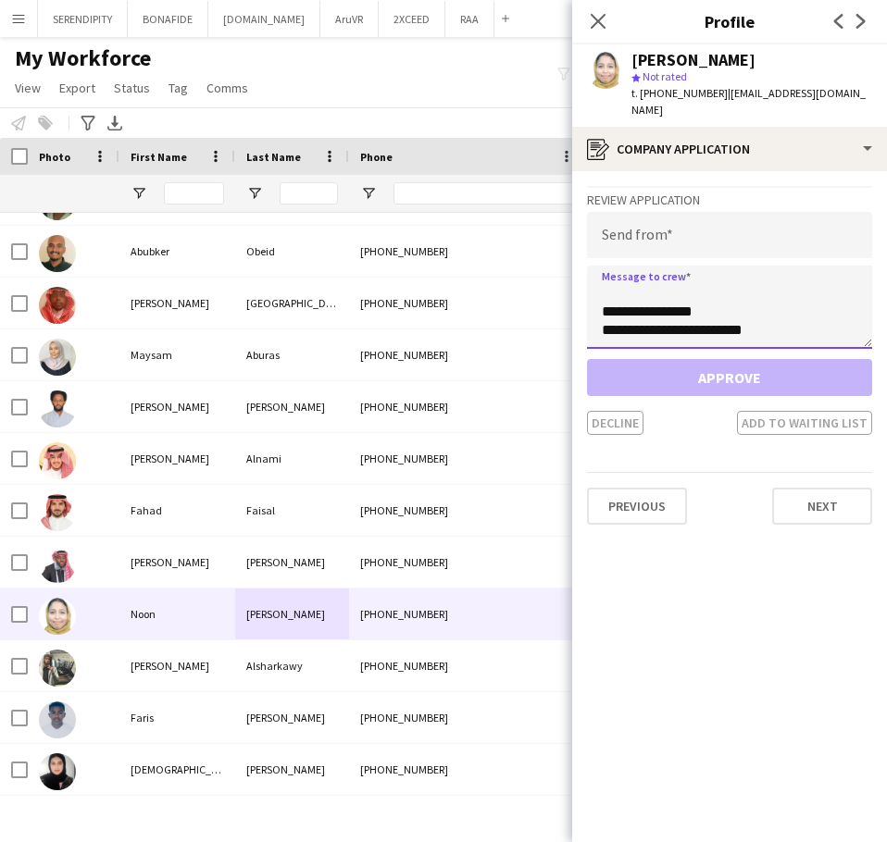
type textarea "**********"
click at [678, 219] on input "email" at bounding box center [729, 235] width 285 height 46
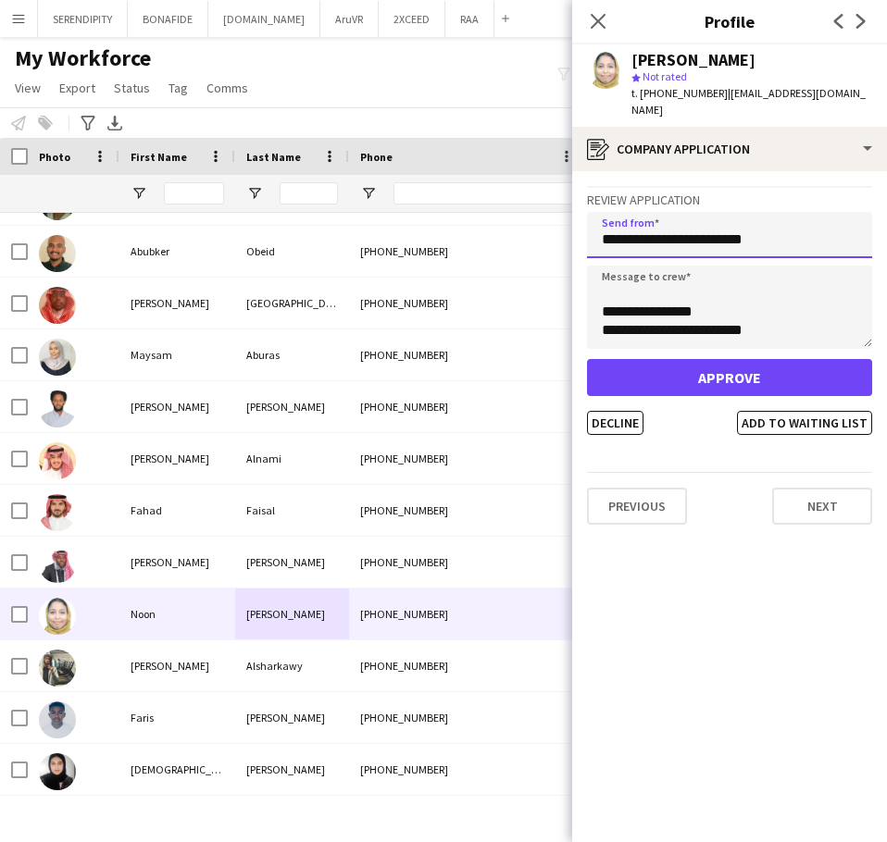
type input "**********"
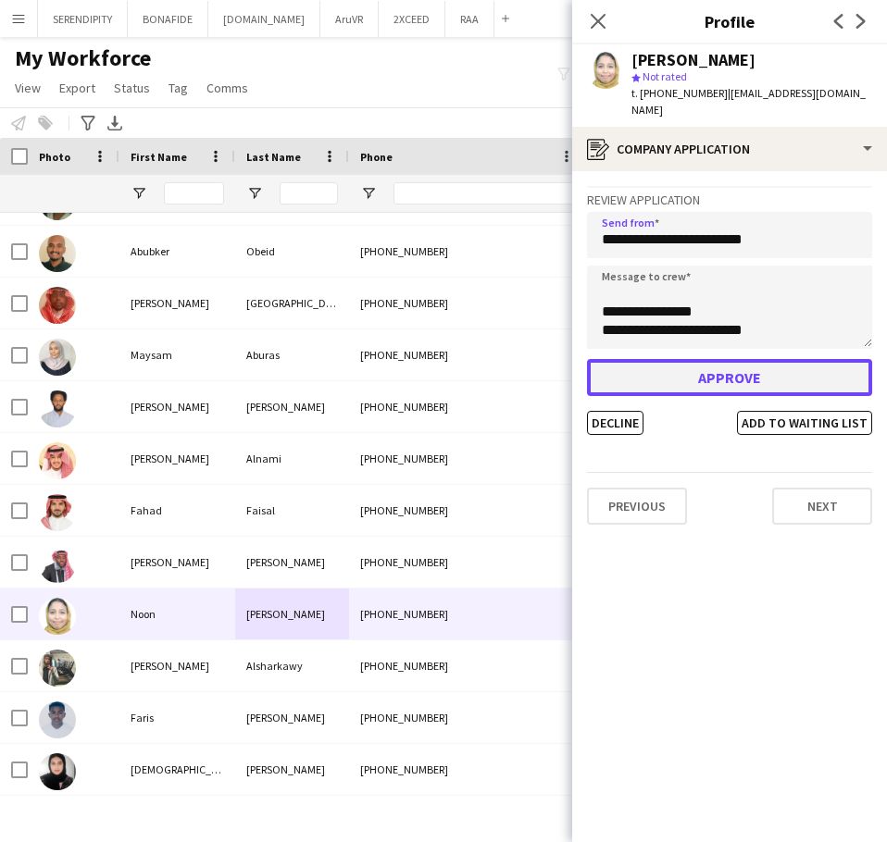
click at [767, 362] on button "Approve" at bounding box center [729, 377] width 285 height 37
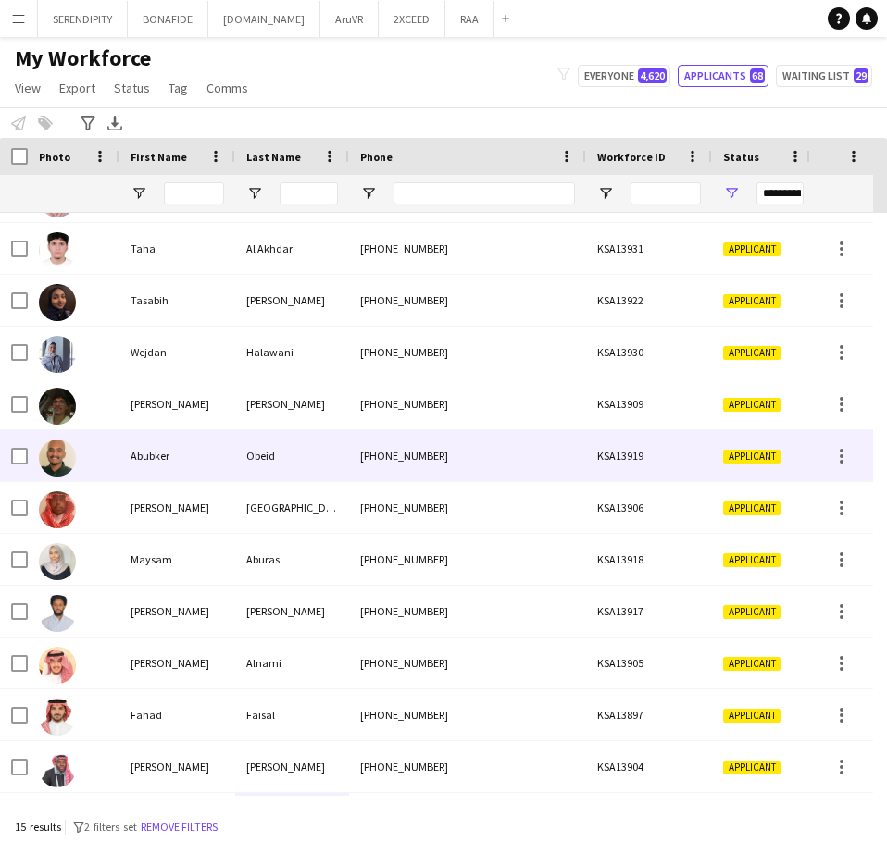
scroll to position [15, 0]
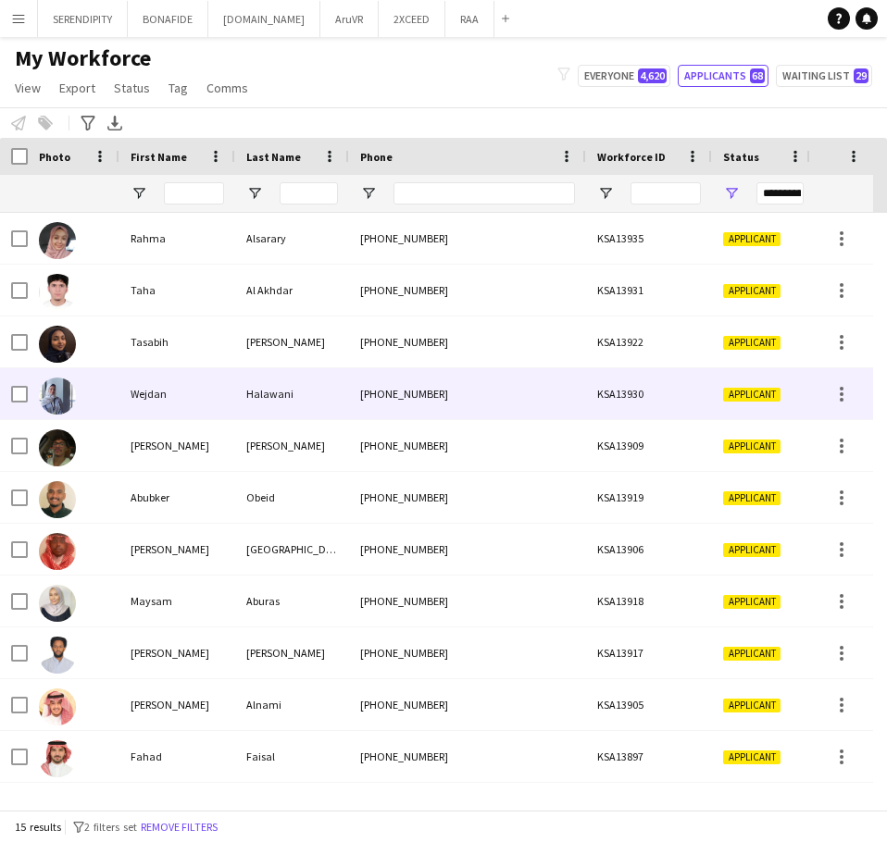
click at [240, 390] on div "Halawani" at bounding box center [292, 393] width 114 height 51
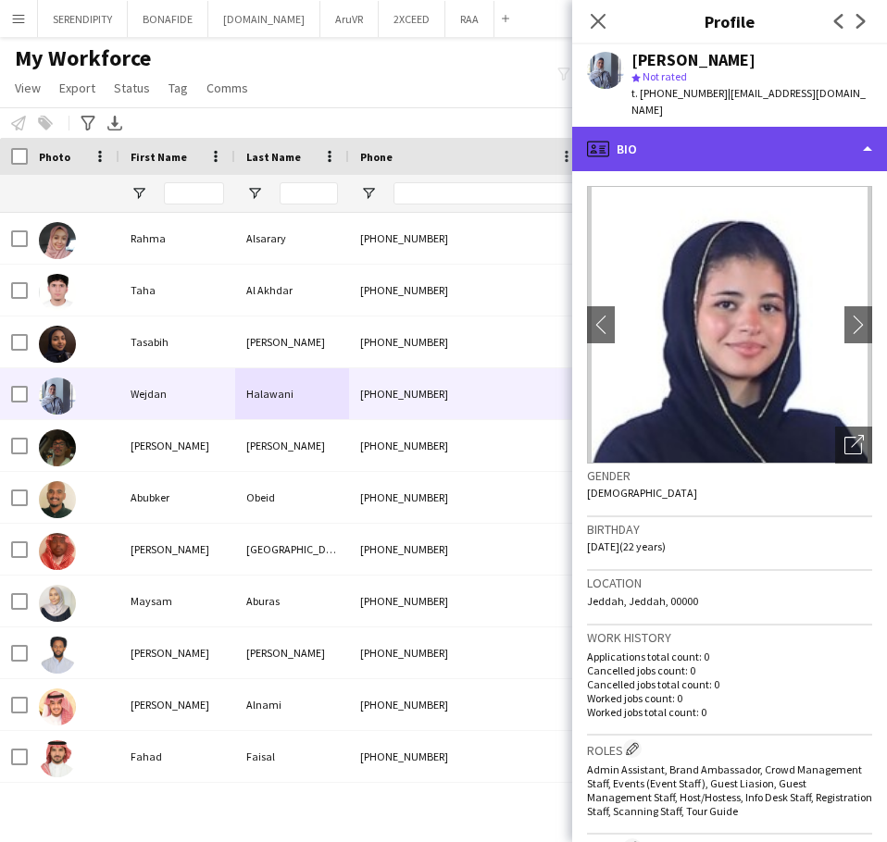
click at [753, 148] on div "profile Bio" at bounding box center [729, 149] width 315 height 44
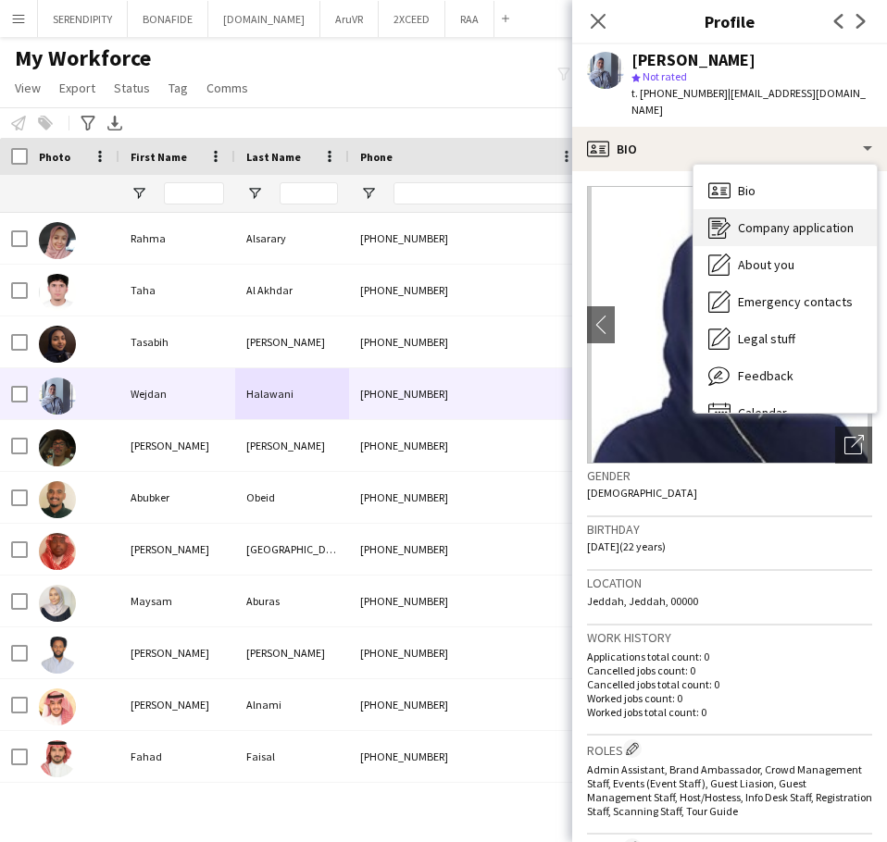
click at [800, 230] on span "Company application" at bounding box center [796, 227] width 116 height 17
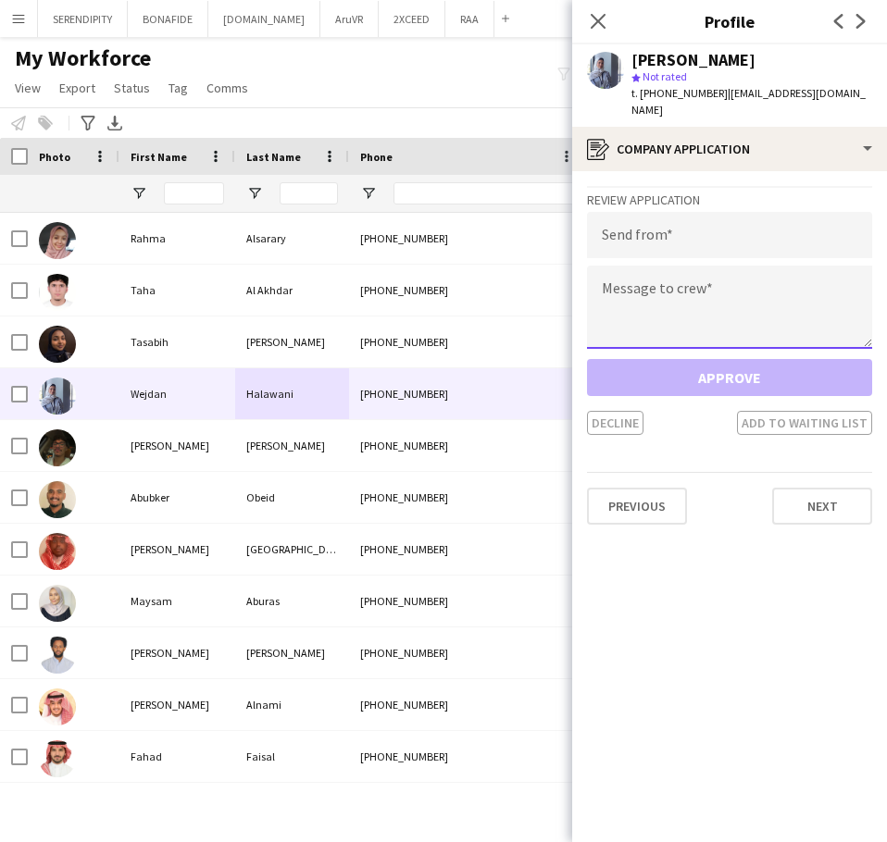
click at [672, 282] on textarea at bounding box center [729, 307] width 285 height 83
paste textarea "**********"
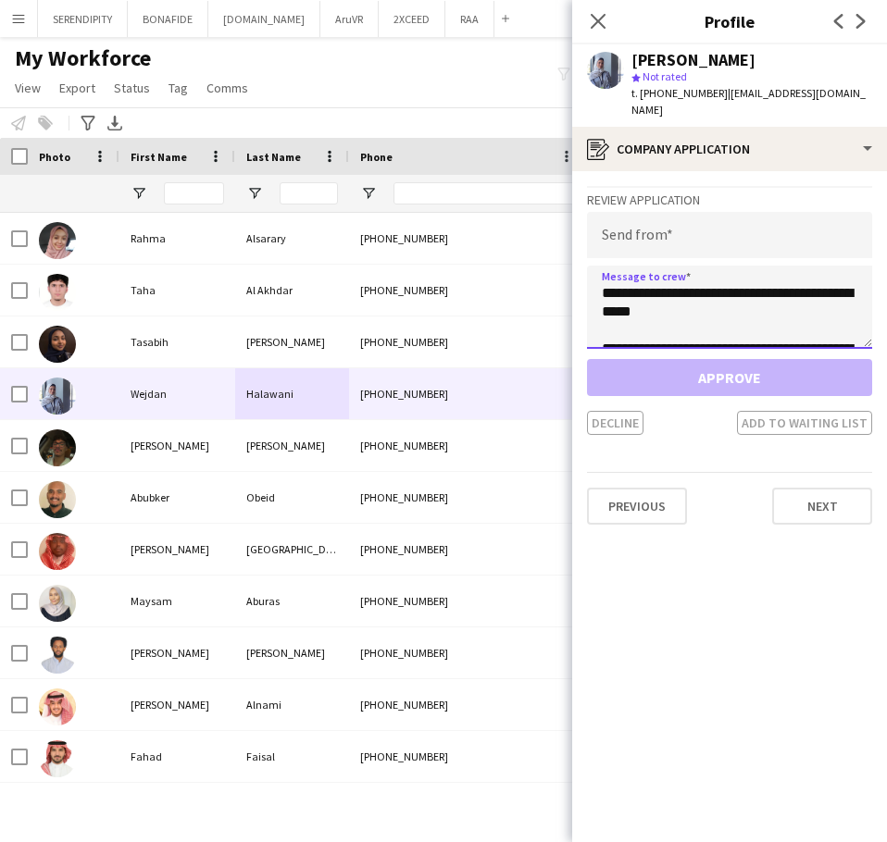
scroll to position [270, 0]
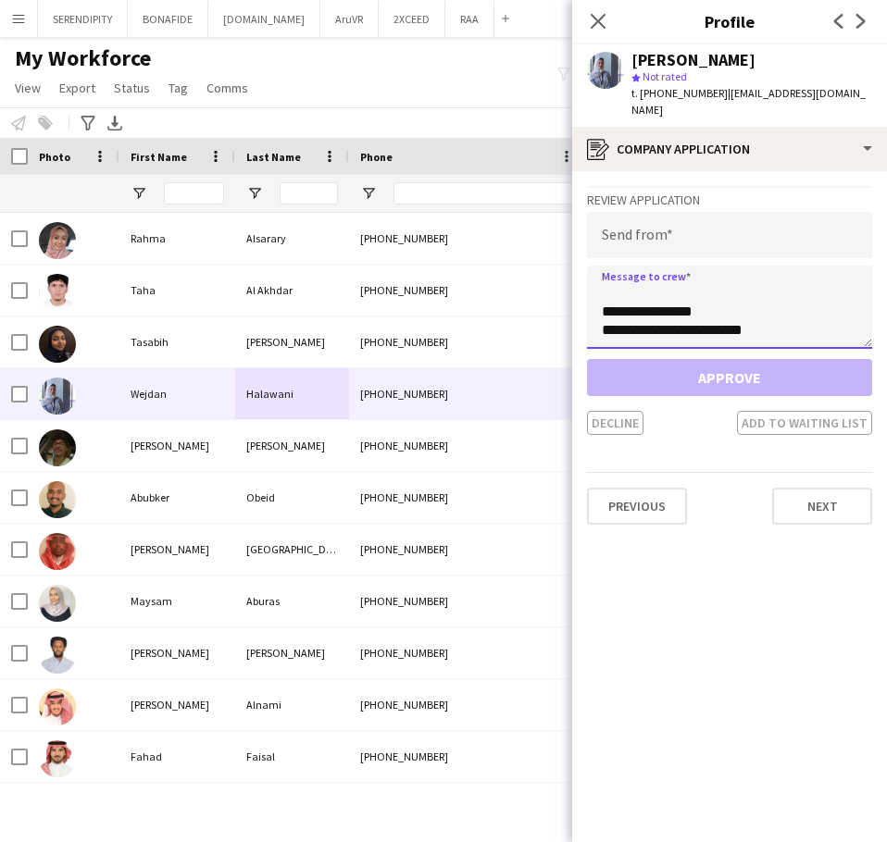
type textarea "**********"
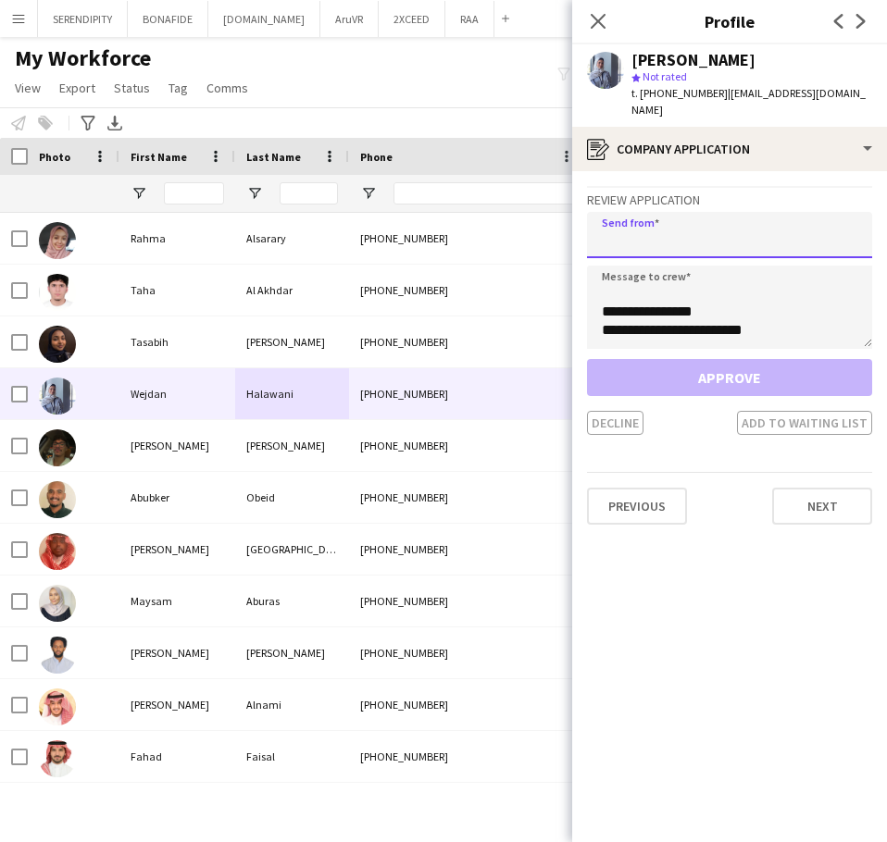
click at [678, 238] on input "email" at bounding box center [729, 235] width 285 height 46
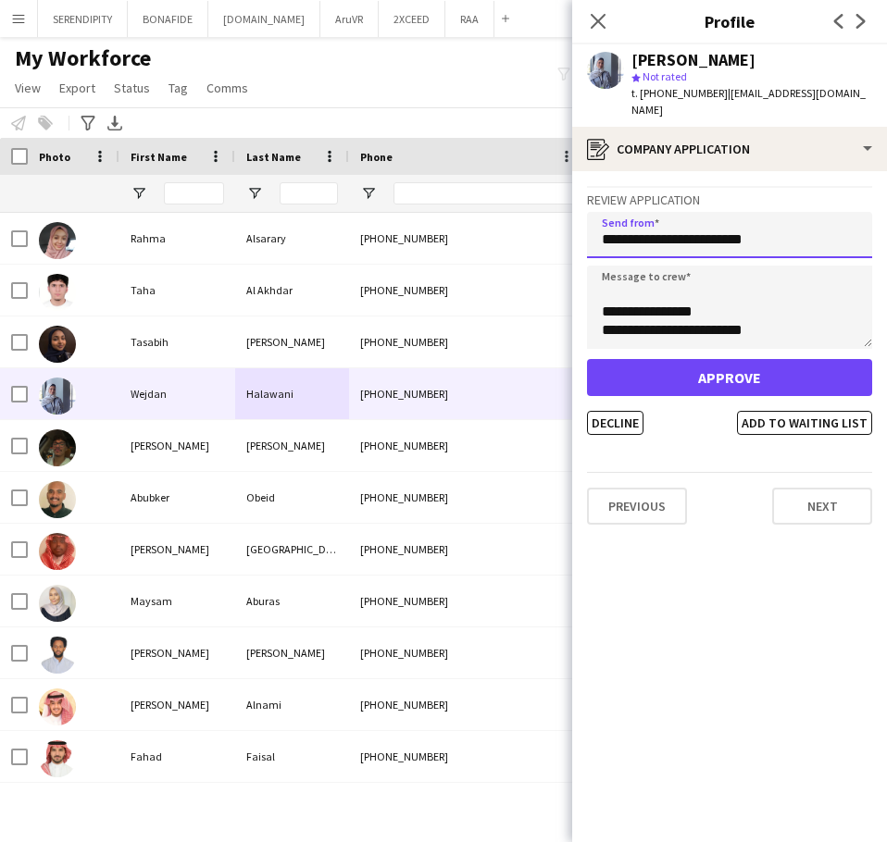
type input "**********"
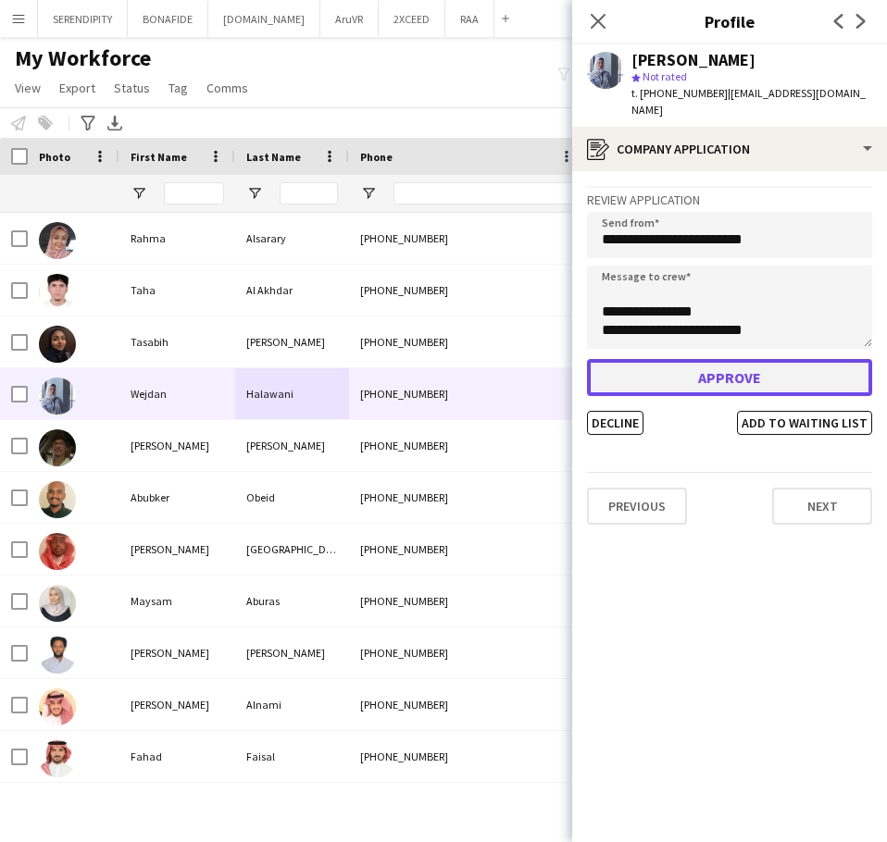
click at [757, 373] on button "Approve" at bounding box center [729, 377] width 285 height 37
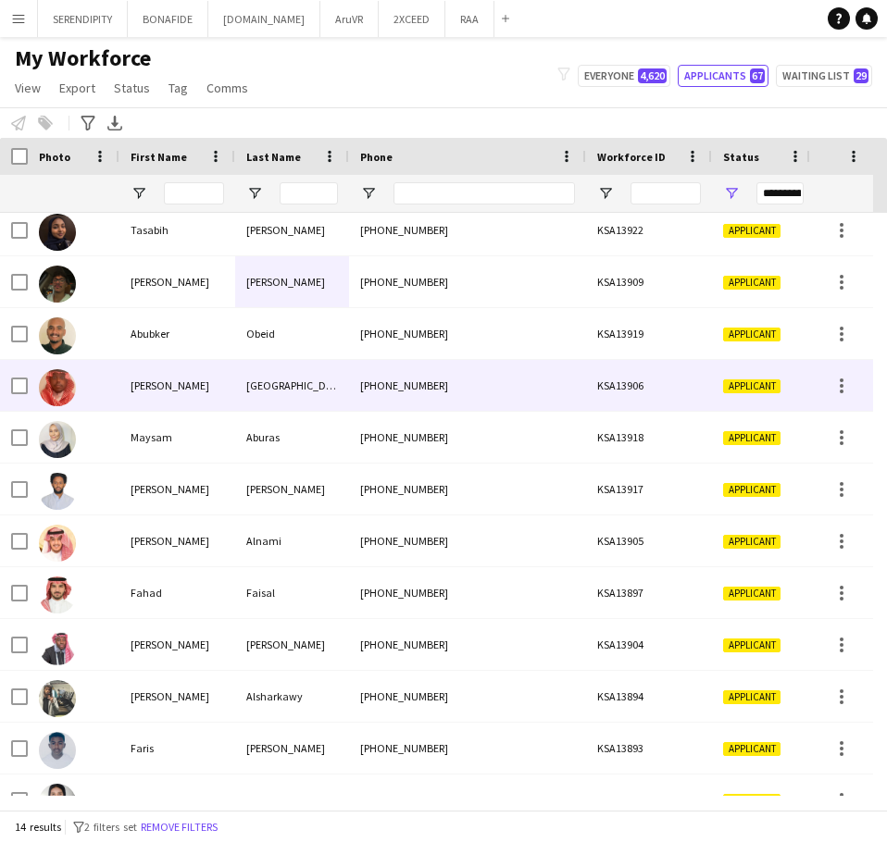
scroll to position [82, 0]
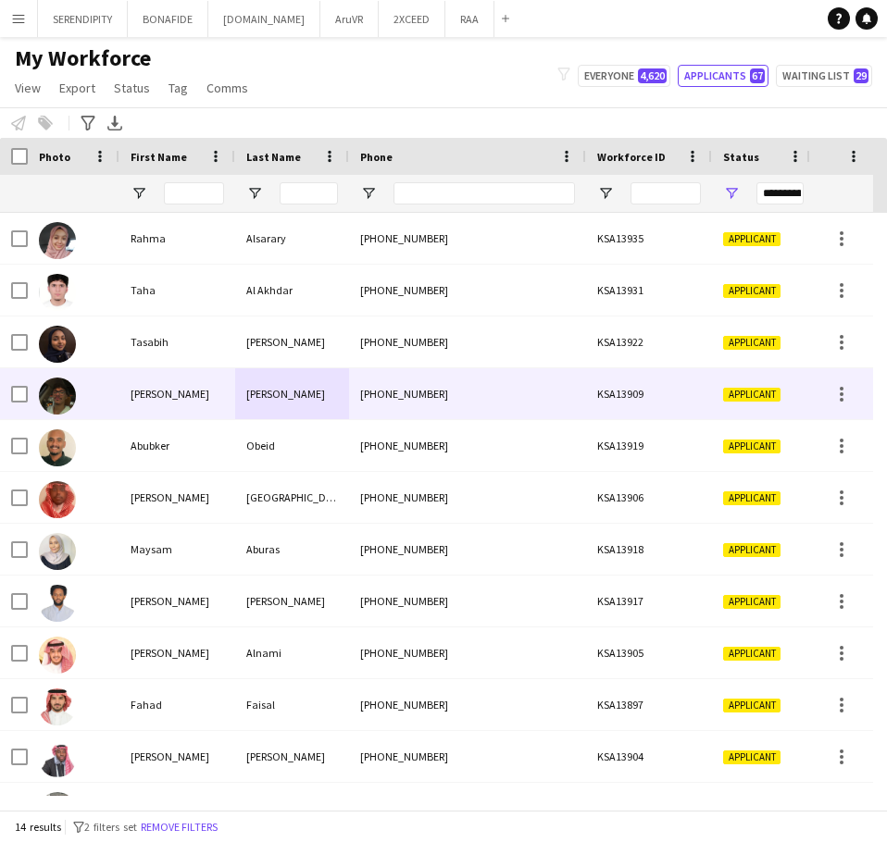
click at [467, 385] on div "[PHONE_NUMBER]" at bounding box center [467, 393] width 237 height 51
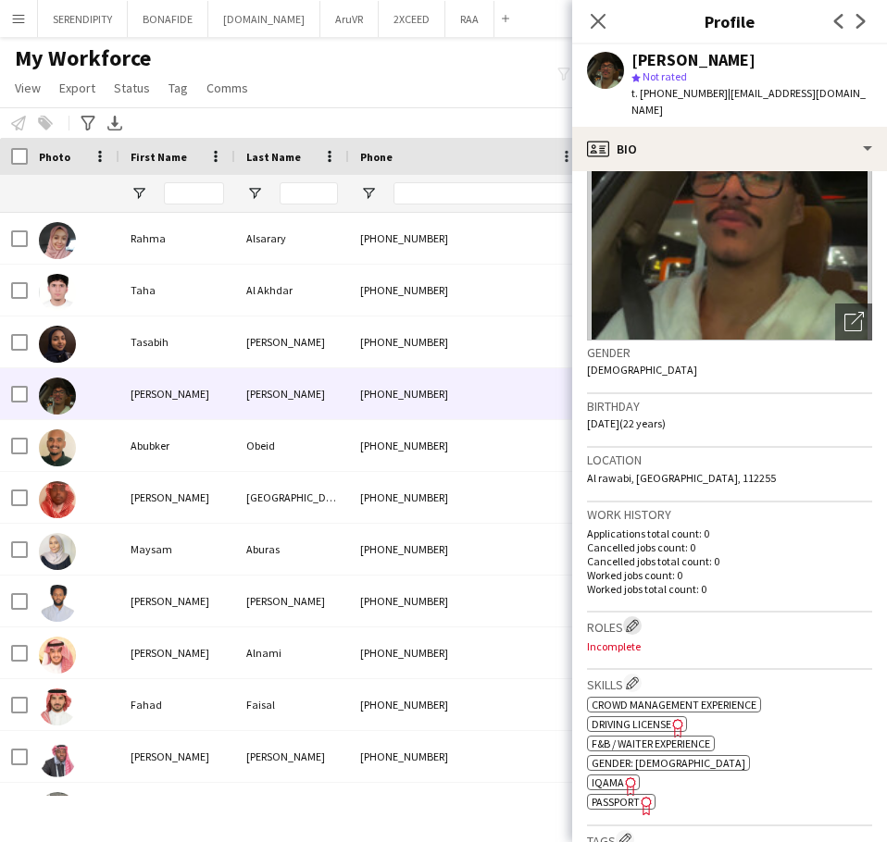
click at [634, 619] on app-icon "Edit crew company roles" at bounding box center [632, 625] width 13 height 13
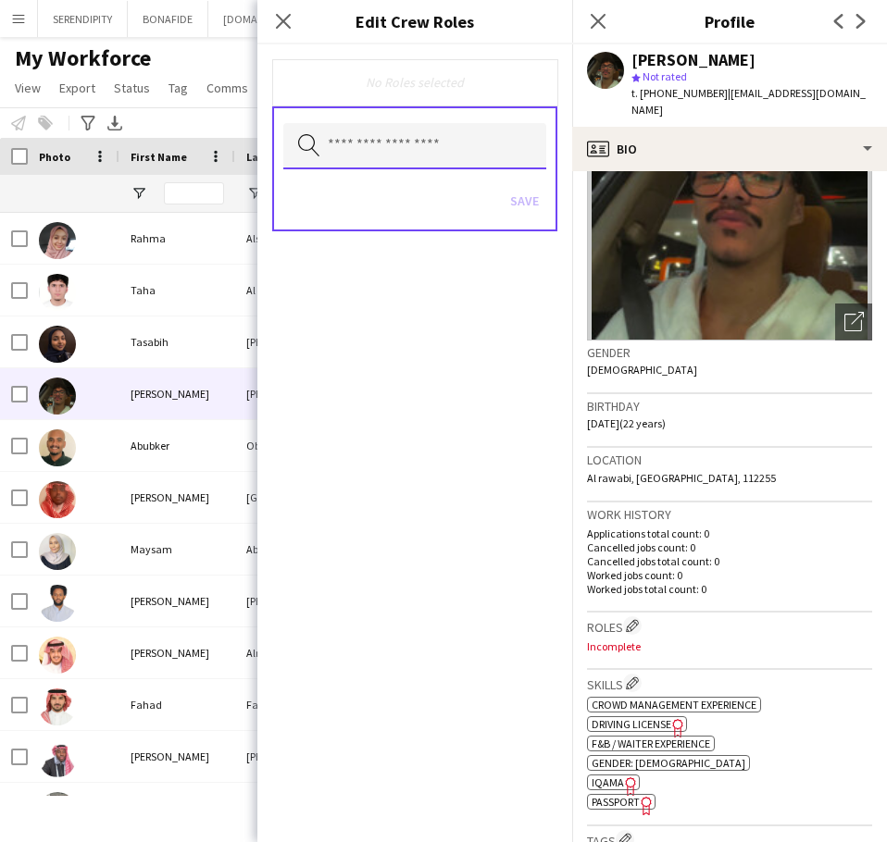
click at [397, 138] on input "text" at bounding box center [414, 146] width 263 height 46
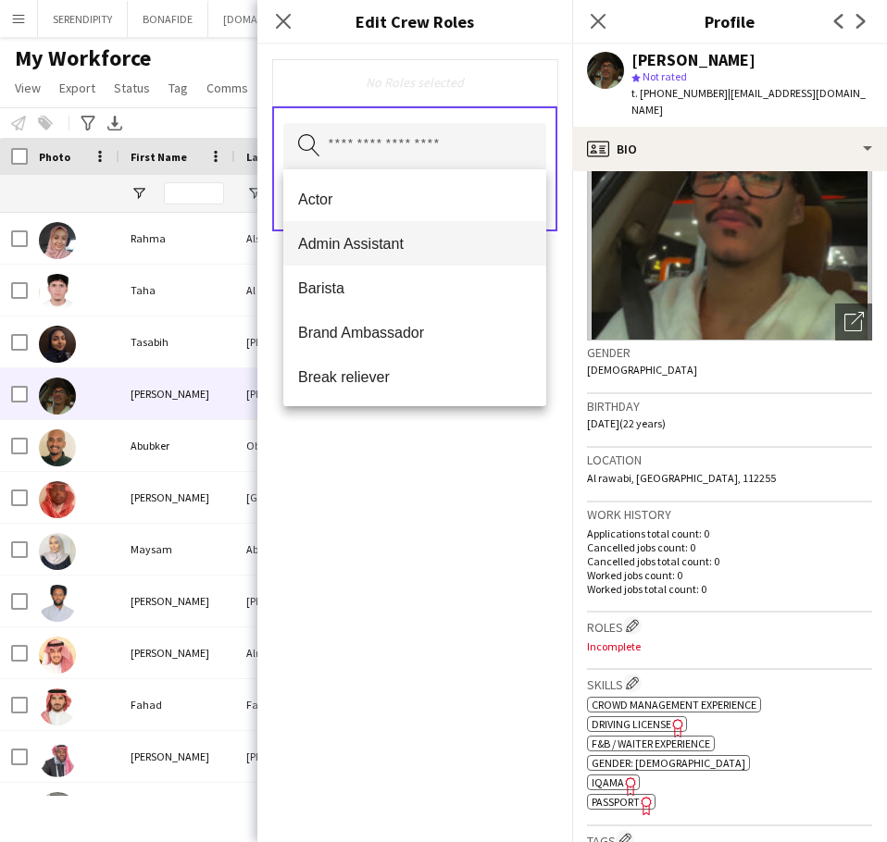
click at [429, 243] on span "Admin Assistant" at bounding box center [414, 244] width 233 height 18
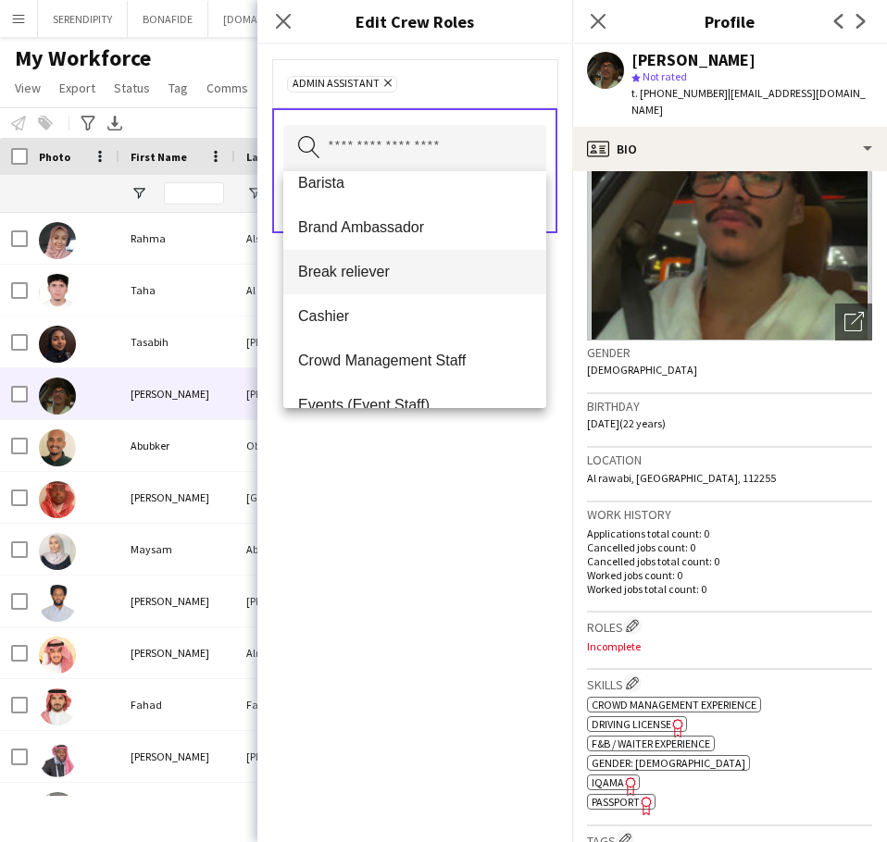
click at [408, 271] on span "Break reliever" at bounding box center [414, 272] width 233 height 18
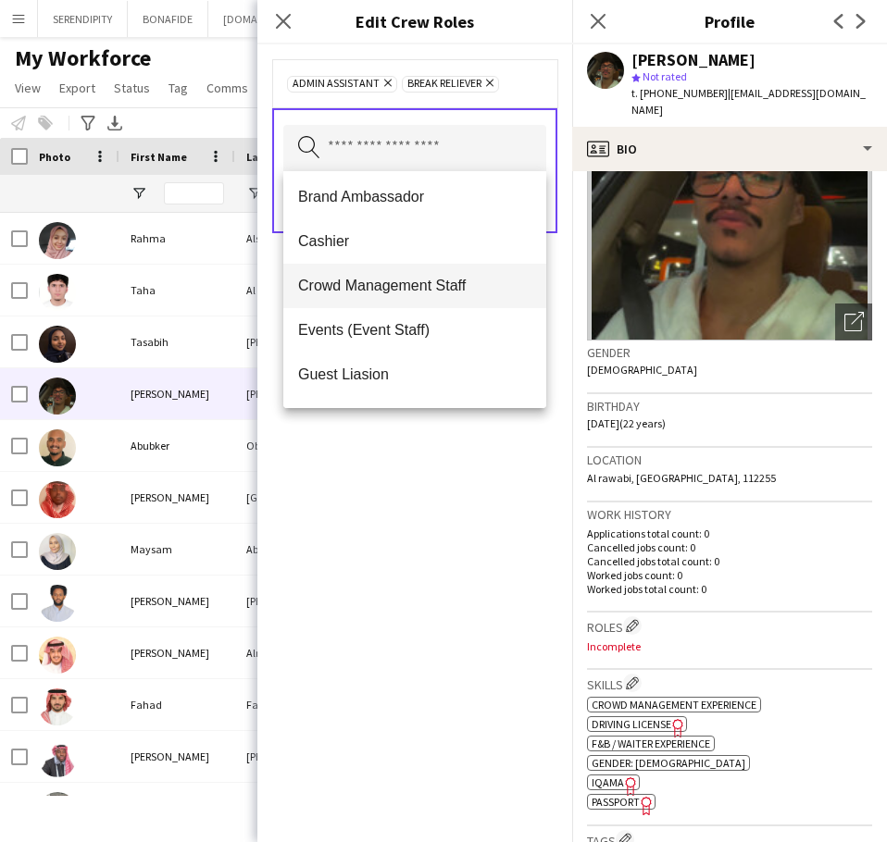
click at [436, 278] on span "Crowd Management Staff" at bounding box center [414, 286] width 233 height 18
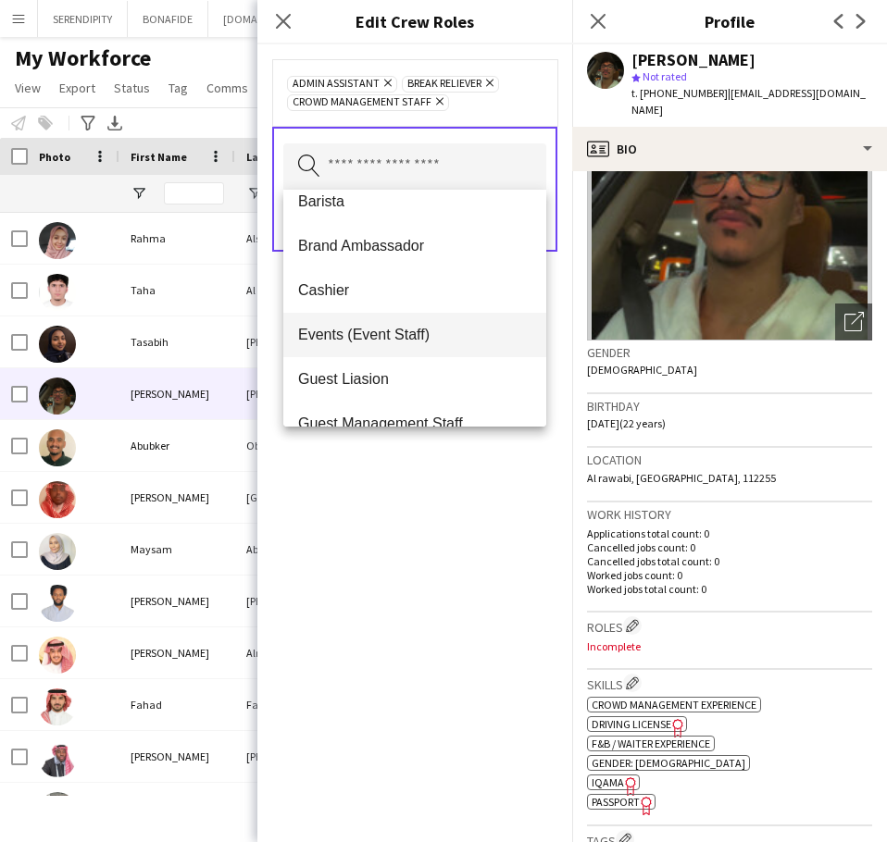
click at [430, 322] on mat-option "Events (Event Staff)" at bounding box center [414, 335] width 263 height 44
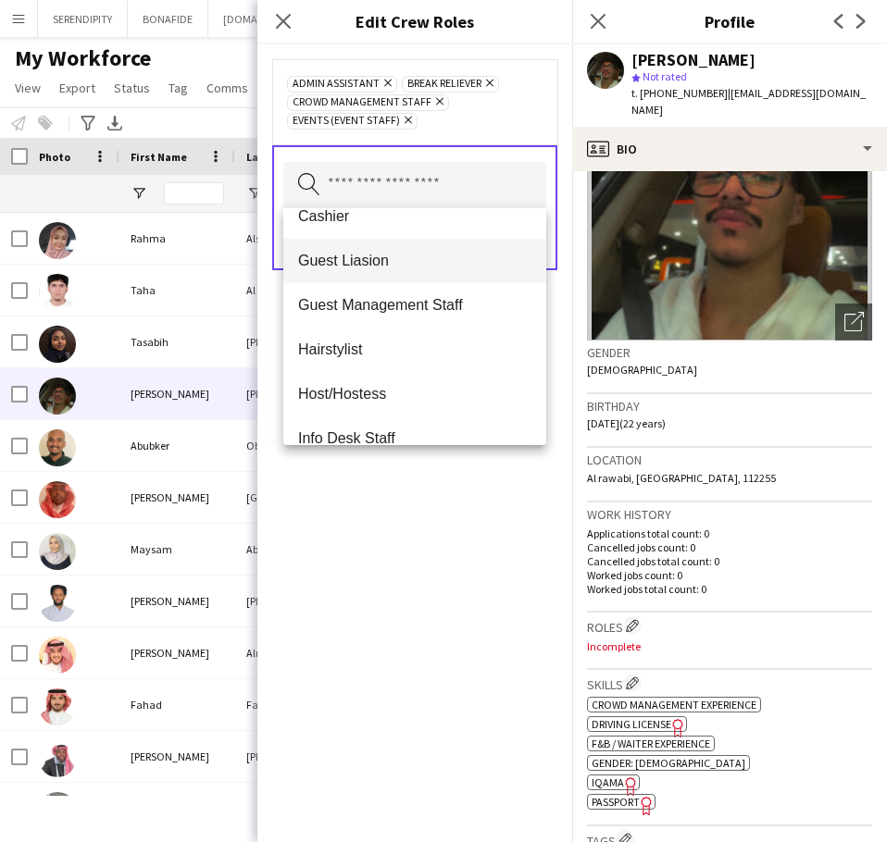
click at [421, 270] on mat-option "Guest Liasion" at bounding box center [414, 261] width 263 height 44
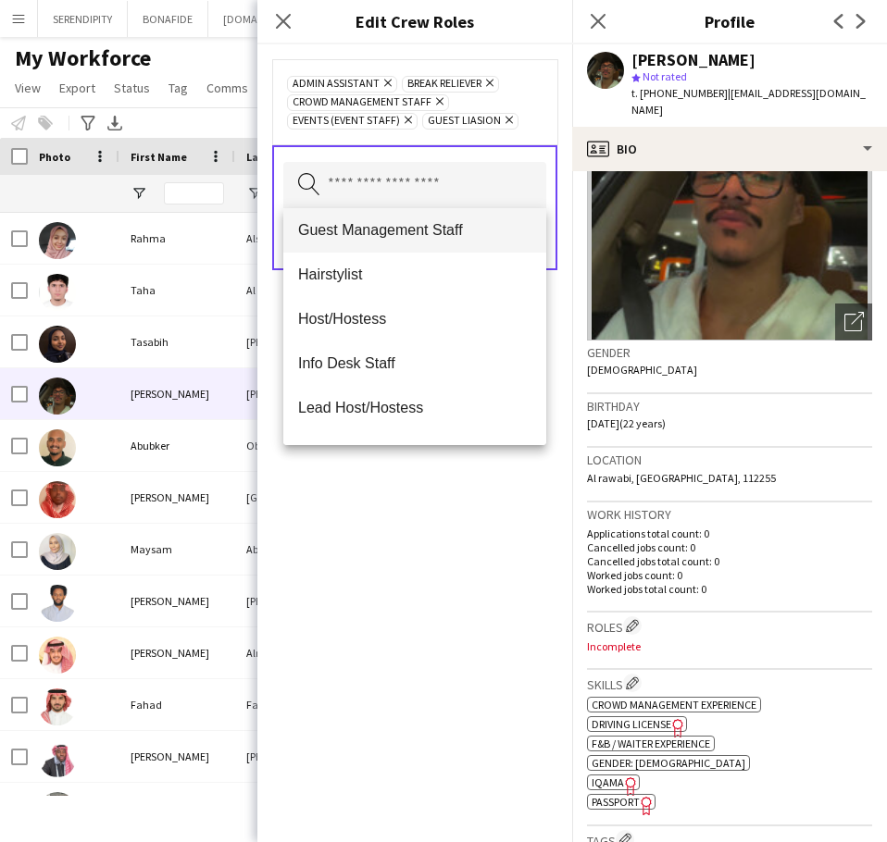
click at [435, 238] on span "Guest Management Staff" at bounding box center [414, 230] width 233 height 18
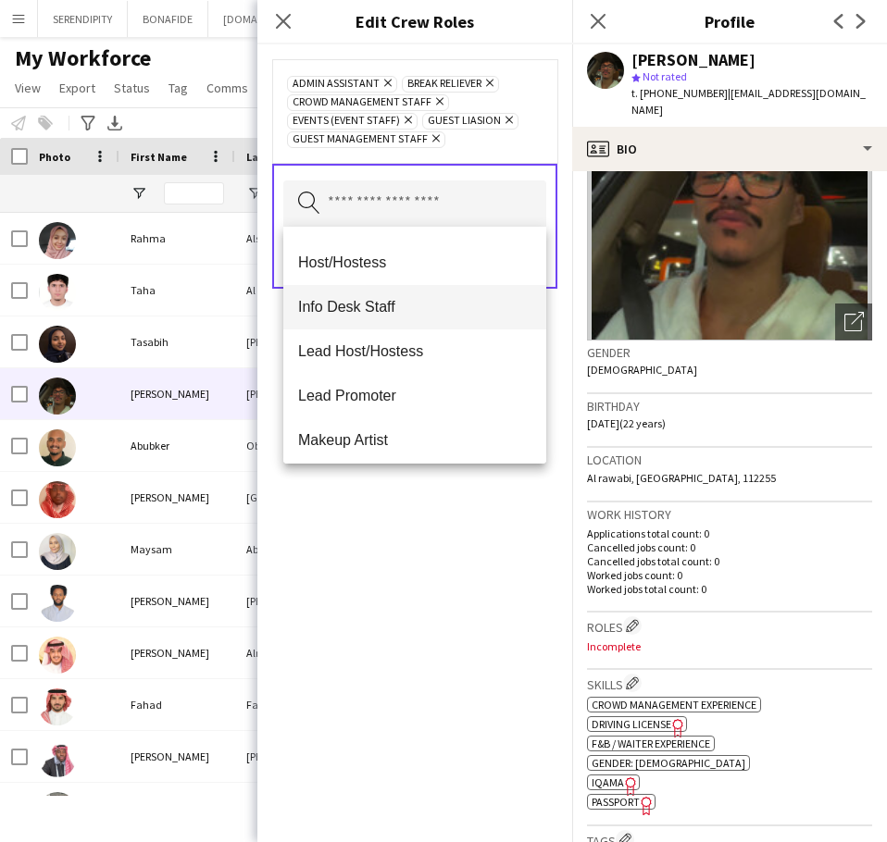
click at [419, 316] on span "Info Desk Staff" at bounding box center [414, 307] width 233 height 18
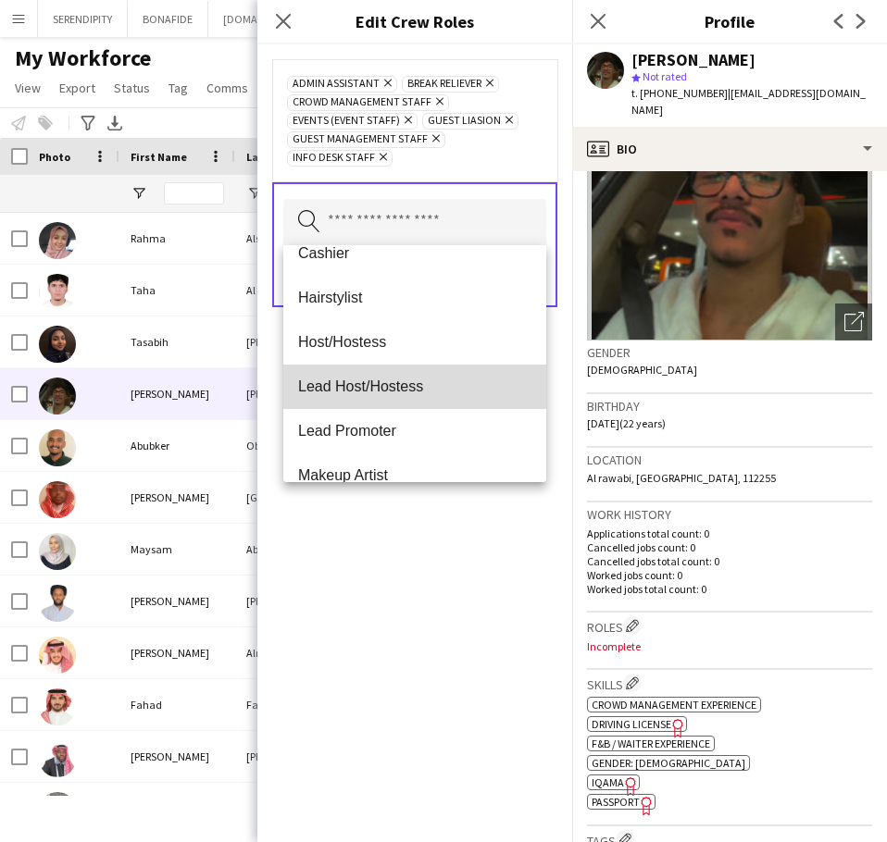
click at [425, 380] on span "Lead Host/Hostess" at bounding box center [414, 387] width 233 height 18
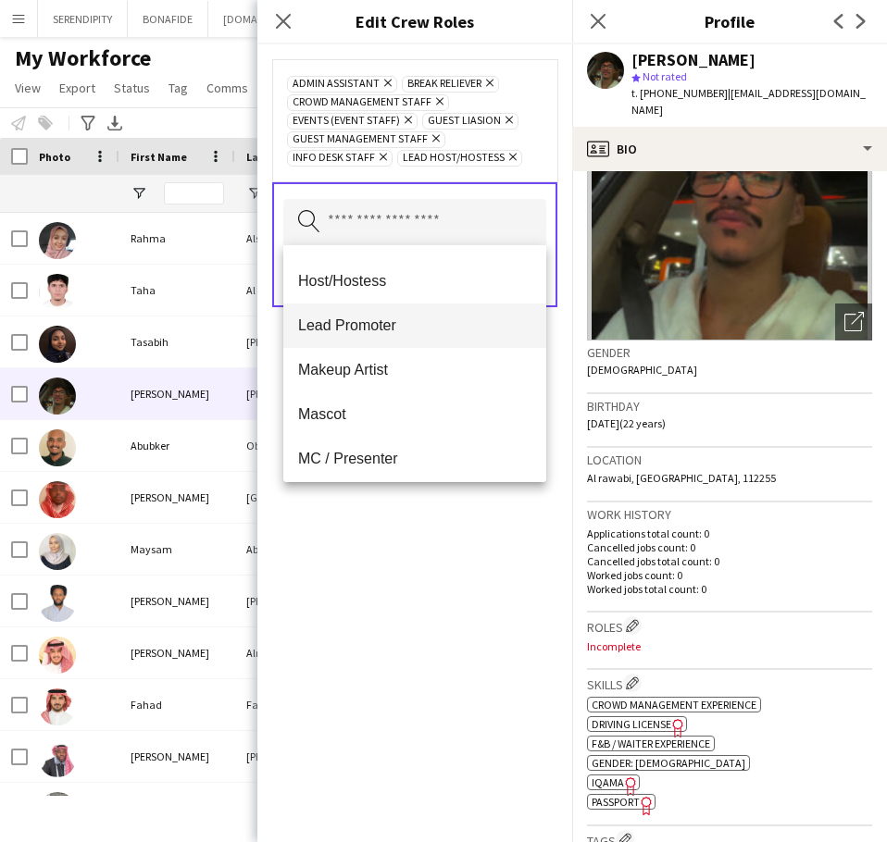
click at [413, 323] on span "Lead Promoter" at bounding box center [414, 326] width 233 height 18
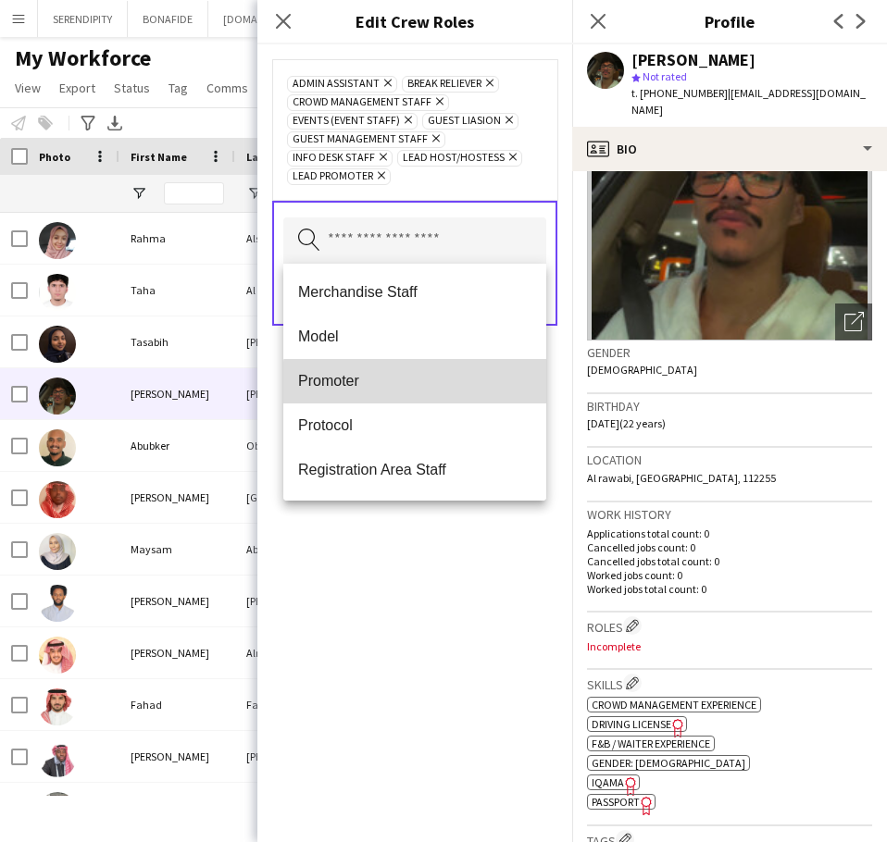
click at [416, 383] on span "Promoter" at bounding box center [414, 381] width 233 height 18
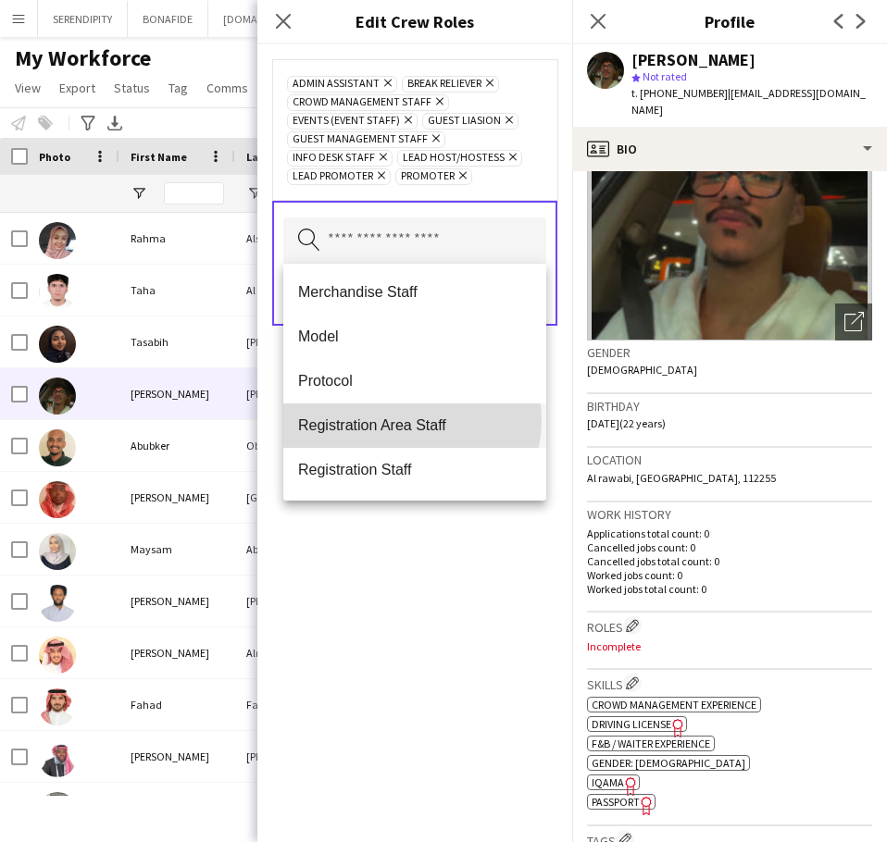
click at [411, 420] on span "Registration Area Staff" at bounding box center [414, 426] width 233 height 18
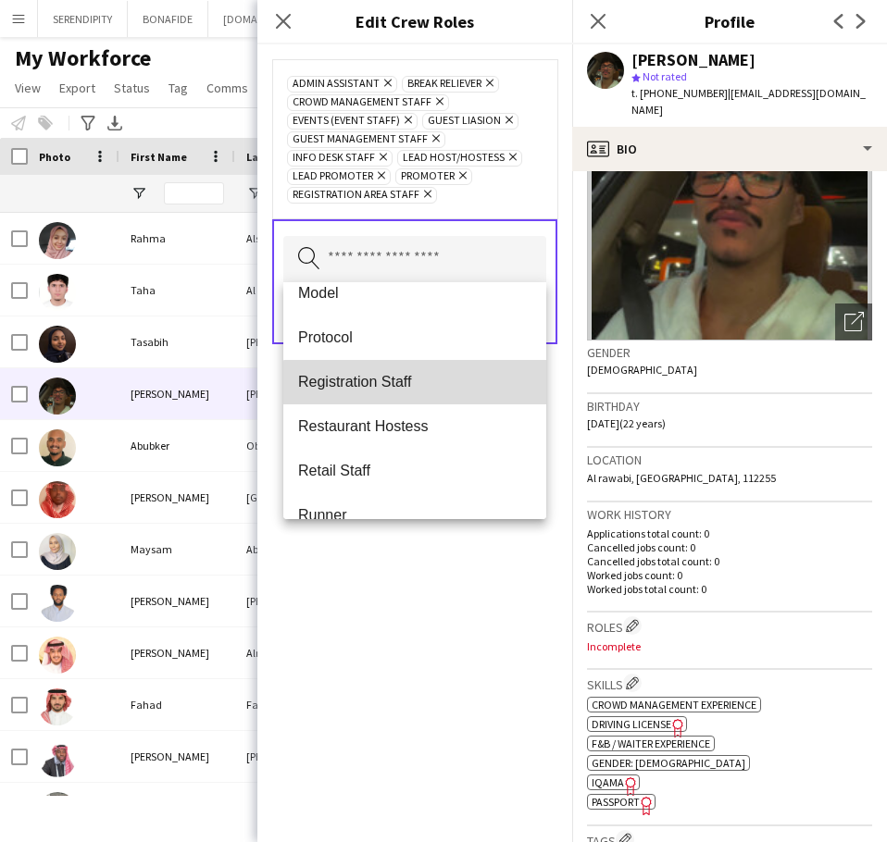
click at [421, 390] on span "Registration Staff" at bounding box center [414, 382] width 233 height 18
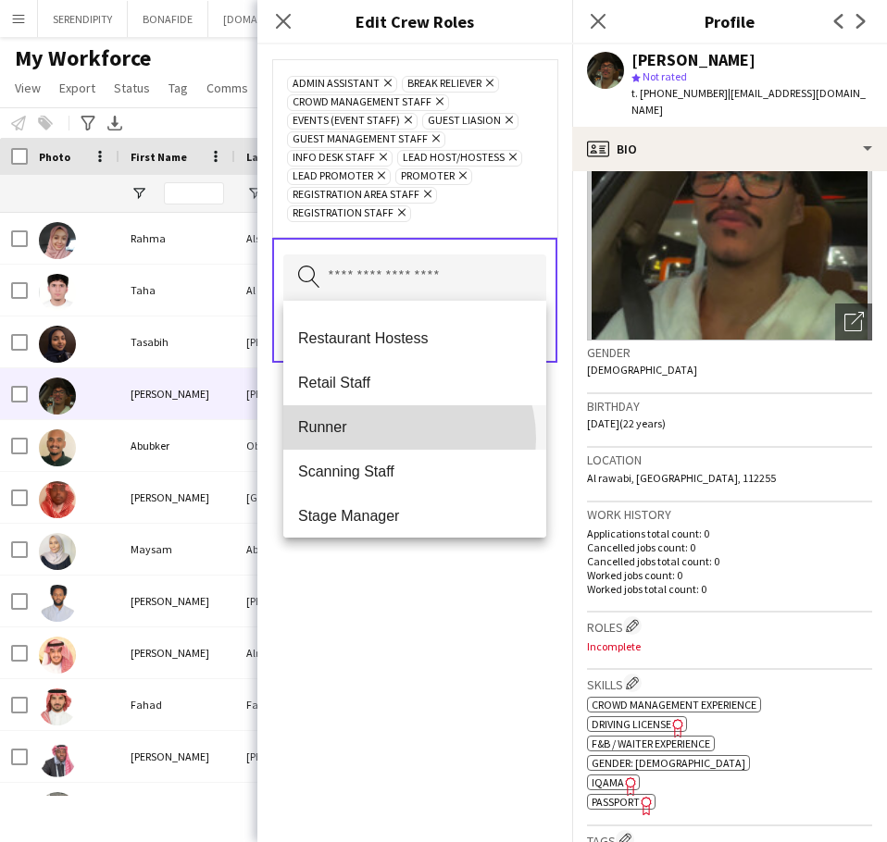
click at [393, 439] on mat-option "Runner" at bounding box center [414, 427] width 263 height 44
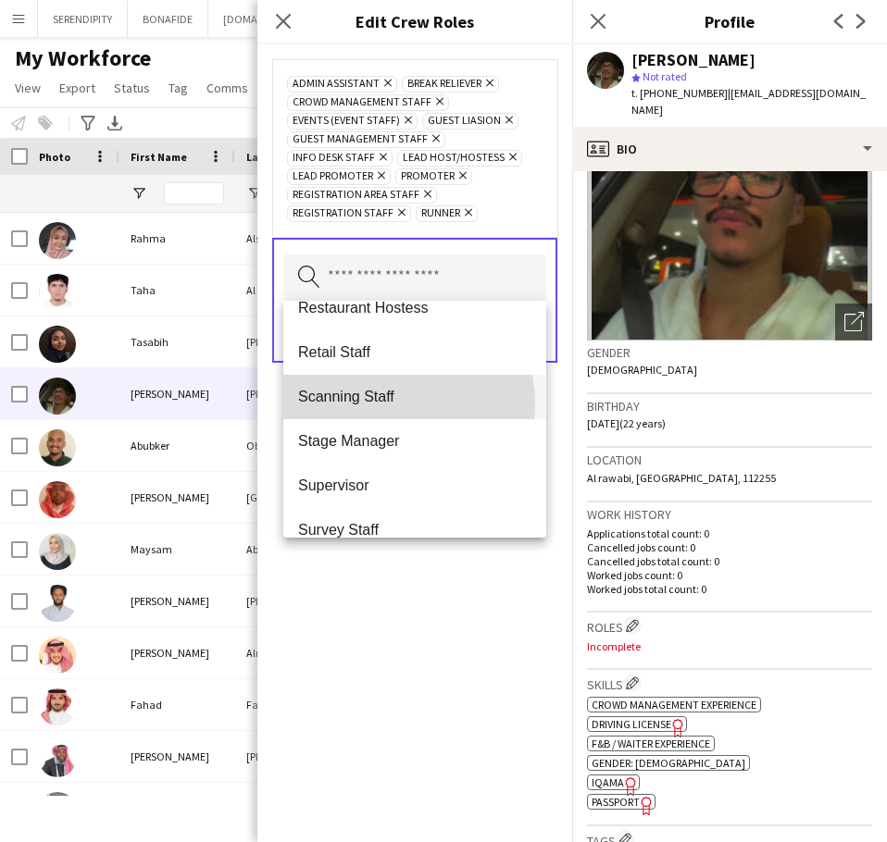
click at [392, 404] on span "Scanning Staff" at bounding box center [414, 397] width 233 height 18
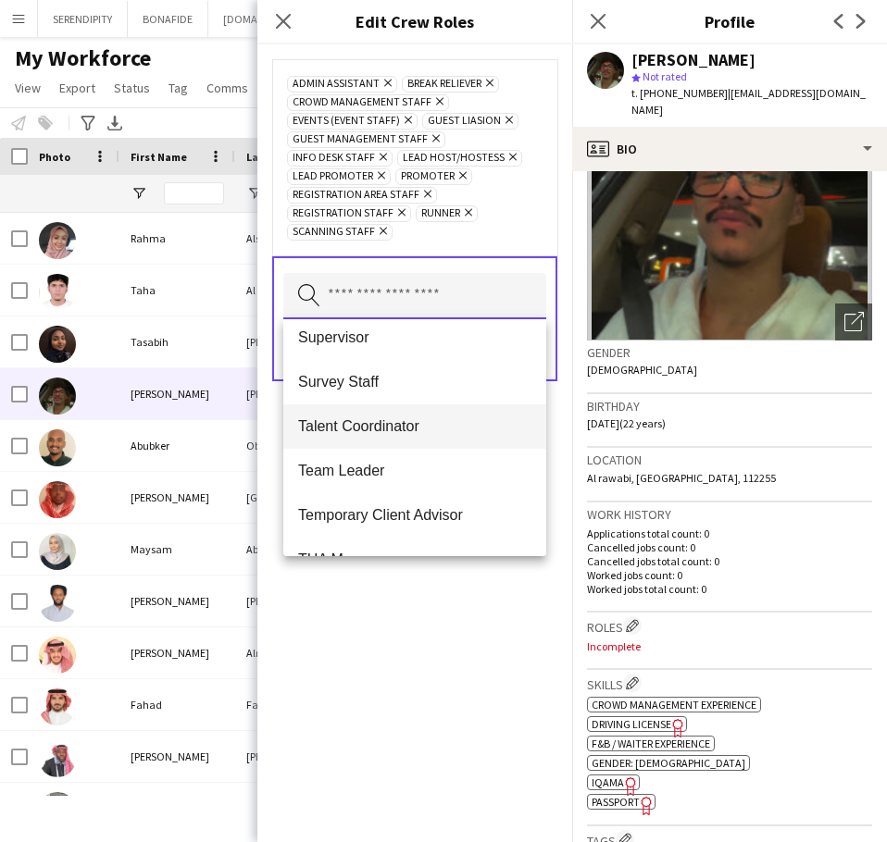
scroll to position [679, 0]
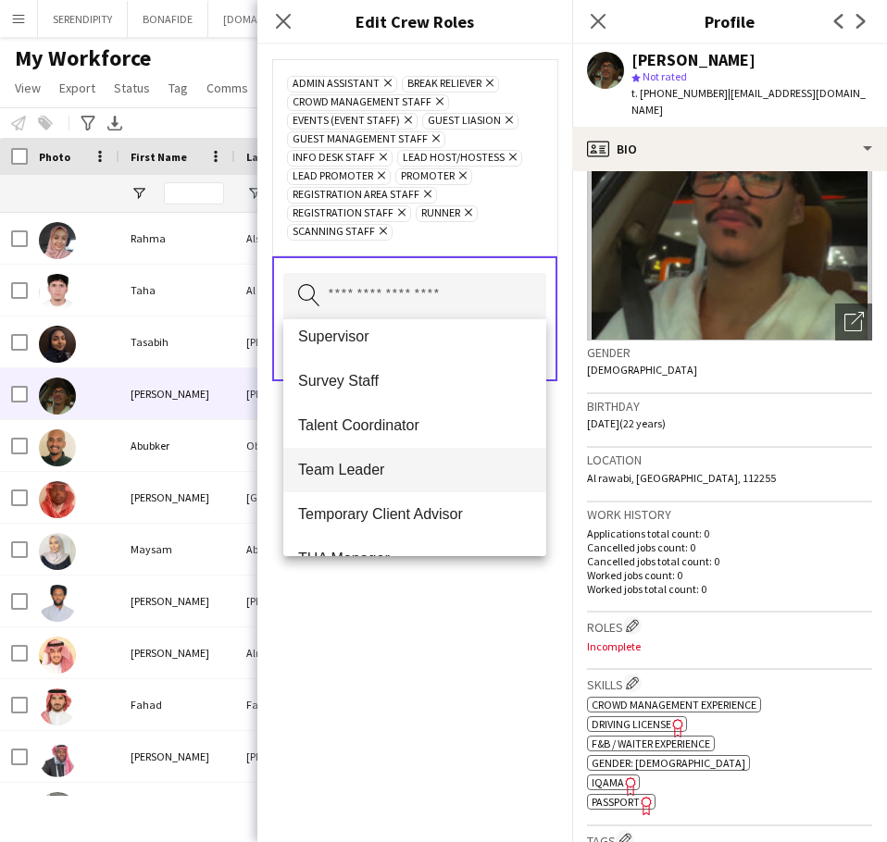
click at [417, 466] on span "Team Leader" at bounding box center [414, 470] width 233 height 18
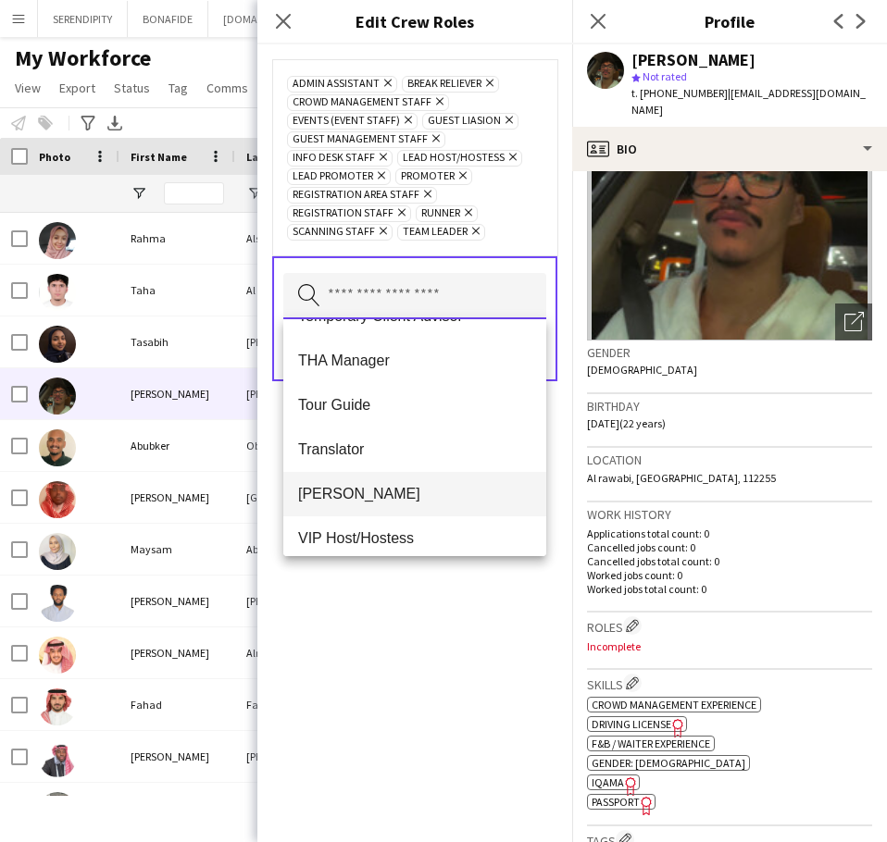
scroll to position [833, 0]
click at [391, 492] on span "[PERSON_NAME]" at bounding box center [414, 493] width 233 height 18
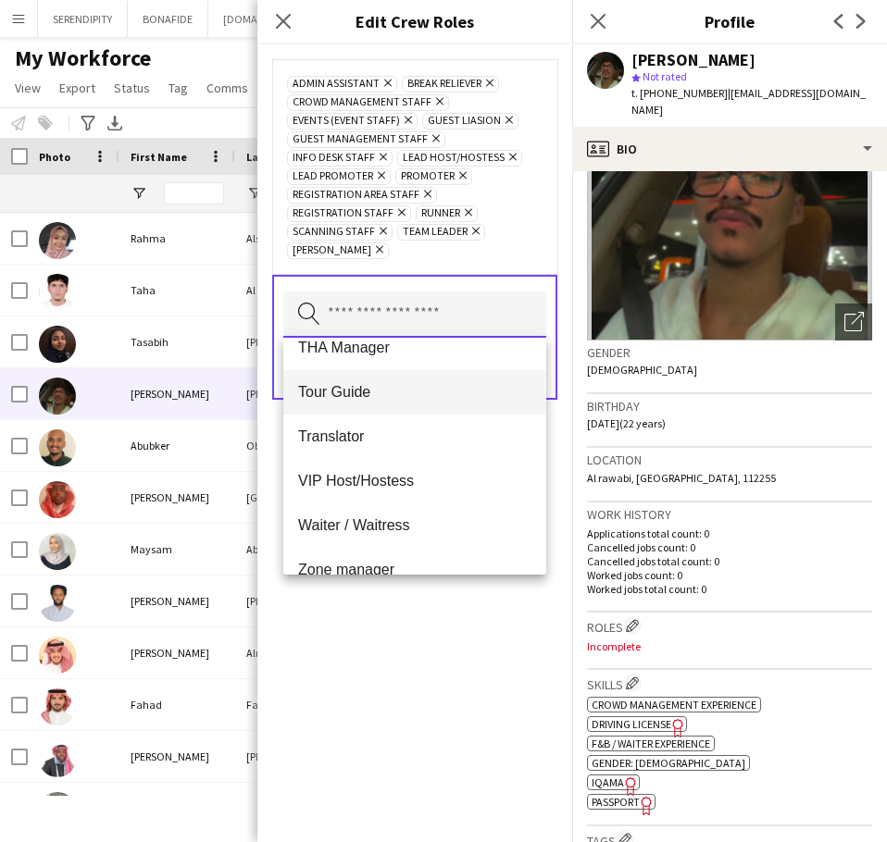
scroll to position [889, 0]
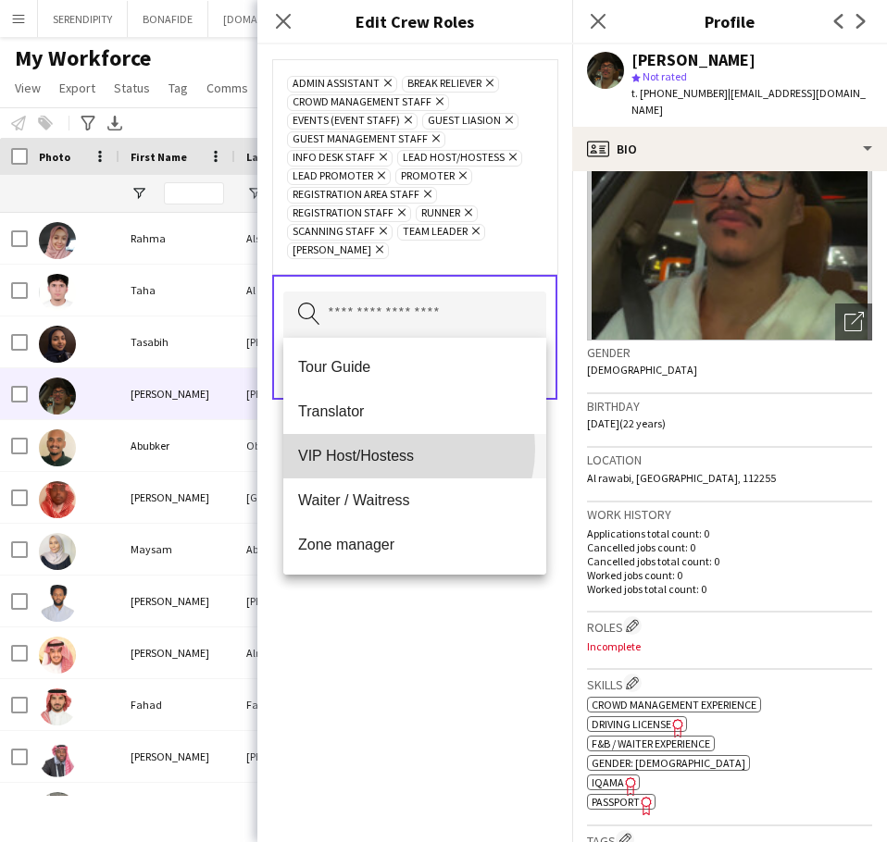
click at [398, 449] on span "VIP Host/Hostess" at bounding box center [414, 456] width 233 height 18
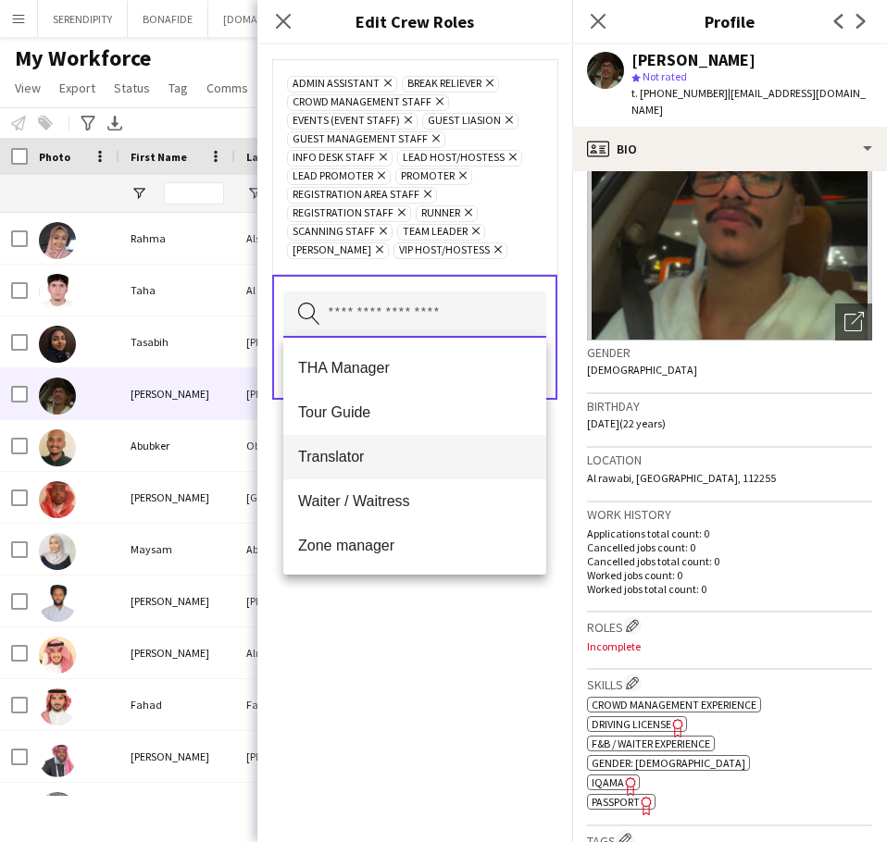
scroll to position [844, 0]
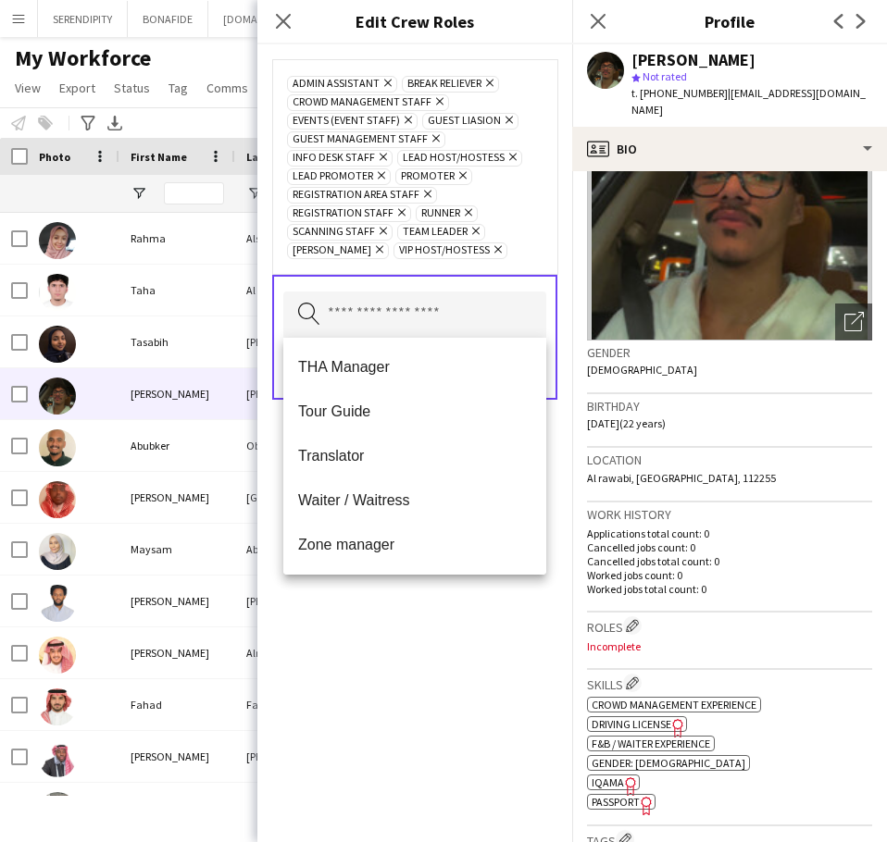
click at [451, 628] on div "Admin Assistant Remove Break reliever Remove Crowd Management Staff Remove Even…" at bounding box center [414, 443] width 315 height 798
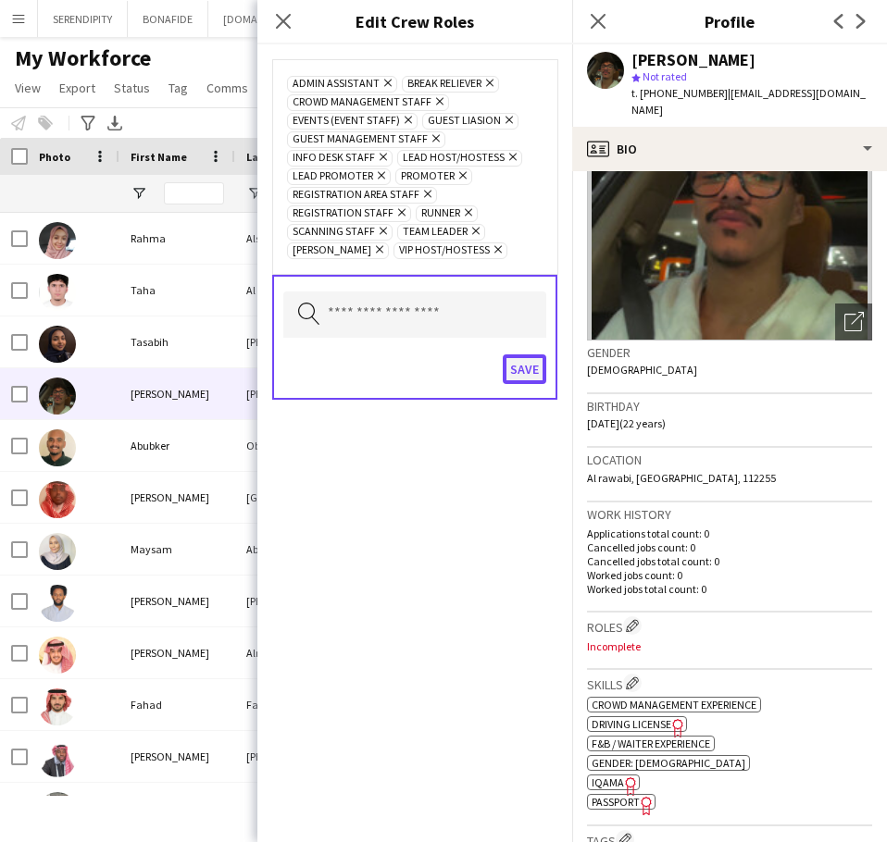
click at [526, 372] on button "Save" at bounding box center [525, 370] width 44 height 30
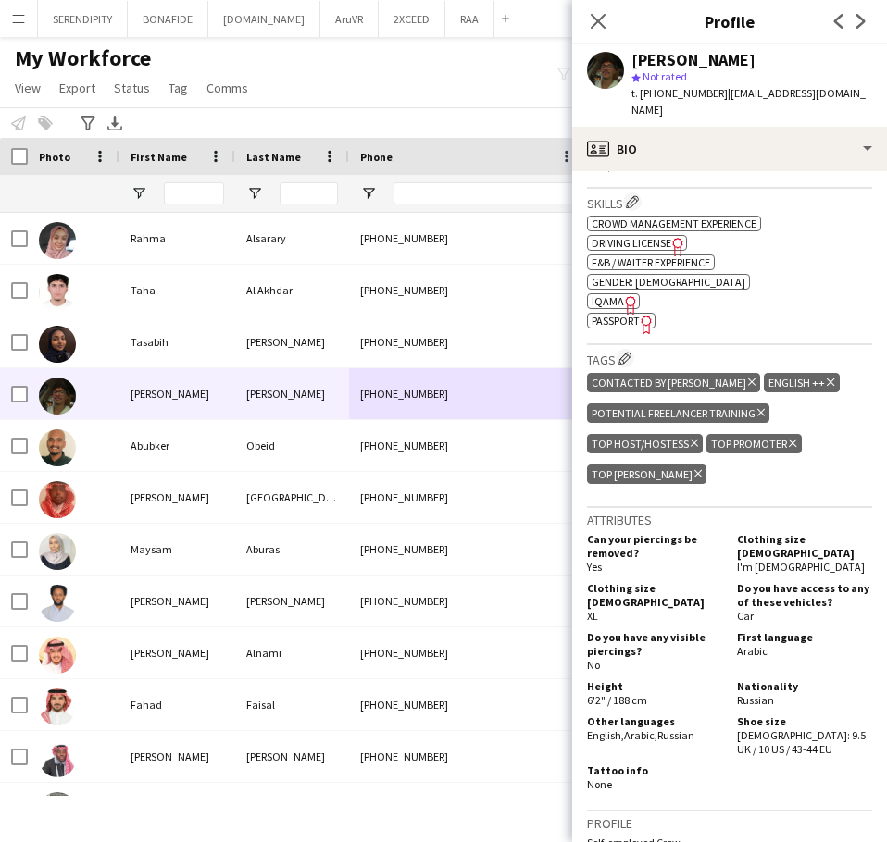
scroll to position [679, 0]
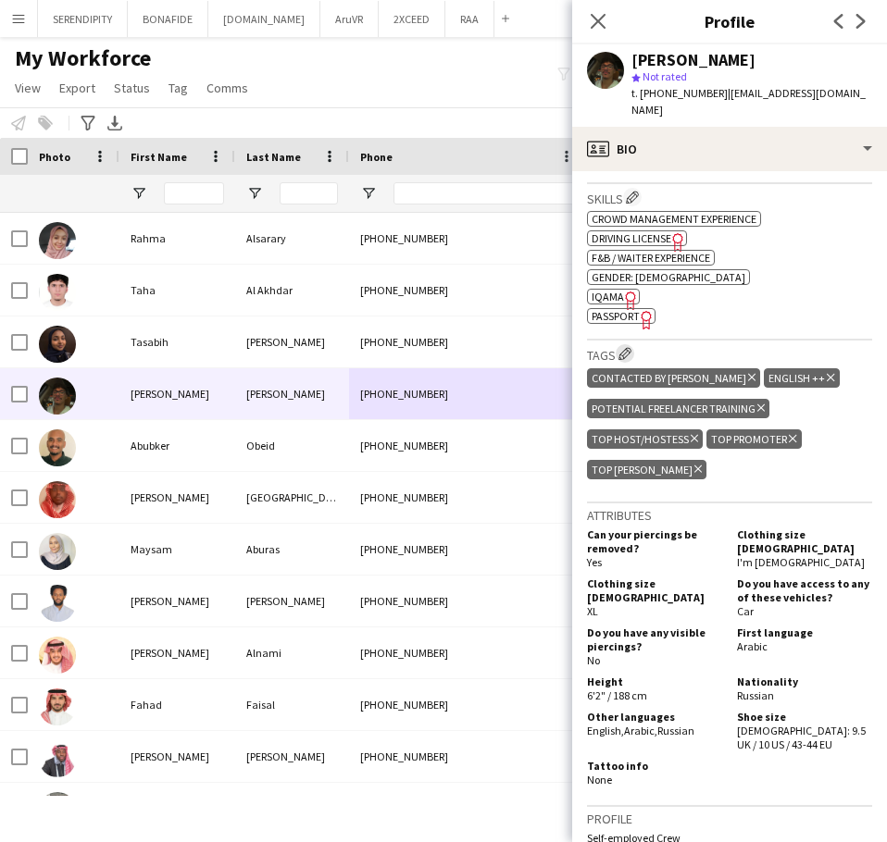
click at [626, 347] on app-icon "Edit crew company tags" at bounding box center [624, 353] width 13 height 13
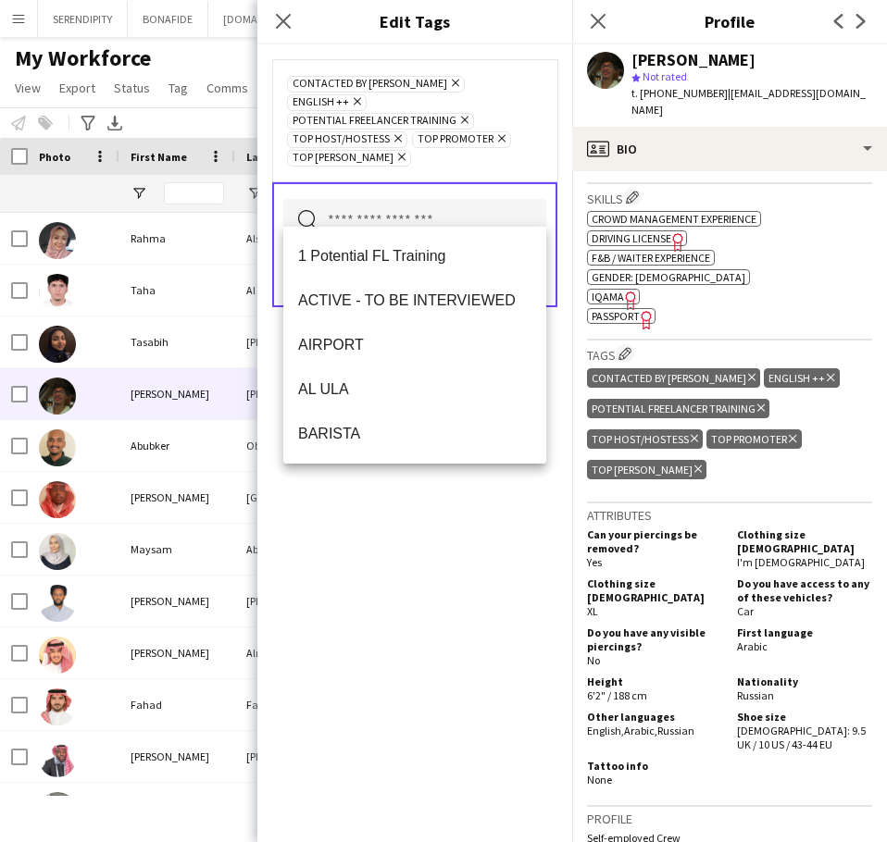
click at [409, 199] on input "text" at bounding box center [414, 222] width 263 height 46
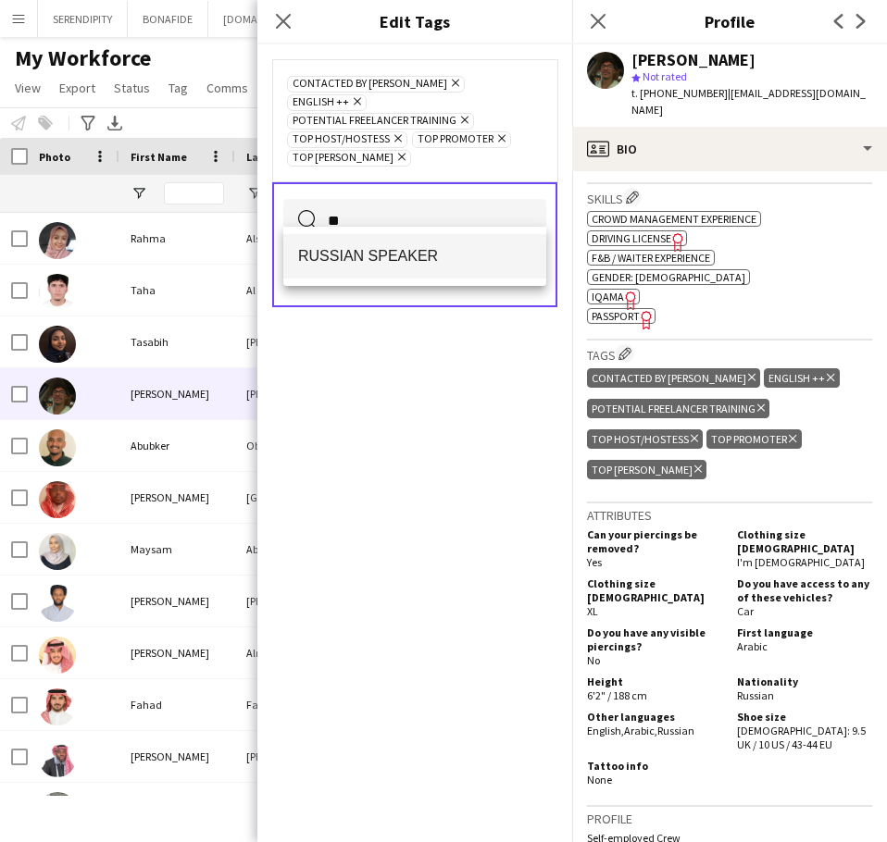
type input "**"
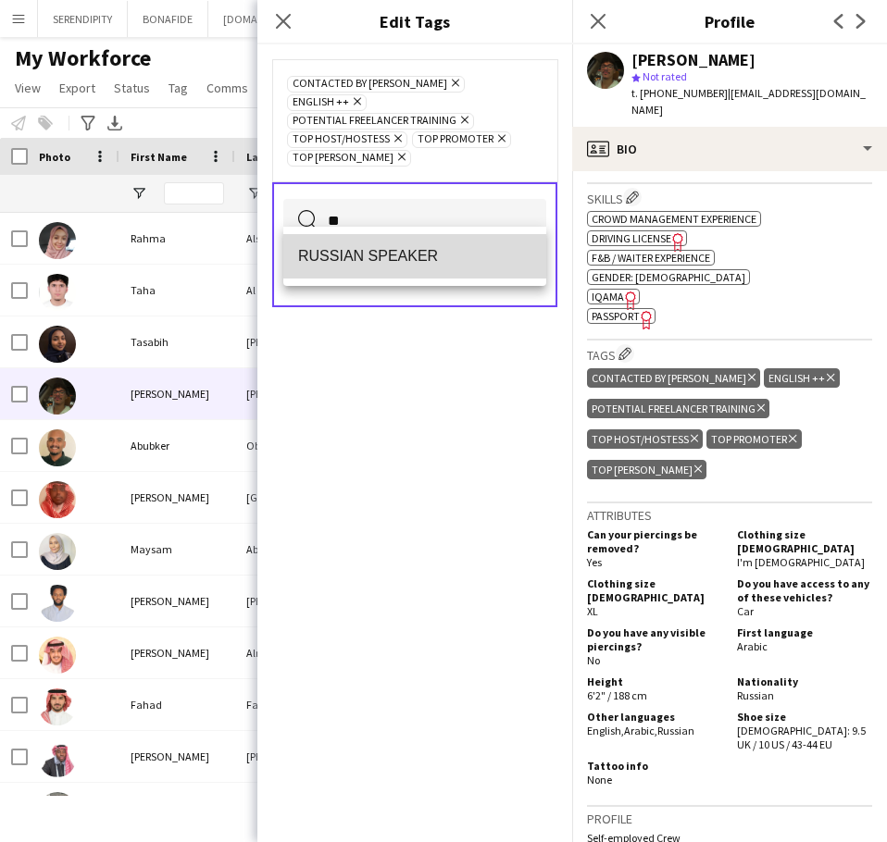
click at [403, 261] on span "RUSSIAN SPEAKER" at bounding box center [414, 256] width 233 height 18
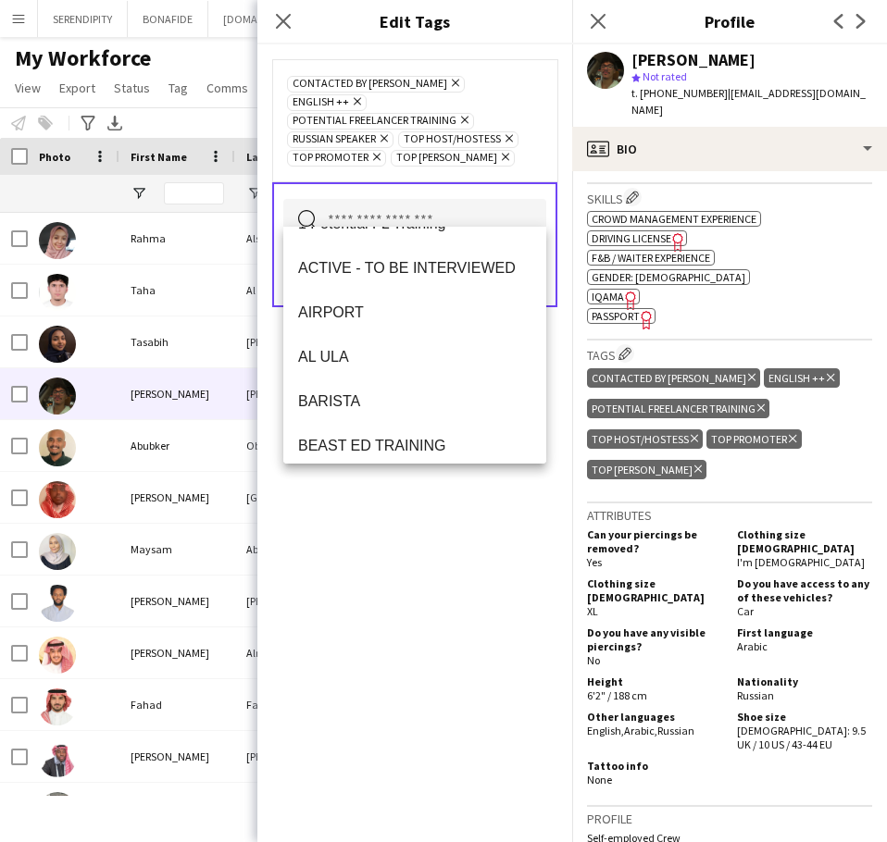
scroll to position [0, 0]
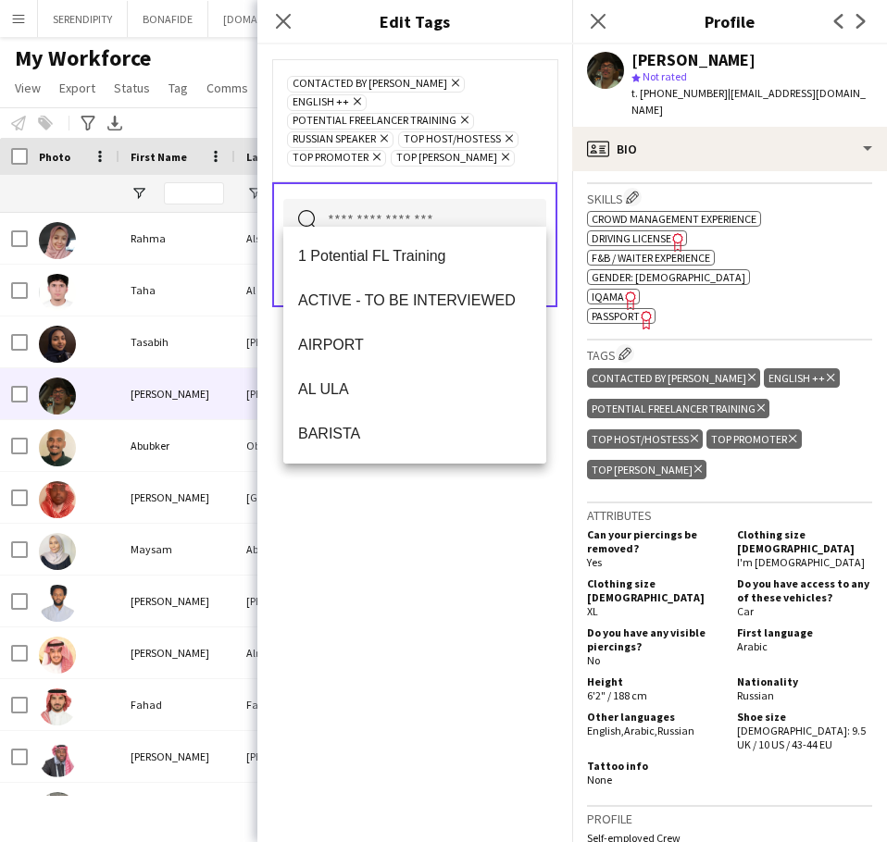
click at [426, 505] on div "CONTACTED BY [PERSON_NAME] Remove ENGLISH ++ Remove Potential Freelancer Traini…" at bounding box center [414, 443] width 315 height 798
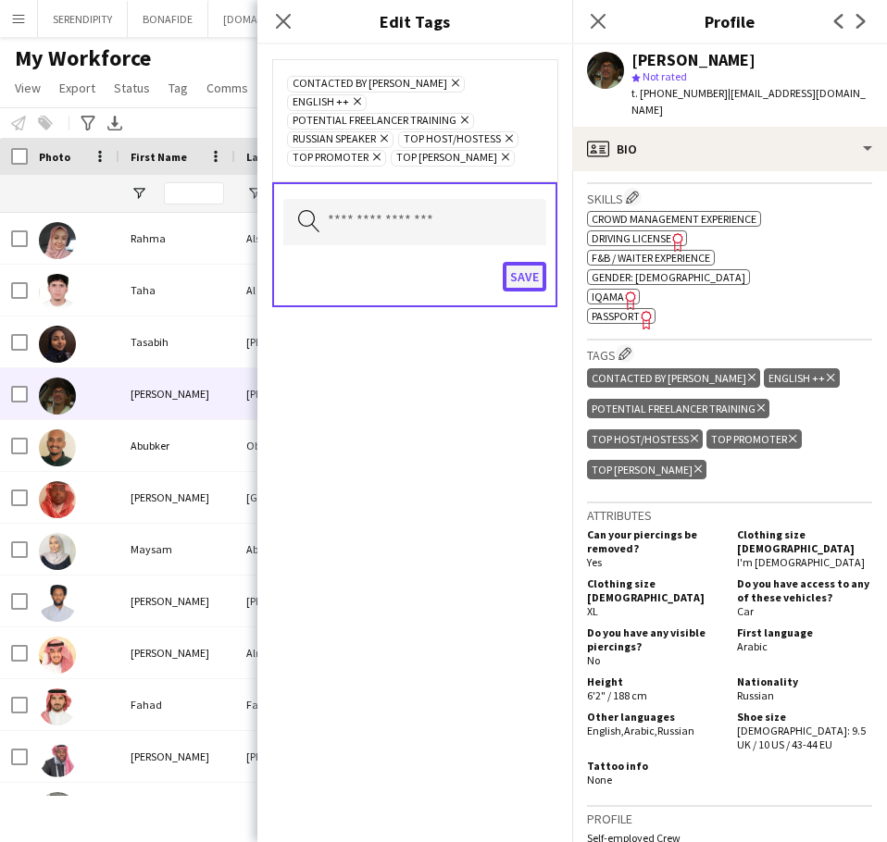
click at [524, 262] on button "Save" at bounding box center [525, 277] width 44 height 30
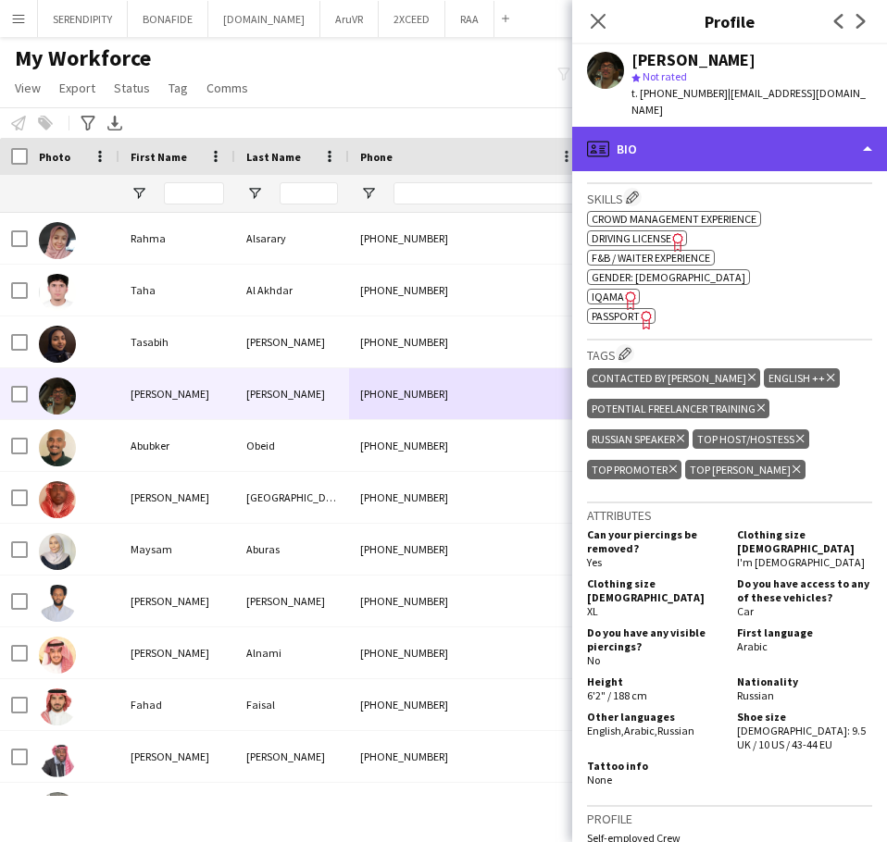
click at [685, 127] on div "profile Bio" at bounding box center [729, 149] width 315 height 44
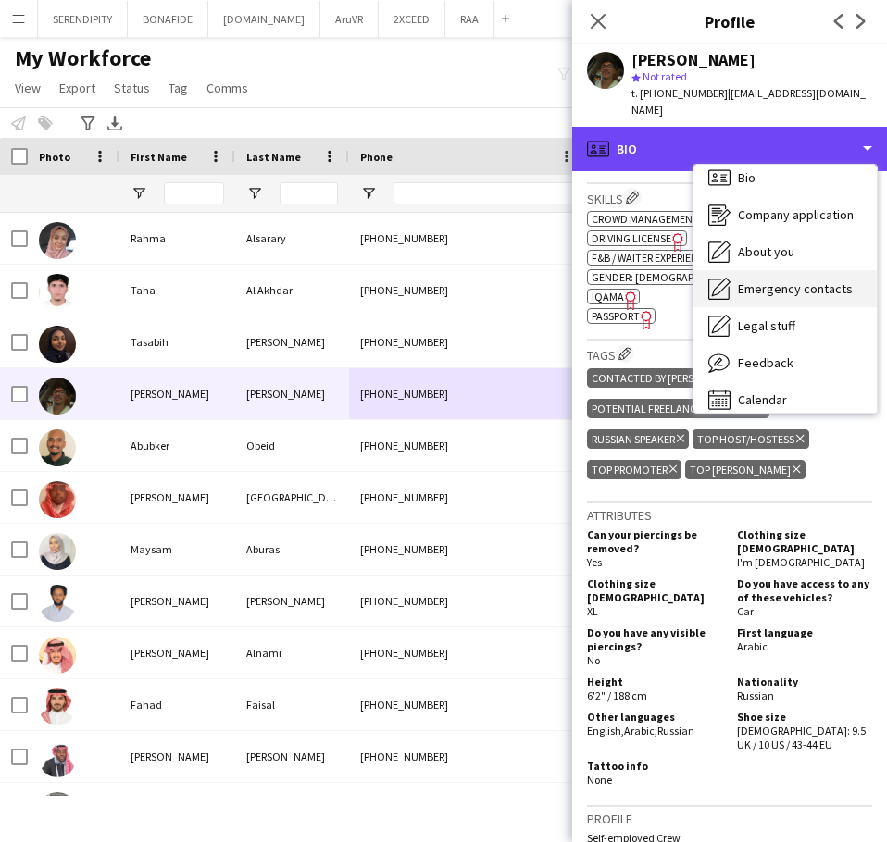
scroll to position [26, 0]
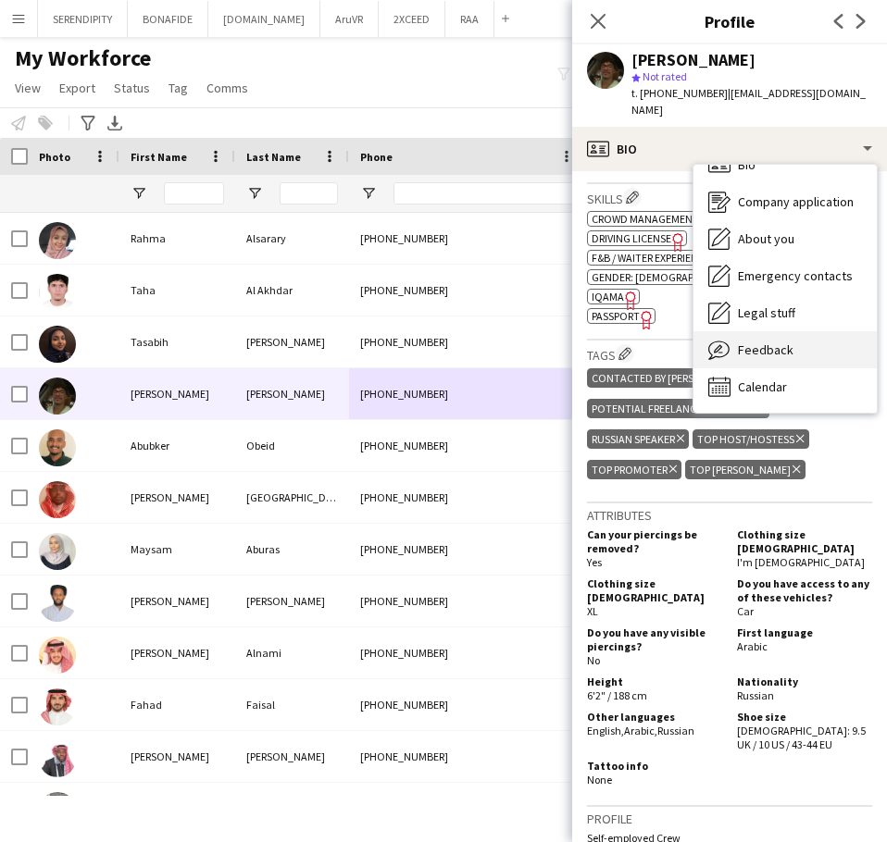
click at [817, 331] on div "Feedback Feedback" at bounding box center [784, 349] width 183 height 37
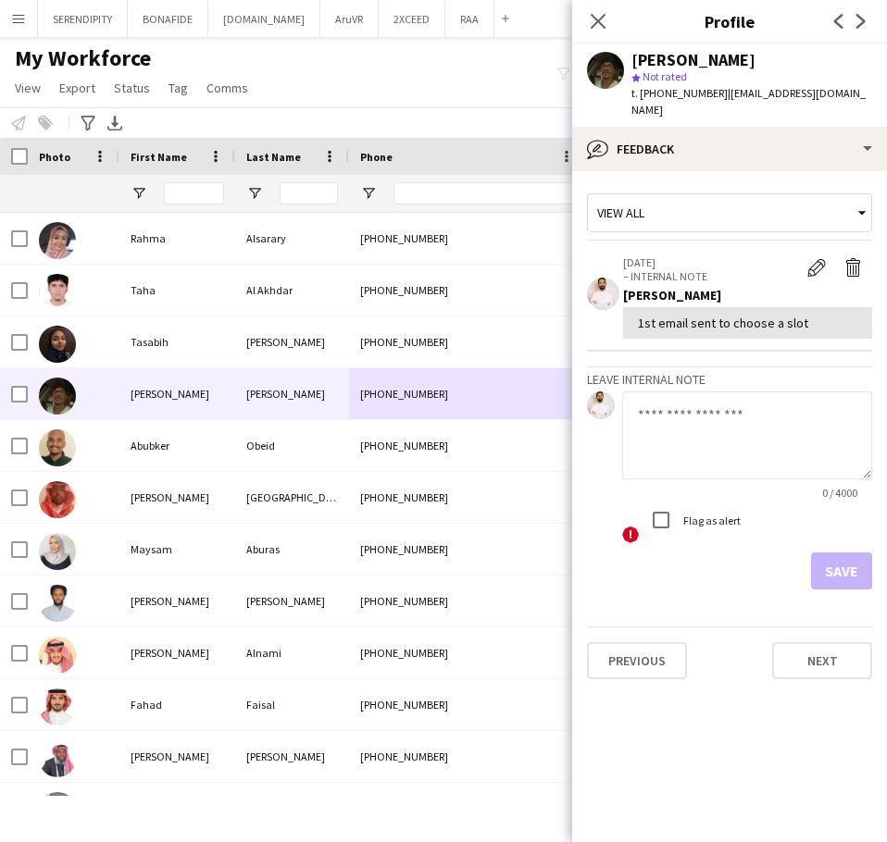
click at [692, 408] on textarea at bounding box center [747, 436] width 250 height 88
paste textarea "**********"
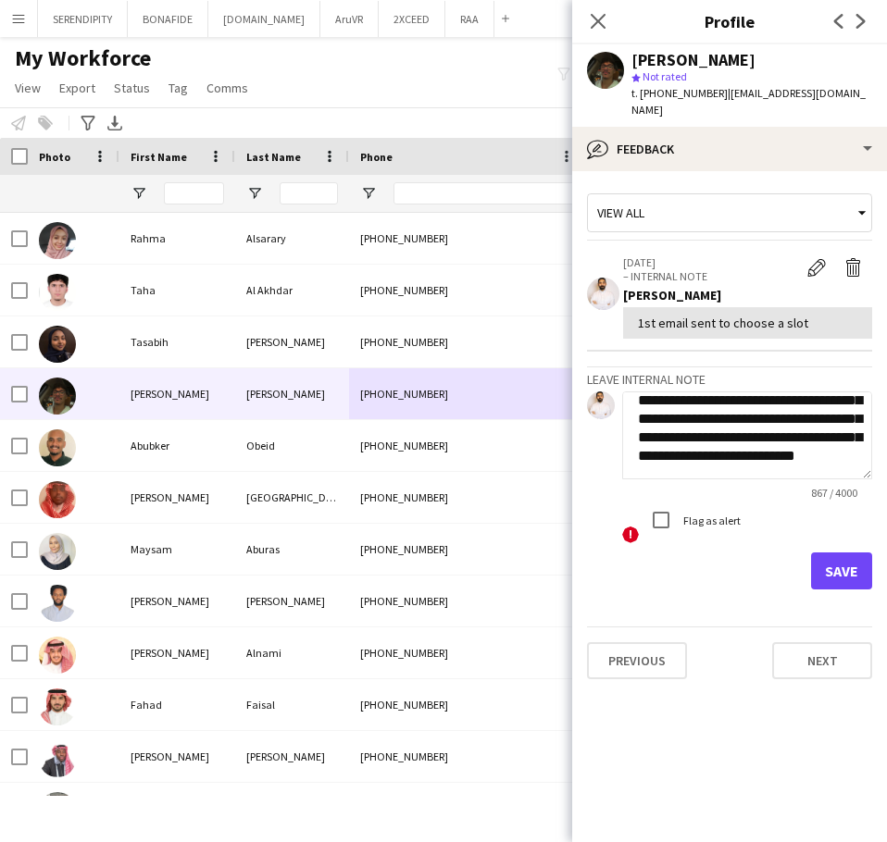
type textarea "**********"
click at [846, 554] on button "Save" at bounding box center [841, 571] width 61 height 37
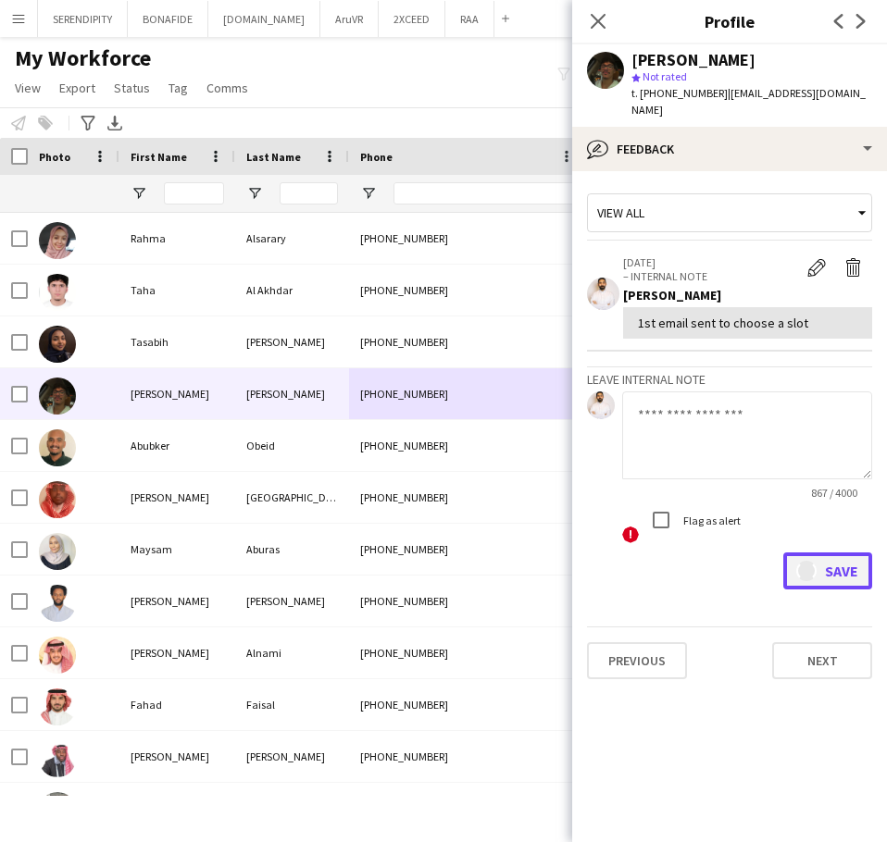
scroll to position [0, 0]
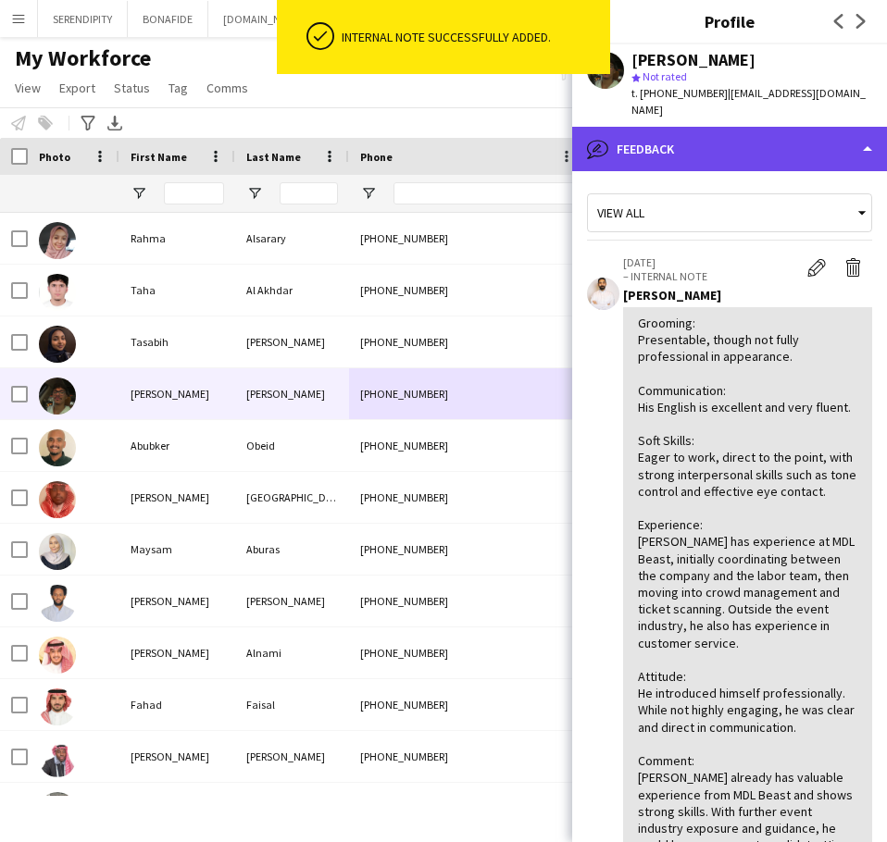
click at [750, 127] on div "bubble-pencil Feedback" at bounding box center [729, 149] width 315 height 44
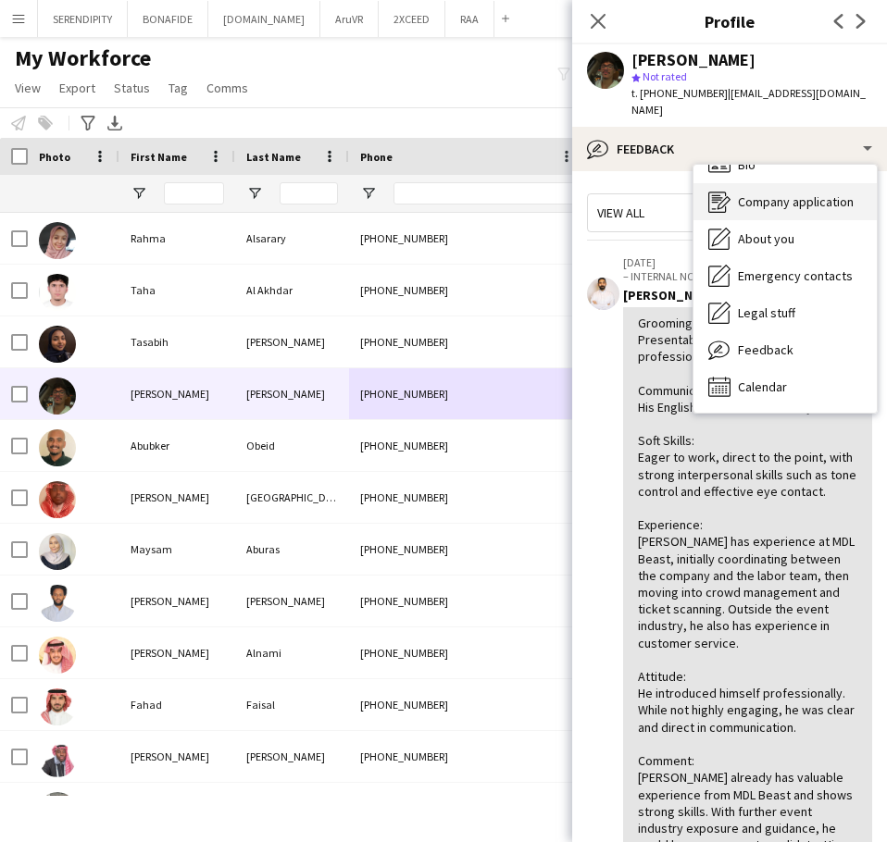
click at [791, 193] on span "Company application" at bounding box center [796, 201] width 116 height 17
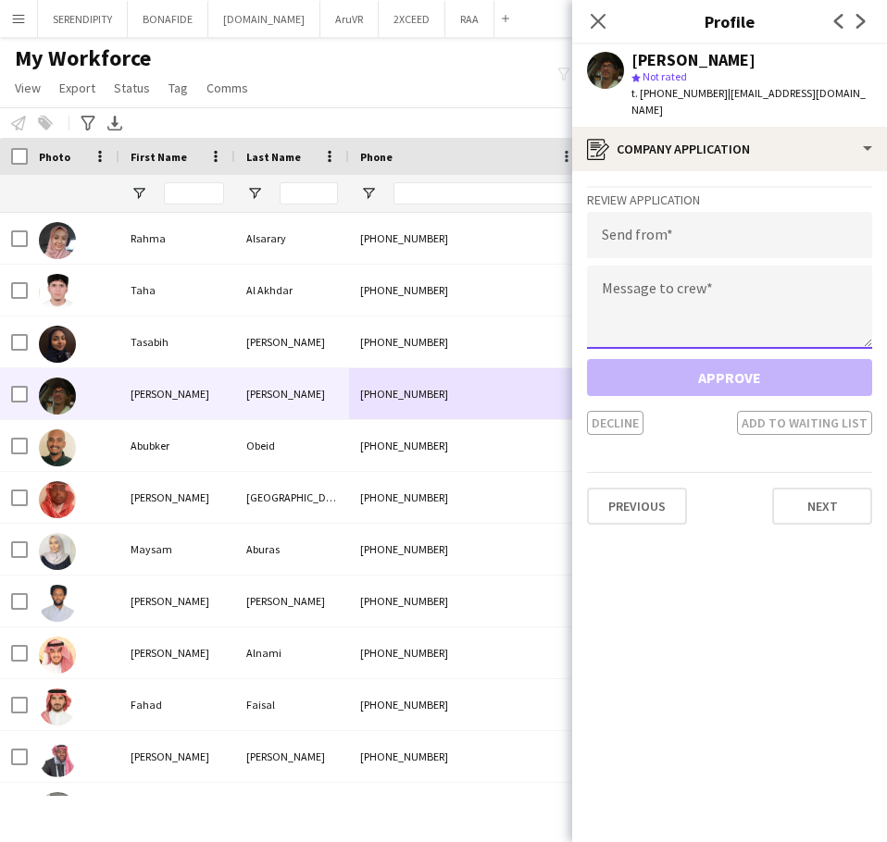
click at [709, 286] on textarea at bounding box center [729, 307] width 285 height 83
paste textarea "**********"
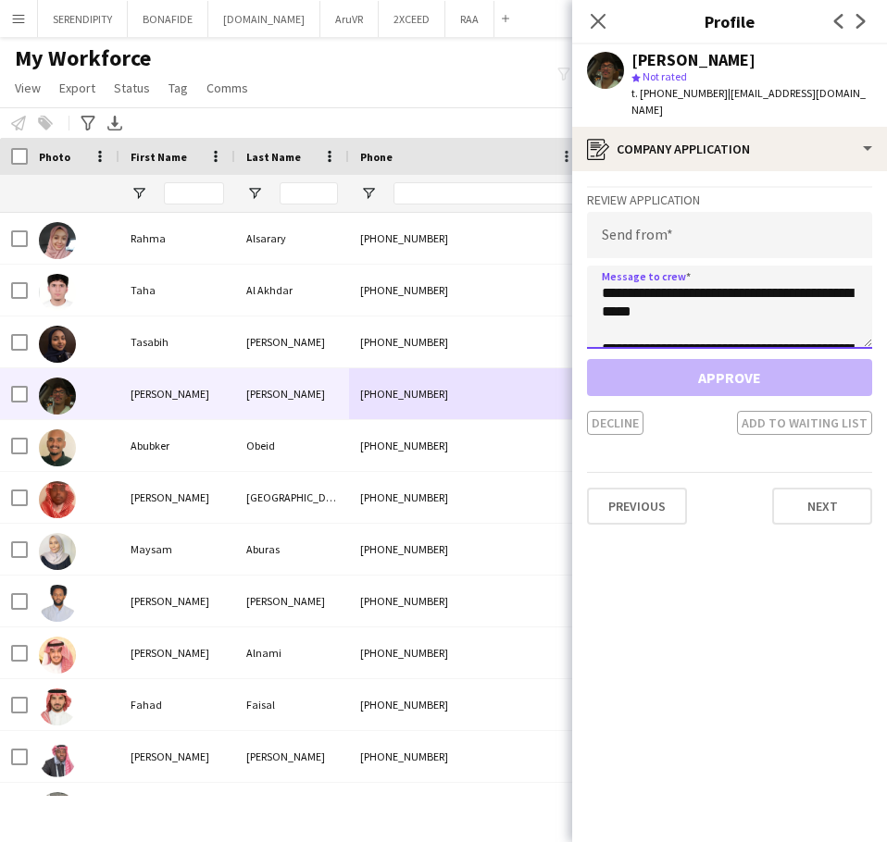
scroll to position [252, 0]
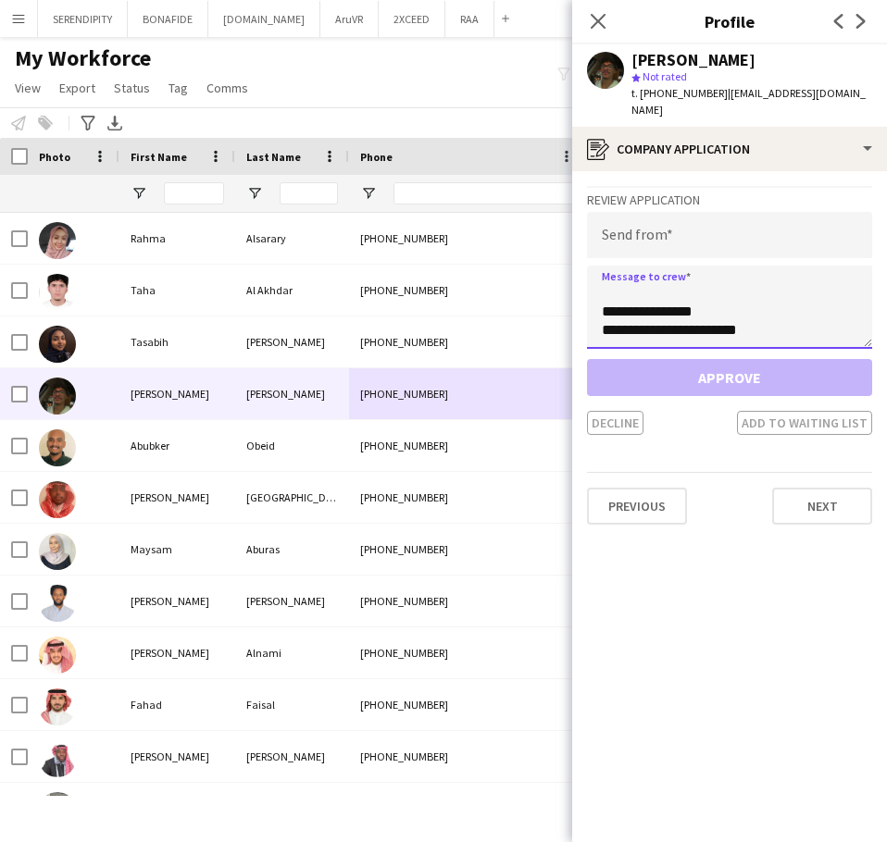
type textarea "**********"
click at [714, 215] on input "email" at bounding box center [729, 235] width 285 height 46
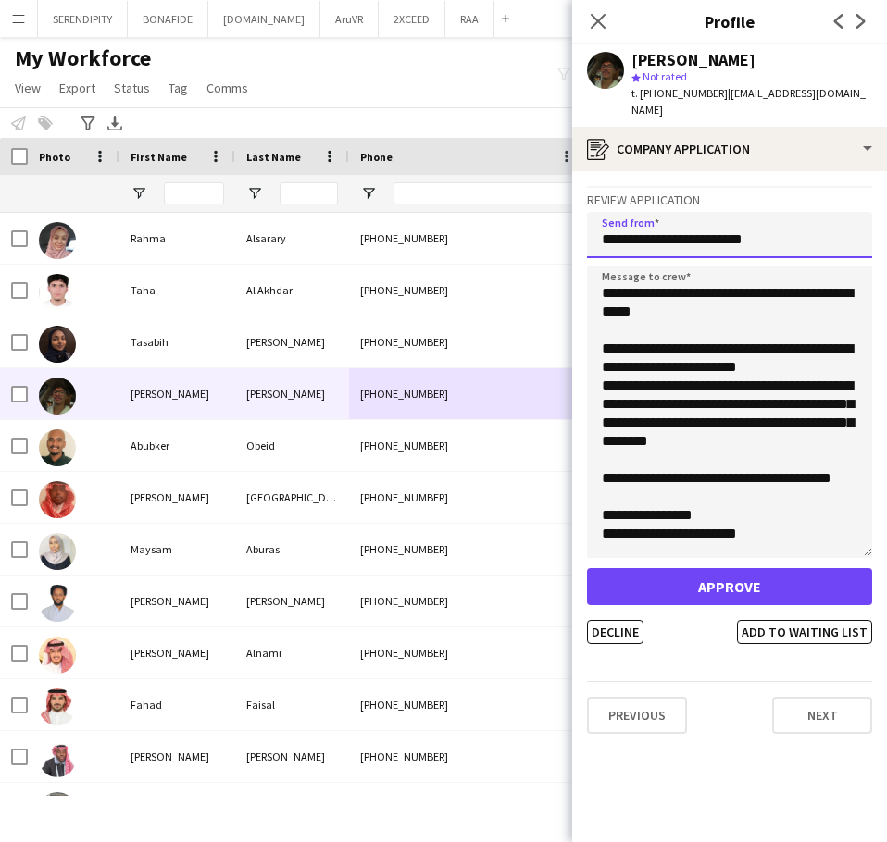
scroll to position [0, 0]
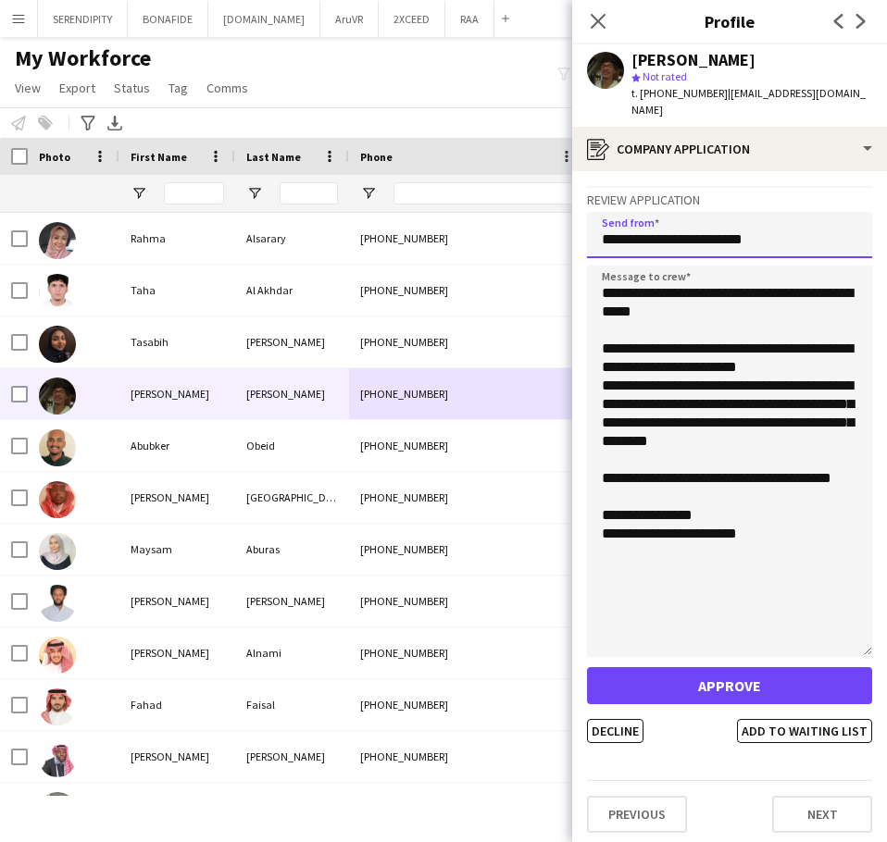
drag, startPoint x: 869, startPoint y: 327, endPoint x: 862, endPoint y: 648, distance: 321.3
click at [862, 648] on app-crew-profile-application "**********" at bounding box center [729, 506] width 315 height 671
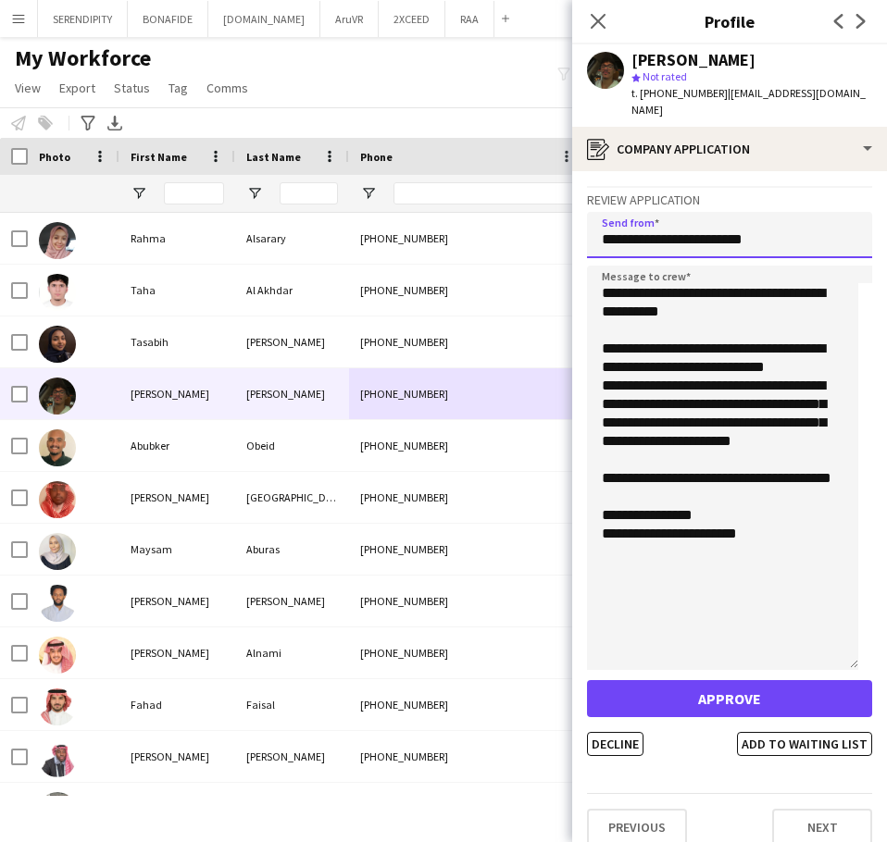
type input "**********"
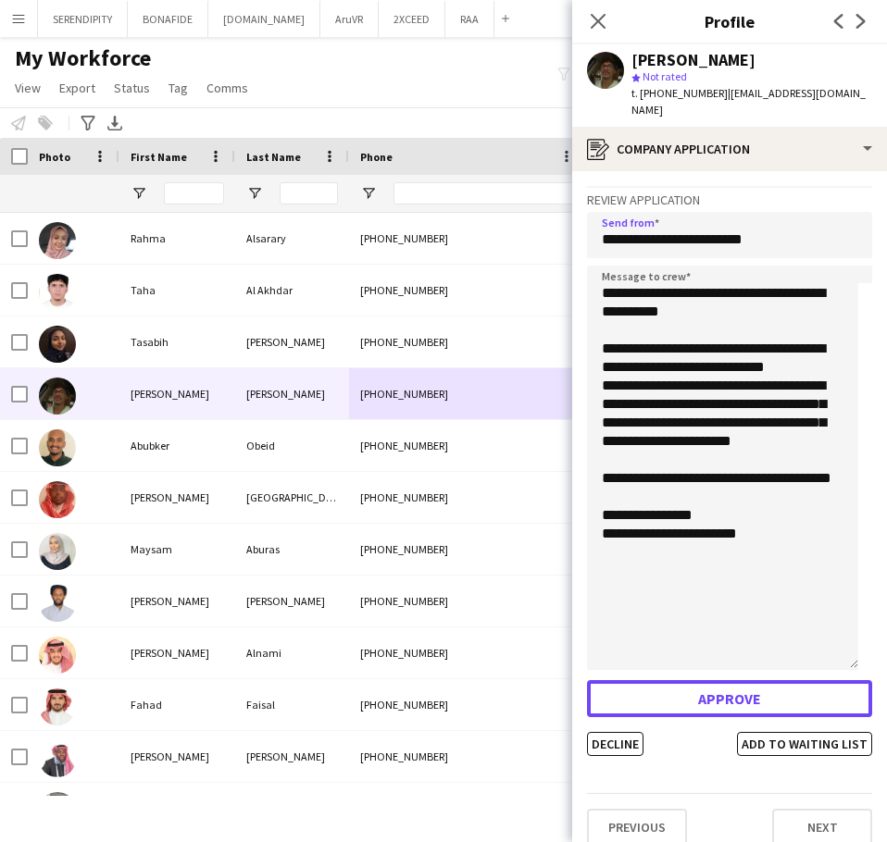
click at [692, 681] on button "Approve" at bounding box center [729, 698] width 285 height 37
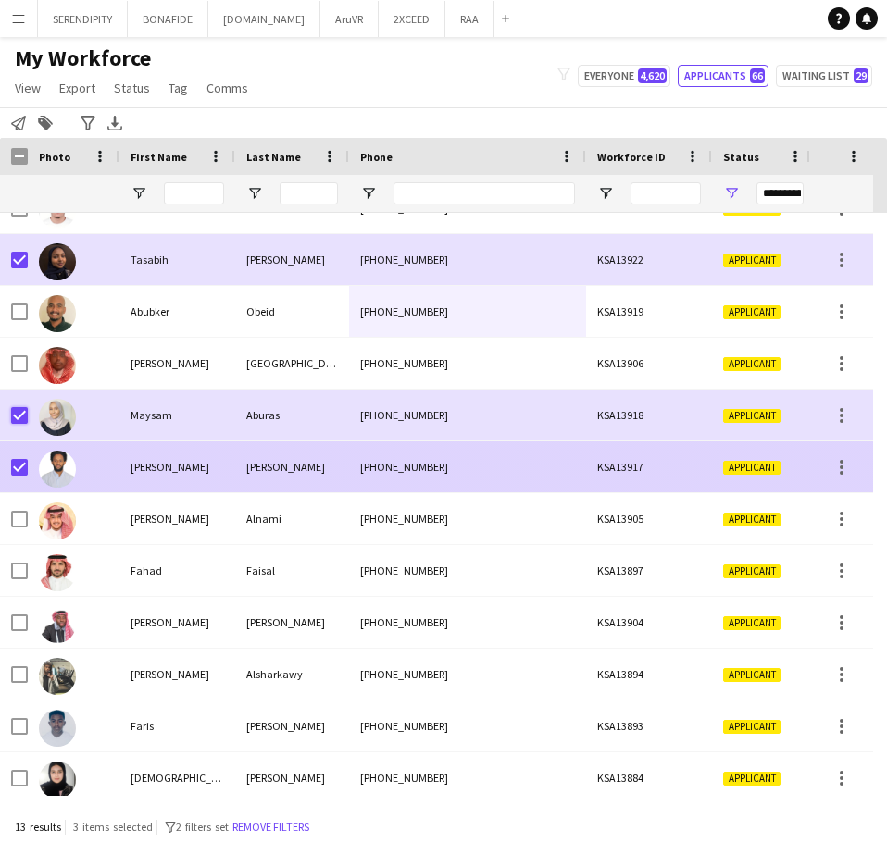
scroll to position [91, 0]
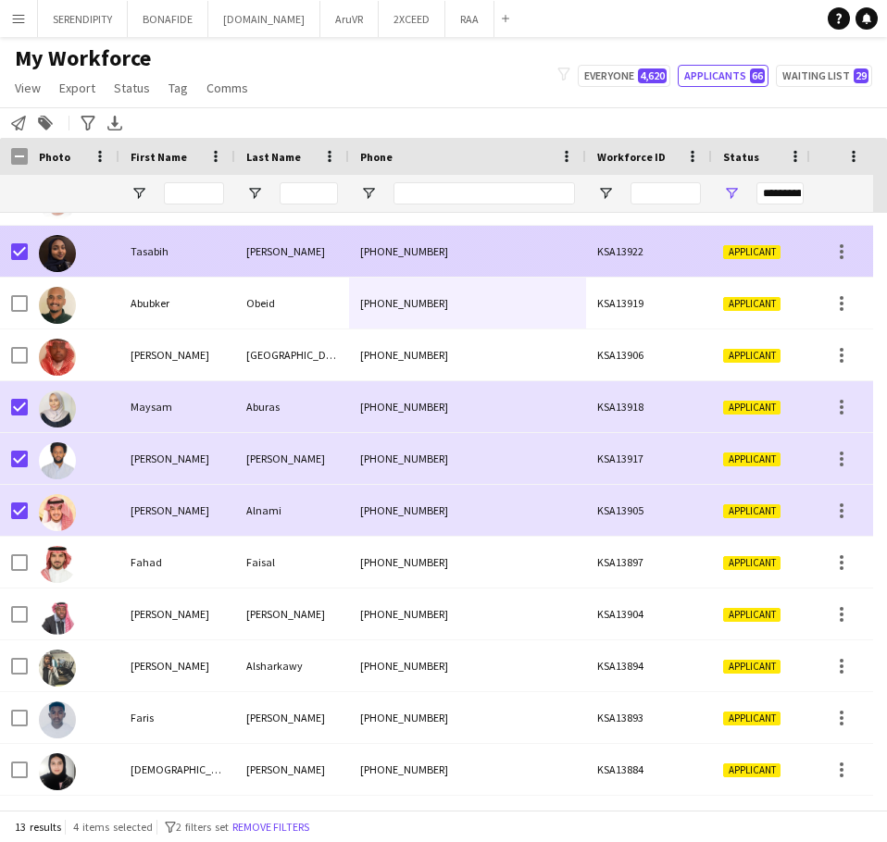
click at [701, 240] on div "KSA13922" at bounding box center [649, 251] width 126 height 51
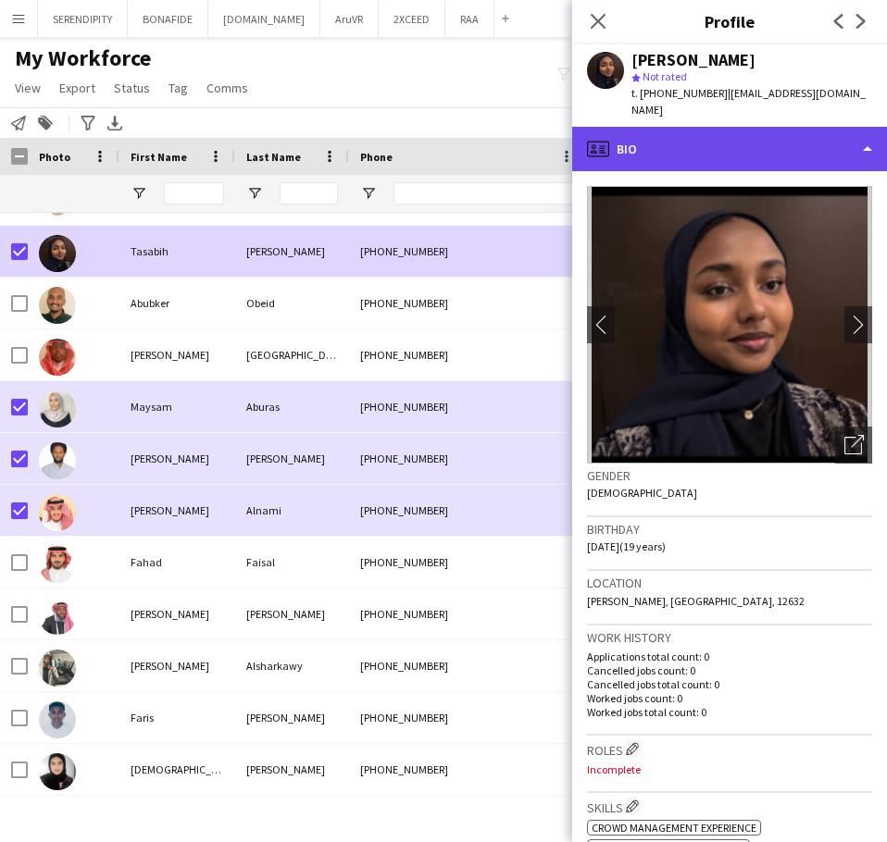
click at [736, 156] on div "profile Bio" at bounding box center [729, 149] width 315 height 44
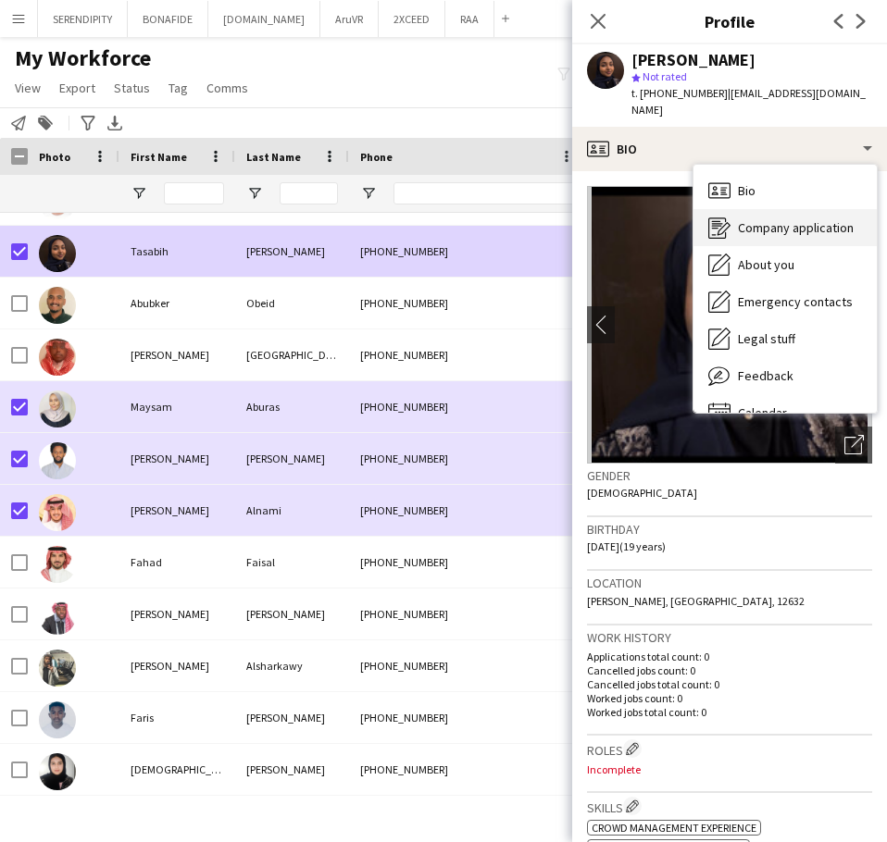
click at [786, 230] on span "Company application" at bounding box center [796, 227] width 116 height 17
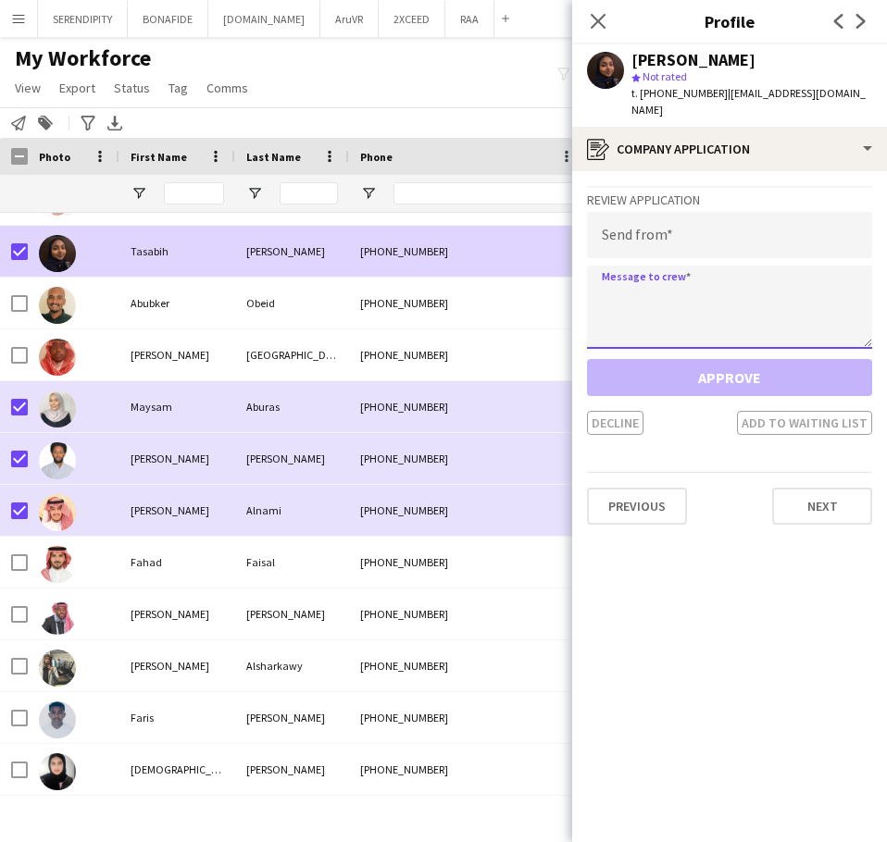
click at [669, 294] on textarea at bounding box center [729, 307] width 285 height 83
click at [595, 12] on icon "Close pop-in" at bounding box center [598, 21] width 18 height 18
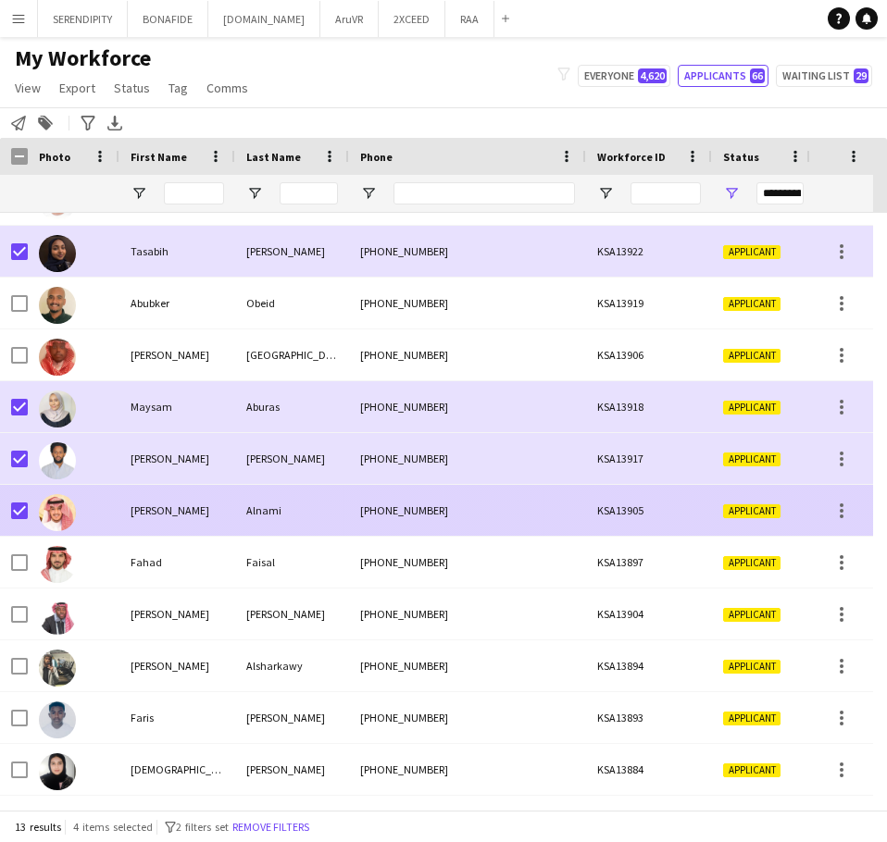
click at [281, 511] on div "Alnami" at bounding box center [292, 510] width 114 height 51
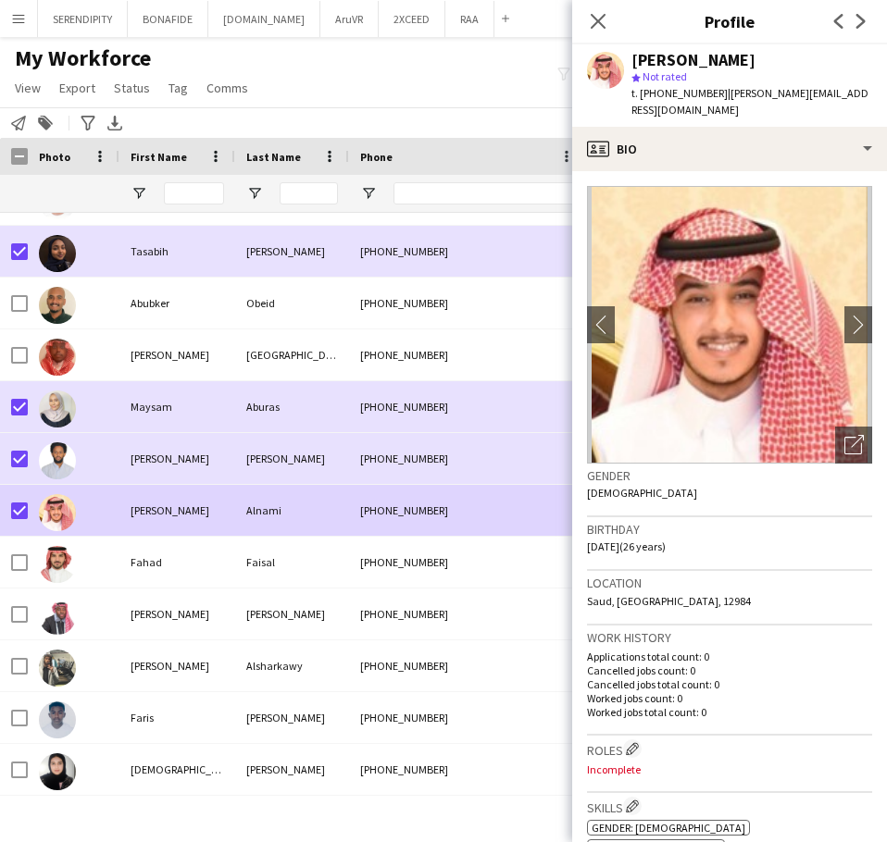
click at [779, 171] on app-crew-profile-bio "chevron-left chevron-right Open photos pop-in Gender [DEMOGRAPHIC_DATA] Birthda…" at bounding box center [729, 506] width 315 height 671
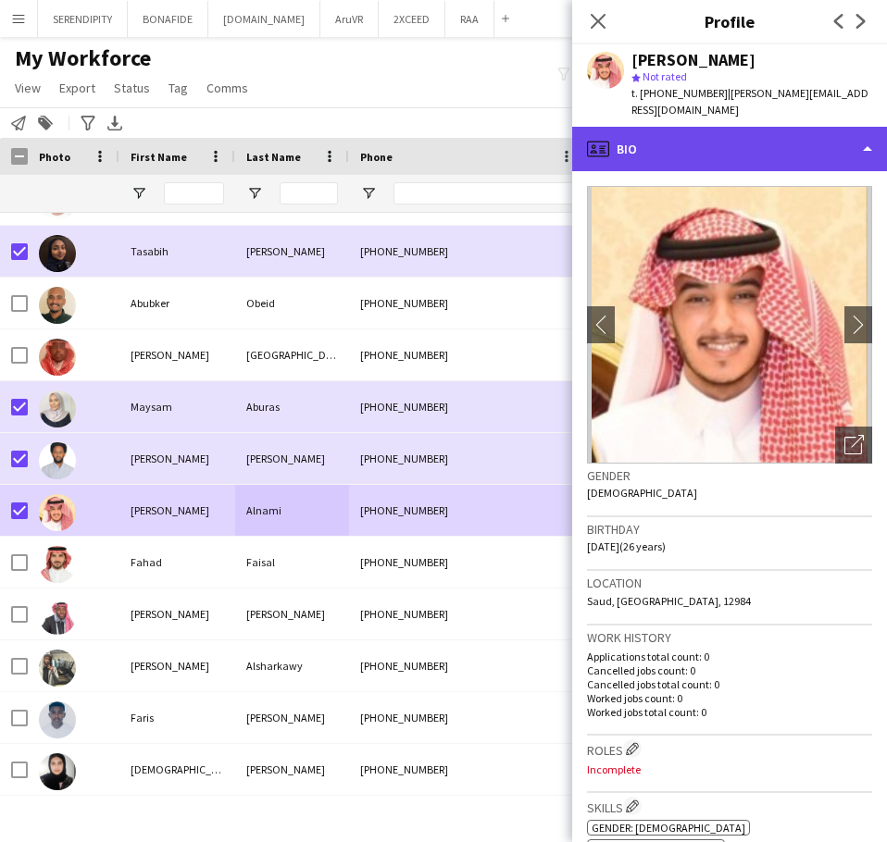
click at [786, 140] on div "profile Bio" at bounding box center [729, 149] width 315 height 44
